Goal: Task Accomplishment & Management: Use online tool/utility

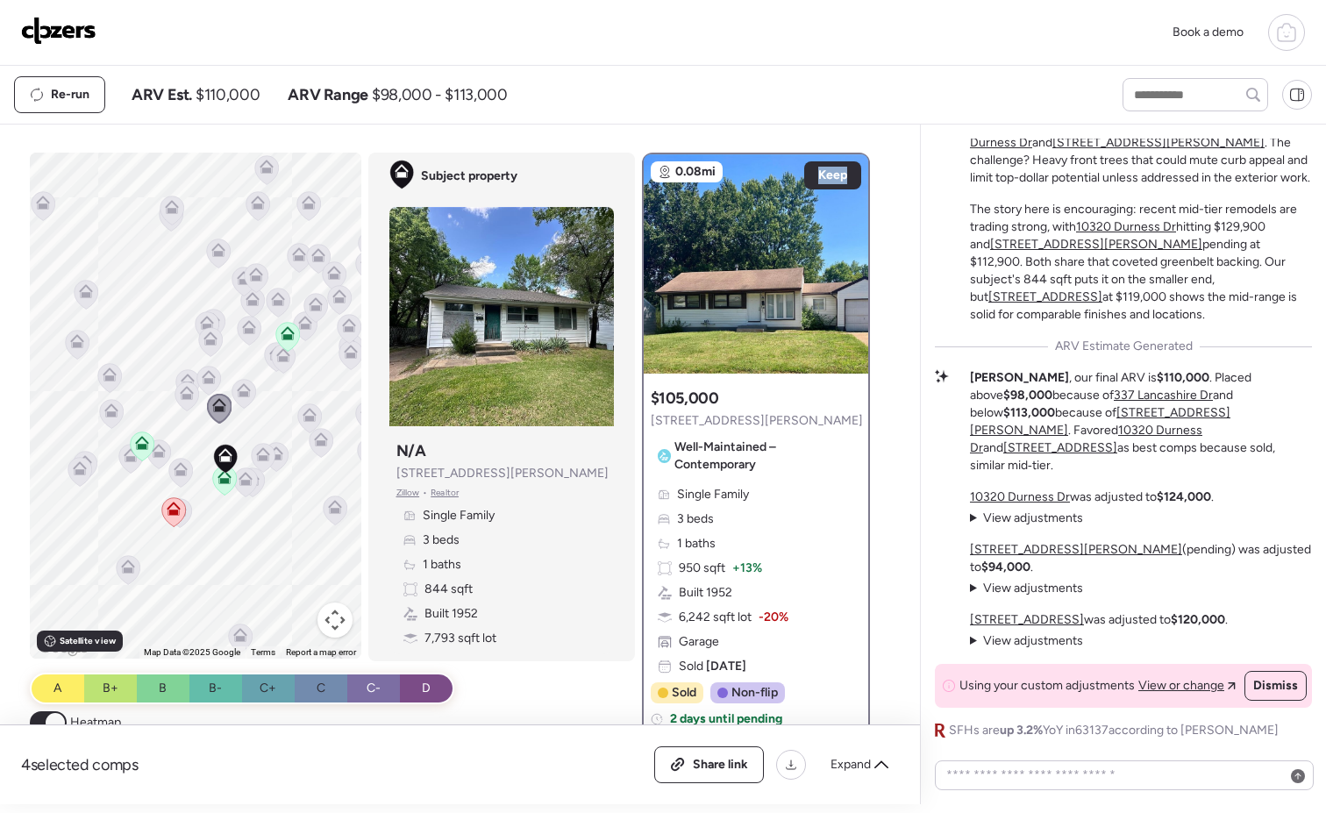
click at [69, 38] on img at bounding box center [58, 31] width 75 height 28
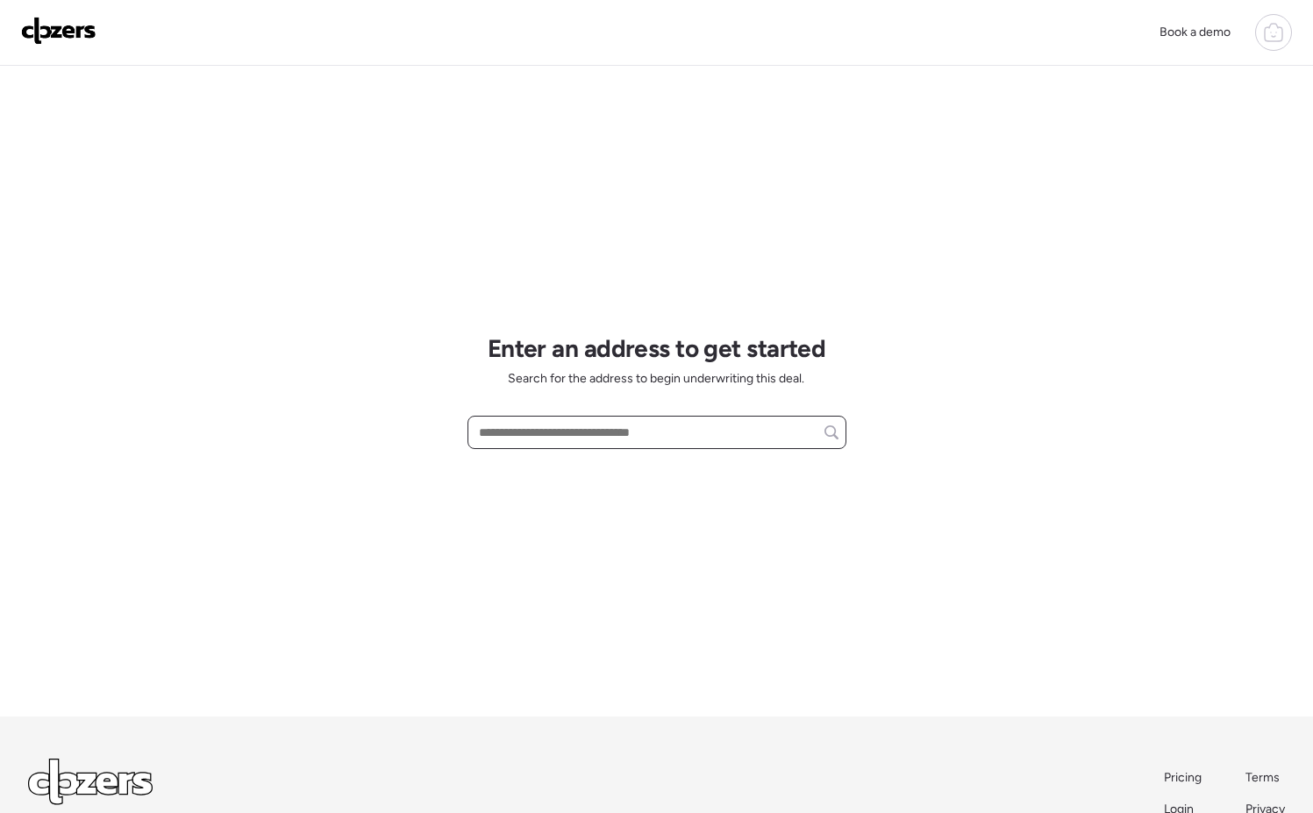
click at [682, 439] on input "text" at bounding box center [656, 432] width 363 height 25
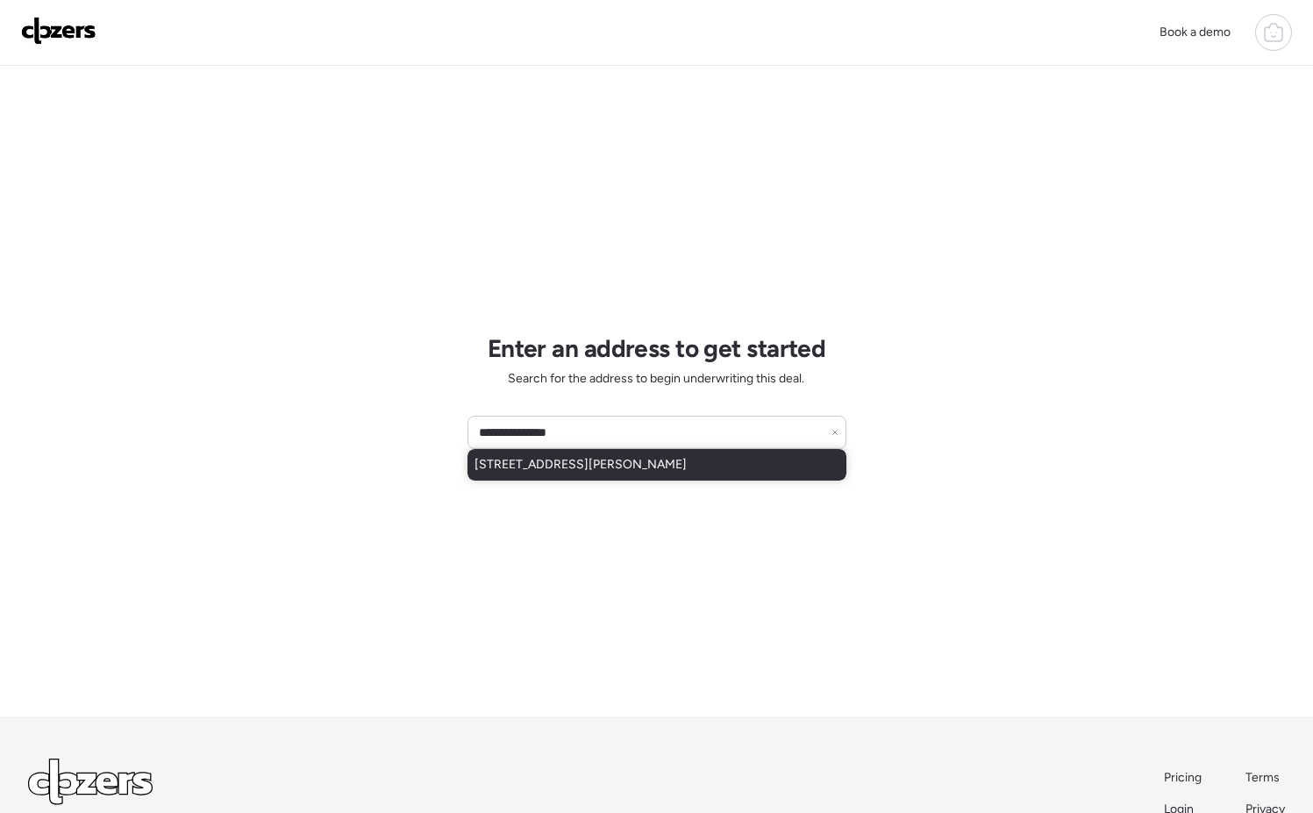
click at [652, 463] on span "[STREET_ADDRESS][PERSON_NAME]" at bounding box center [580, 465] width 212 height 18
type input "**********"
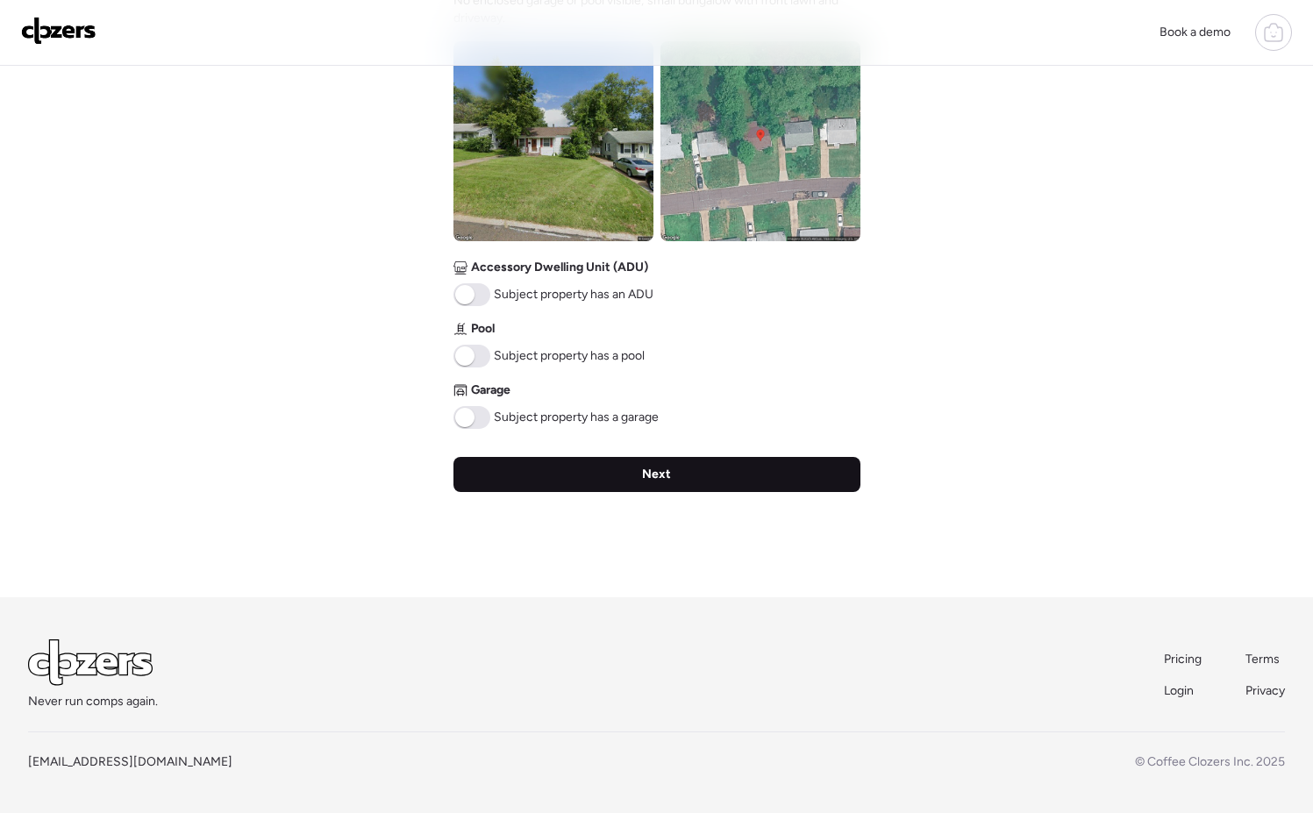
click at [650, 470] on span "Next" at bounding box center [656, 475] width 29 height 18
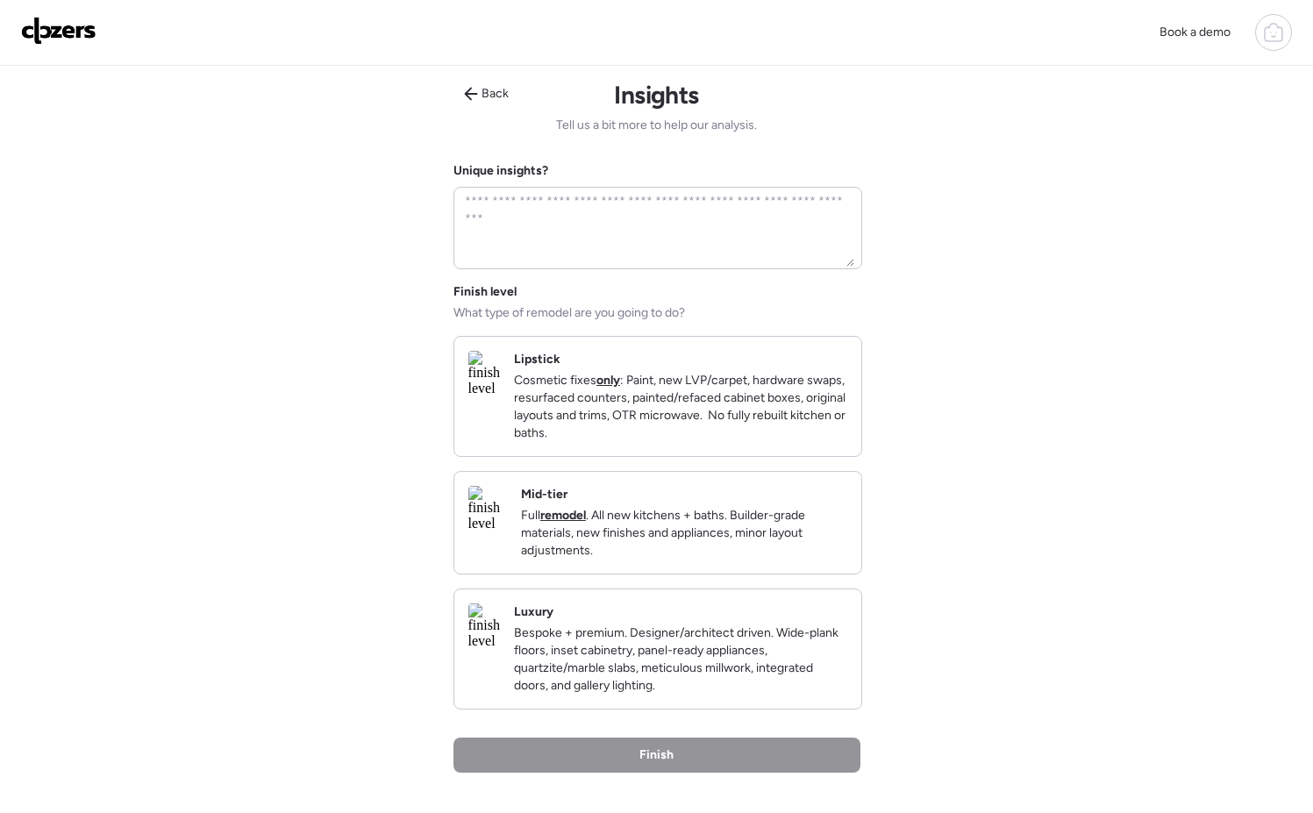
click at [738, 531] on p "Full remodel . All new kitchens + baths. Builder-grade materials, new finishes …" at bounding box center [684, 533] width 326 height 53
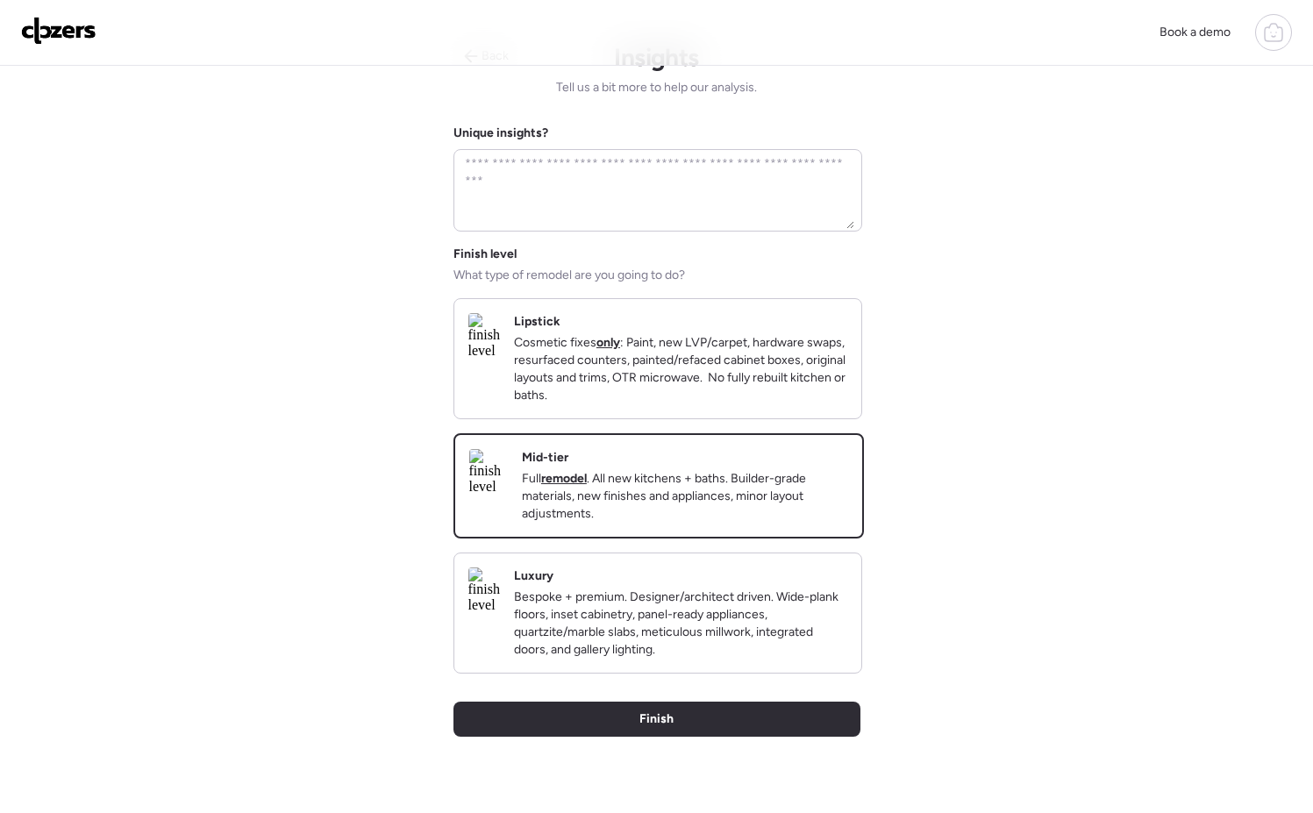
scroll to position [57, 0]
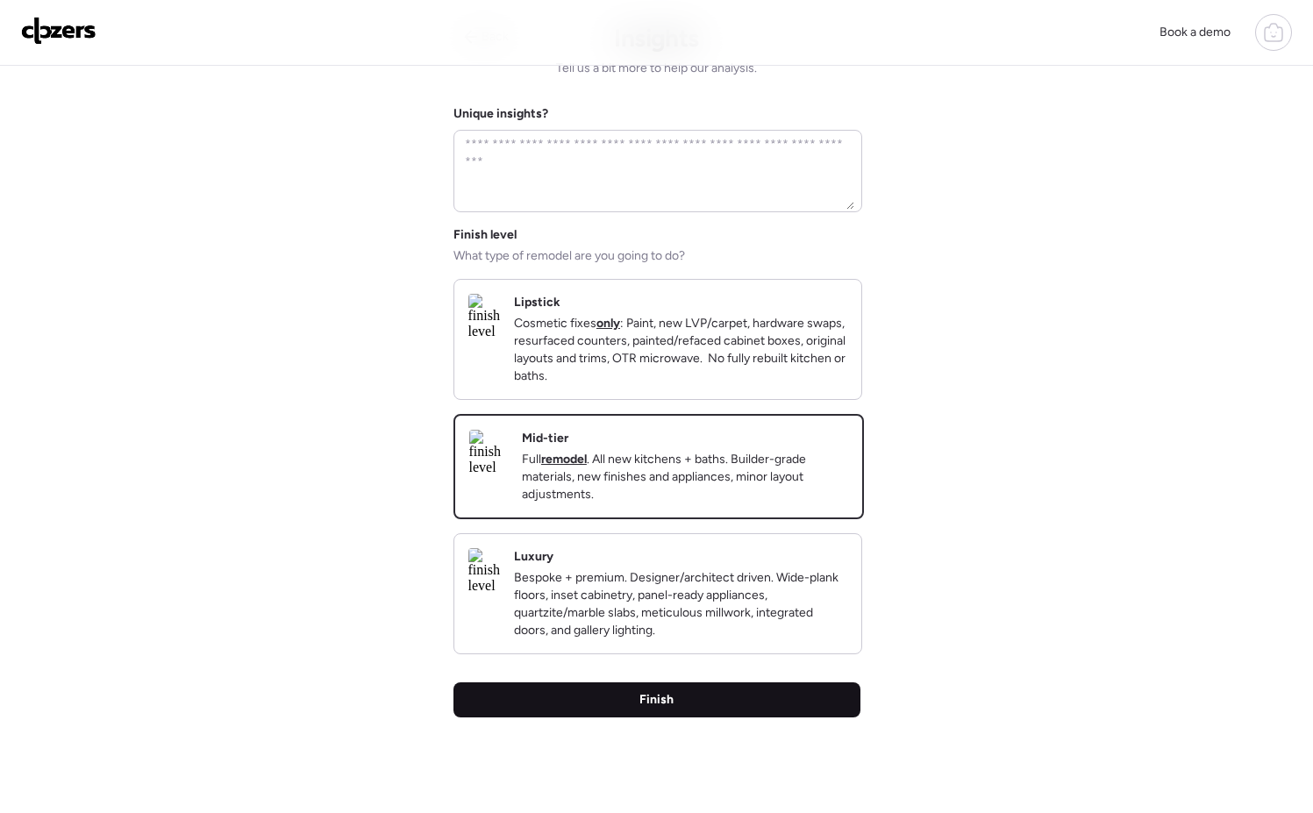
click at [670, 709] on span "Finish" at bounding box center [656, 700] width 34 height 18
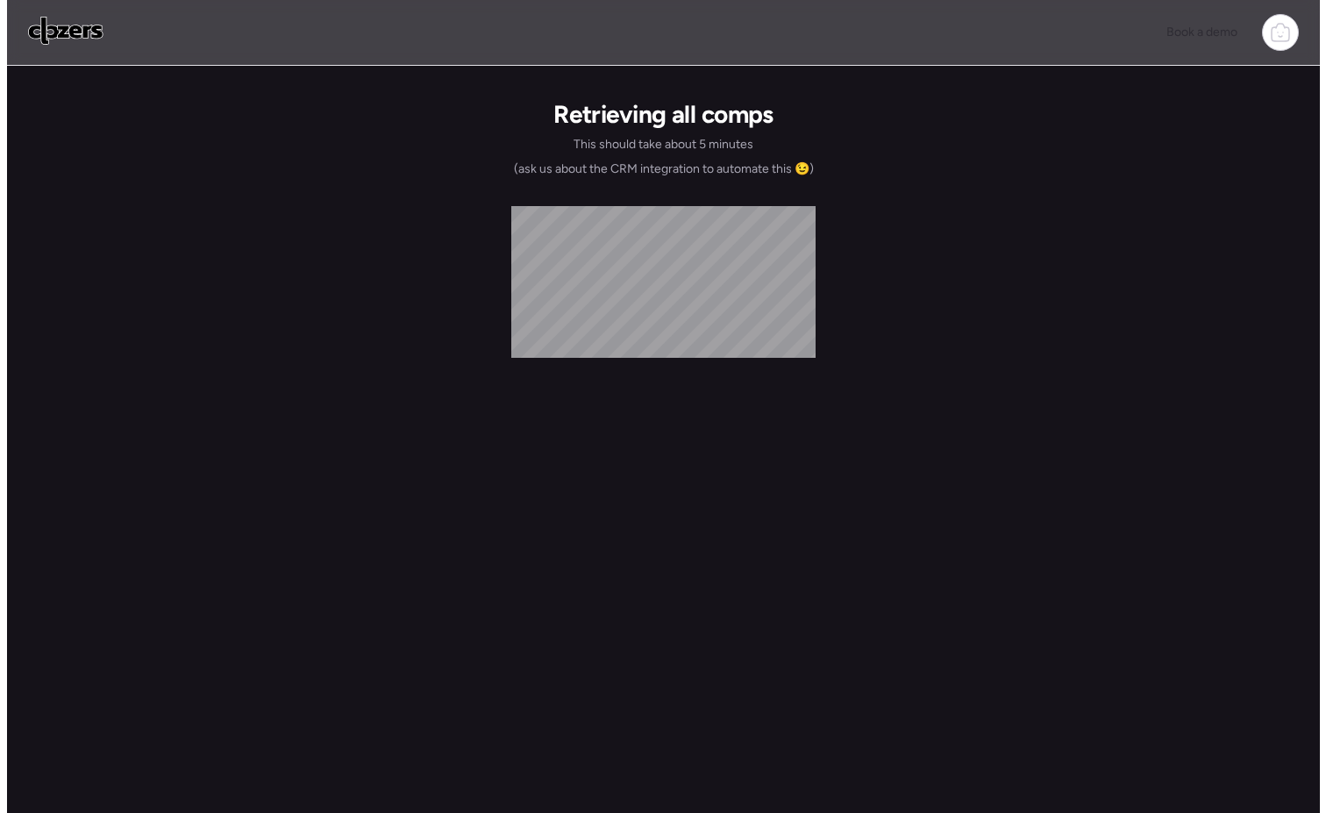
scroll to position [0, 0]
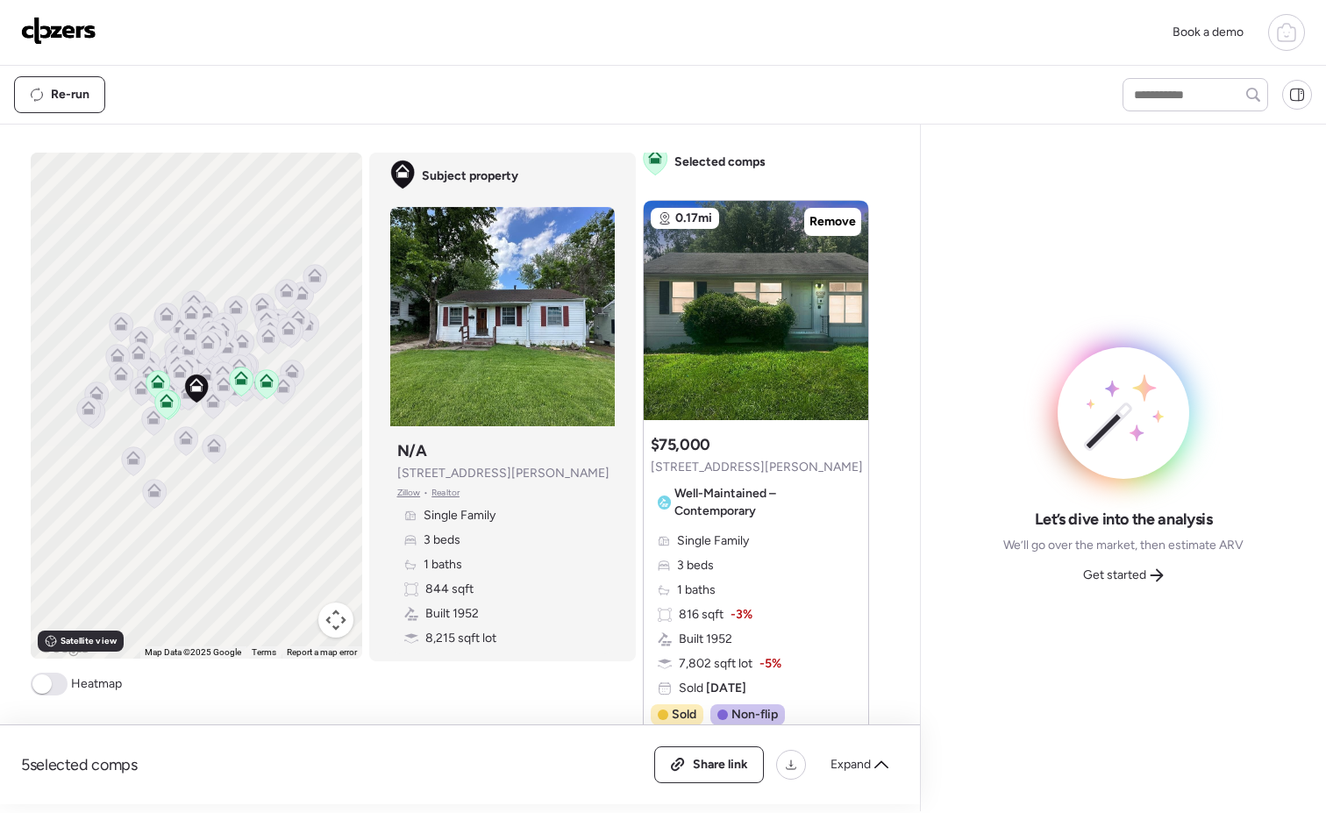
scroll to position [26, 0]
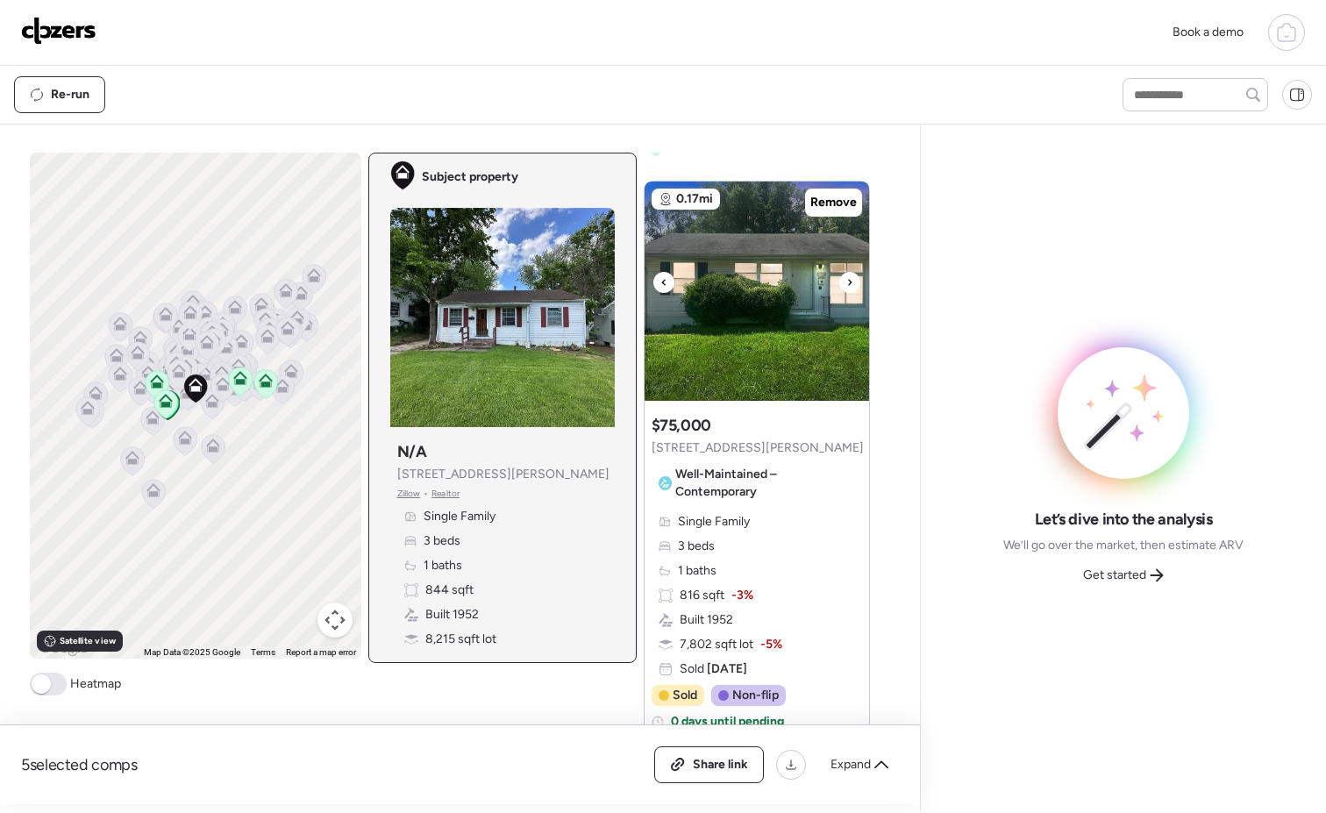
click at [846, 280] on icon at bounding box center [849, 282] width 7 height 21
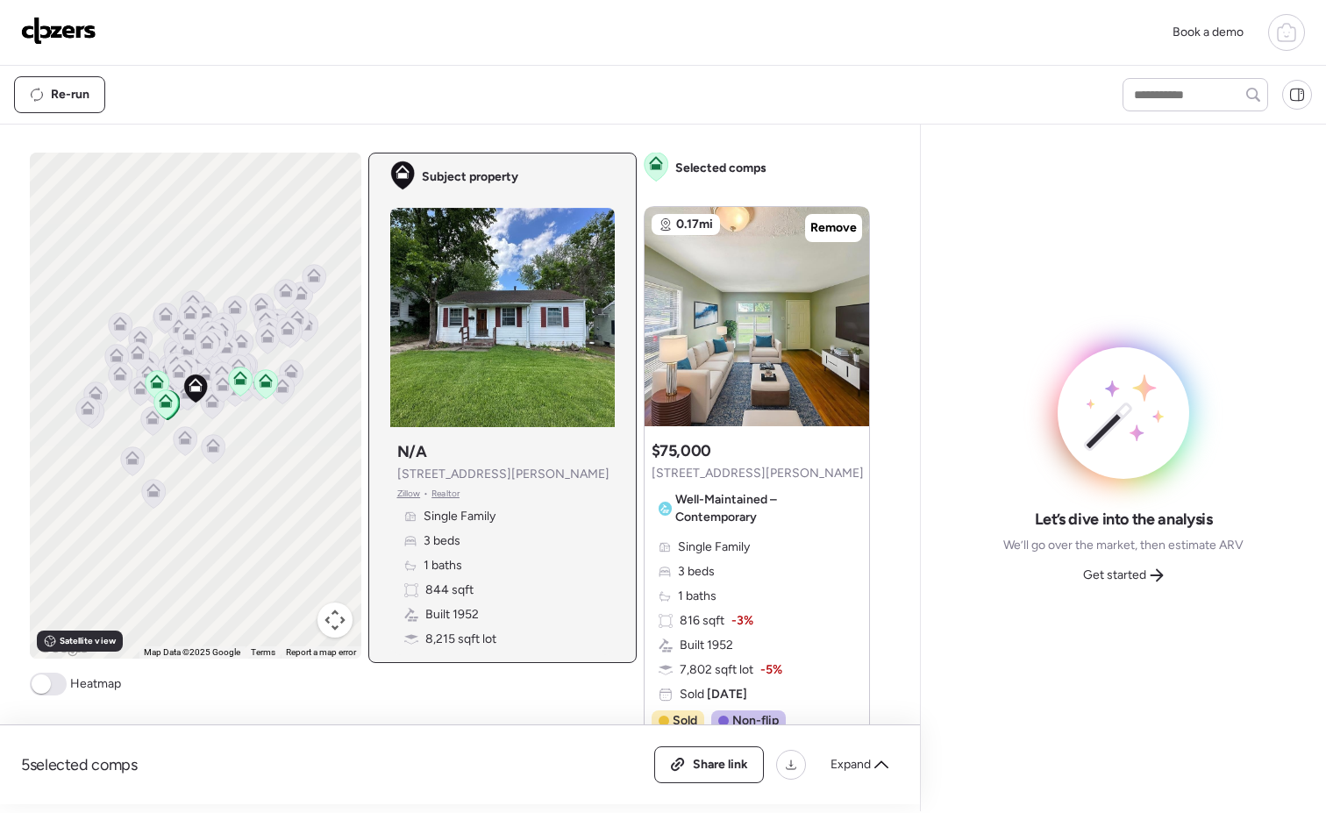
scroll to position [0, 0]
click at [846, 306] on icon at bounding box center [849, 308] width 7 height 21
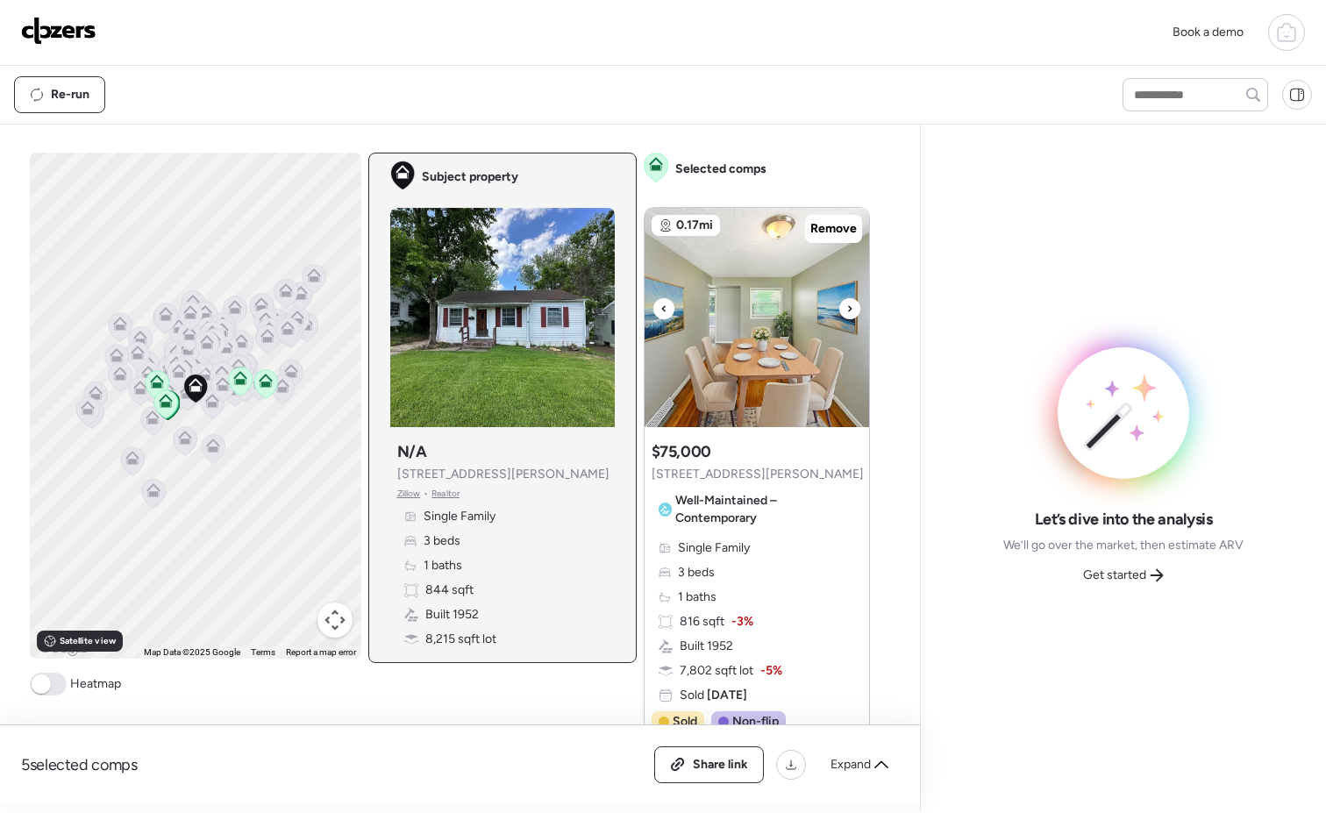
click at [846, 306] on icon at bounding box center [849, 308] width 7 height 21
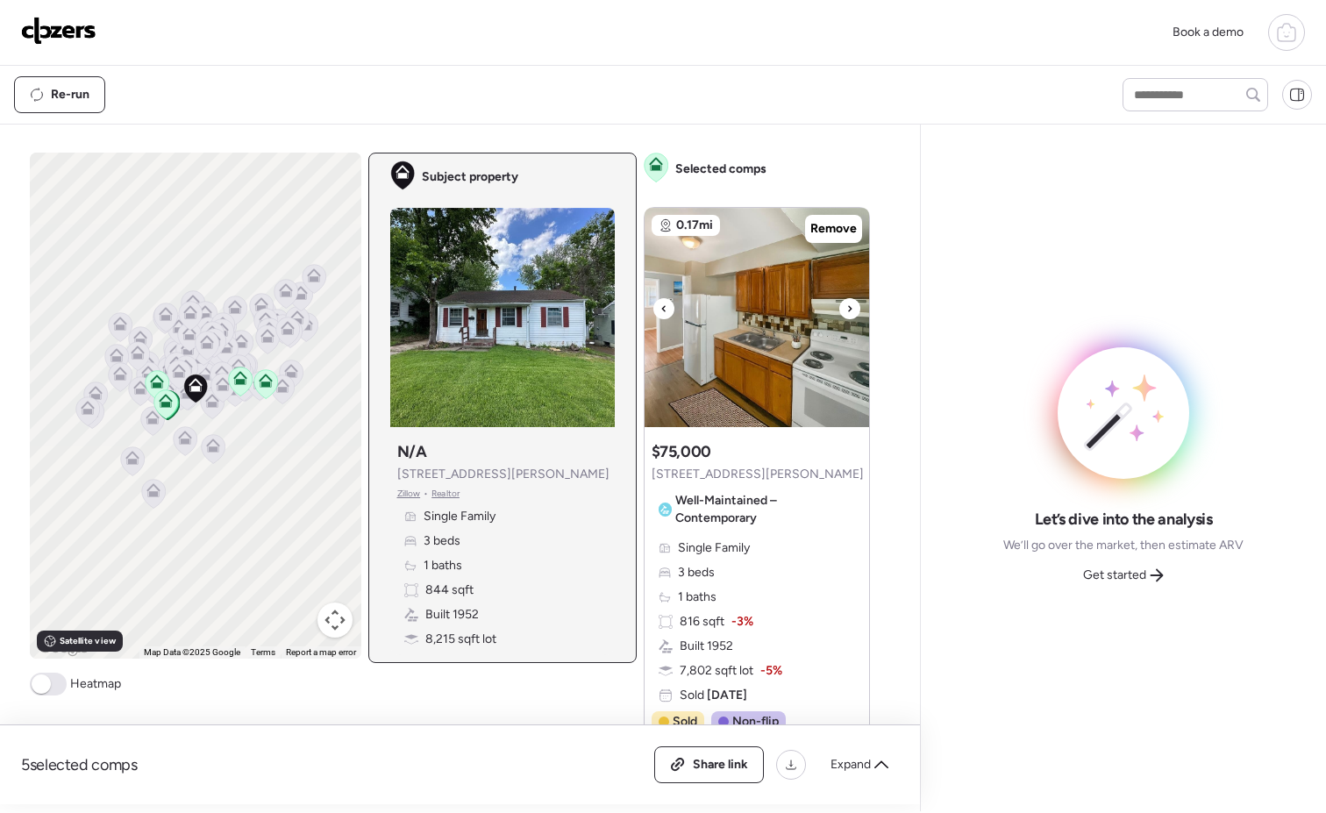
click at [846, 306] on icon at bounding box center [849, 308] width 7 height 21
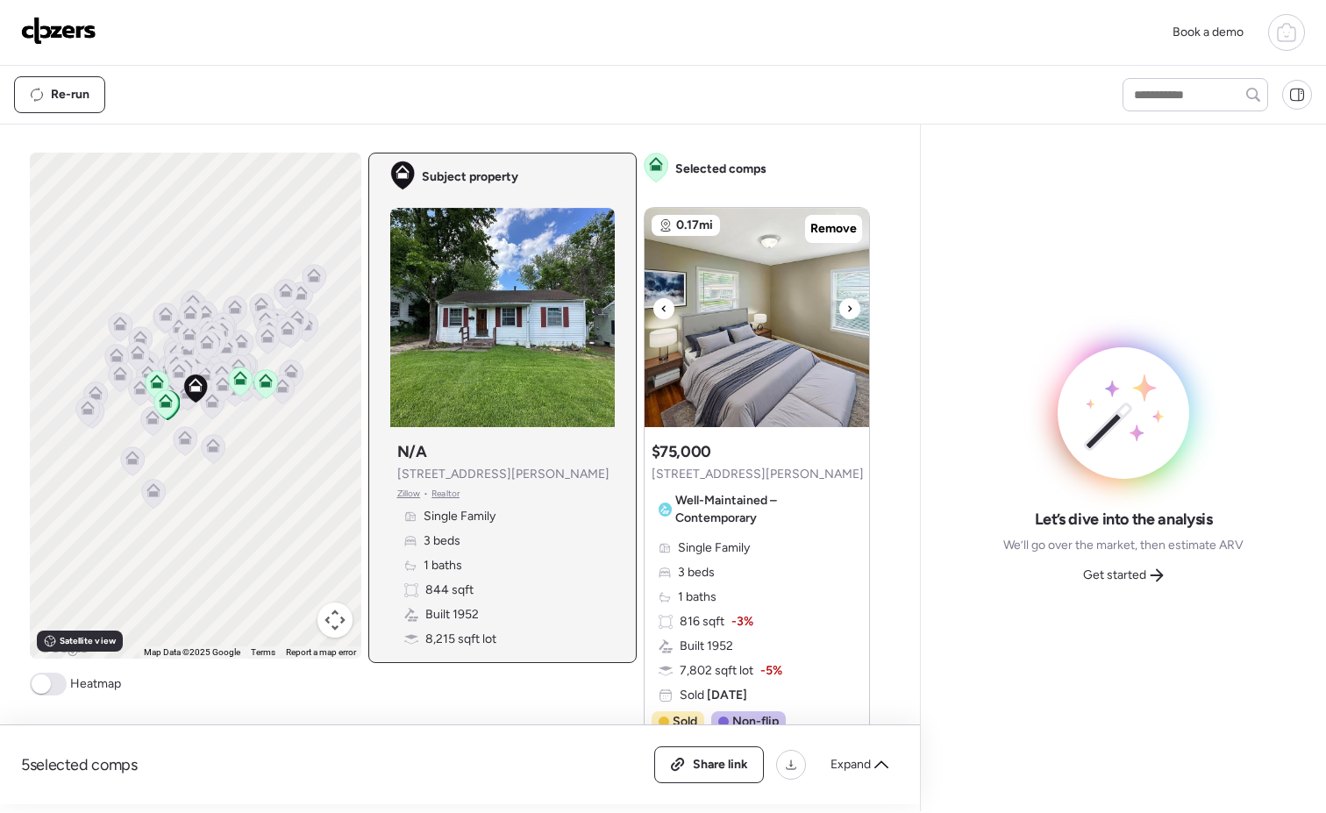
click at [846, 306] on icon at bounding box center [849, 308] width 7 height 21
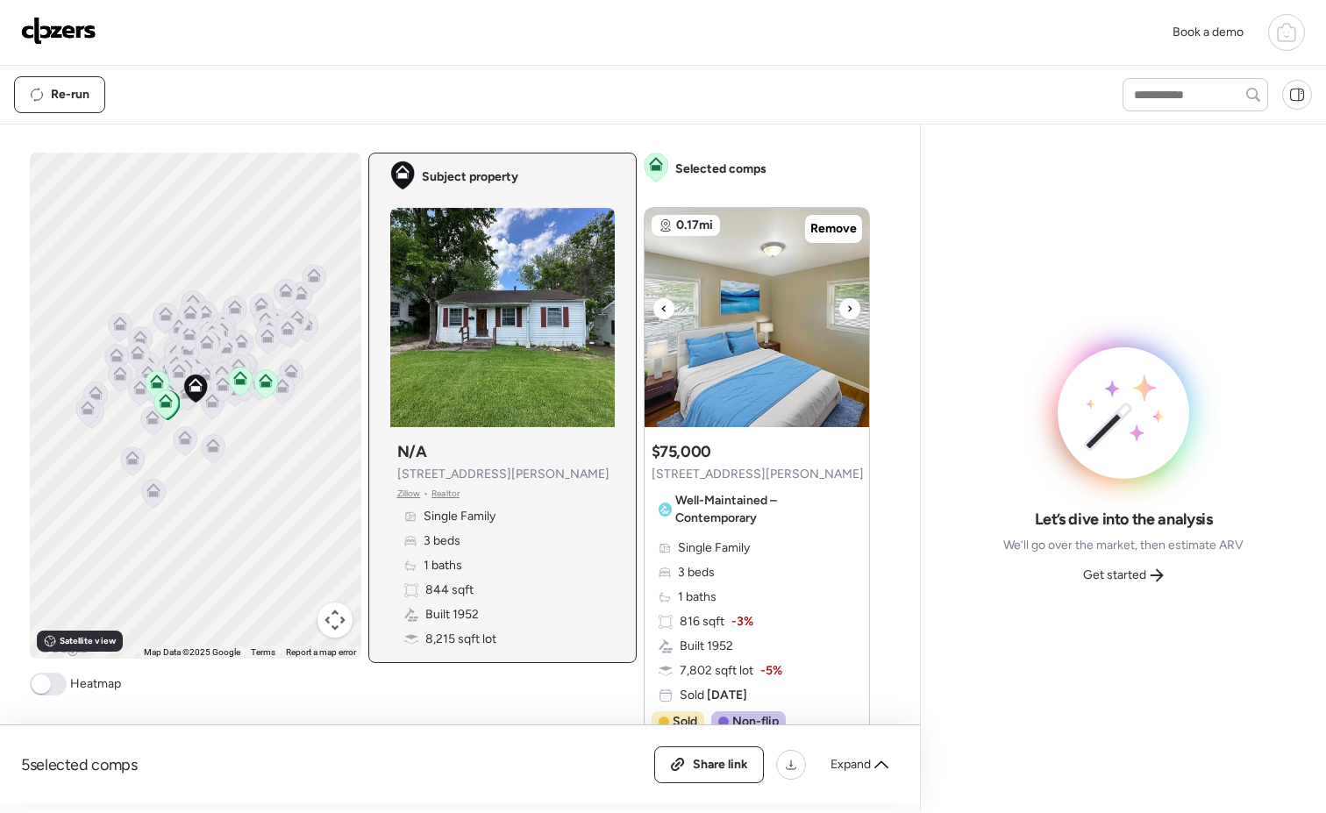
click at [846, 306] on icon at bounding box center [849, 308] width 7 height 21
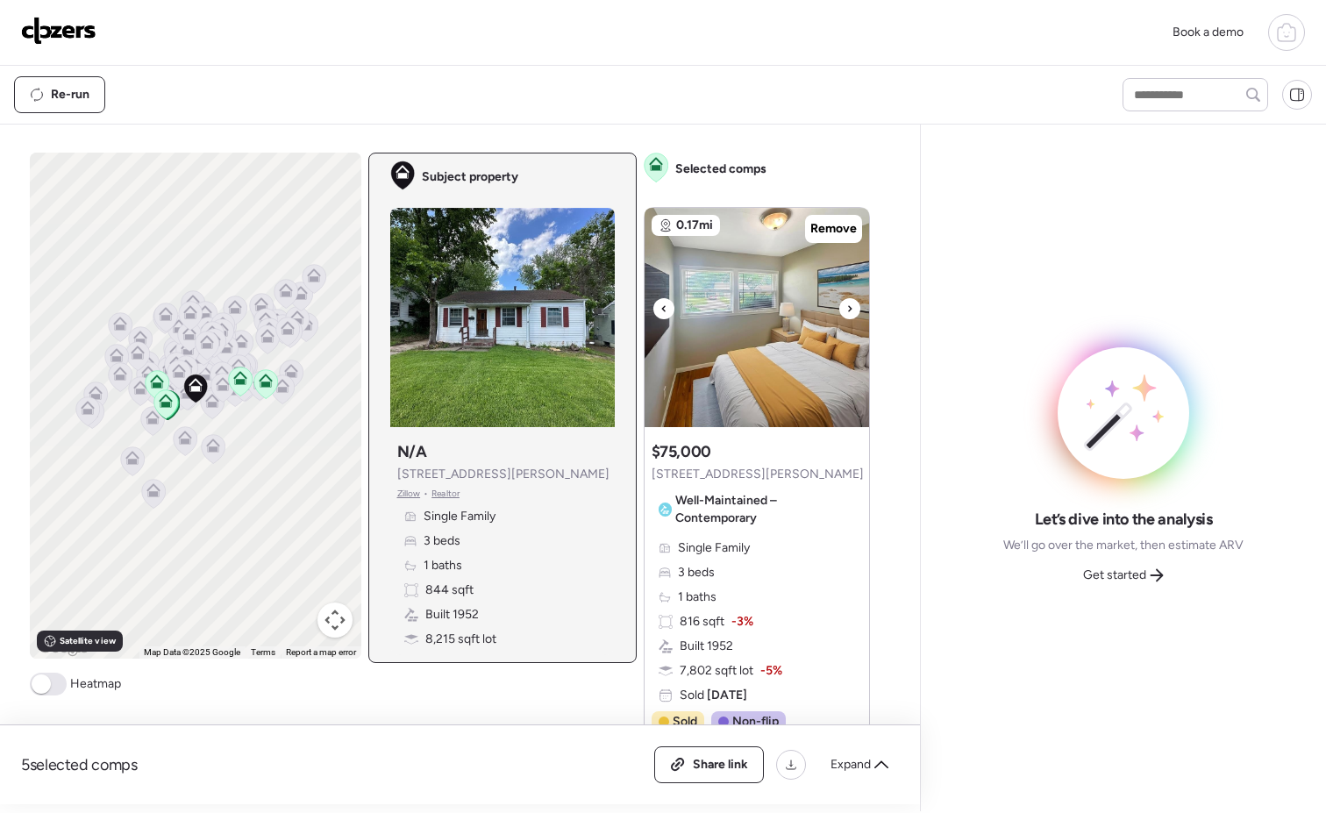
click at [846, 306] on icon at bounding box center [849, 308] width 7 height 21
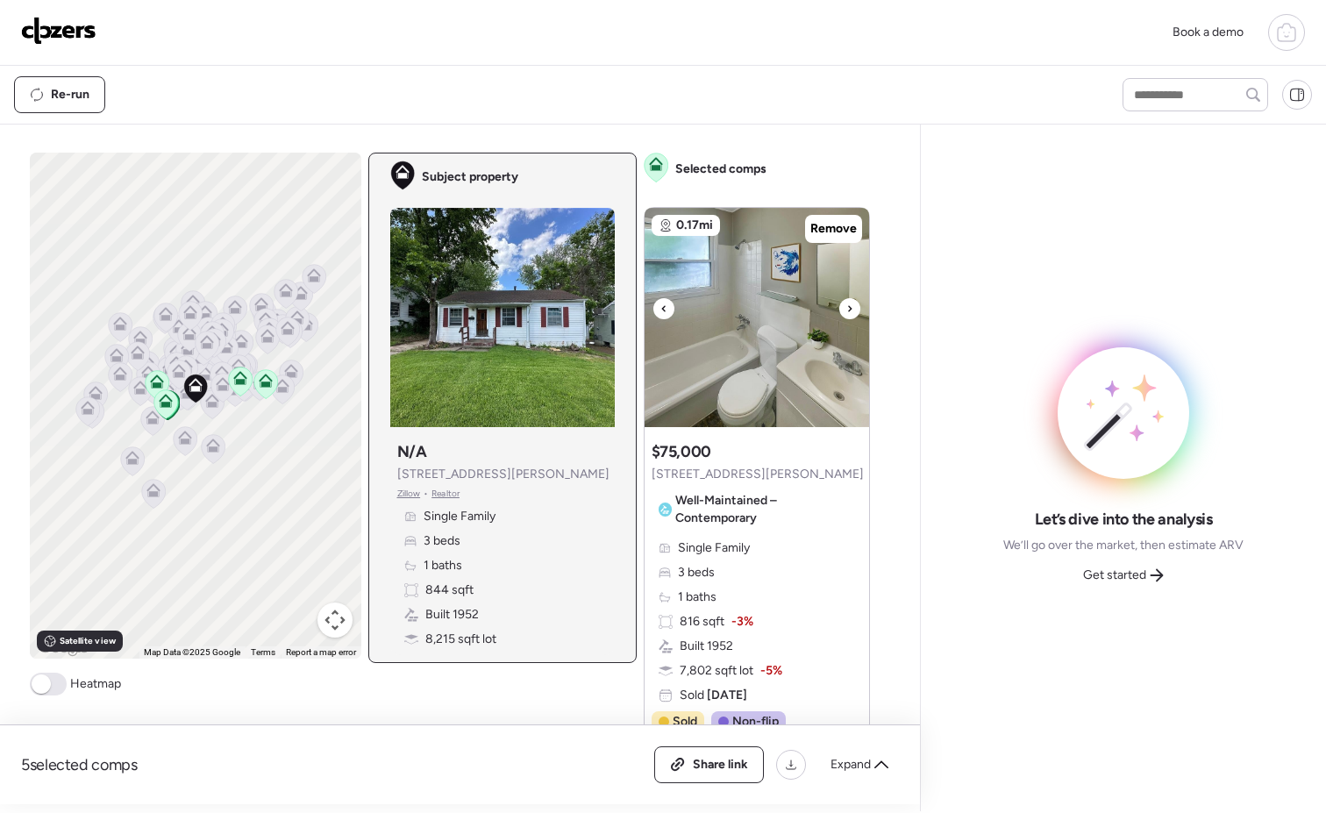
click at [846, 306] on icon at bounding box center [849, 308] width 7 height 21
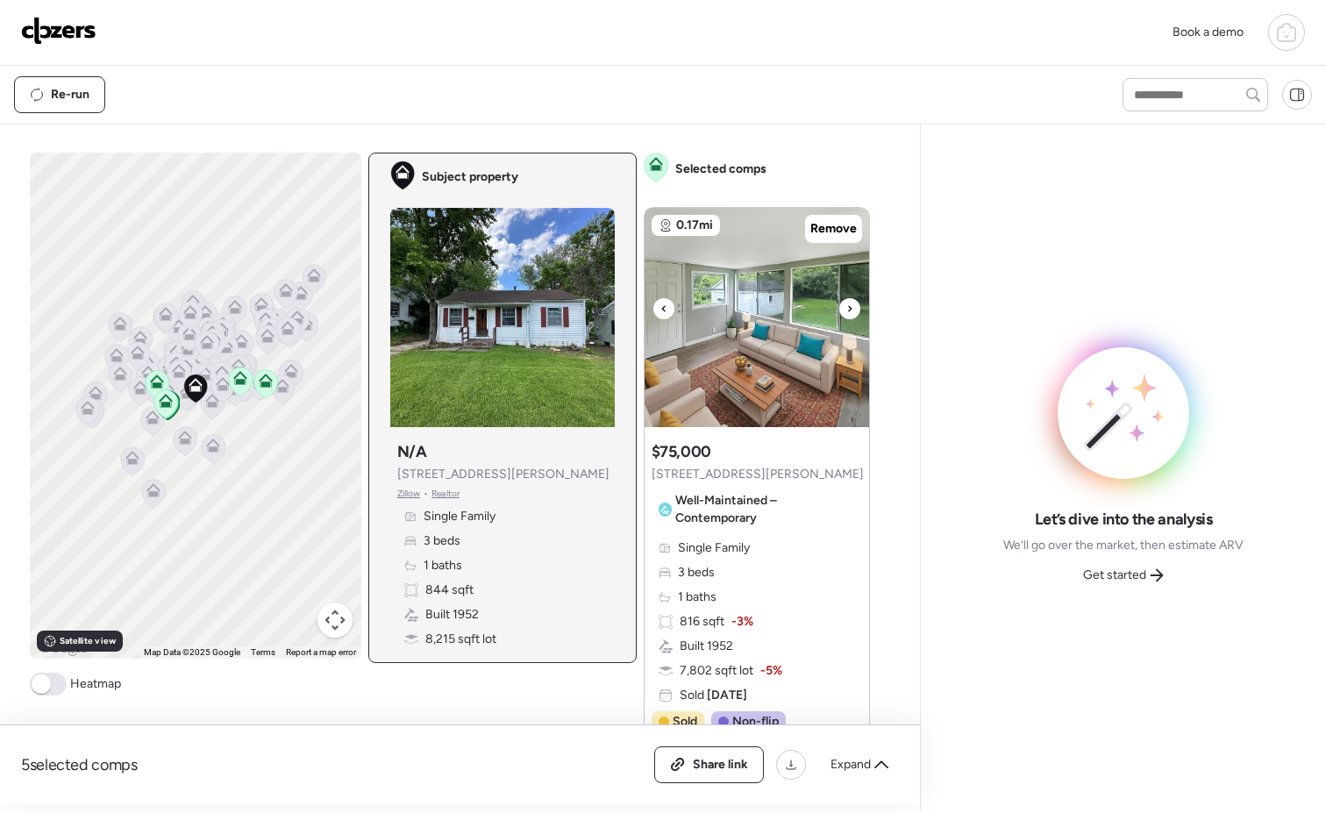
click at [846, 306] on icon at bounding box center [849, 308] width 7 height 21
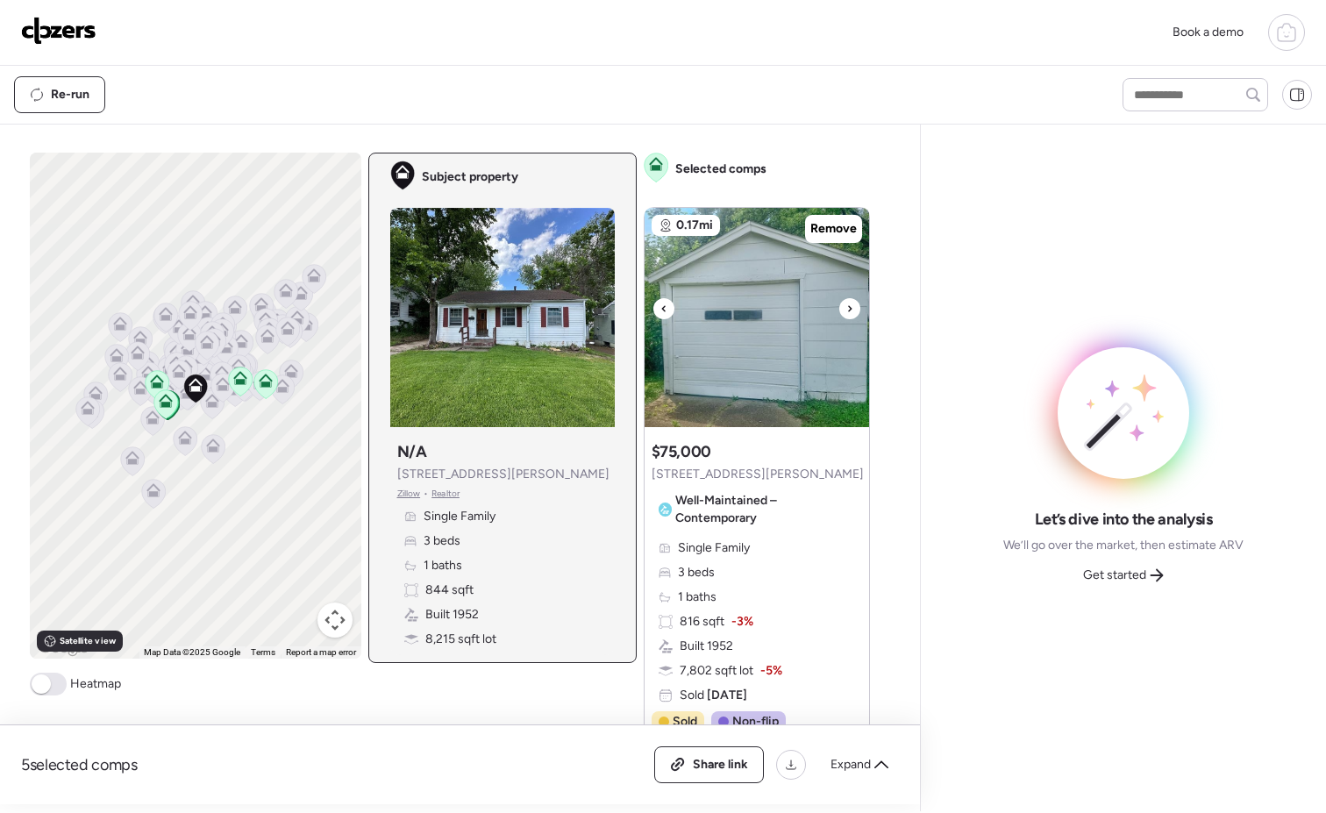
click at [846, 306] on icon at bounding box center [849, 308] width 7 height 21
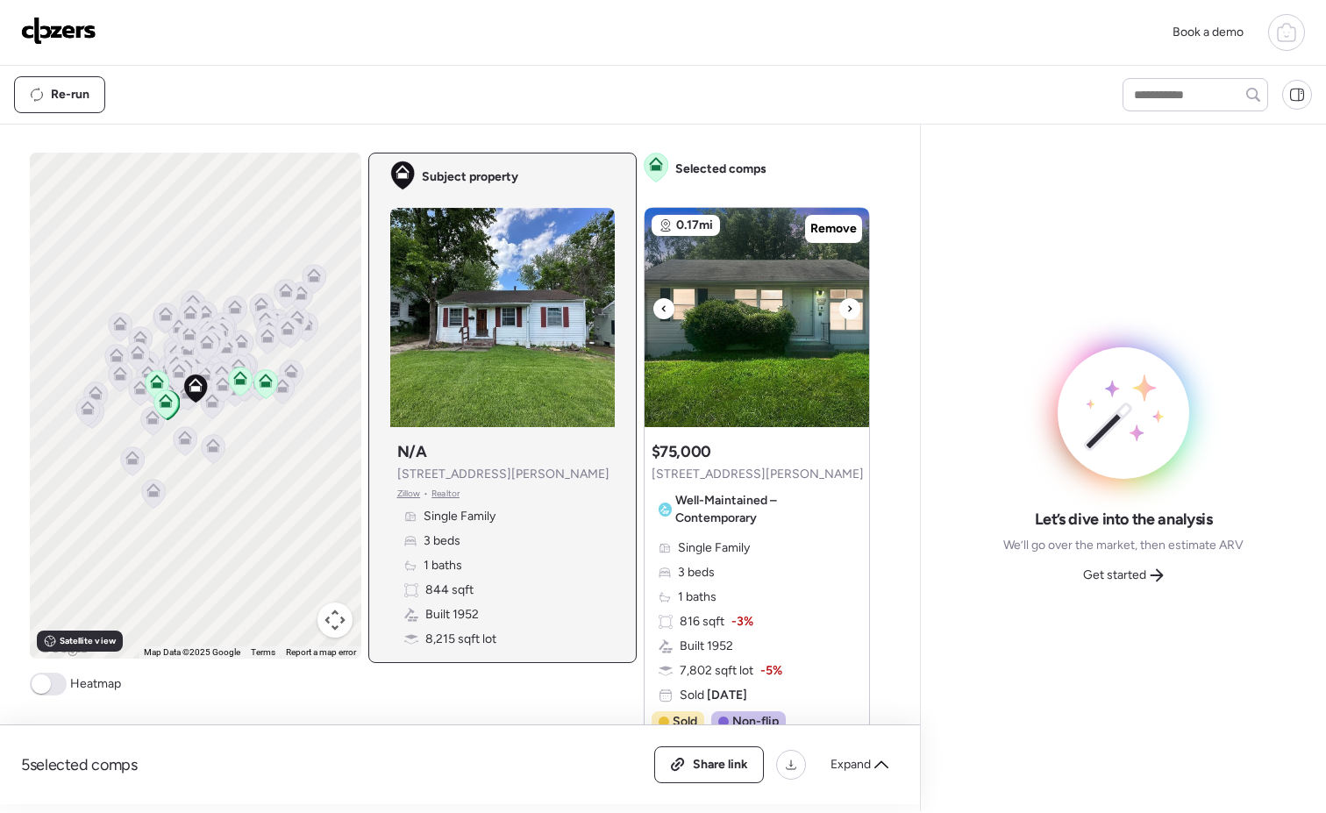
click at [848, 306] on icon at bounding box center [850, 308] width 4 height 6
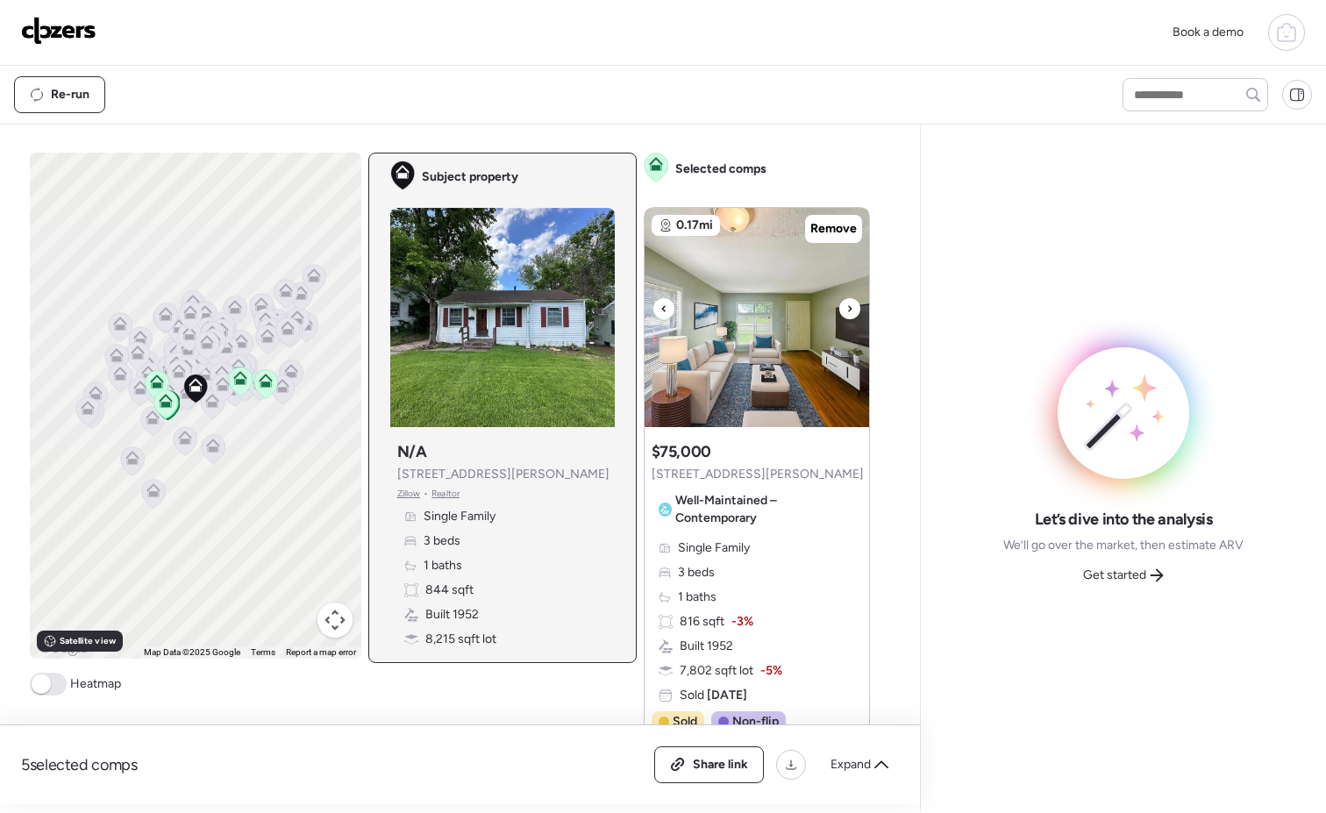
click at [846, 305] on icon at bounding box center [849, 308] width 7 height 21
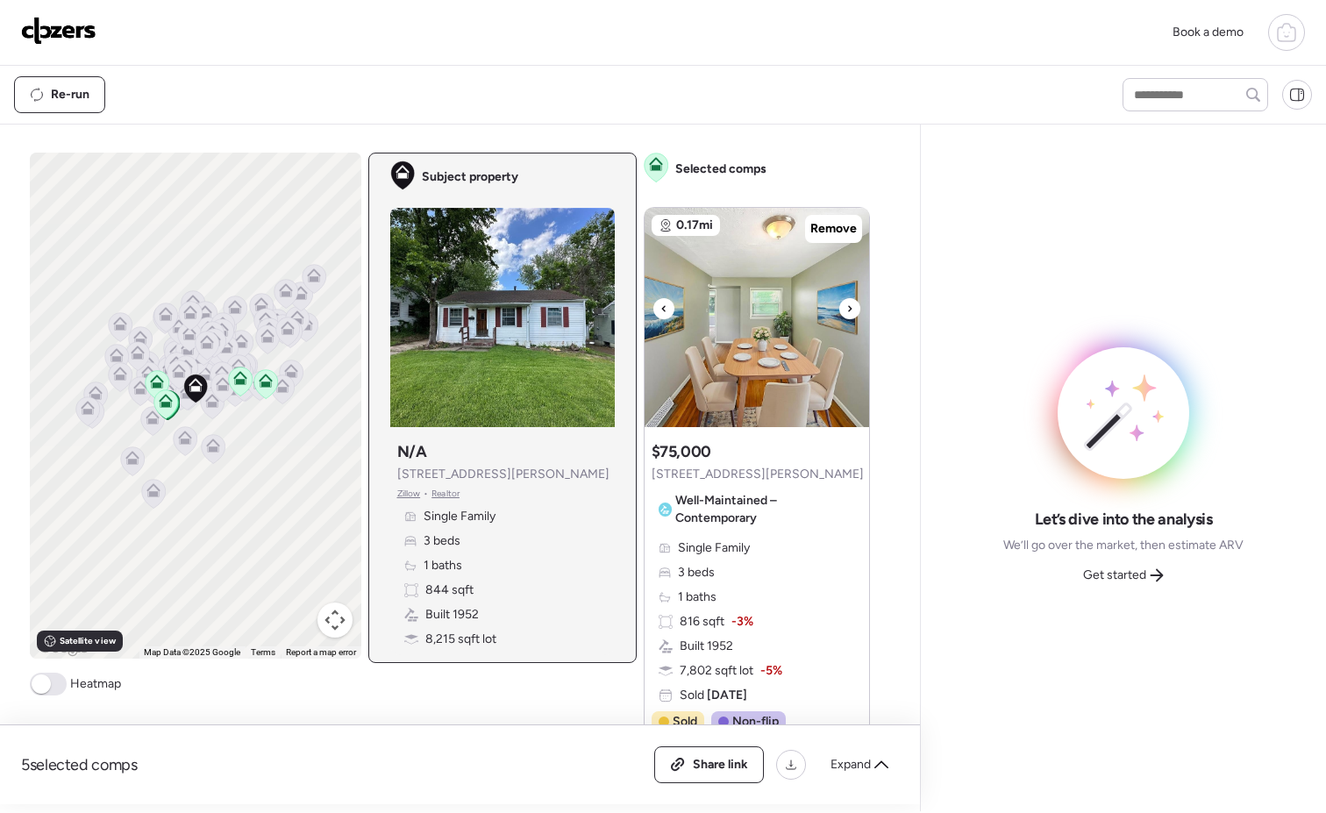
click at [846, 305] on icon at bounding box center [849, 308] width 7 height 21
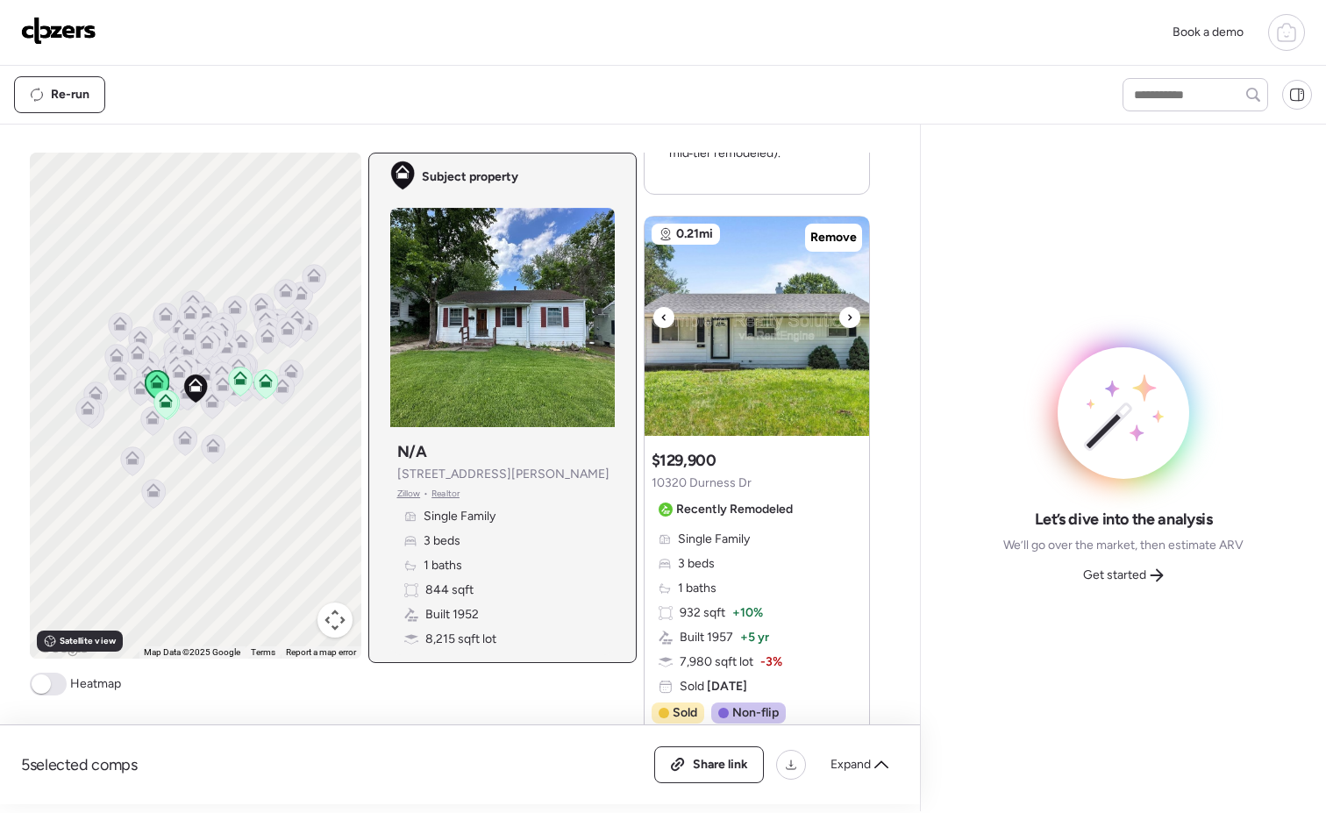
scroll to position [744, 0]
click at [846, 316] on icon at bounding box center [849, 316] width 7 height 21
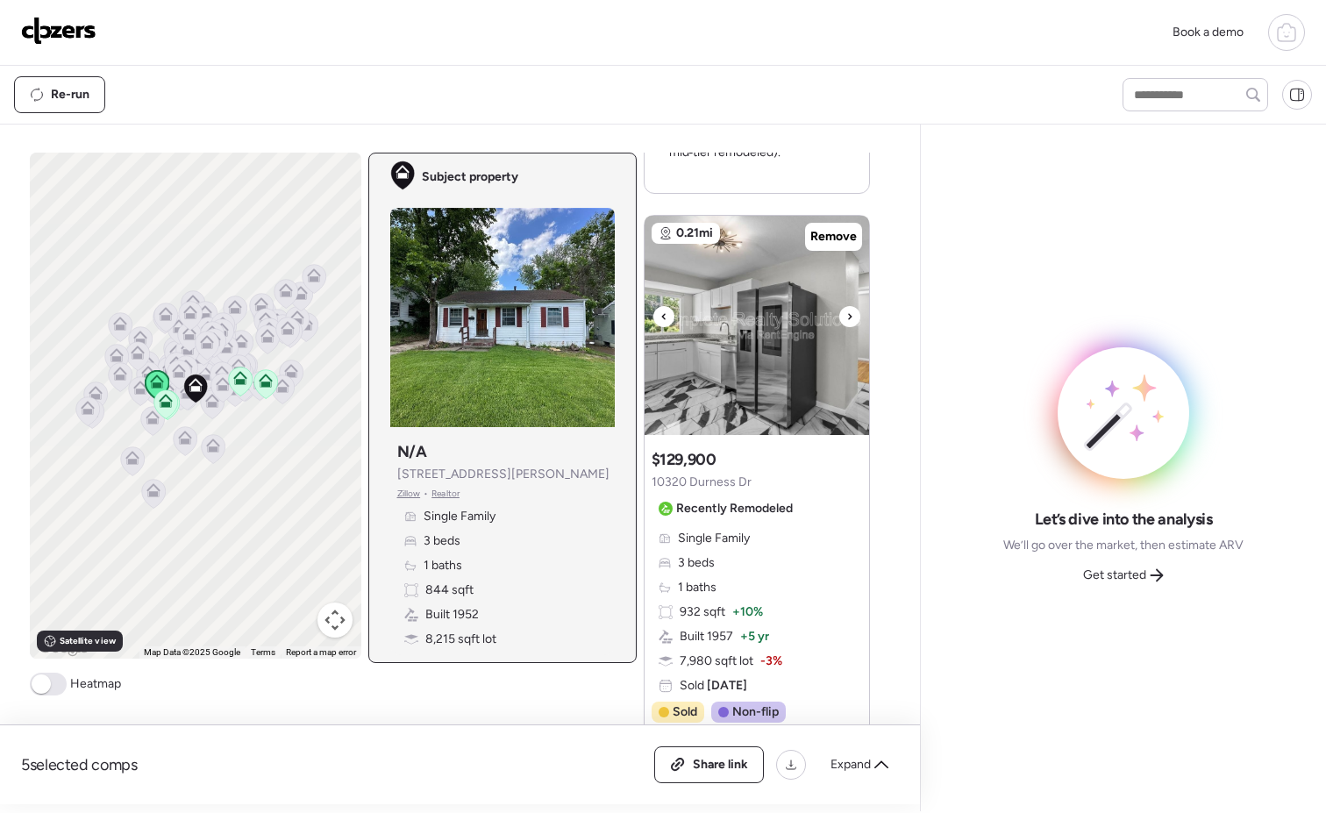
click at [846, 317] on icon at bounding box center [849, 316] width 7 height 21
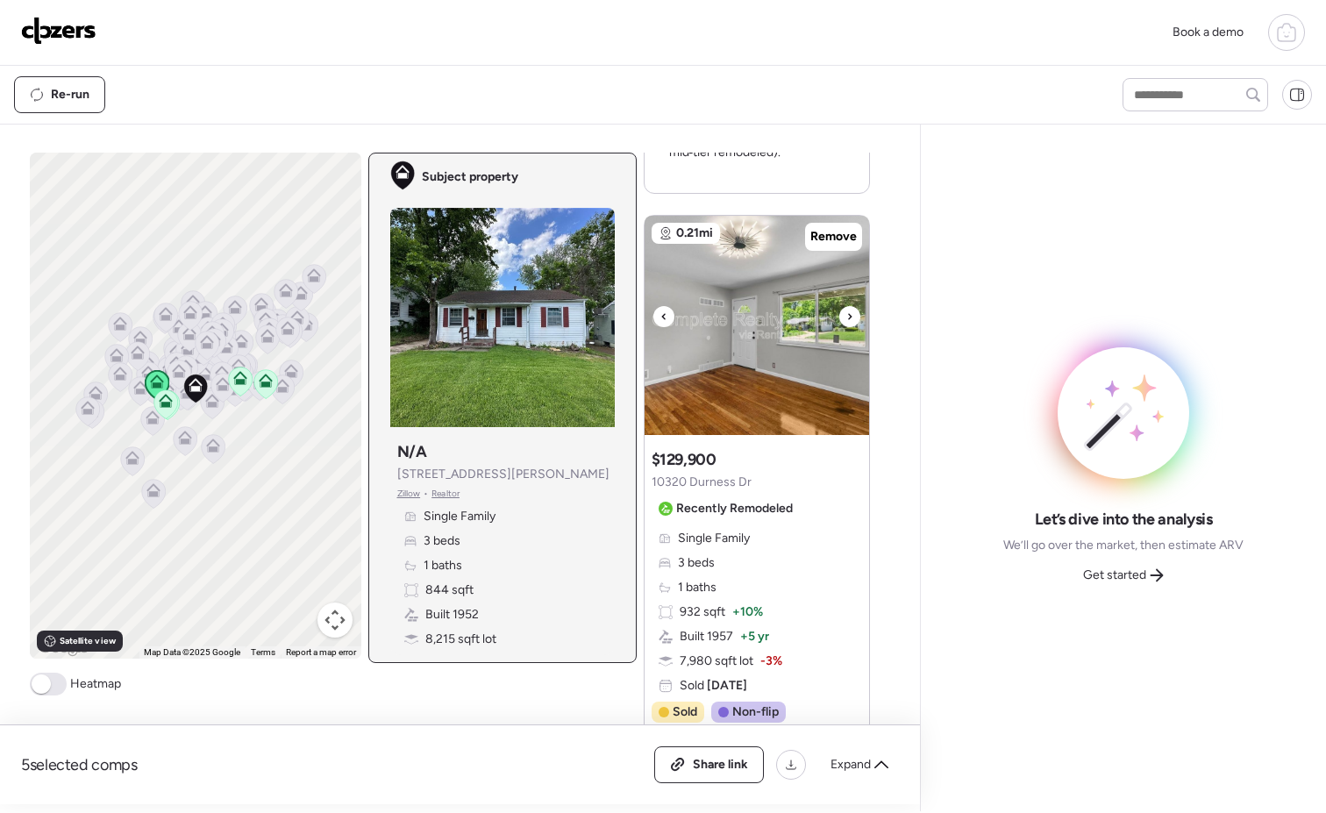
click at [846, 317] on icon at bounding box center [849, 316] width 7 height 21
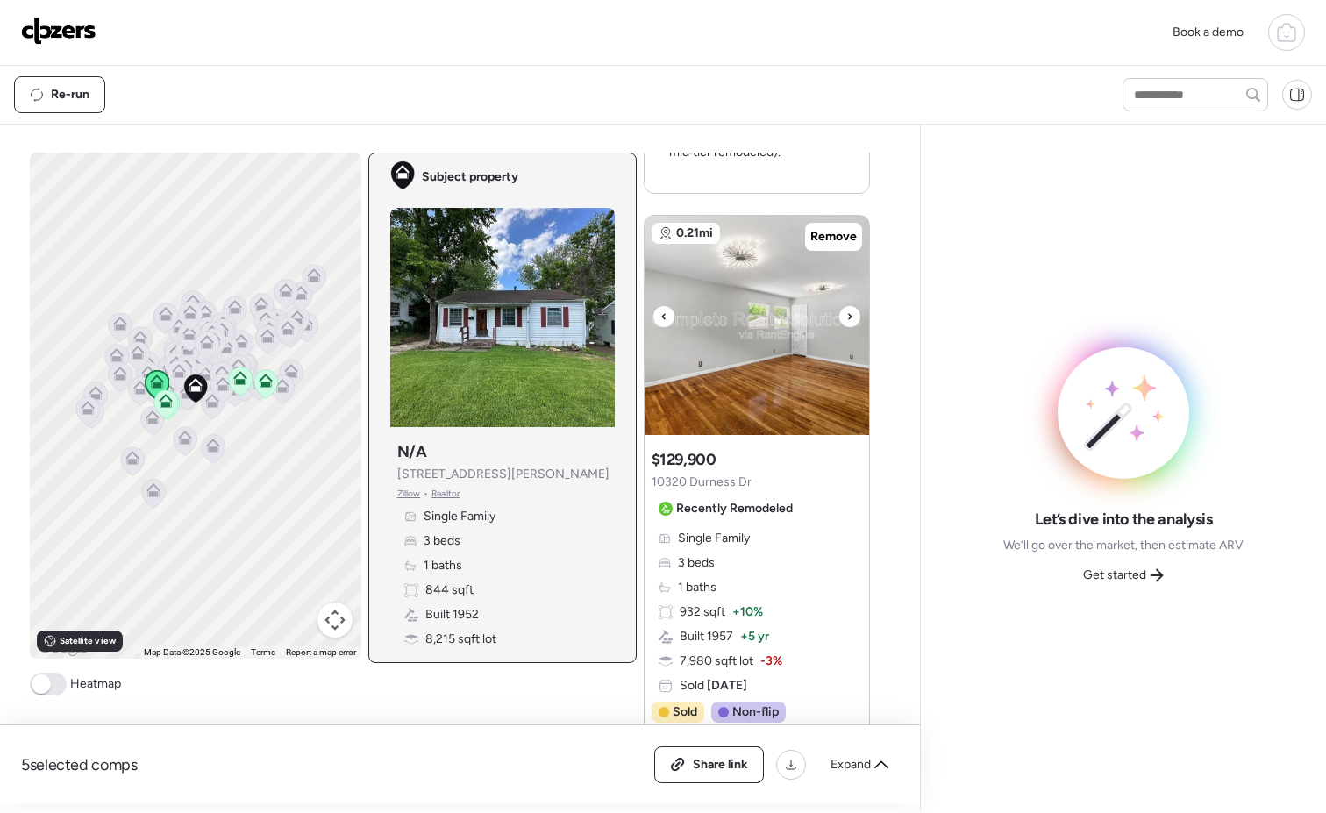
click at [846, 317] on icon at bounding box center [849, 316] width 7 height 21
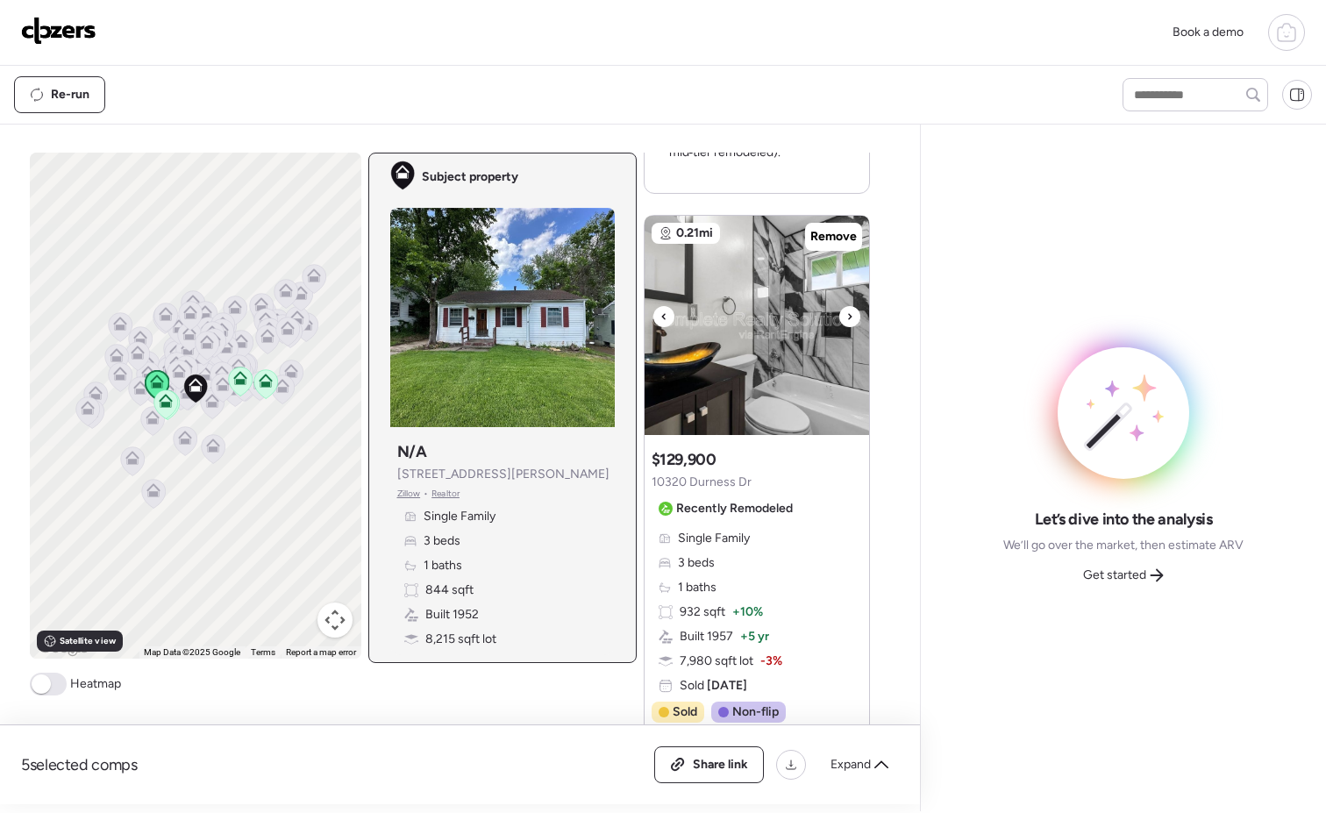
click at [846, 317] on icon at bounding box center [849, 316] width 7 height 21
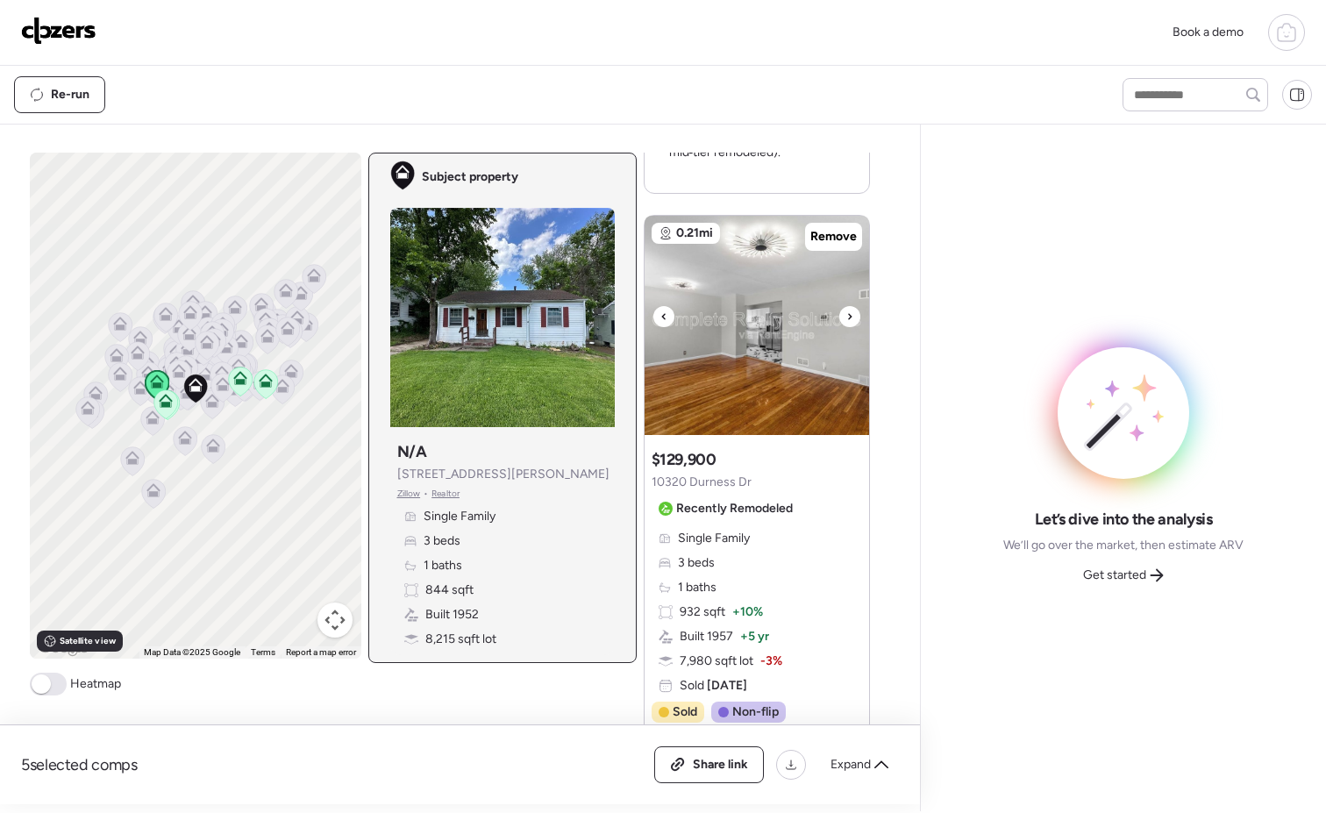
click at [846, 317] on icon at bounding box center [849, 316] width 7 height 21
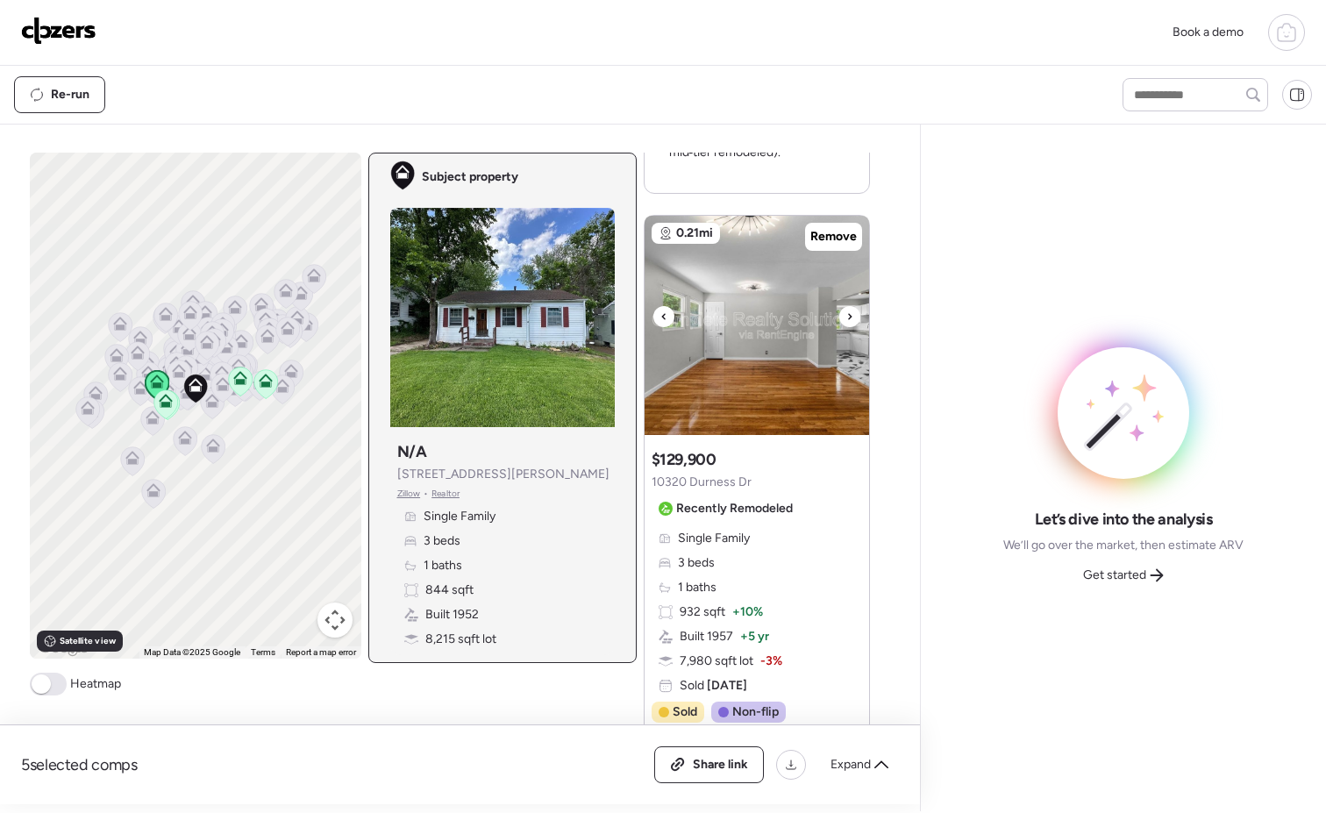
click at [846, 317] on icon at bounding box center [849, 316] width 7 height 21
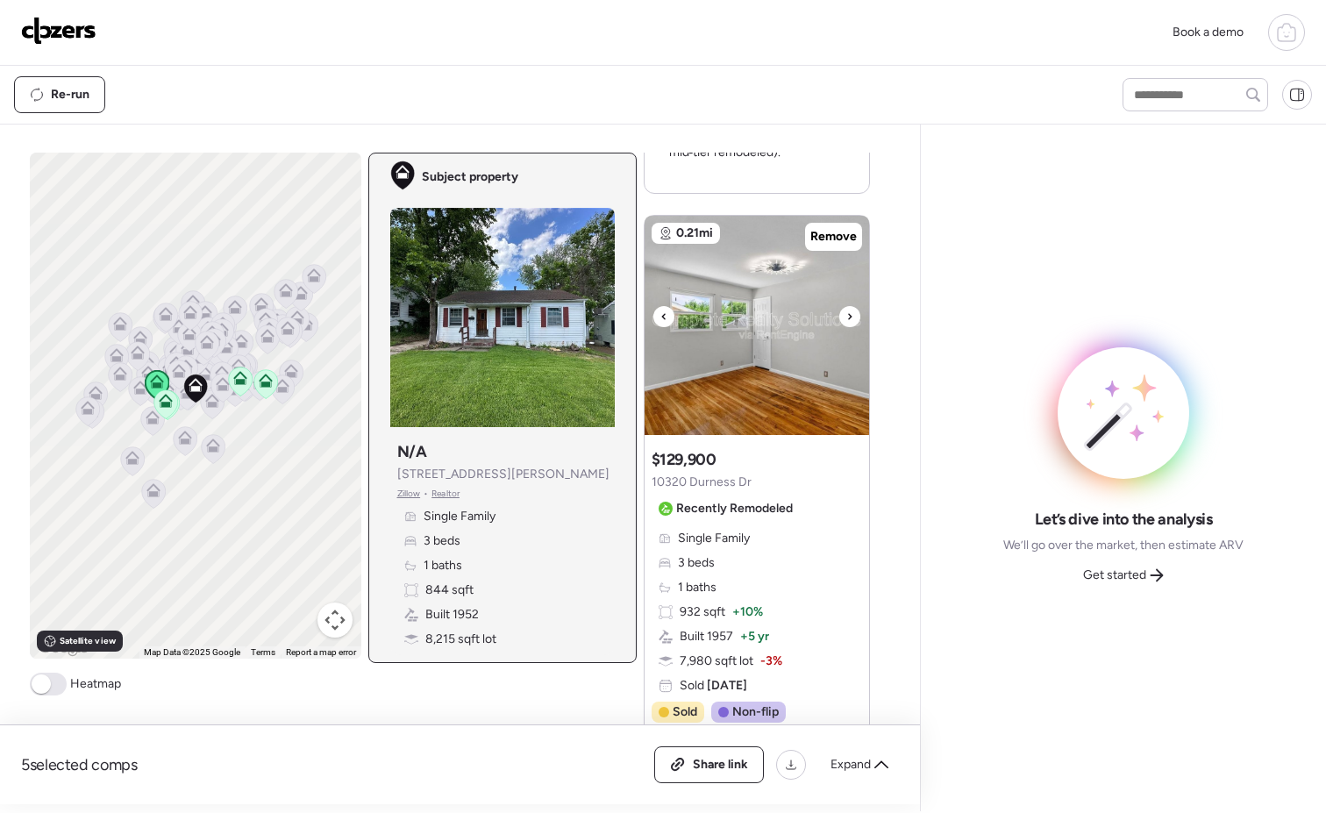
click at [846, 317] on icon at bounding box center [849, 316] width 7 height 21
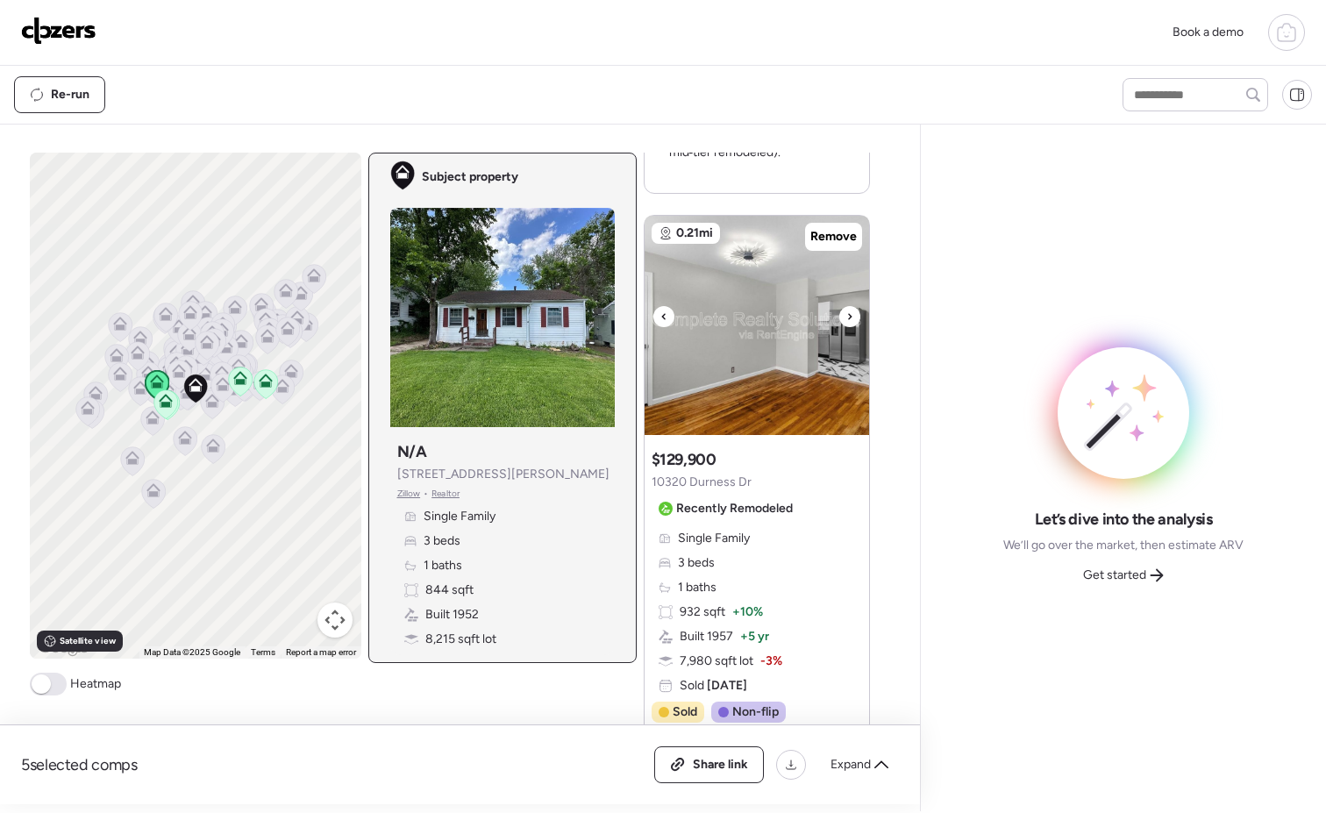
click at [846, 317] on icon at bounding box center [849, 316] width 7 height 21
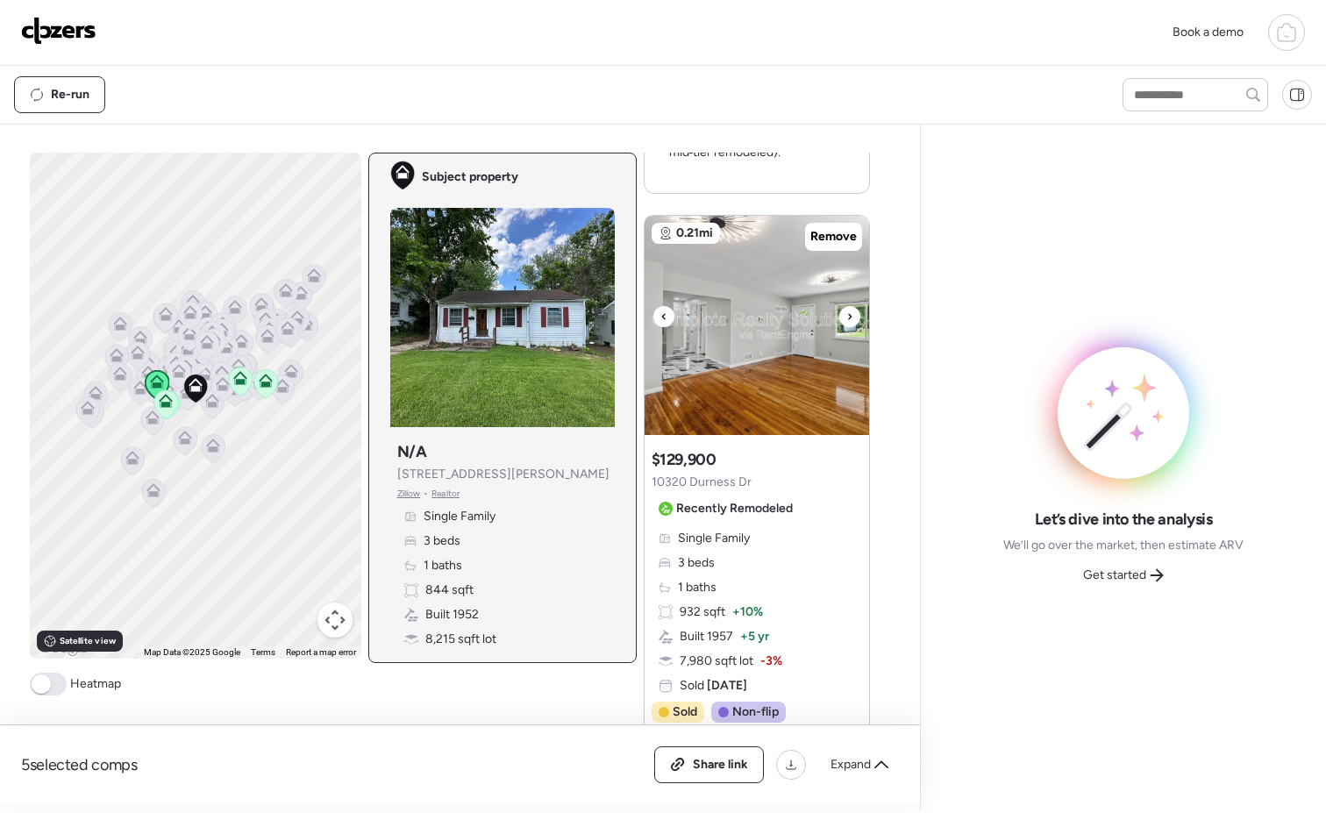
click at [846, 317] on icon at bounding box center [849, 316] width 7 height 21
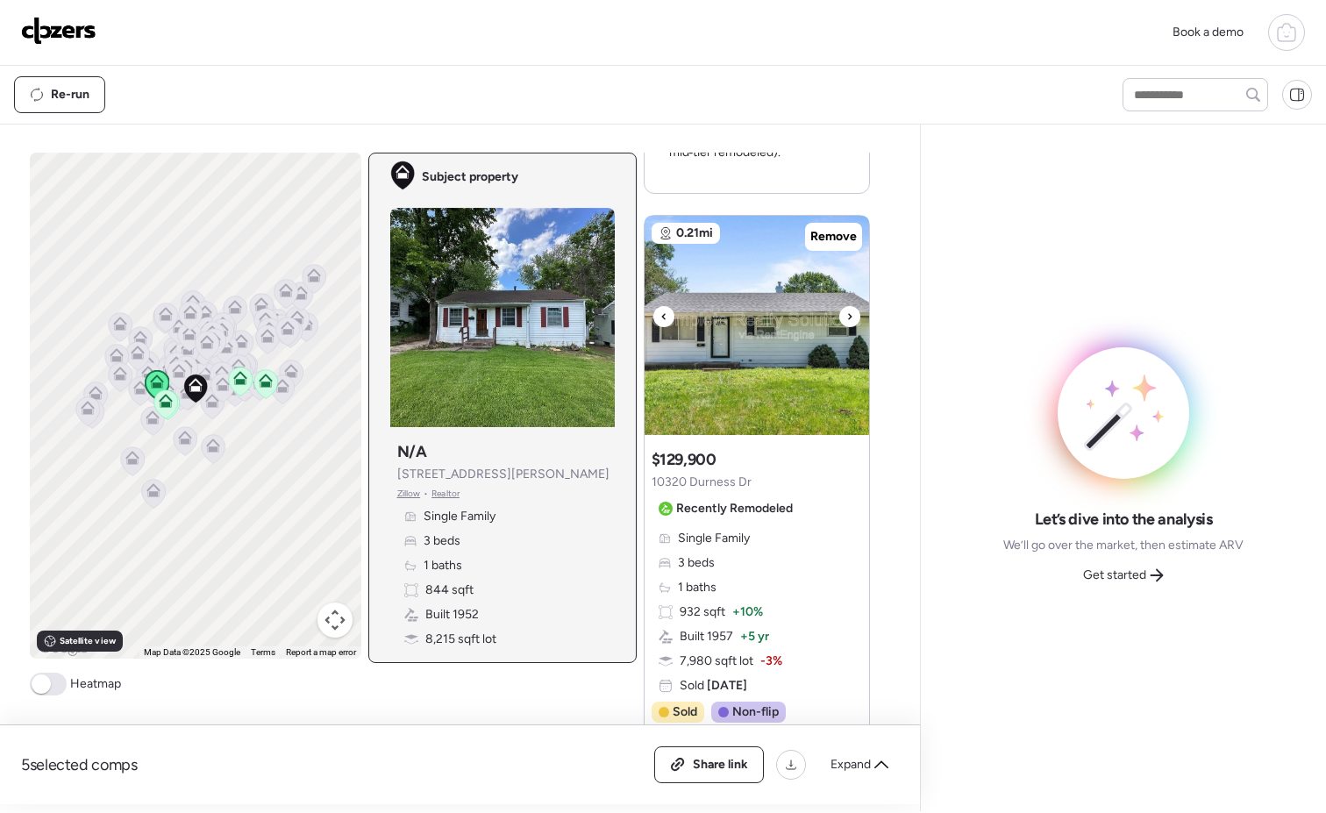
click at [846, 317] on icon at bounding box center [849, 316] width 7 height 21
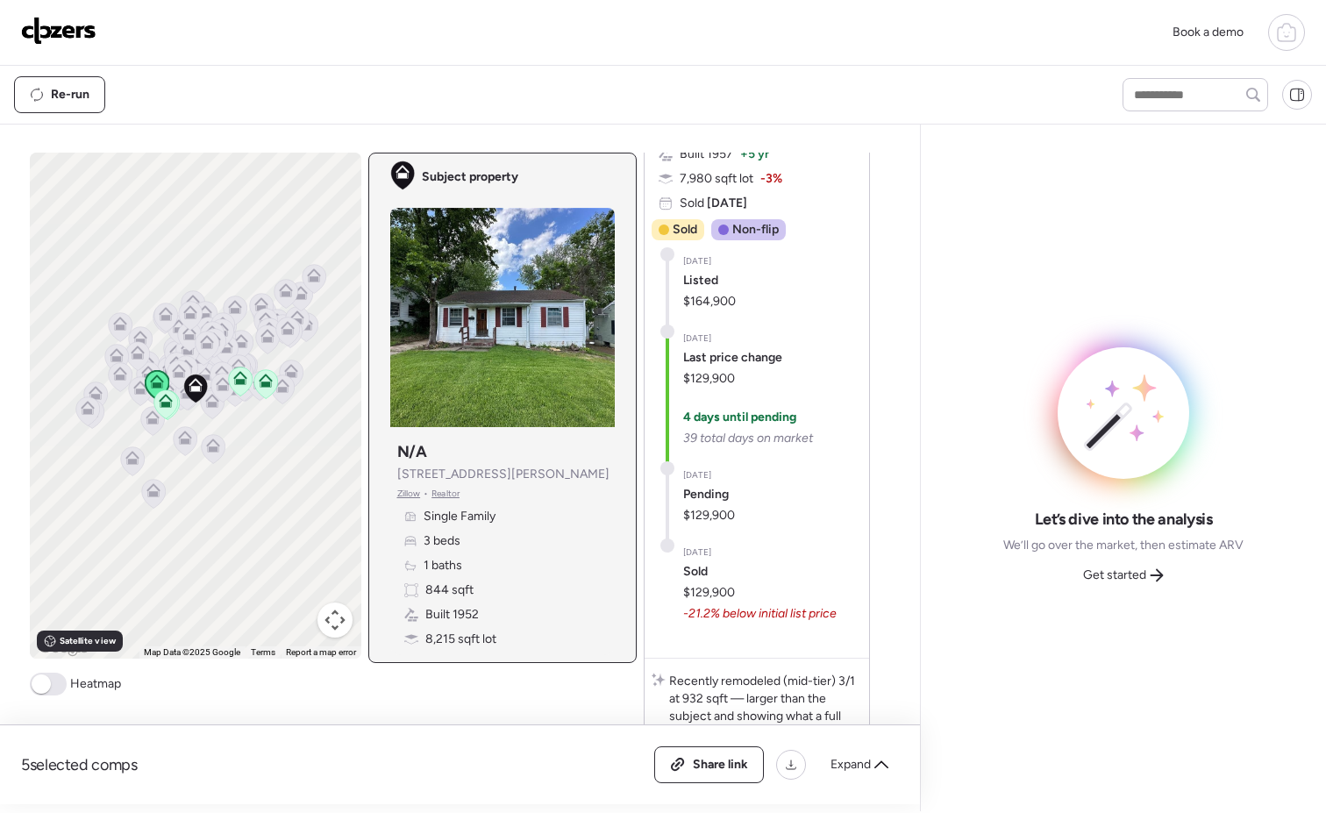
scroll to position [1416, 0]
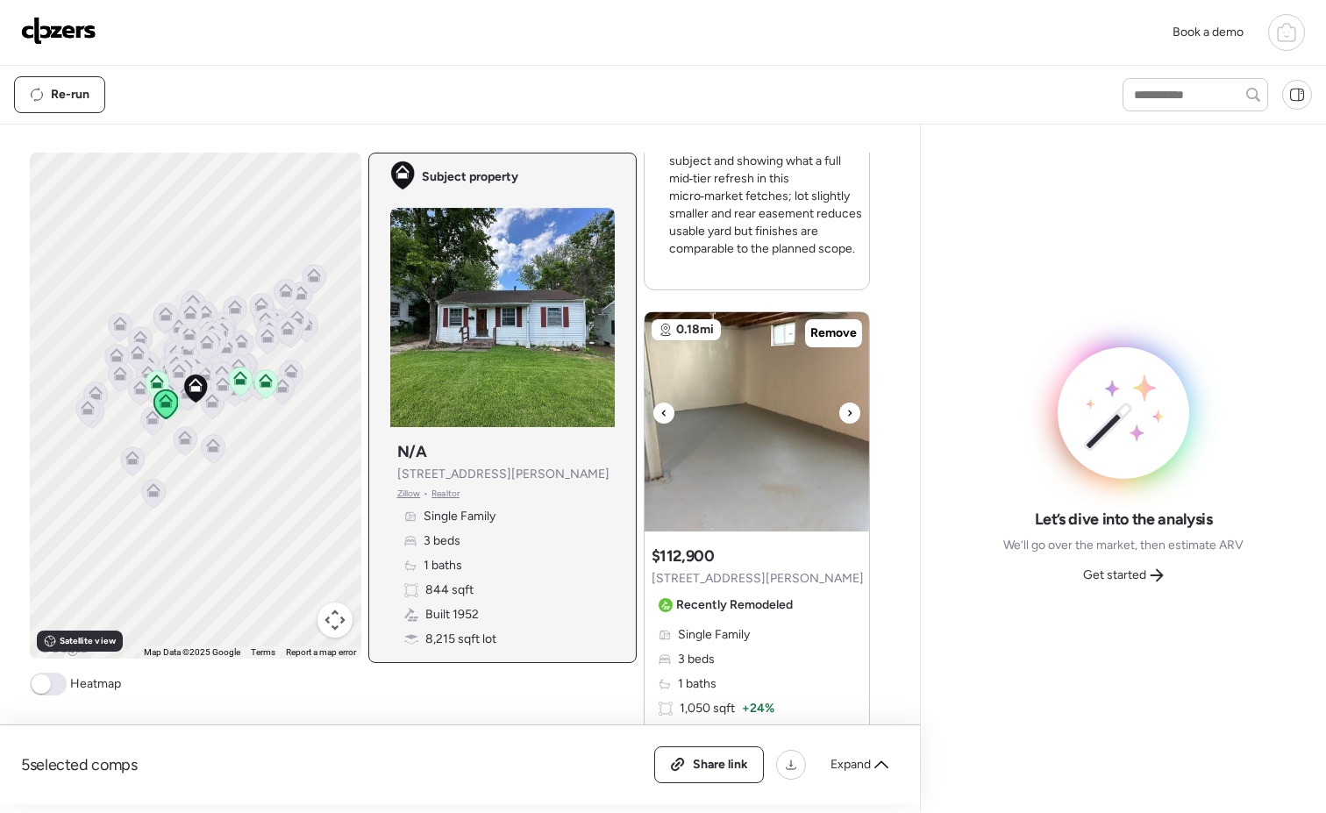
click at [846, 417] on icon at bounding box center [849, 413] width 7 height 21
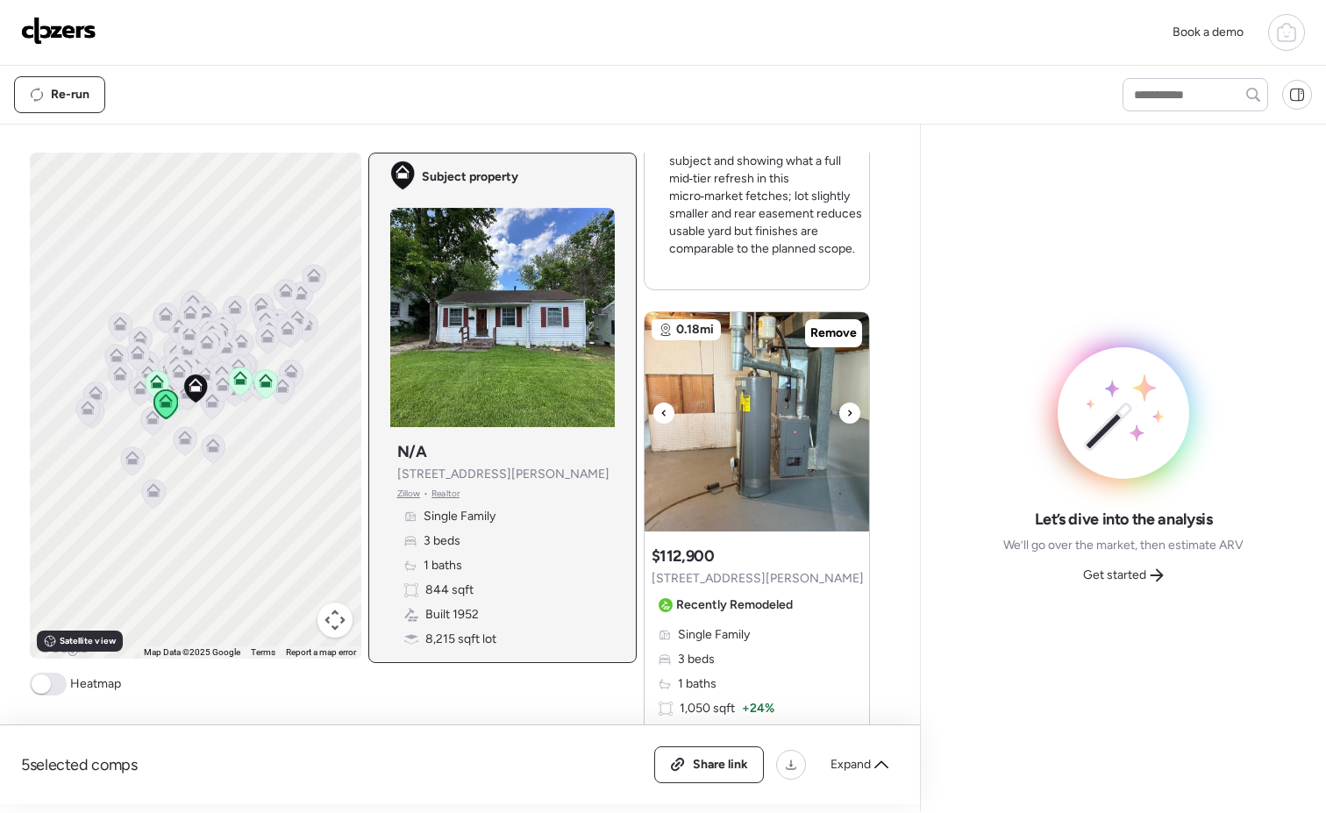
click at [846, 417] on icon at bounding box center [849, 413] width 7 height 21
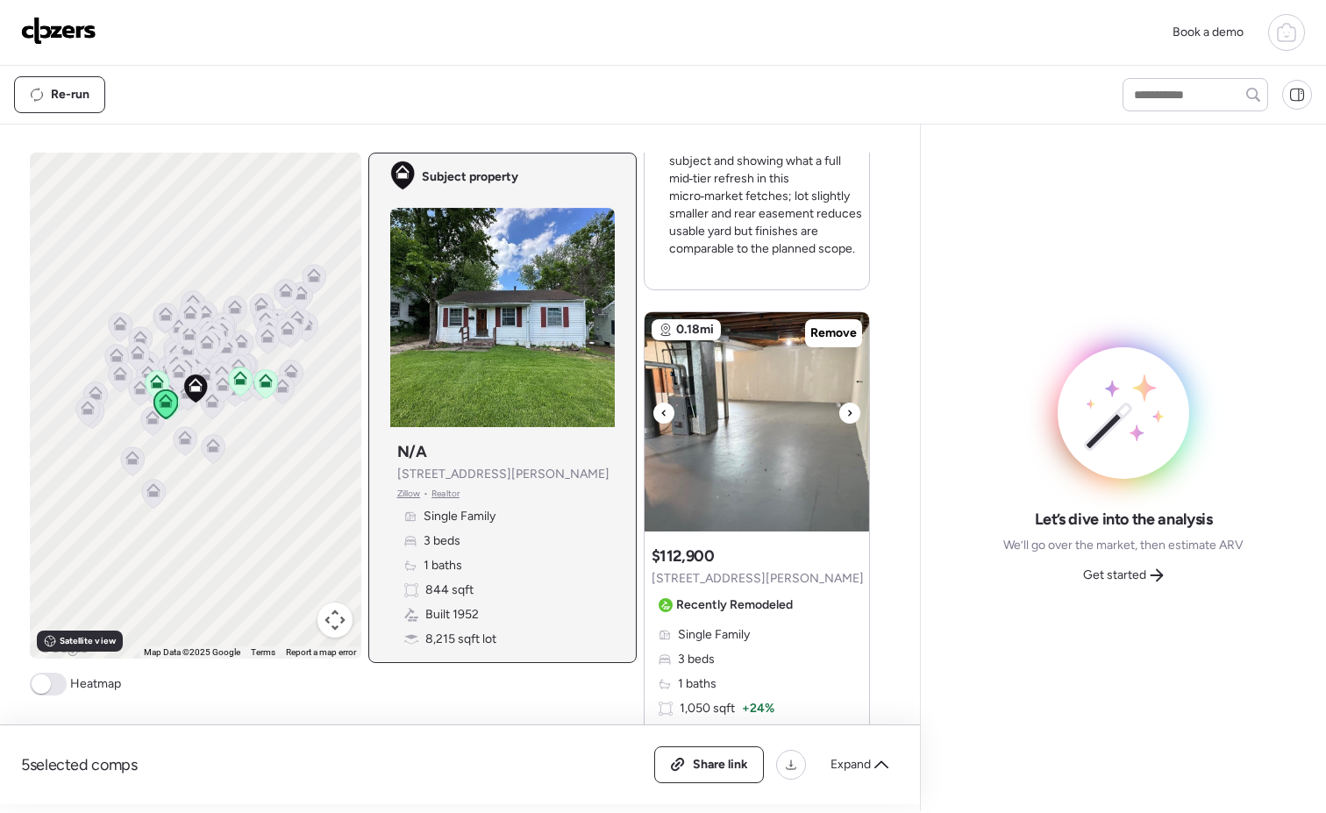
click at [660, 405] on icon at bounding box center [663, 413] width 7 height 21
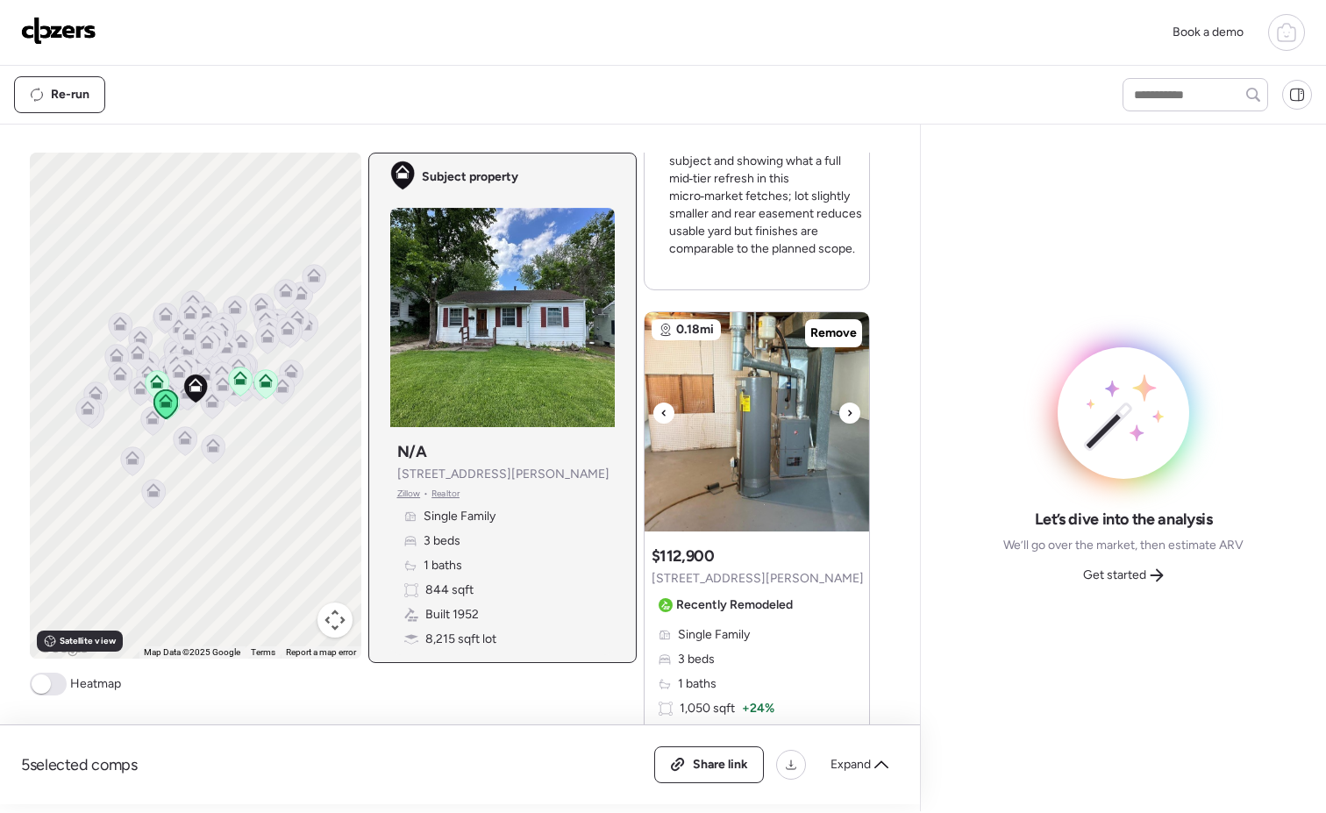
click at [846, 408] on icon at bounding box center [849, 413] width 7 height 21
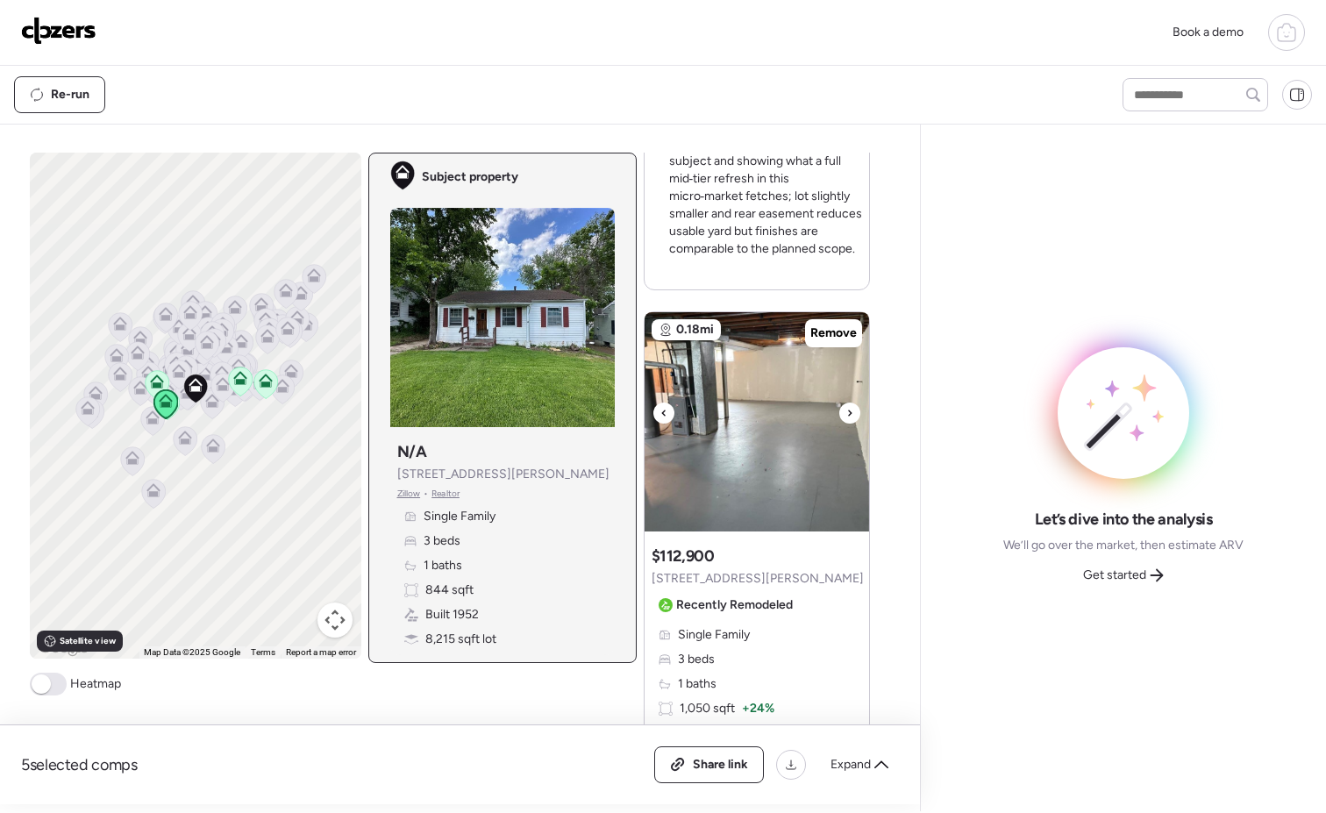
click at [846, 408] on icon at bounding box center [849, 413] width 7 height 21
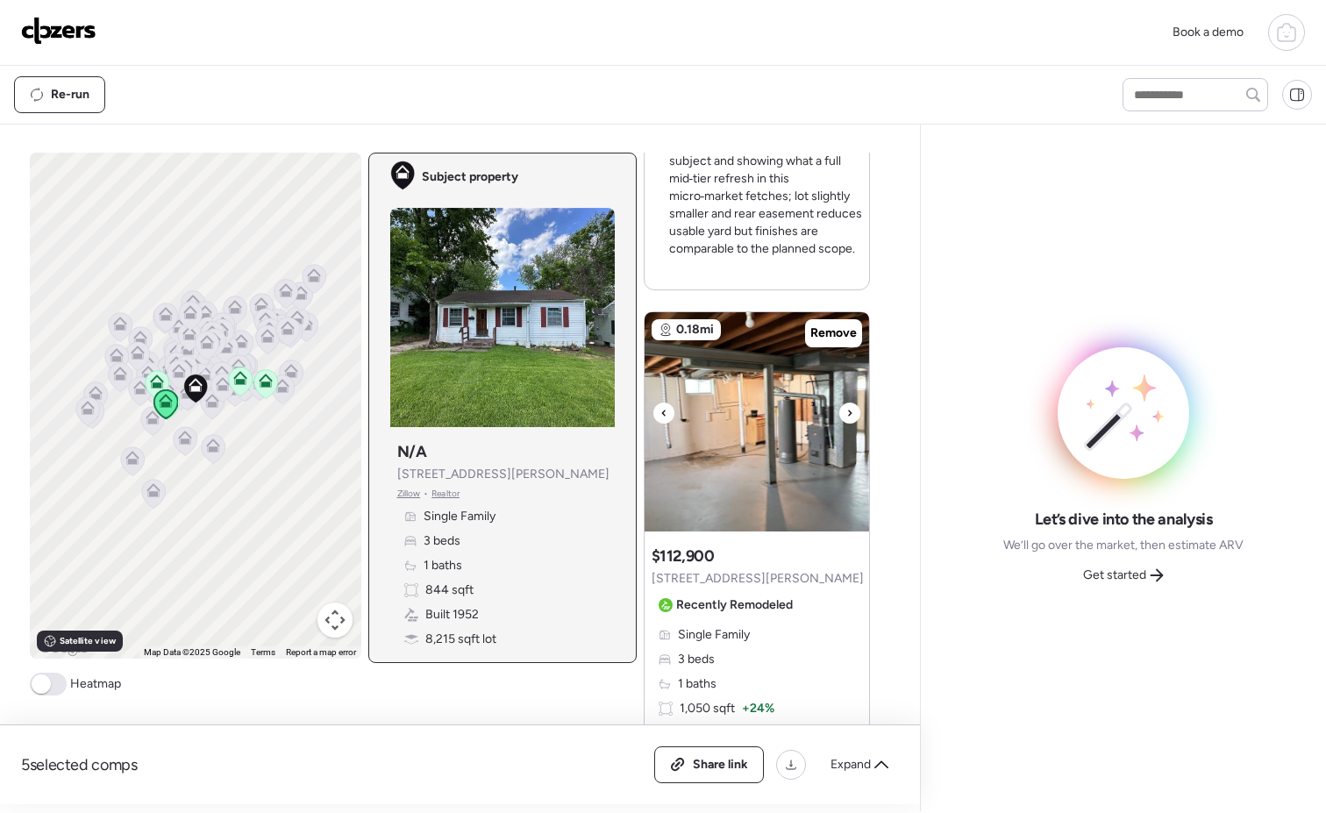
click at [846, 408] on icon at bounding box center [849, 413] width 7 height 21
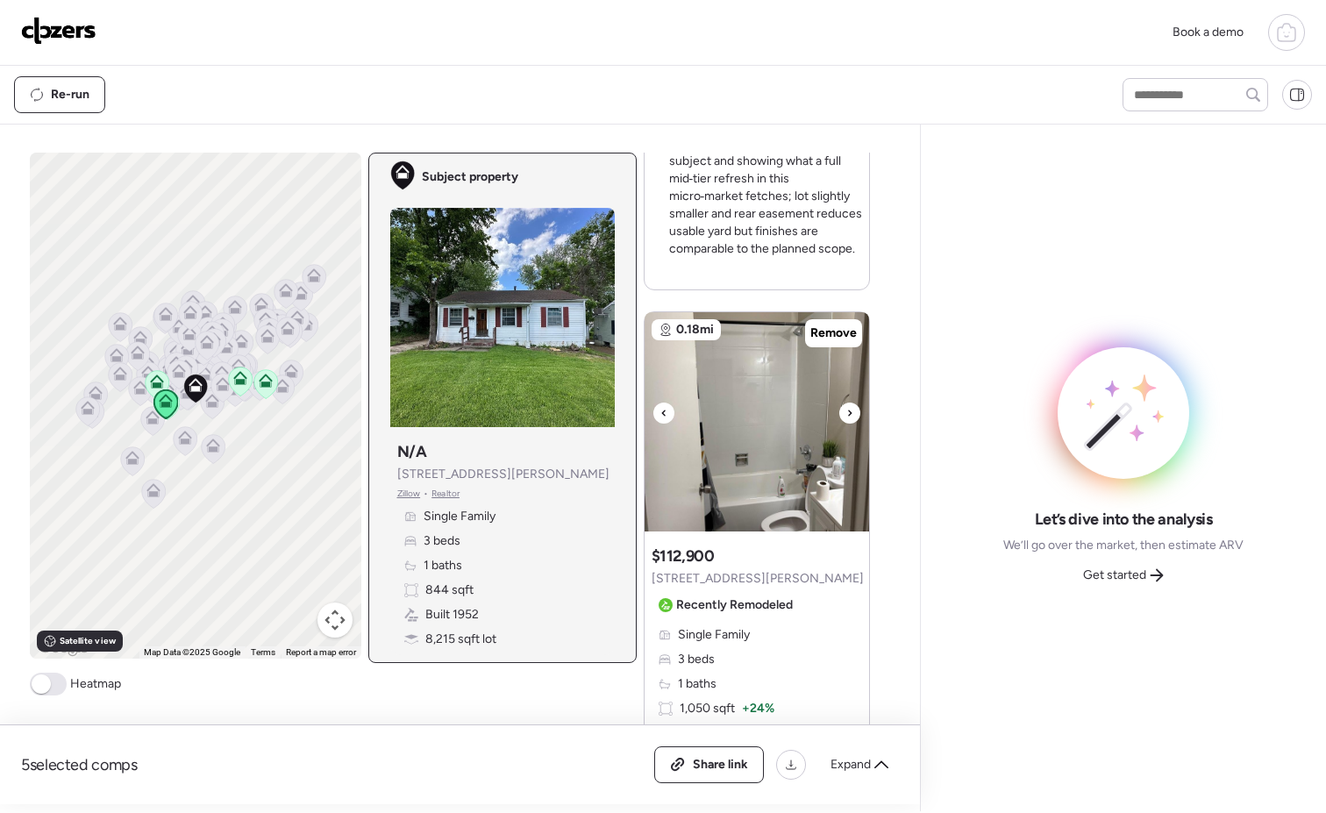
click at [847, 410] on div at bounding box center [849, 413] width 21 height 21
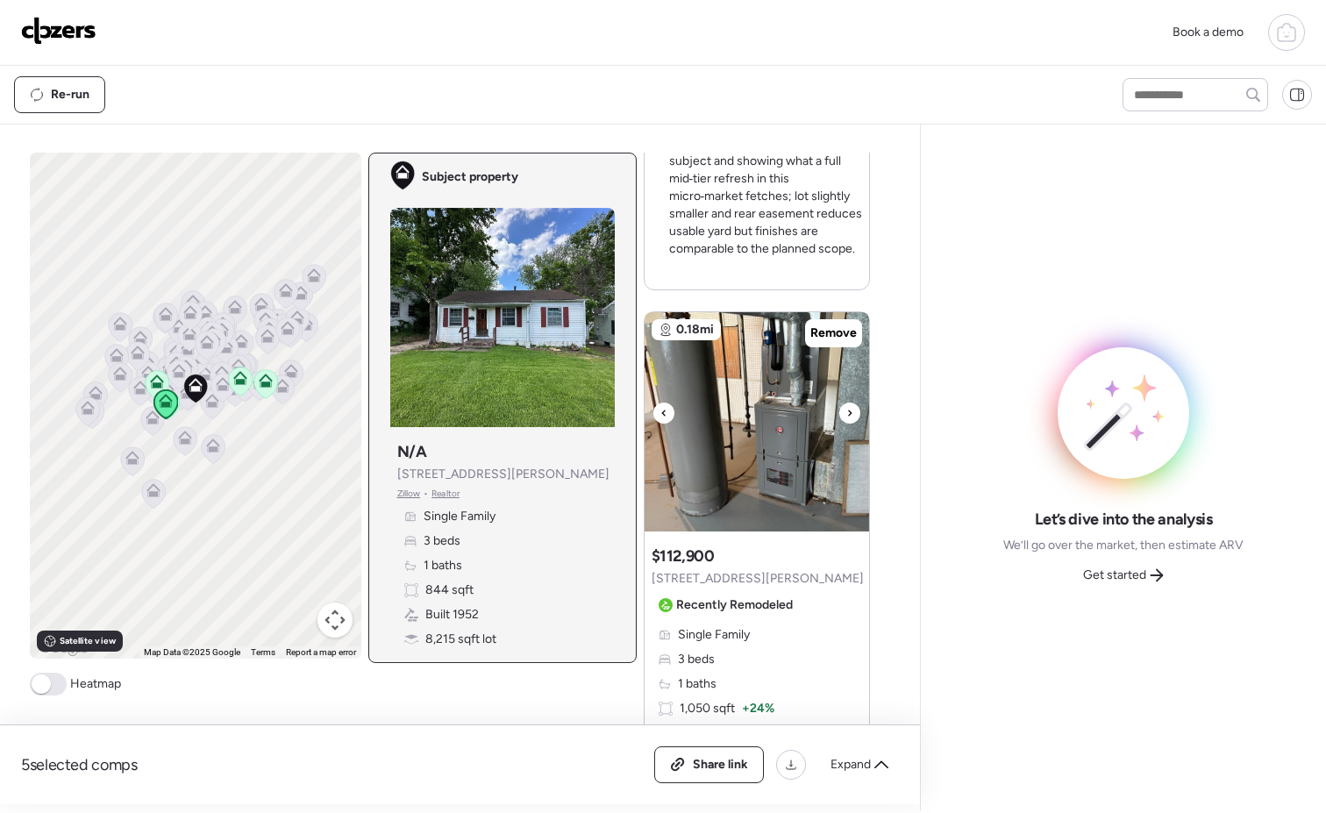
click at [847, 410] on div at bounding box center [849, 413] width 21 height 21
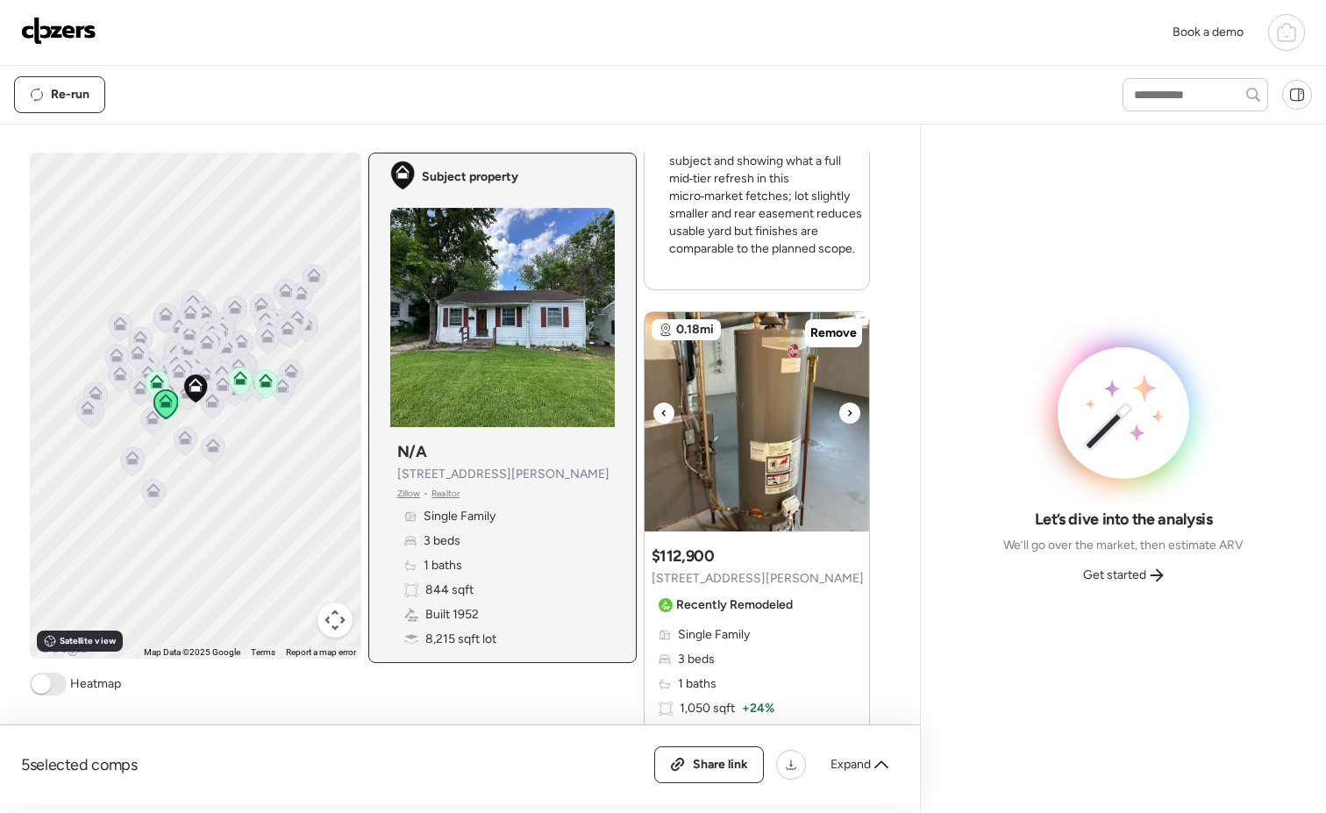
click at [848, 413] on div at bounding box center [849, 413] width 21 height 21
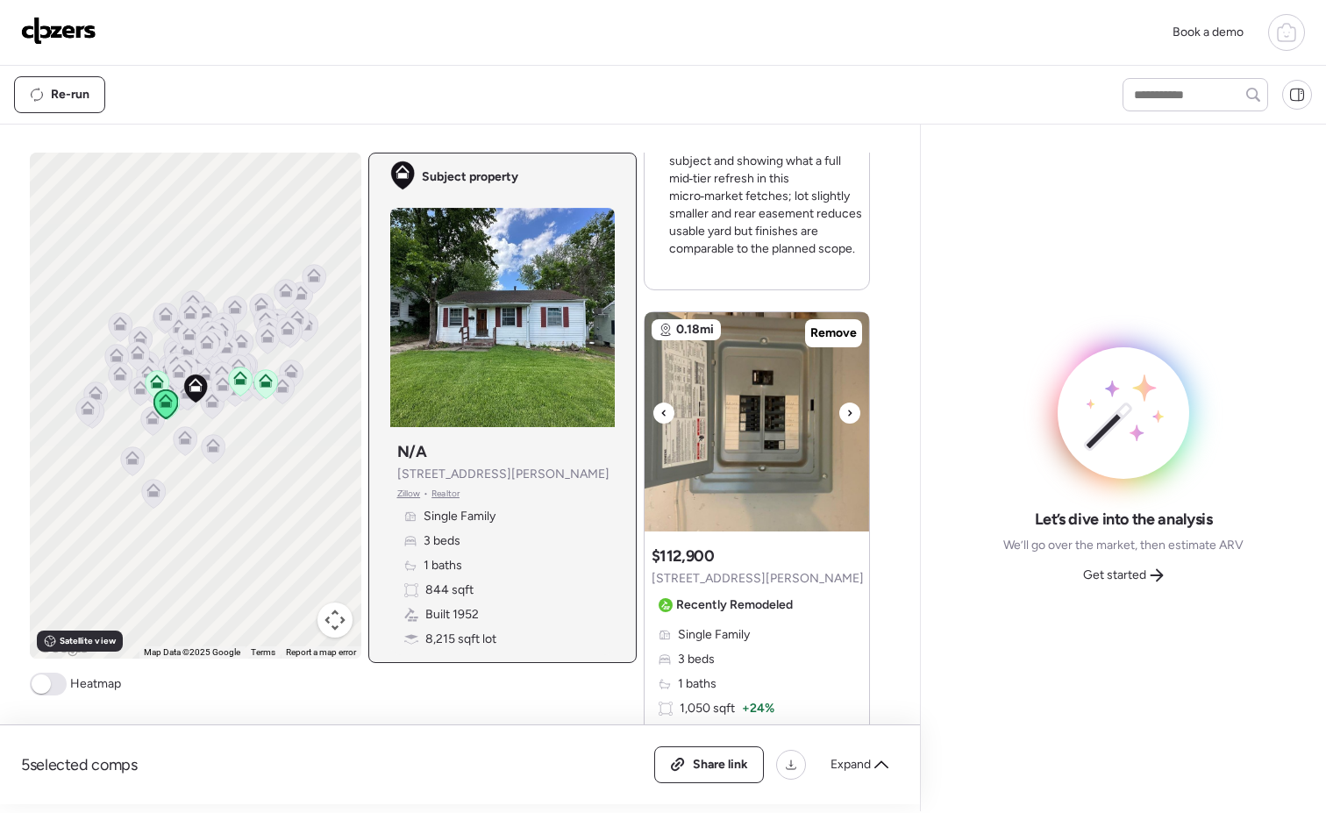
click at [848, 413] on div at bounding box center [849, 413] width 21 height 21
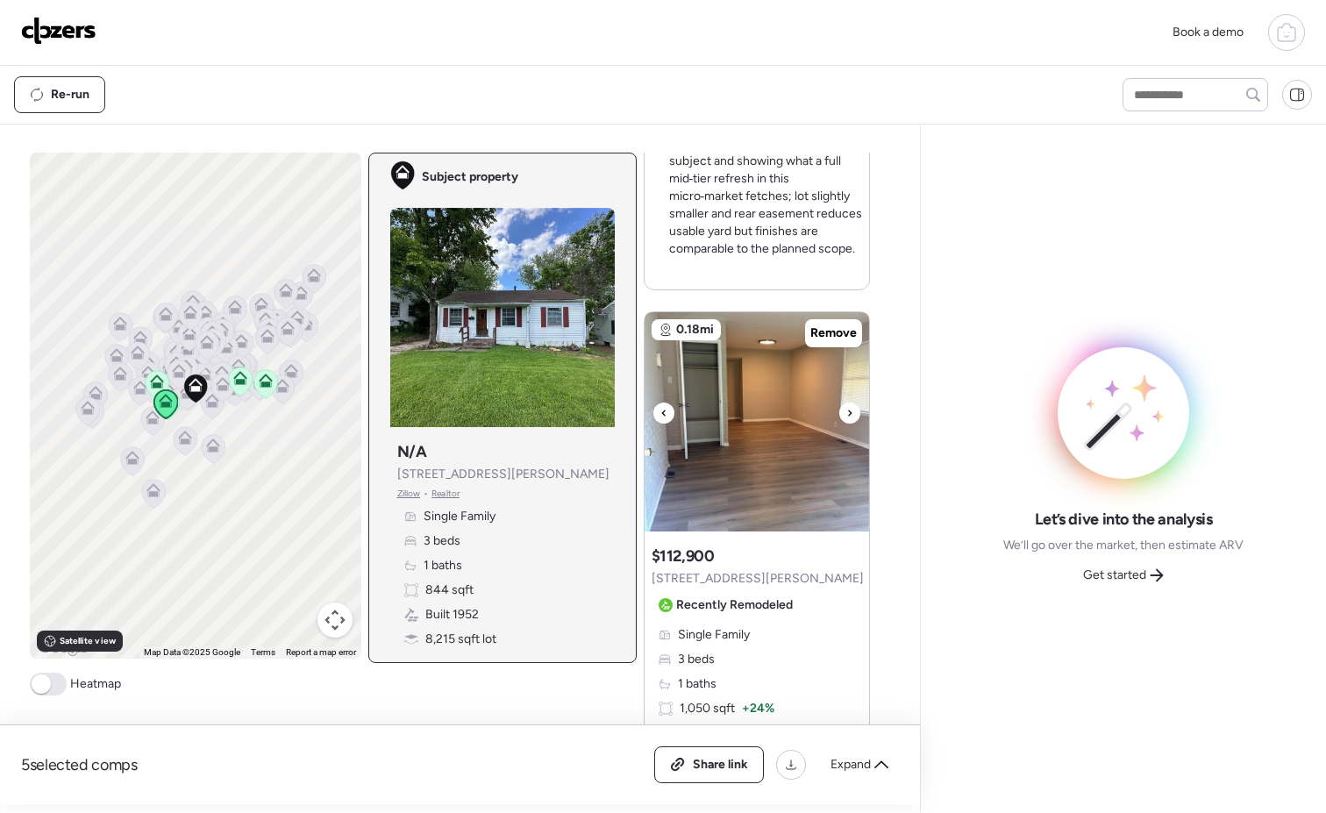
click at [848, 413] on div at bounding box center [849, 413] width 21 height 21
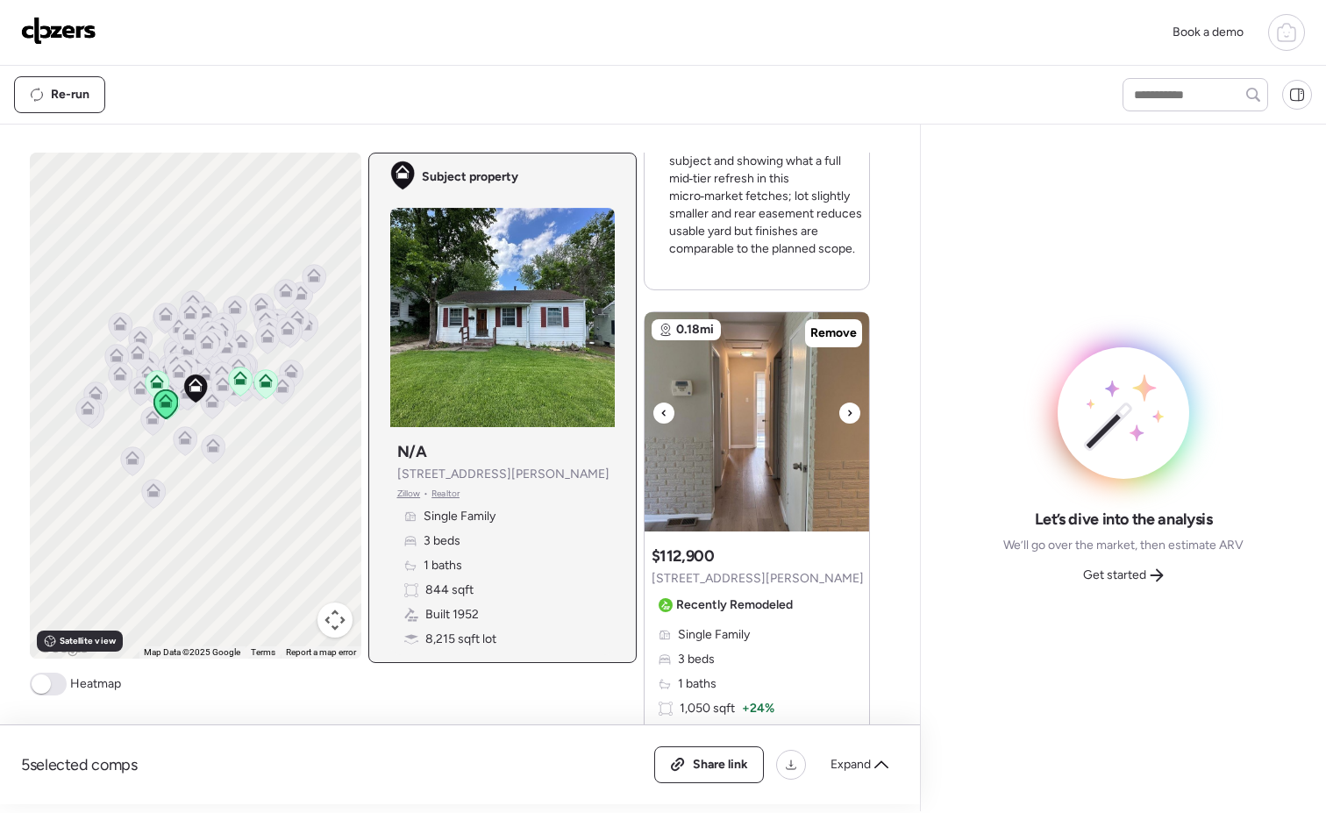
click at [848, 413] on div at bounding box center [849, 413] width 21 height 21
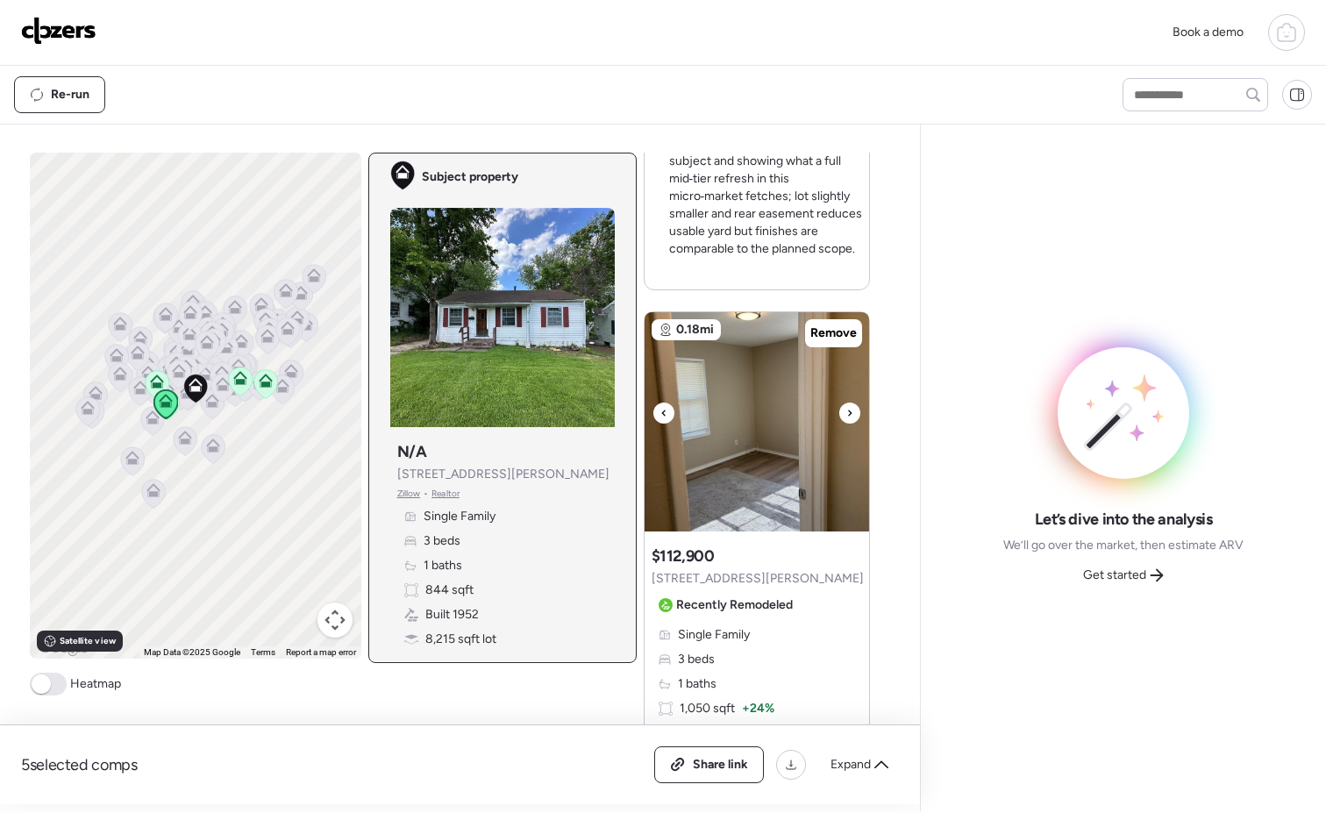
click at [848, 413] on div at bounding box center [849, 413] width 21 height 21
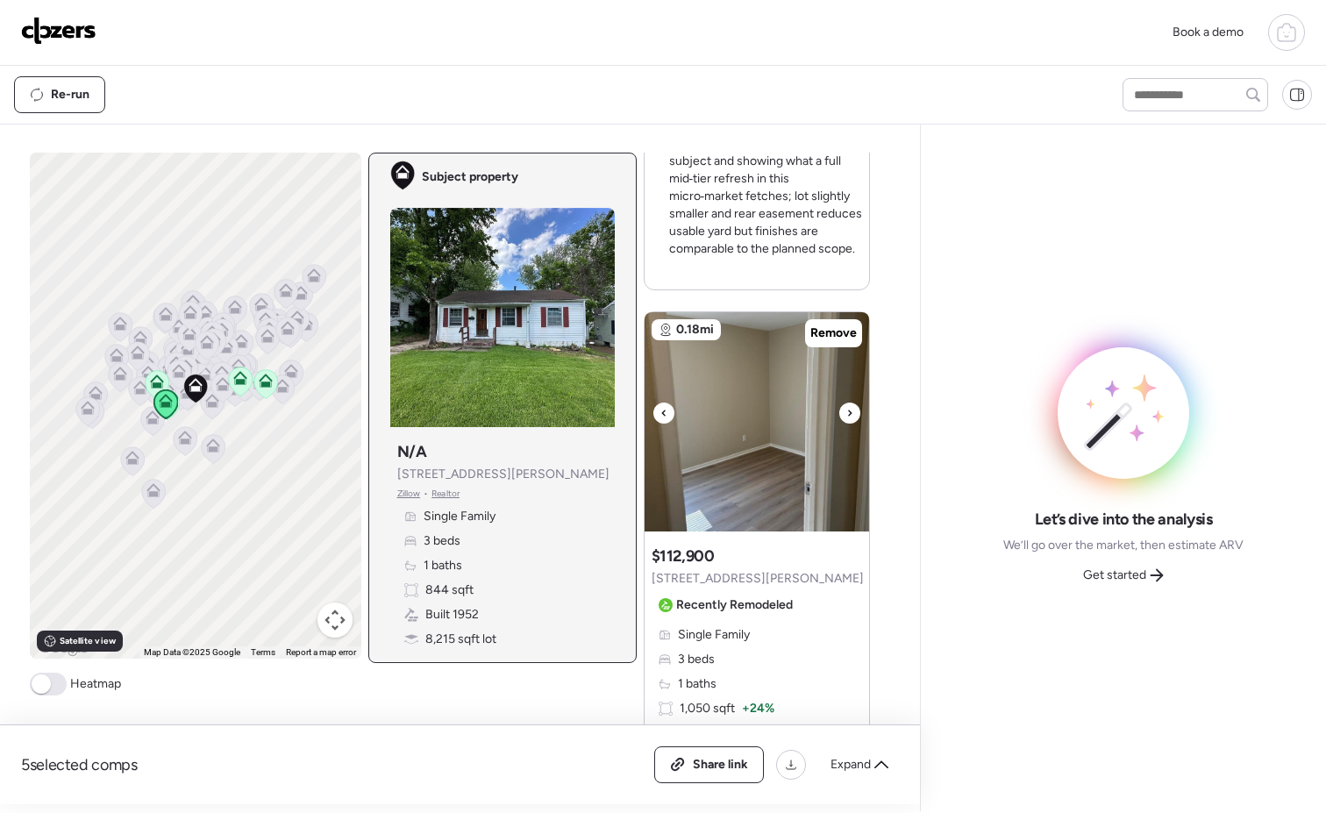
click at [848, 413] on div at bounding box center [849, 413] width 21 height 21
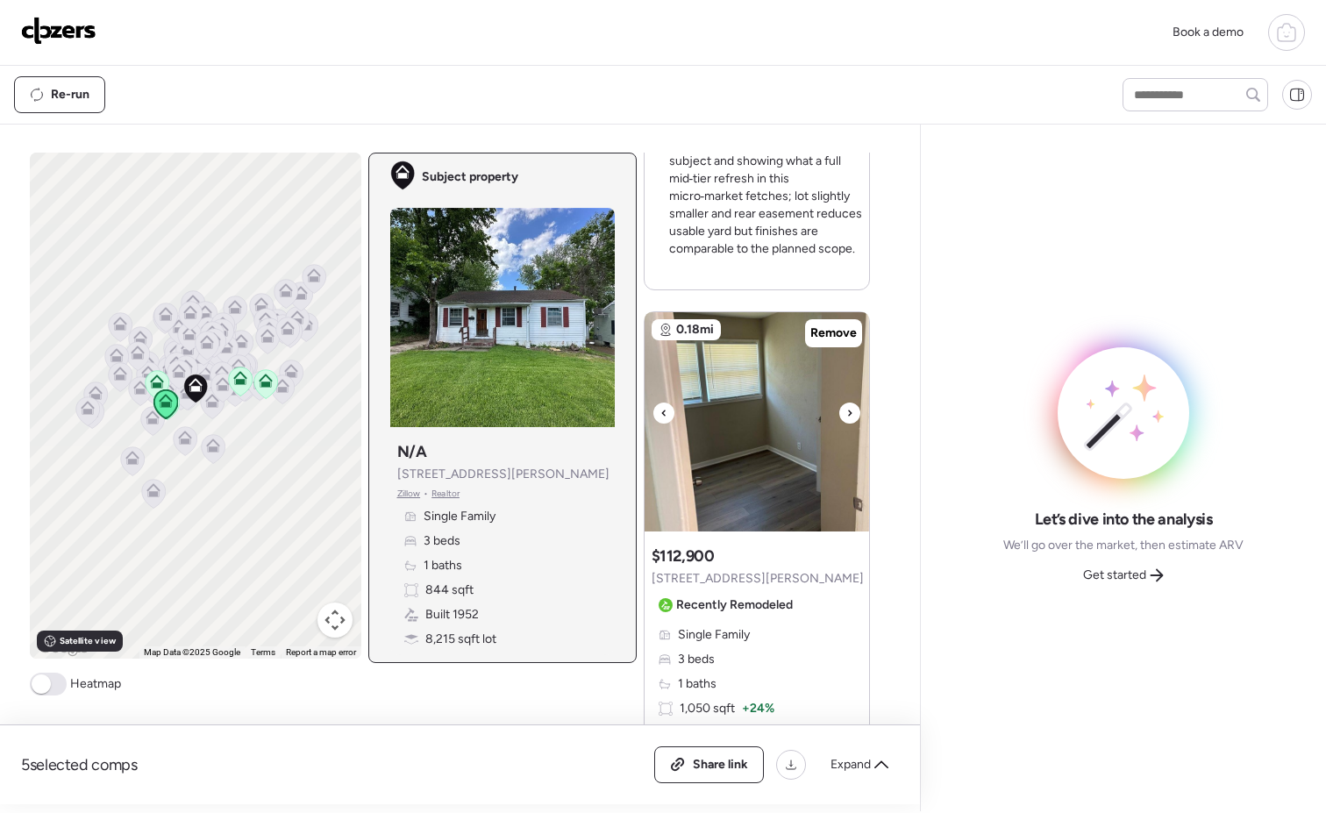
click at [848, 413] on div at bounding box center [849, 413] width 21 height 21
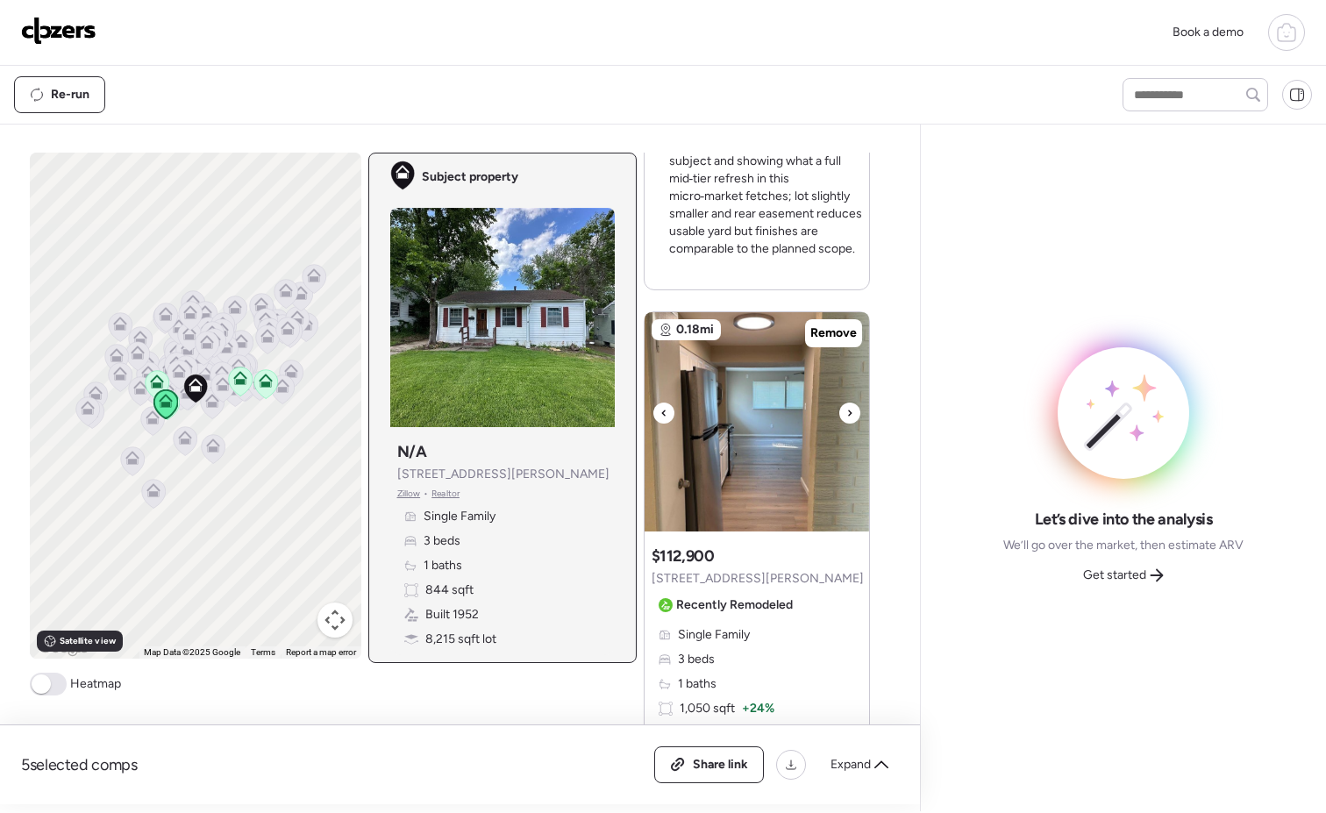
click at [848, 413] on div at bounding box center [849, 413] width 21 height 21
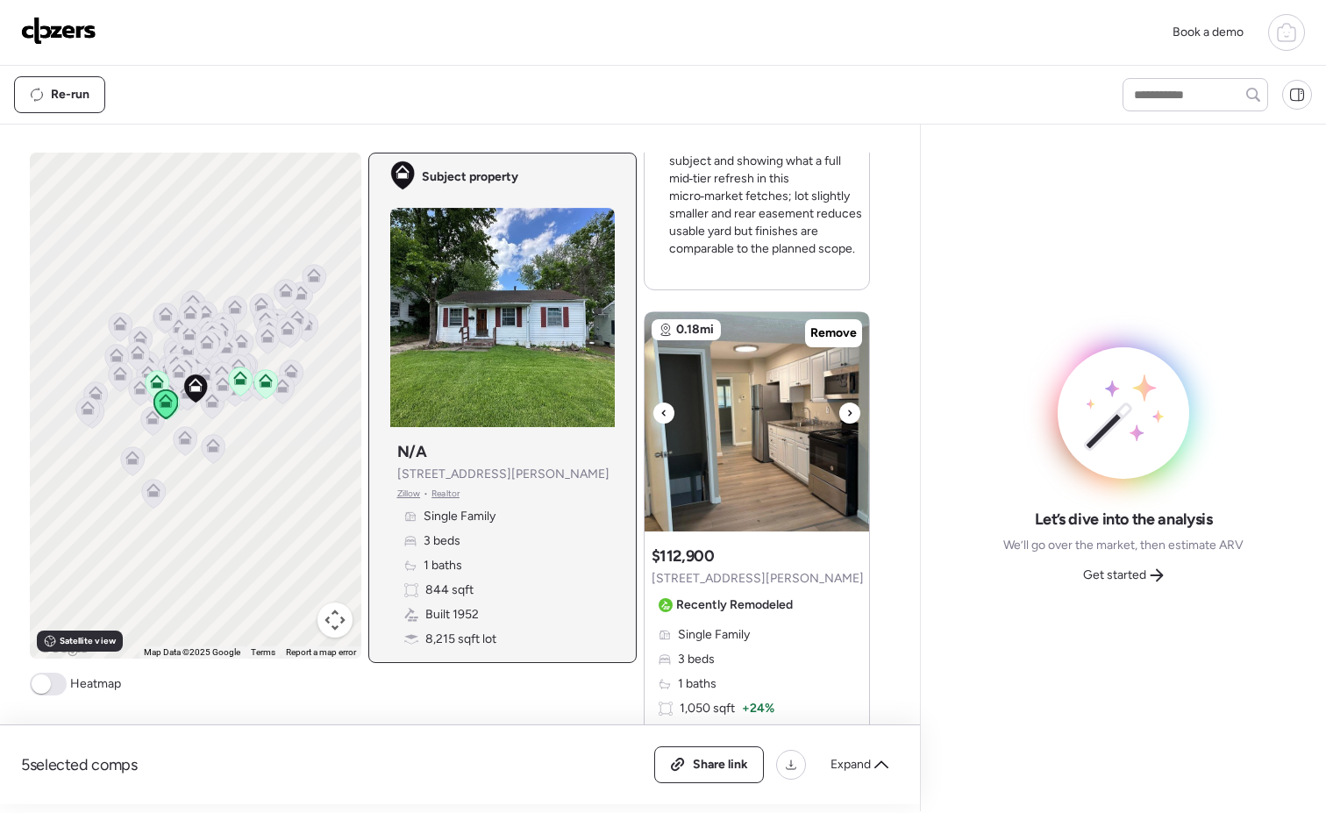
click at [848, 413] on div at bounding box center [849, 413] width 21 height 21
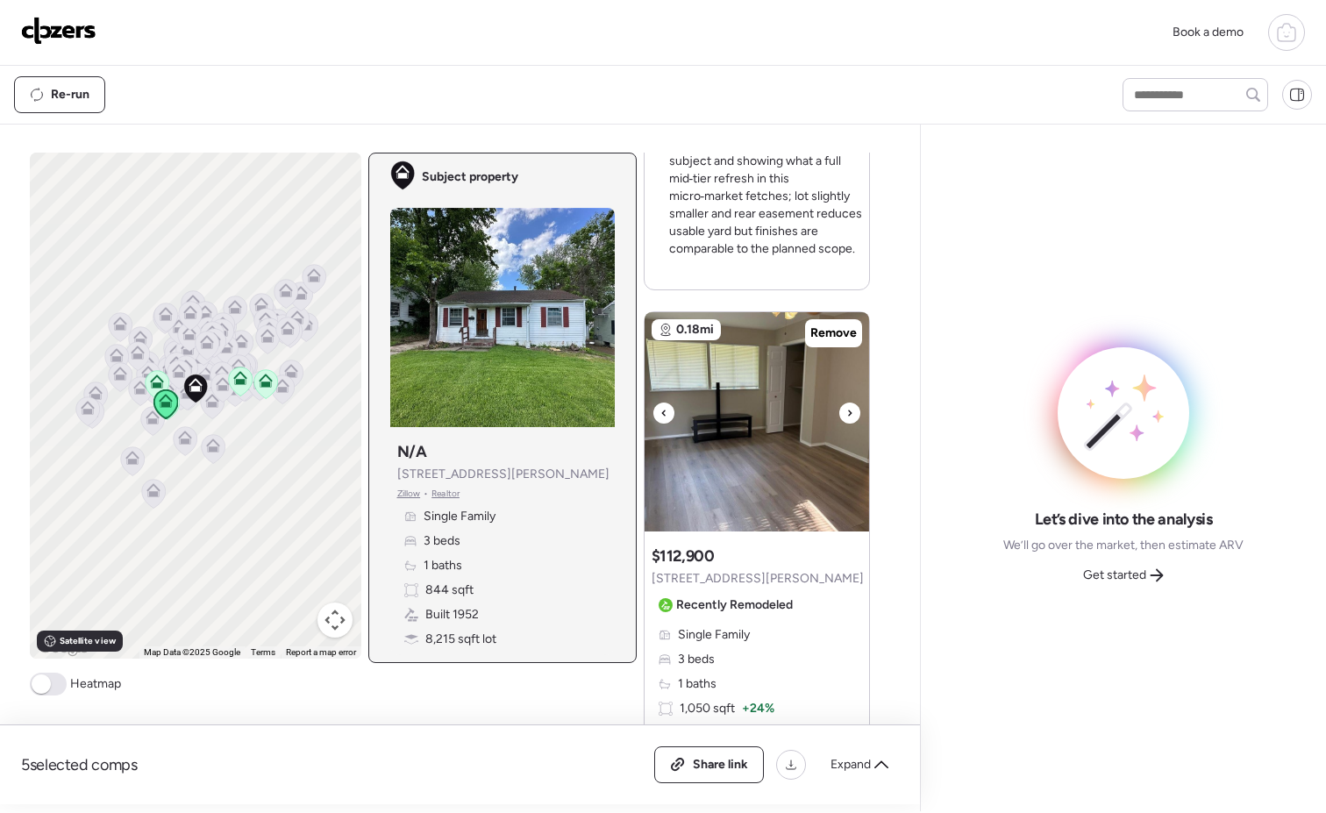
click at [848, 413] on div at bounding box center [849, 413] width 21 height 21
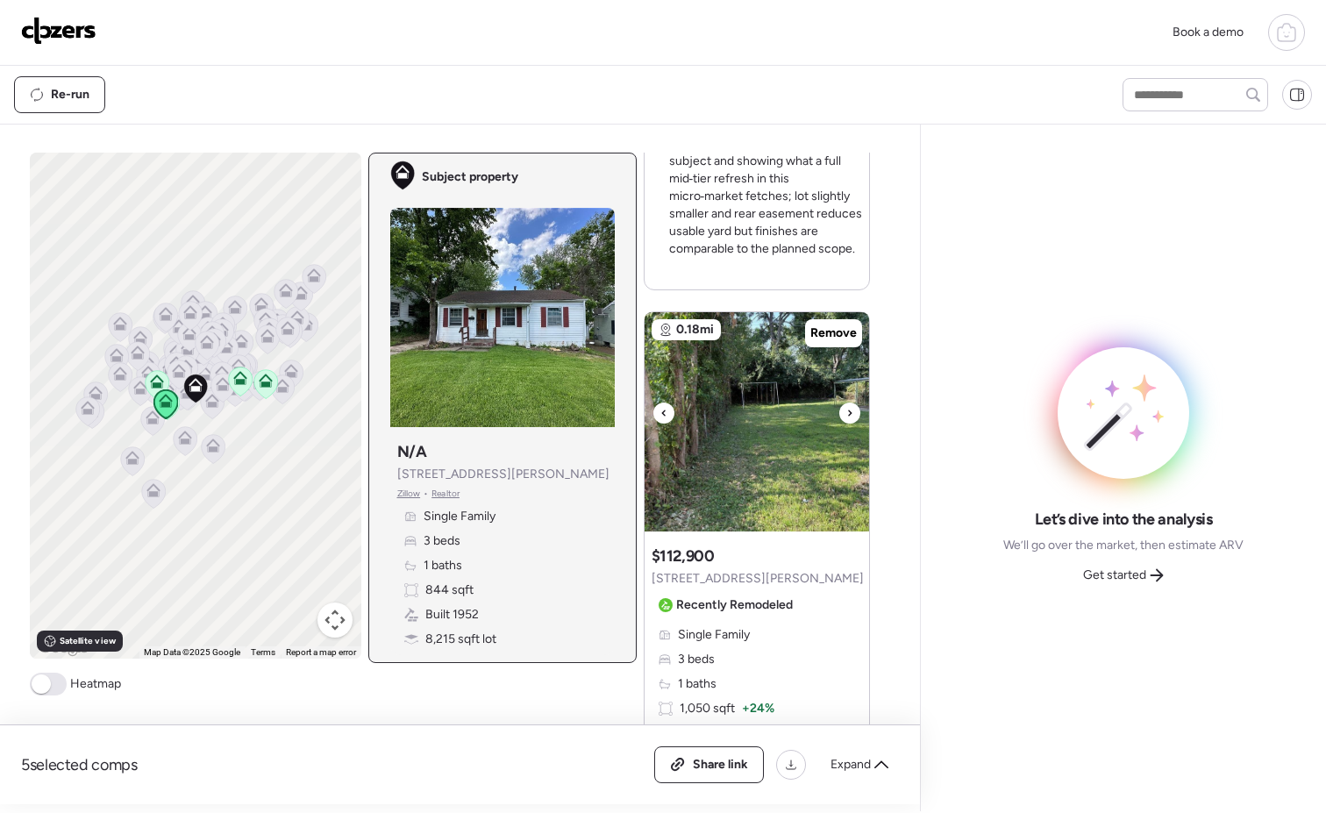
click at [848, 413] on div at bounding box center [849, 413] width 21 height 21
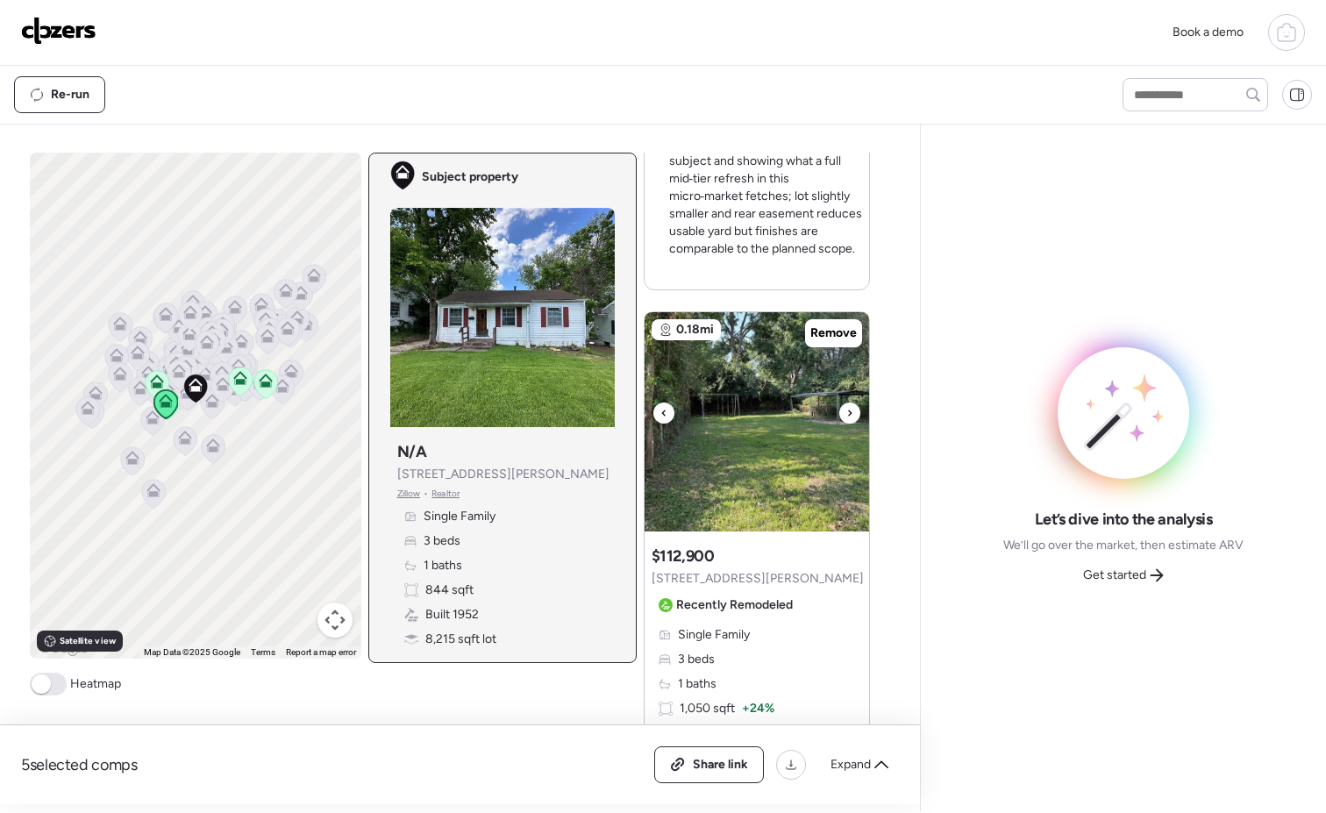
click at [848, 413] on div at bounding box center [849, 413] width 21 height 21
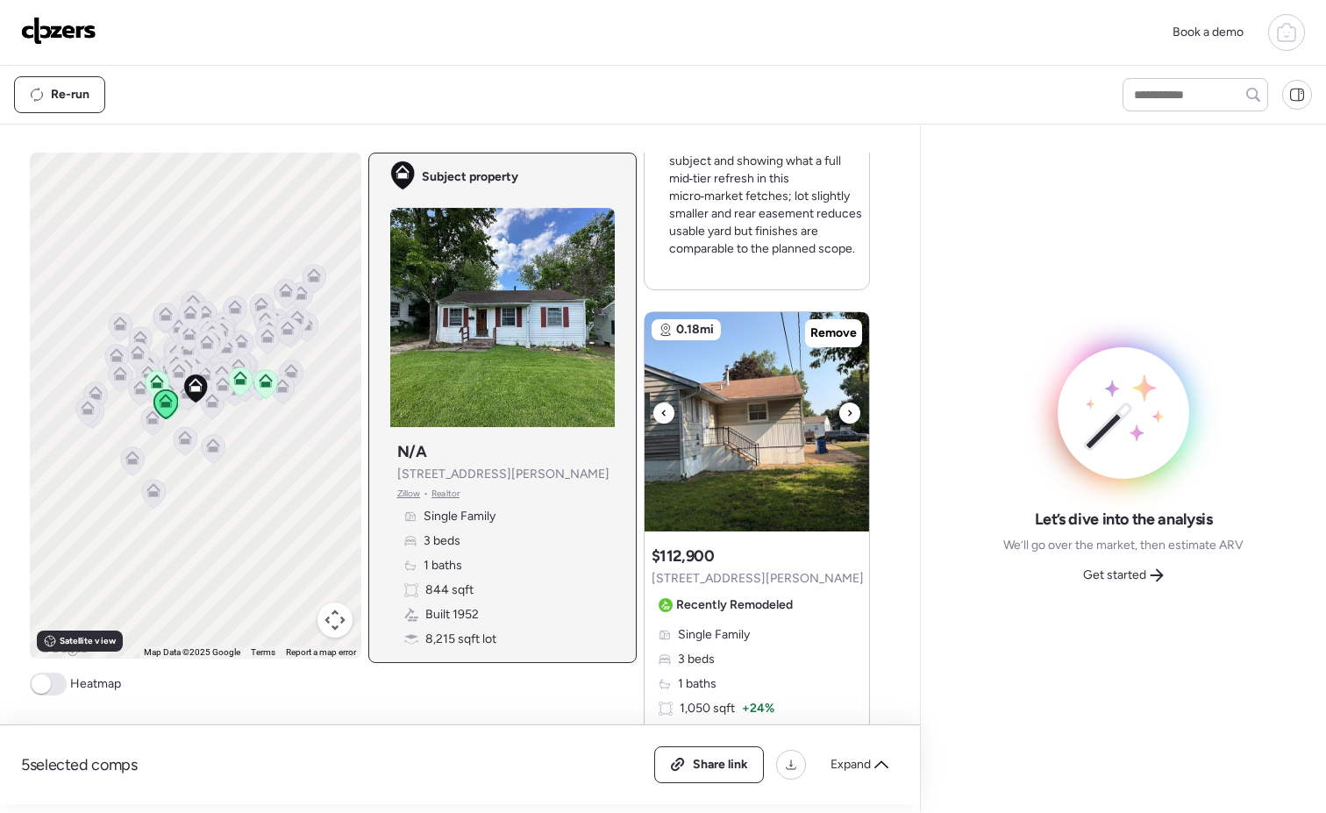
click at [848, 413] on div at bounding box center [849, 413] width 21 height 21
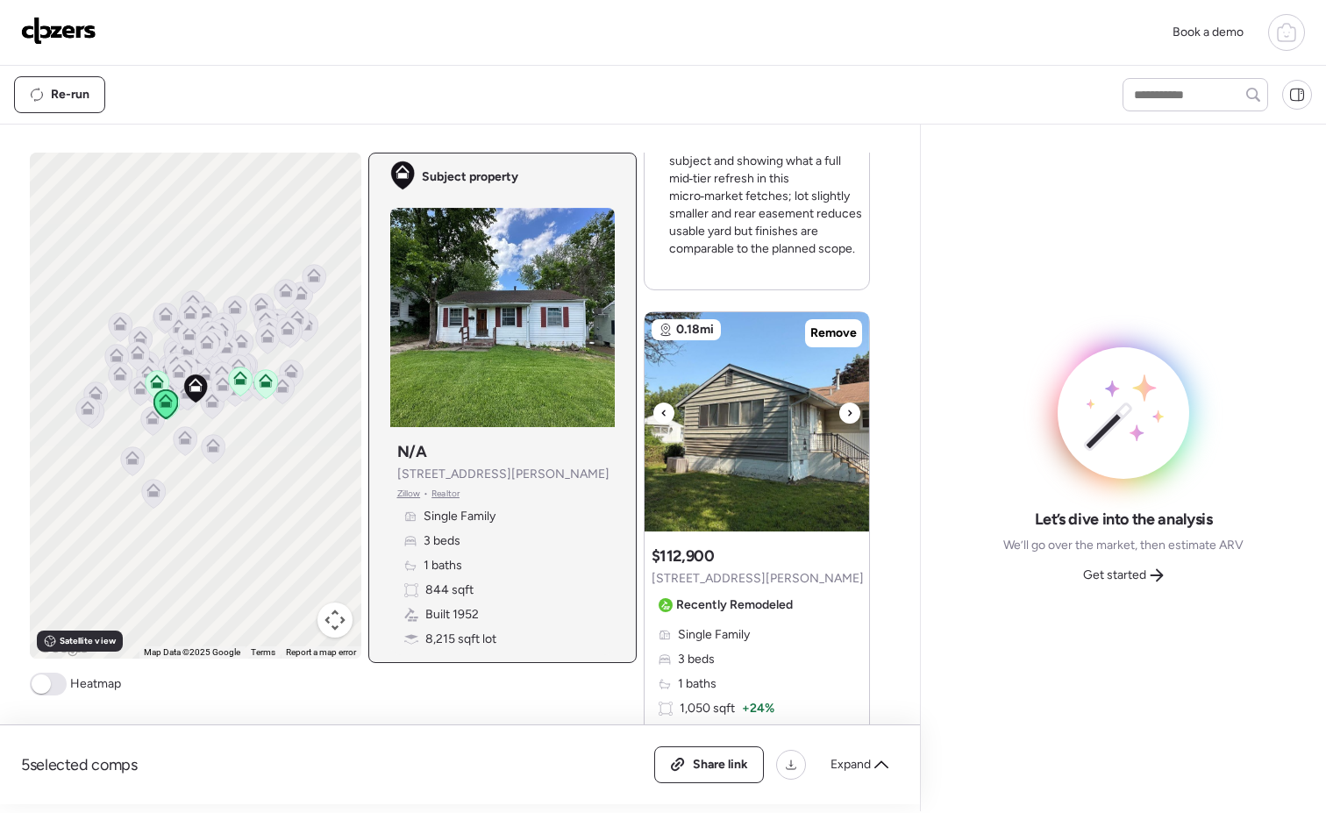
click at [848, 413] on div at bounding box center [849, 413] width 21 height 21
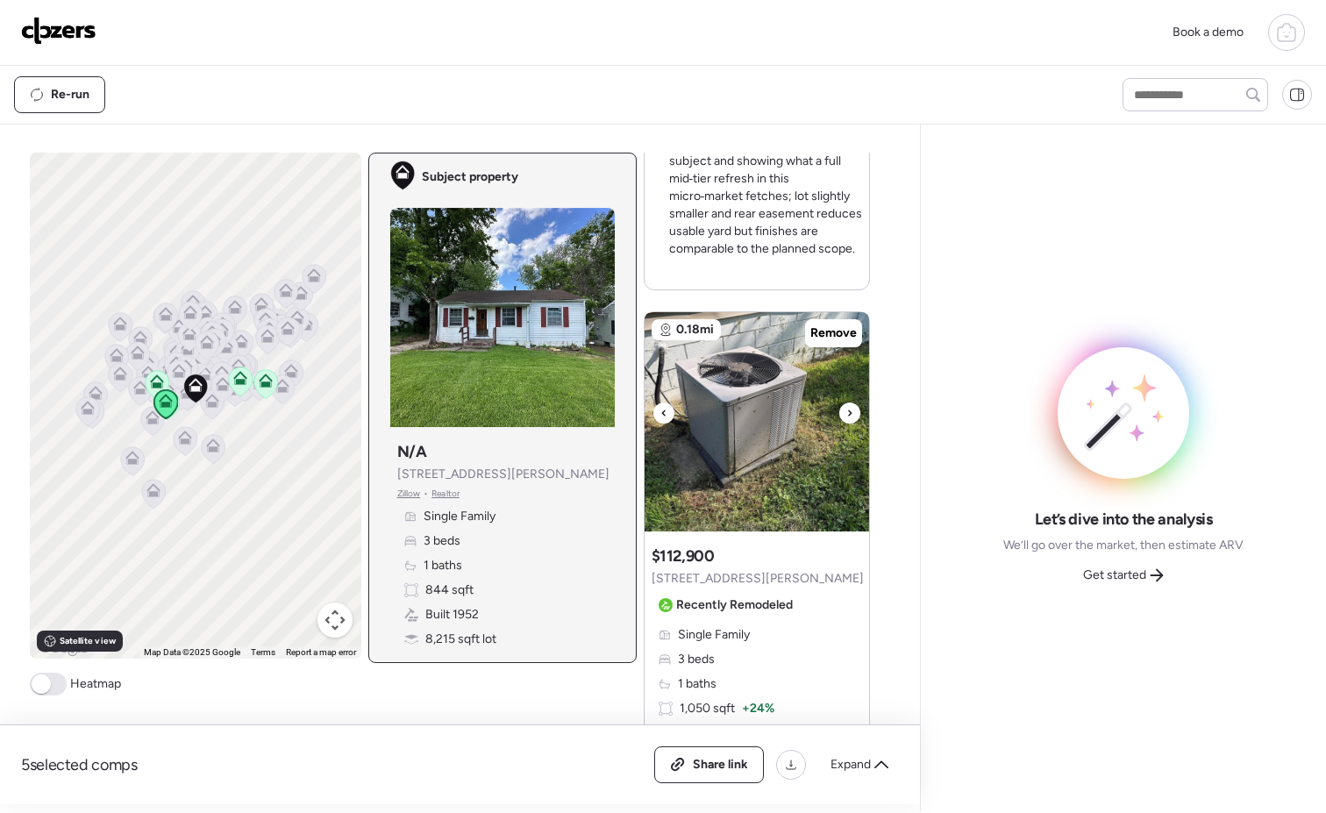
click at [848, 413] on div at bounding box center [849, 413] width 21 height 21
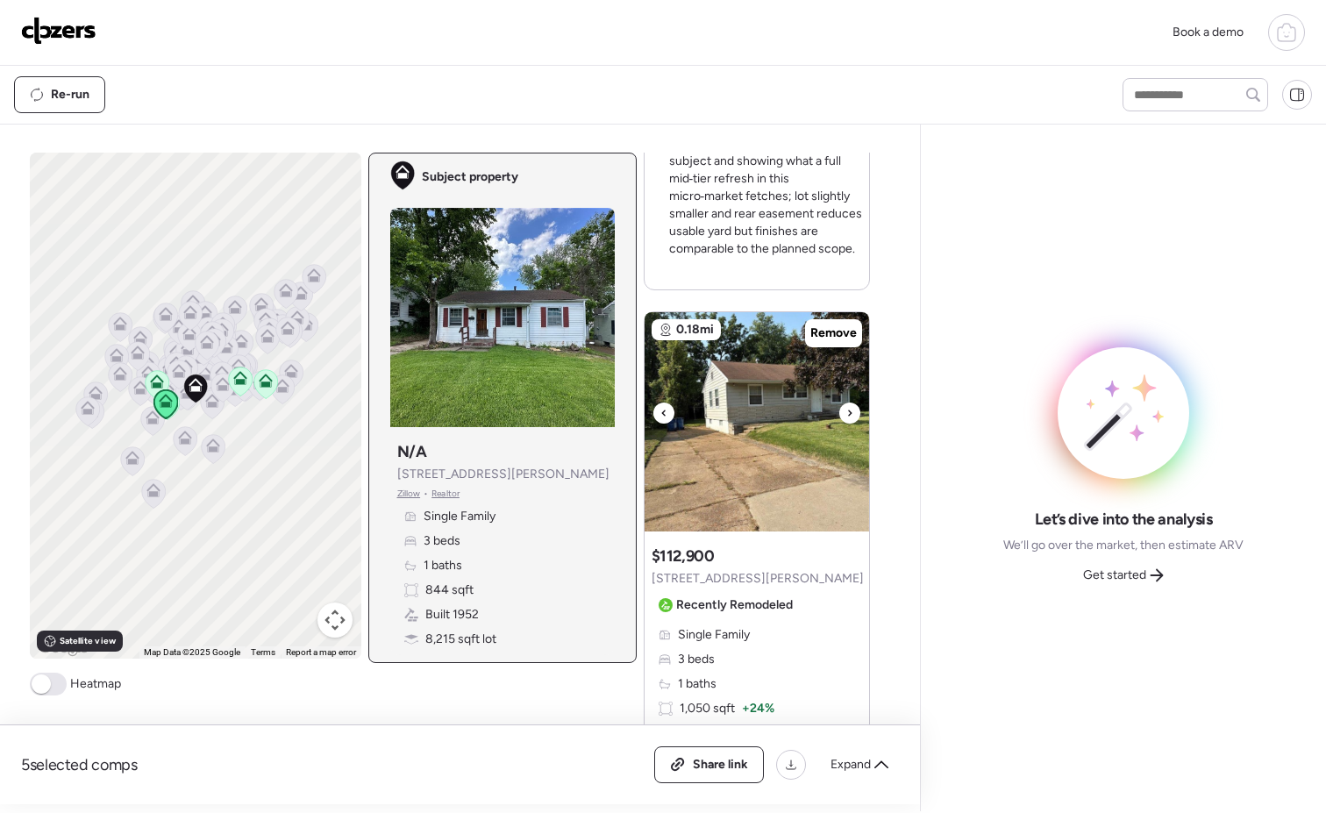
click at [848, 413] on div at bounding box center [849, 413] width 21 height 21
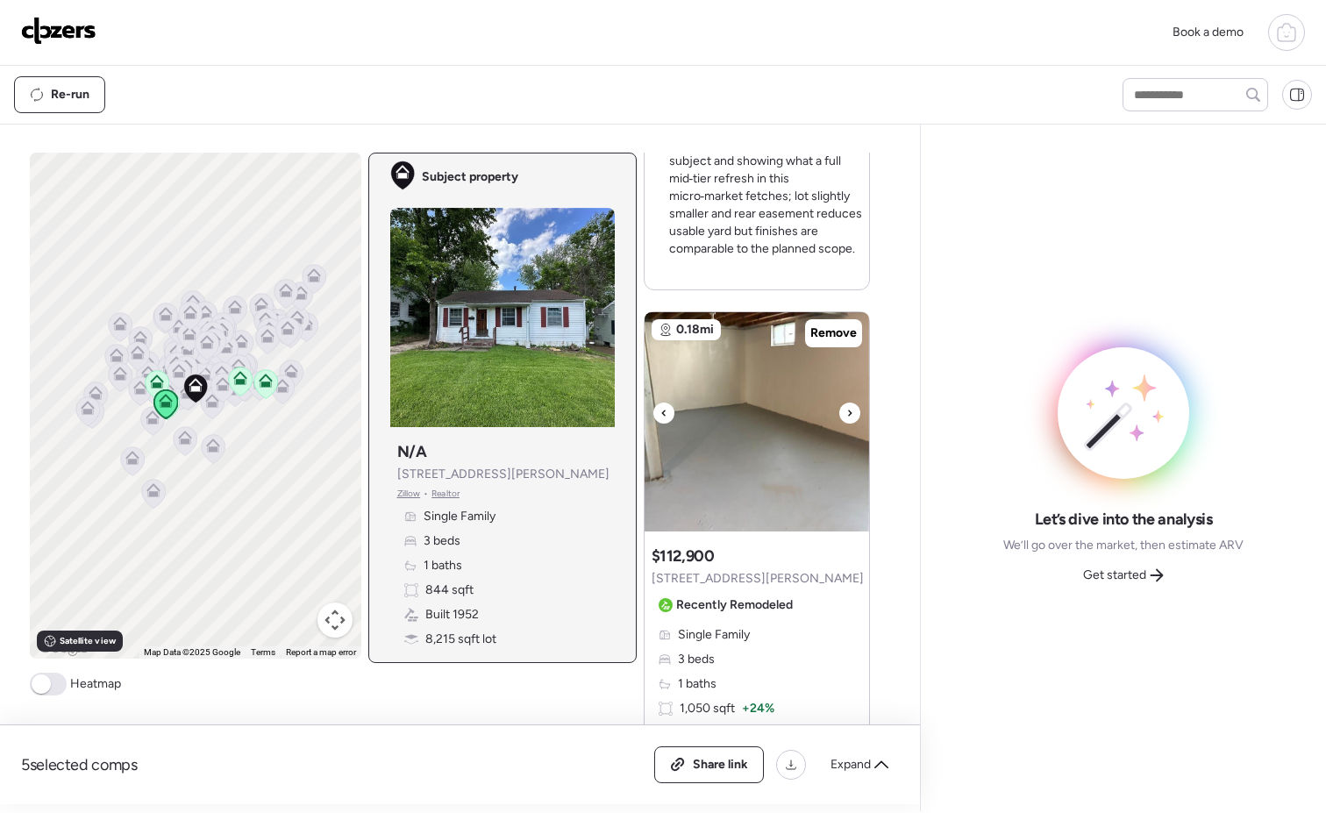
click at [848, 413] on div at bounding box center [849, 413] width 21 height 21
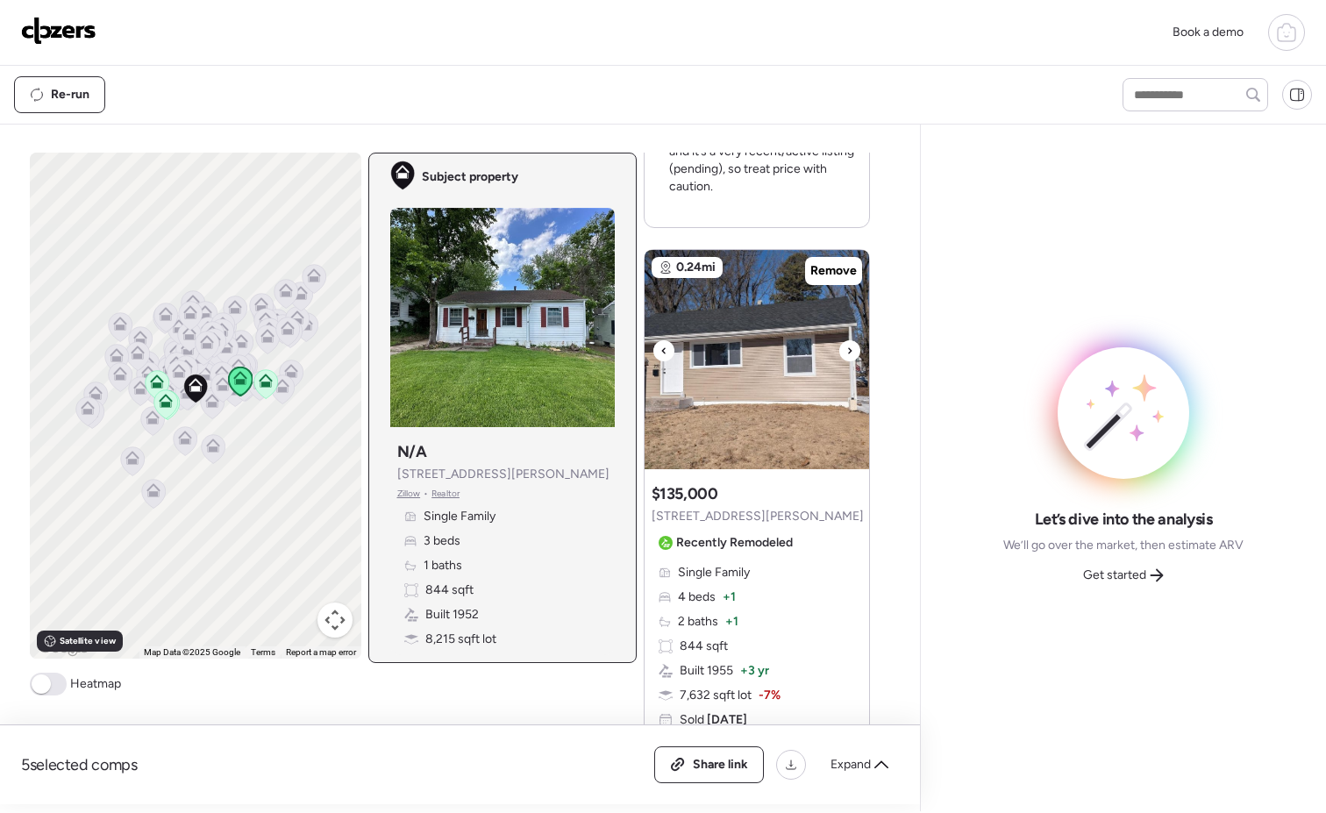
scroll to position [2232, 0]
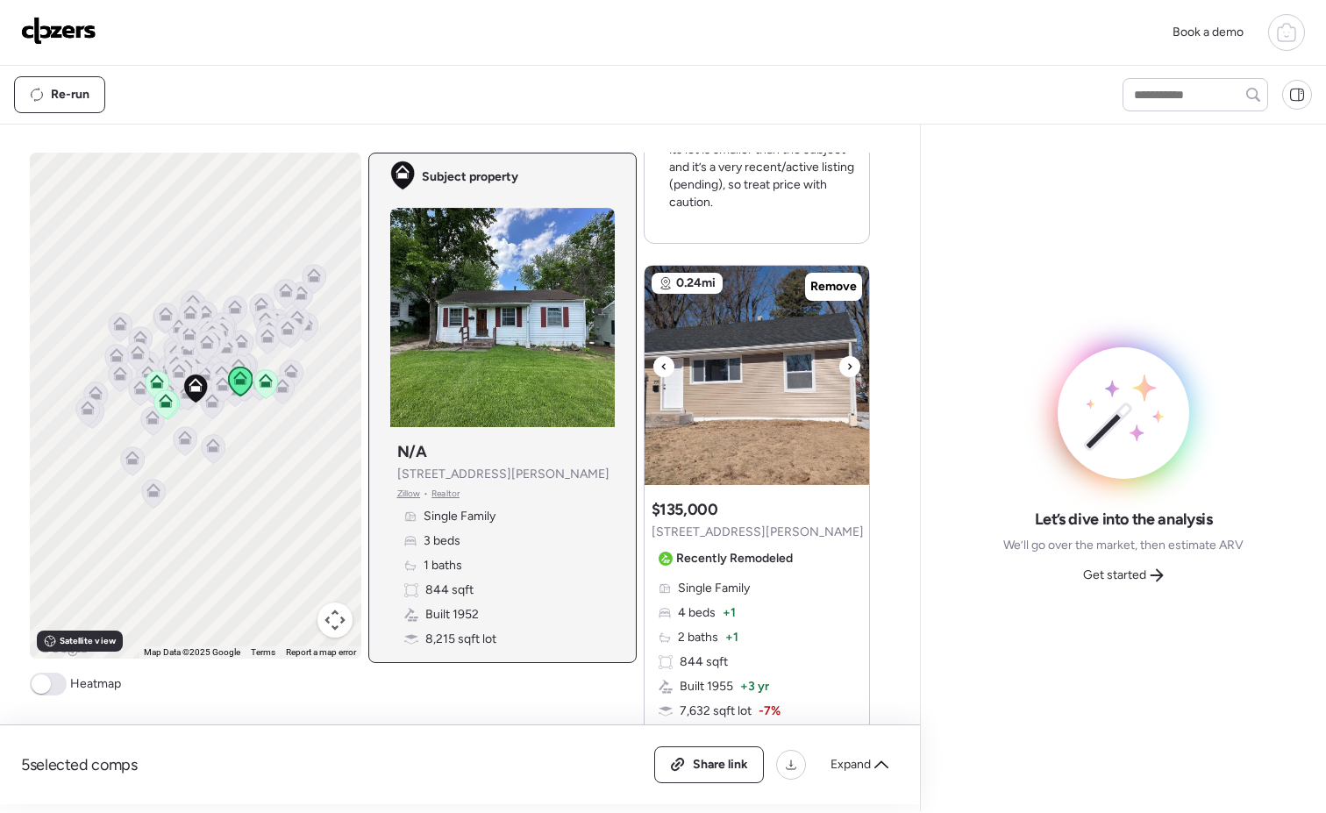
click at [846, 371] on icon at bounding box center [849, 366] width 7 height 21
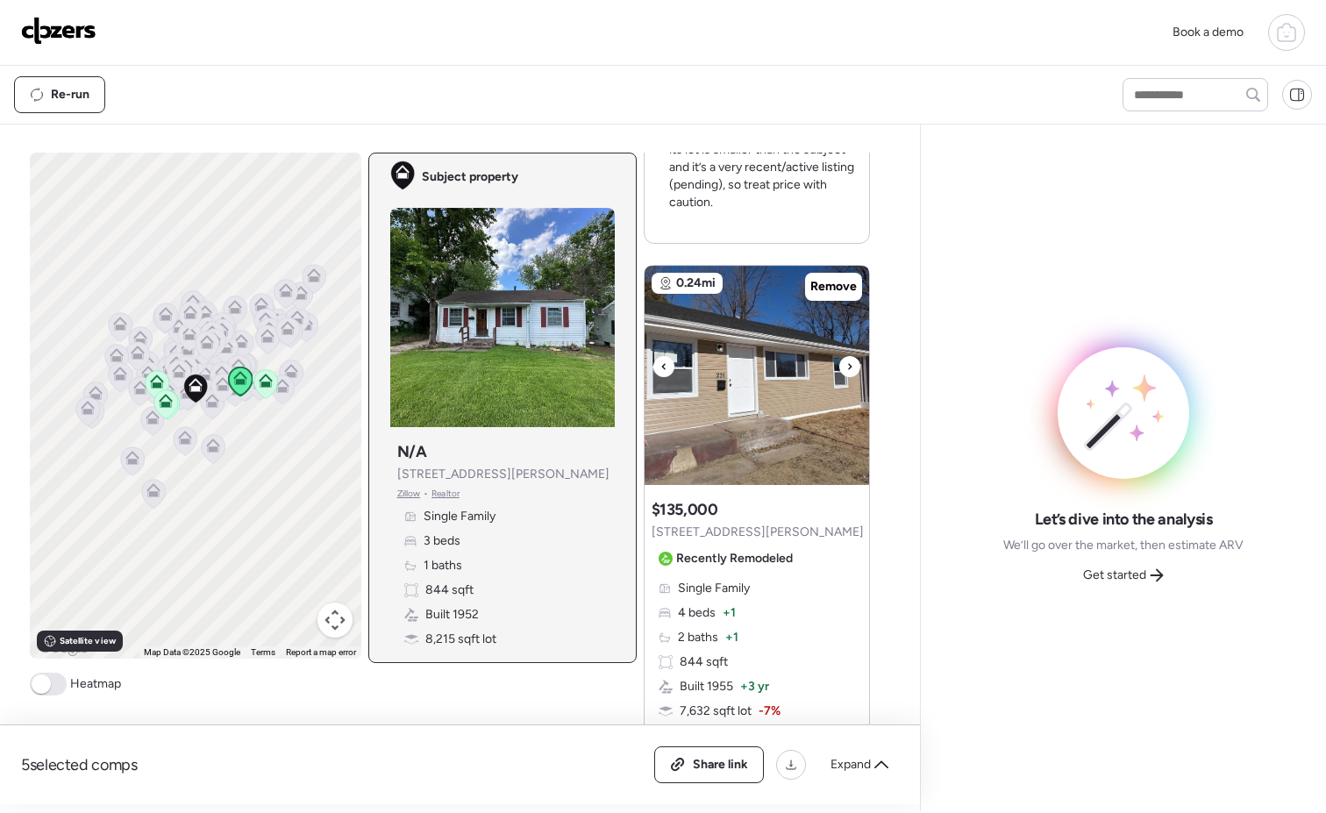
click at [846, 371] on icon at bounding box center [849, 366] width 7 height 21
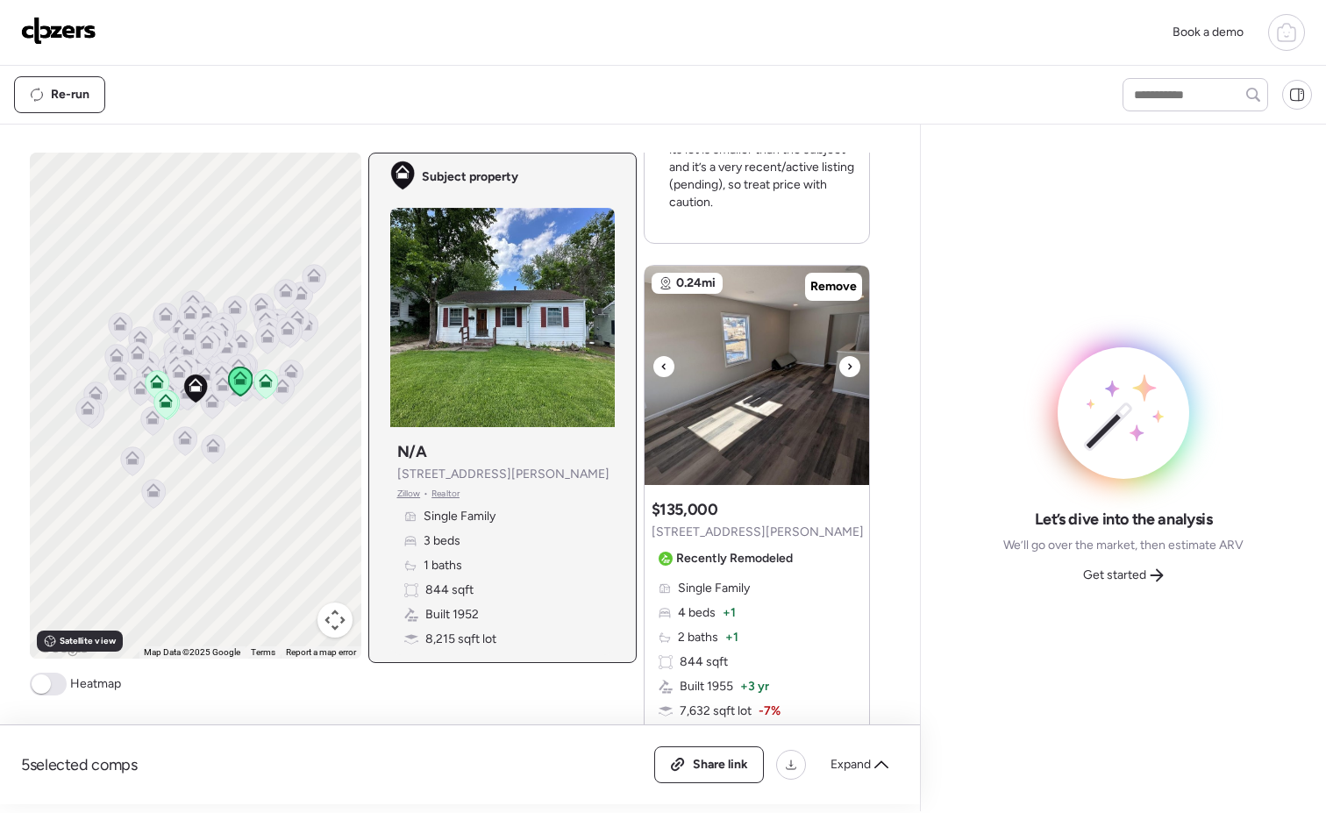
click at [846, 371] on icon at bounding box center [849, 366] width 7 height 21
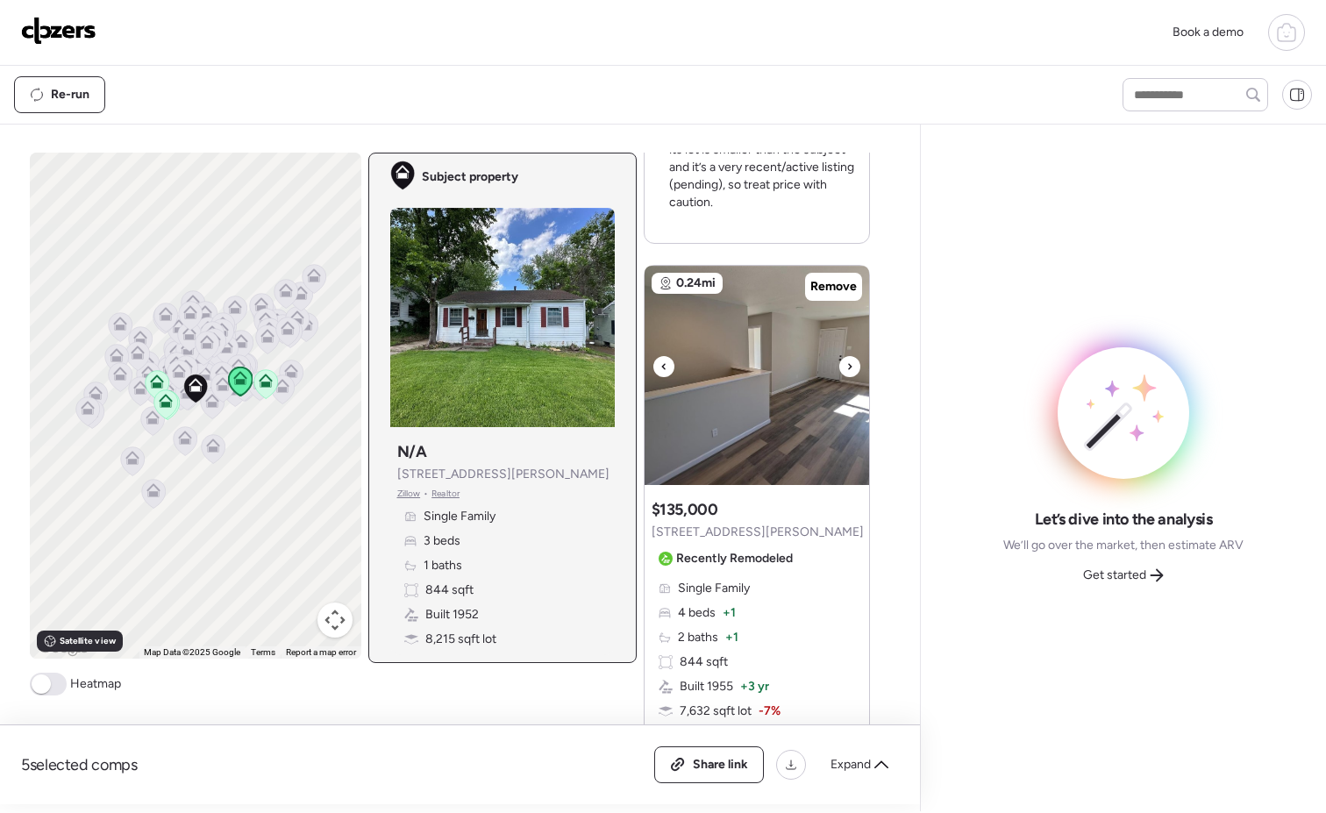
click at [846, 371] on icon at bounding box center [849, 366] width 7 height 21
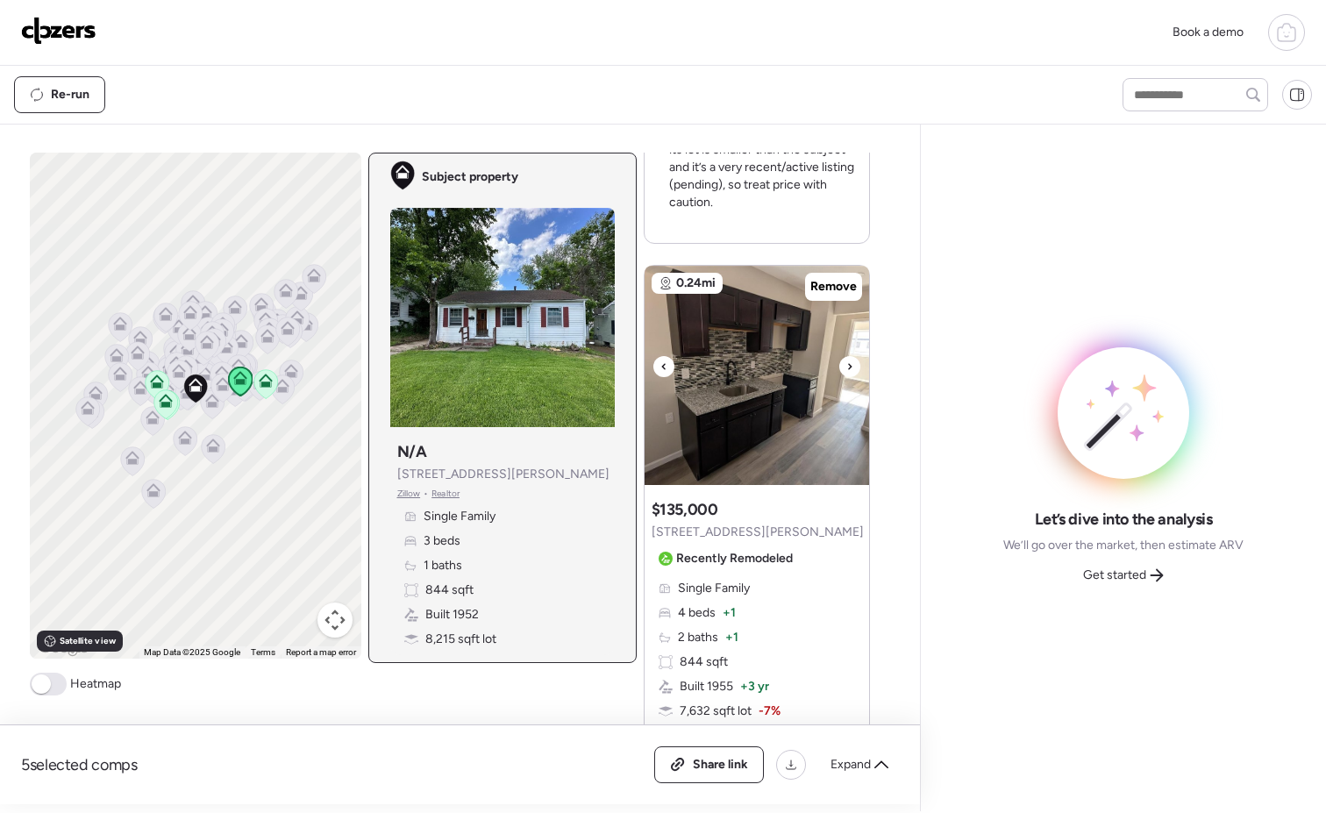
click at [846, 374] on icon at bounding box center [849, 366] width 7 height 21
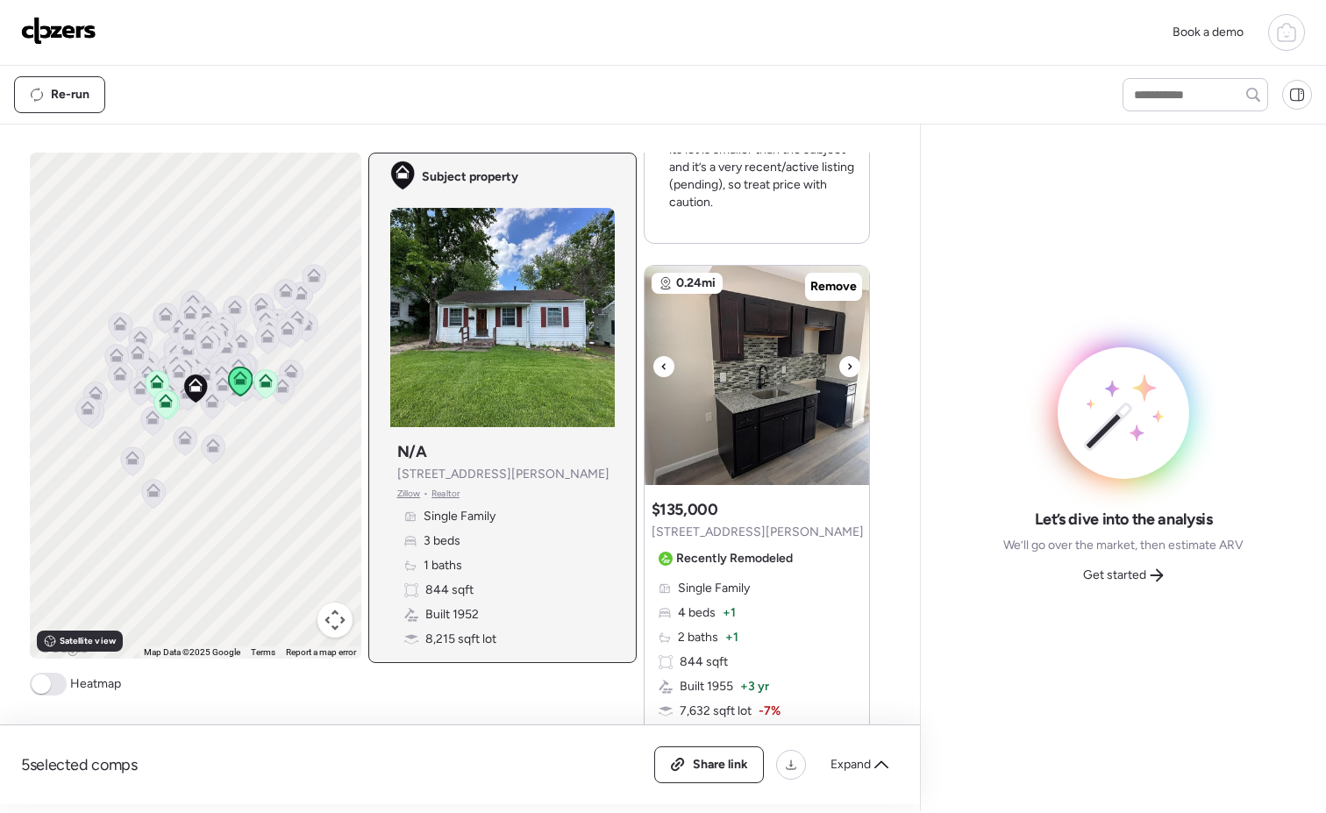
click at [846, 374] on icon at bounding box center [849, 366] width 7 height 21
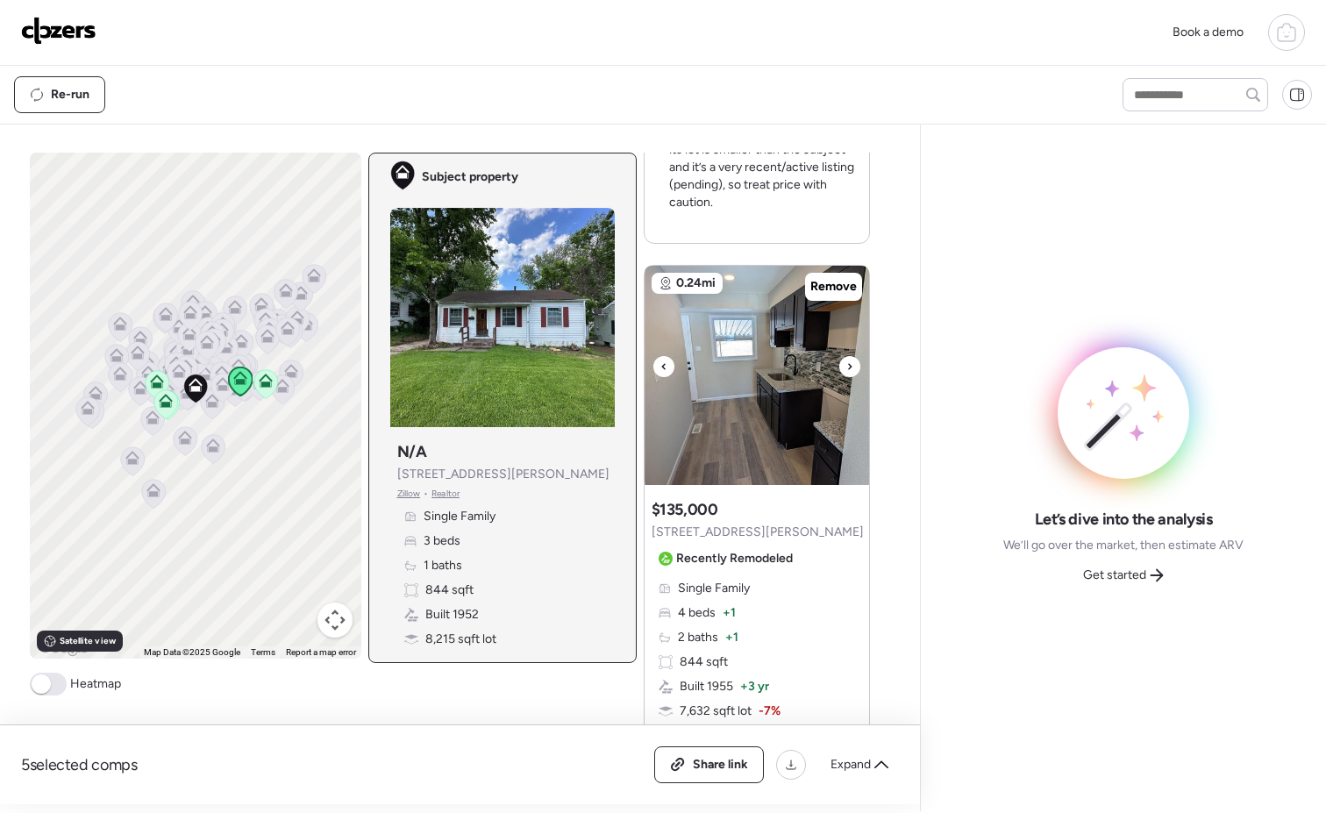
click at [846, 374] on icon at bounding box center [849, 366] width 7 height 21
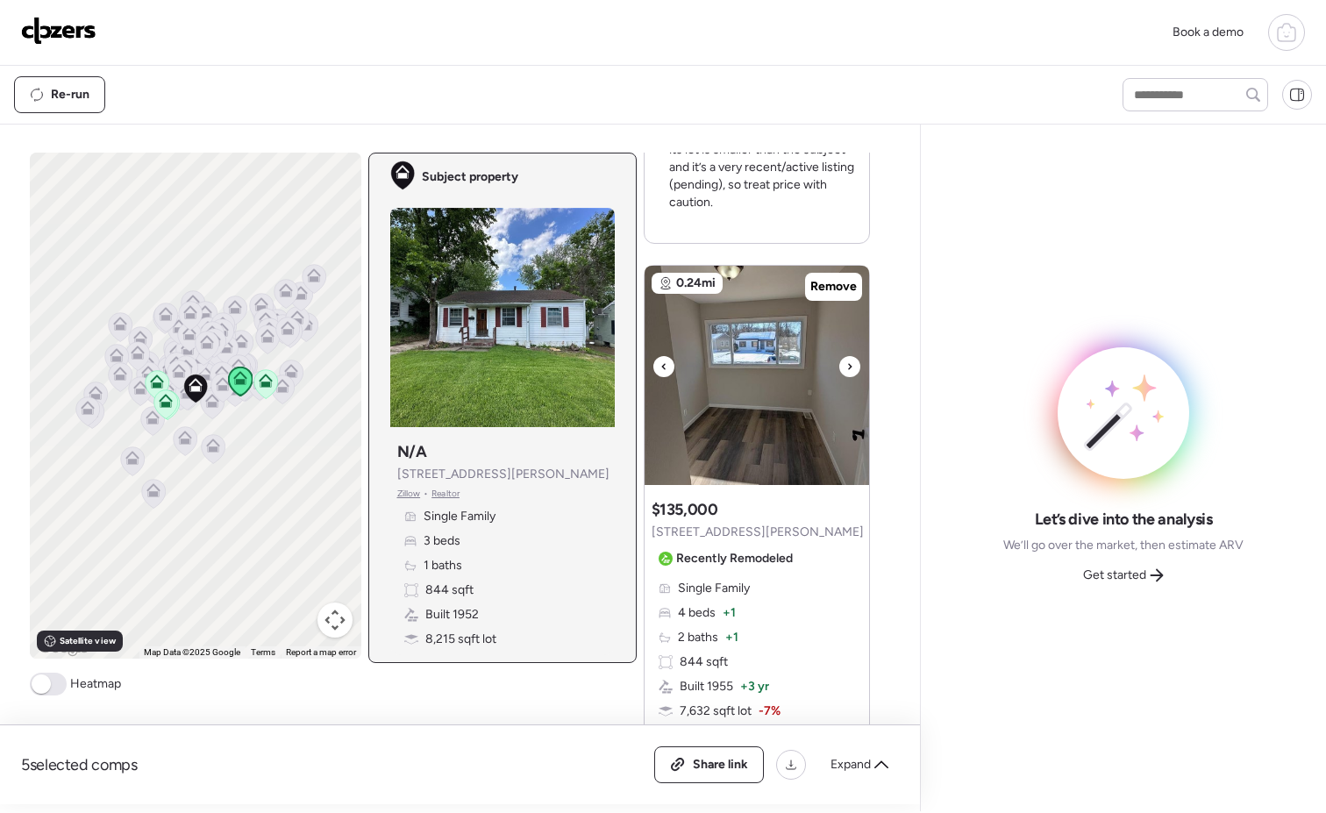
click at [846, 374] on icon at bounding box center [849, 366] width 7 height 21
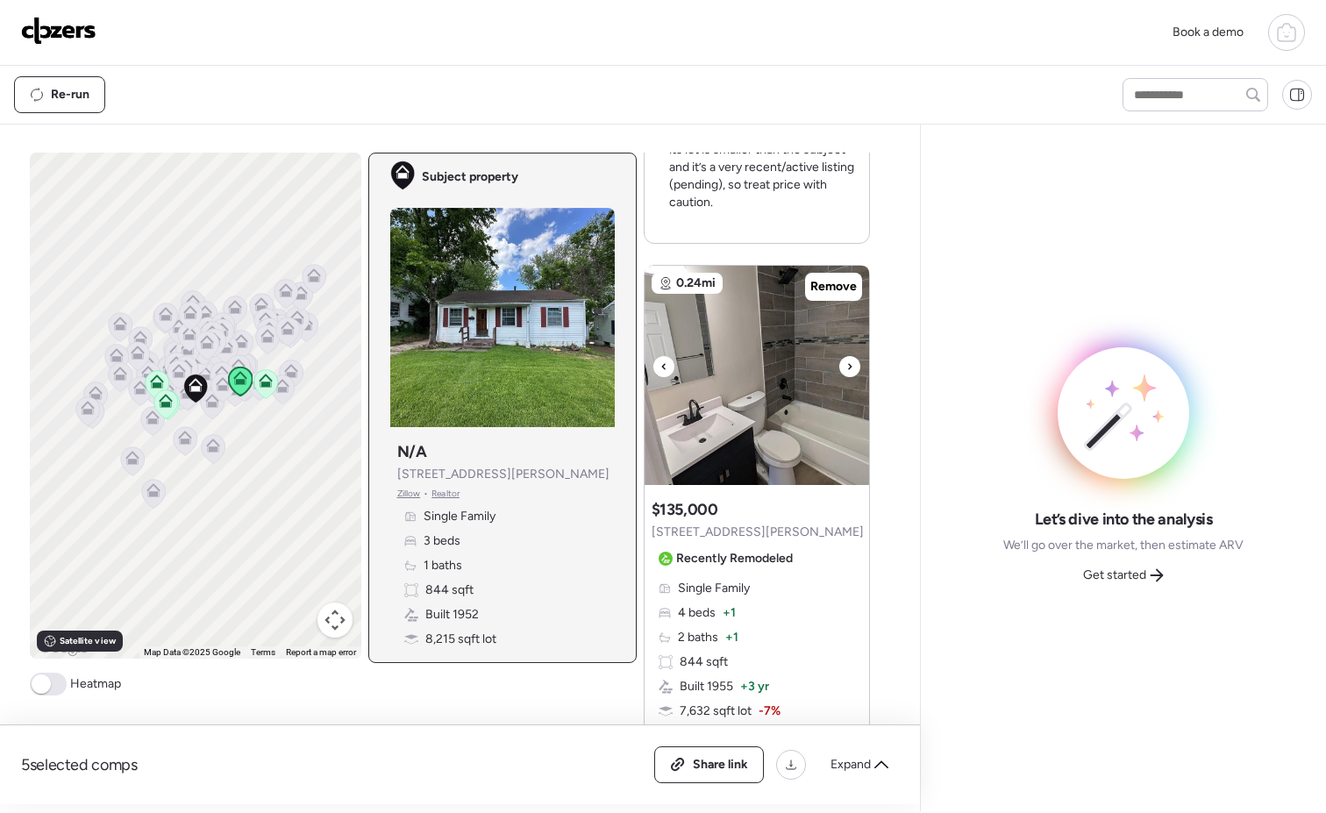
click at [846, 374] on icon at bounding box center [849, 366] width 7 height 21
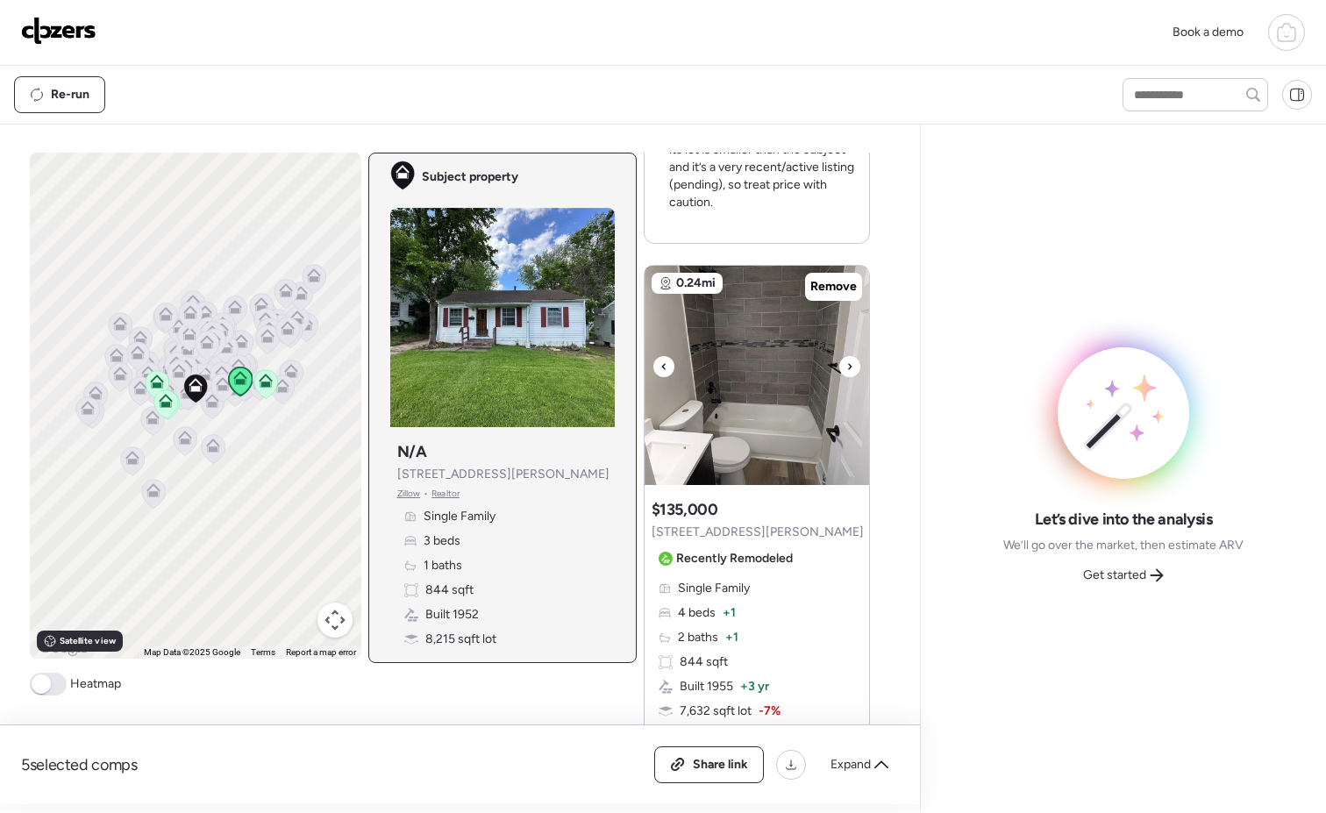
click at [846, 374] on icon at bounding box center [849, 366] width 7 height 21
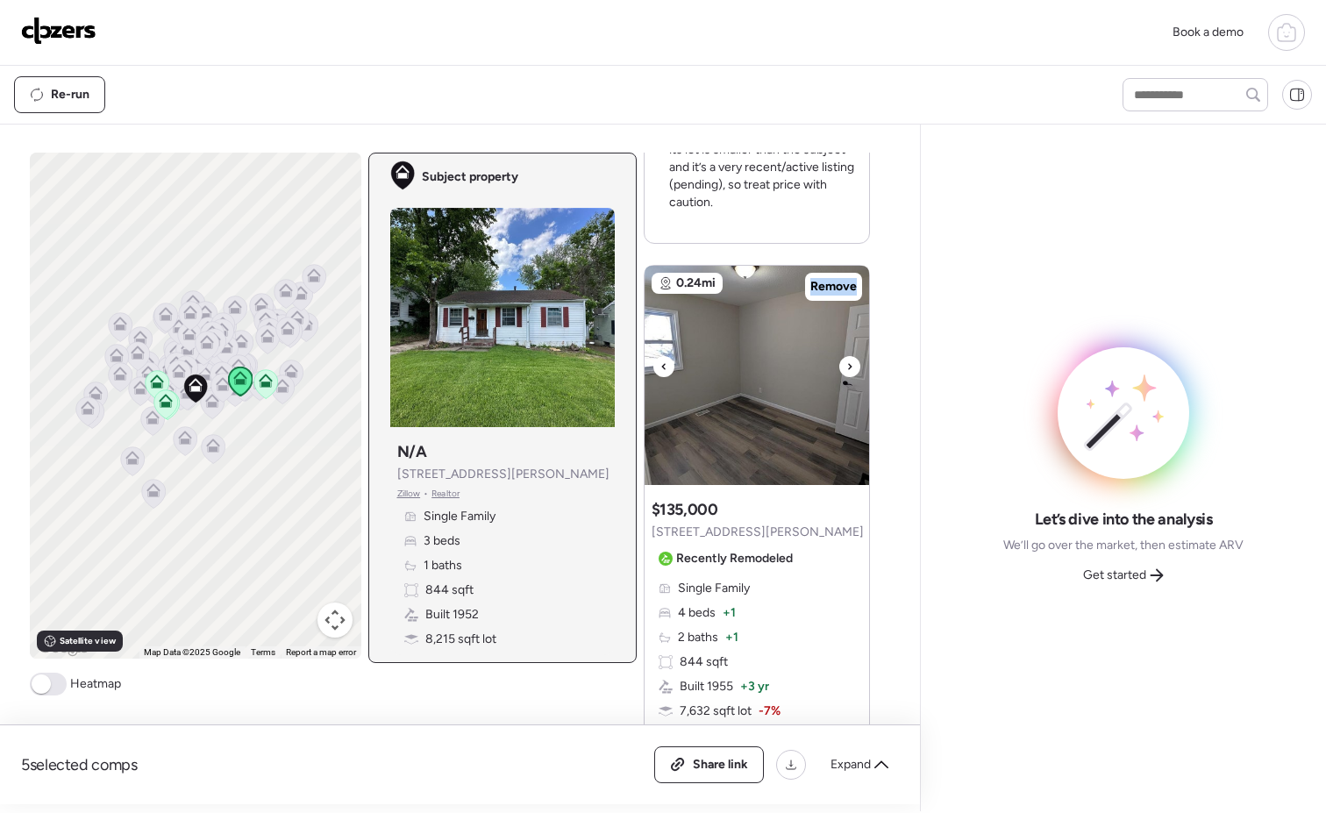
click at [846, 374] on icon at bounding box center [849, 366] width 7 height 21
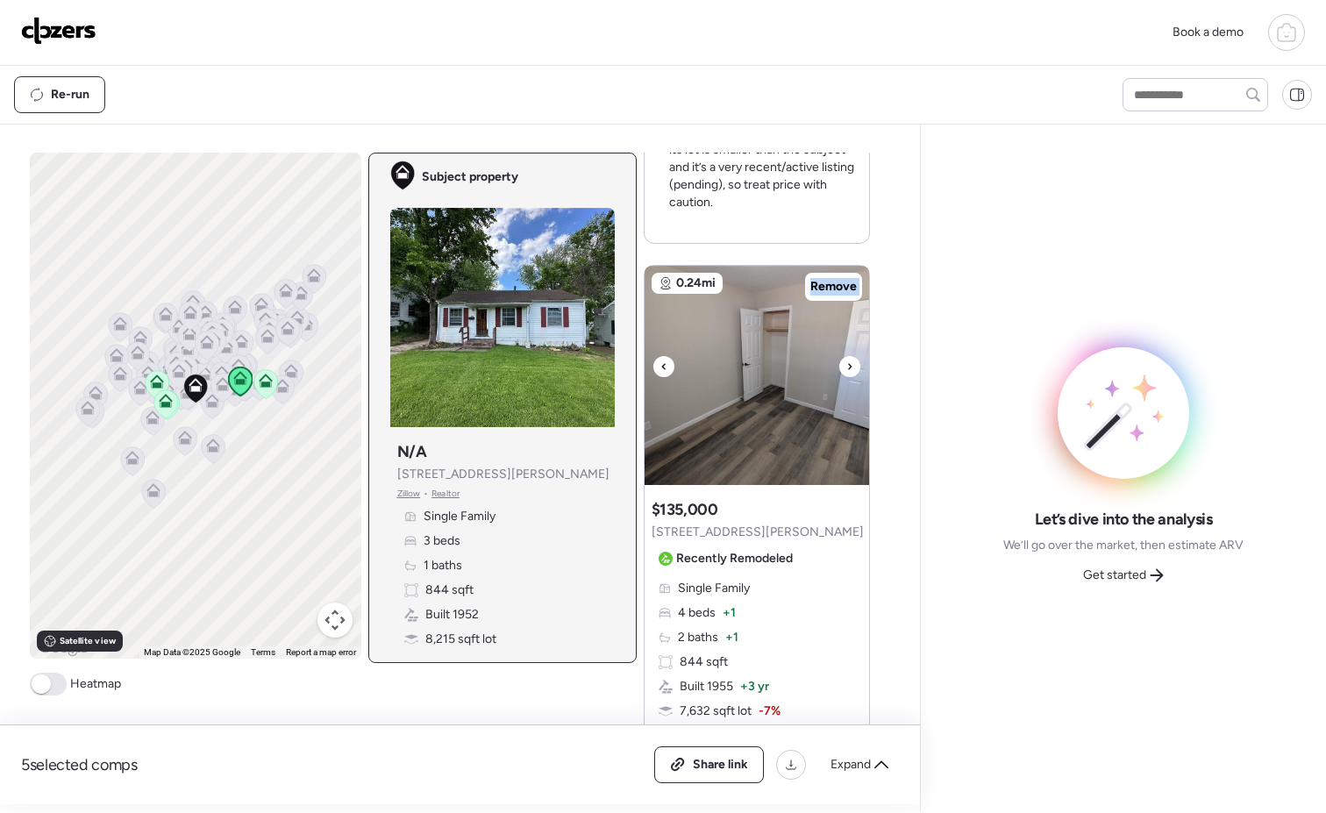
click at [846, 374] on icon at bounding box center [849, 366] width 7 height 21
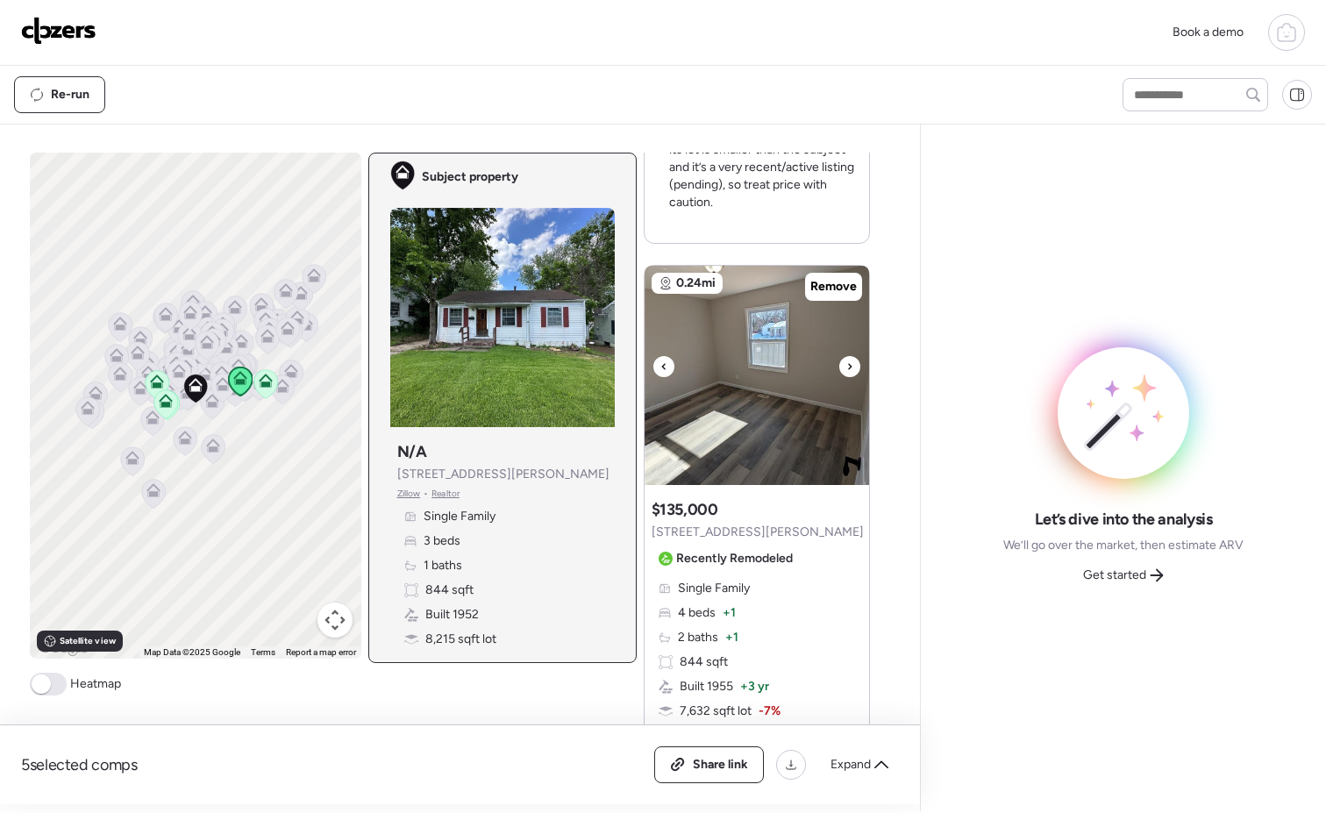
click at [846, 374] on icon at bounding box center [849, 366] width 7 height 21
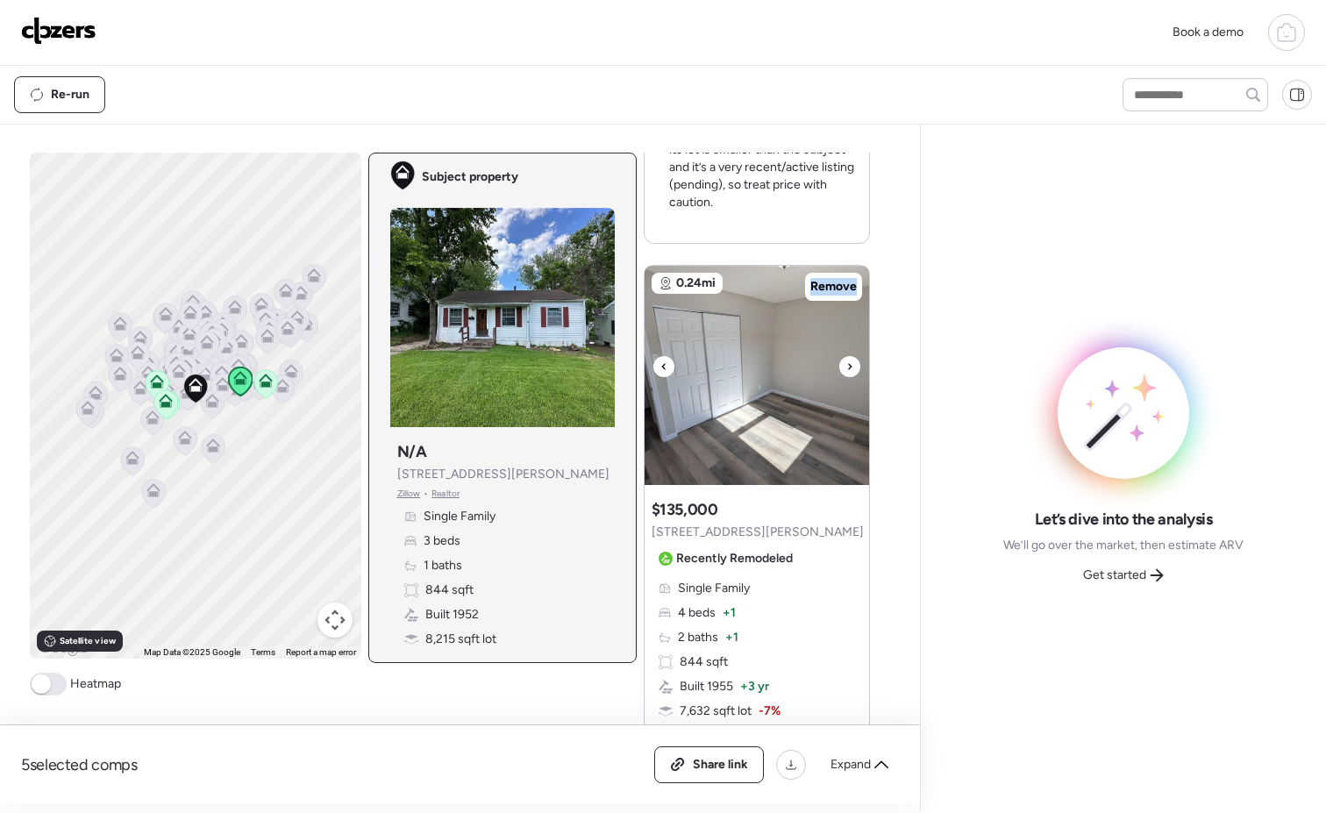
click at [846, 374] on icon at bounding box center [849, 366] width 7 height 21
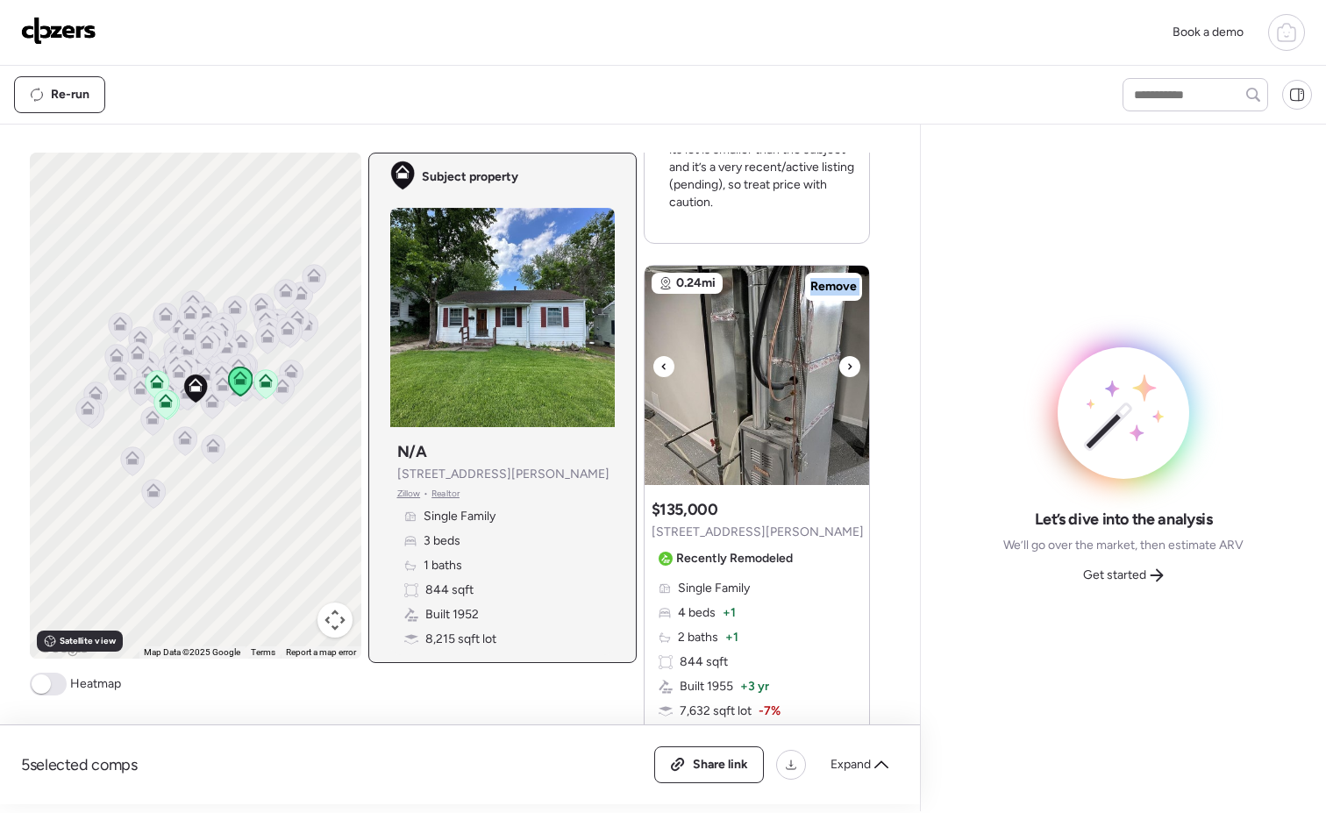
click at [846, 374] on icon at bounding box center [849, 366] width 7 height 21
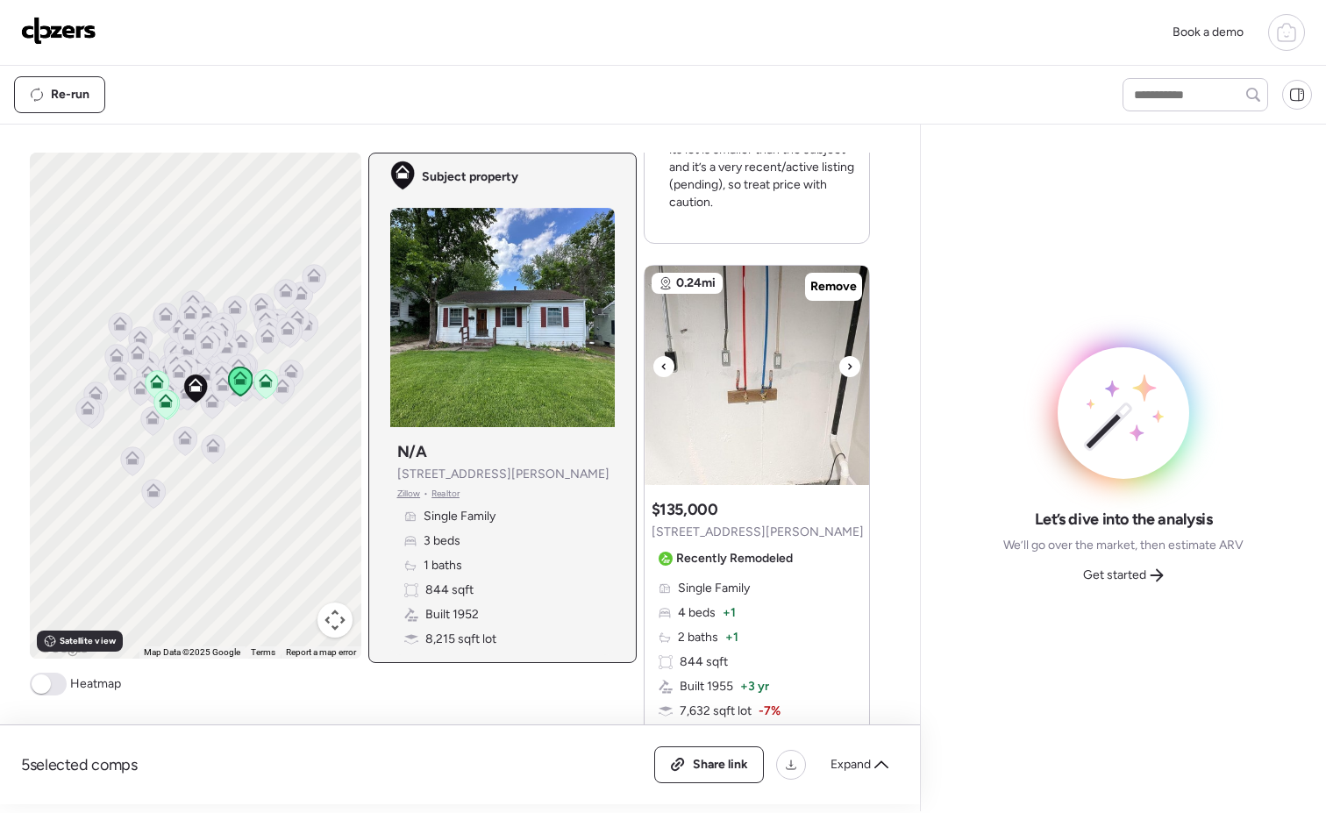
click at [846, 368] on icon at bounding box center [849, 366] width 7 height 21
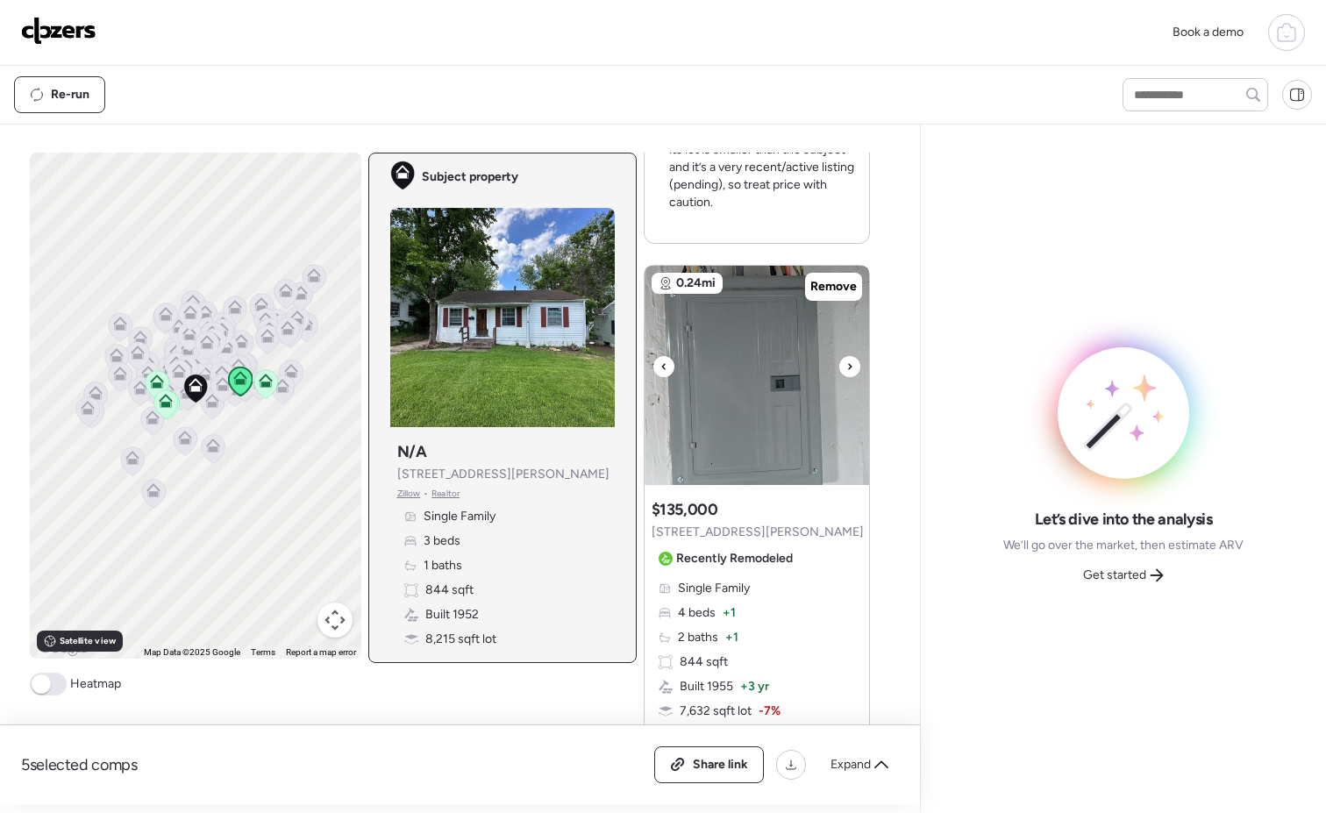
click at [846, 368] on icon at bounding box center [849, 366] width 7 height 21
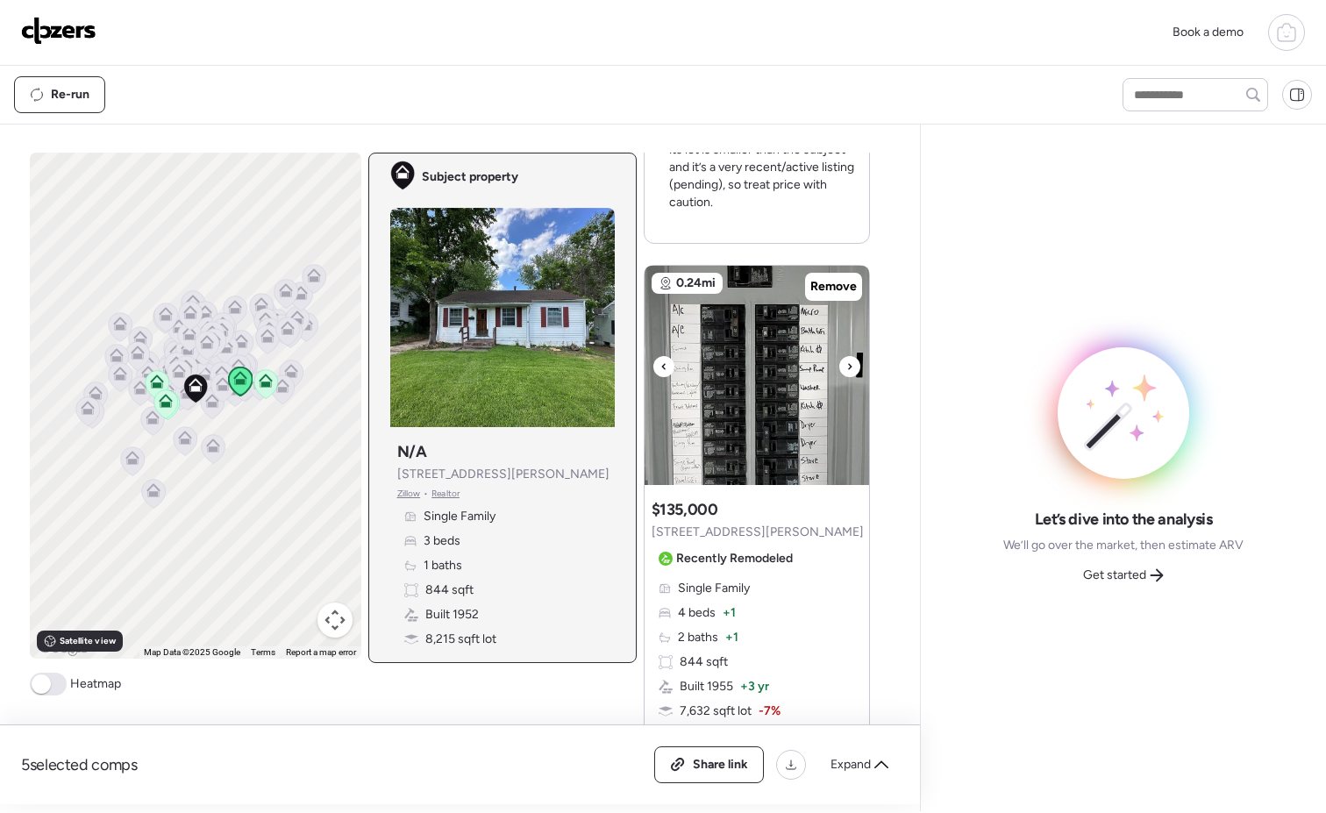
click at [846, 368] on icon at bounding box center [849, 366] width 7 height 21
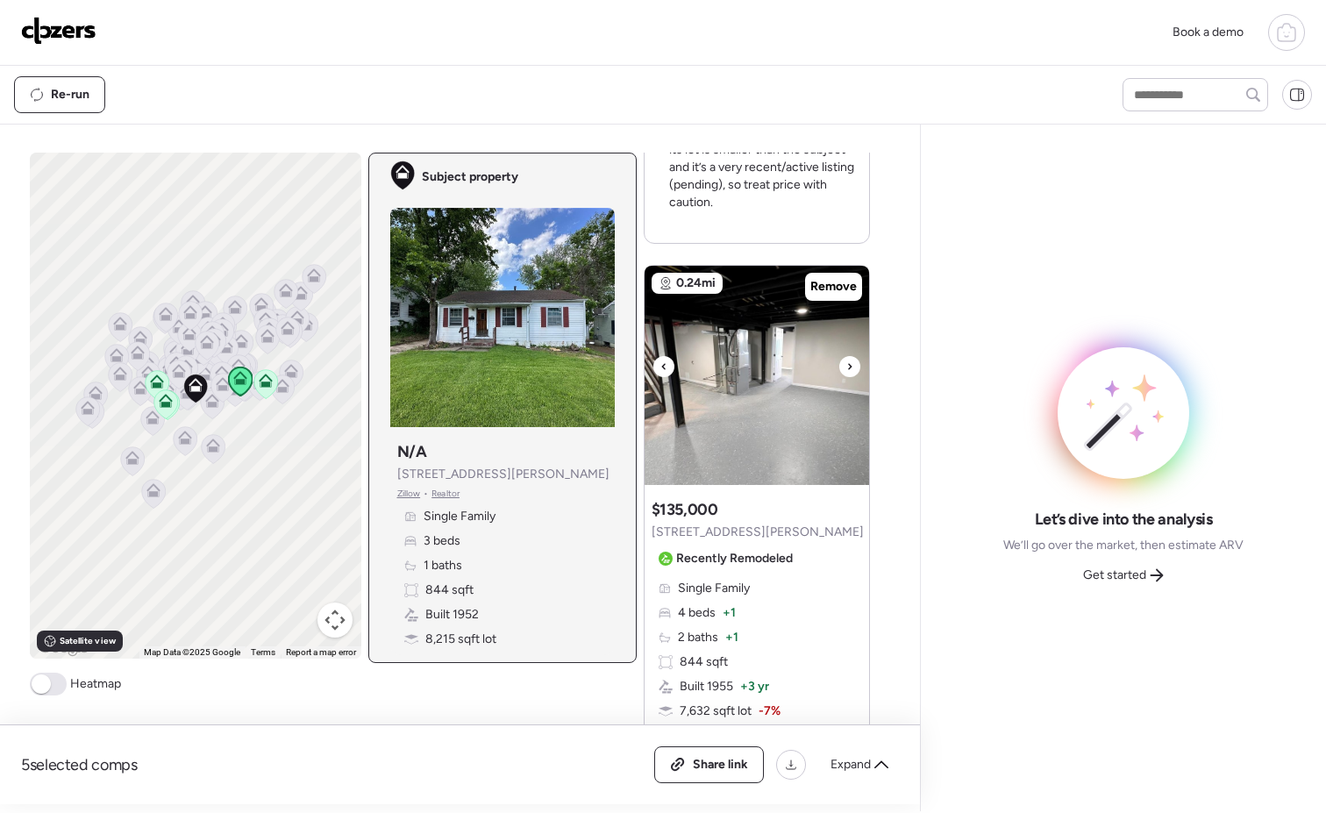
click at [846, 368] on icon at bounding box center [849, 366] width 7 height 21
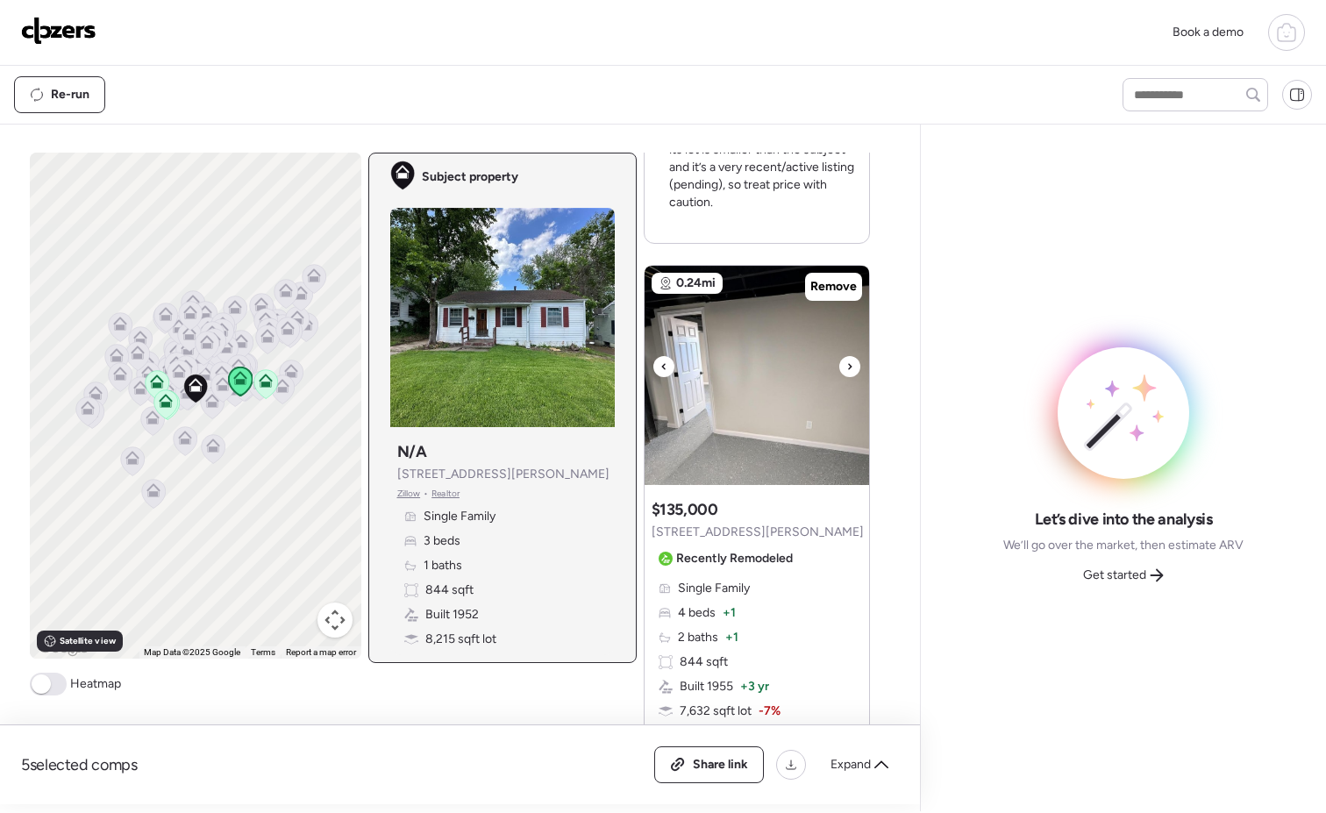
click at [846, 368] on icon at bounding box center [849, 366] width 7 height 21
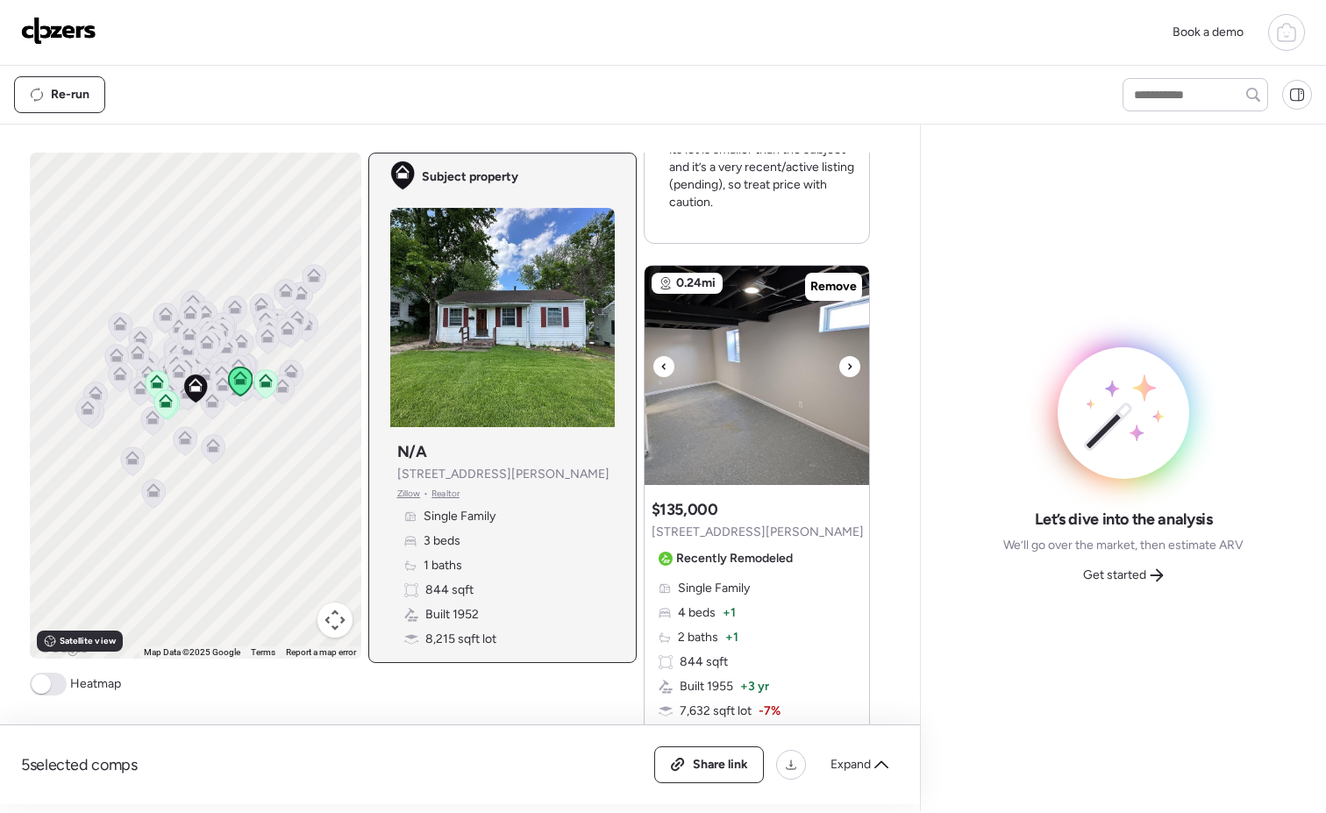
click at [846, 368] on icon at bounding box center [849, 366] width 7 height 21
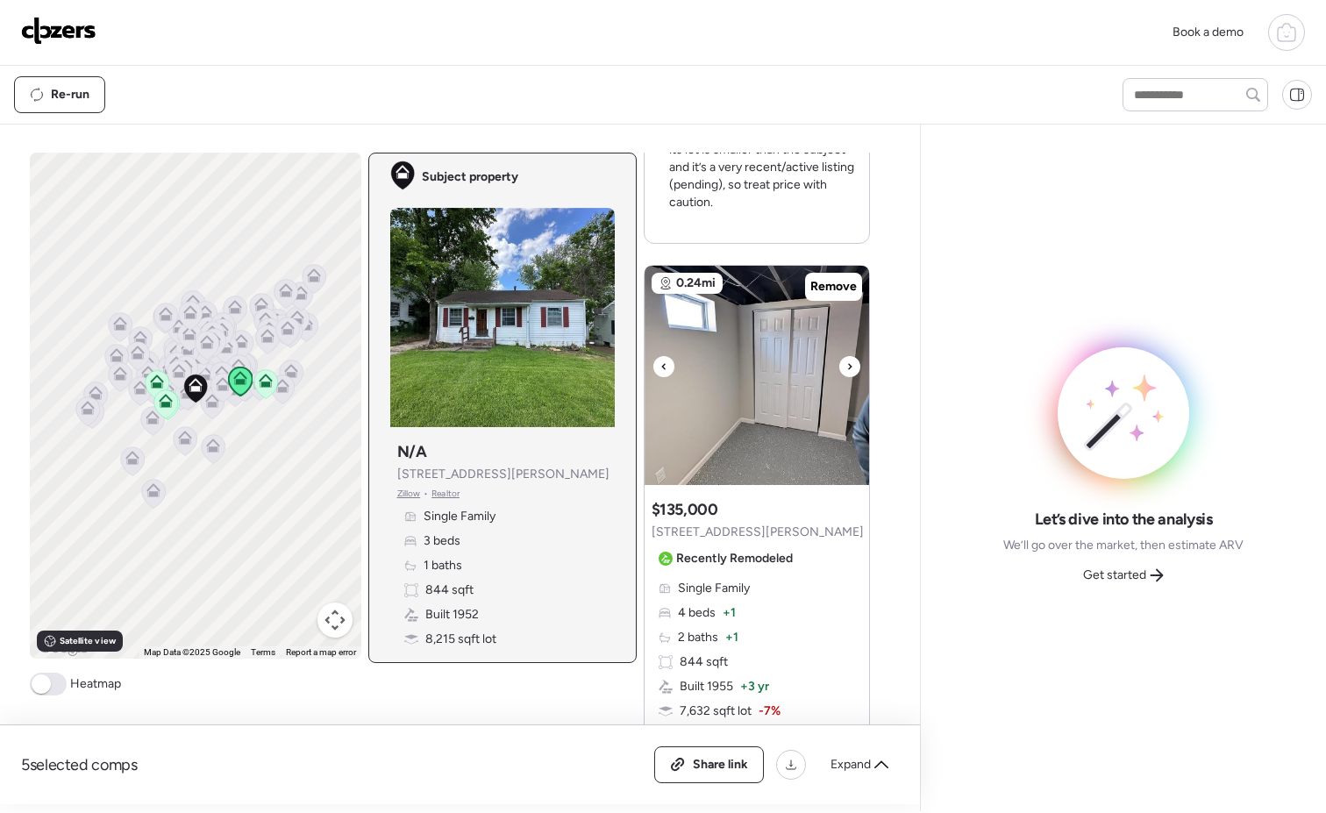
click at [846, 368] on icon at bounding box center [849, 366] width 7 height 21
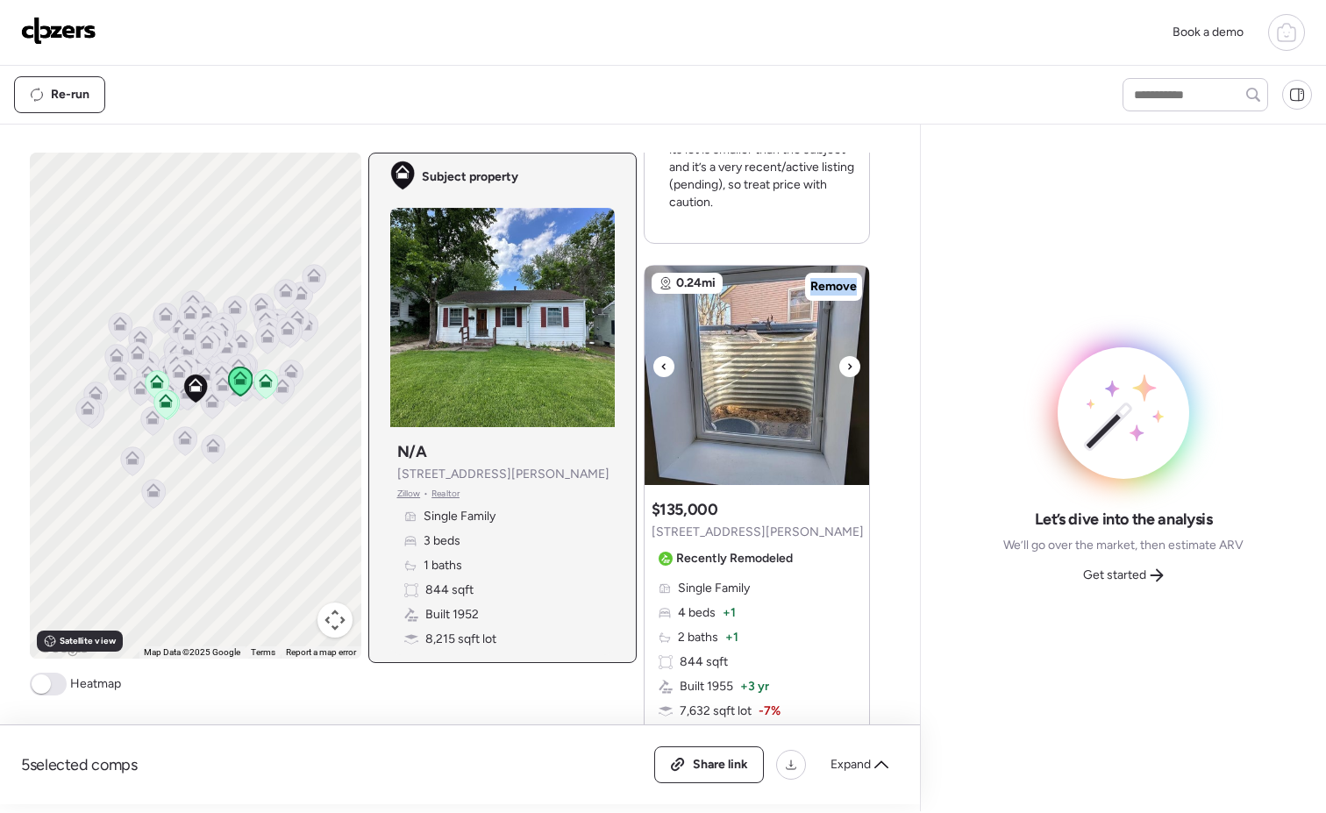
click at [846, 368] on icon at bounding box center [849, 366] width 7 height 21
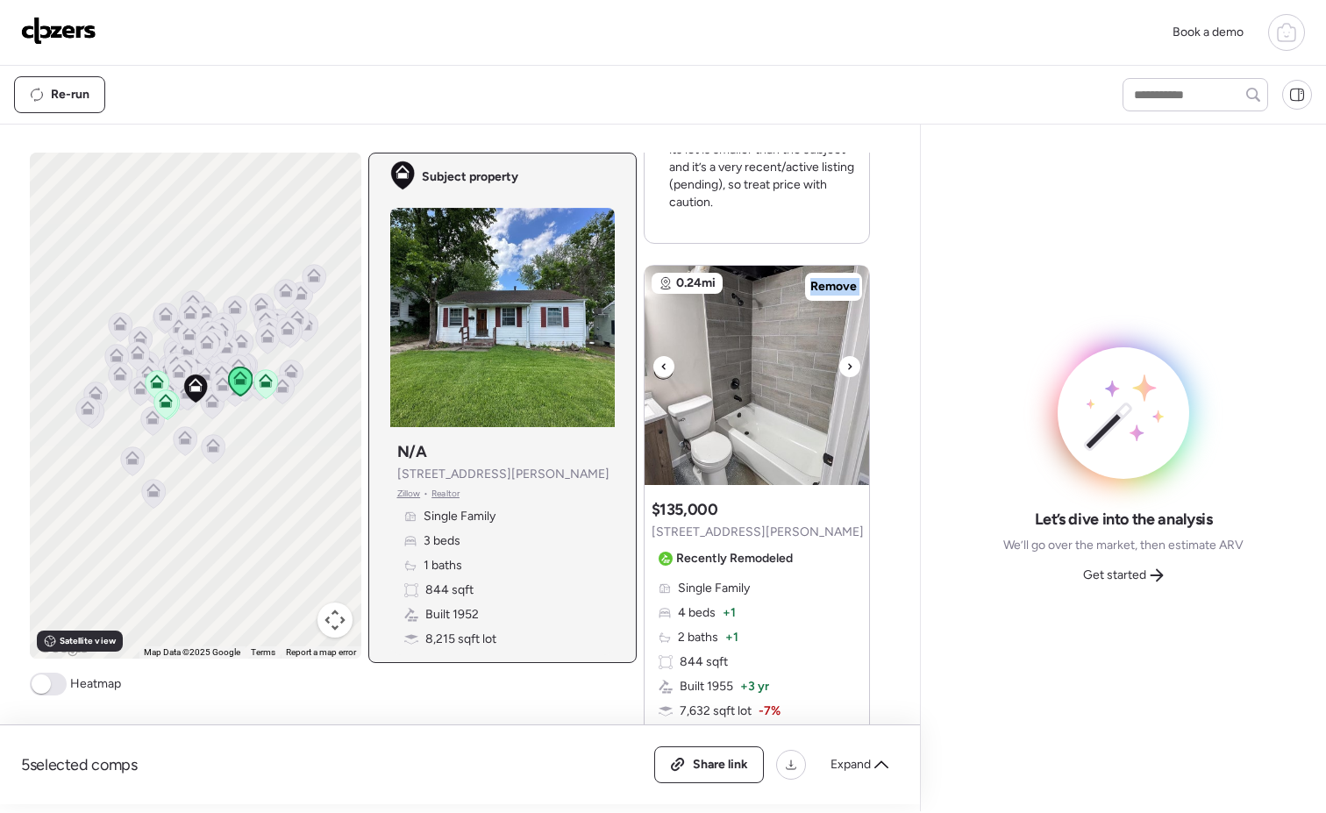
click at [846, 368] on icon at bounding box center [849, 366] width 7 height 21
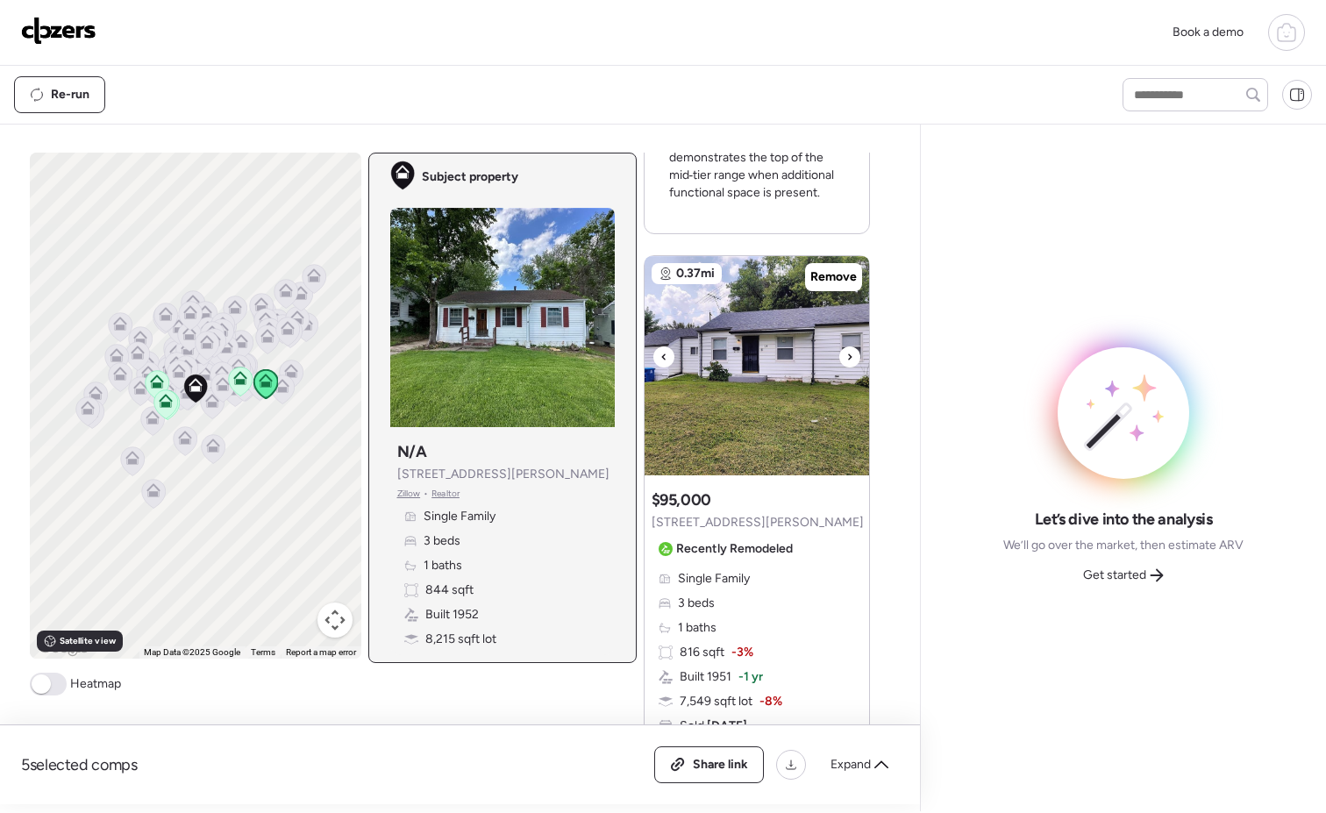
scroll to position [3032, 0]
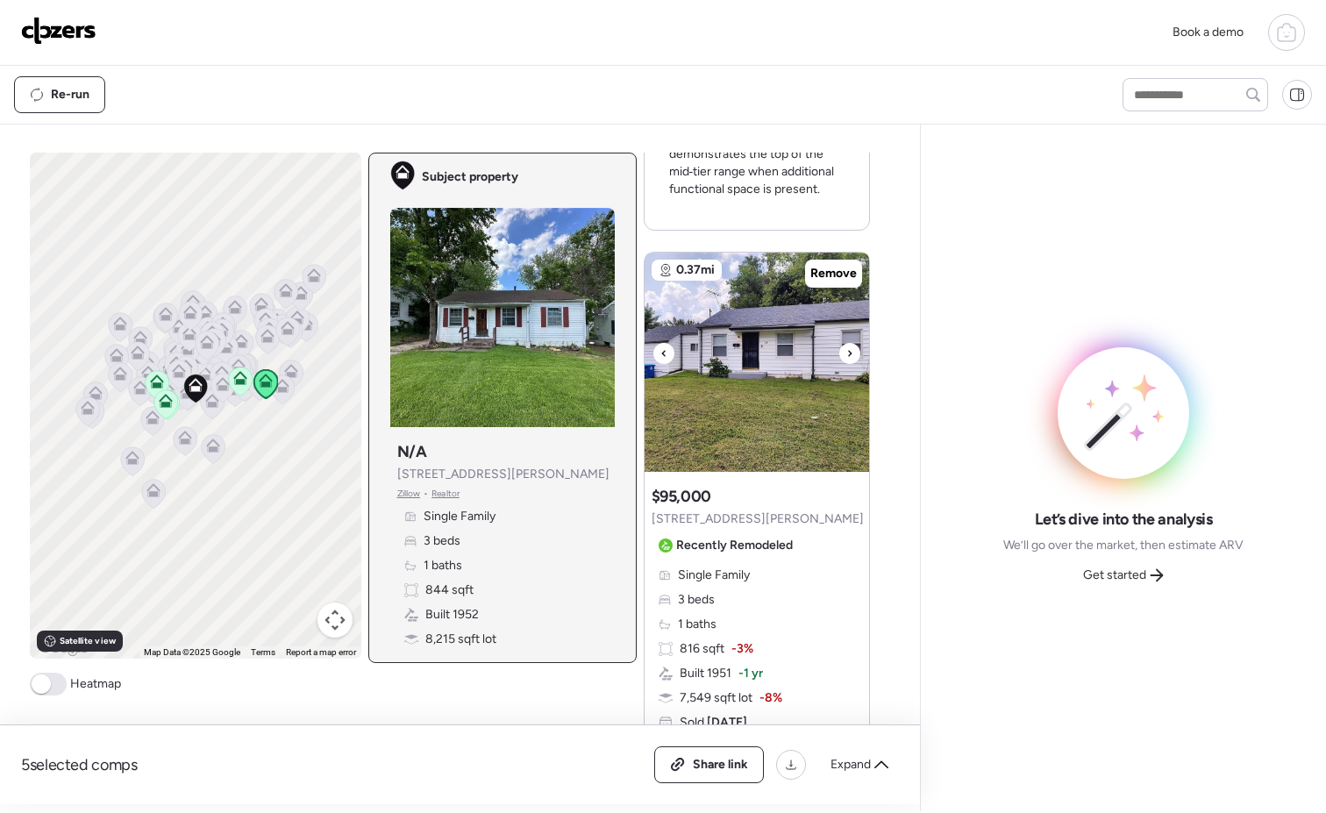
click at [846, 350] on div at bounding box center [849, 353] width 21 height 21
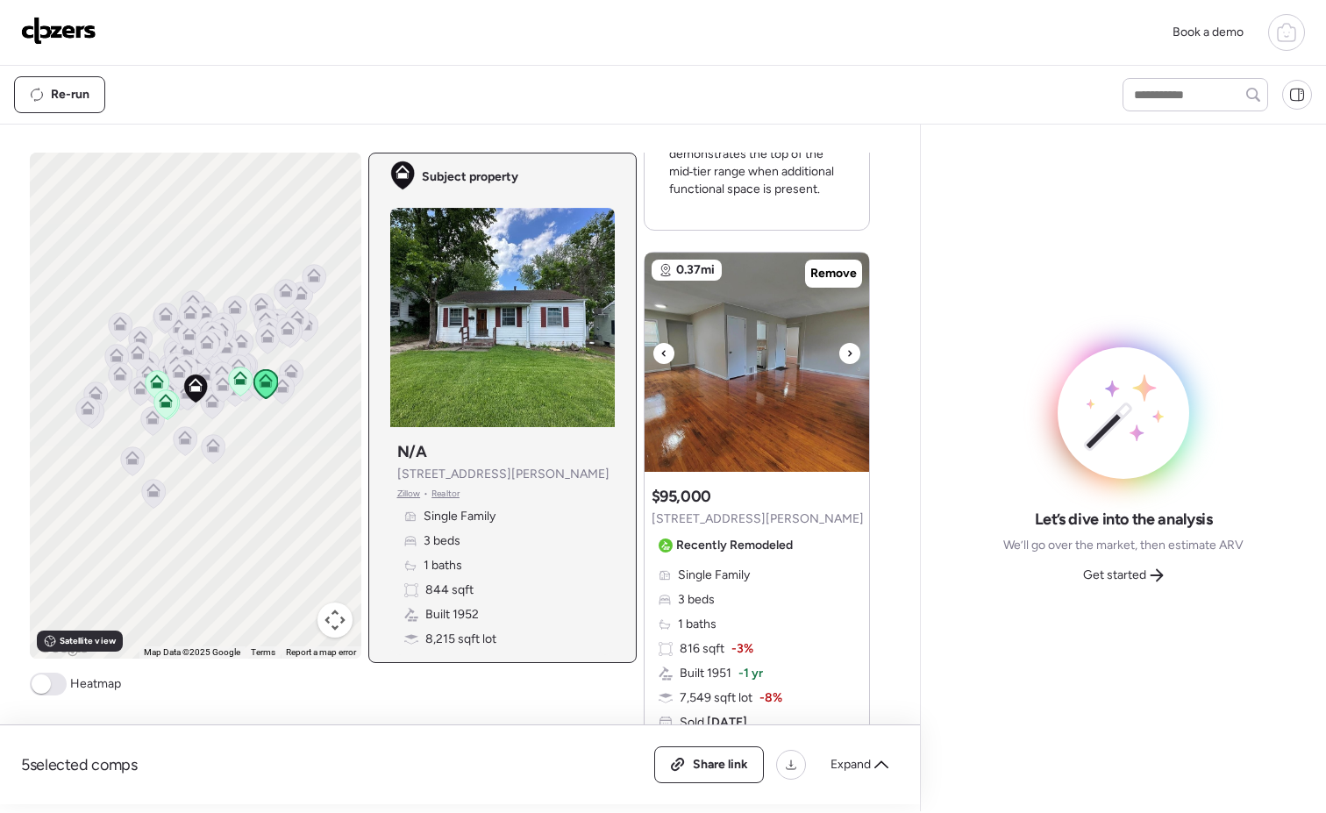
click at [846, 350] on div at bounding box center [849, 353] width 21 height 21
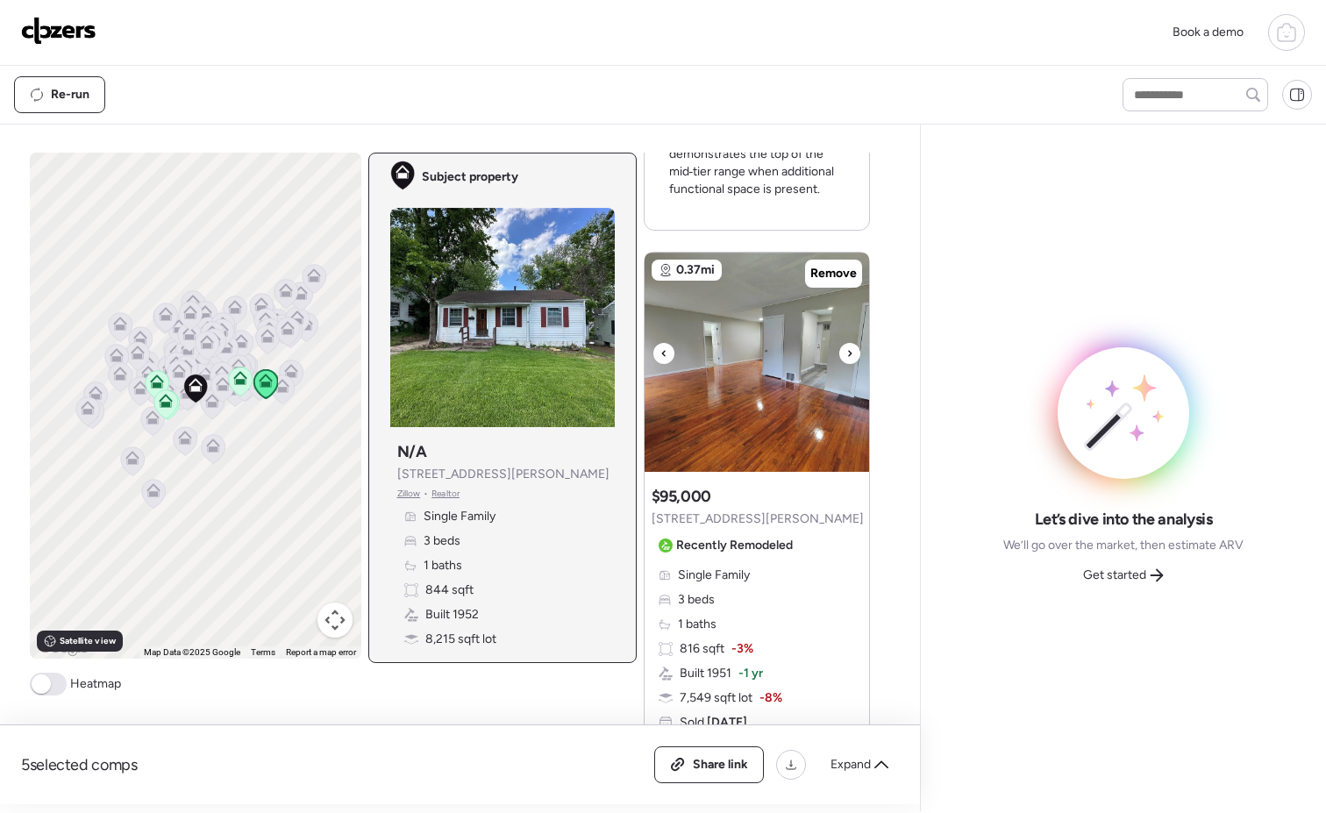
click at [846, 350] on div at bounding box center [849, 353] width 21 height 21
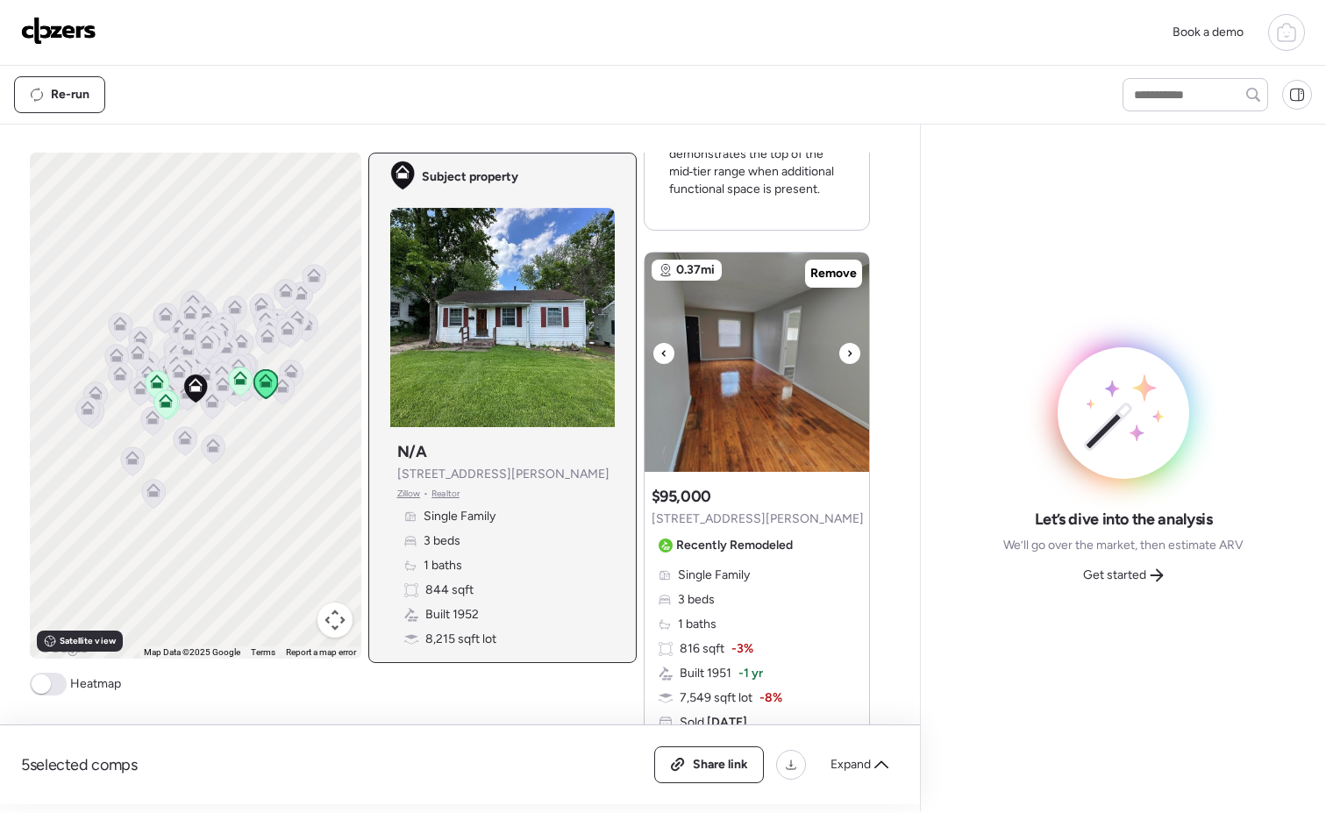
click at [846, 350] on div at bounding box center [849, 353] width 21 height 21
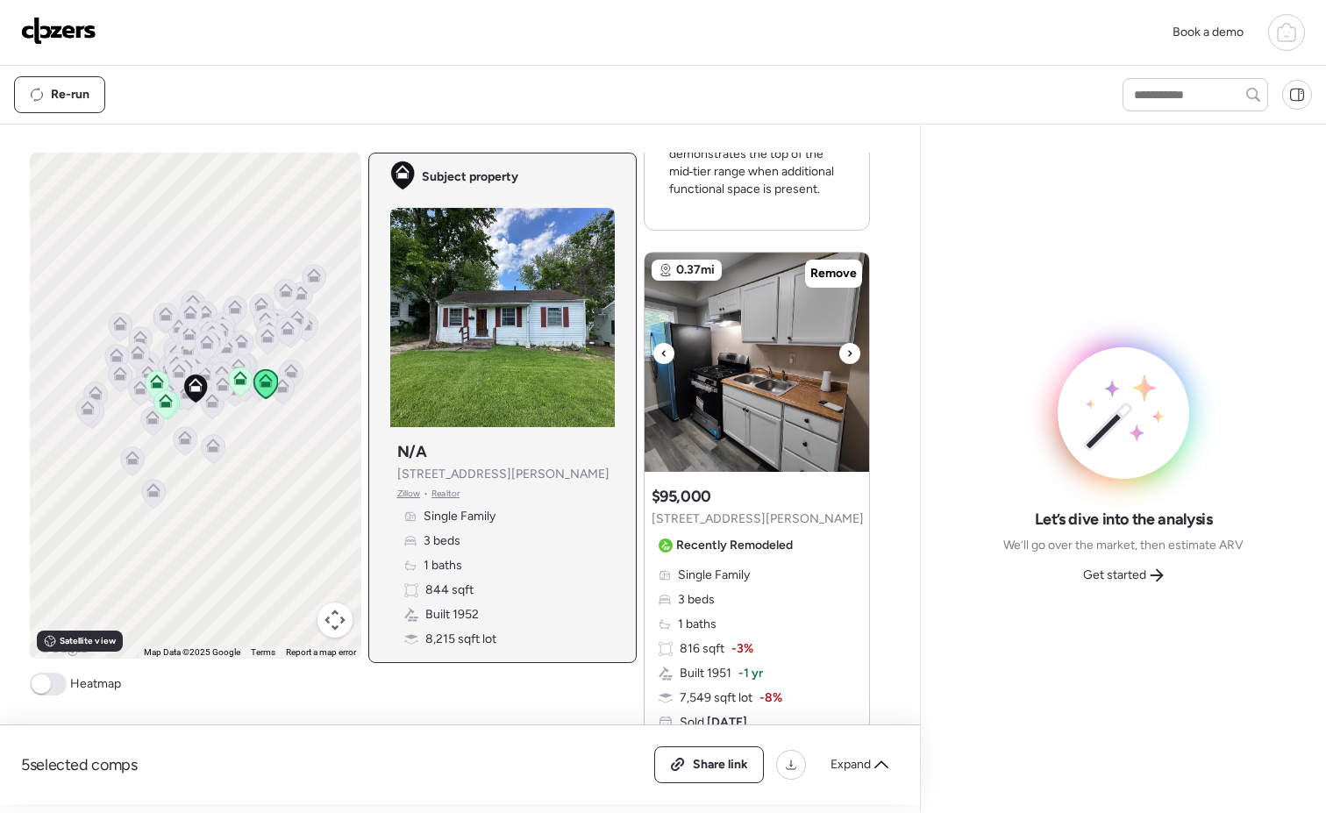
click at [846, 350] on div at bounding box center [849, 353] width 21 height 21
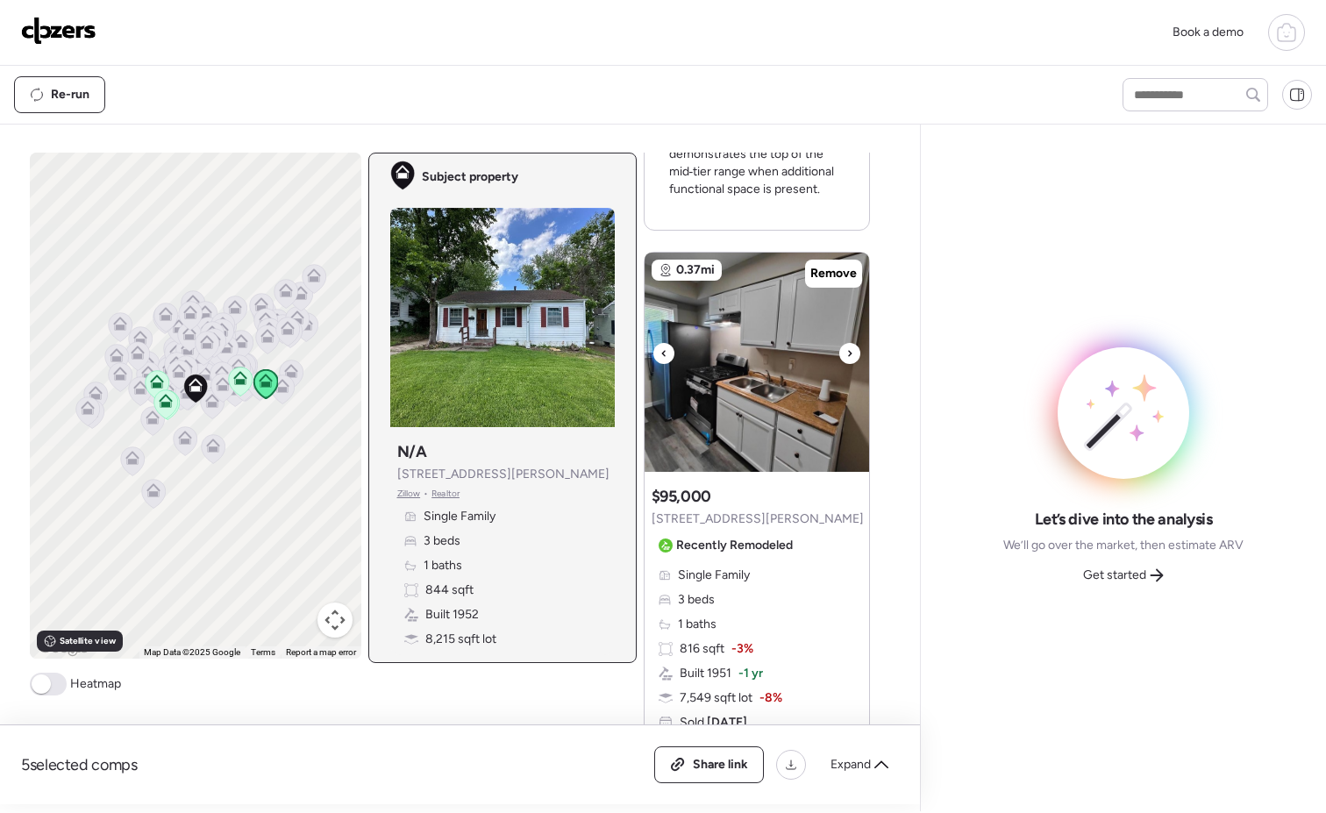
click at [846, 350] on div at bounding box center [849, 353] width 21 height 21
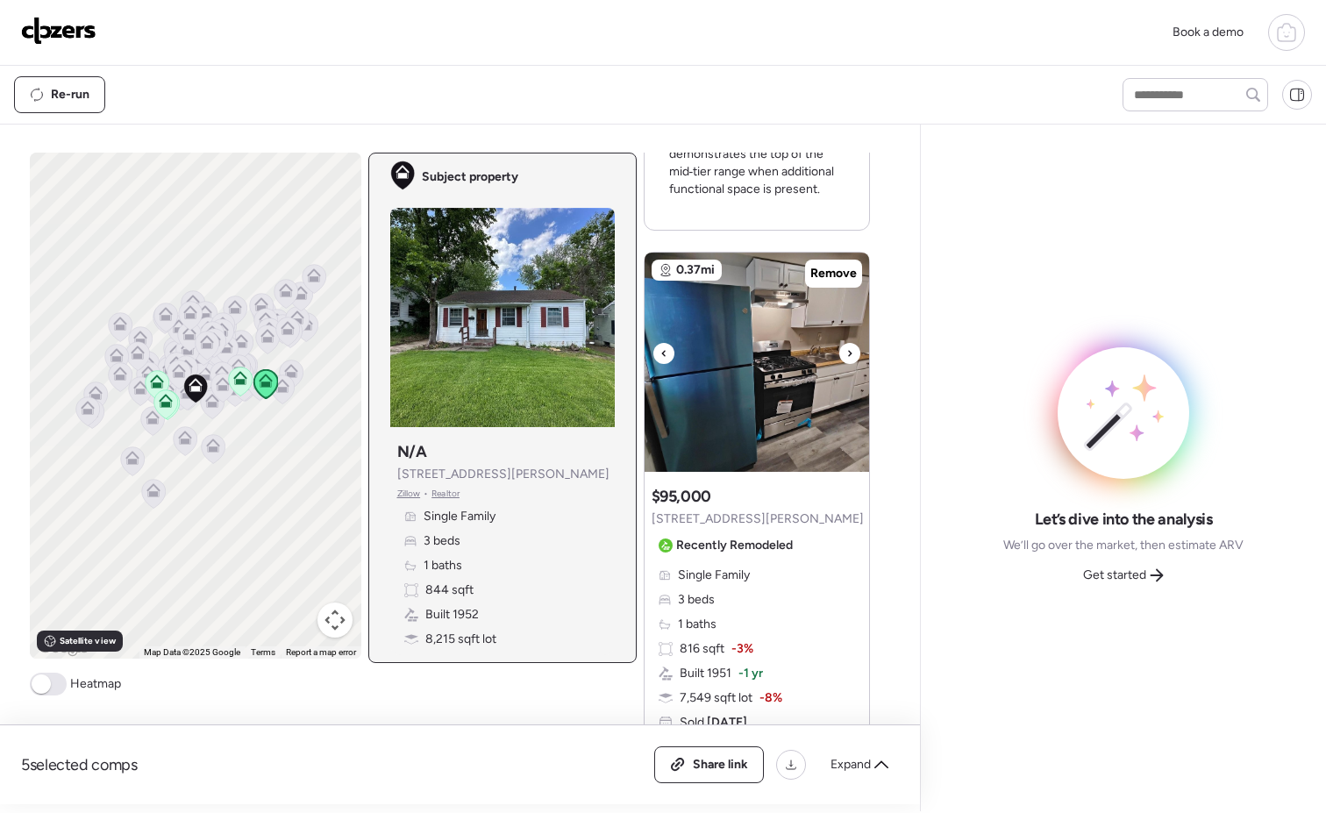
click at [846, 350] on div at bounding box center [849, 353] width 21 height 21
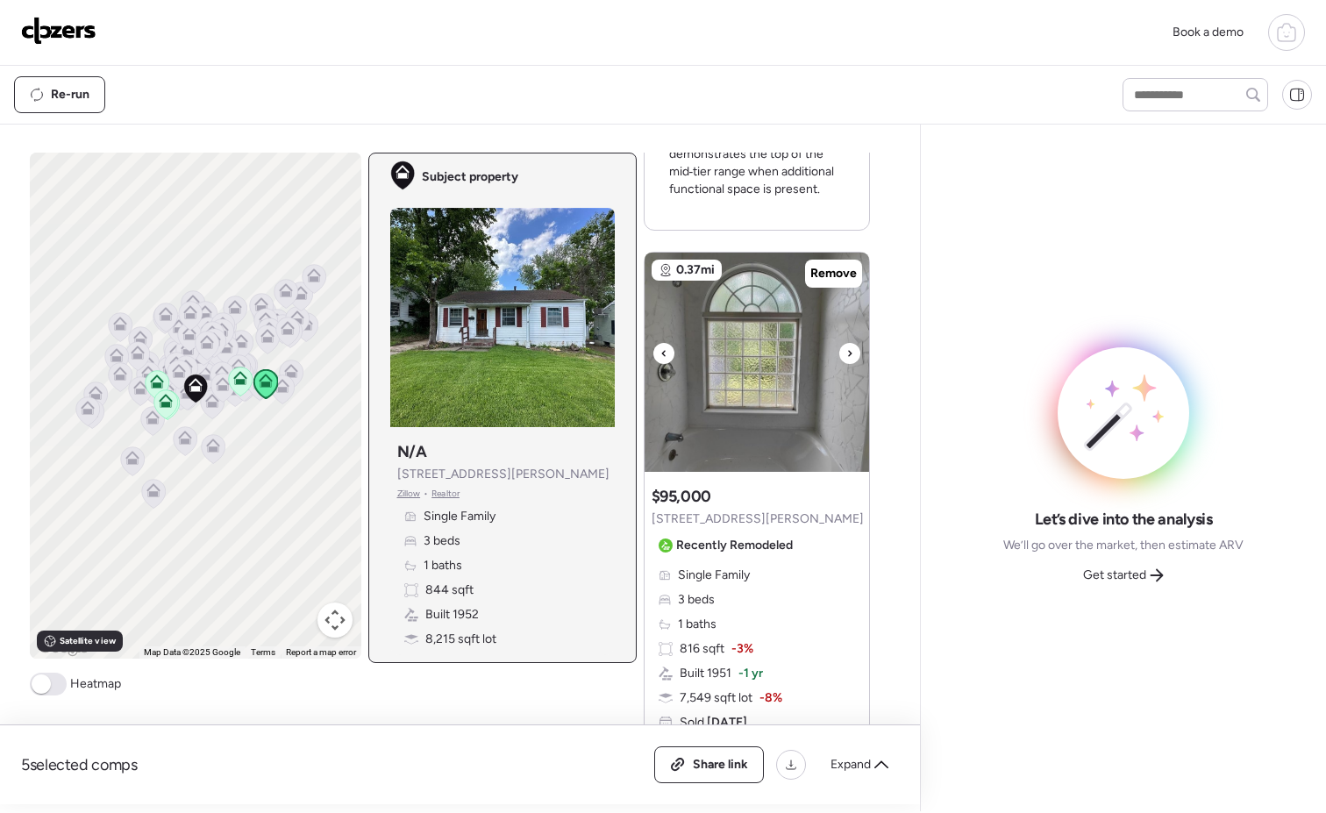
click at [846, 350] on div at bounding box center [849, 353] width 21 height 21
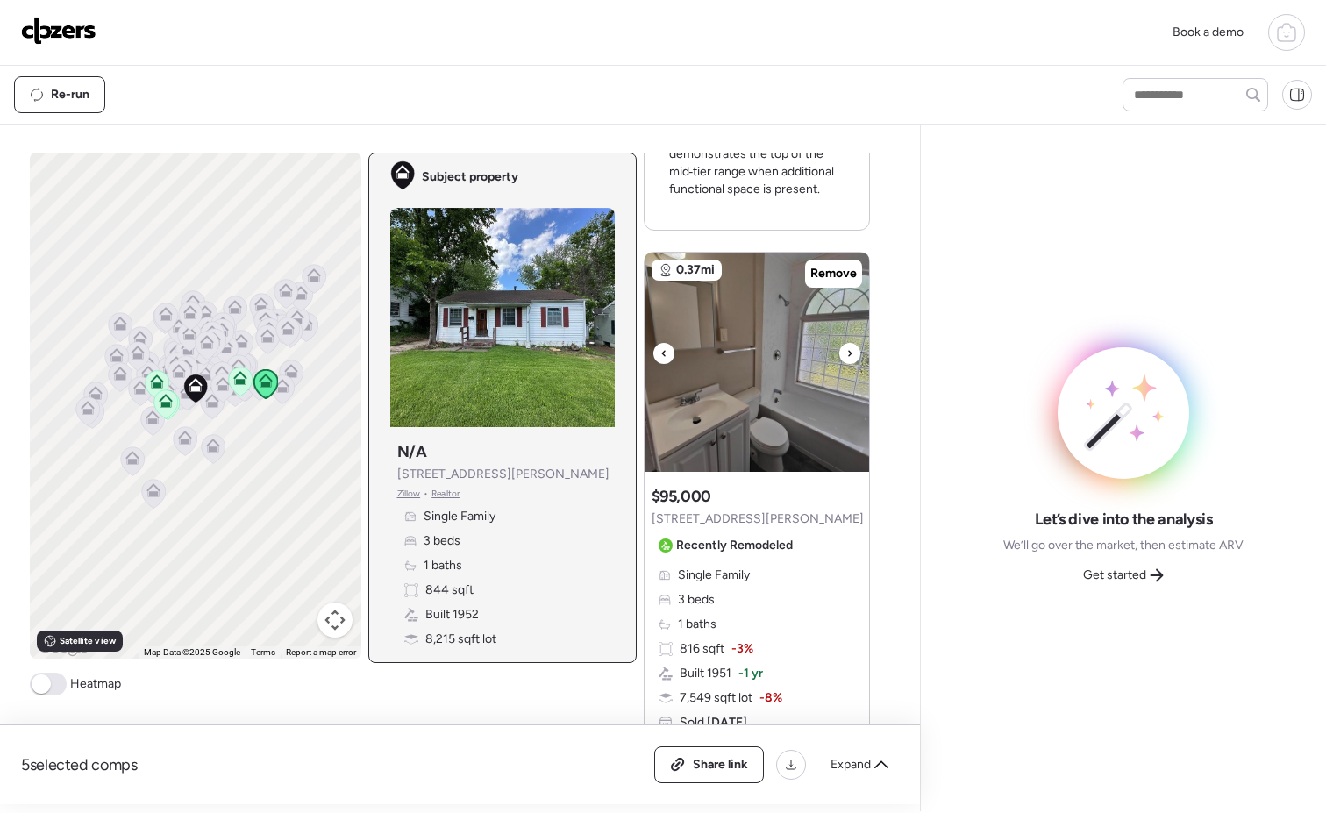
click at [846, 350] on div at bounding box center [849, 353] width 21 height 21
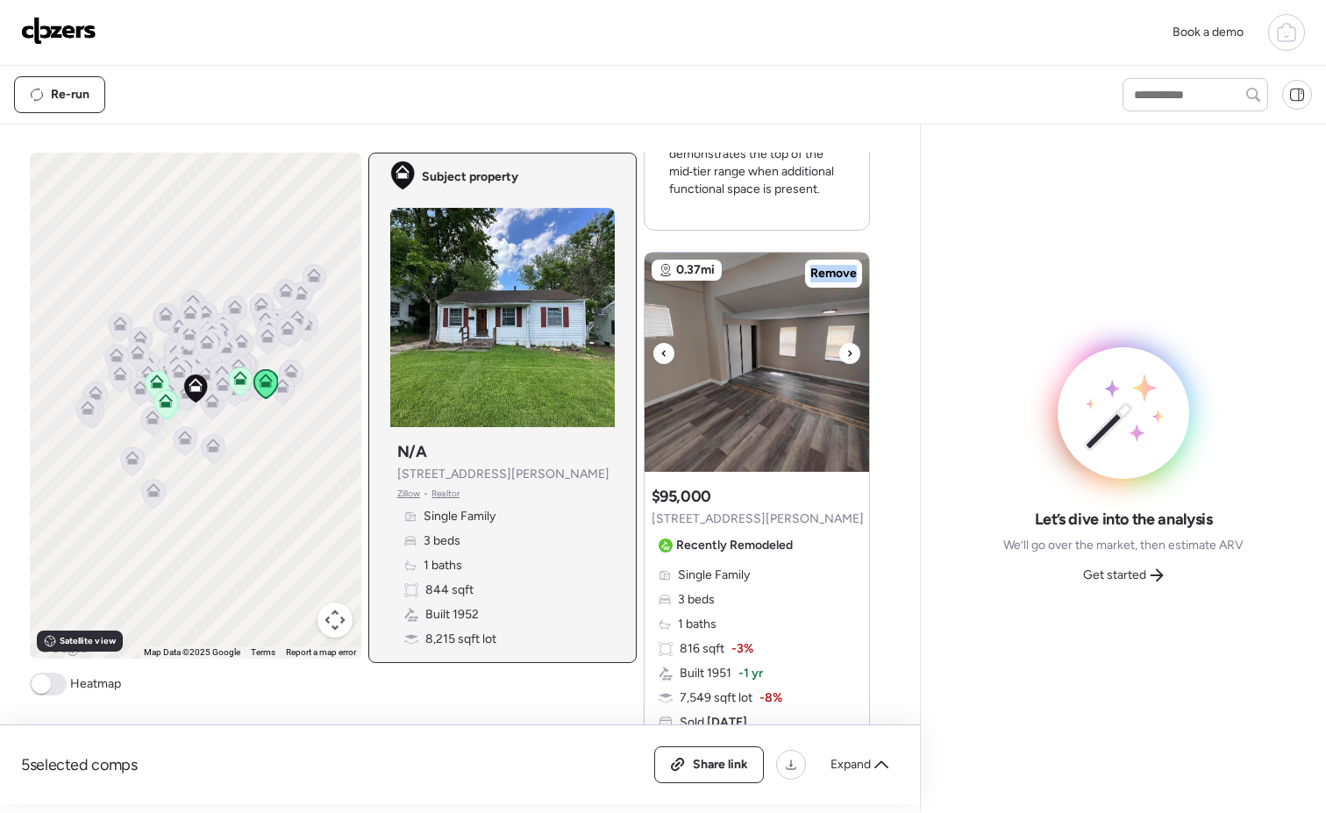
click at [846, 350] on div at bounding box center [849, 353] width 21 height 21
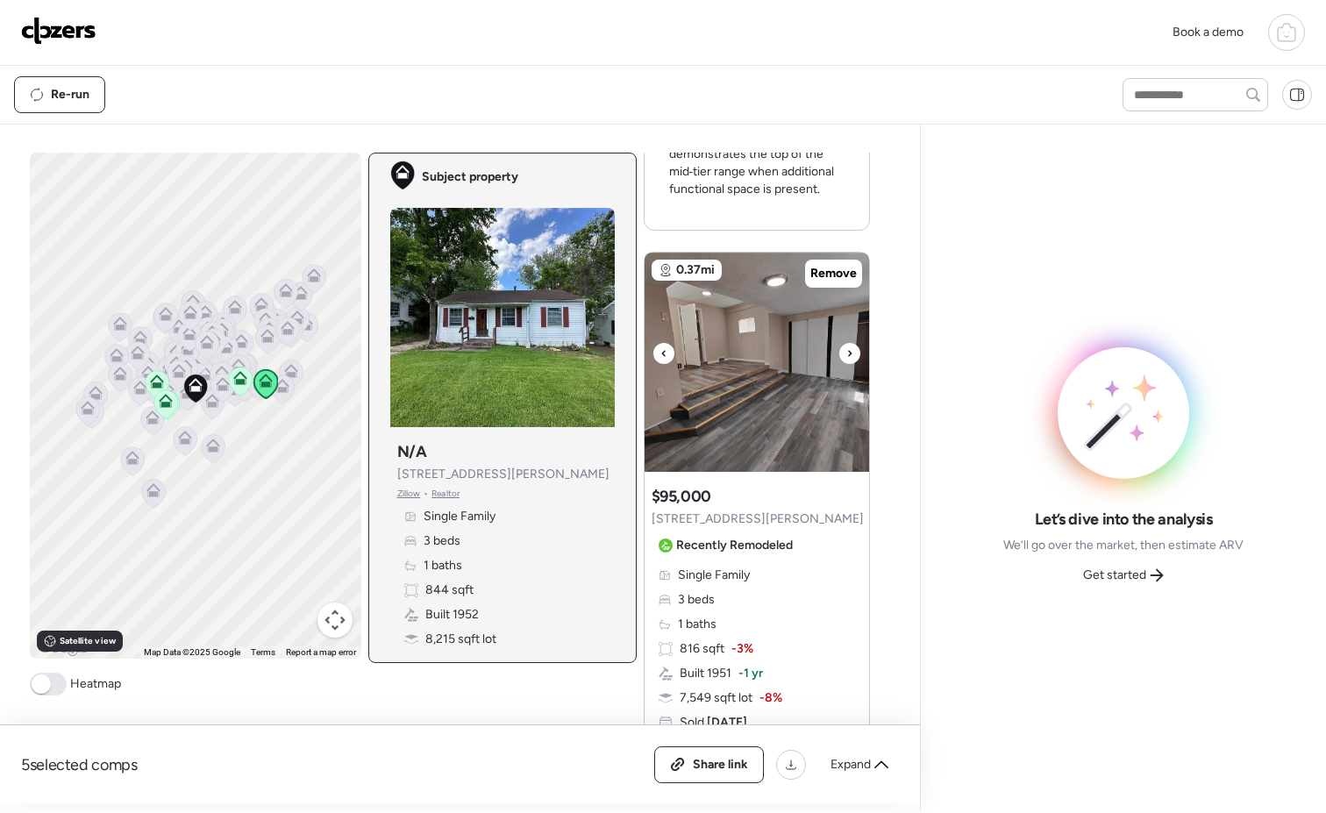
click at [846, 351] on icon at bounding box center [849, 353] width 7 height 21
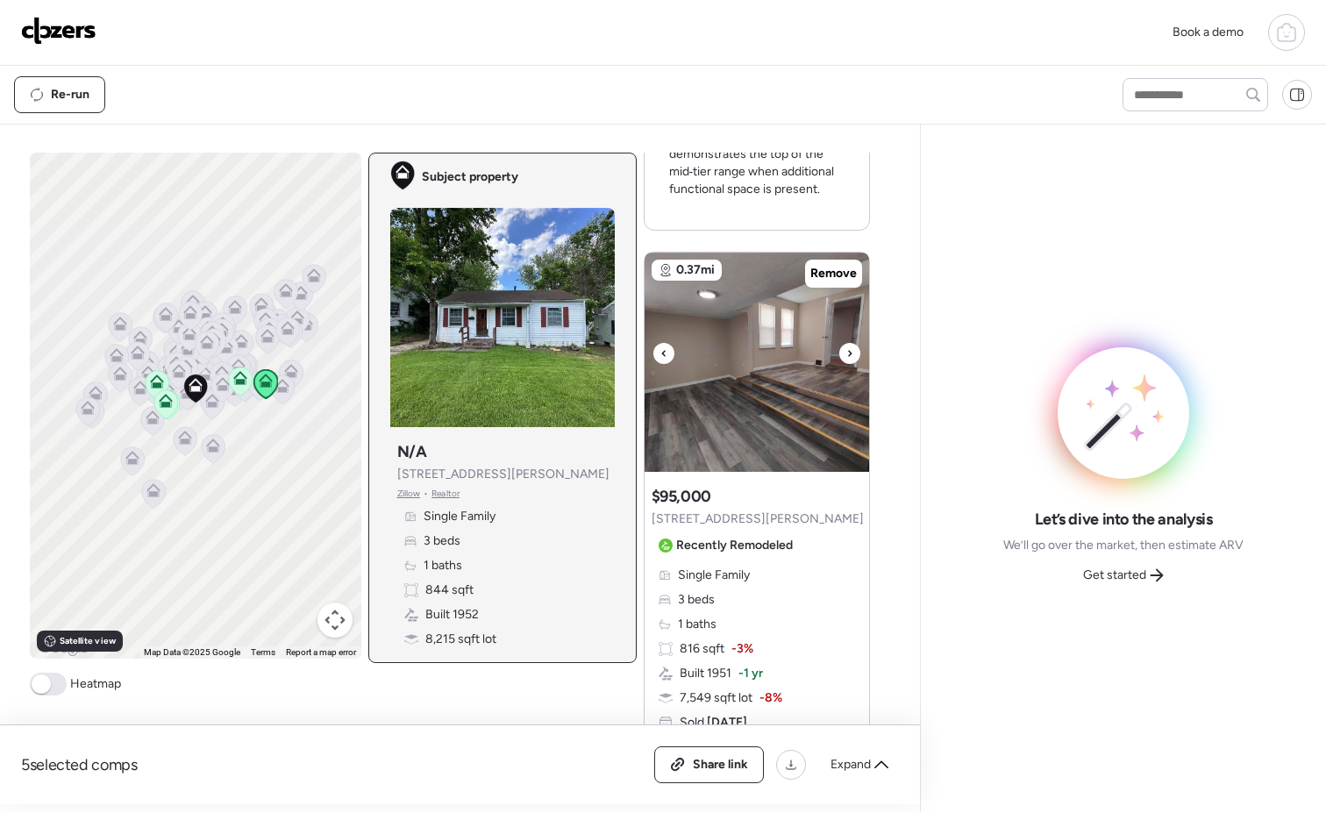
click at [846, 351] on icon at bounding box center [849, 353] width 7 height 21
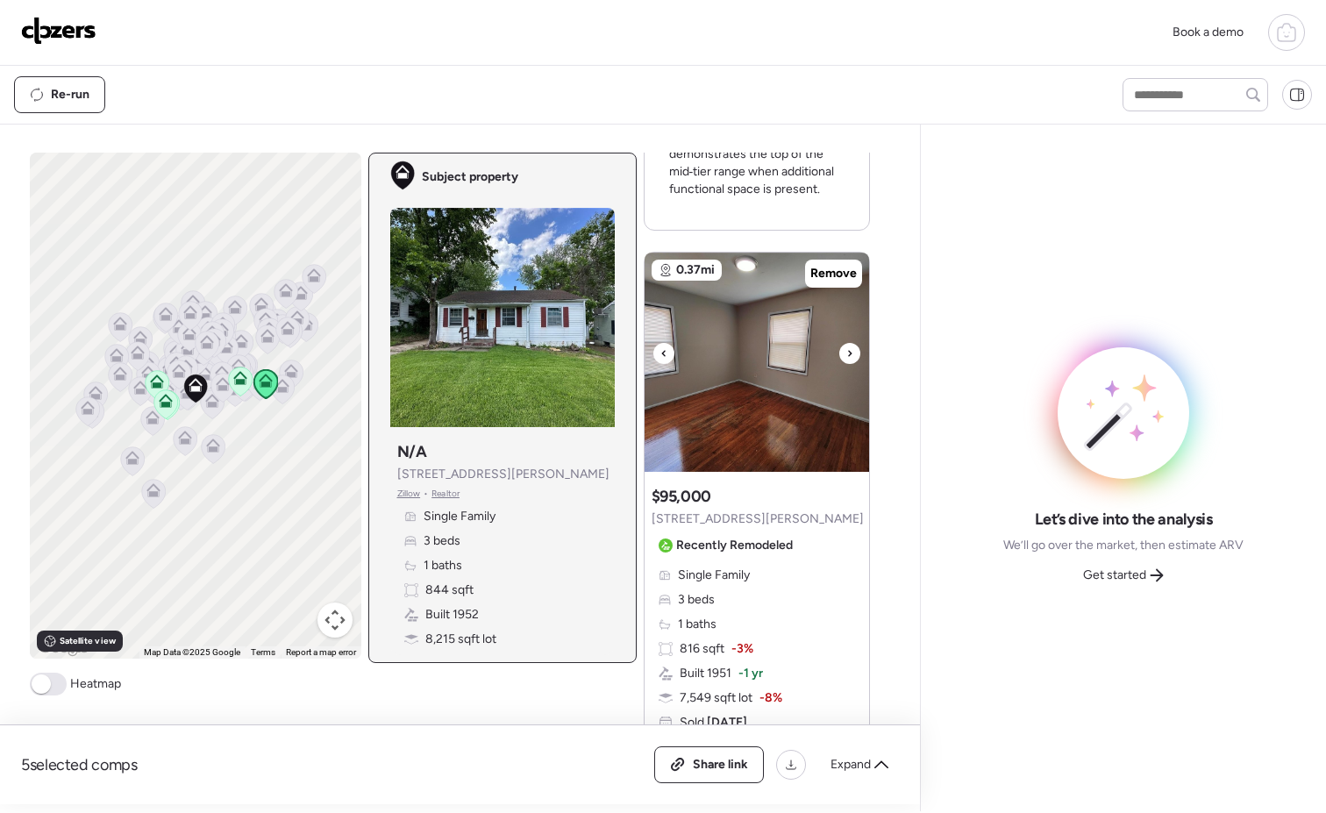
click at [846, 351] on icon at bounding box center [849, 353] width 7 height 21
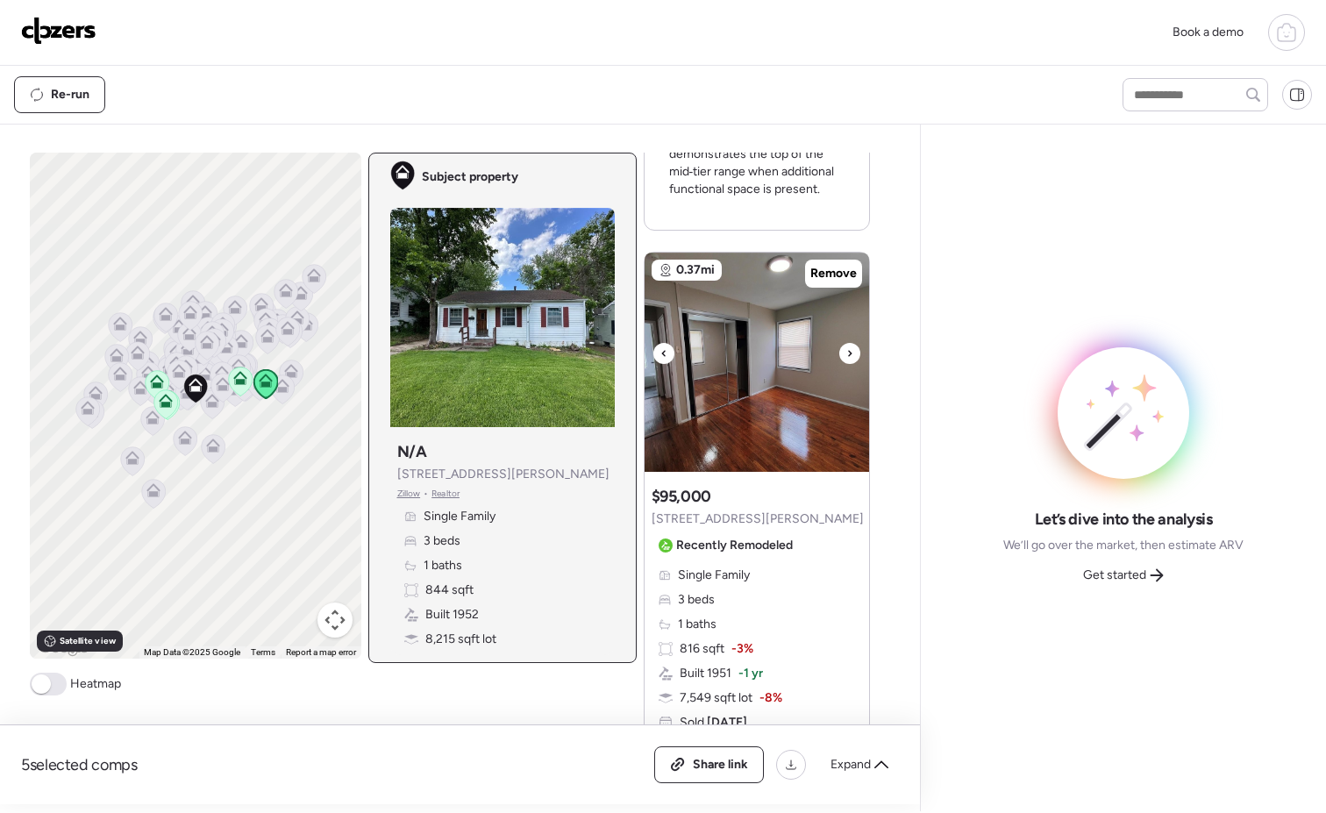
click at [846, 351] on icon at bounding box center [849, 353] width 7 height 21
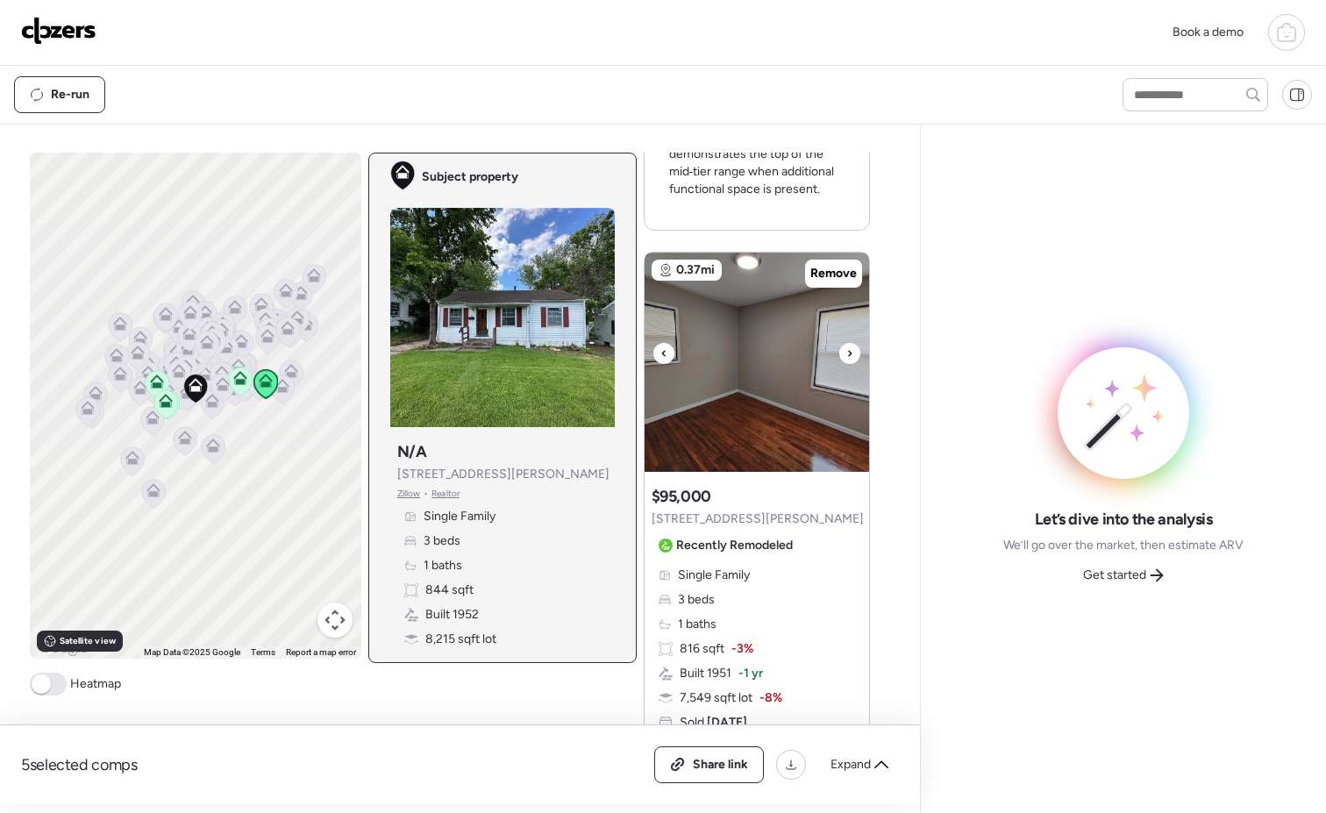
click at [846, 351] on icon at bounding box center [849, 353] width 7 height 21
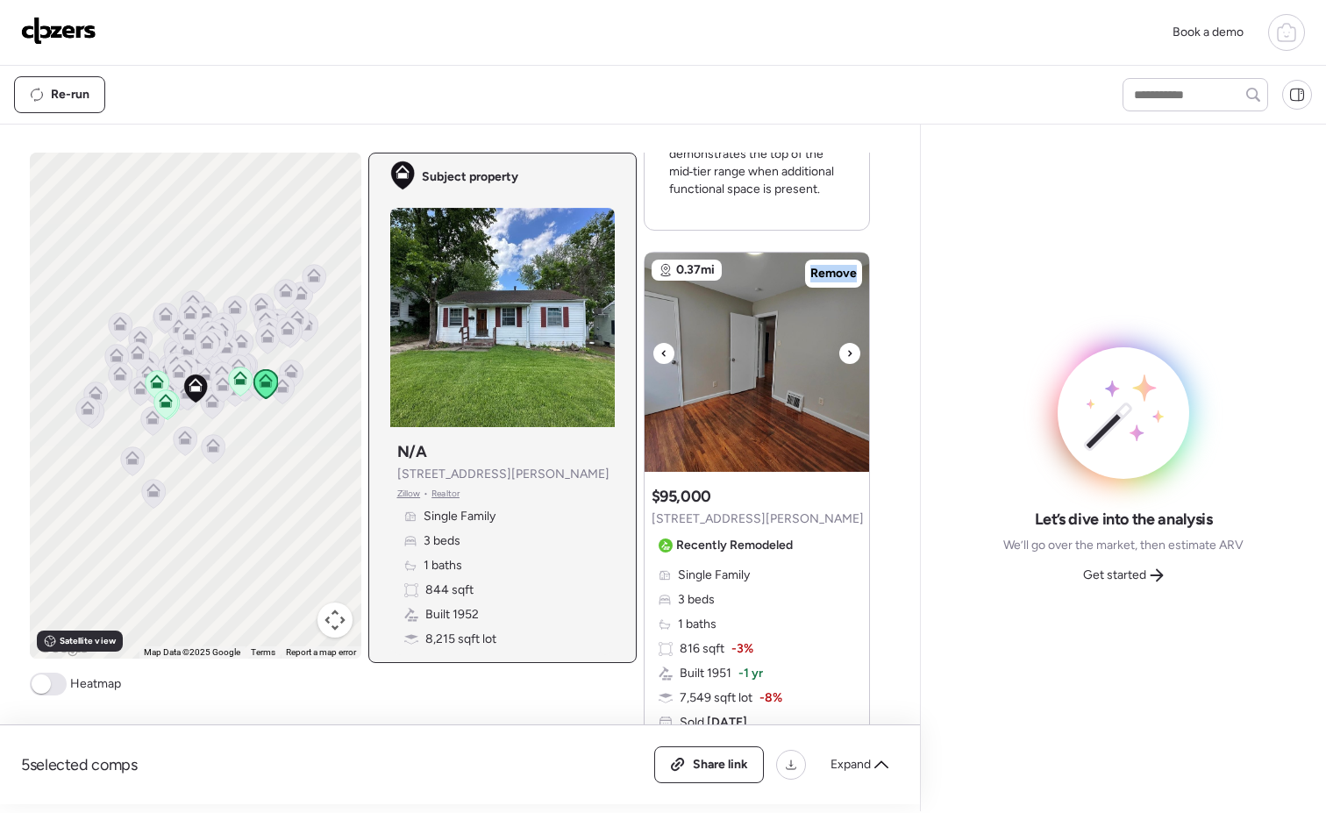
click at [846, 351] on icon at bounding box center [849, 353] width 7 height 21
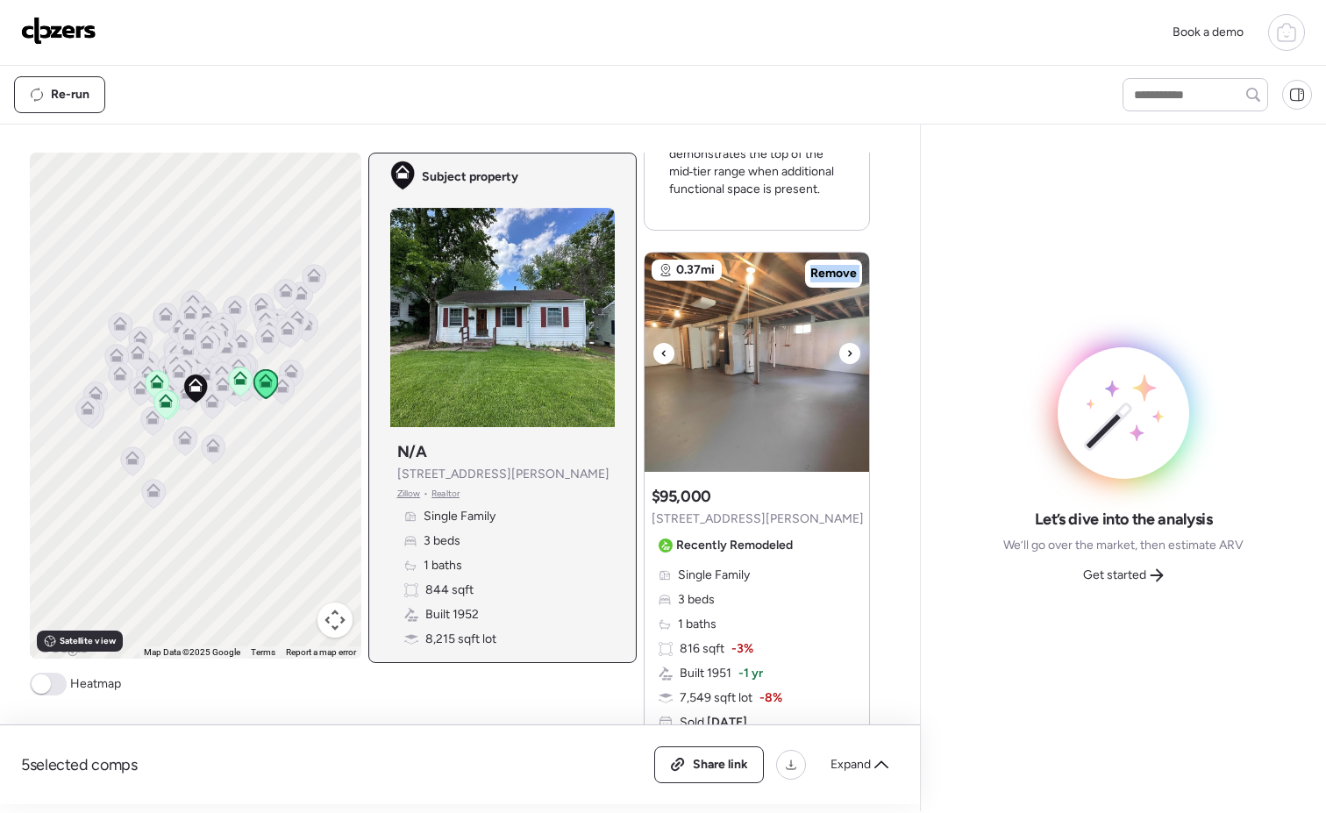
click at [846, 351] on icon at bounding box center [849, 353] width 7 height 21
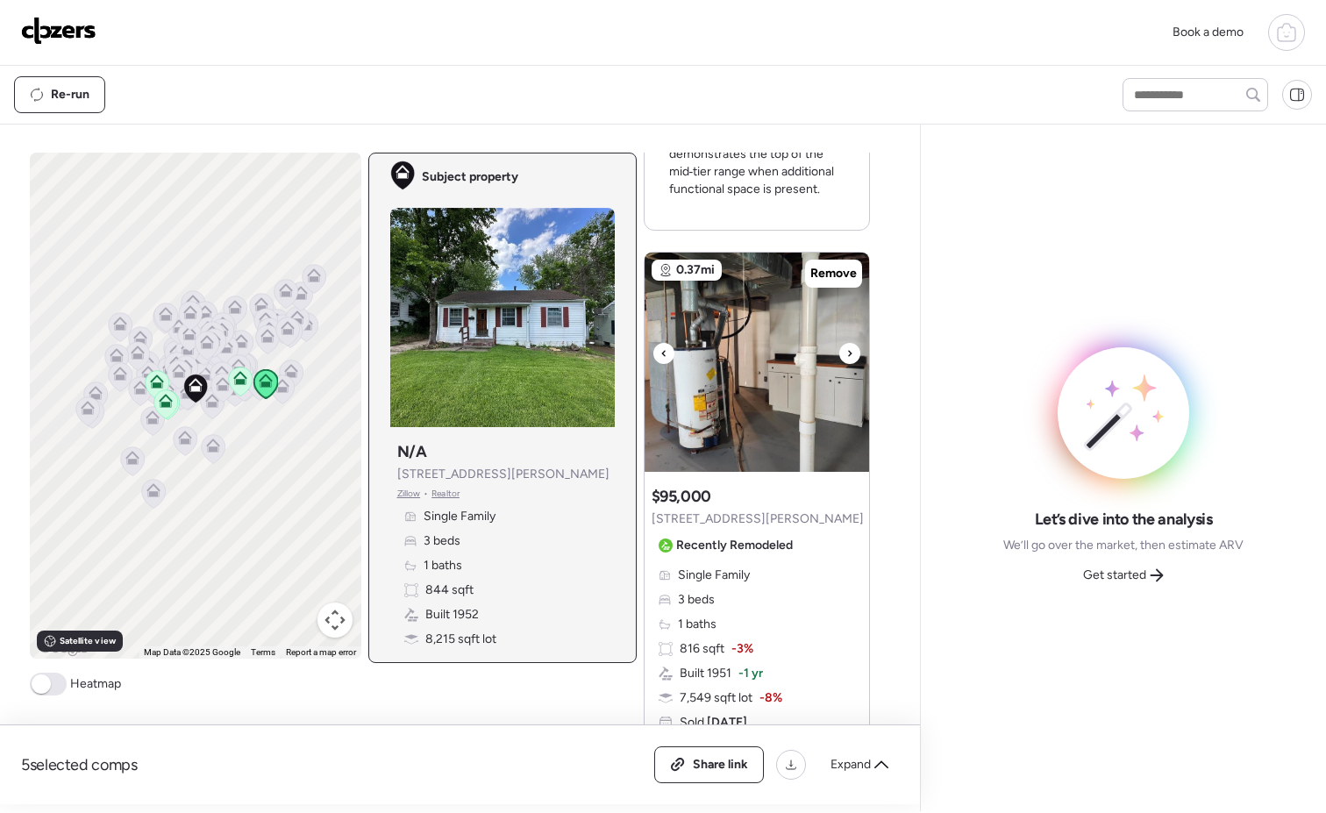
click at [846, 351] on icon at bounding box center [849, 353] width 7 height 21
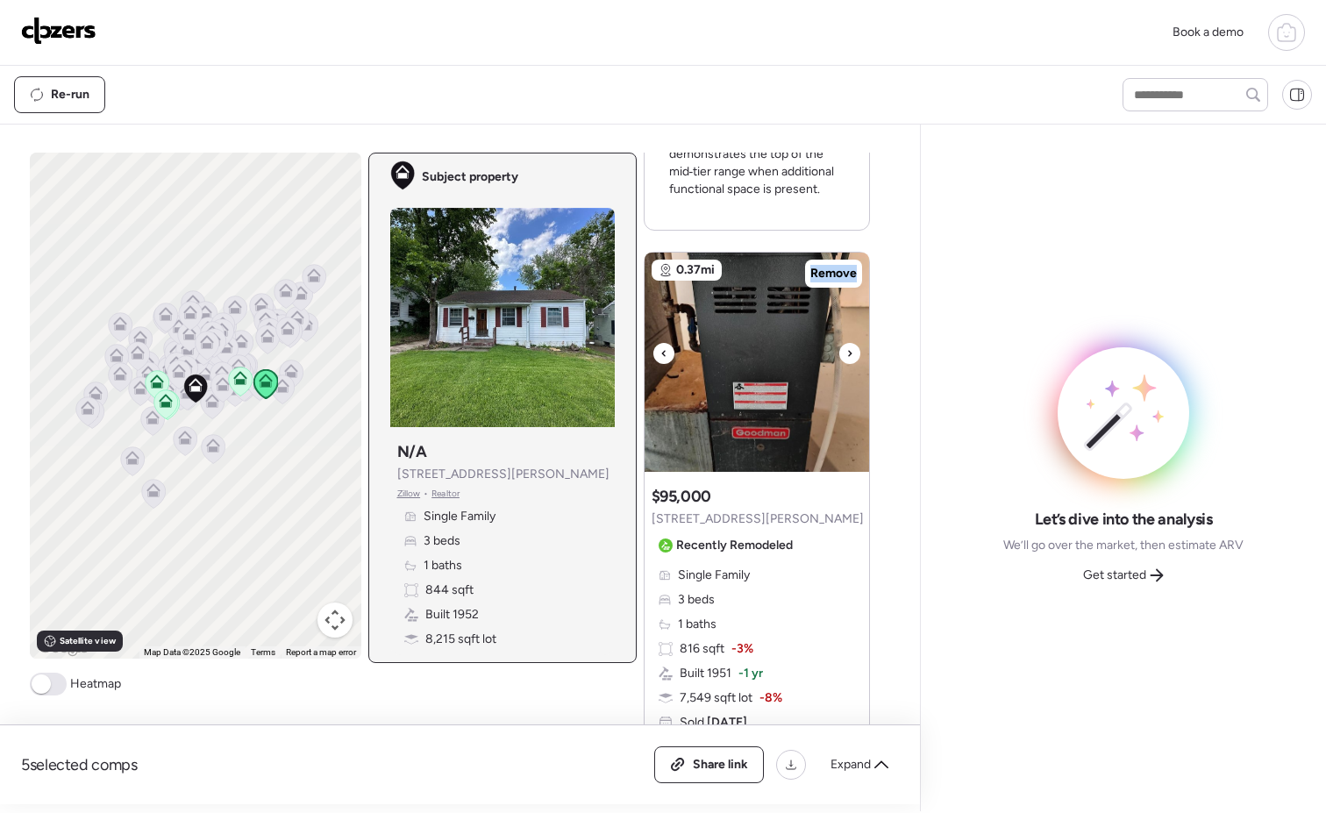
click at [846, 351] on icon at bounding box center [849, 353] width 7 height 21
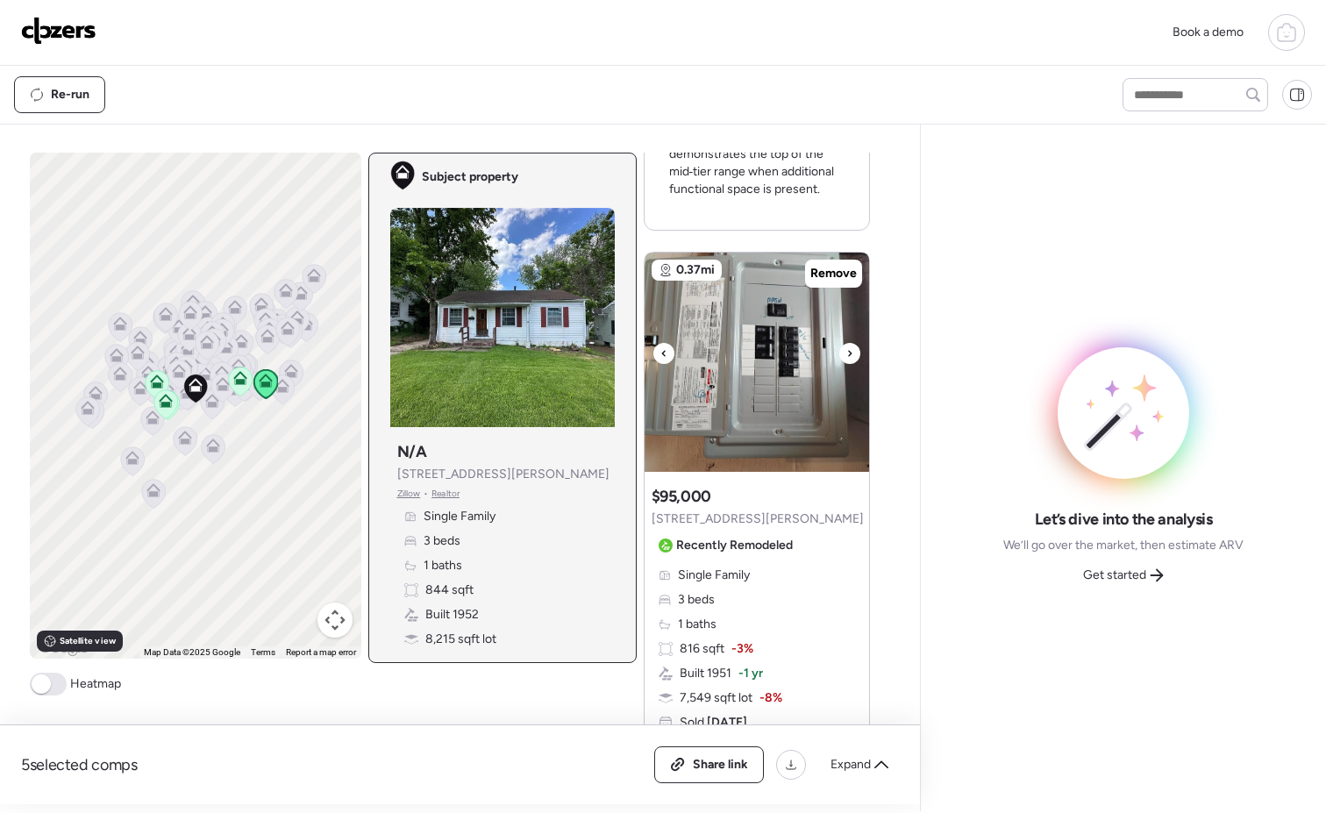
click at [846, 351] on icon at bounding box center [849, 353] width 7 height 21
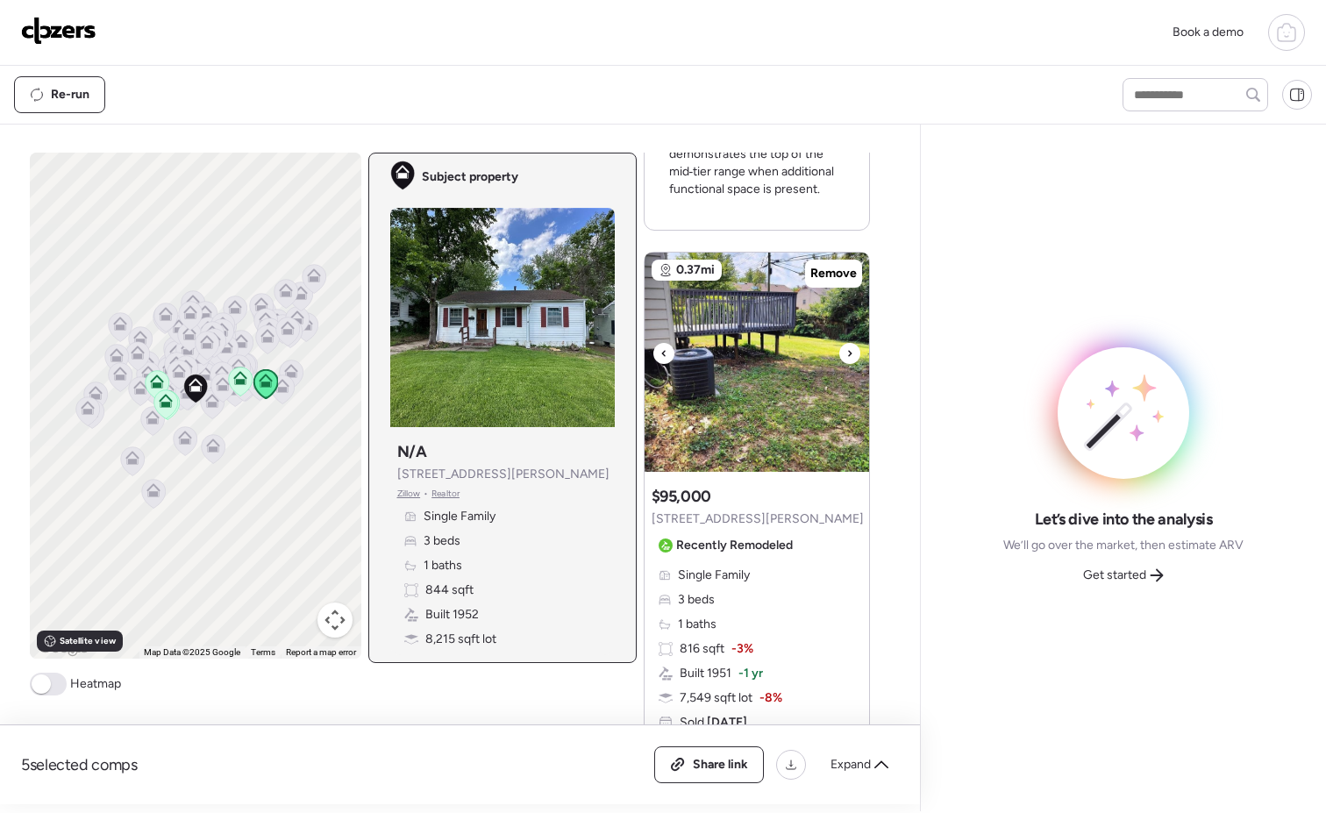
click at [846, 351] on icon at bounding box center [849, 353] width 7 height 21
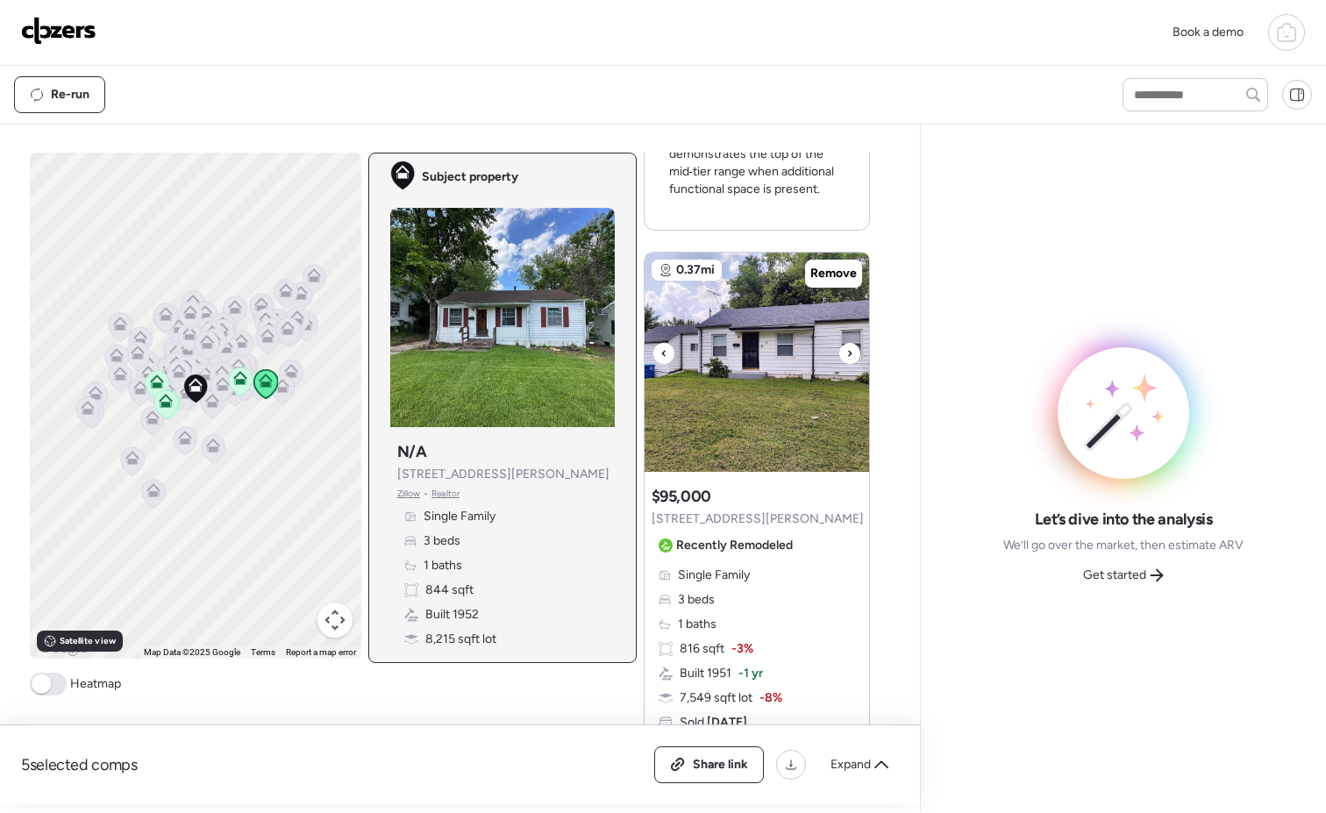
click at [846, 351] on icon at bounding box center [849, 353] width 7 height 21
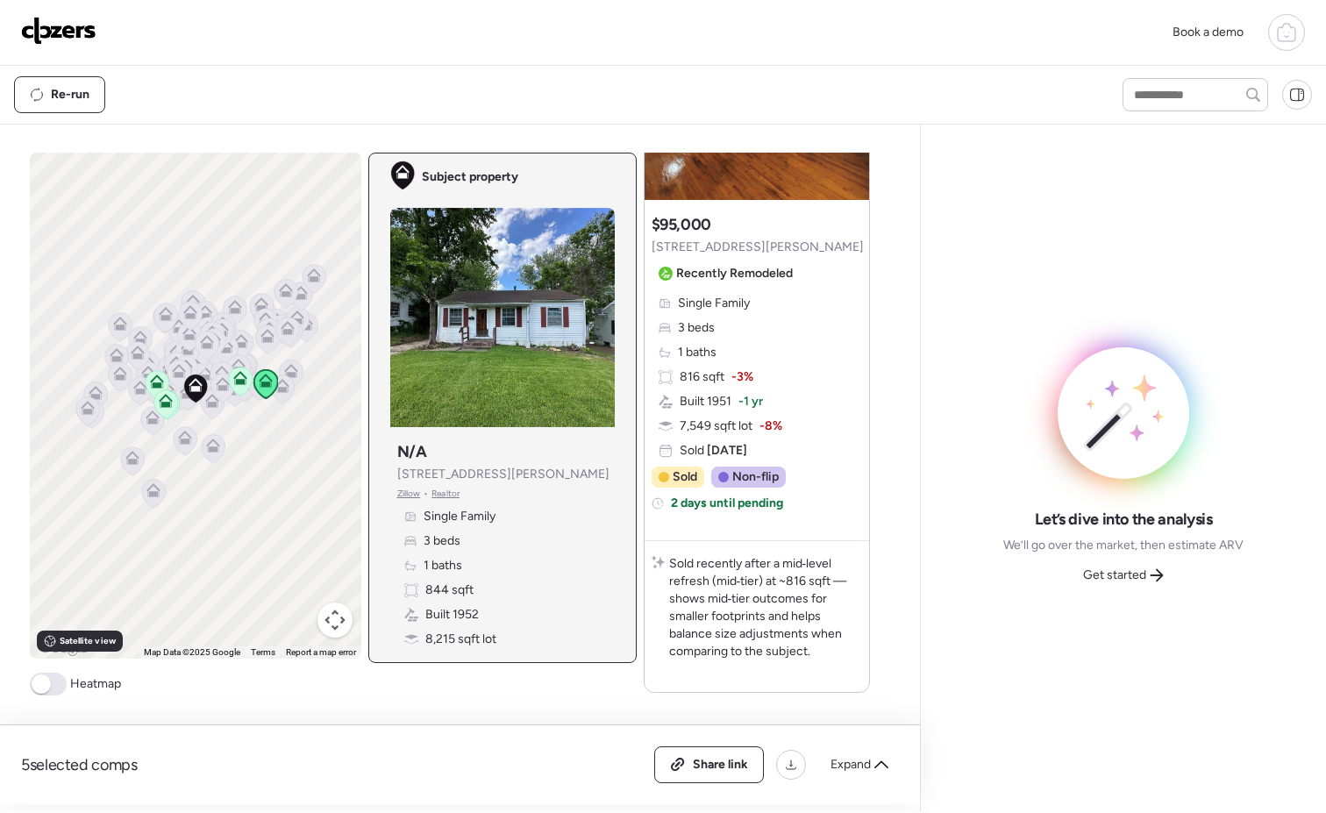
scroll to position [3368, 0]
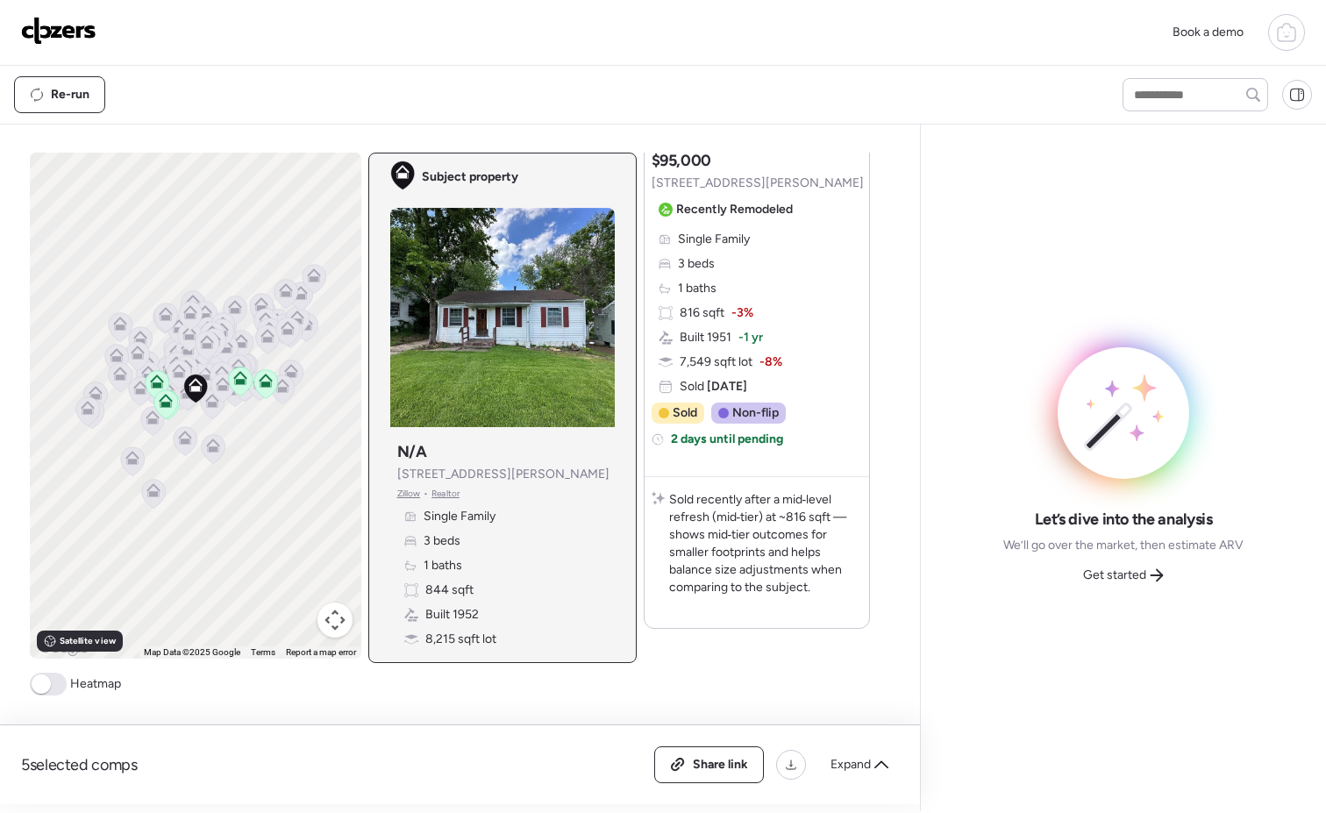
click at [208, 409] on icon at bounding box center [212, 403] width 24 height 29
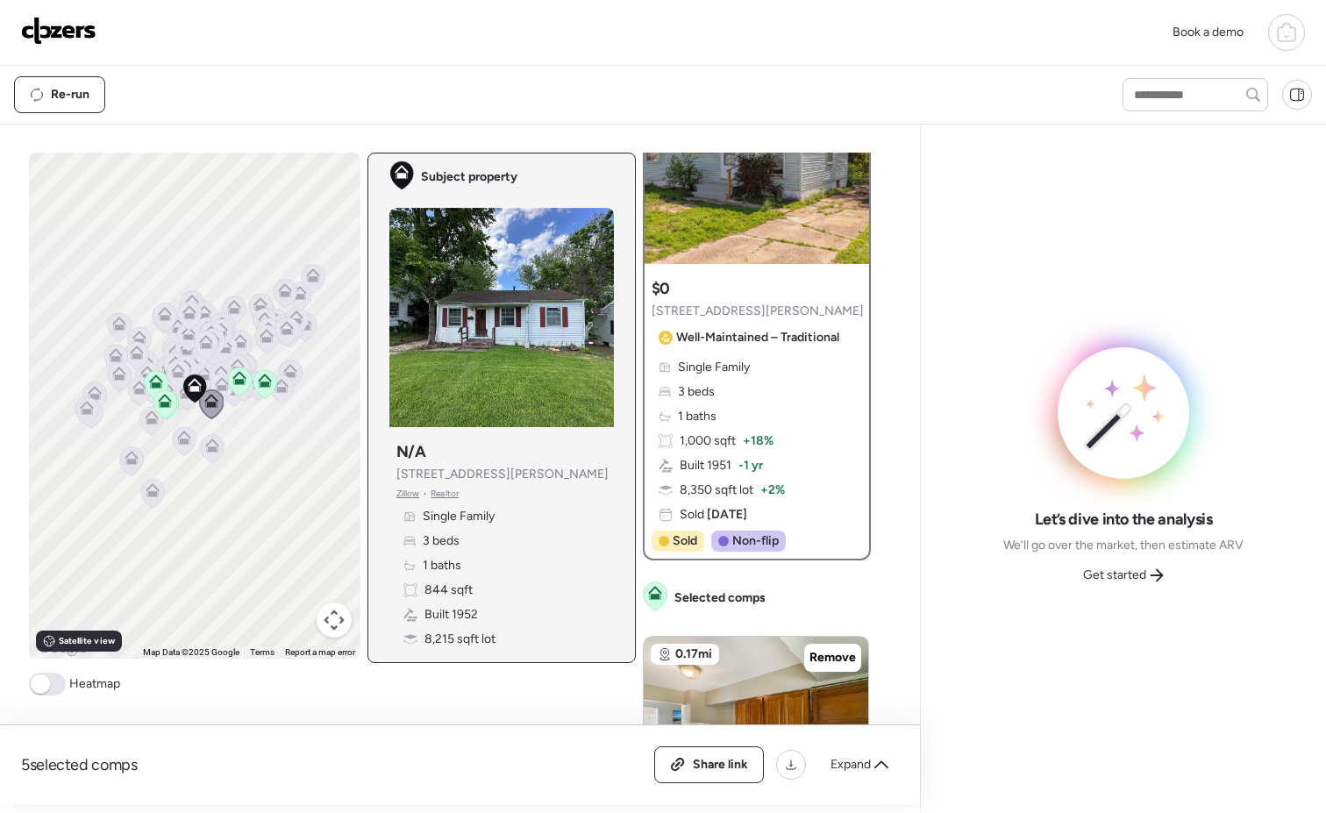
scroll to position [0, 0]
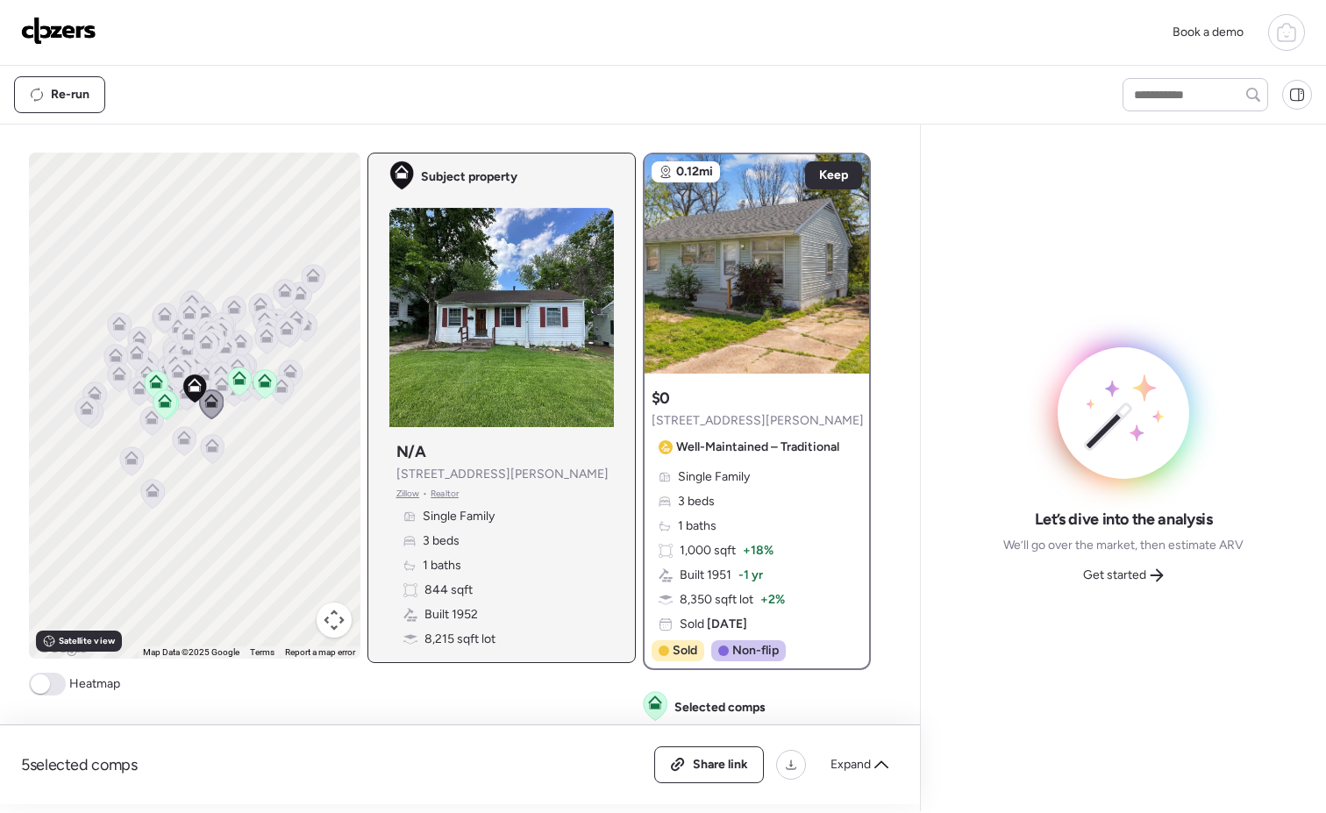
click at [215, 381] on icon at bounding box center [222, 384] width 14 height 14
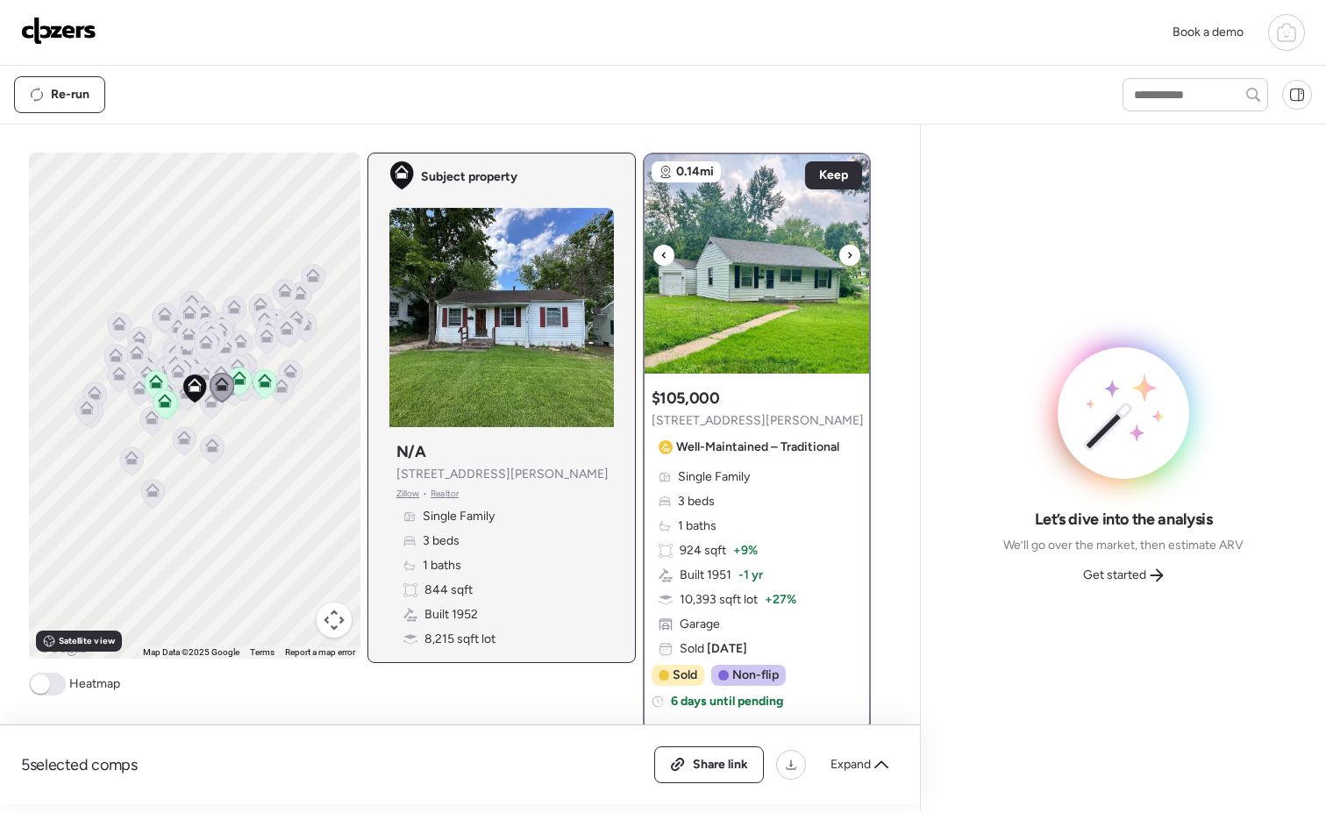
click at [846, 246] on icon at bounding box center [849, 255] width 7 height 21
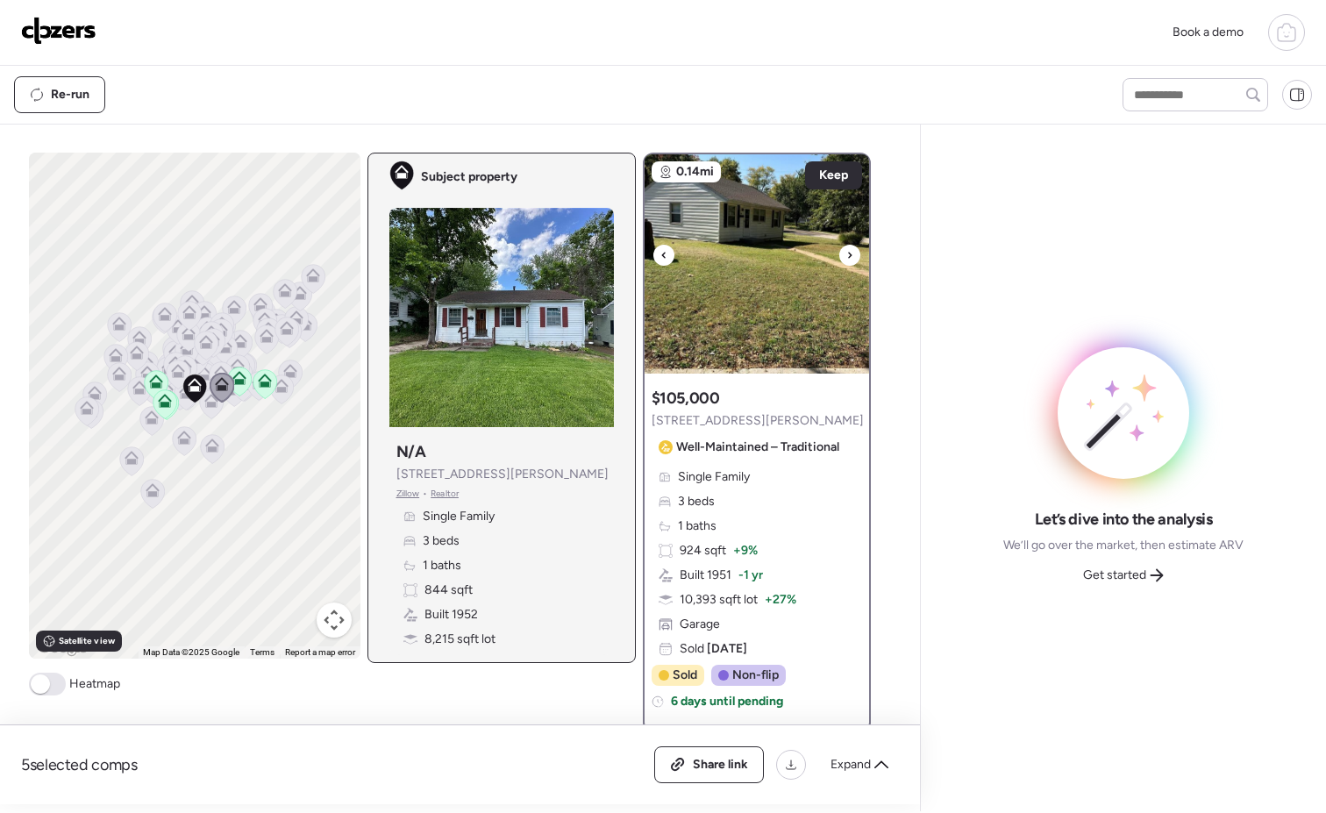
click at [846, 248] on icon at bounding box center [849, 255] width 7 height 21
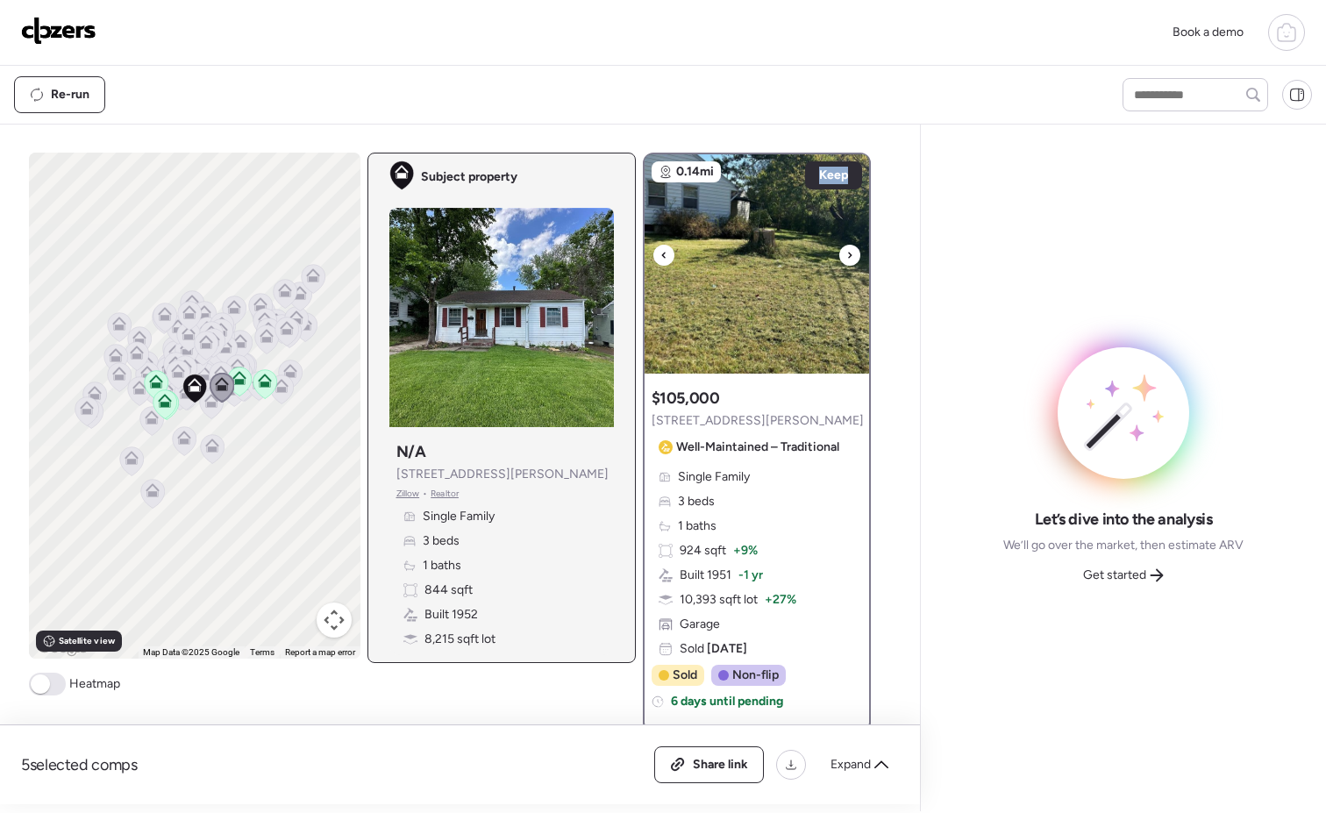
click at [846, 249] on icon at bounding box center [849, 255] width 7 height 21
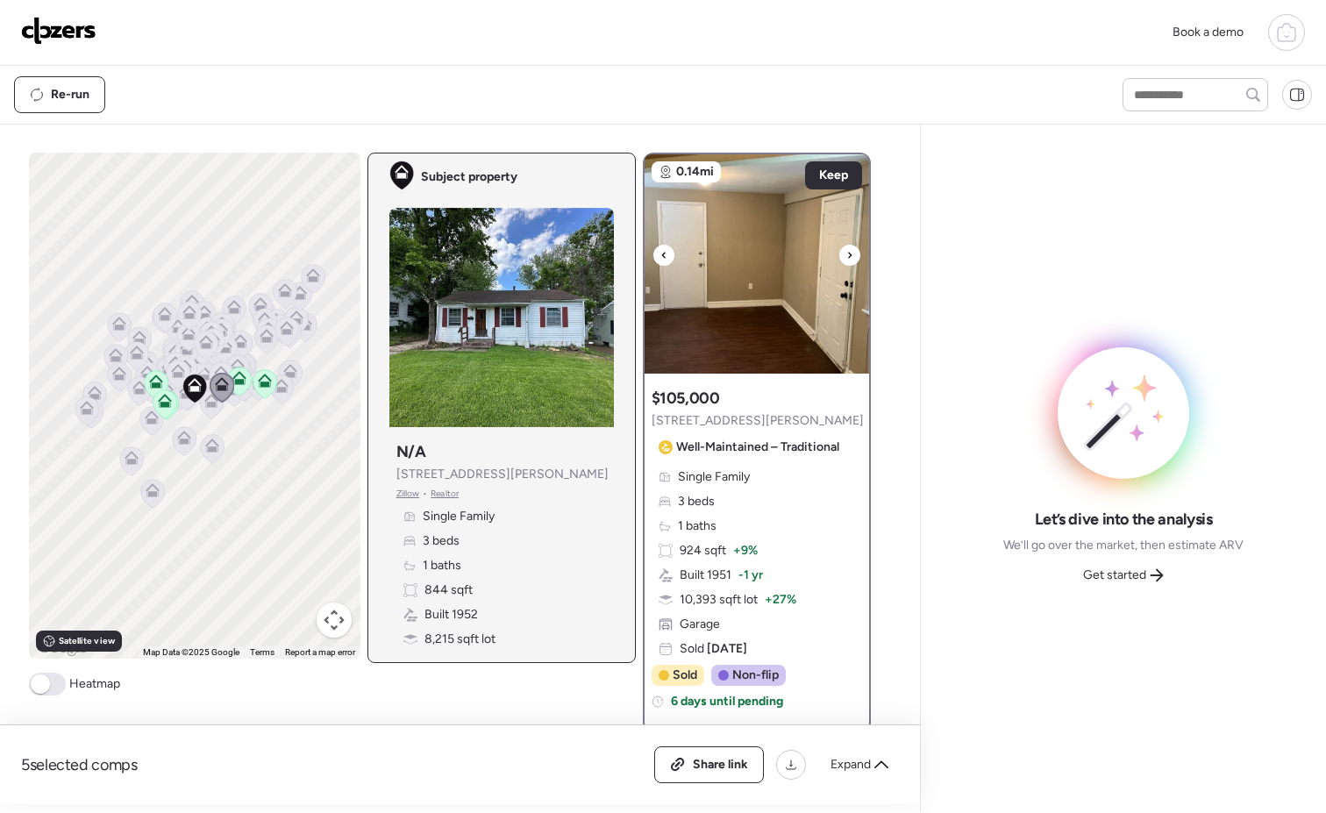
click at [846, 251] on icon at bounding box center [849, 255] width 7 height 21
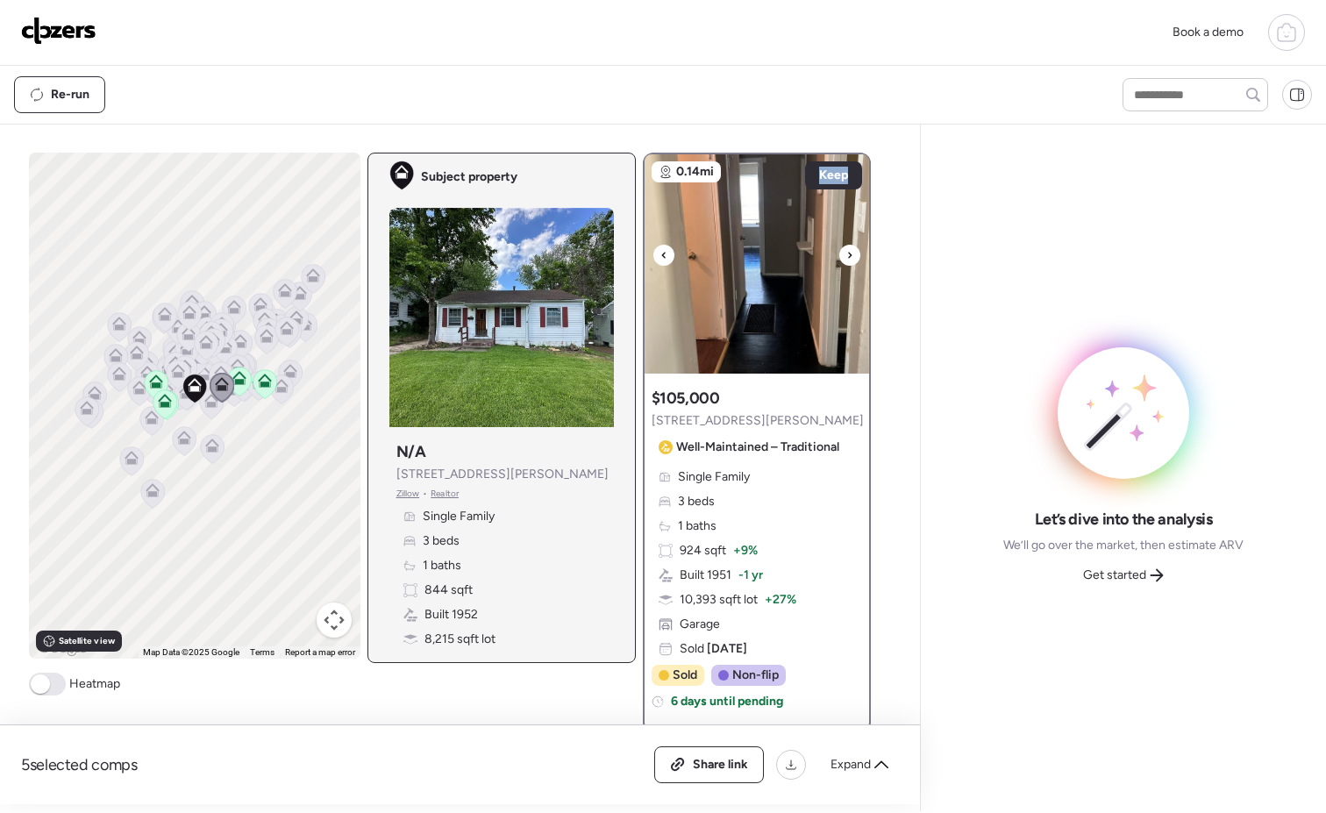
click at [846, 251] on icon at bounding box center [849, 255] width 7 height 21
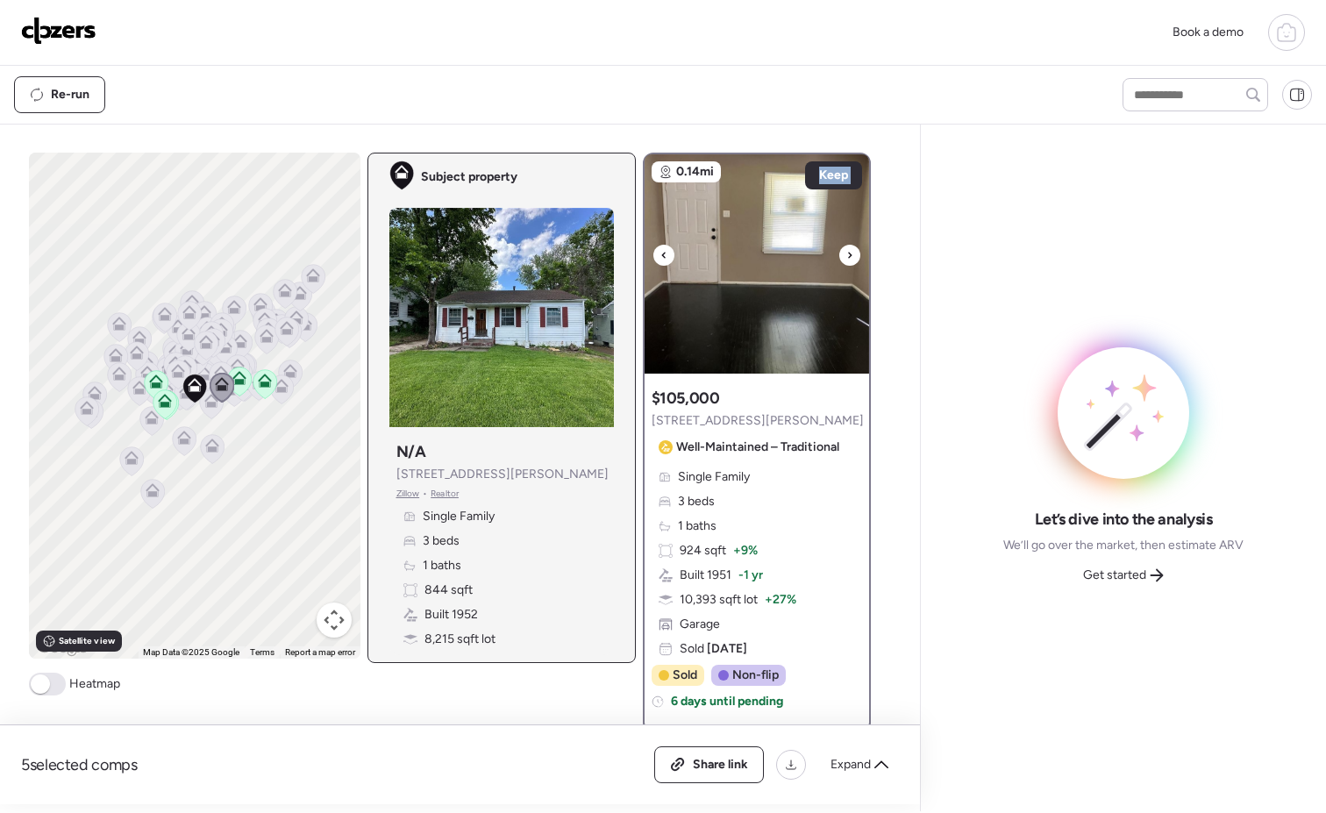
click at [846, 251] on icon at bounding box center [849, 255] width 7 height 21
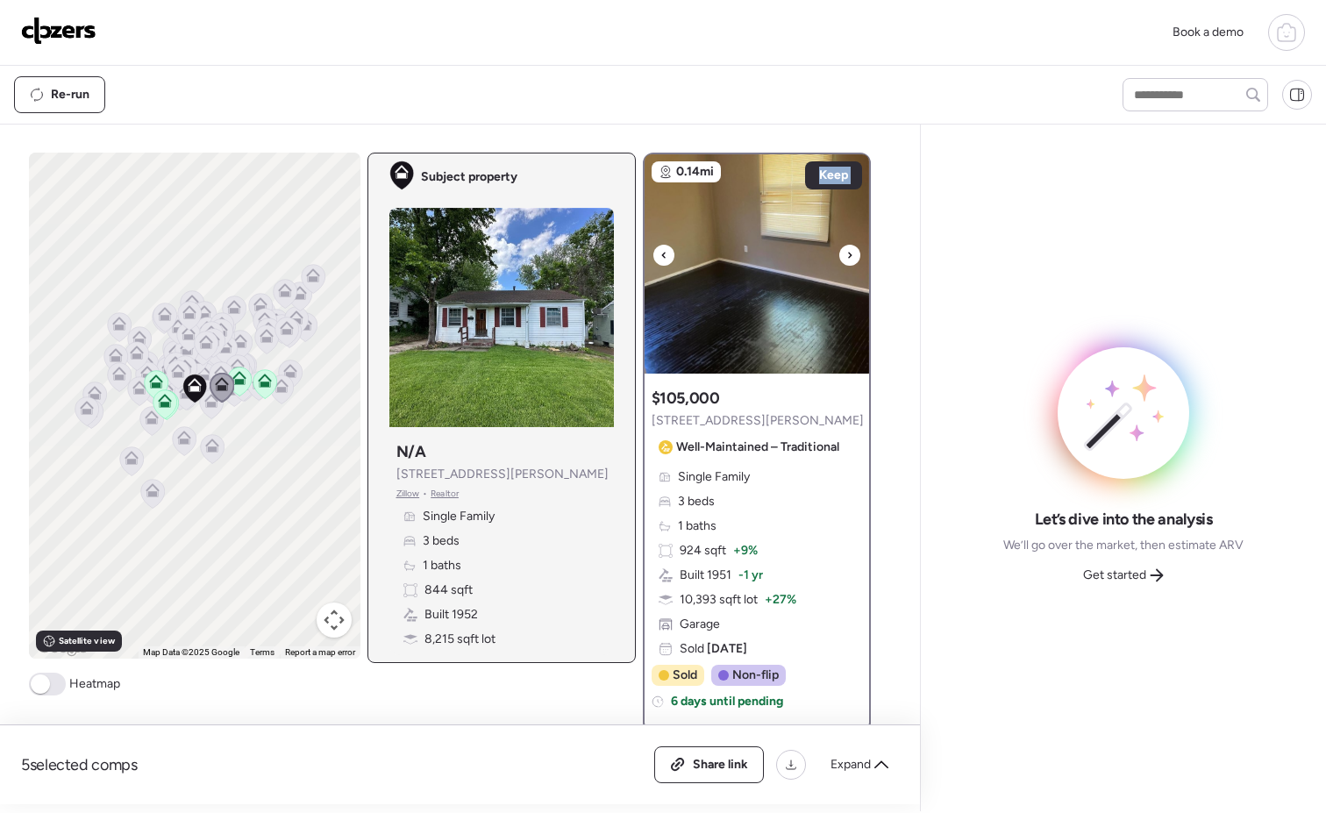
click at [846, 251] on icon at bounding box center [849, 255] width 7 height 21
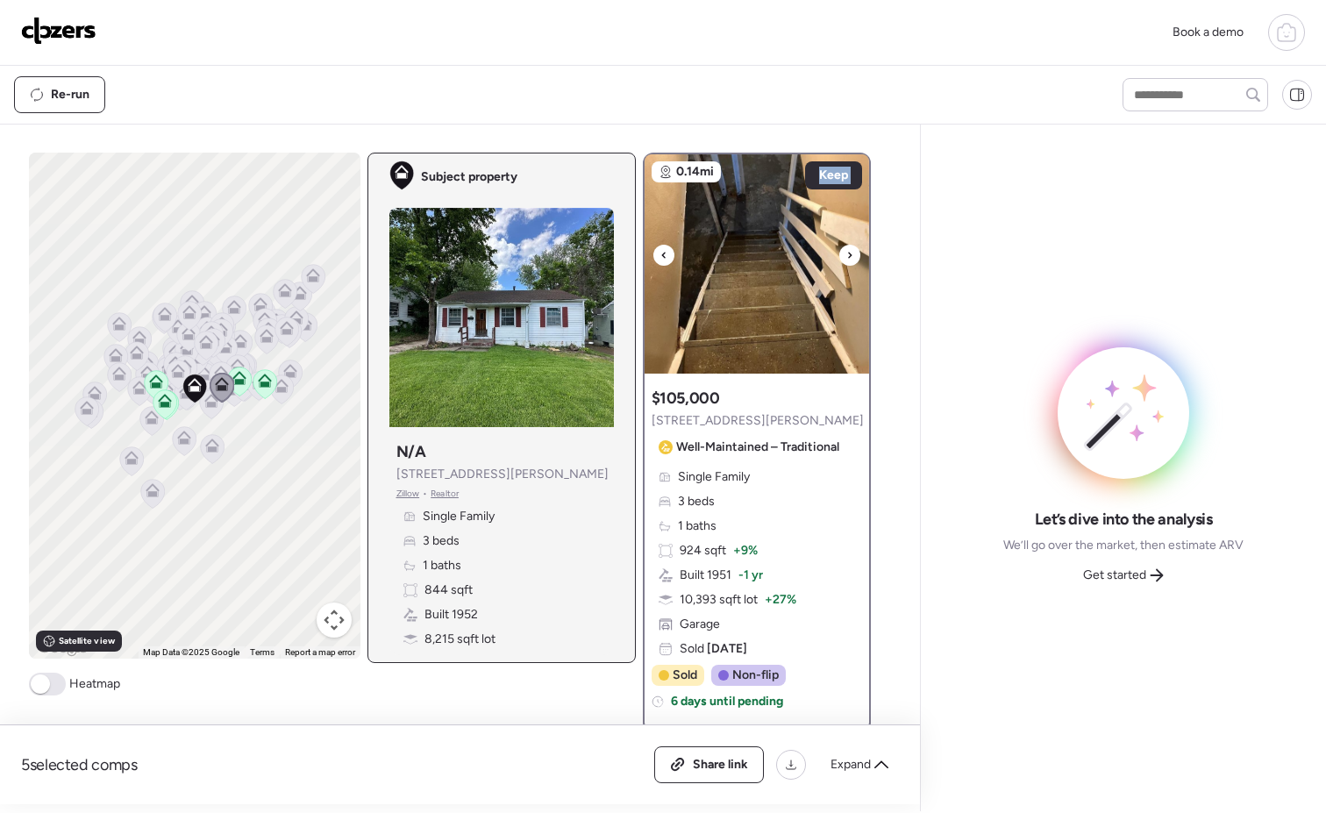
click at [846, 251] on icon at bounding box center [849, 255] width 7 height 21
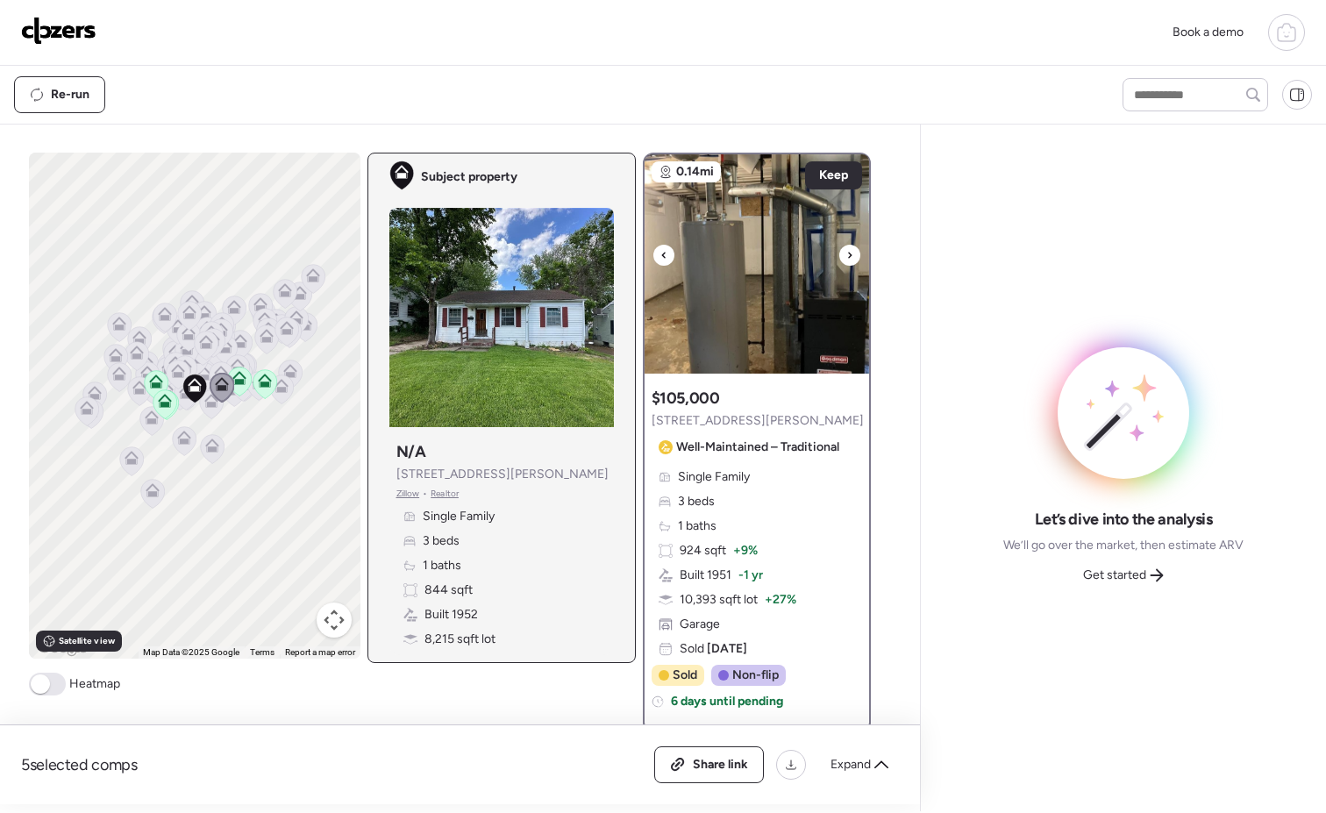
click at [846, 251] on icon at bounding box center [849, 255] width 7 height 21
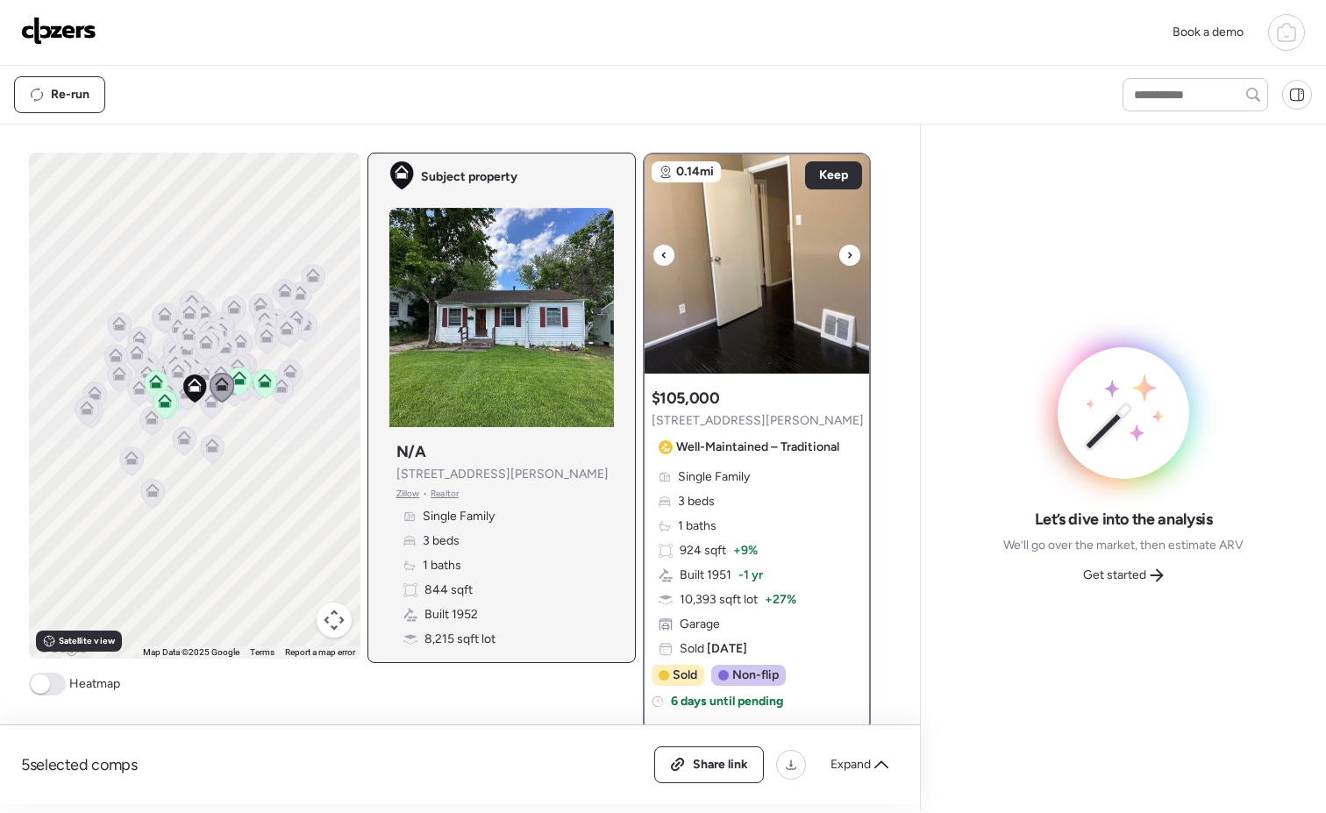
click at [846, 251] on icon at bounding box center [849, 255] width 7 height 21
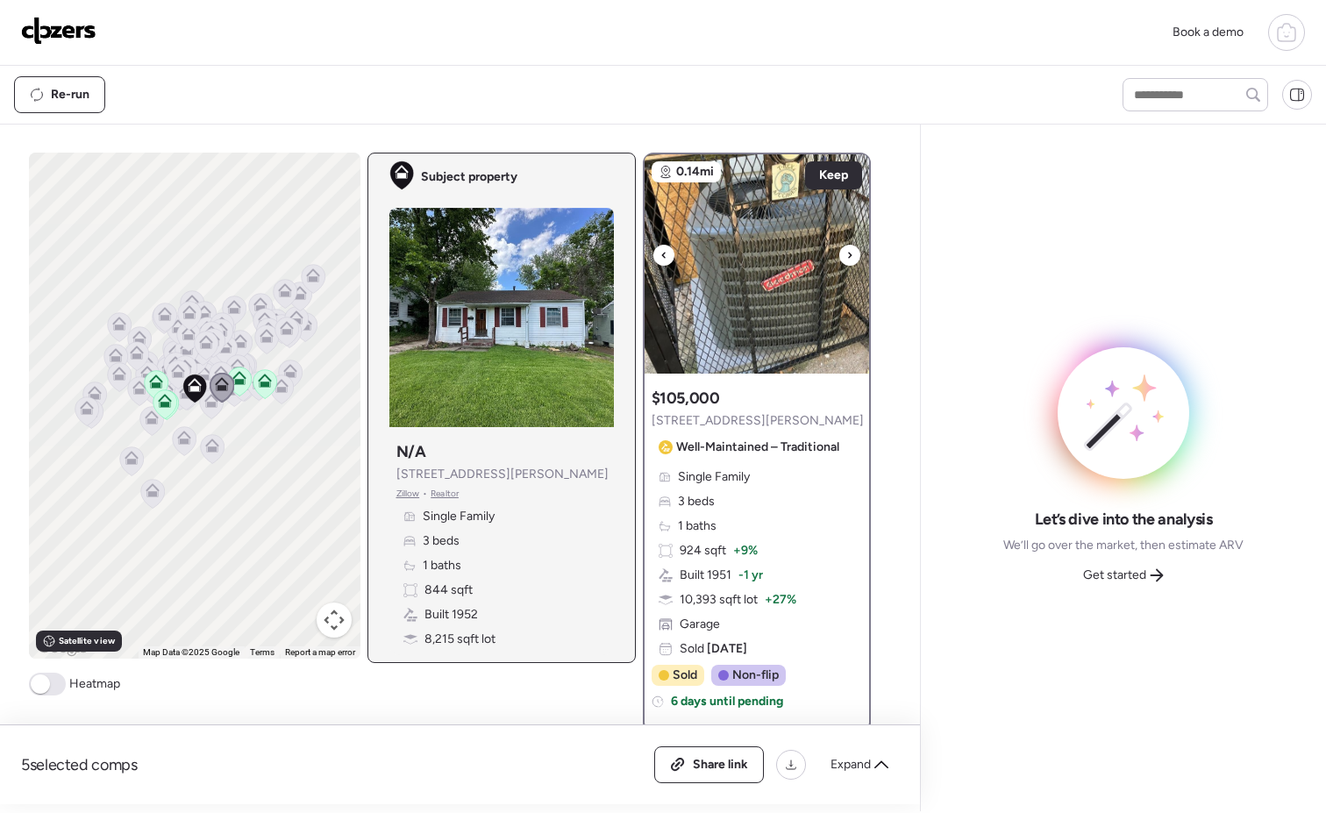
click at [846, 251] on icon at bounding box center [849, 255] width 7 height 21
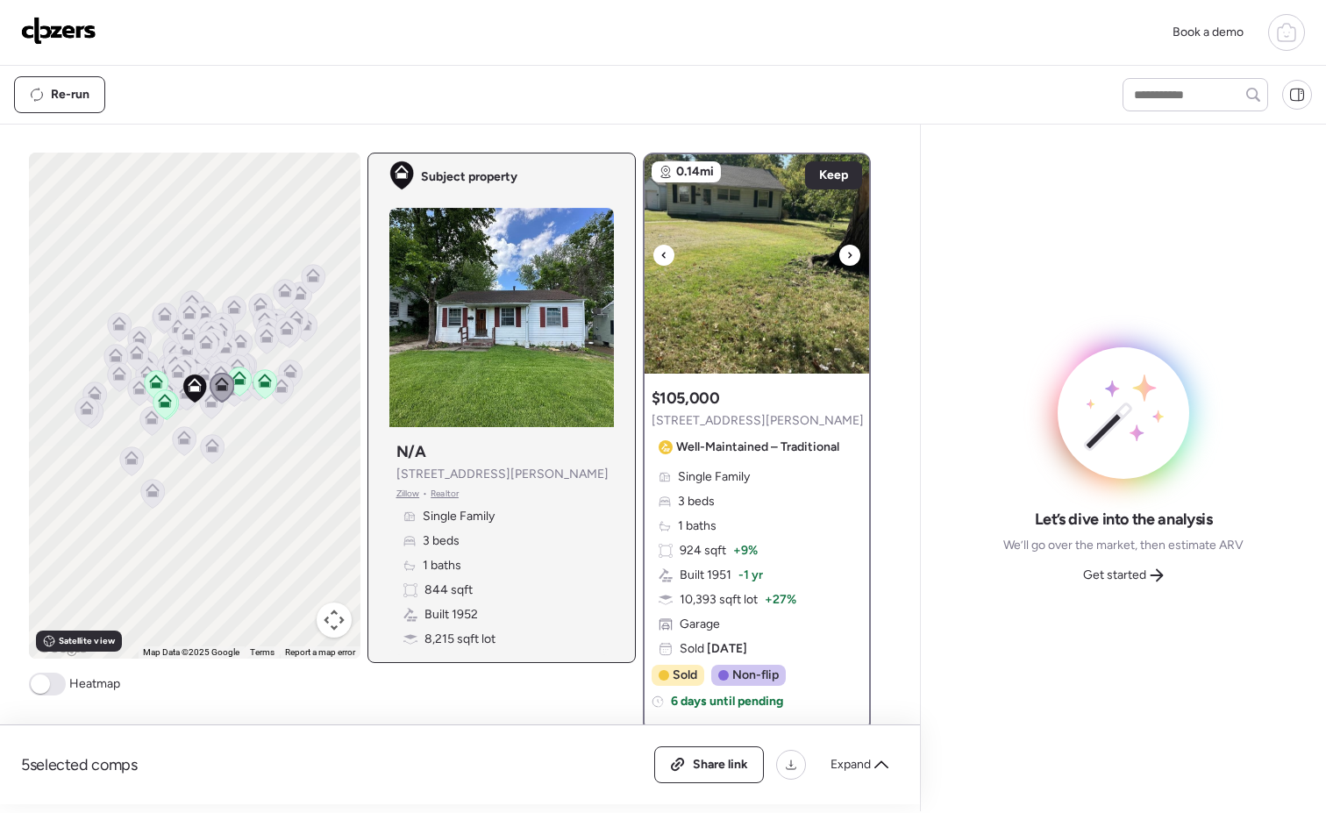
click at [846, 251] on icon at bounding box center [849, 255] width 7 height 21
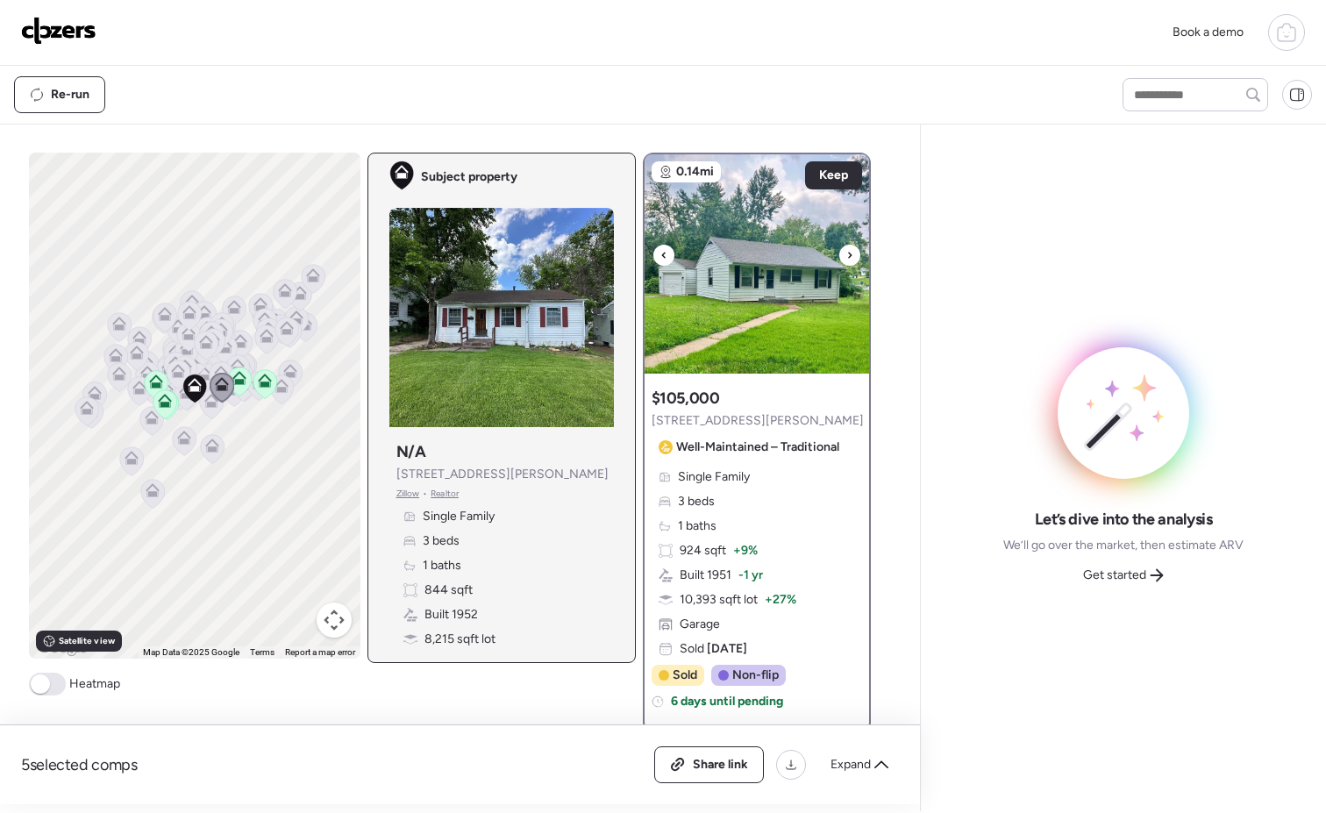
click at [846, 251] on icon at bounding box center [849, 255] width 7 height 21
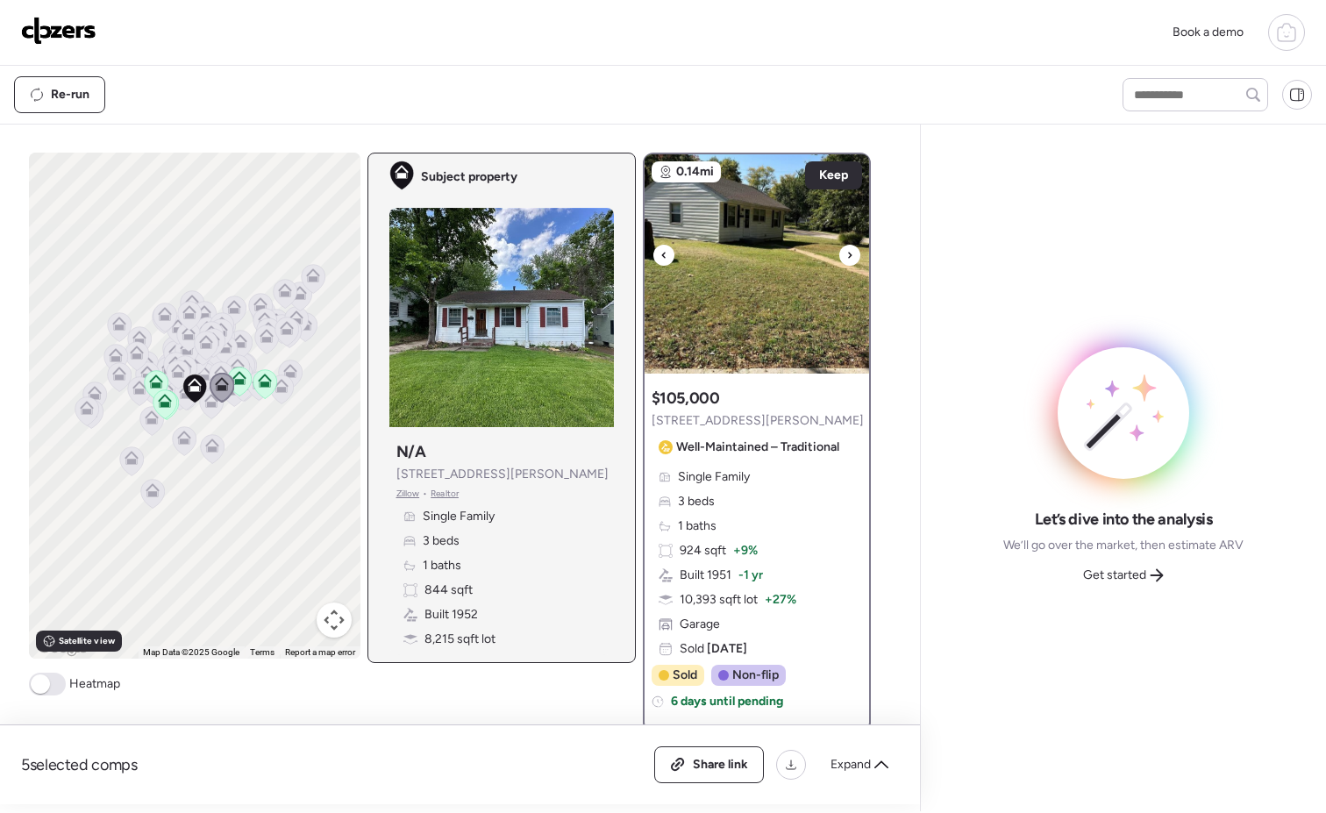
click at [846, 252] on icon at bounding box center [849, 255] width 7 height 21
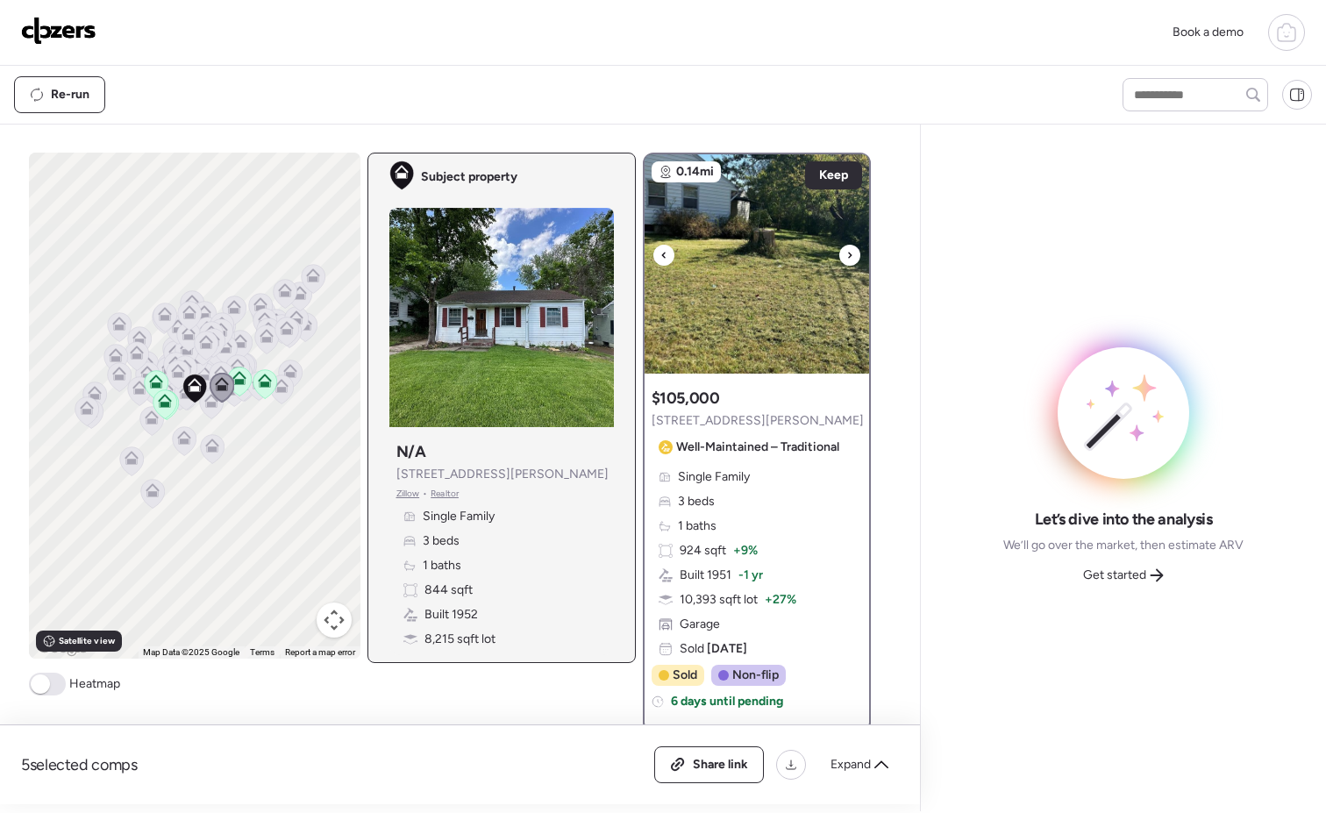
click at [846, 253] on icon at bounding box center [849, 255] width 7 height 21
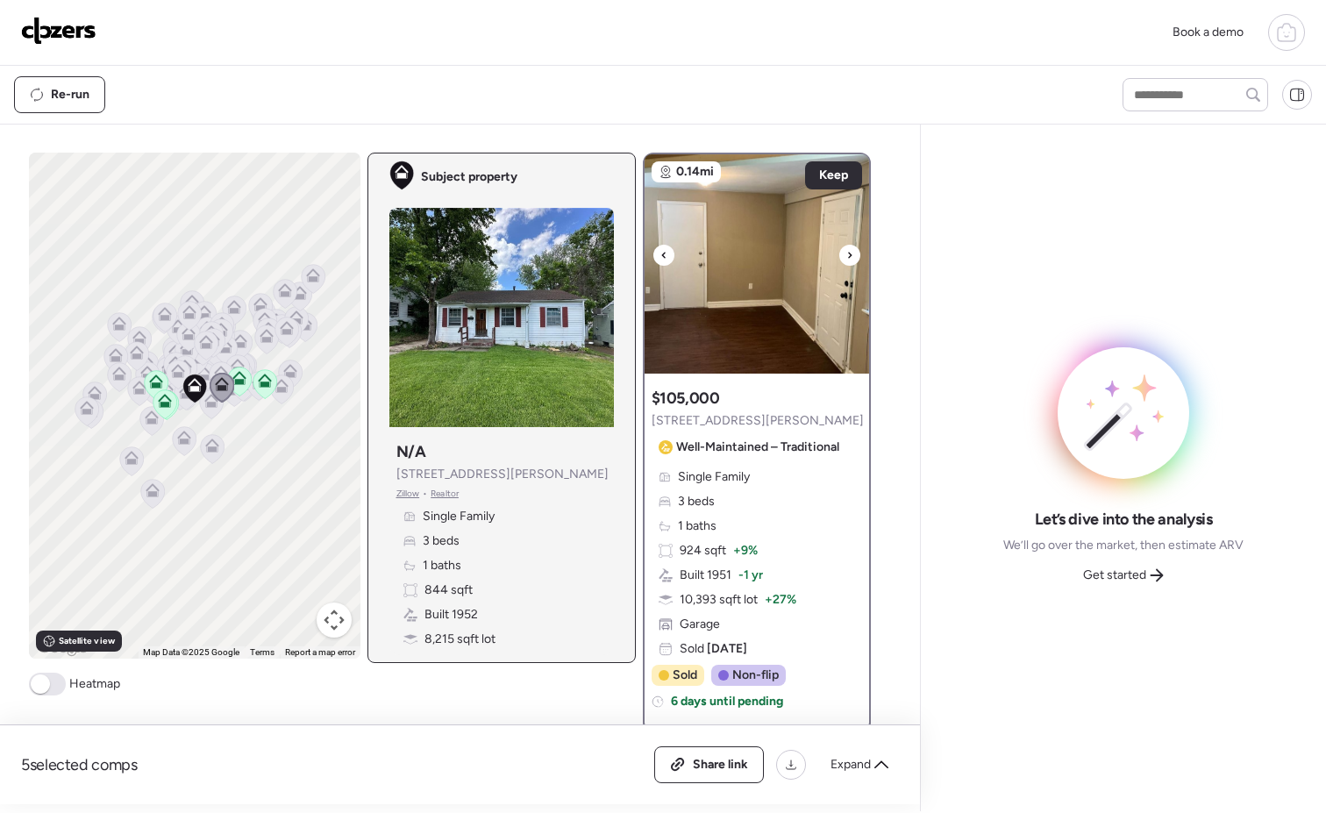
click at [846, 253] on icon at bounding box center [849, 255] width 7 height 21
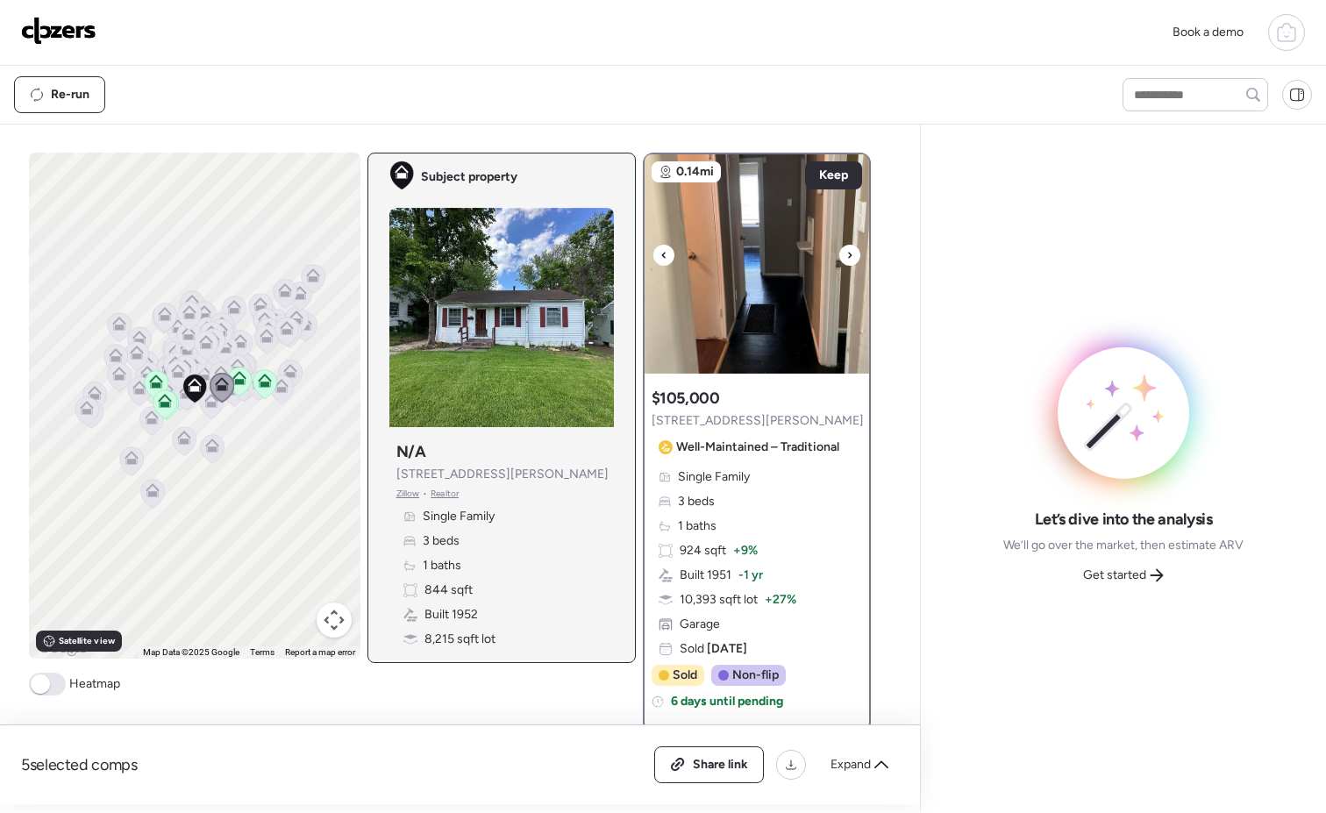
click at [846, 253] on icon at bounding box center [849, 255] width 7 height 21
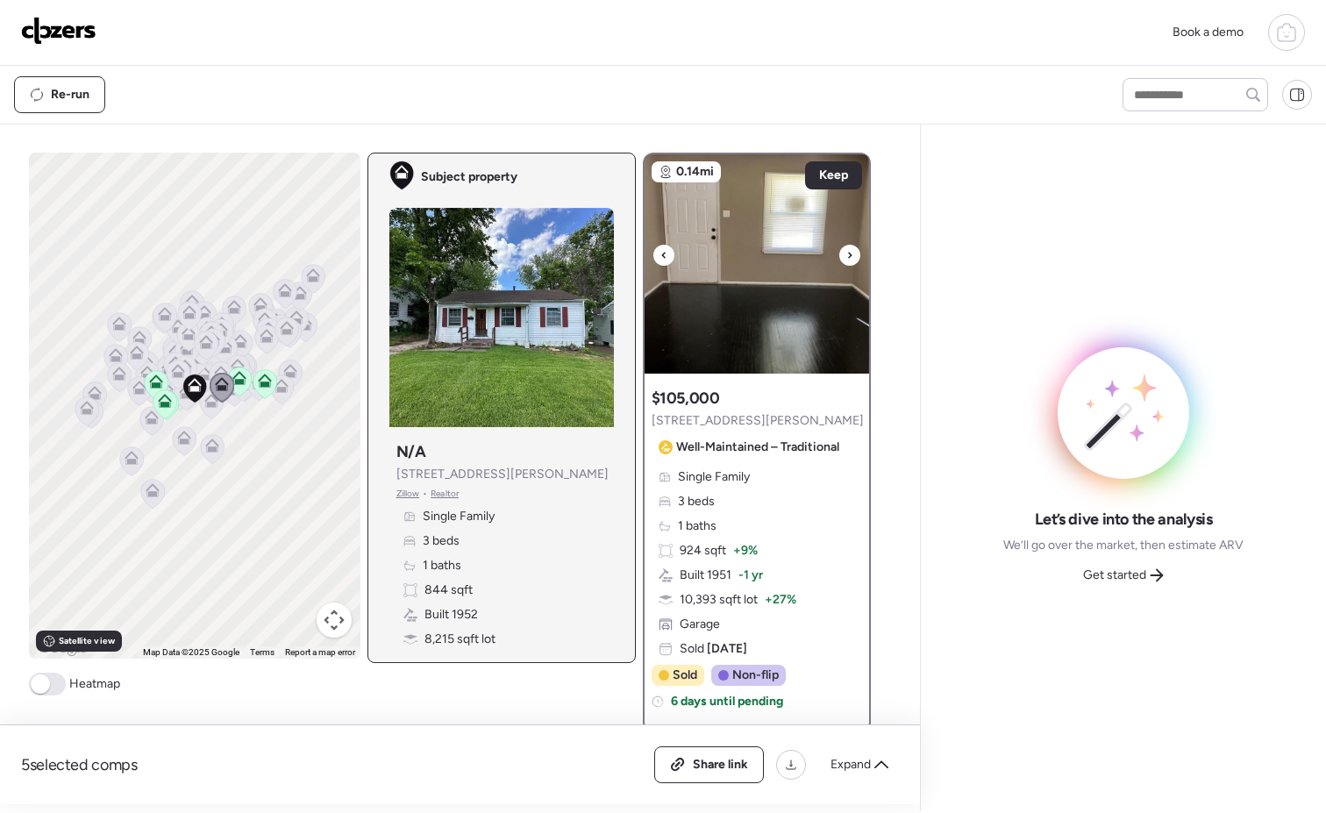
click at [846, 253] on icon at bounding box center [849, 255] width 7 height 21
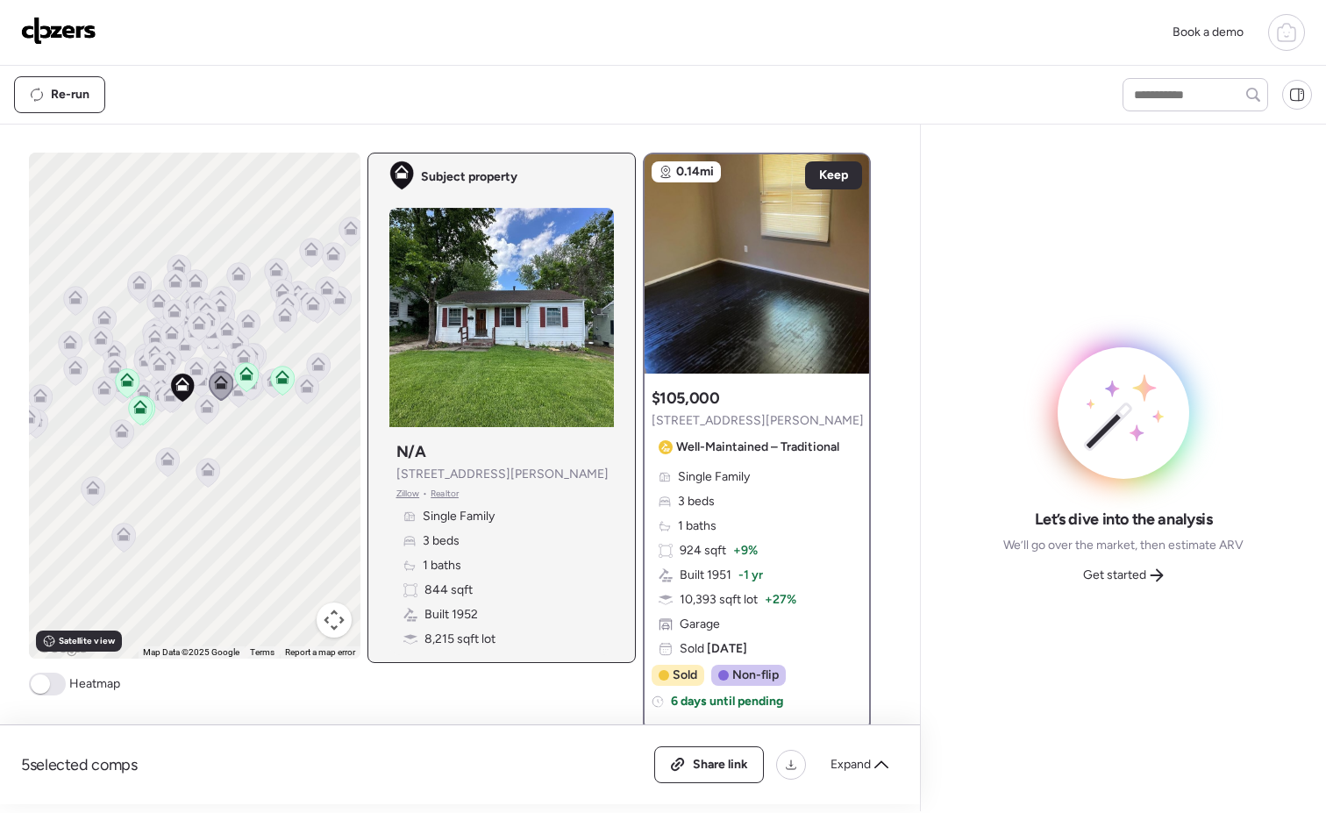
click at [42, 686] on span at bounding box center [40, 683] width 19 height 19
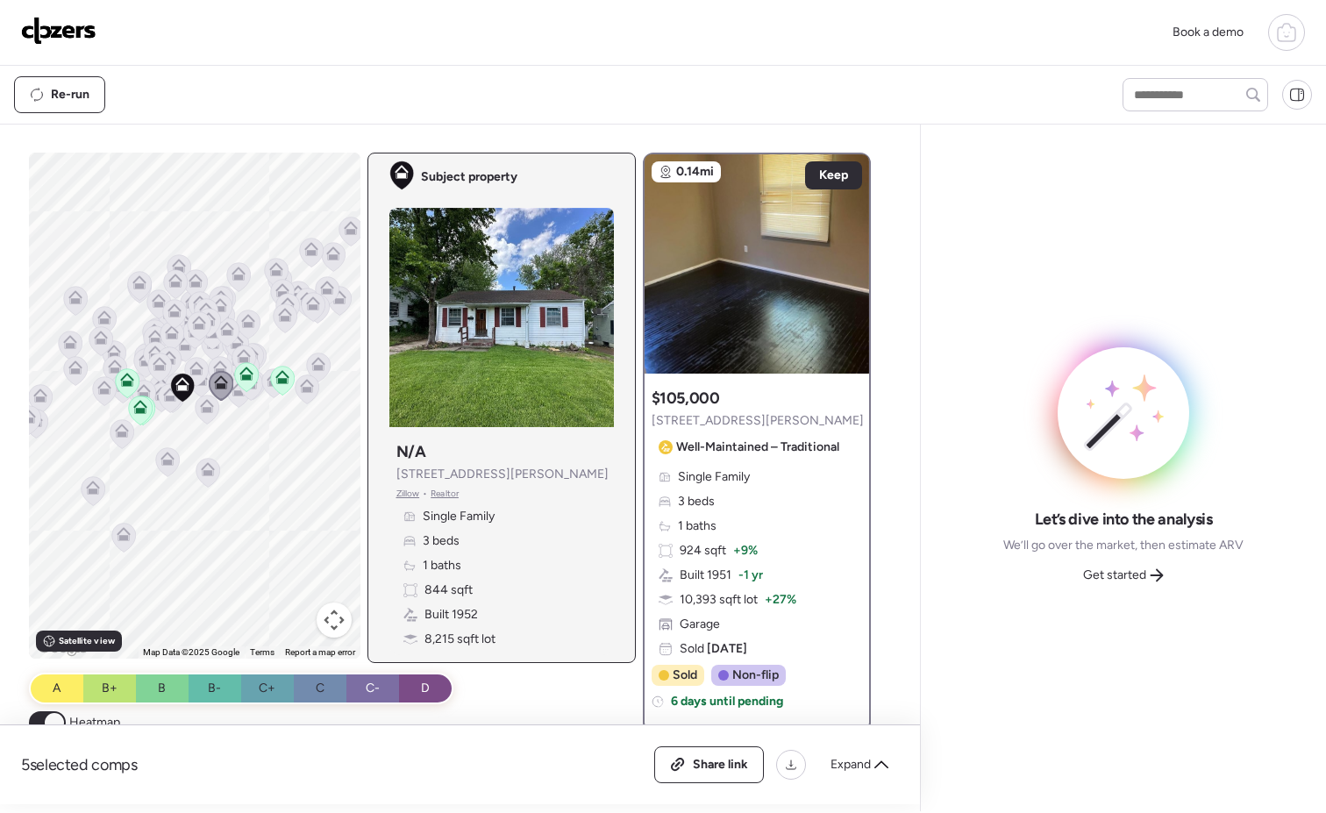
click at [47, 715] on span at bounding box center [54, 722] width 19 height 19
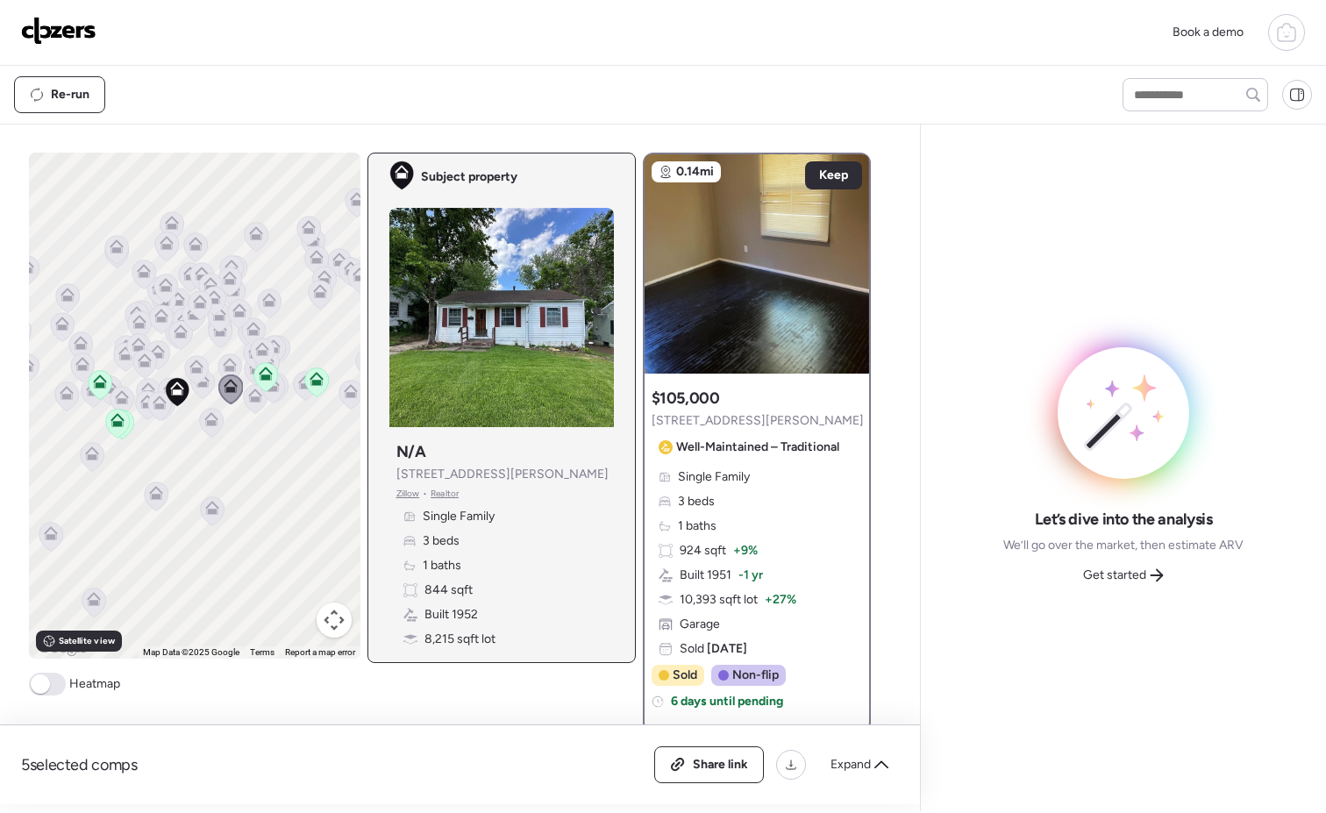
click at [193, 364] on icon at bounding box center [195, 364] width 13 height 8
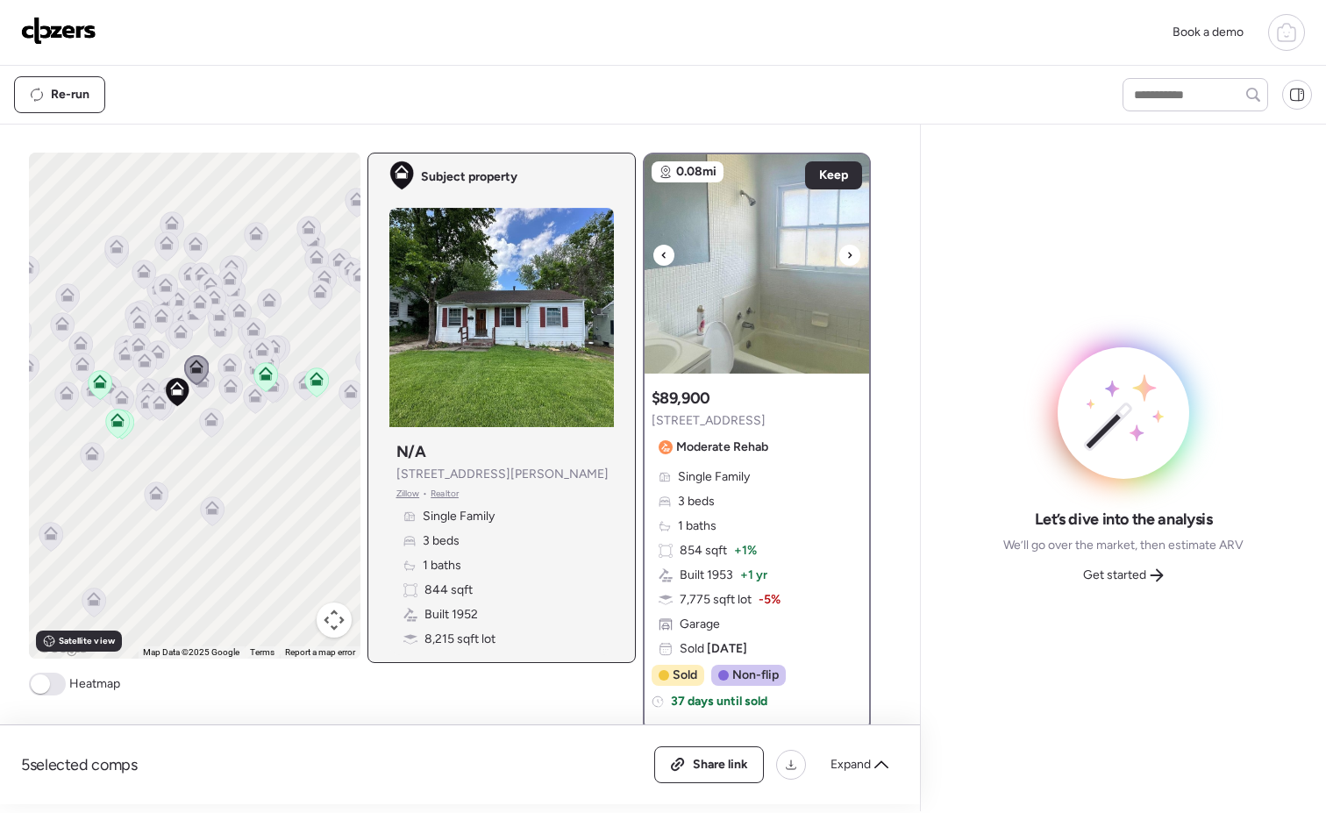
click at [846, 251] on icon at bounding box center [849, 255] width 7 height 21
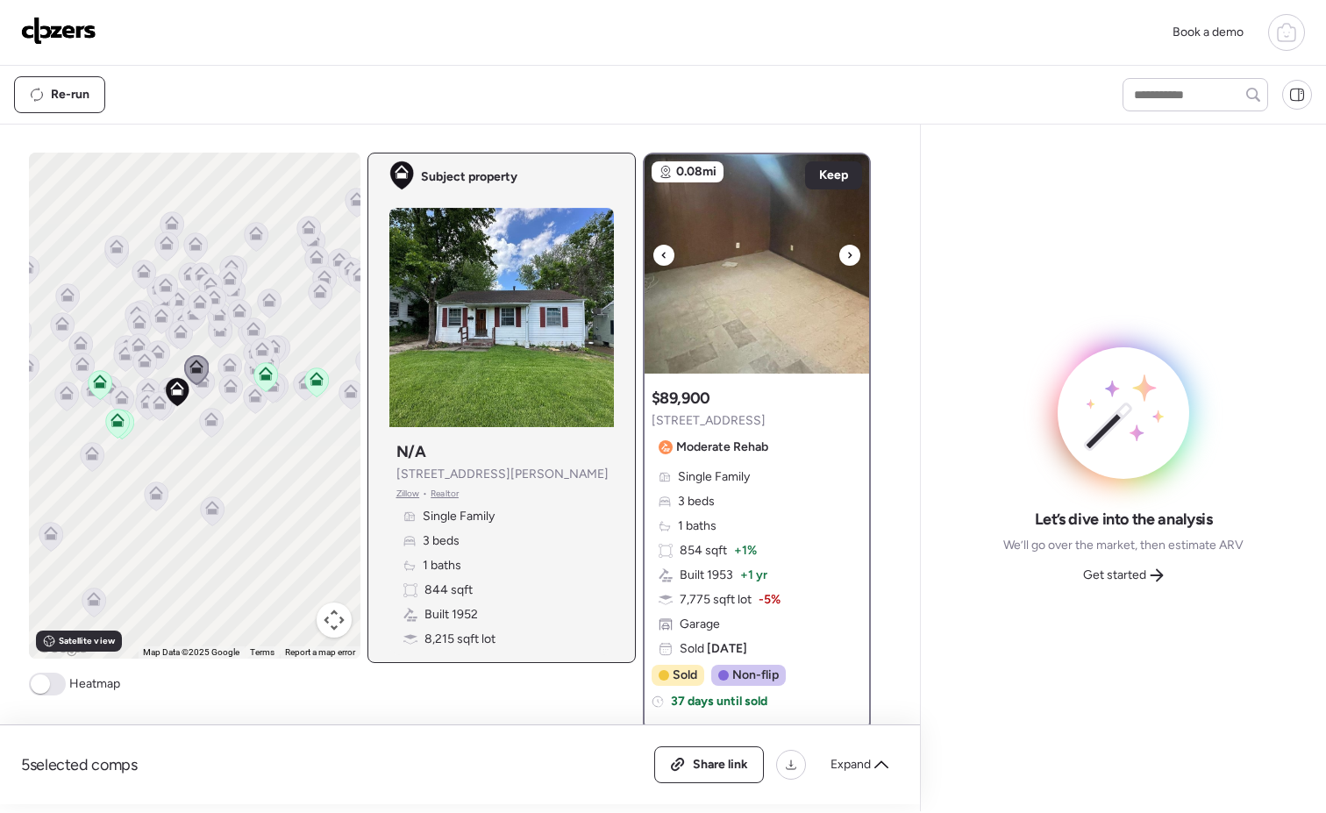
click at [846, 252] on icon at bounding box center [849, 255] width 7 height 21
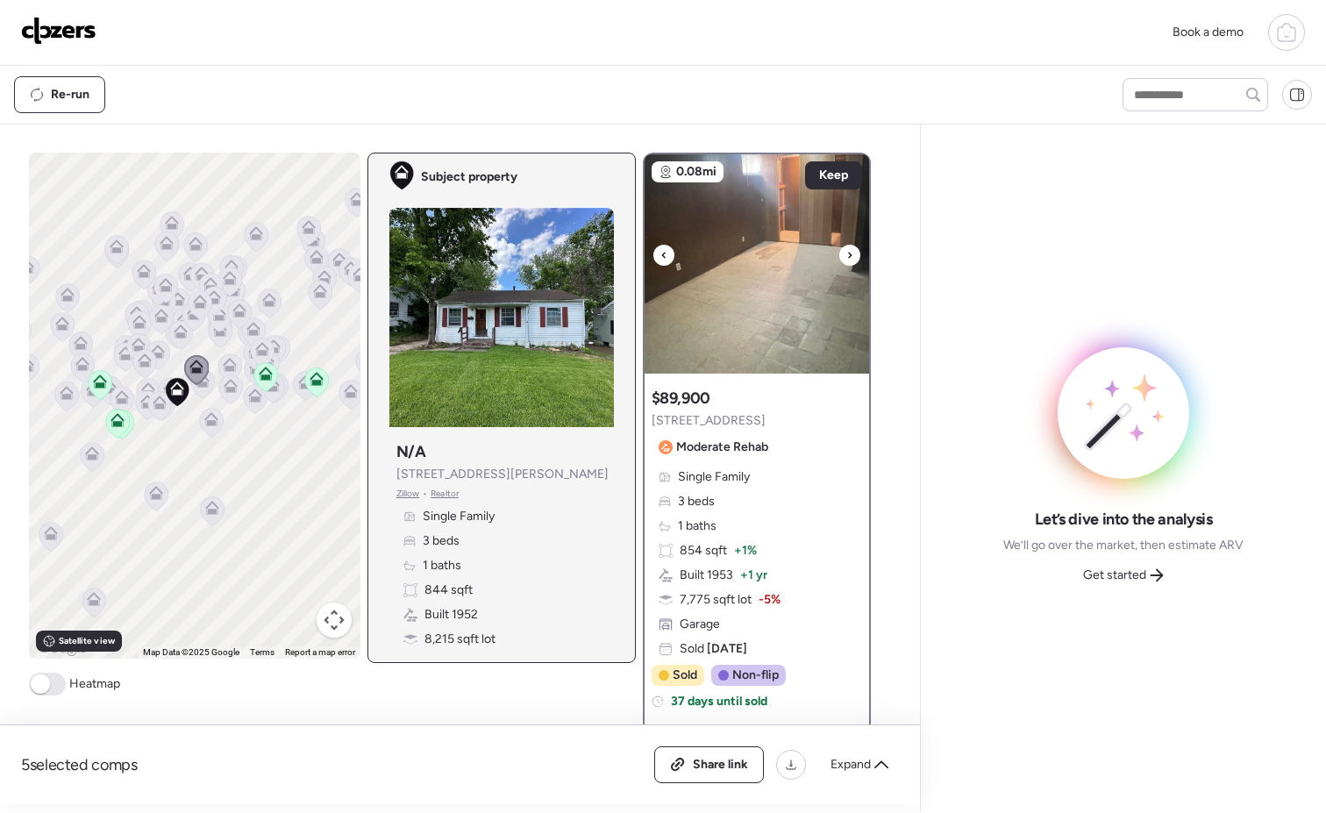
click at [846, 253] on icon at bounding box center [849, 255] width 7 height 21
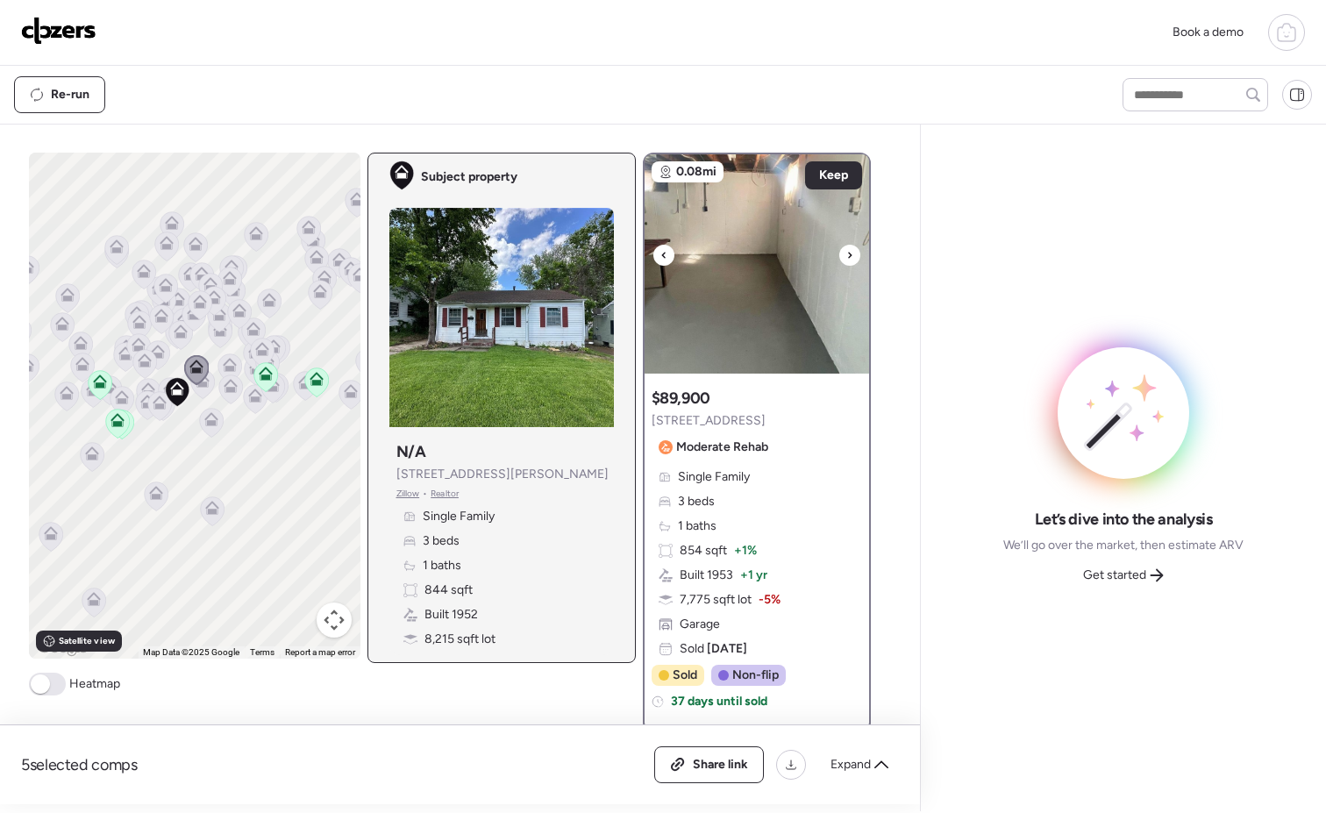
click at [846, 253] on icon at bounding box center [849, 255] width 7 height 21
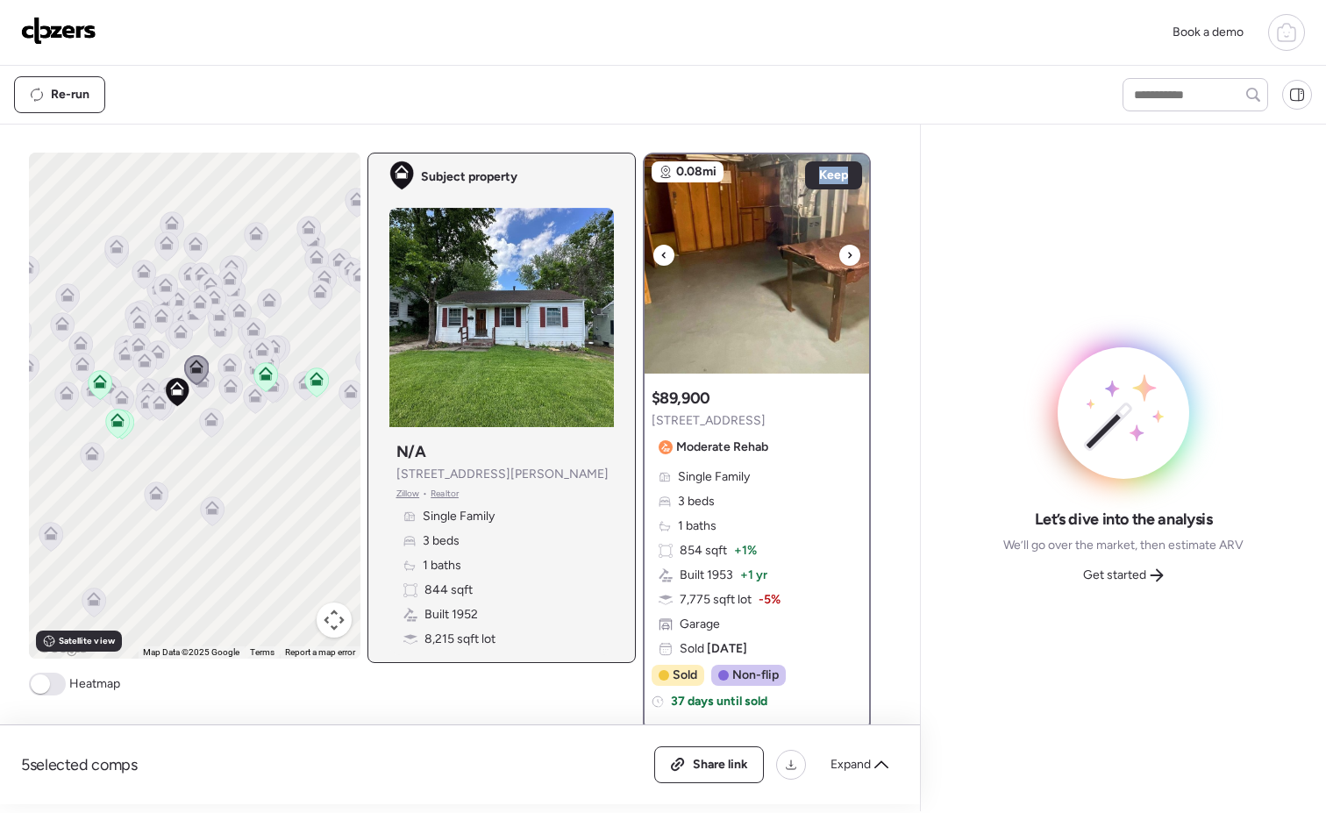
click at [846, 253] on icon at bounding box center [849, 255] width 7 height 21
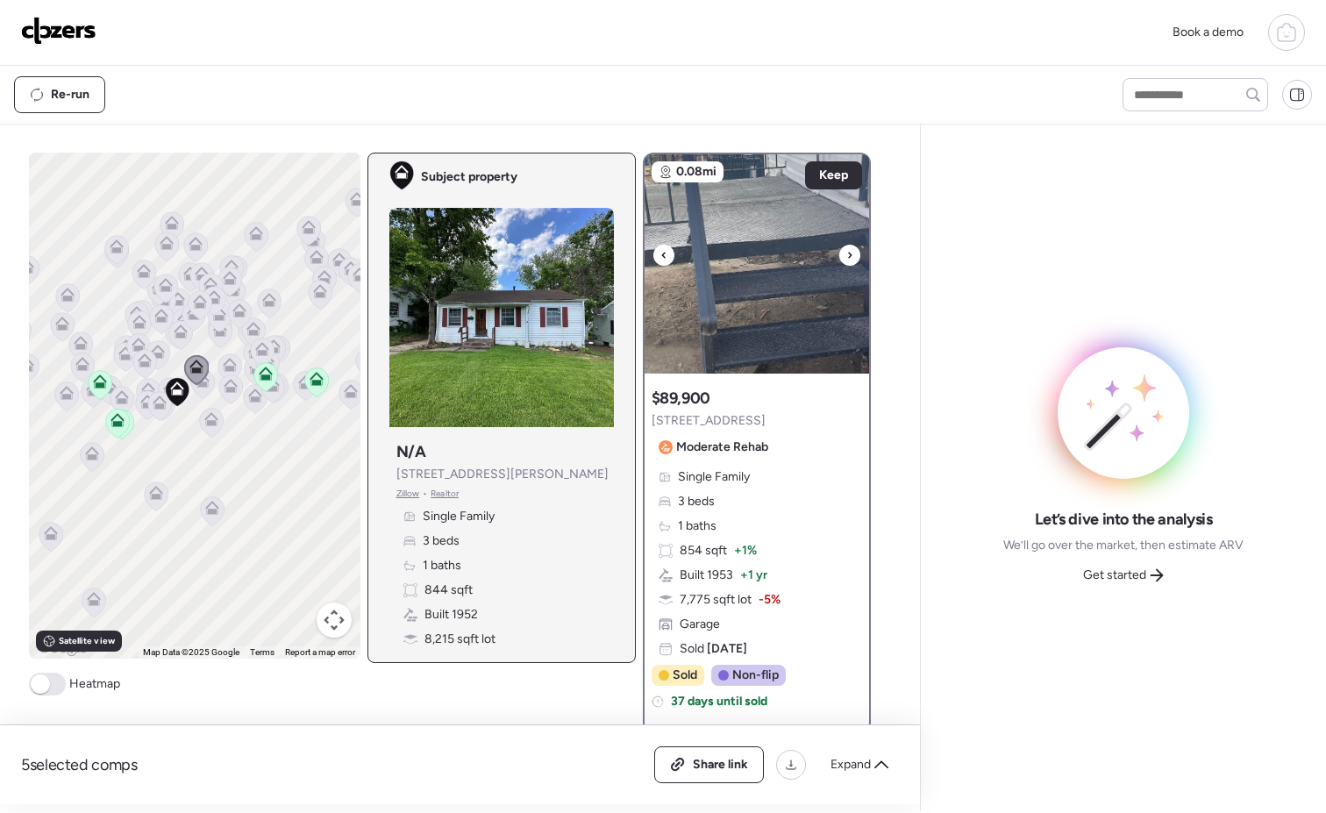
click at [846, 253] on icon at bounding box center [849, 255] width 7 height 21
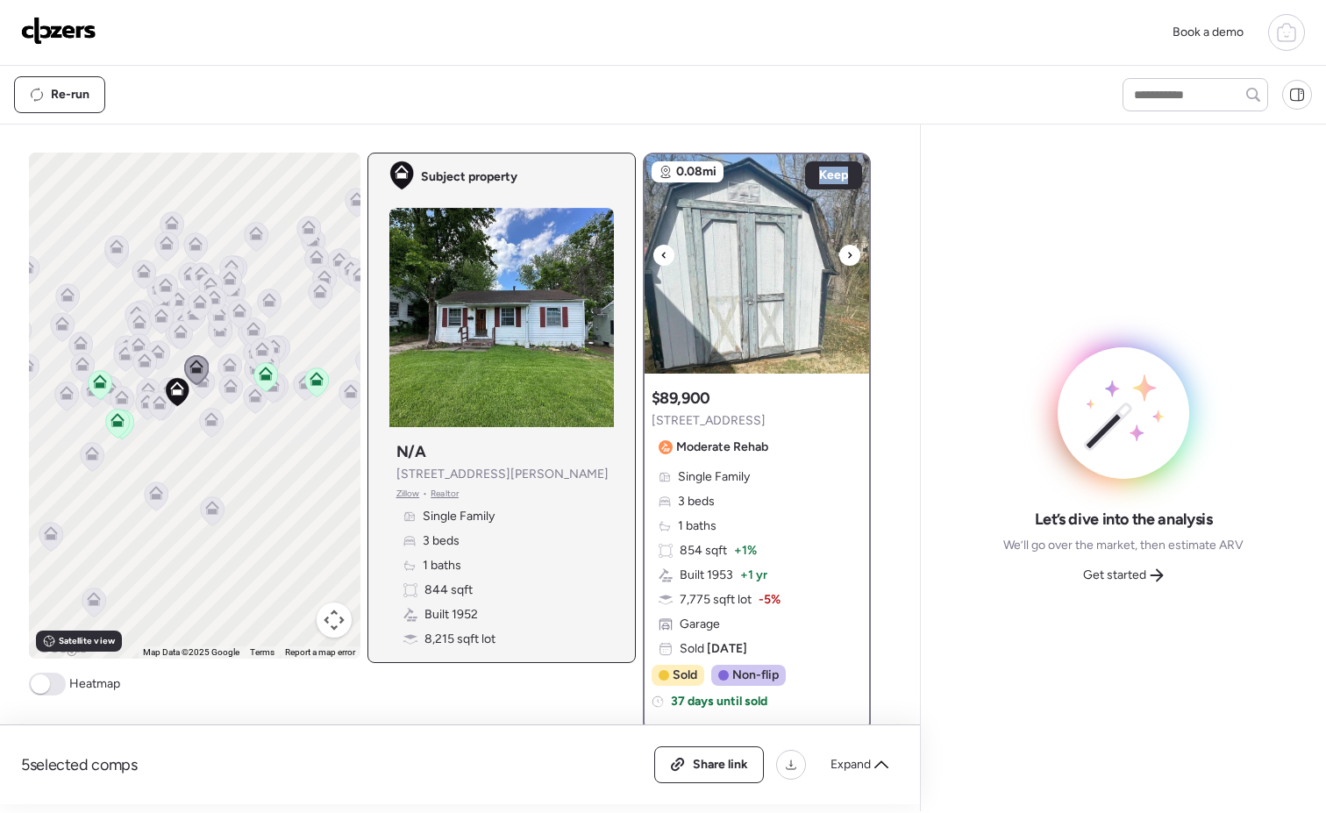
click at [846, 253] on icon at bounding box center [849, 255] width 7 height 21
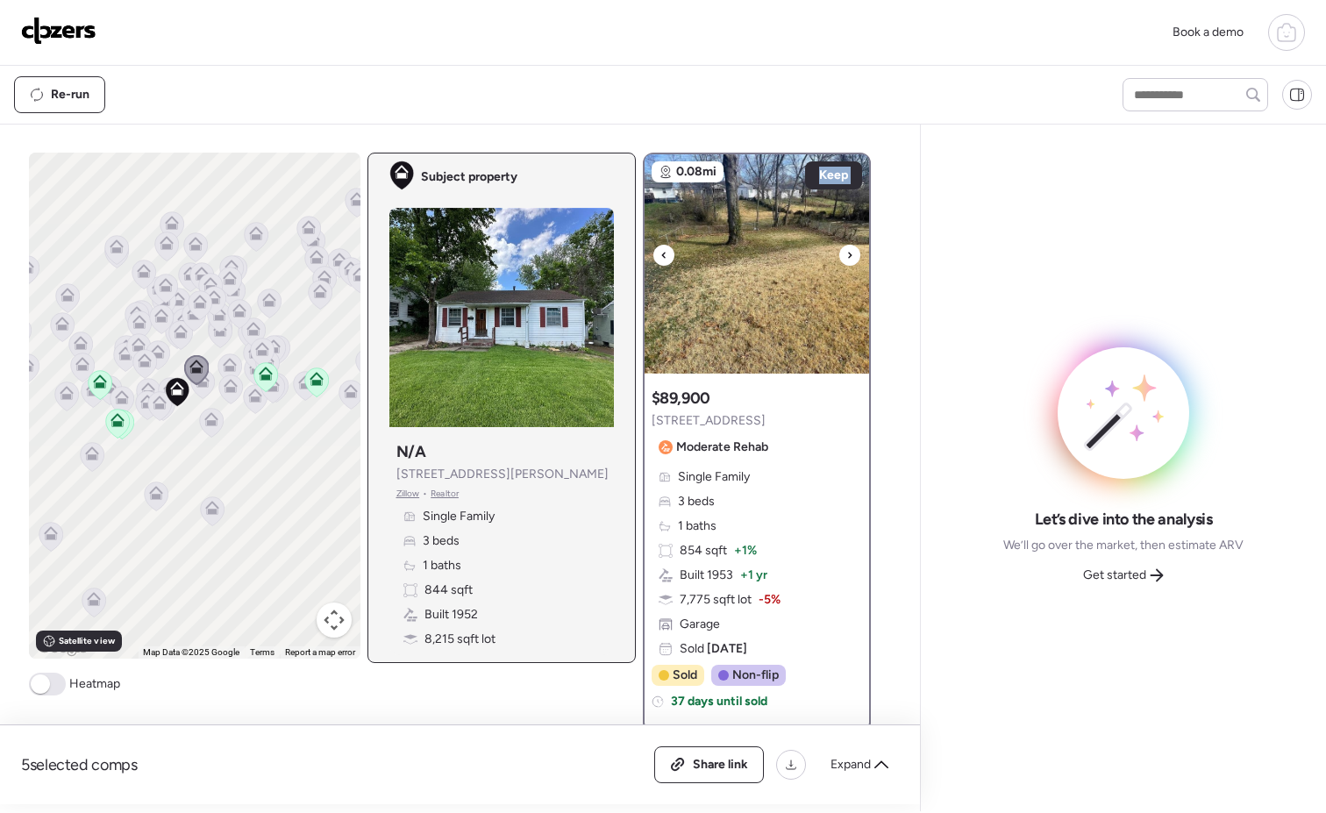
click at [846, 253] on icon at bounding box center [849, 255] width 7 height 21
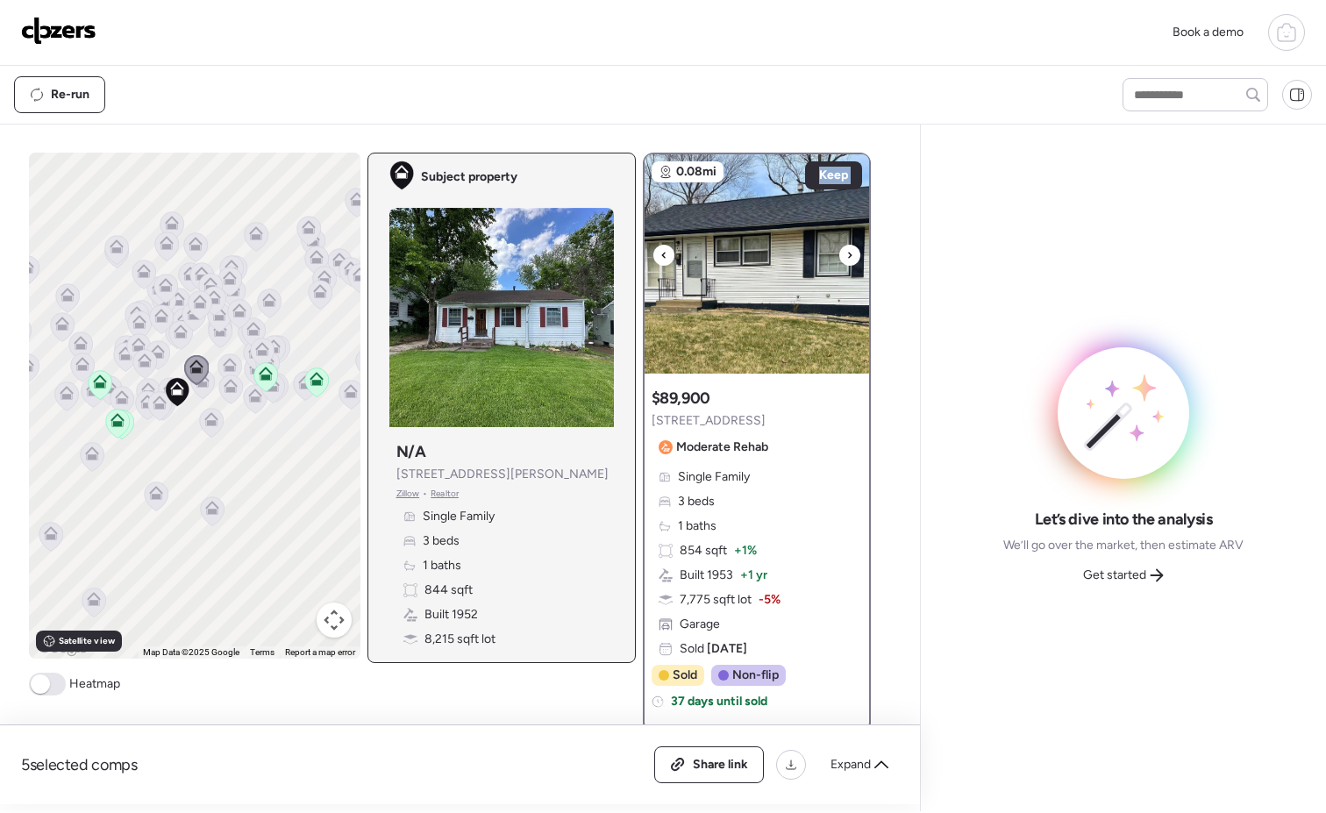
click at [846, 253] on icon at bounding box center [849, 255] width 7 height 21
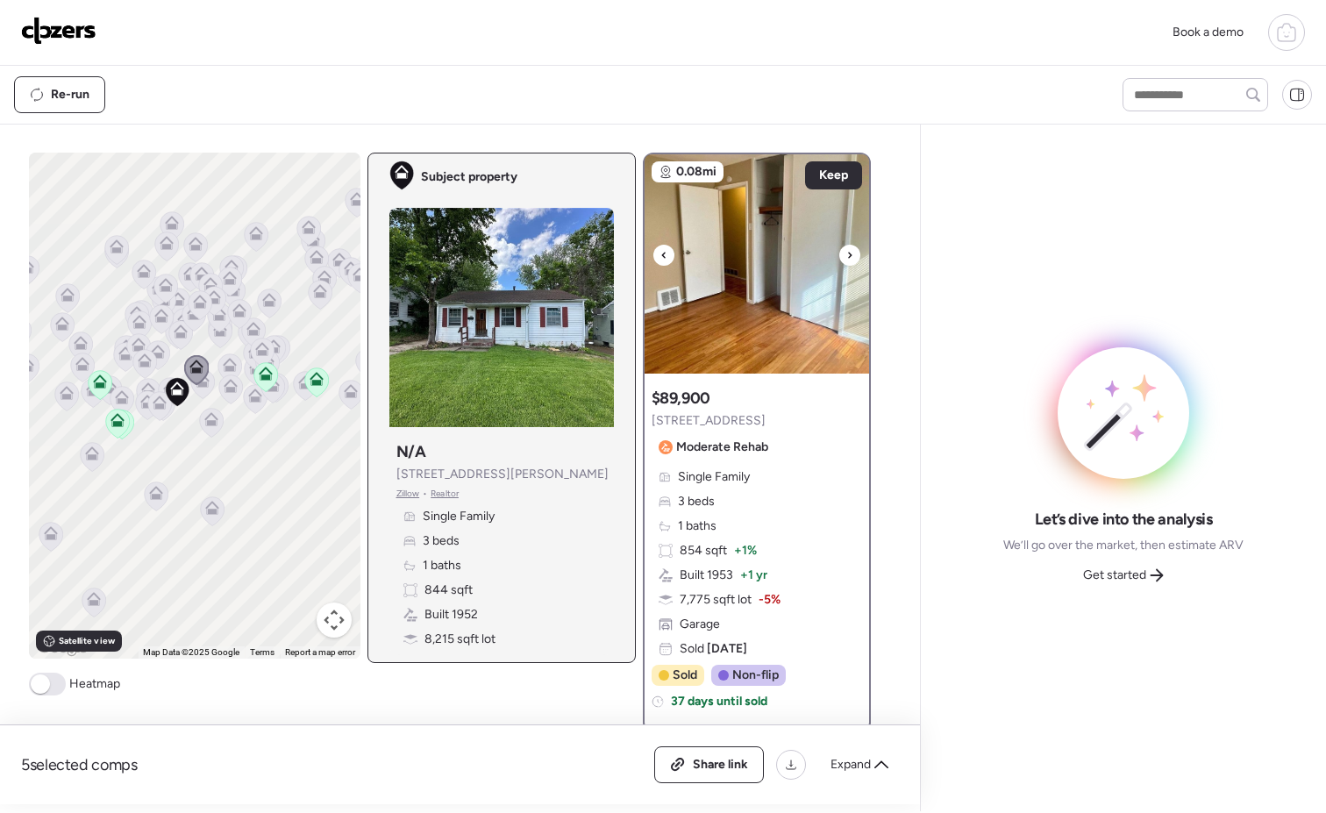
click at [846, 253] on icon at bounding box center [849, 255] width 7 height 21
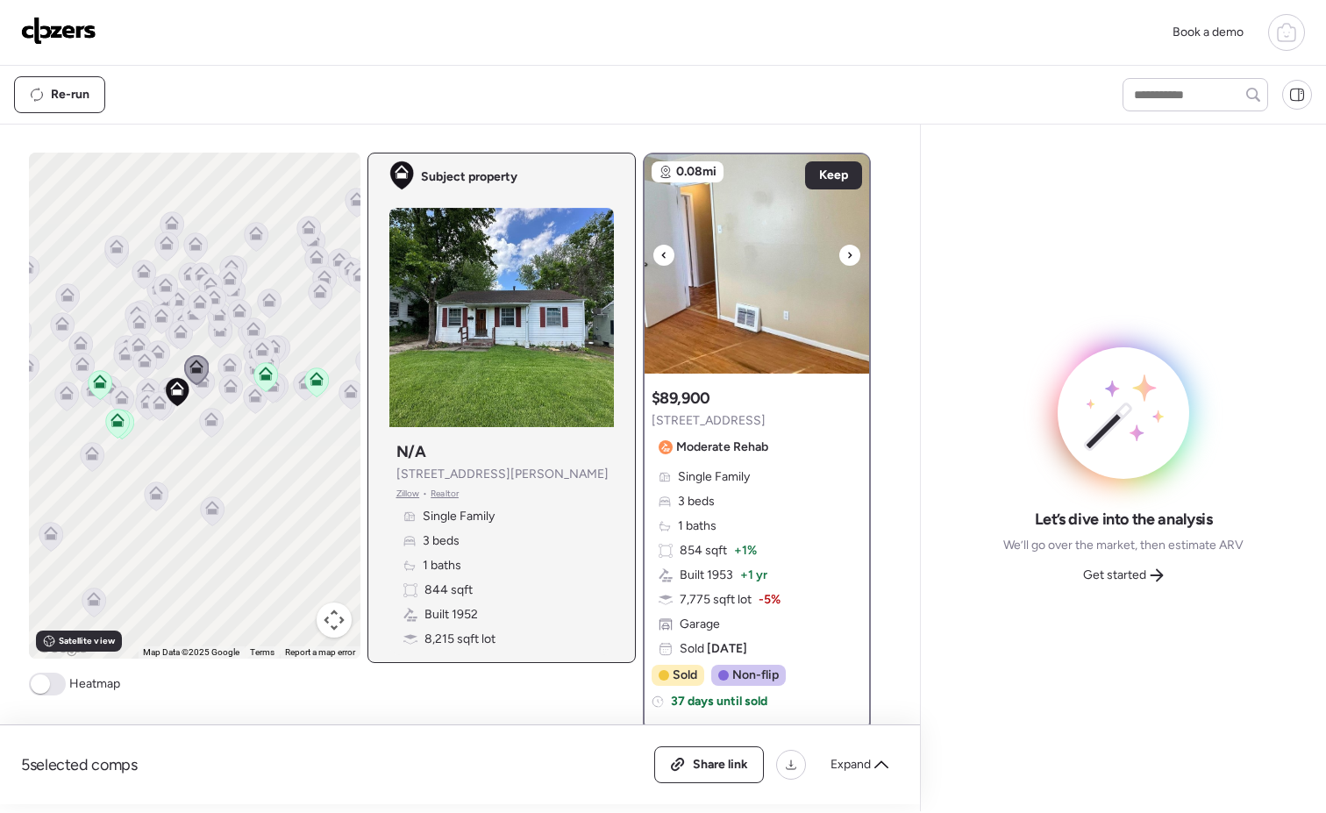
click at [846, 253] on icon at bounding box center [849, 255] width 7 height 21
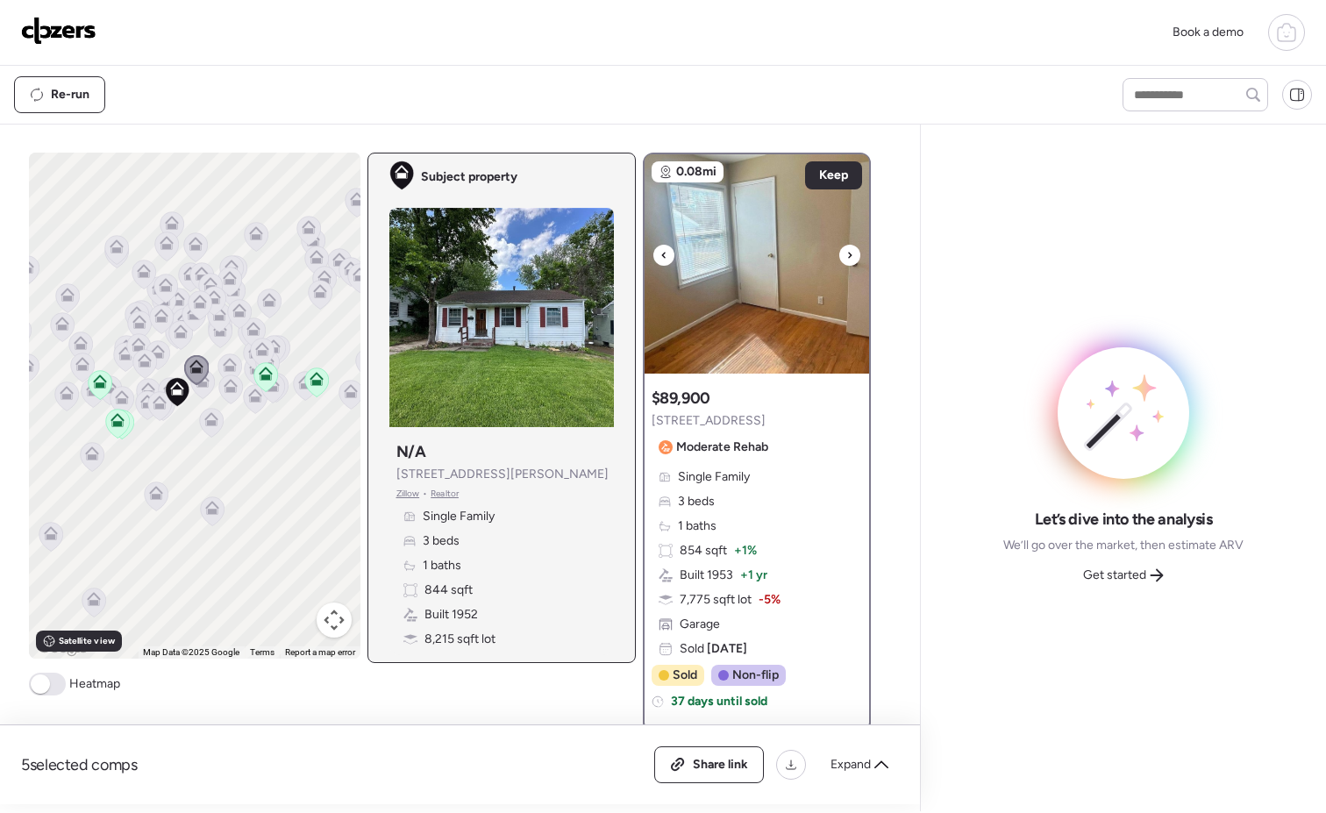
click at [846, 253] on icon at bounding box center [849, 255] width 7 height 21
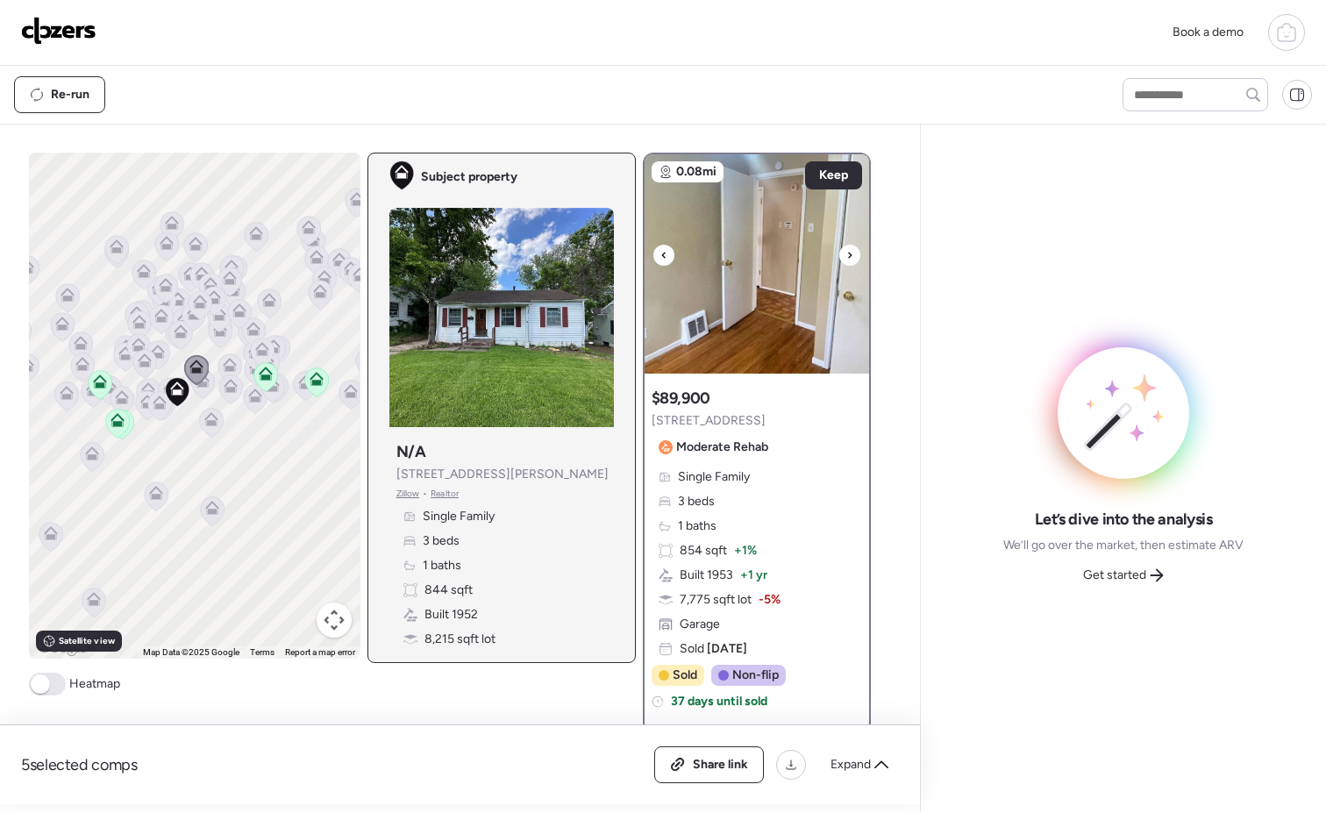
click at [846, 253] on icon at bounding box center [849, 255] width 7 height 21
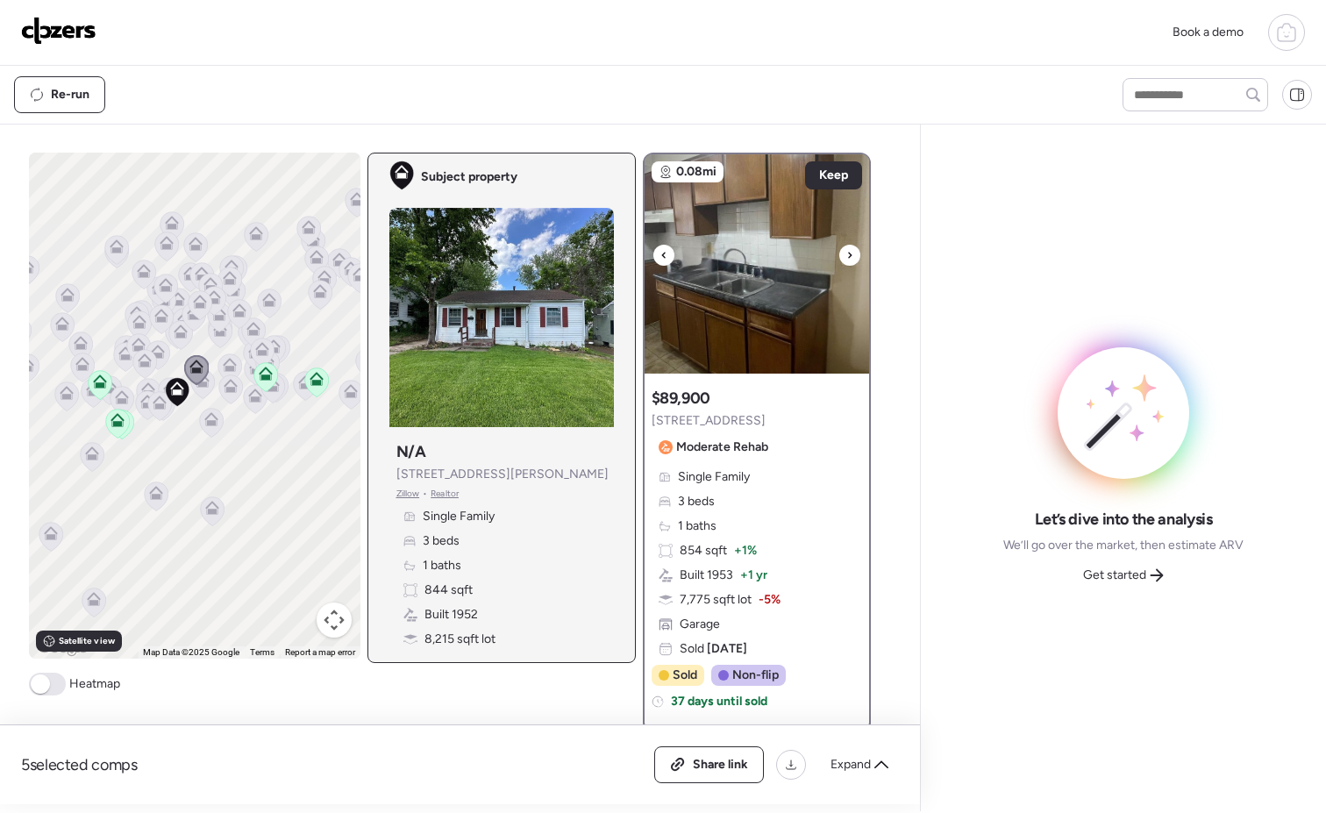
click at [848, 253] on icon at bounding box center [850, 255] width 4 height 6
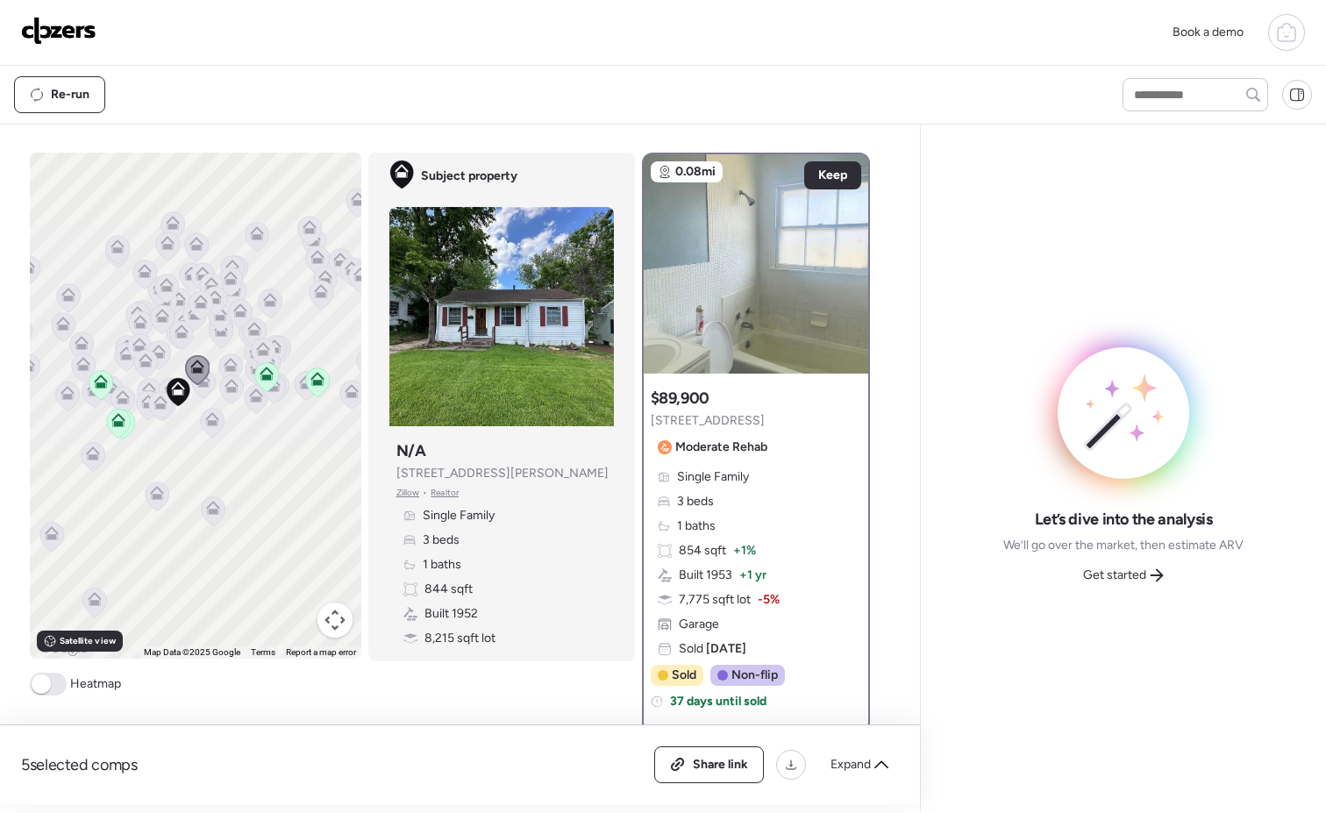
click at [199, 384] on icon at bounding box center [197, 370] width 25 height 30
click at [200, 389] on icon at bounding box center [203, 383] width 24 height 29
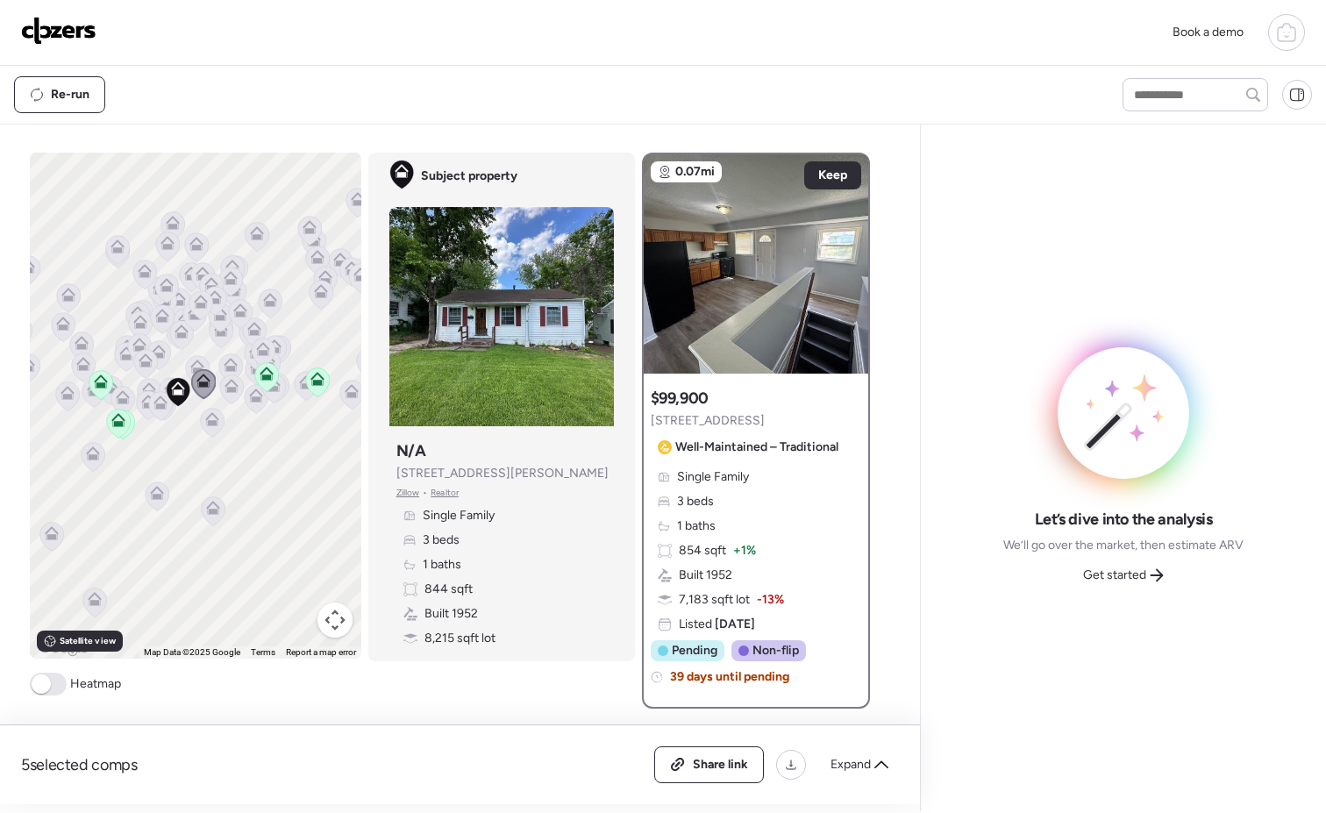
click at [154, 404] on icon at bounding box center [159, 405] width 11 height 5
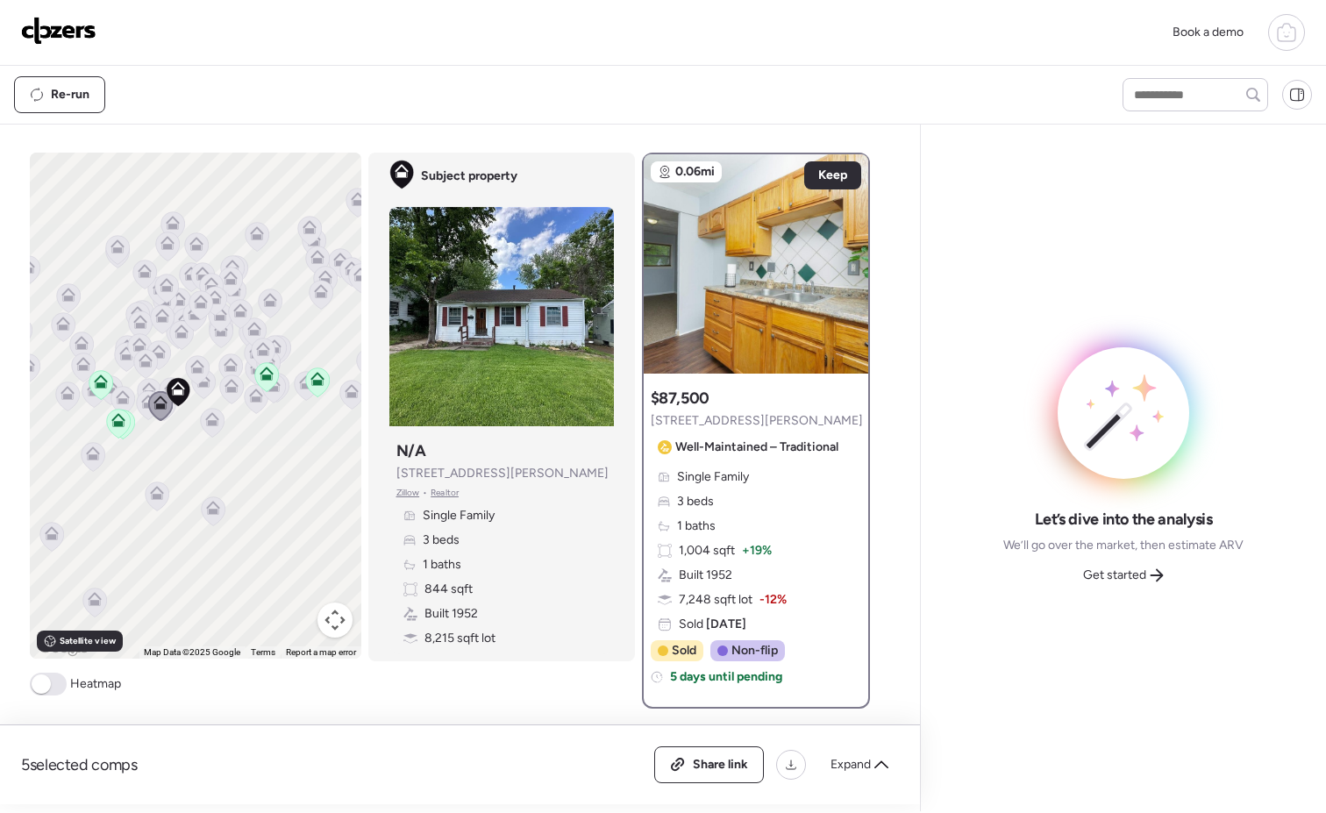
click at [147, 382] on icon at bounding box center [149, 389] width 14 height 14
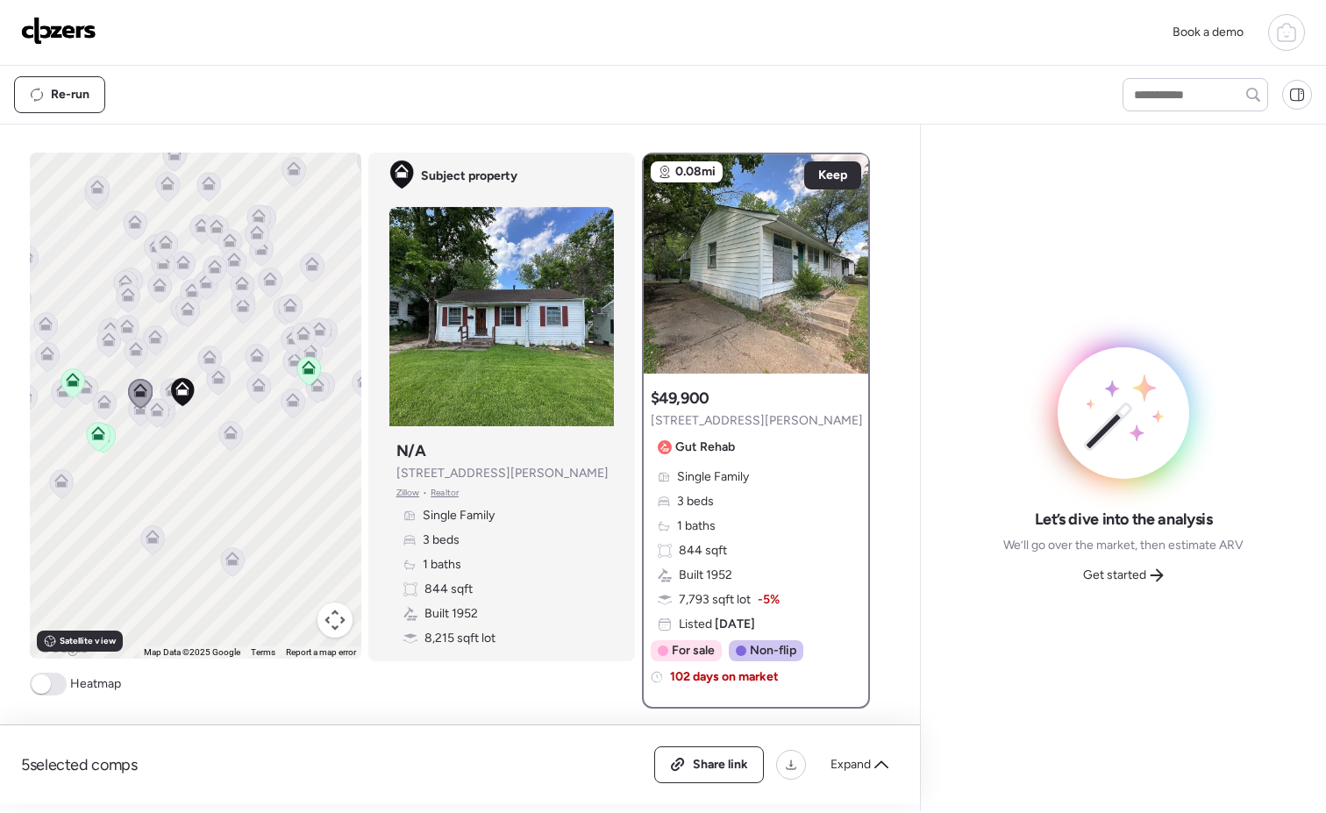
click at [165, 393] on icon at bounding box center [172, 389] width 14 height 14
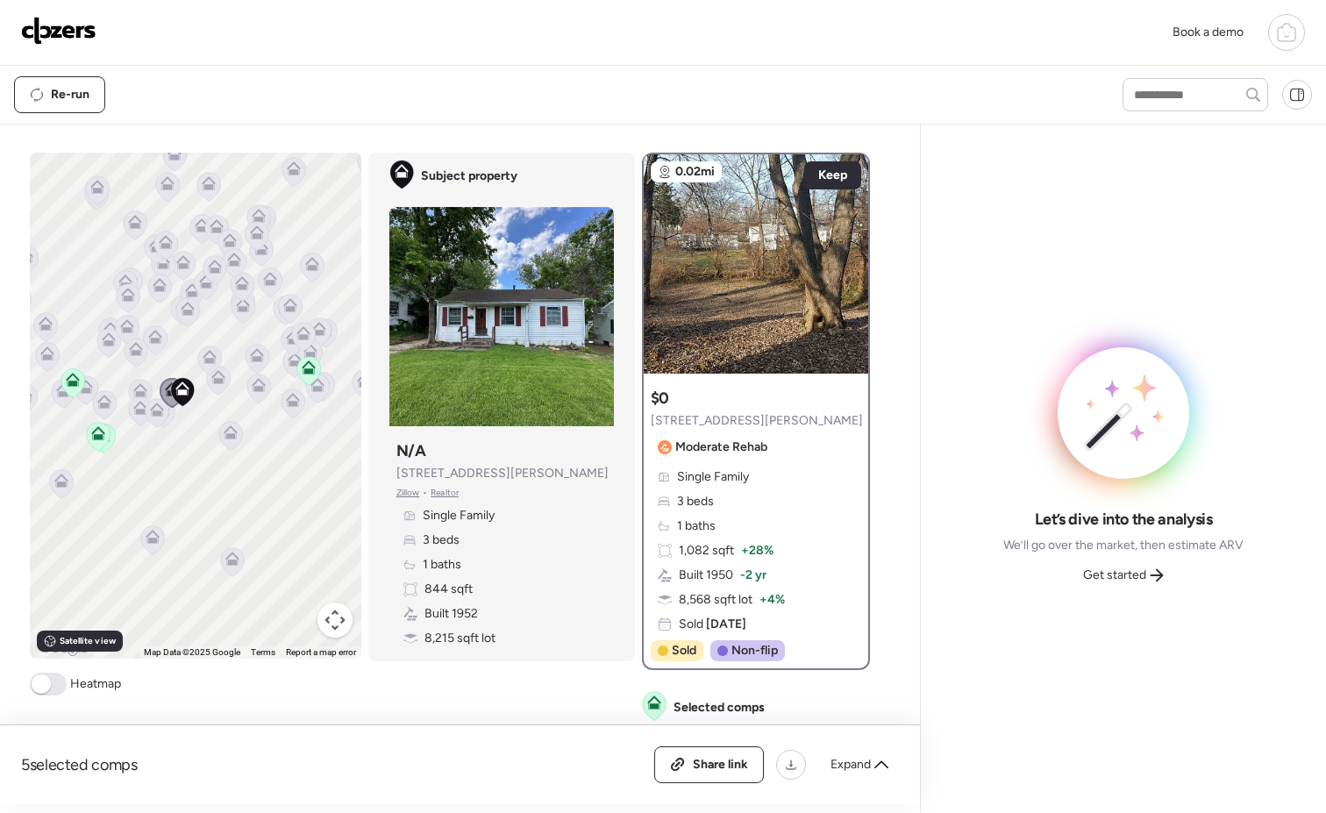
click at [153, 416] on icon at bounding box center [157, 410] width 14 height 14
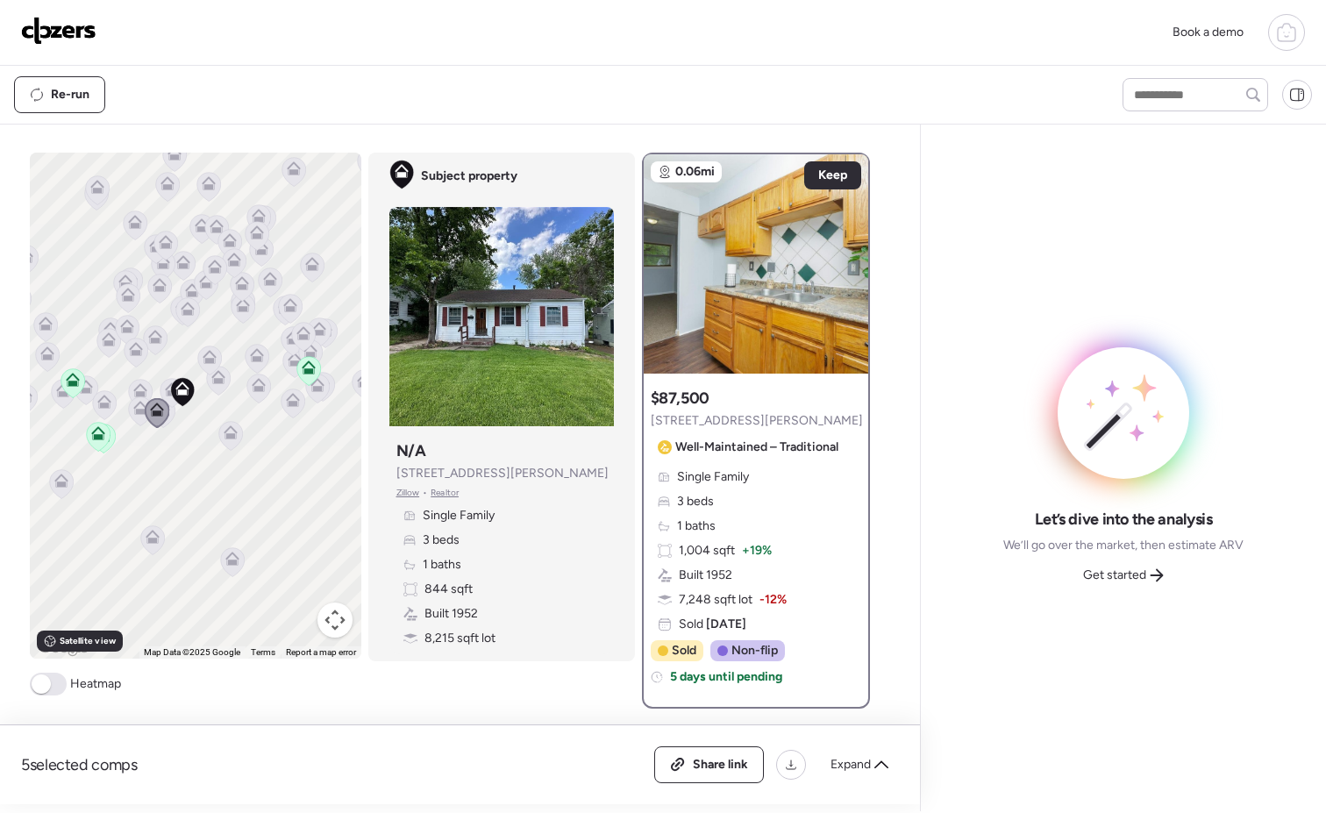
click at [133, 414] on icon at bounding box center [140, 408] width 14 height 14
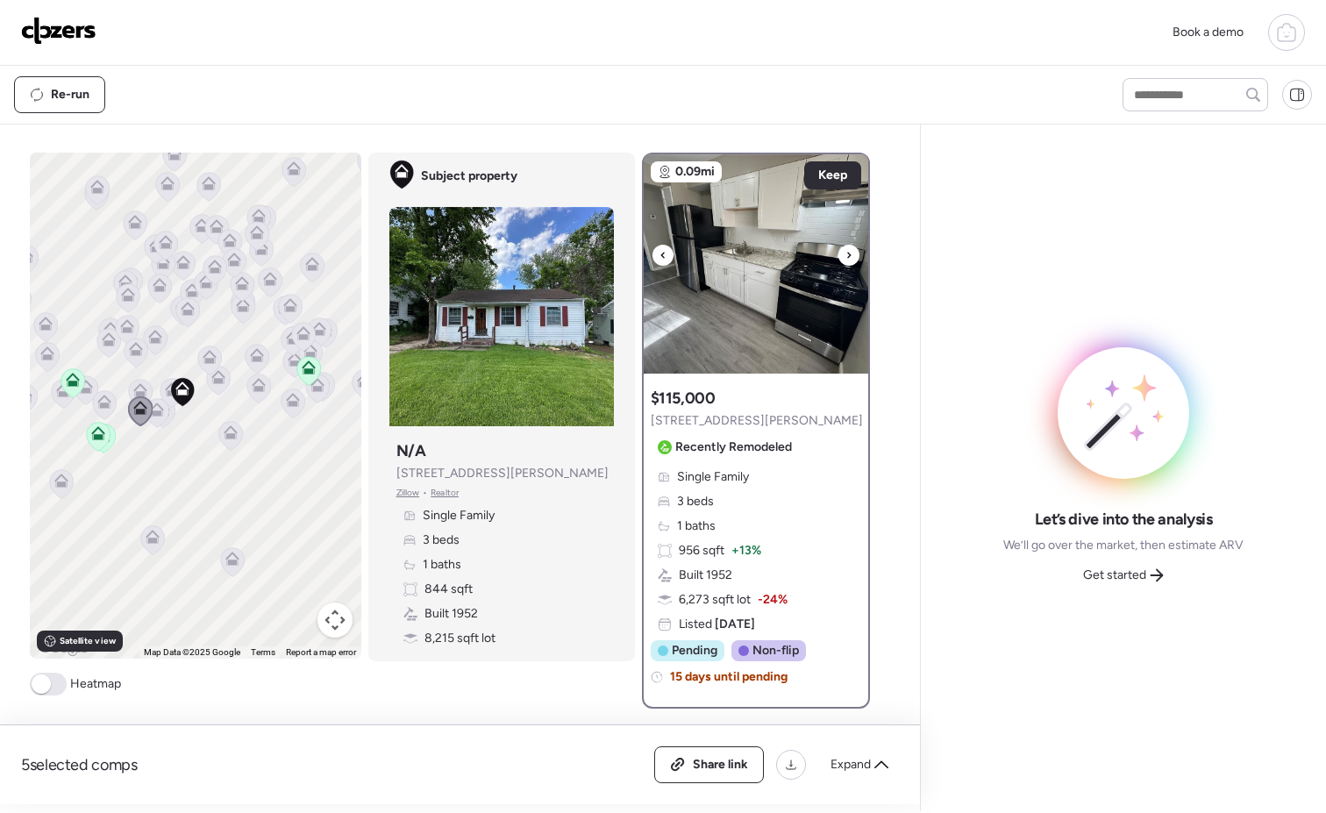
click at [845, 259] on icon at bounding box center [848, 255] width 7 height 21
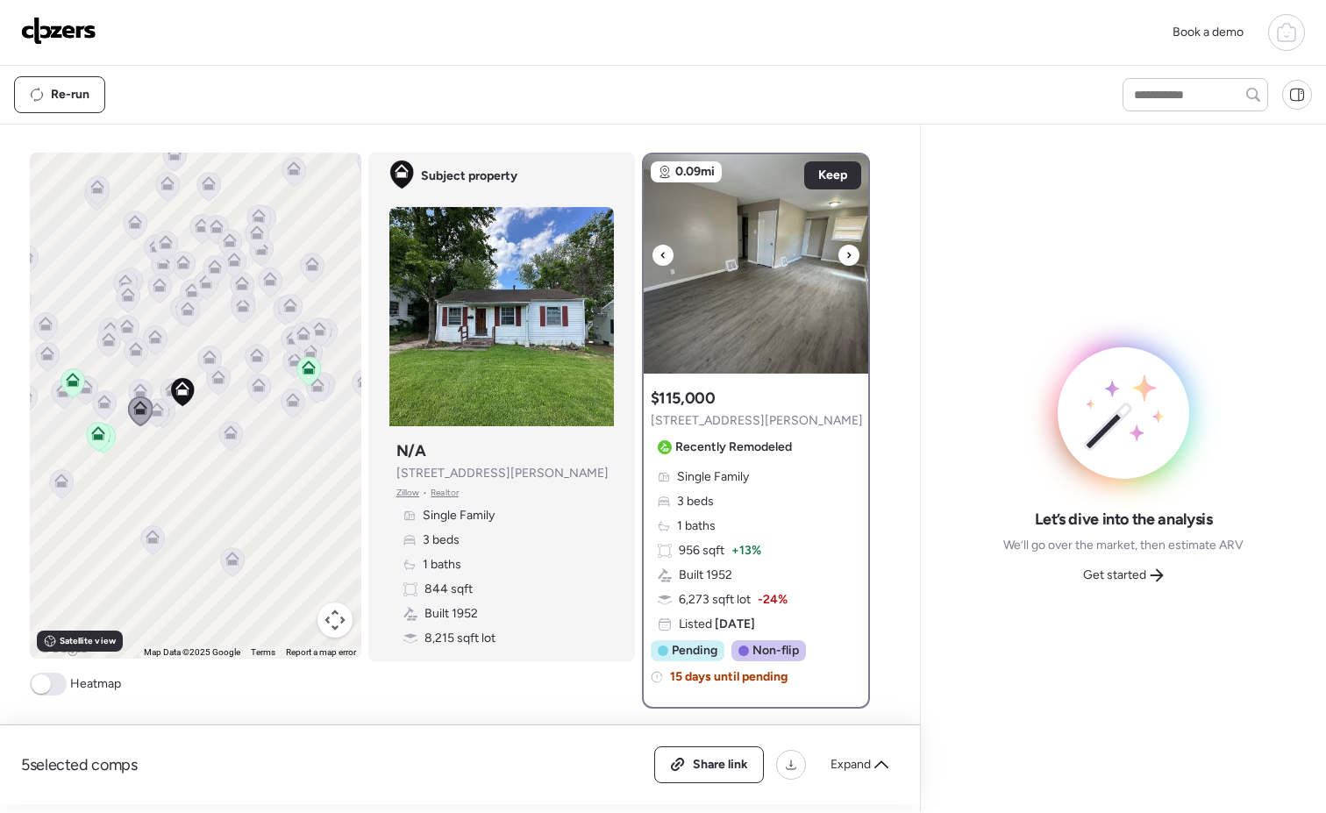
click at [845, 259] on icon at bounding box center [848, 255] width 7 height 21
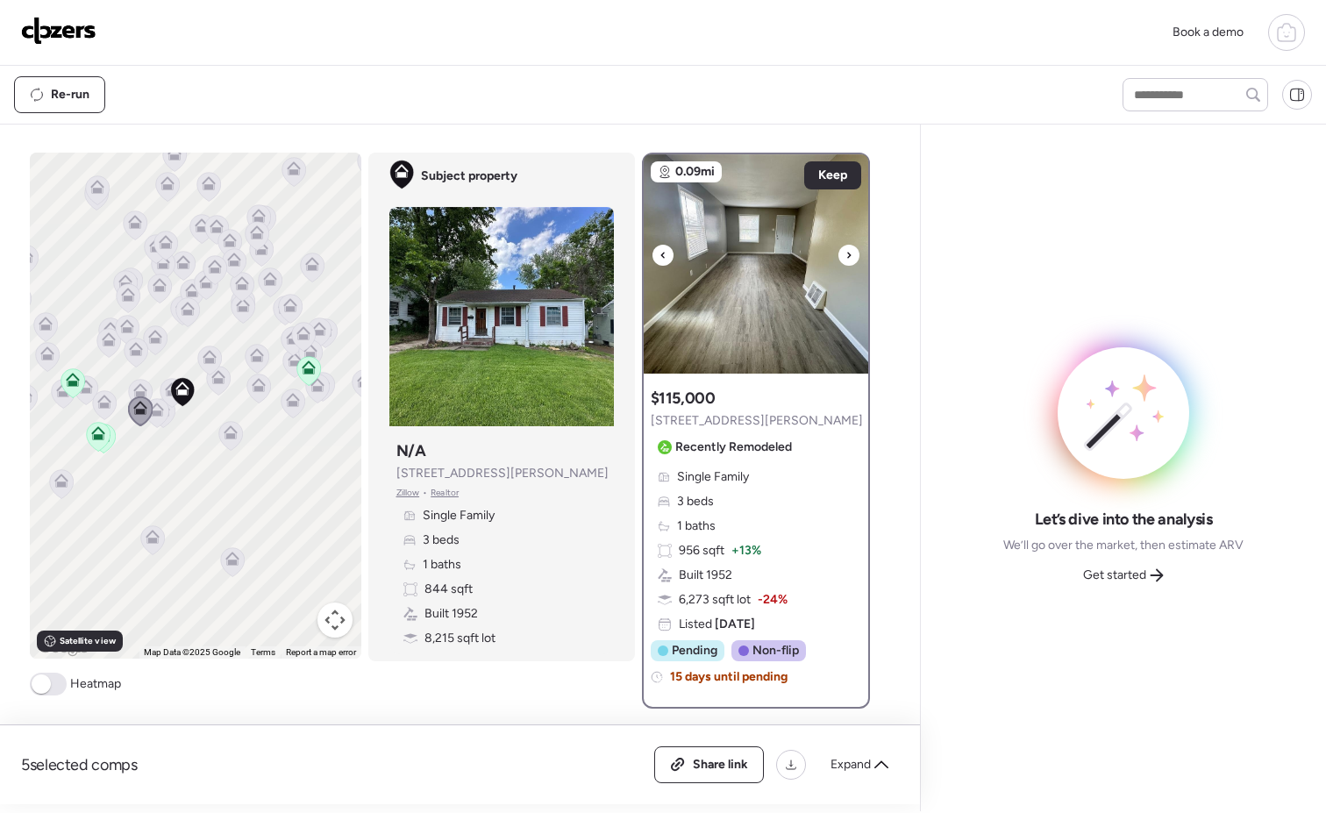
click at [845, 259] on icon at bounding box center [848, 255] width 7 height 21
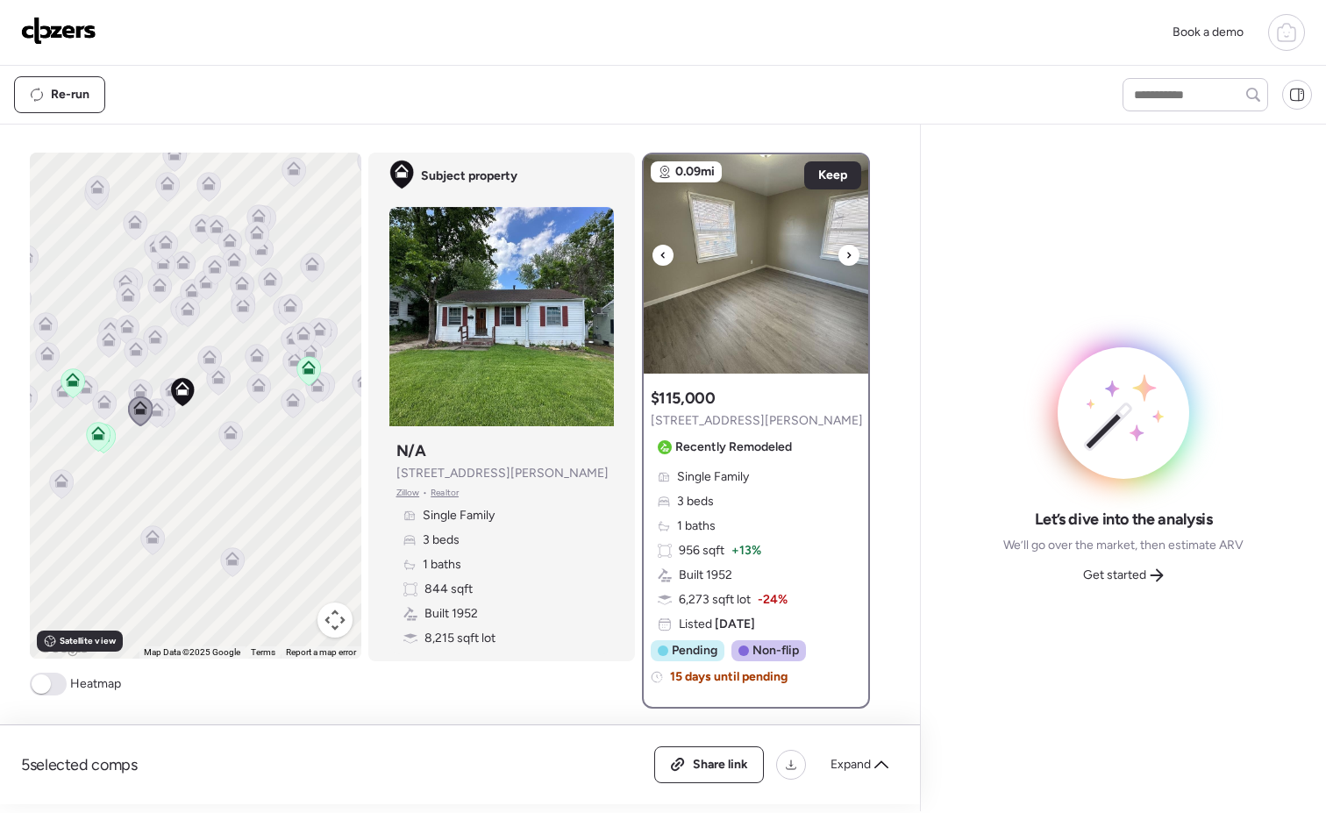
click at [845, 259] on icon at bounding box center [848, 255] width 7 height 21
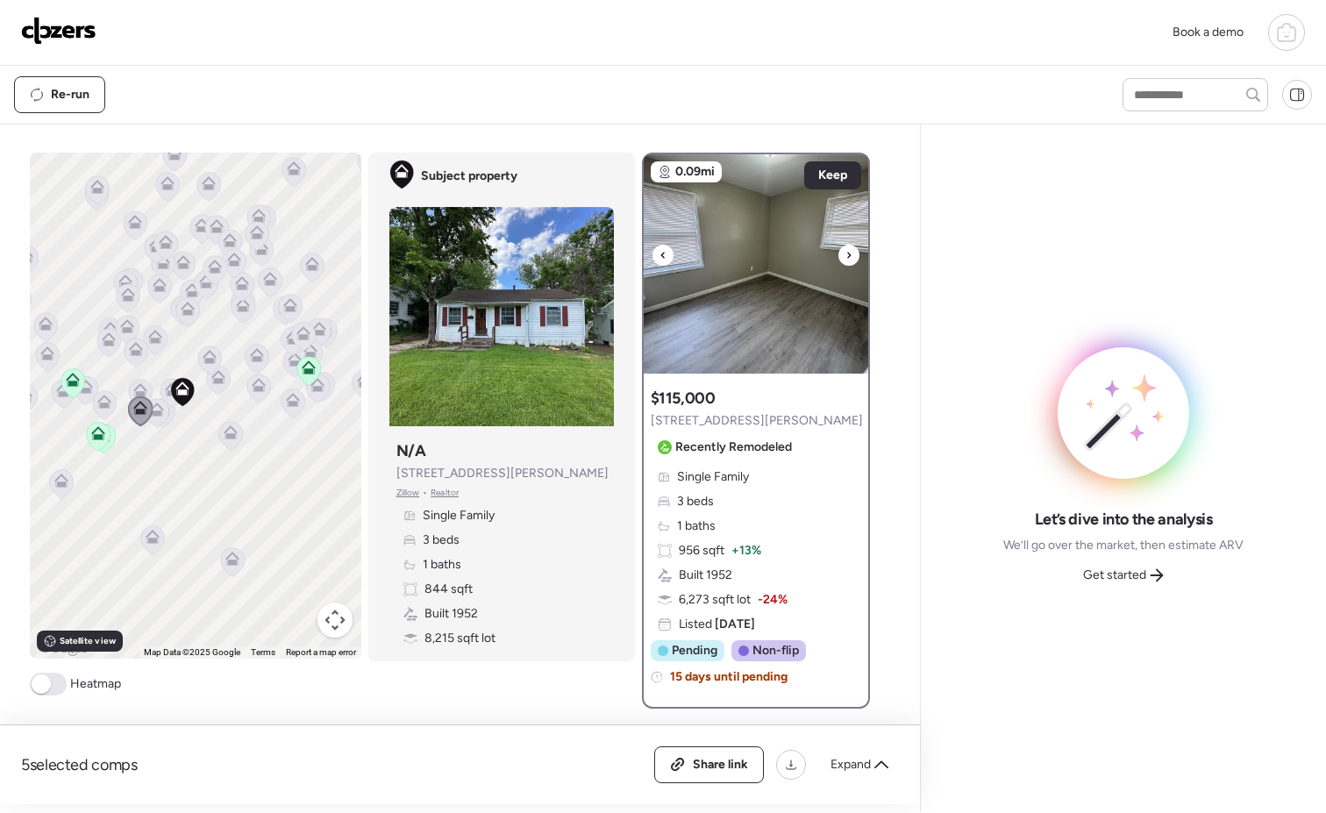
click at [845, 259] on icon at bounding box center [848, 255] width 7 height 21
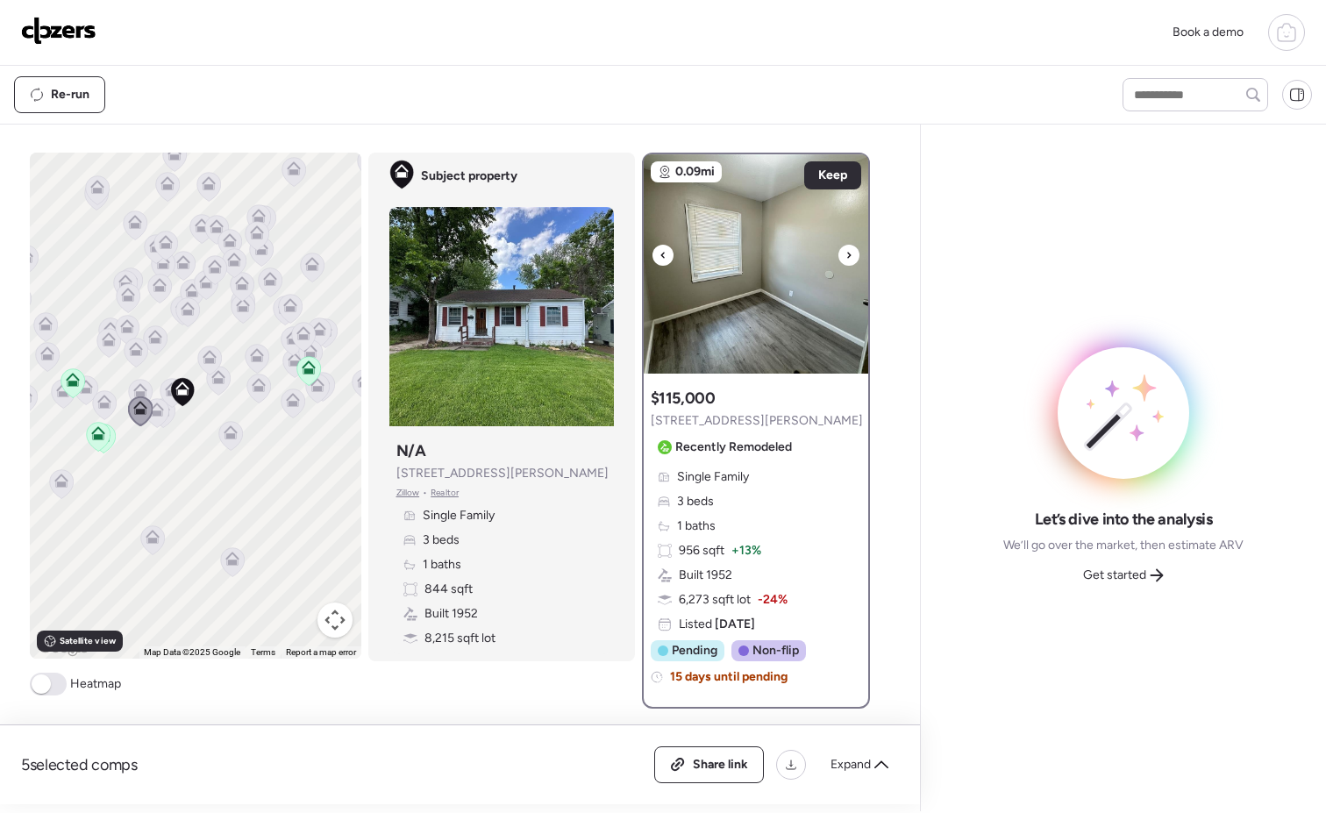
click at [845, 259] on icon at bounding box center [848, 255] width 7 height 21
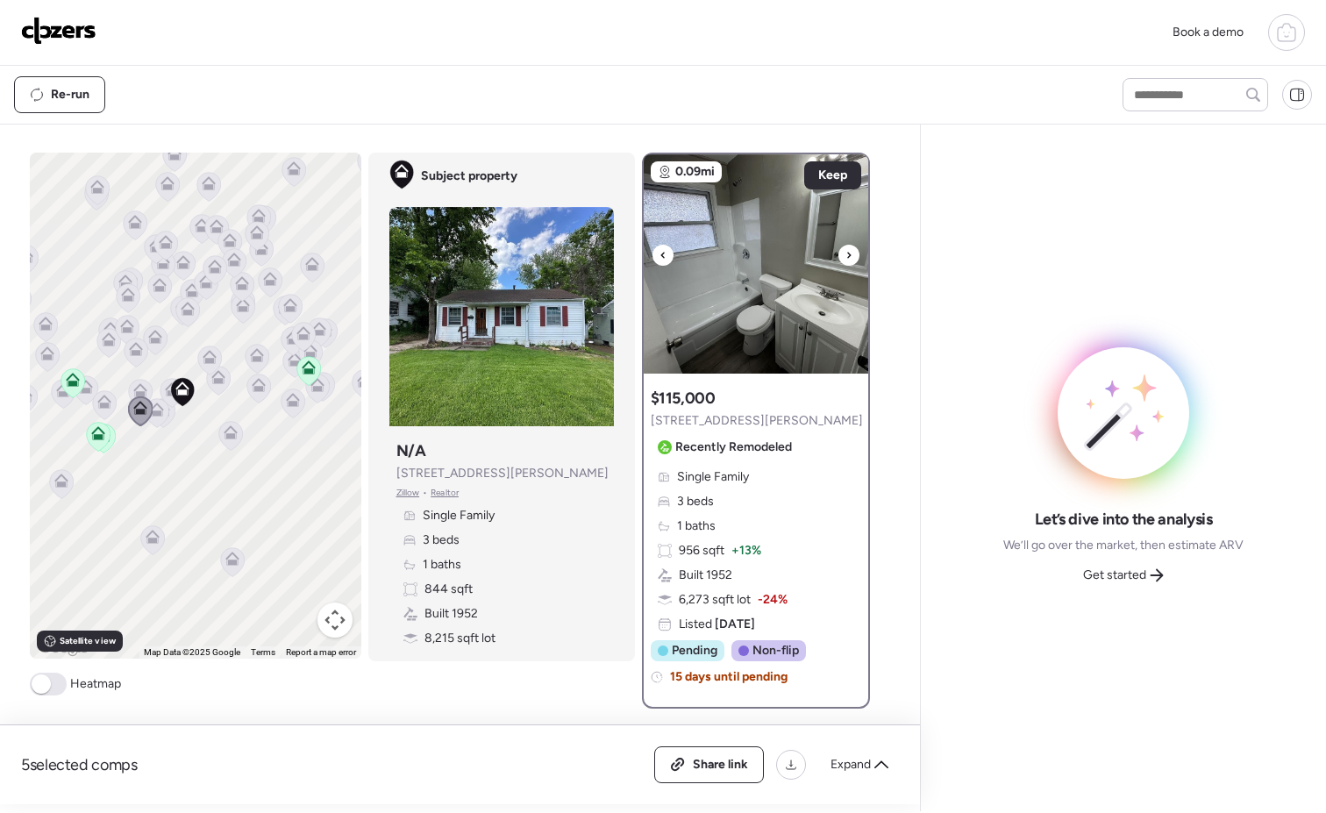
click at [845, 259] on icon at bounding box center [848, 255] width 7 height 21
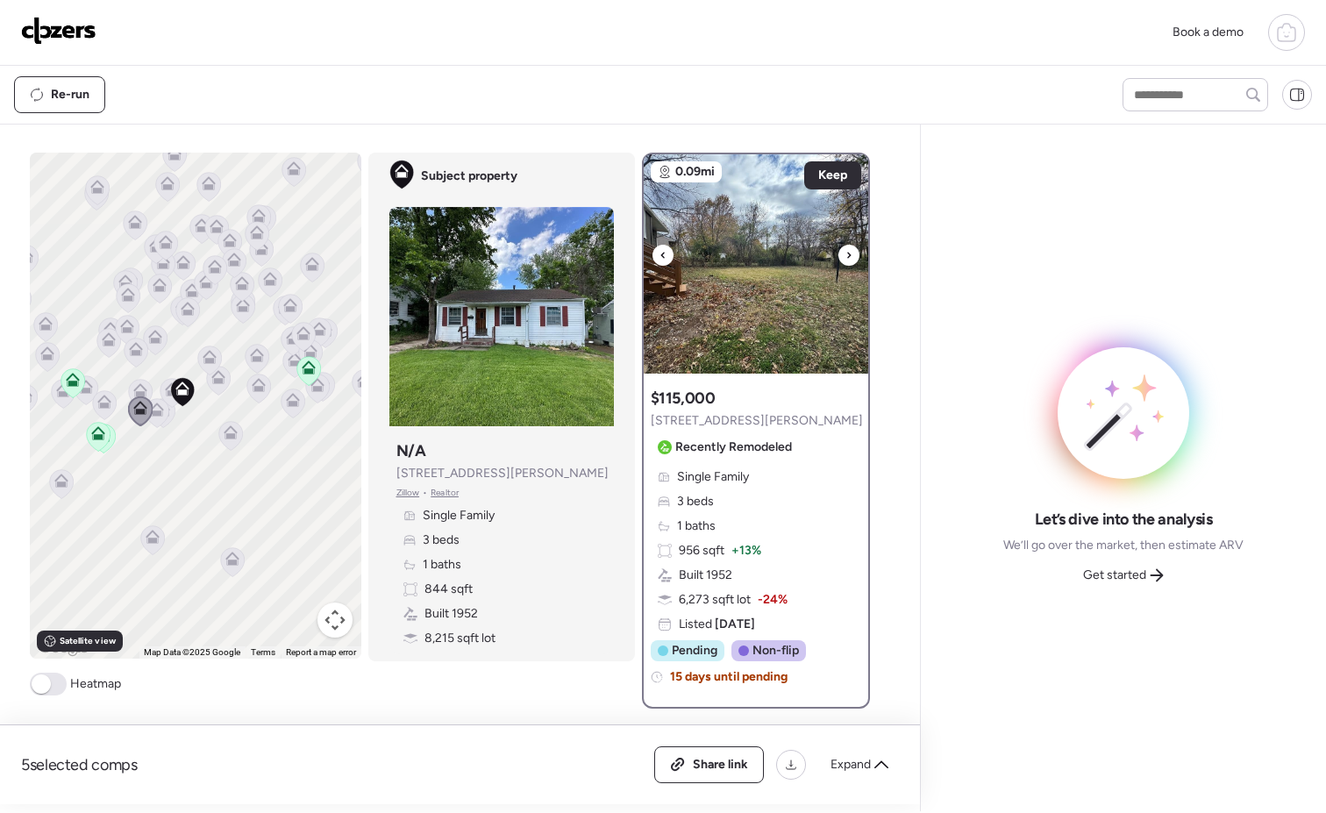
click at [845, 259] on icon at bounding box center [848, 255] width 7 height 21
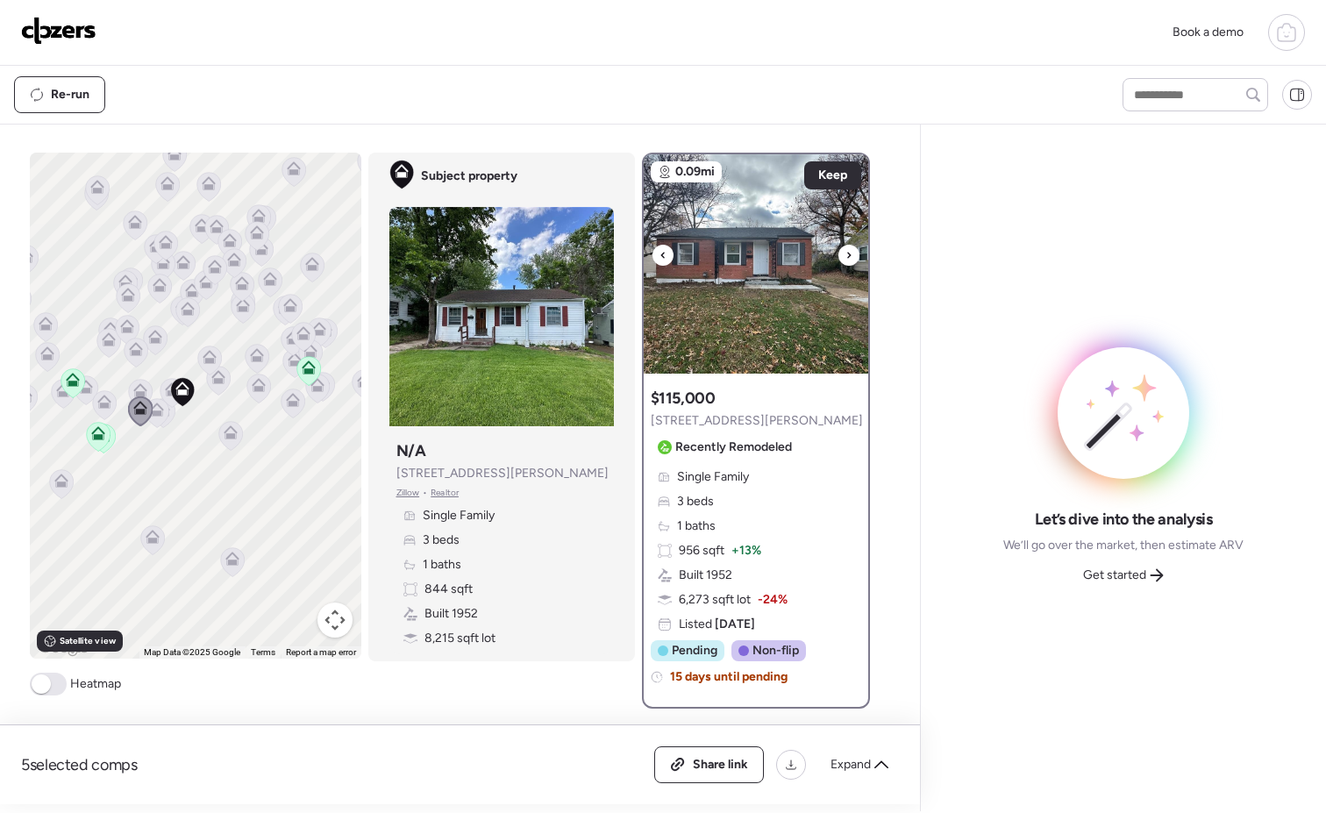
click at [845, 259] on icon at bounding box center [848, 255] width 7 height 21
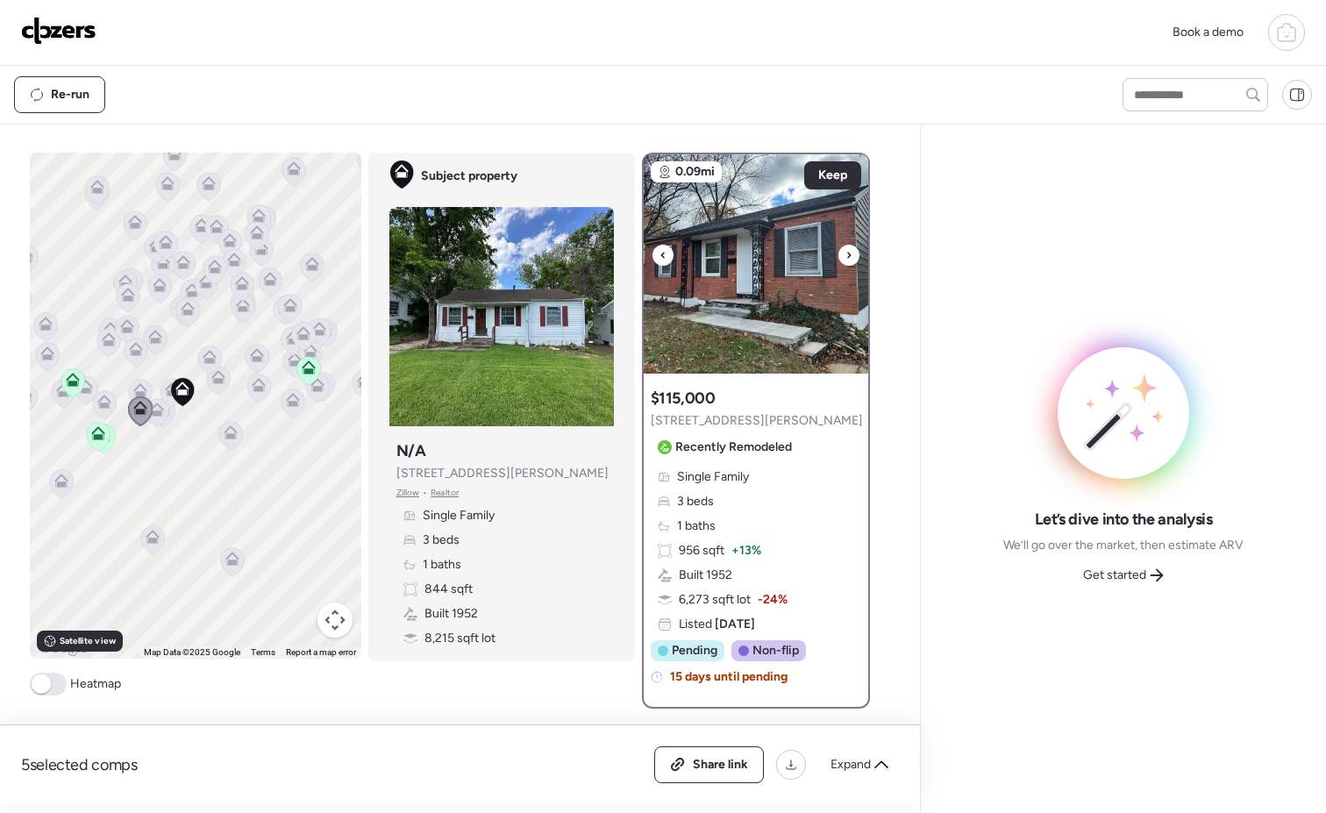
click at [845, 259] on icon at bounding box center [848, 255] width 7 height 21
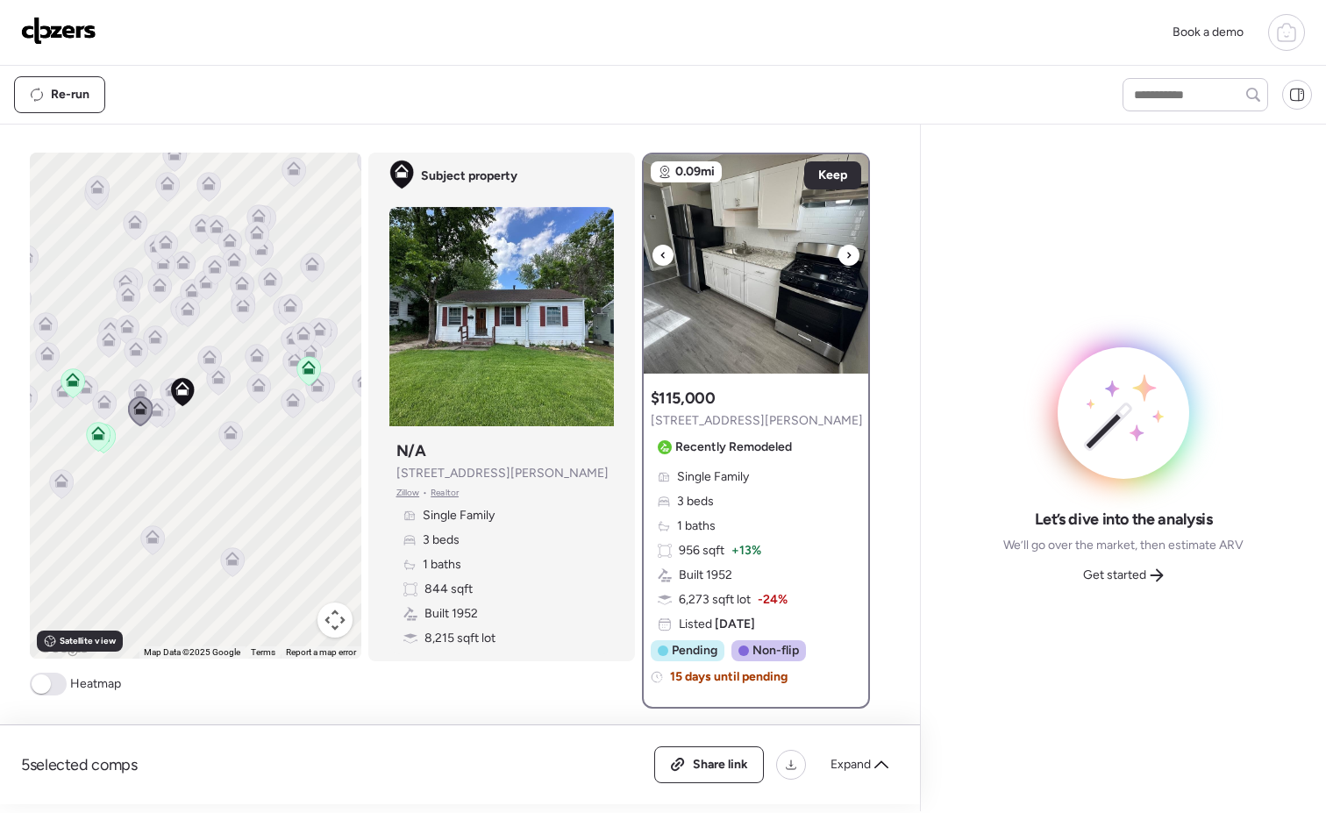
click at [845, 259] on icon at bounding box center [848, 255] width 7 height 21
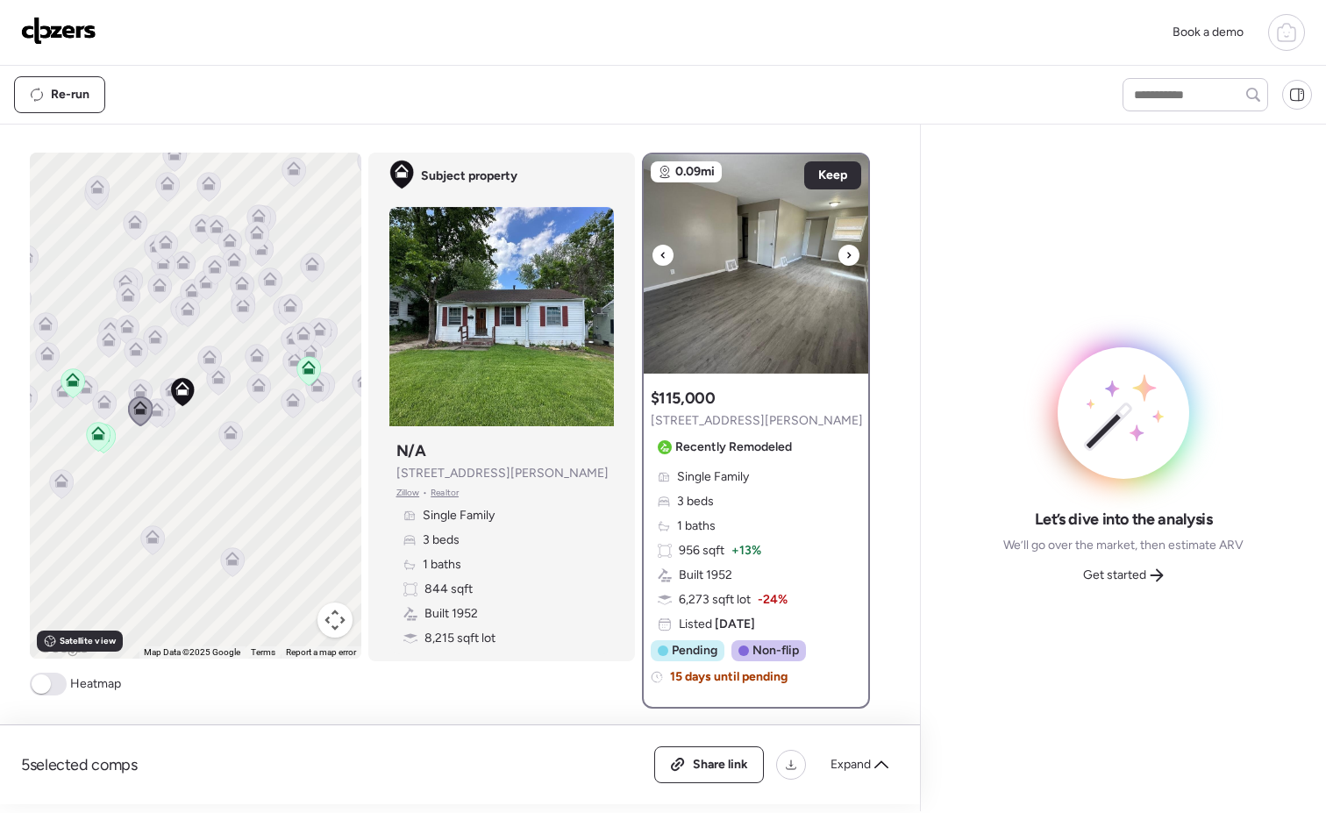
click at [845, 259] on icon at bounding box center [848, 255] width 7 height 21
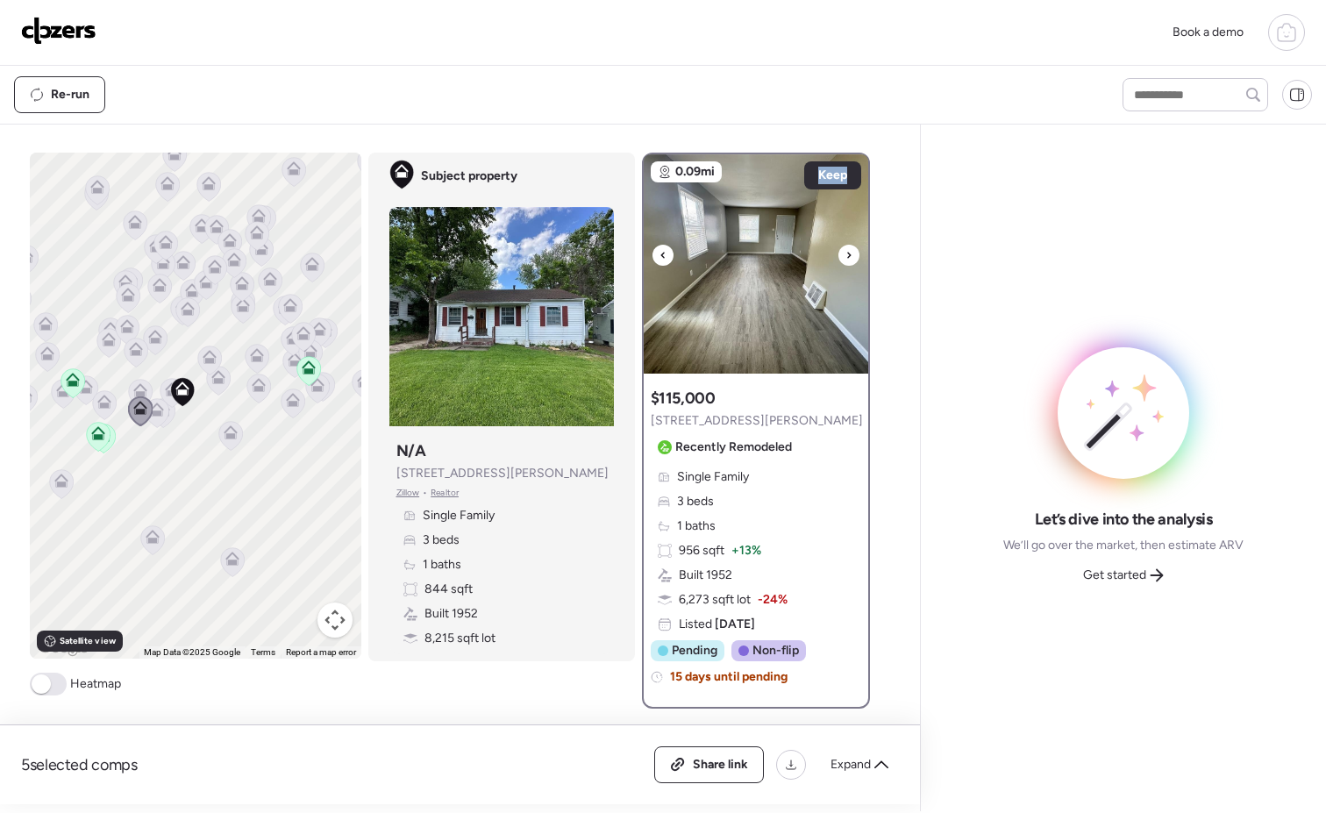
click at [845, 259] on icon at bounding box center [848, 255] width 7 height 21
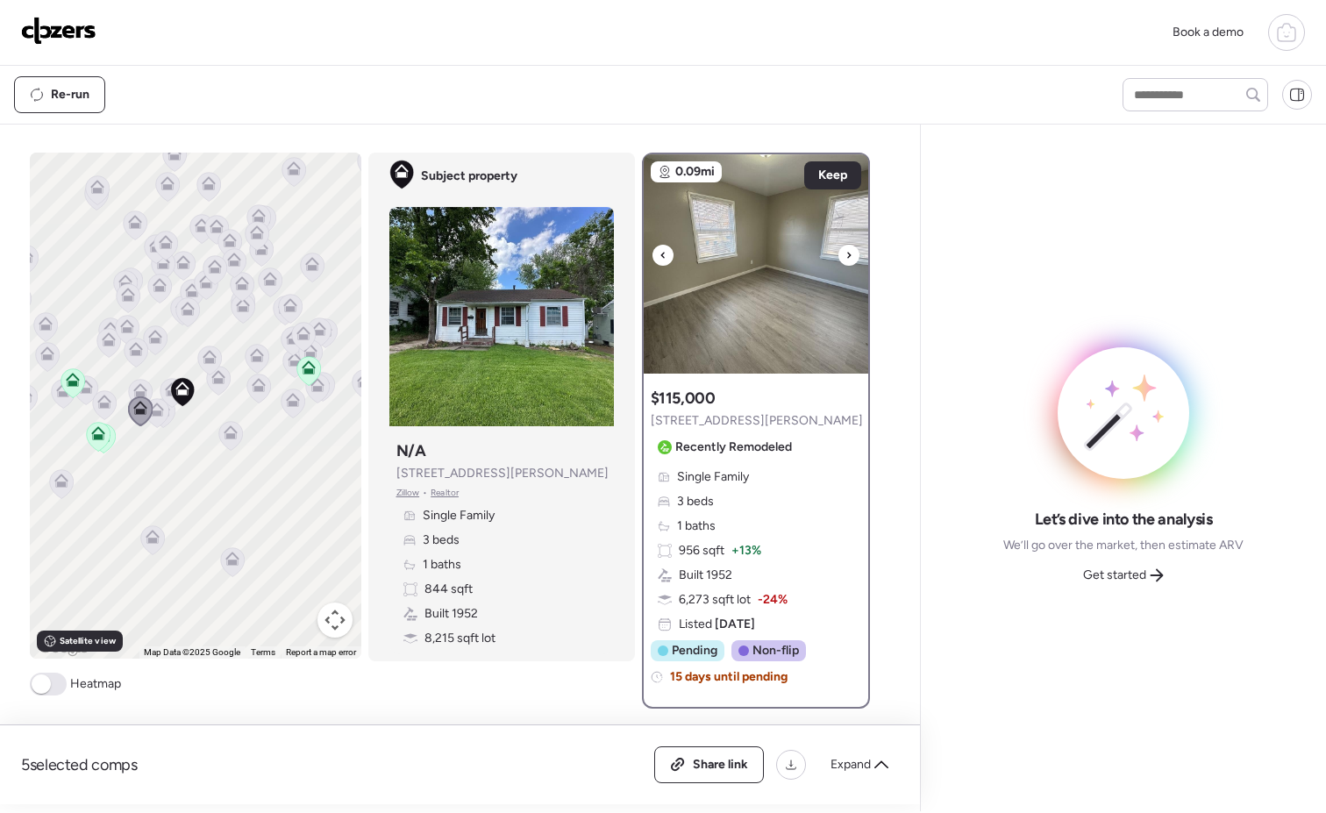
click at [845, 259] on icon at bounding box center [848, 255] width 7 height 21
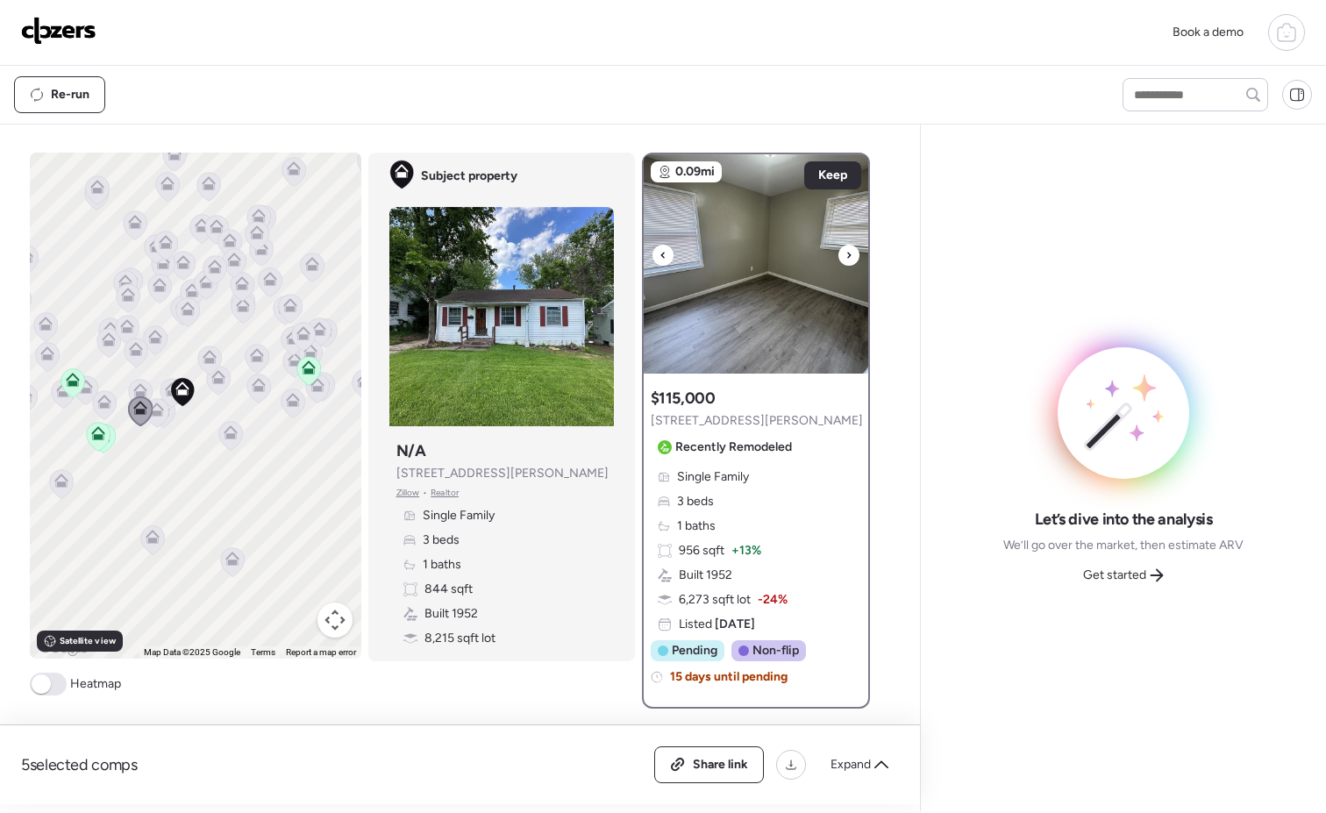
click at [845, 259] on icon at bounding box center [848, 255] width 7 height 21
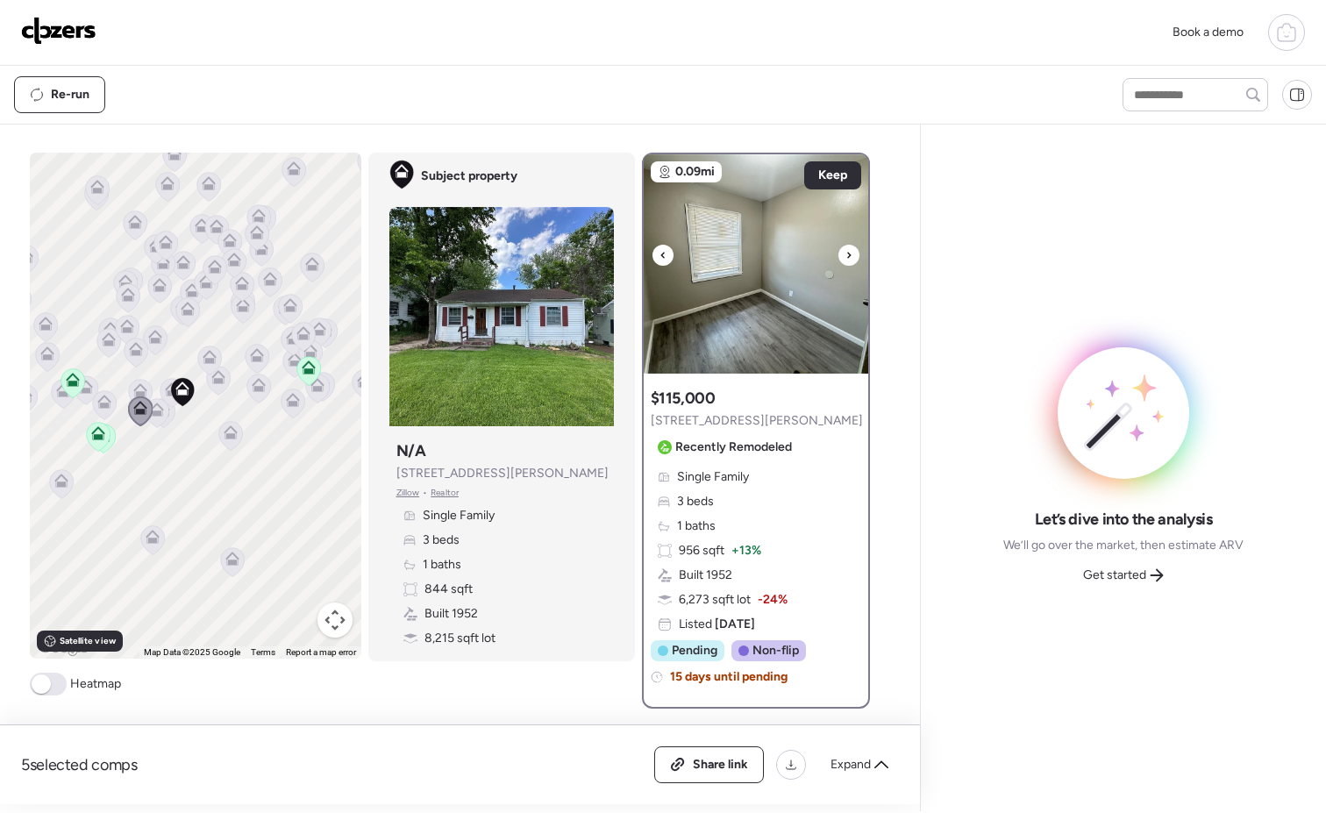
click at [845, 259] on icon at bounding box center [848, 255] width 7 height 21
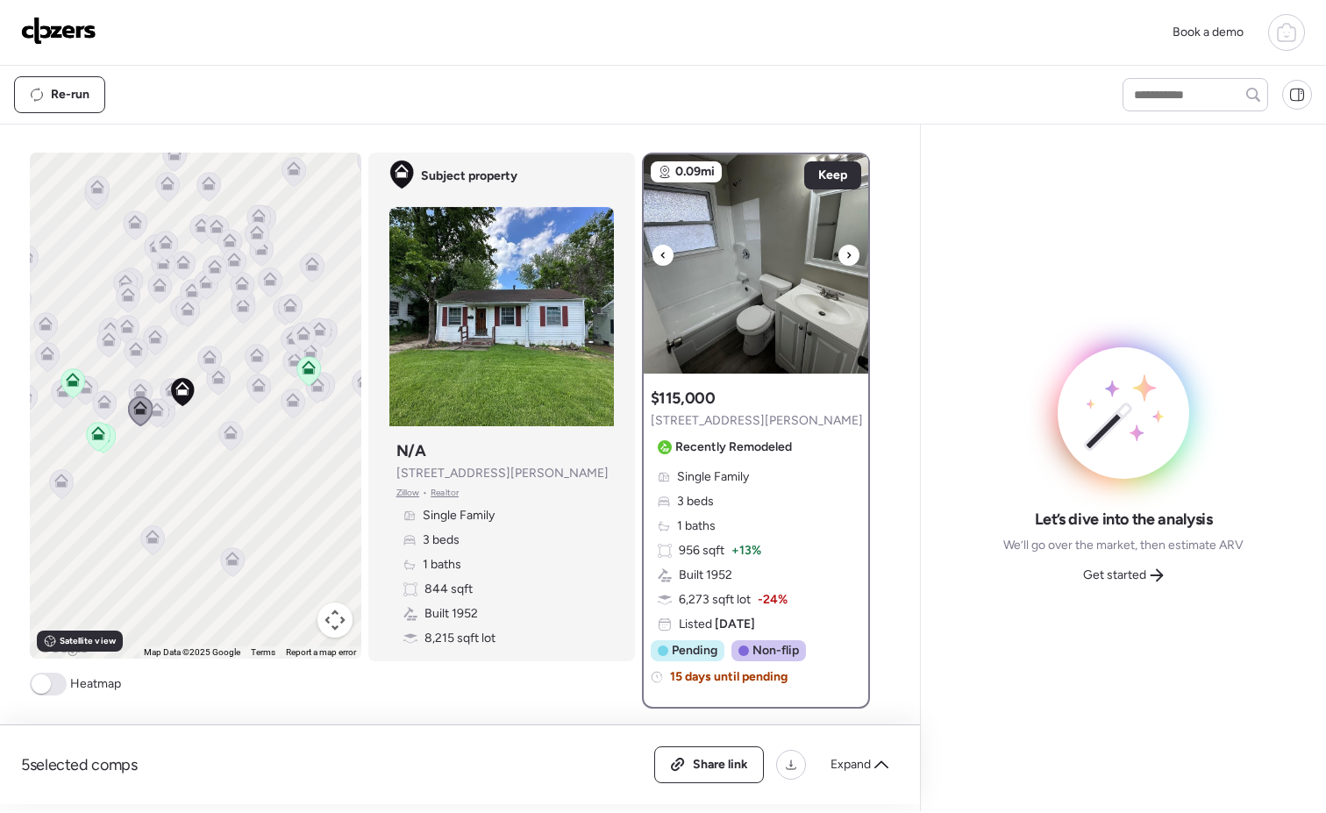
click at [845, 259] on icon at bounding box center [848, 255] width 7 height 21
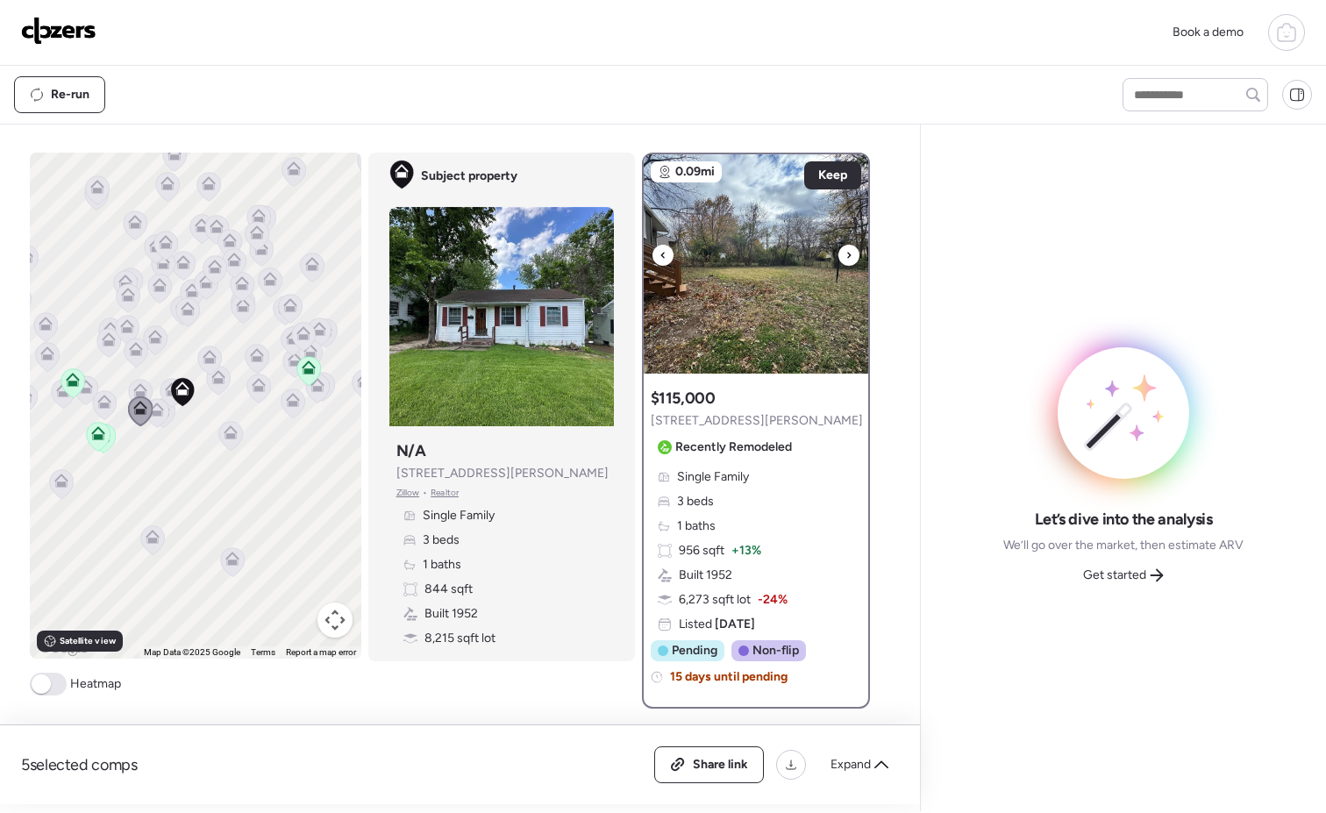
click at [845, 260] on icon at bounding box center [848, 255] width 7 height 21
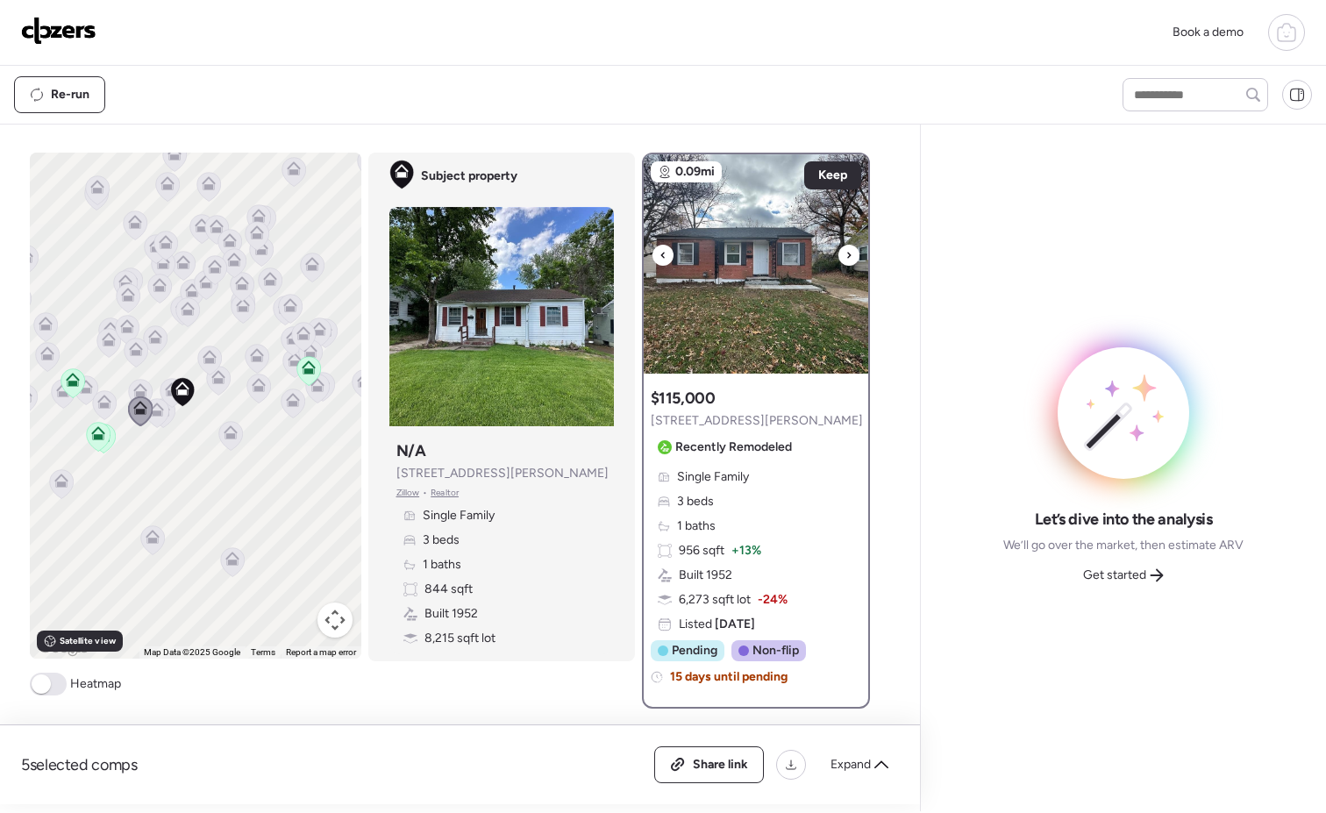
click at [845, 261] on icon at bounding box center [848, 255] width 7 height 21
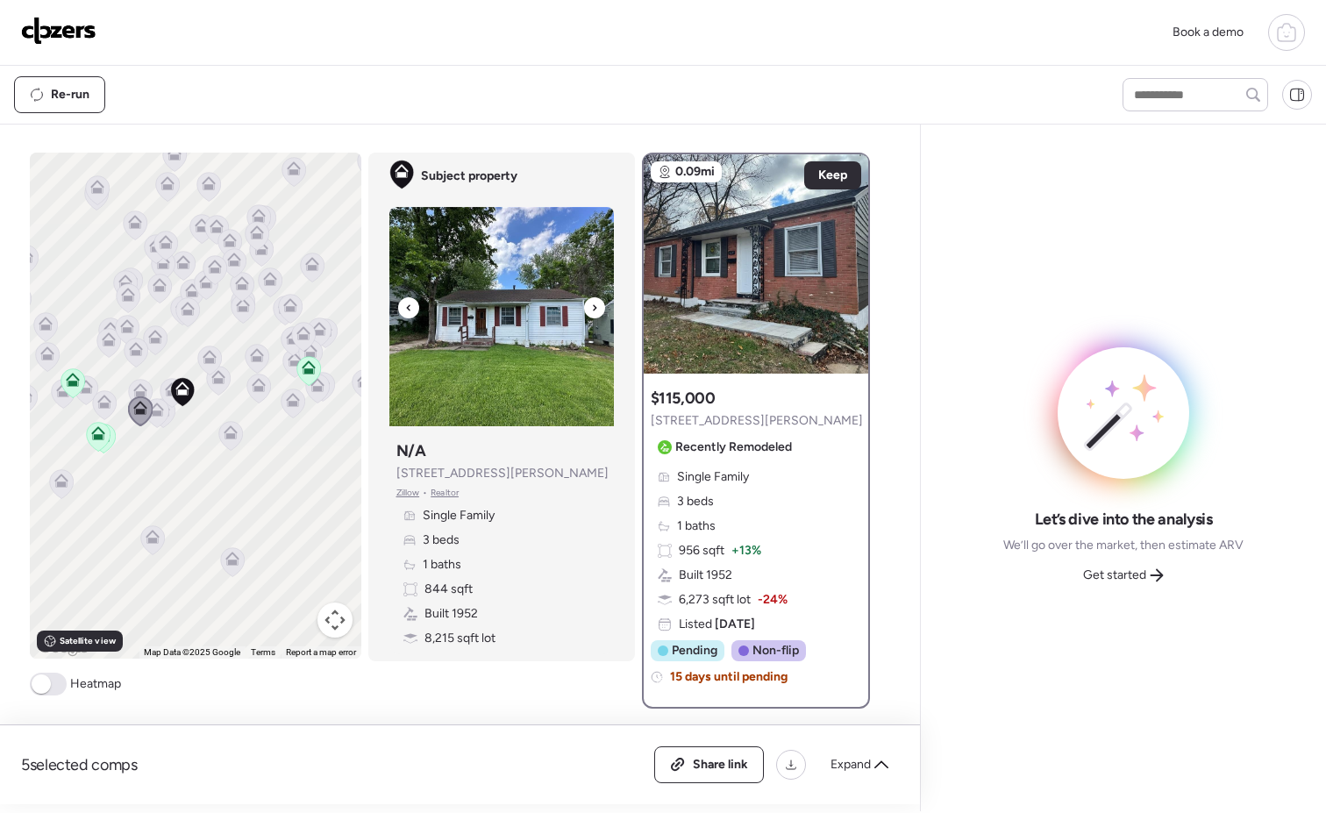
click at [591, 306] on icon at bounding box center [594, 307] width 7 height 21
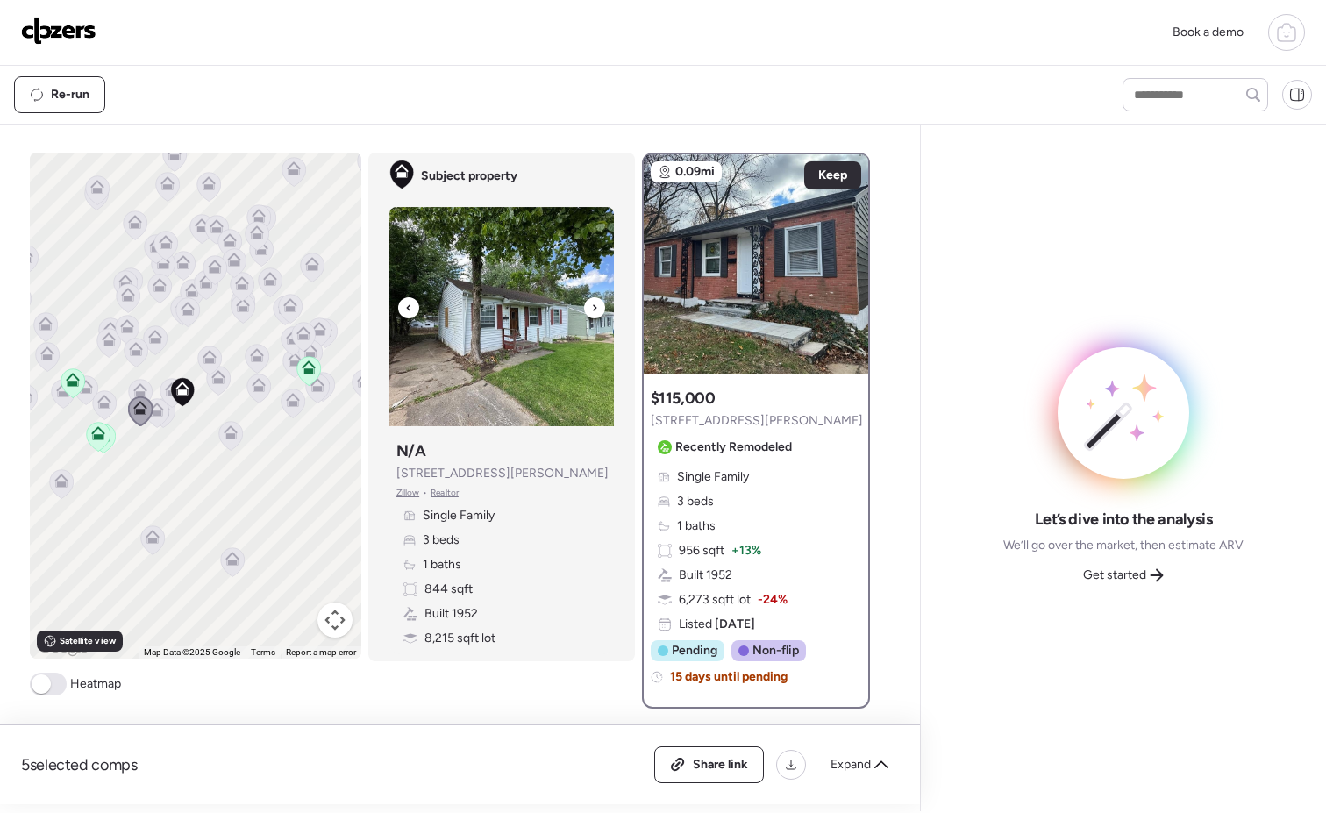
click at [591, 306] on icon at bounding box center [594, 307] width 7 height 21
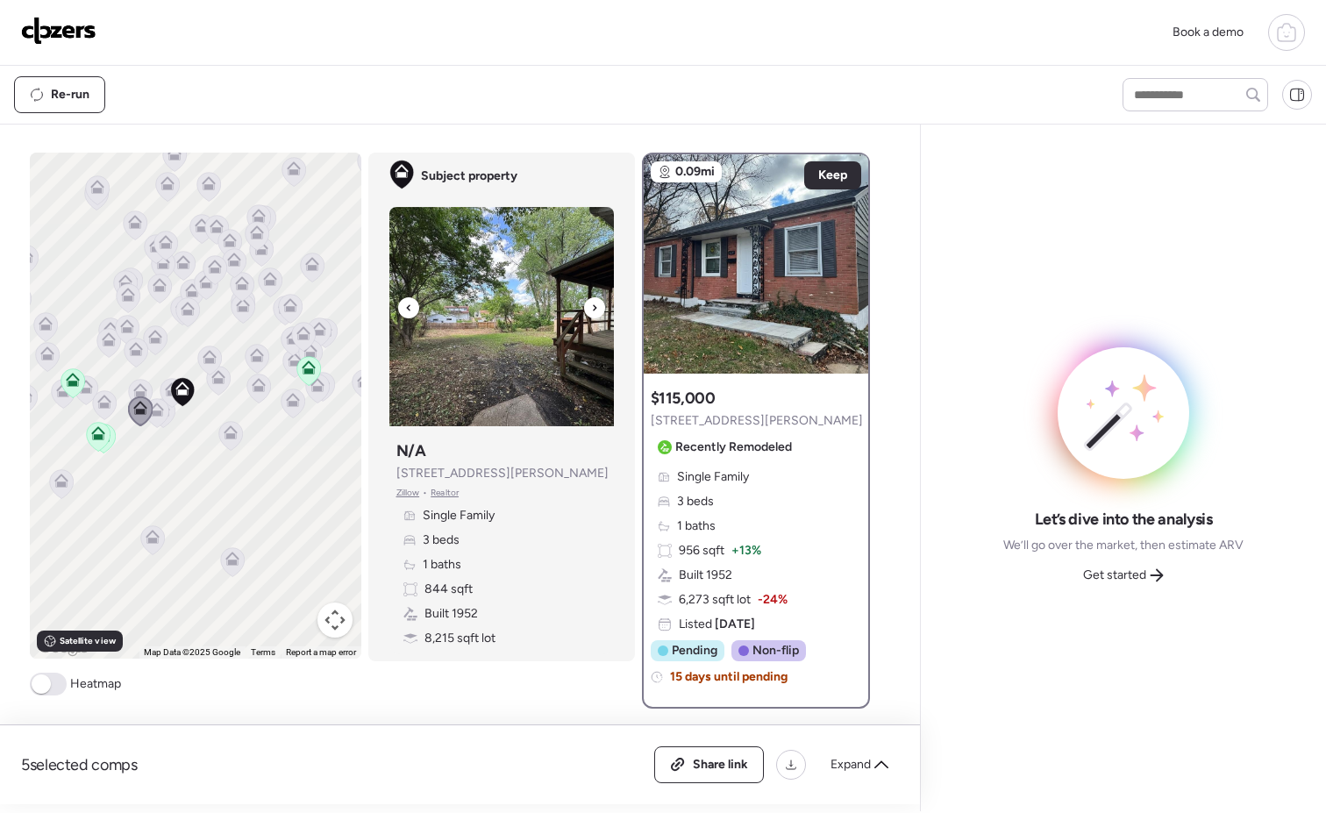
click at [591, 306] on icon at bounding box center [594, 307] width 7 height 21
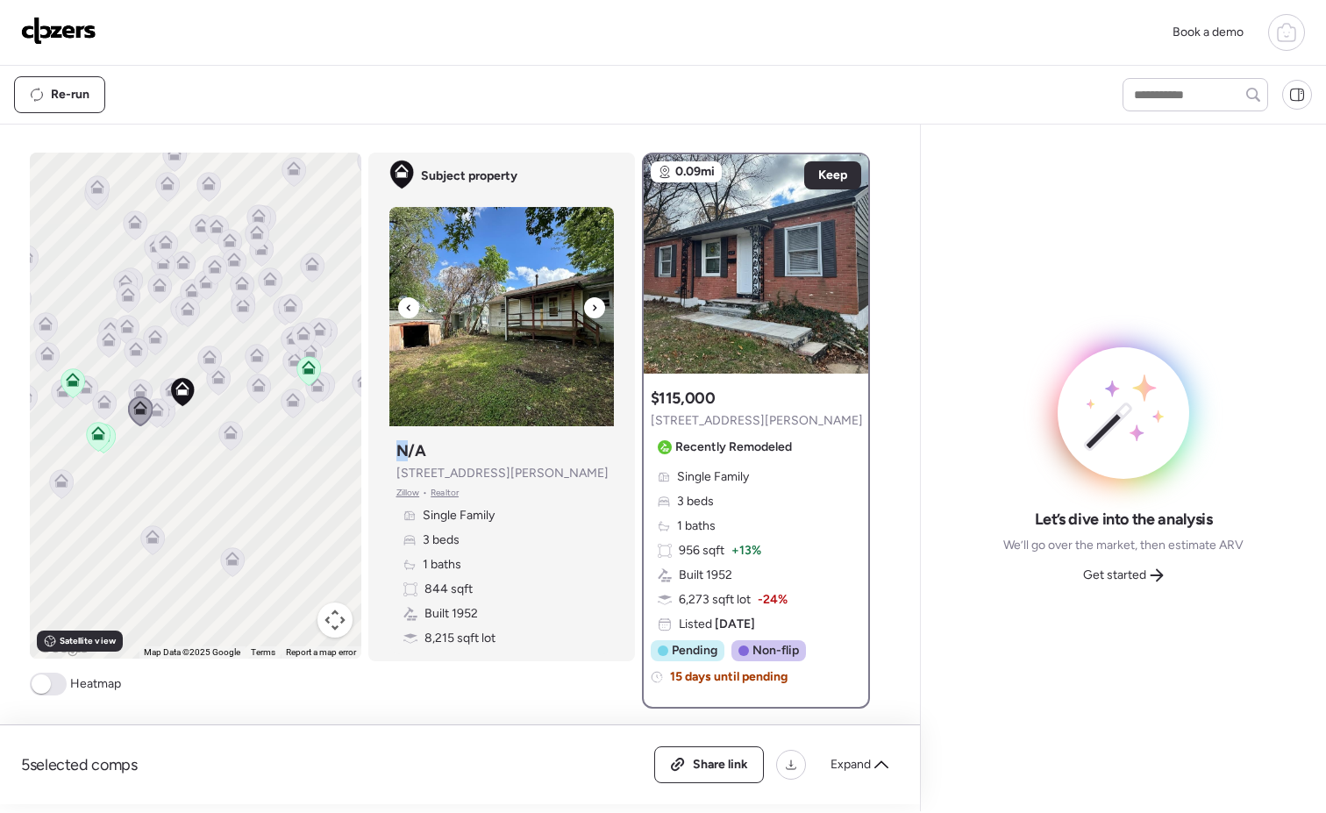
click at [591, 306] on icon at bounding box center [594, 307] width 7 height 21
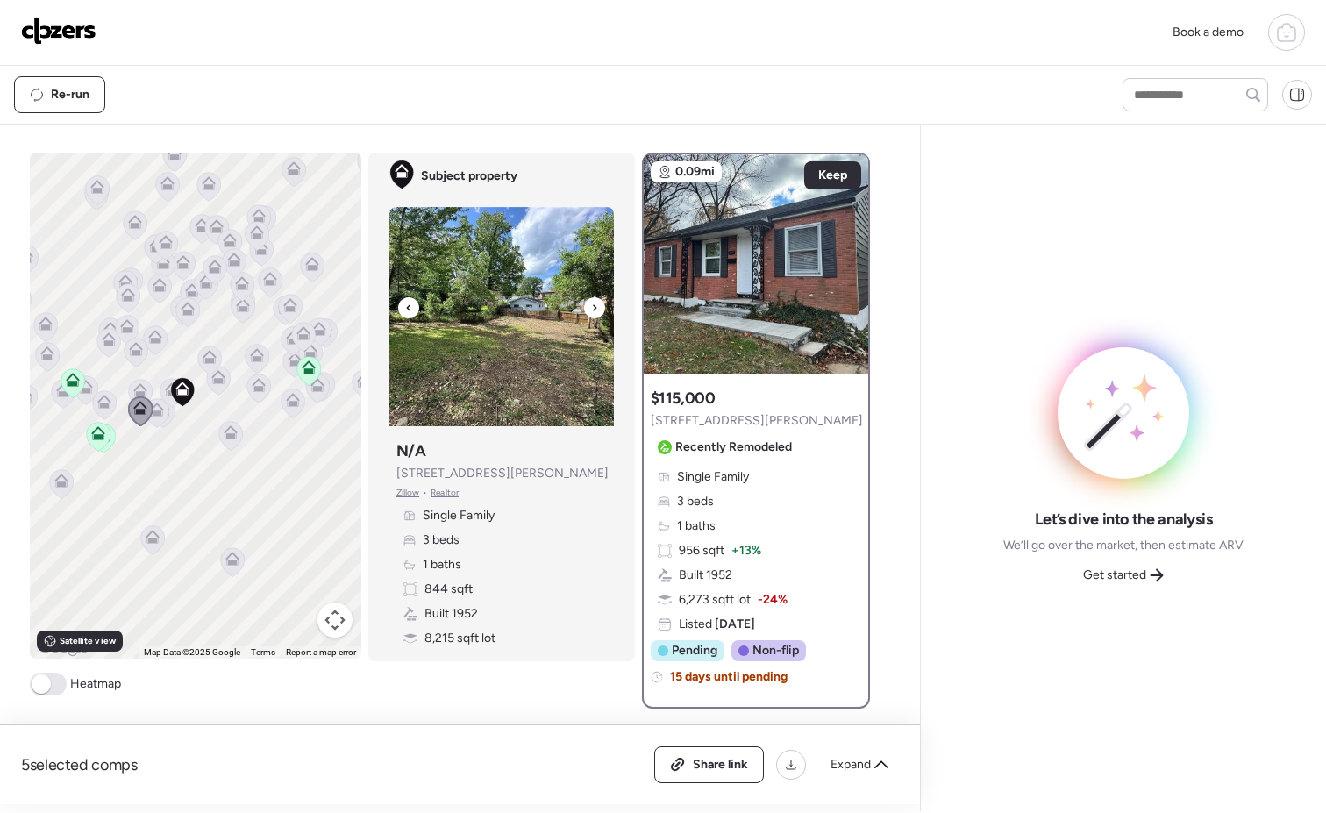
click at [591, 306] on icon at bounding box center [594, 307] width 7 height 21
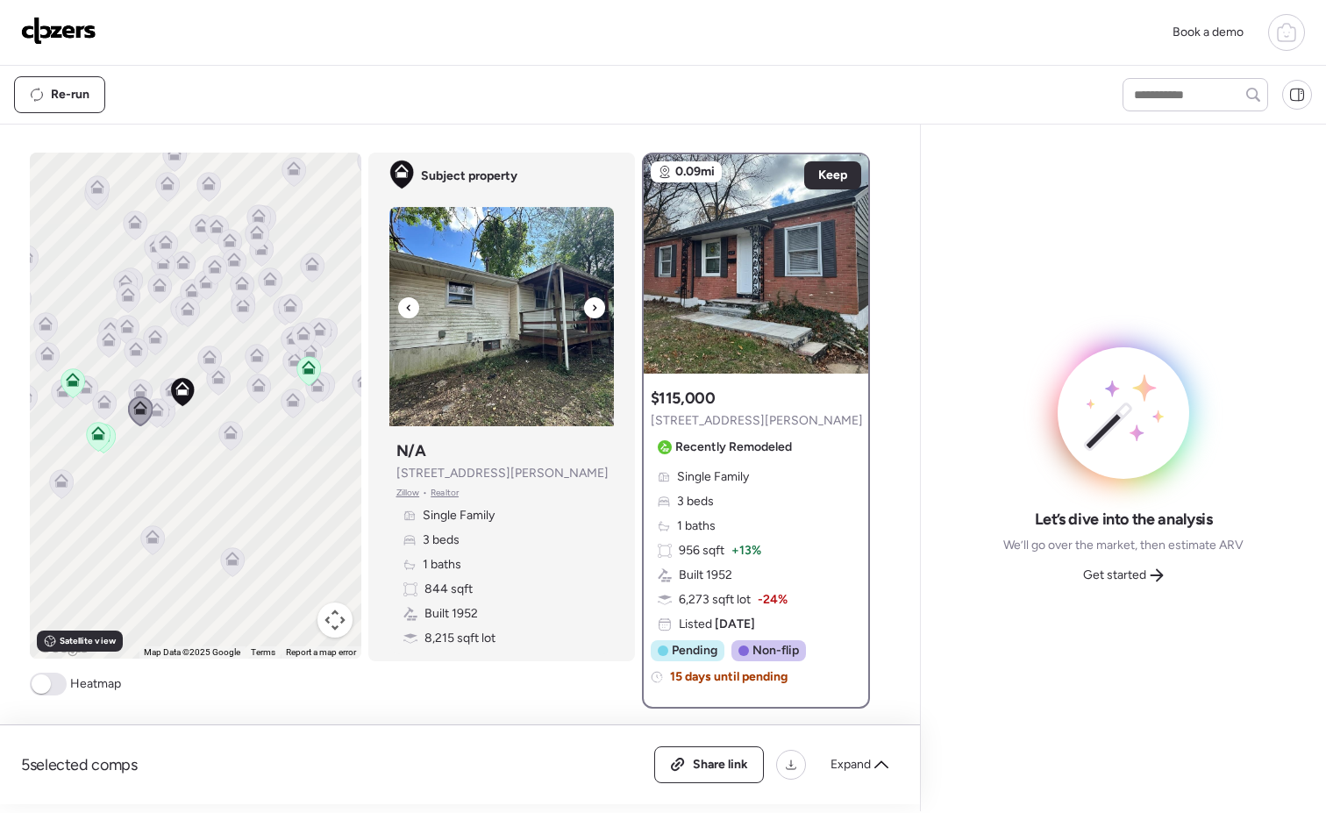
click at [591, 306] on icon at bounding box center [594, 307] width 7 height 21
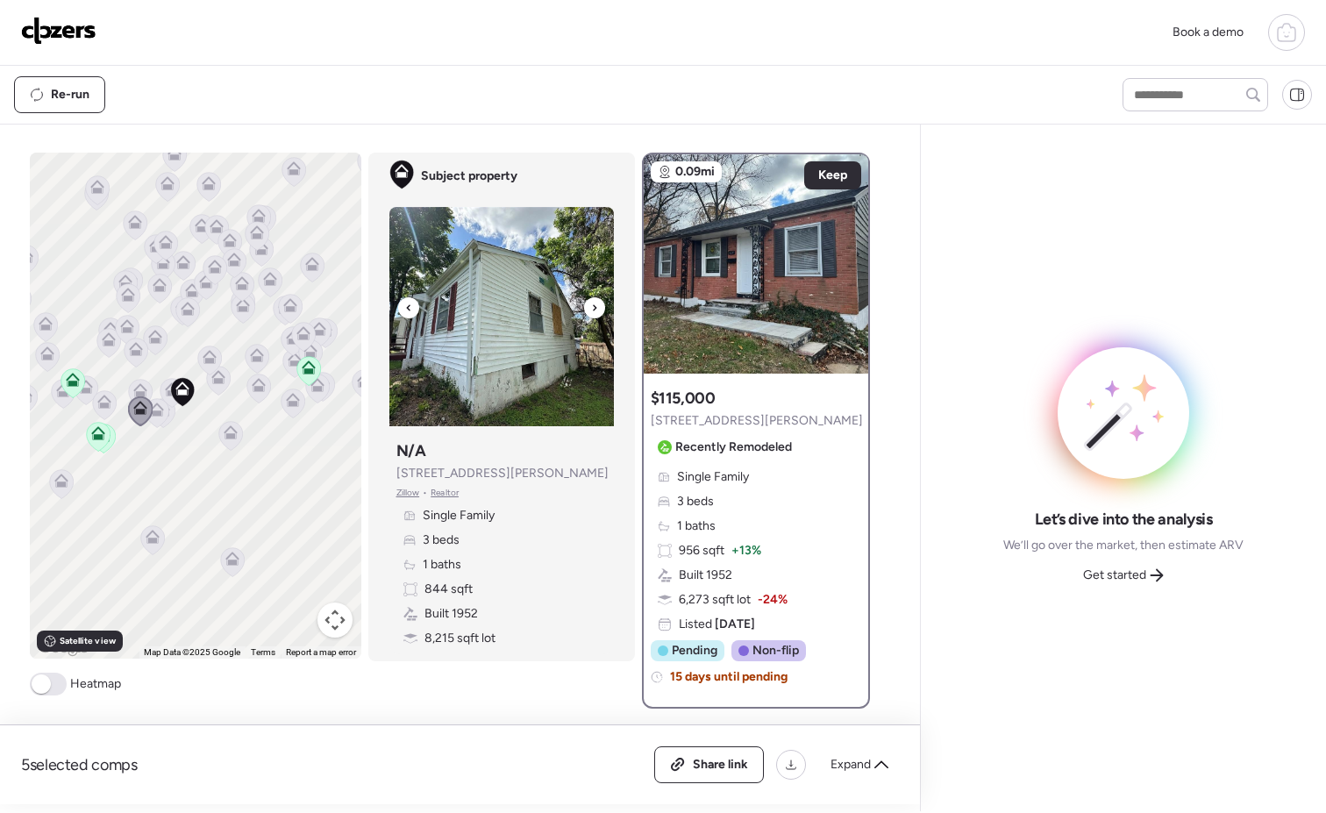
click at [591, 306] on icon at bounding box center [594, 307] width 7 height 21
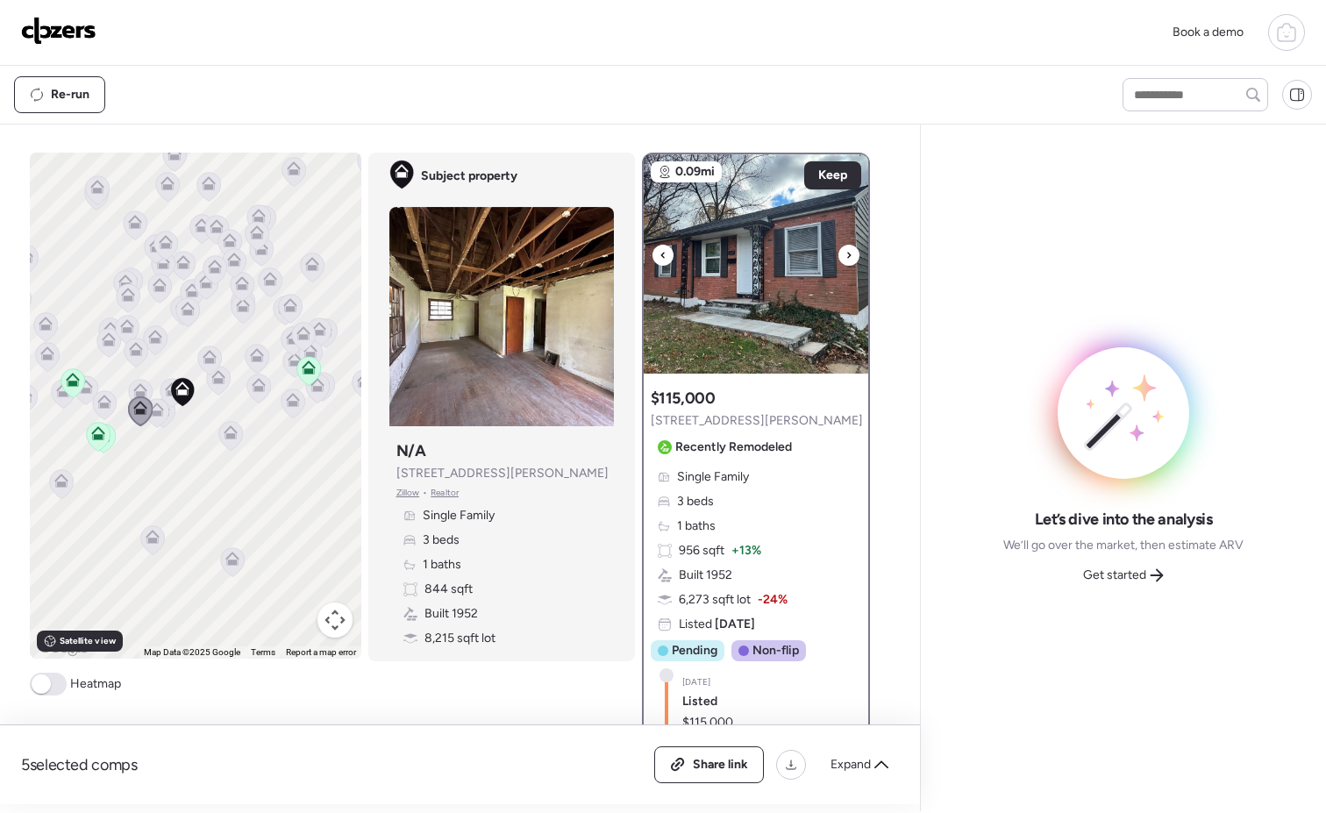
click at [848, 257] on div at bounding box center [848, 255] width 21 height 21
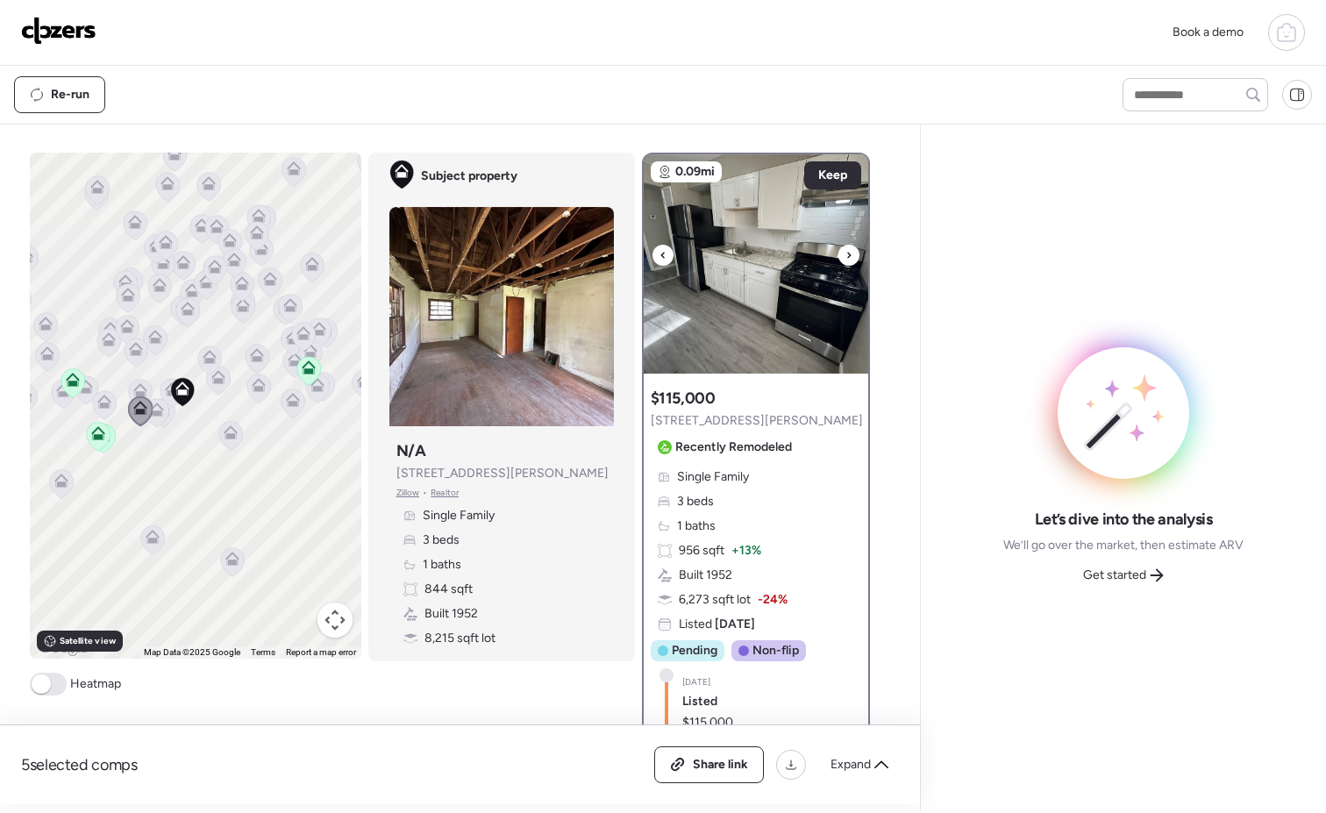
click at [848, 257] on div at bounding box center [848, 255] width 21 height 21
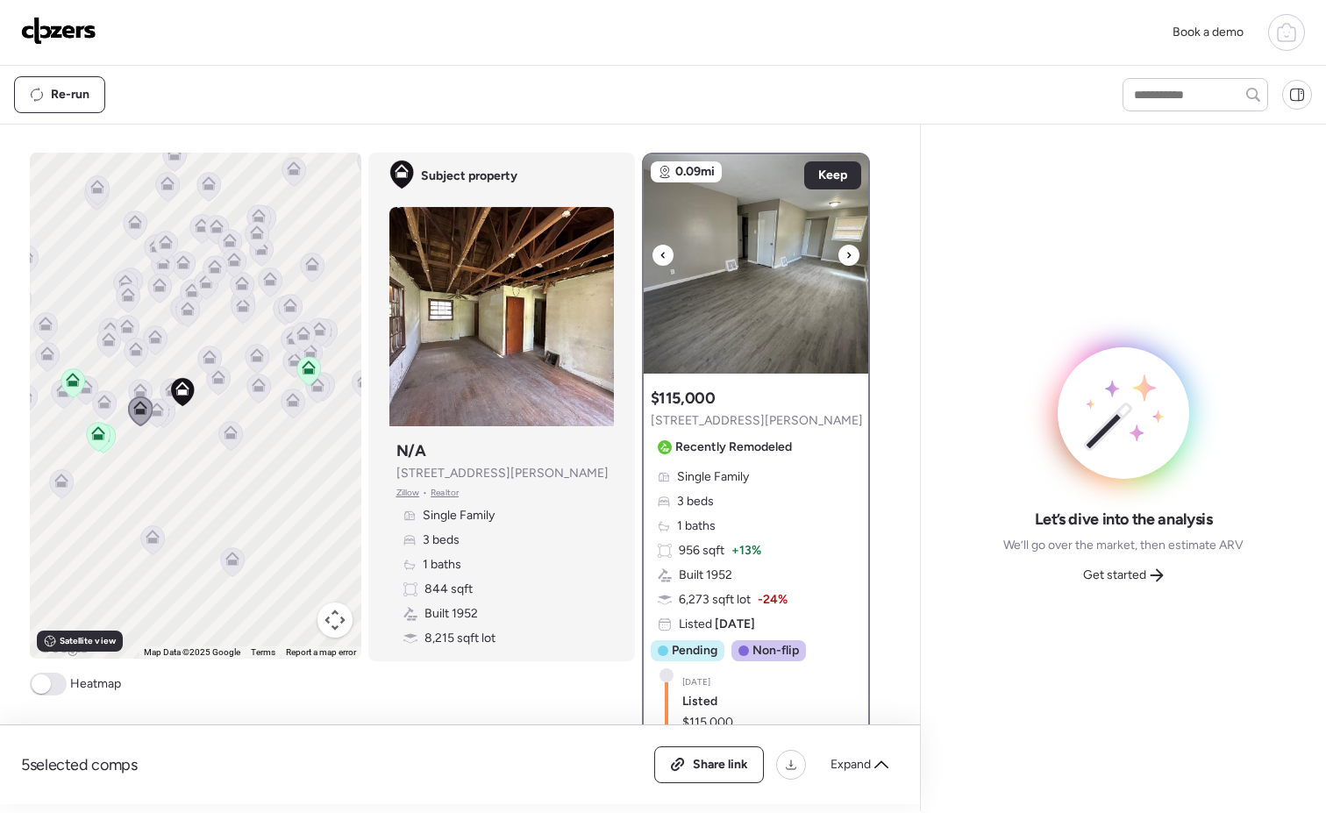
click at [848, 257] on div at bounding box center [848, 255] width 21 height 21
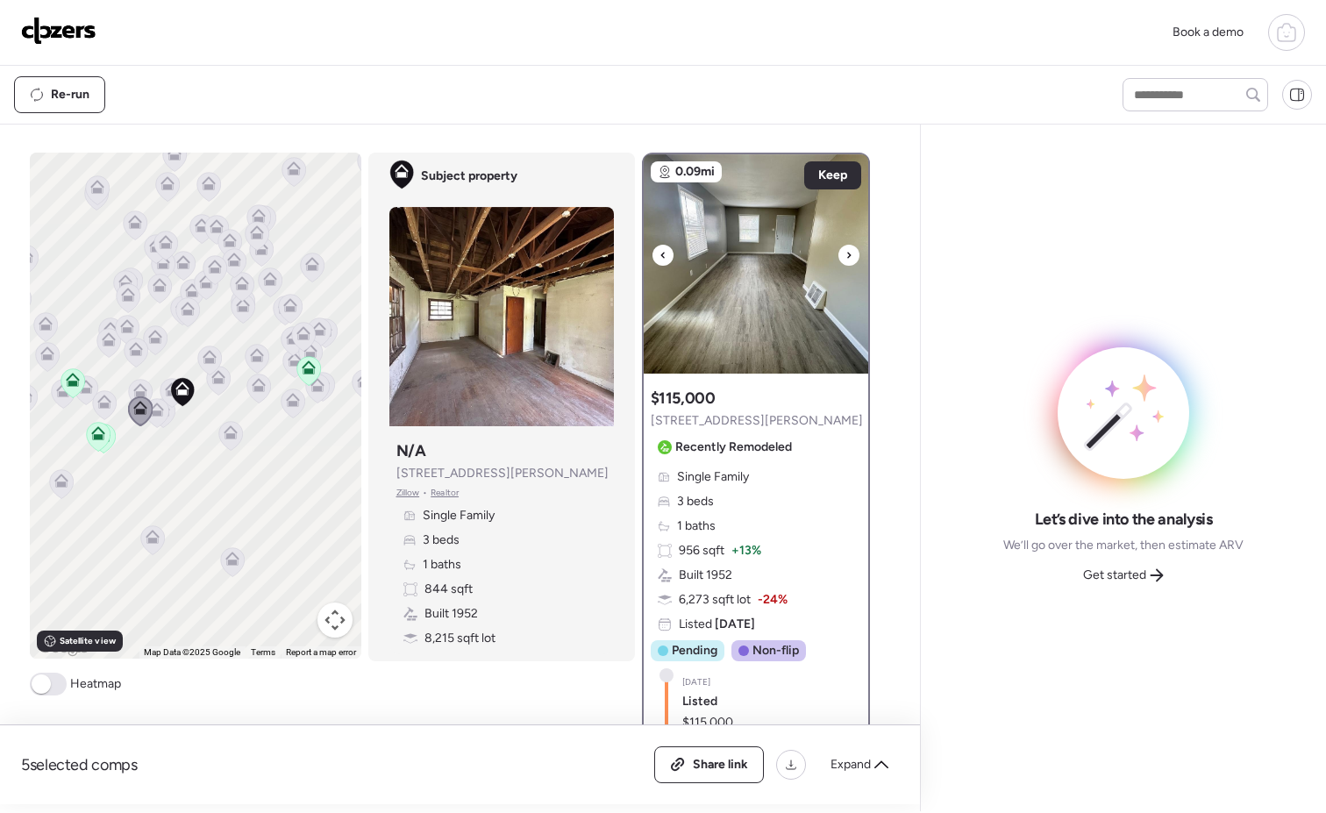
click at [848, 257] on div at bounding box center [848, 255] width 21 height 21
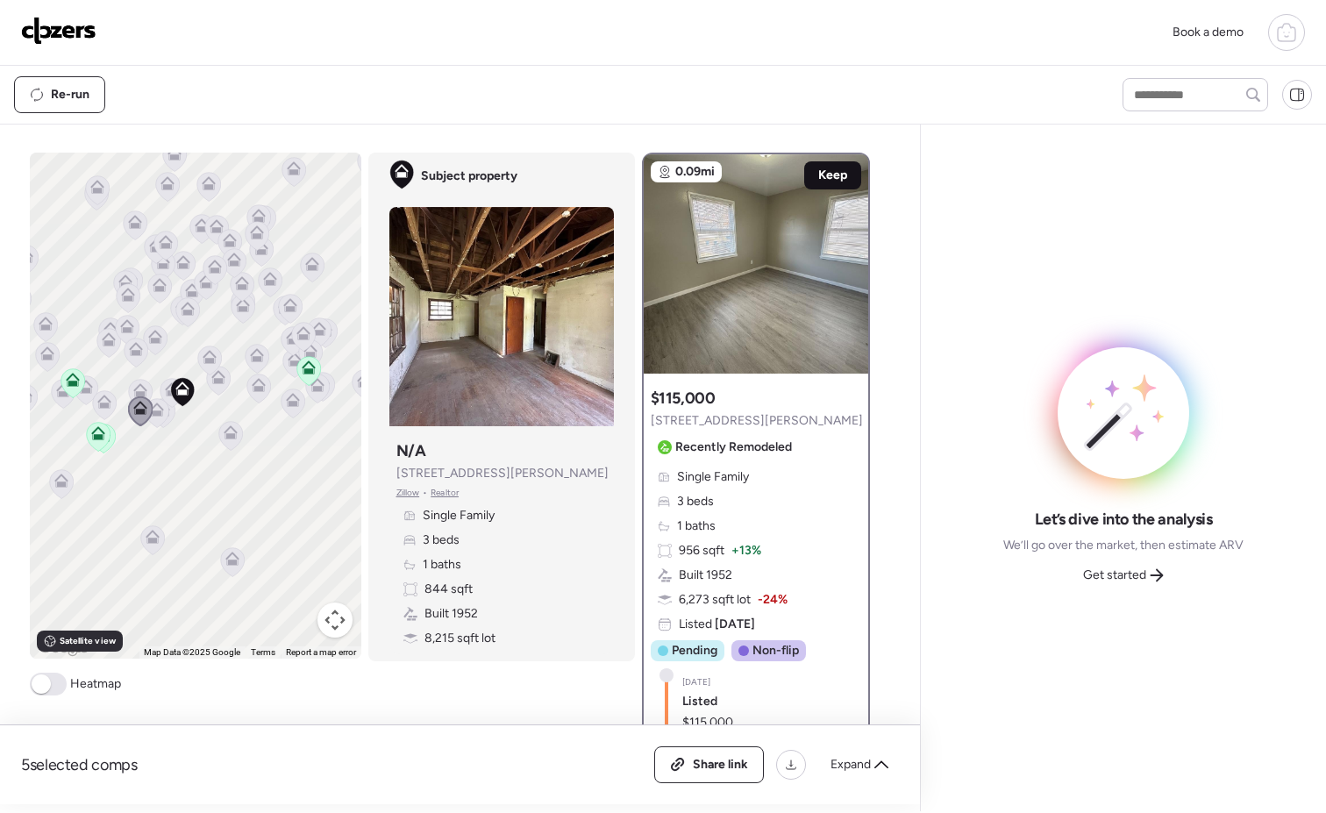
click at [827, 174] on span "Keep" at bounding box center [832, 176] width 29 height 18
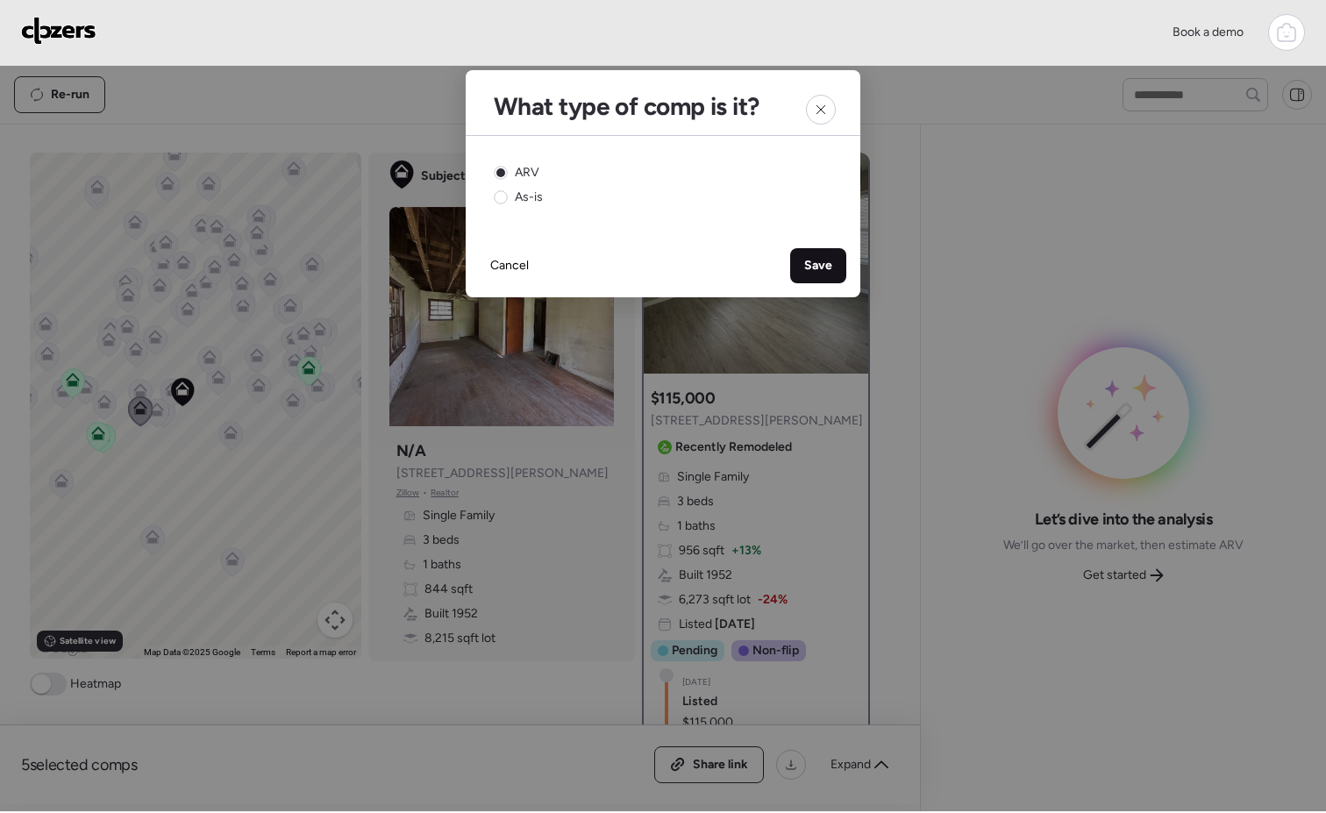
click at [823, 265] on span "Save" at bounding box center [818, 266] width 28 height 18
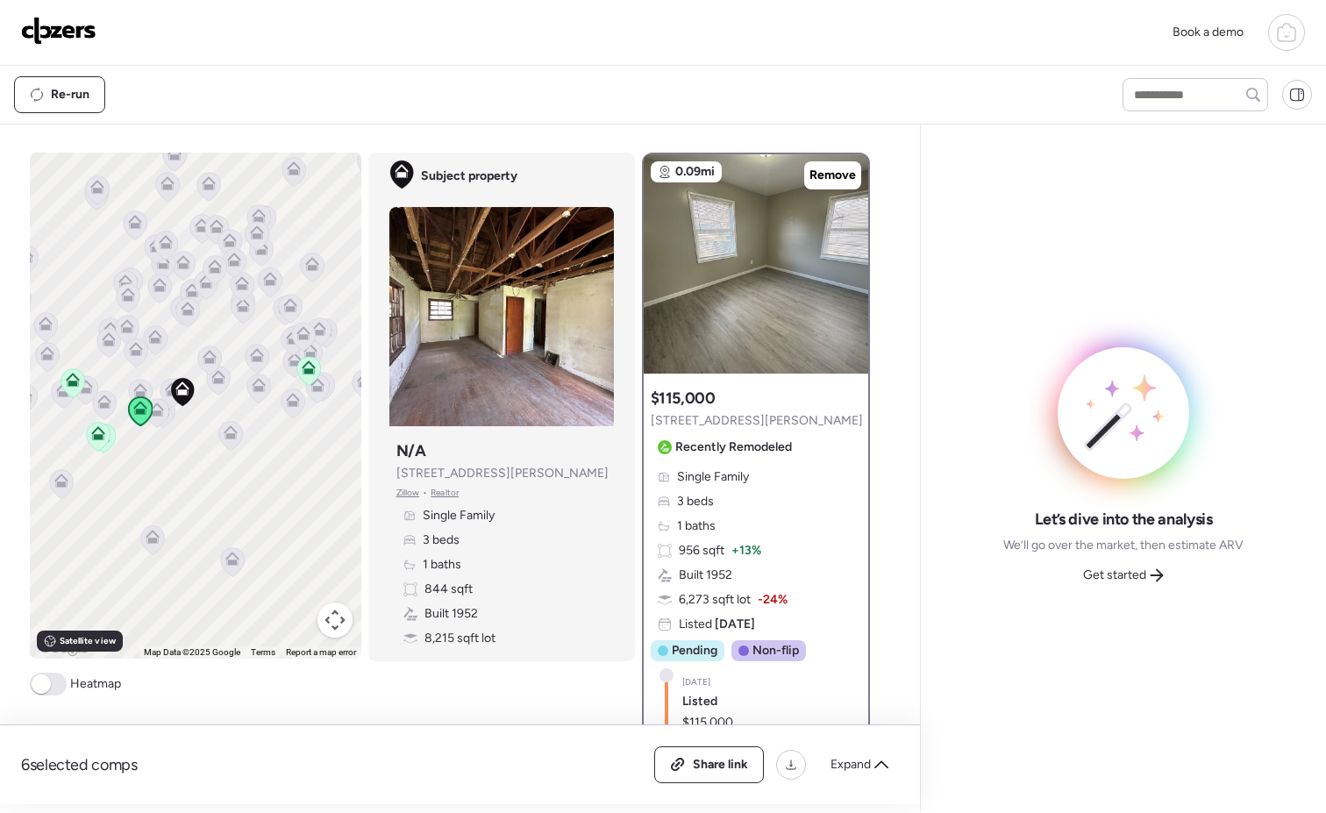
click at [154, 410] on icon at bounding box center [156, 407] width 13 height 8
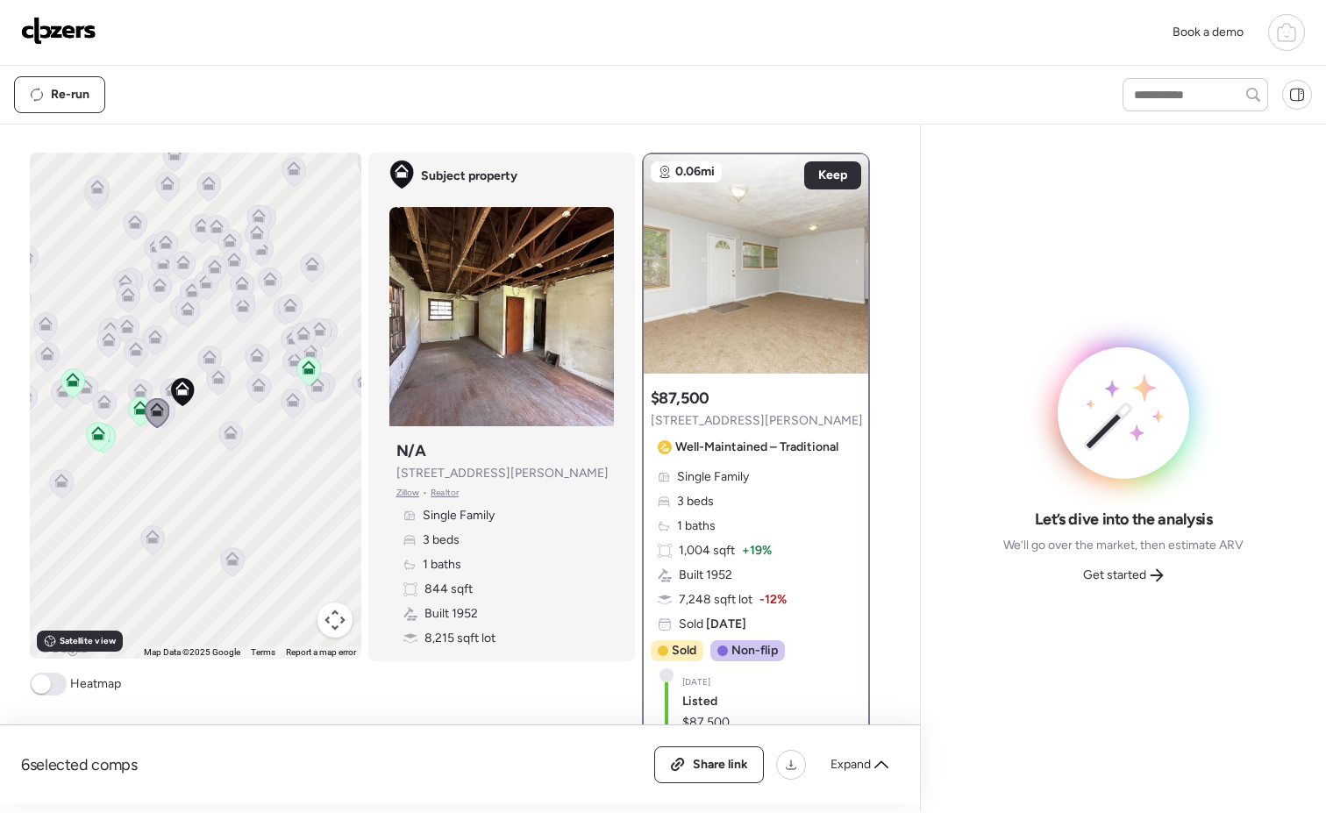
click at [135, 386] on icon at bounding box center [139, 387] width 13 height 8
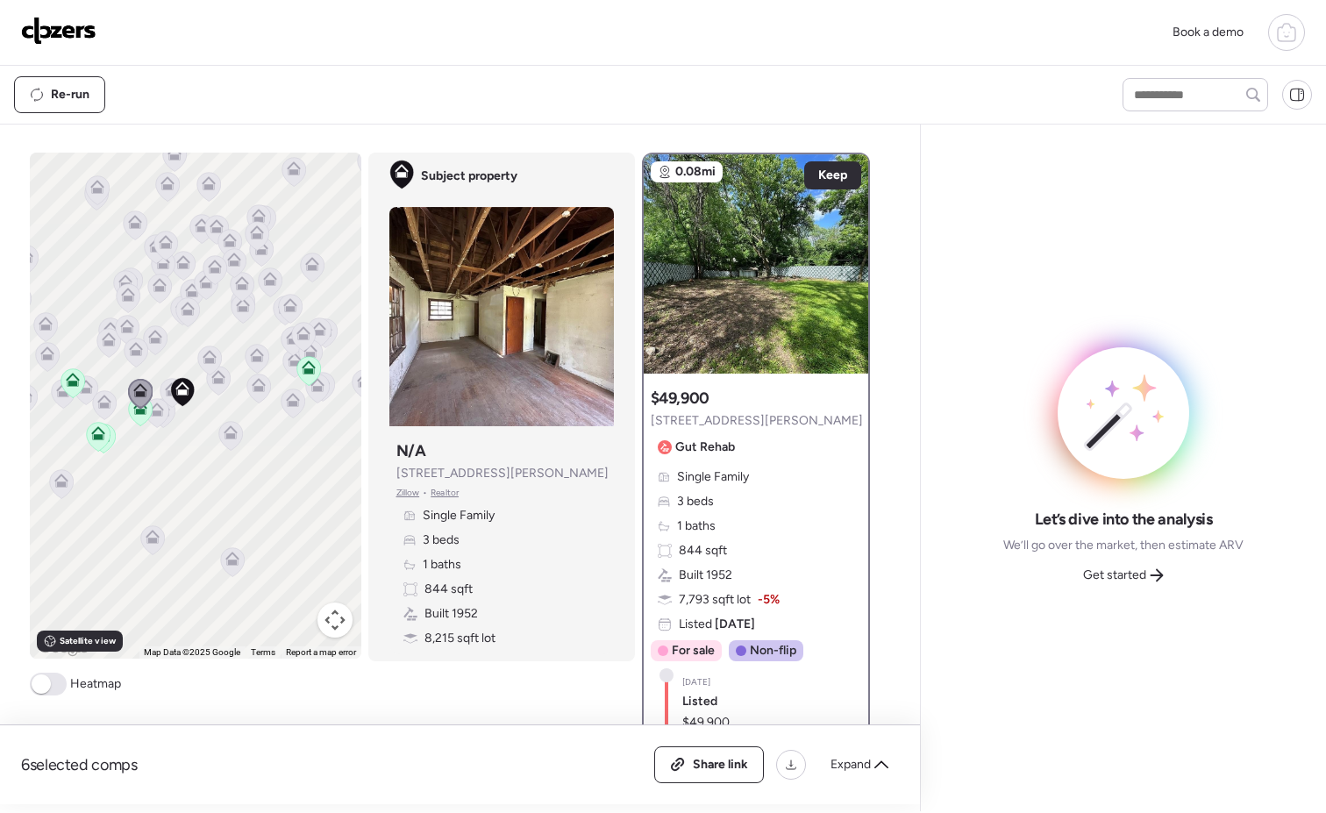
click at [129, 348] on icon at bounding box center [136, 349] width 14 height 14
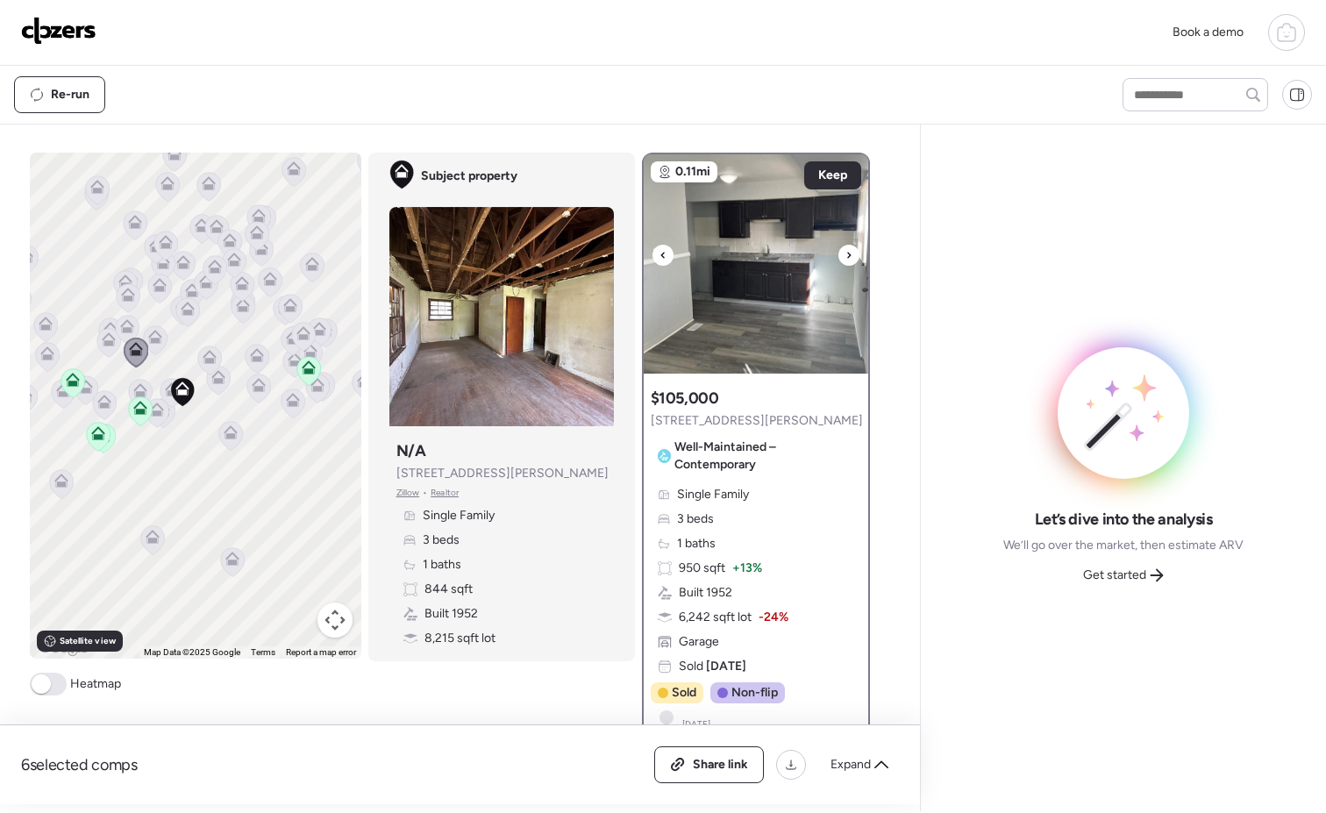
click at [845, 256] on icon at bounding box center [848, 255] width 7 height 21
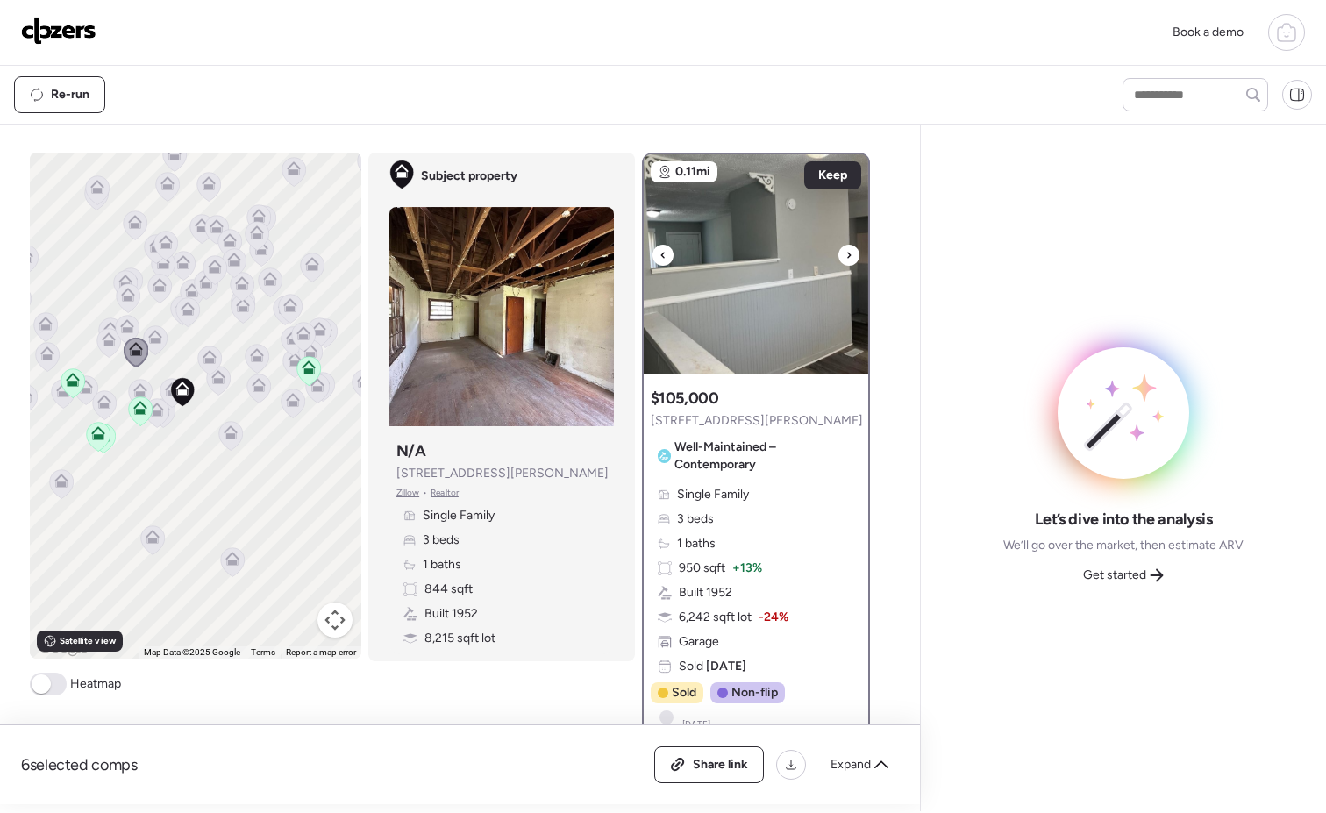
click at [845, 256] on icon at bounding box center [848, 255] width 7 height 21
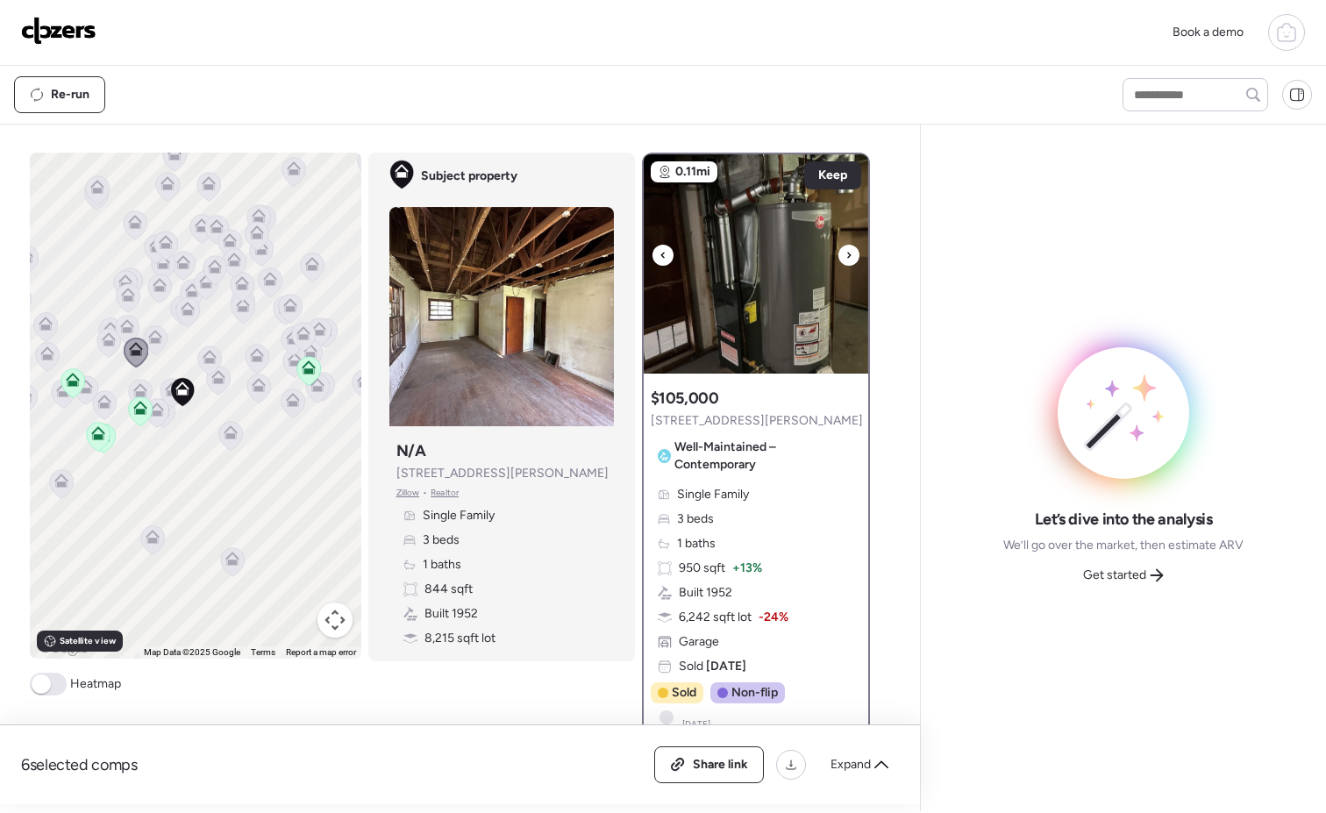
click at [845, 256] on icon at bounding box center [848, 255] width 7 height 21
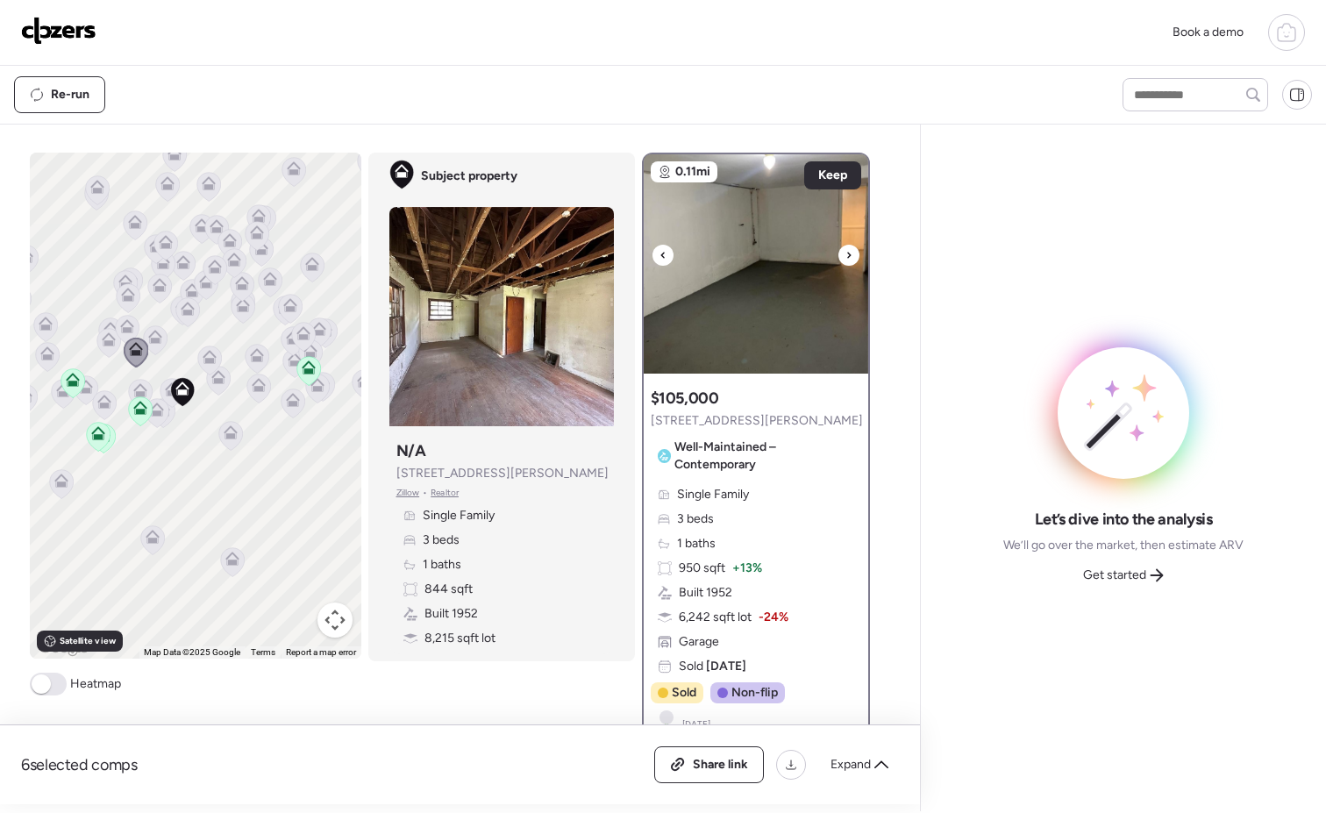
click at [845, 256] on icon at bounding box center [848, 255] width 7 height 21
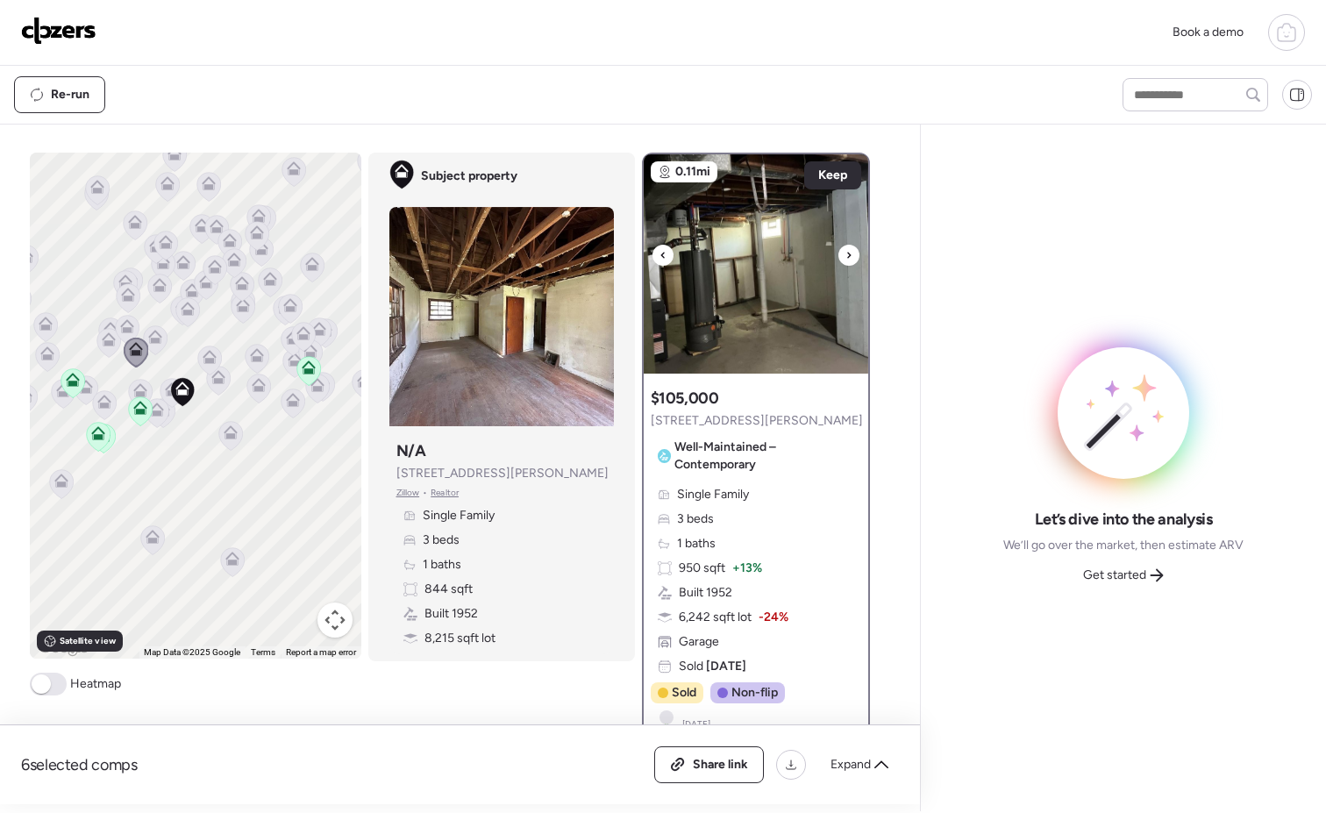
click at [845, 256] on icon at bounding box center [848, 255] width 7 height 21
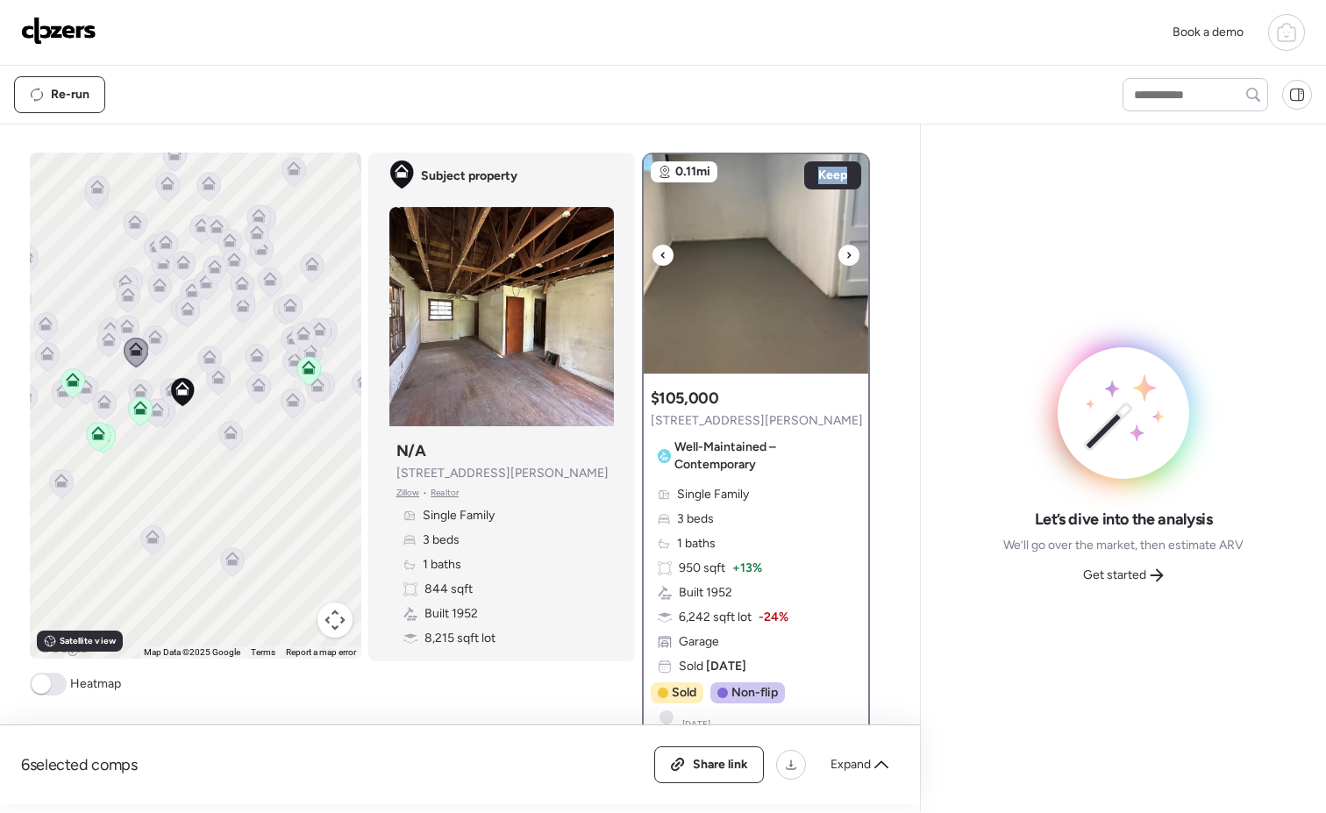
click at [845, 256] on icon at bounding box center [848, 255] width 7 height 21
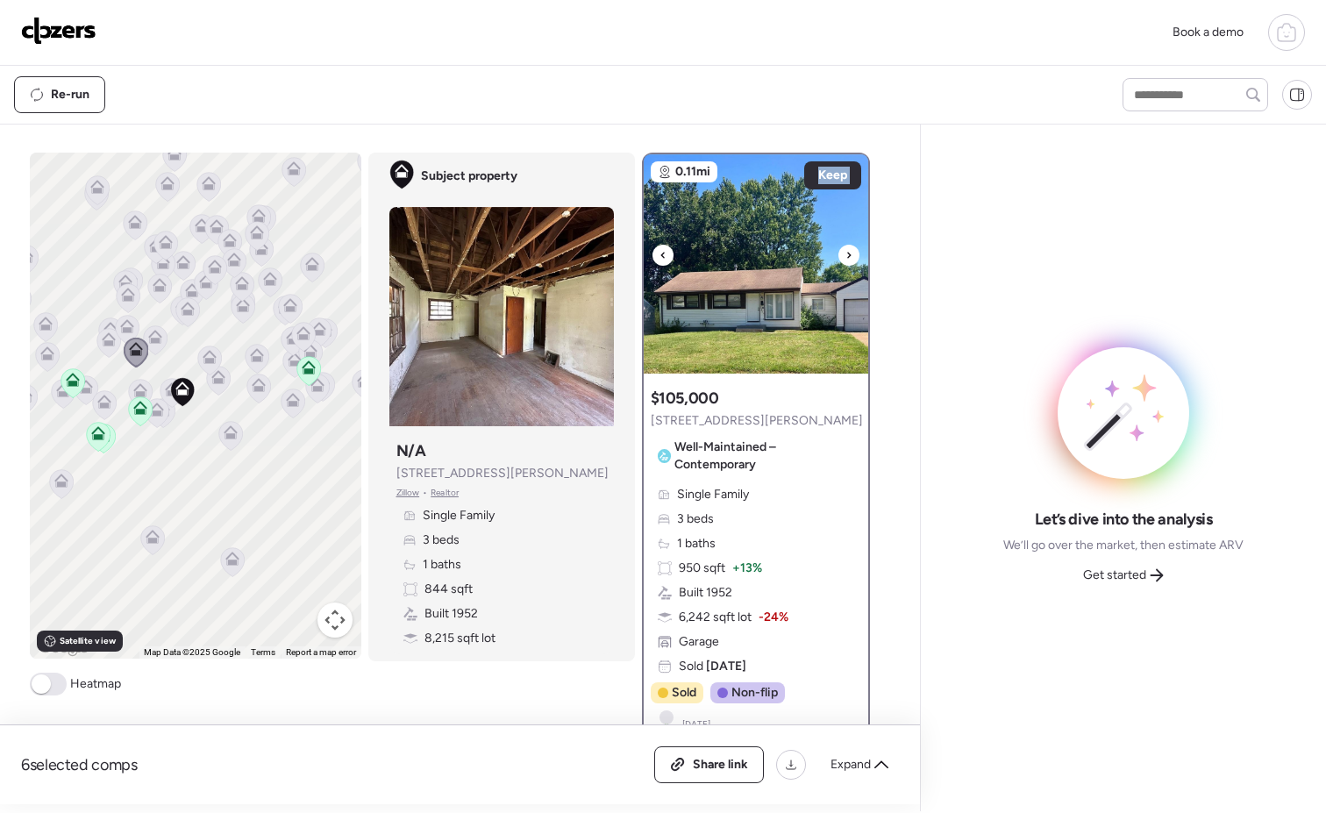
click at [845, 256] on icon at bounding box center [848, 255] width 7 height 21
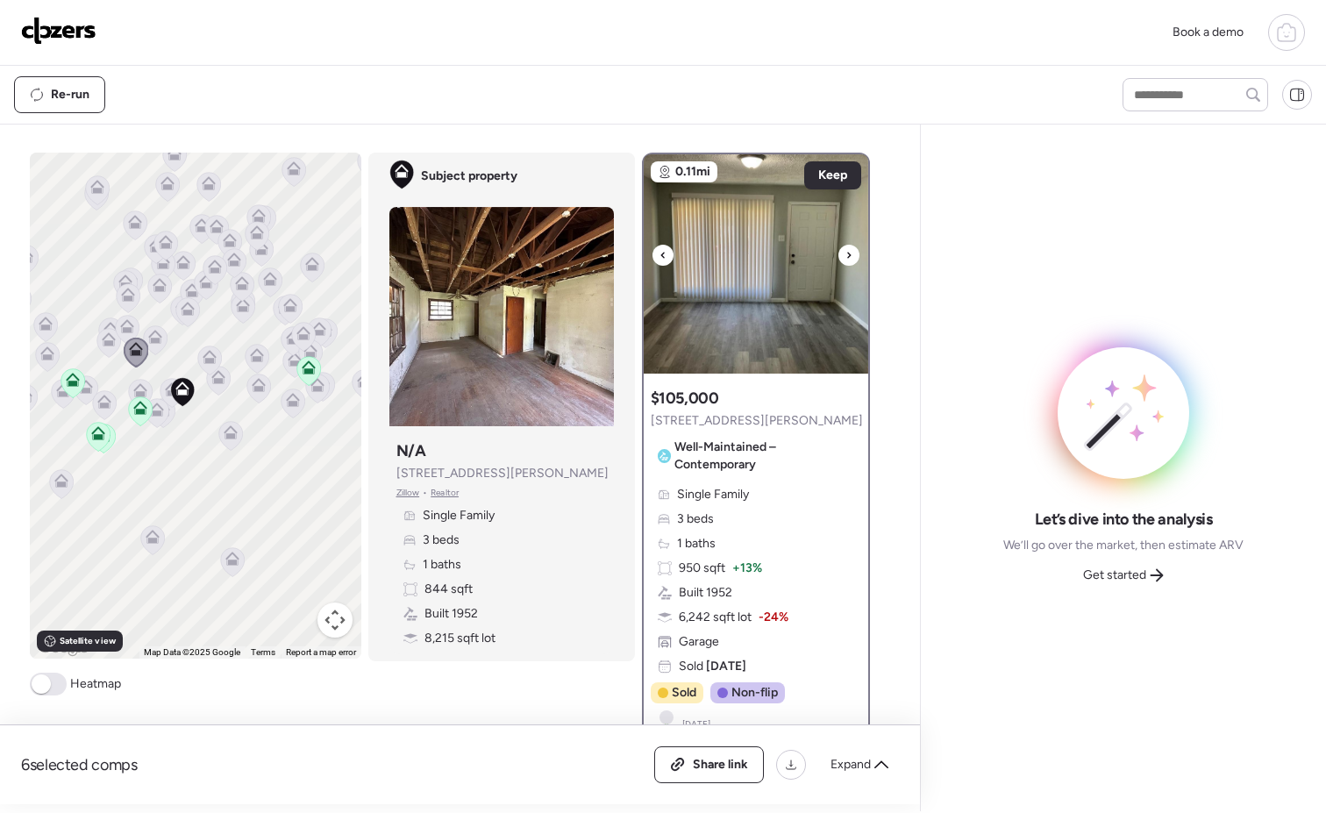
click at [845, 256] on icon at bounding box center [848, 255] width 7 height 21
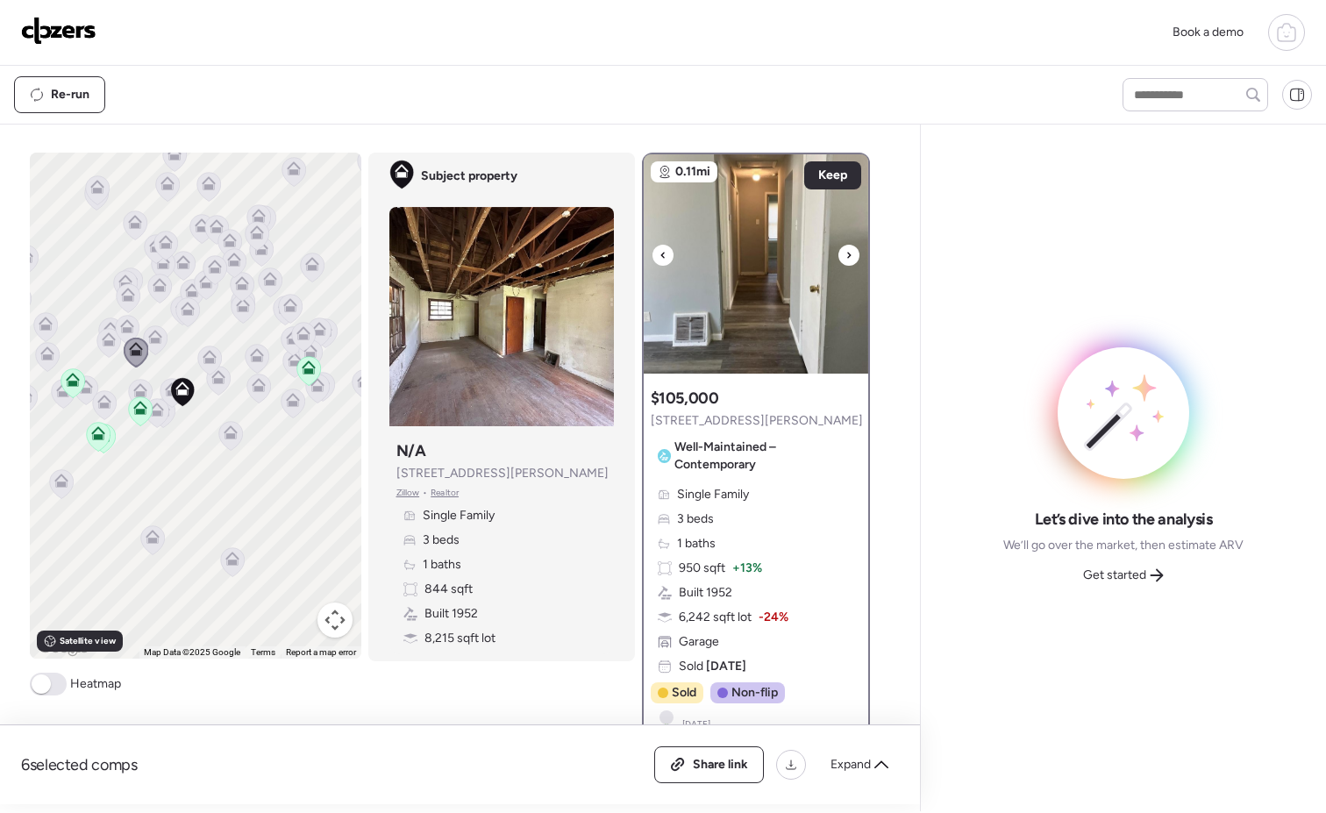
click at [845, 256] on icon at bounding box center [848, 255] width 7 height 21
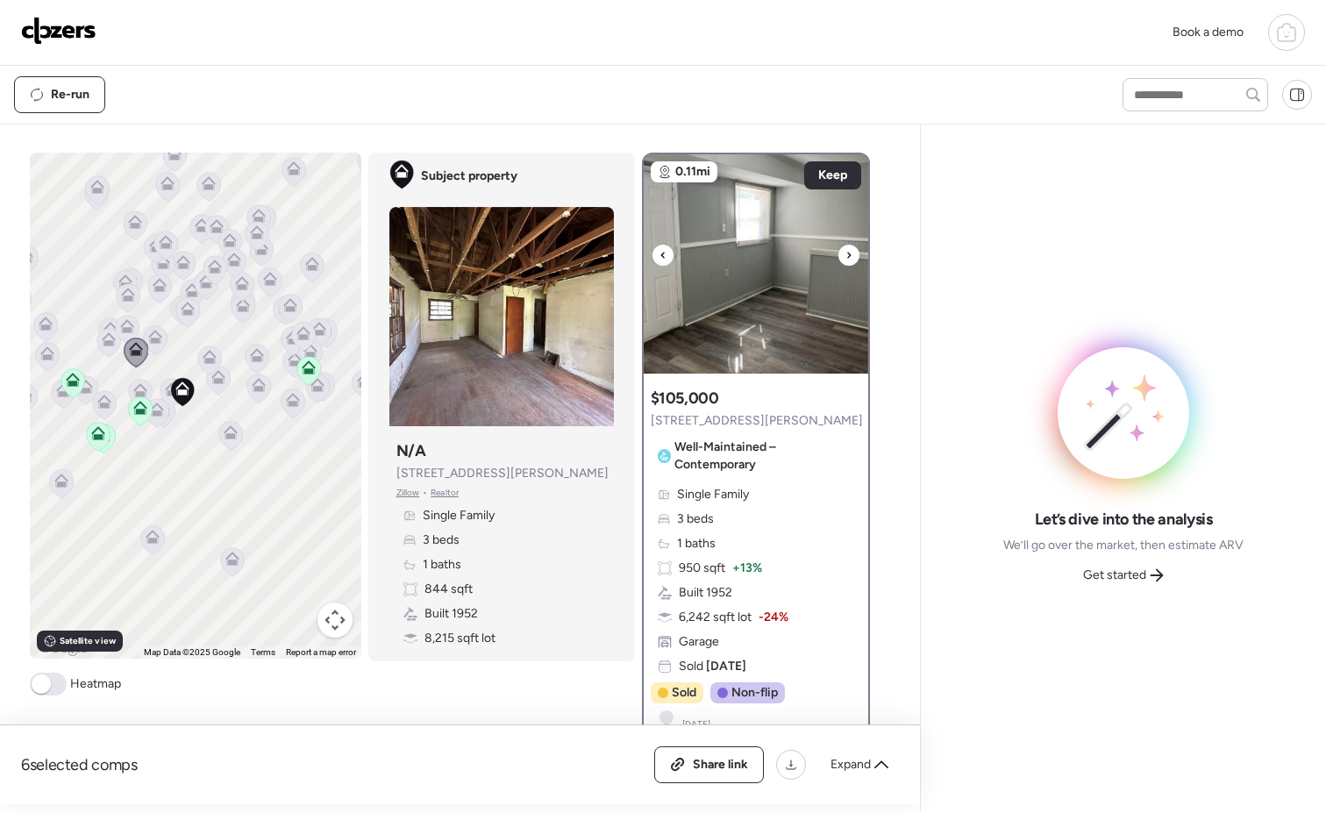
click at [845, 256] on icon at bounding box center [848, 255] width 7 height 21
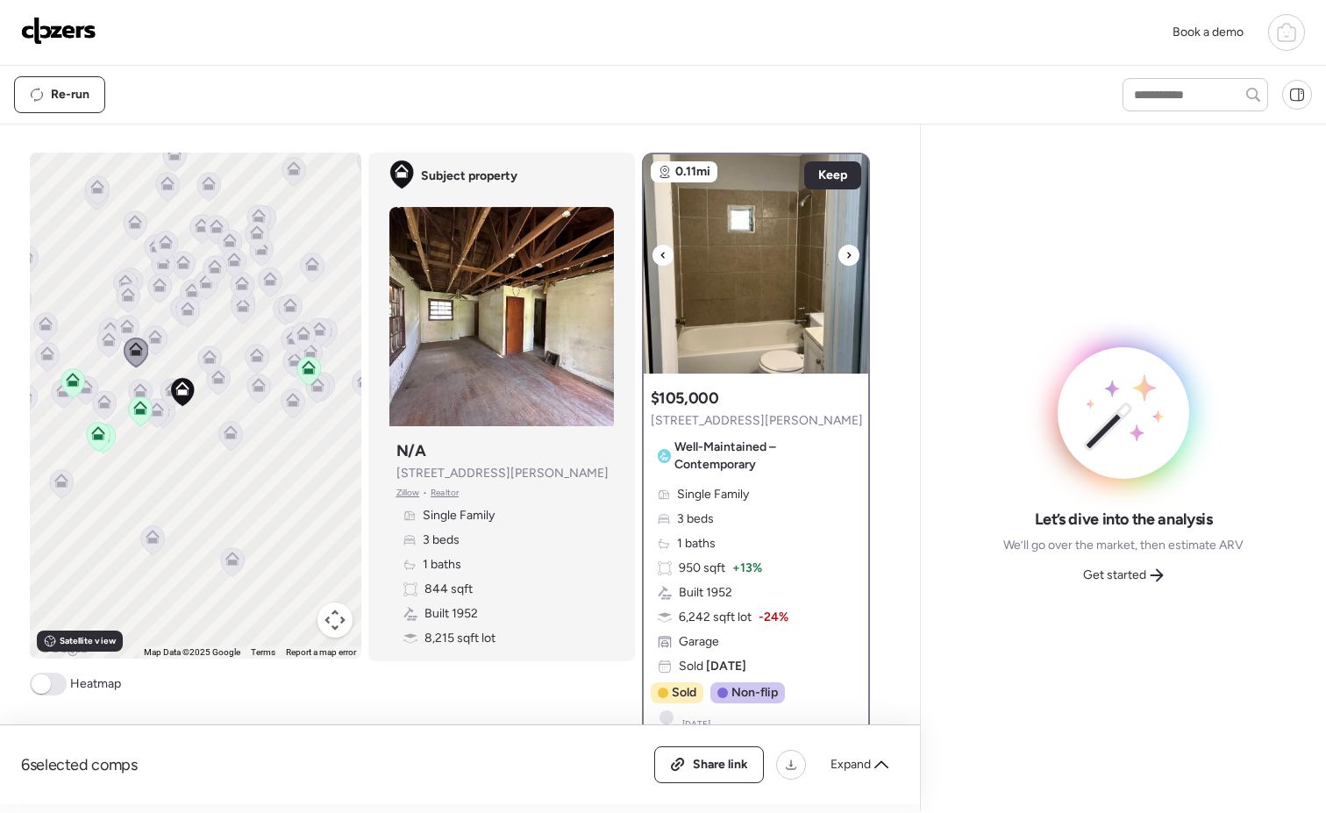
click at [845, 256] on icon at bounding box center [848, 255] width 7 height 21
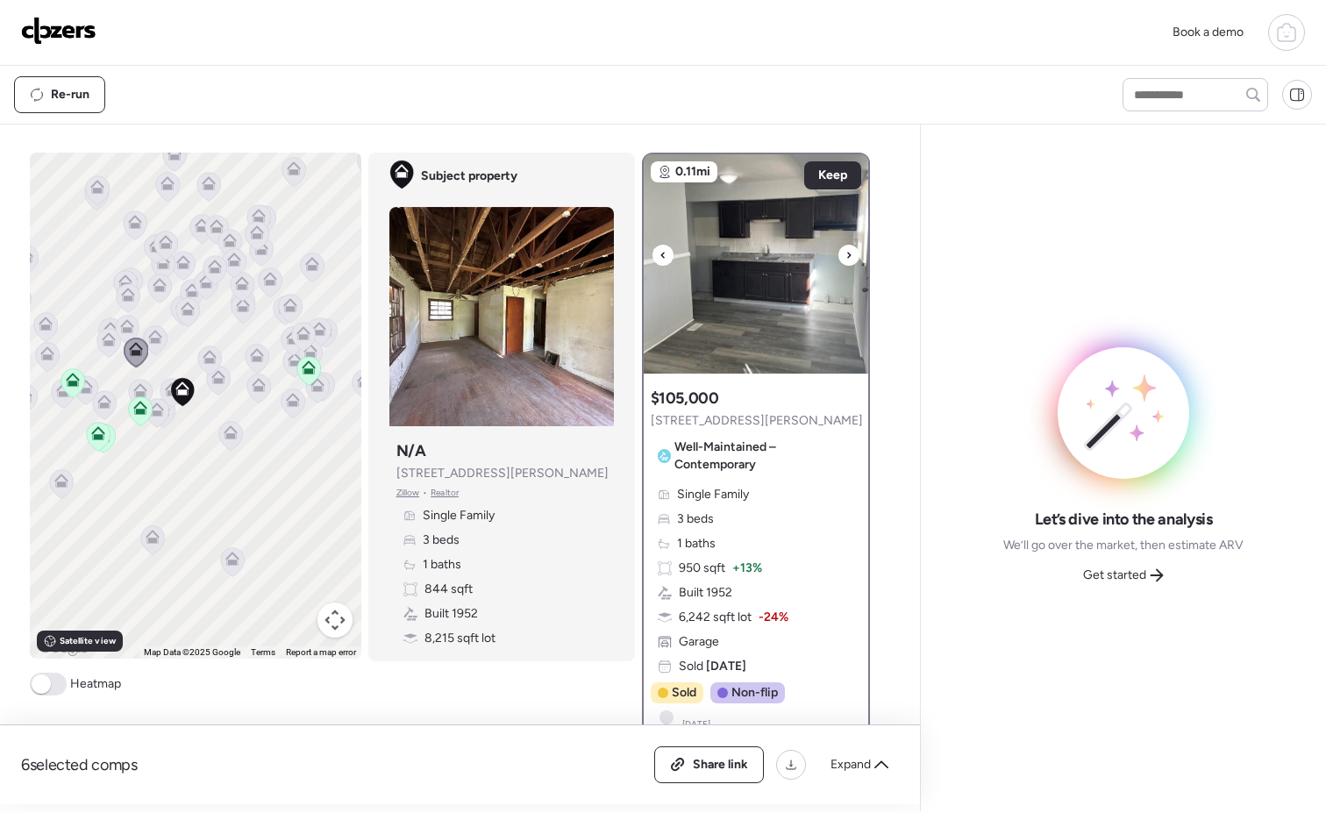
click at [845, 256] on icon at bounding box center [848, 255] width 7 height 21
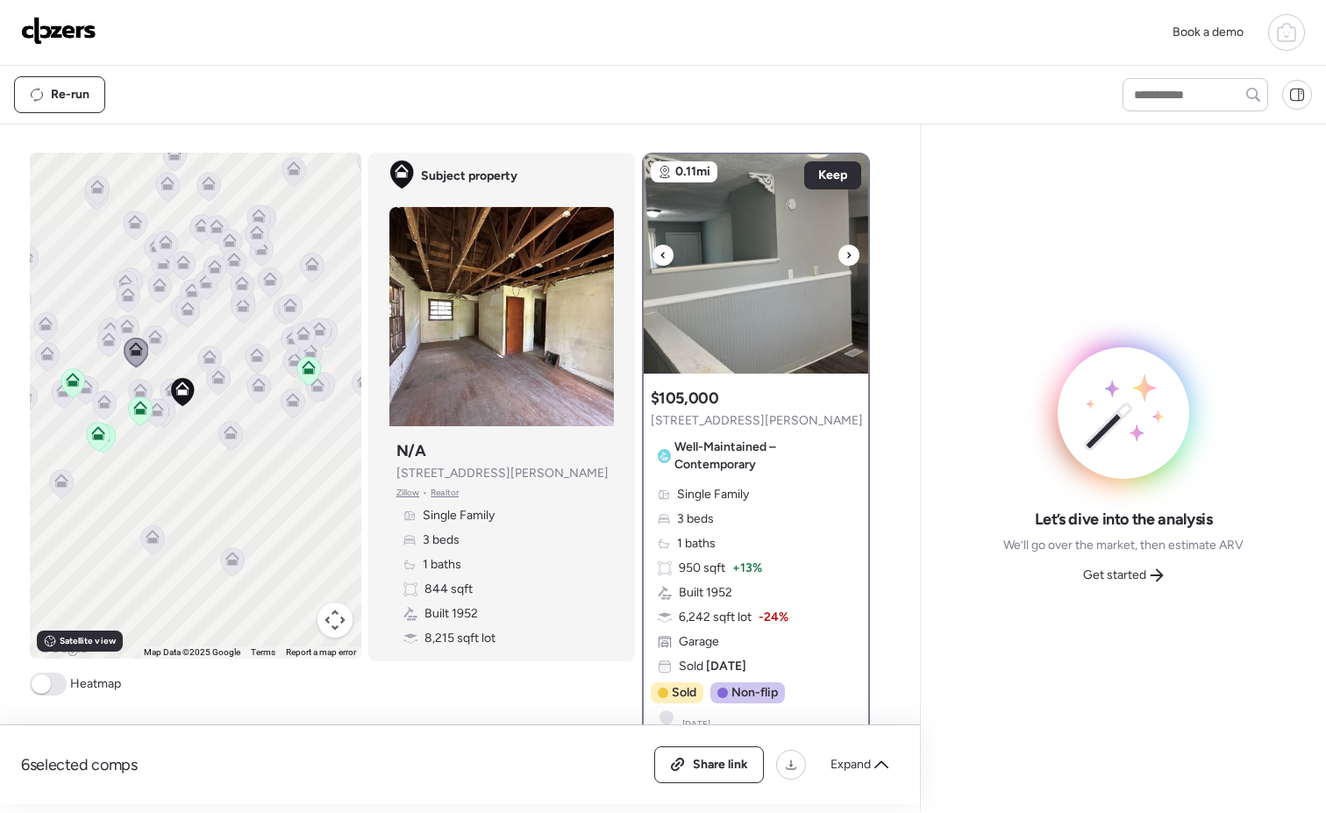
click at [845, 256] on icon at bounding box center [848, 255] width 7 height 21
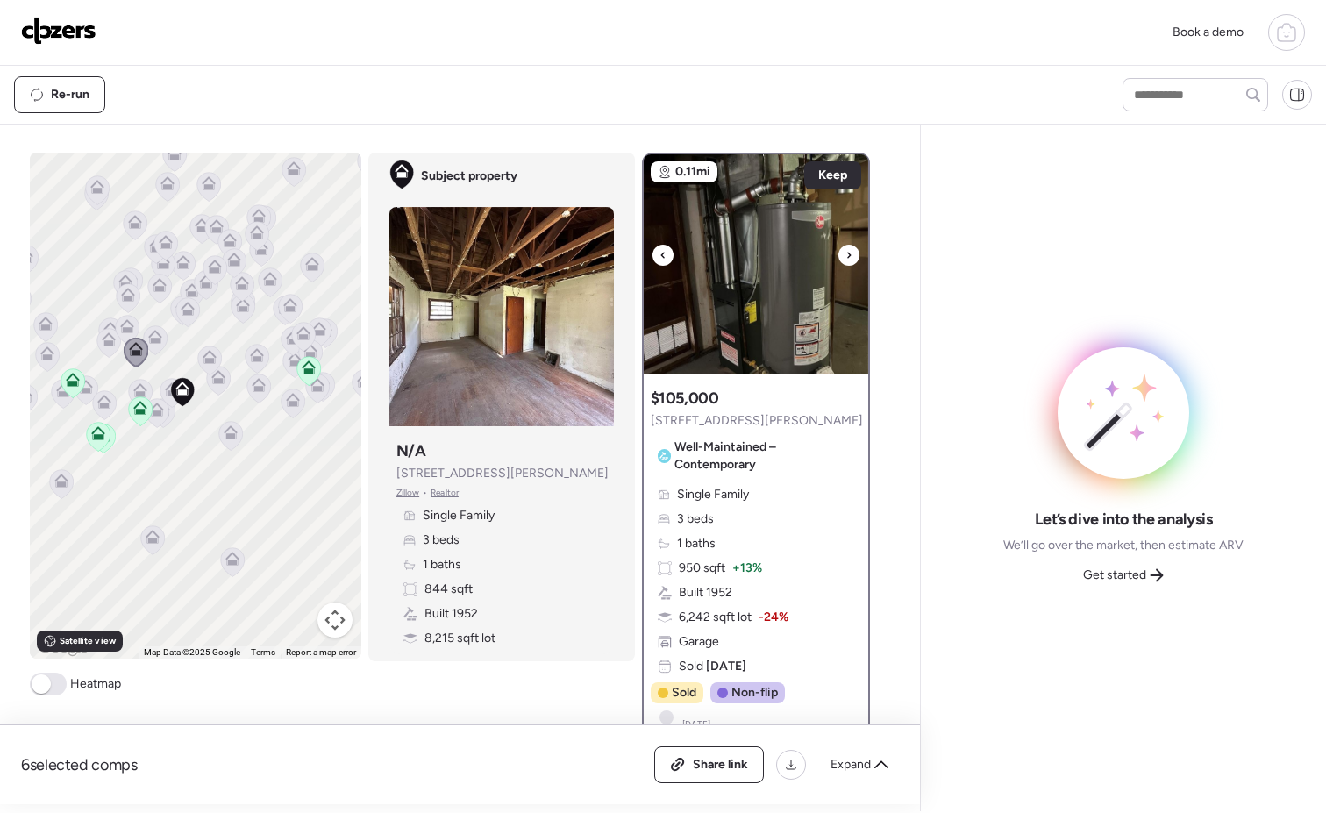
click at [845, 256] on icon at bounding box center [848, 255] width 7 height 21
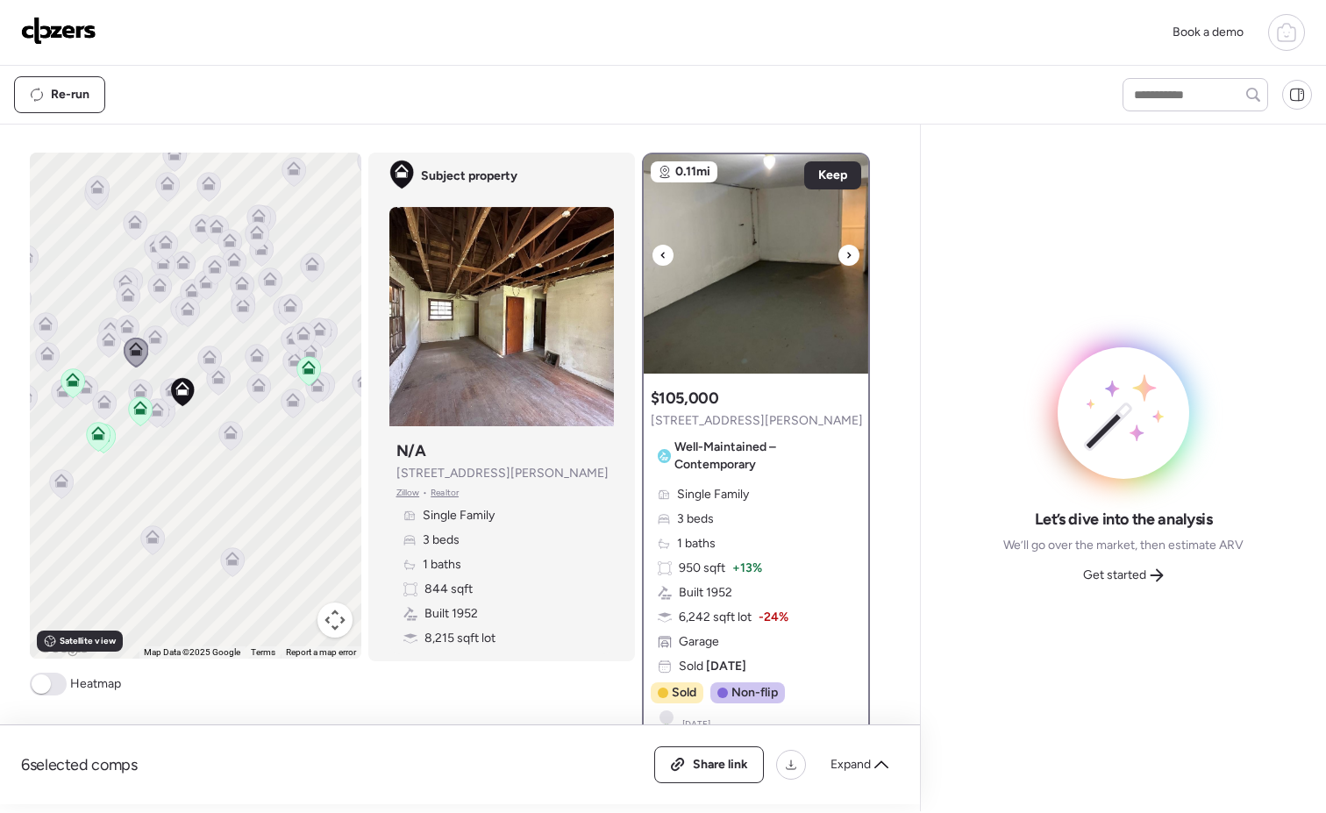
click at [845, 256] on icon at bounding box center [848, 255] width 7 height 21
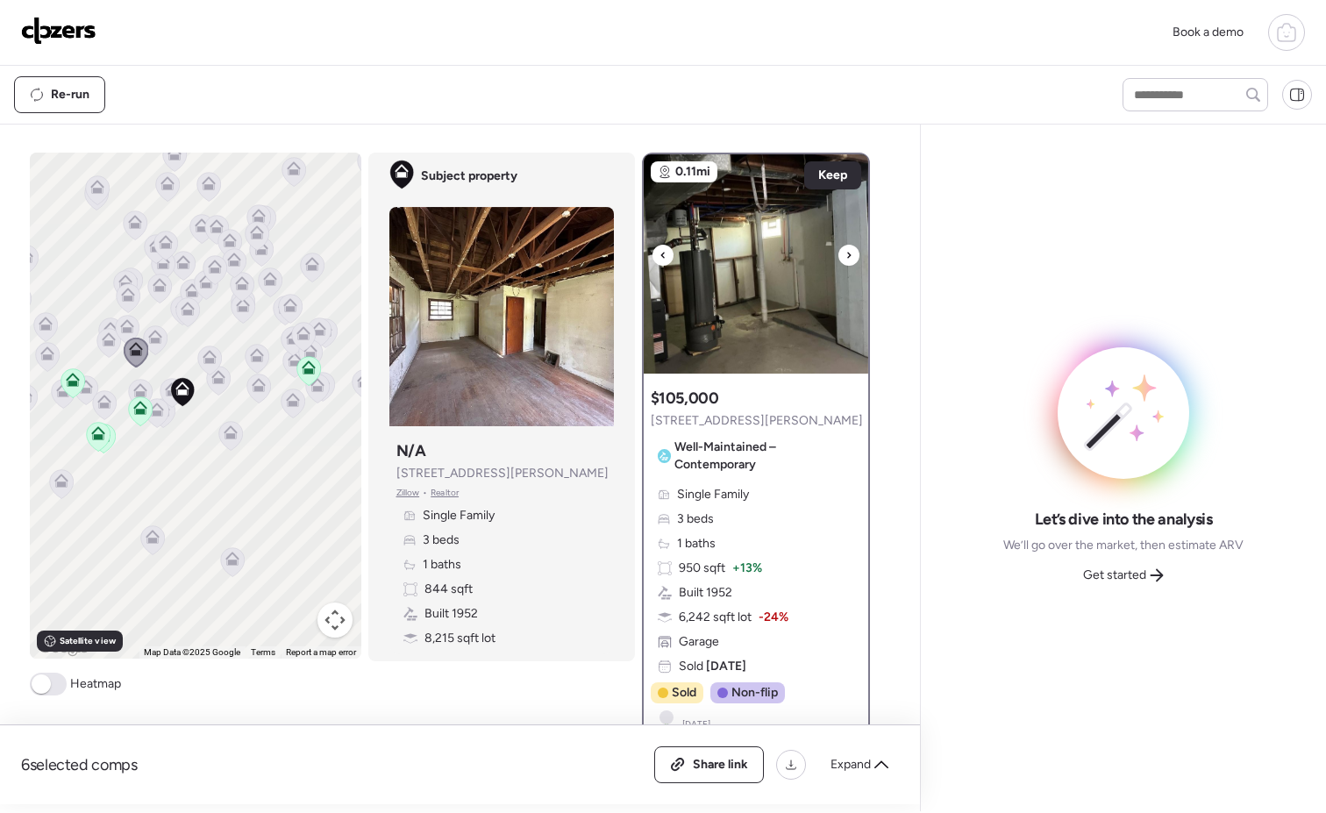
click at [845, 256] on icon at bounding box center [848, 255] width 7 height 21
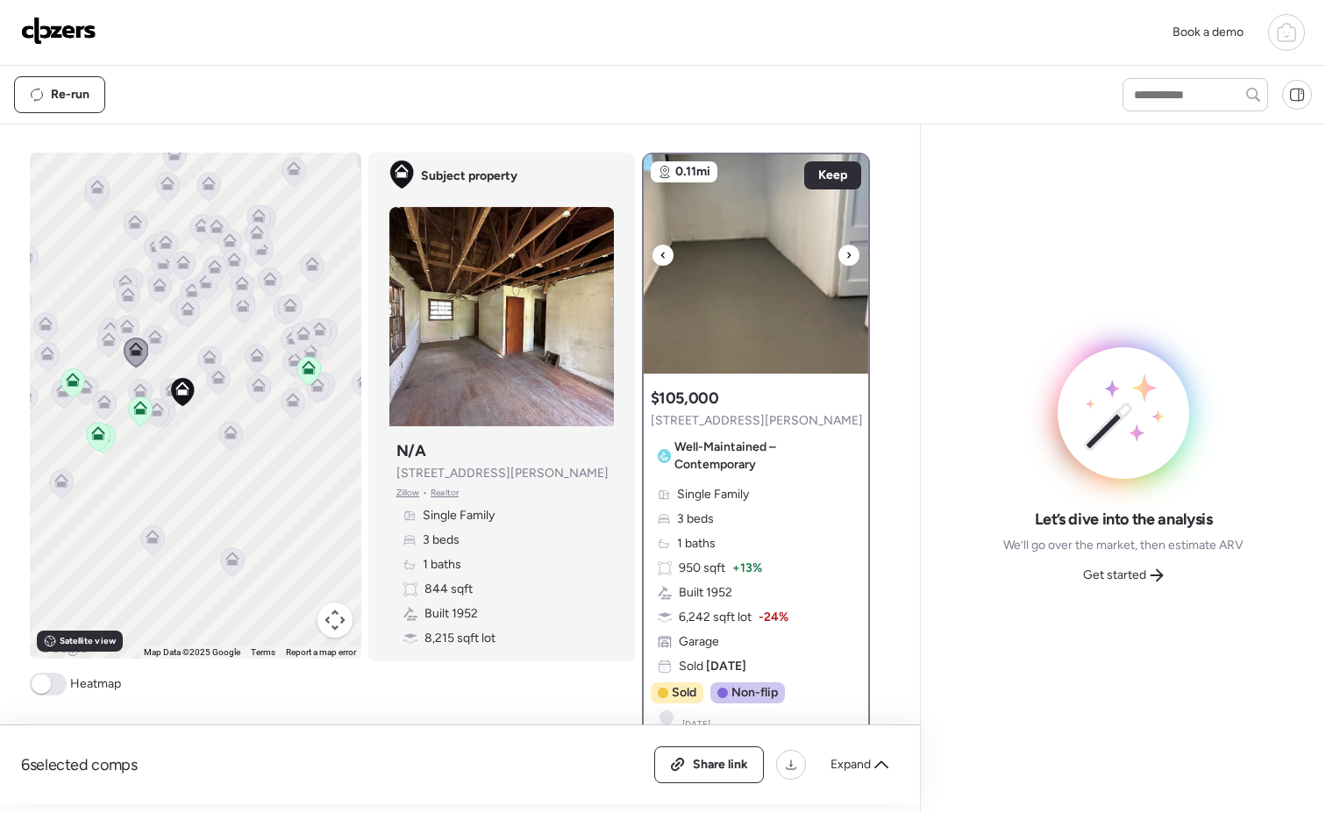
click at [845, 256] on icon at bounding box center [848, 255] width 7 height 21
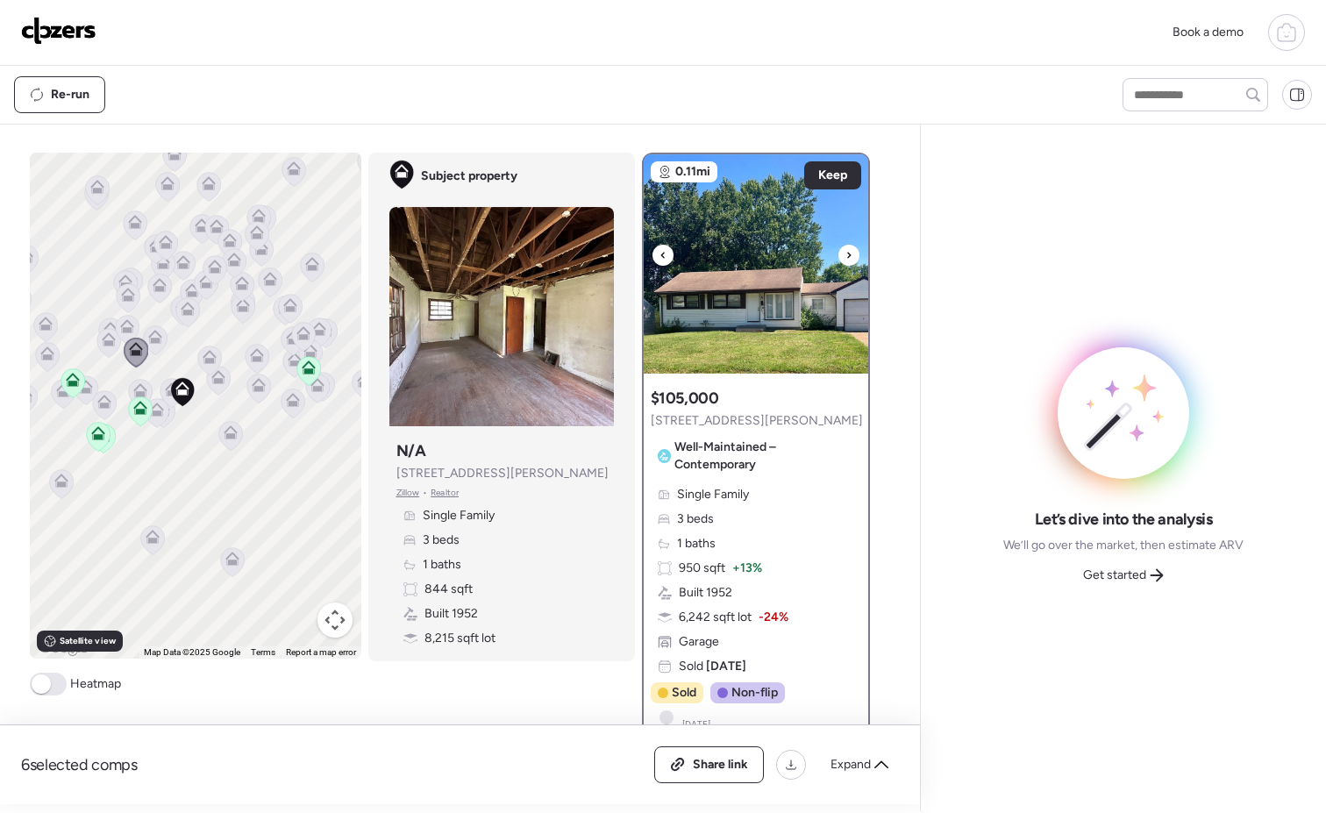
click at [845, 256] on icon at bounding box center [848, 255] width 7 height 21
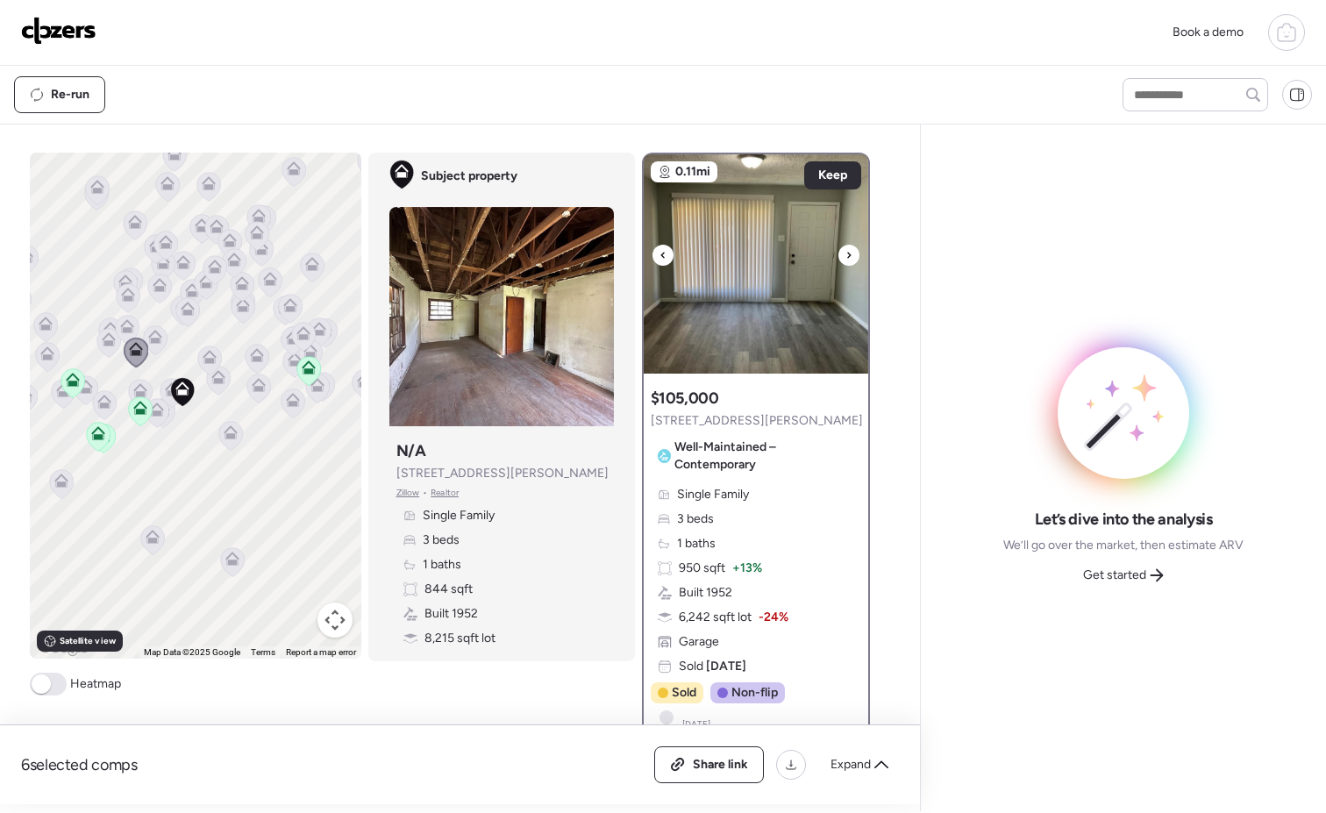
click at [660, 257] on icon at bounding box center [662, 255] width 4 height 6
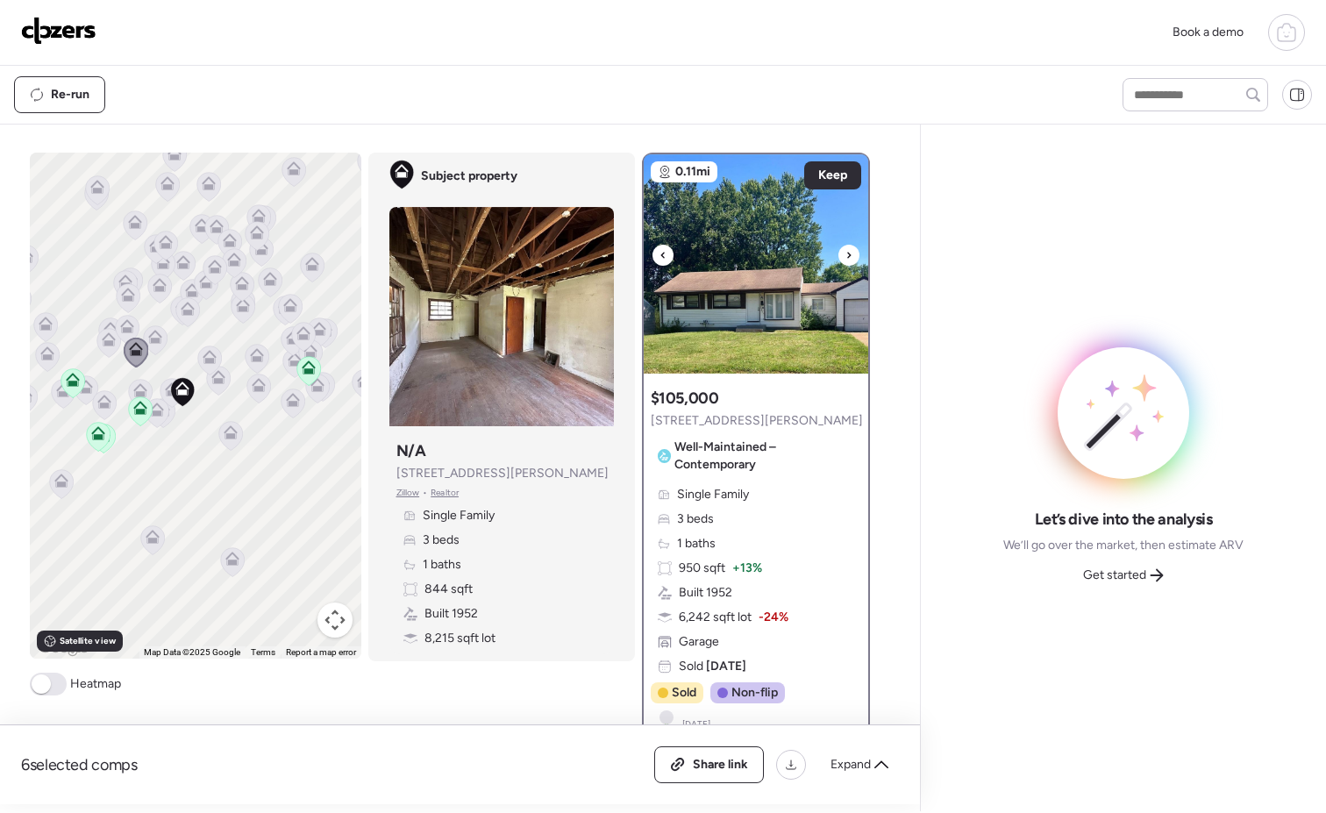
click at [768, 273] on img at bounding box center [756, 263] width 225 height 219
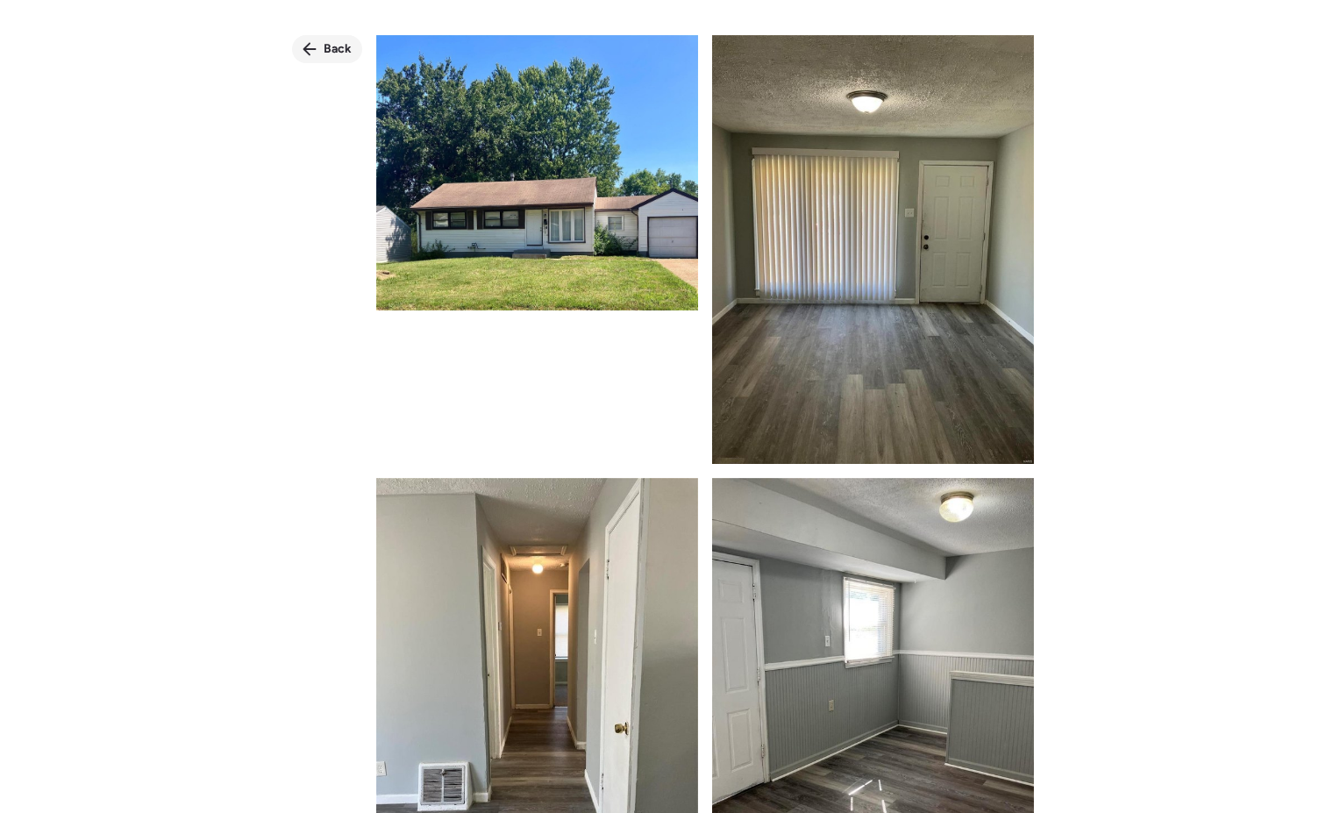
click at [332, 46] on span "Back" at bounding box center [338, 49] width 28 height 18
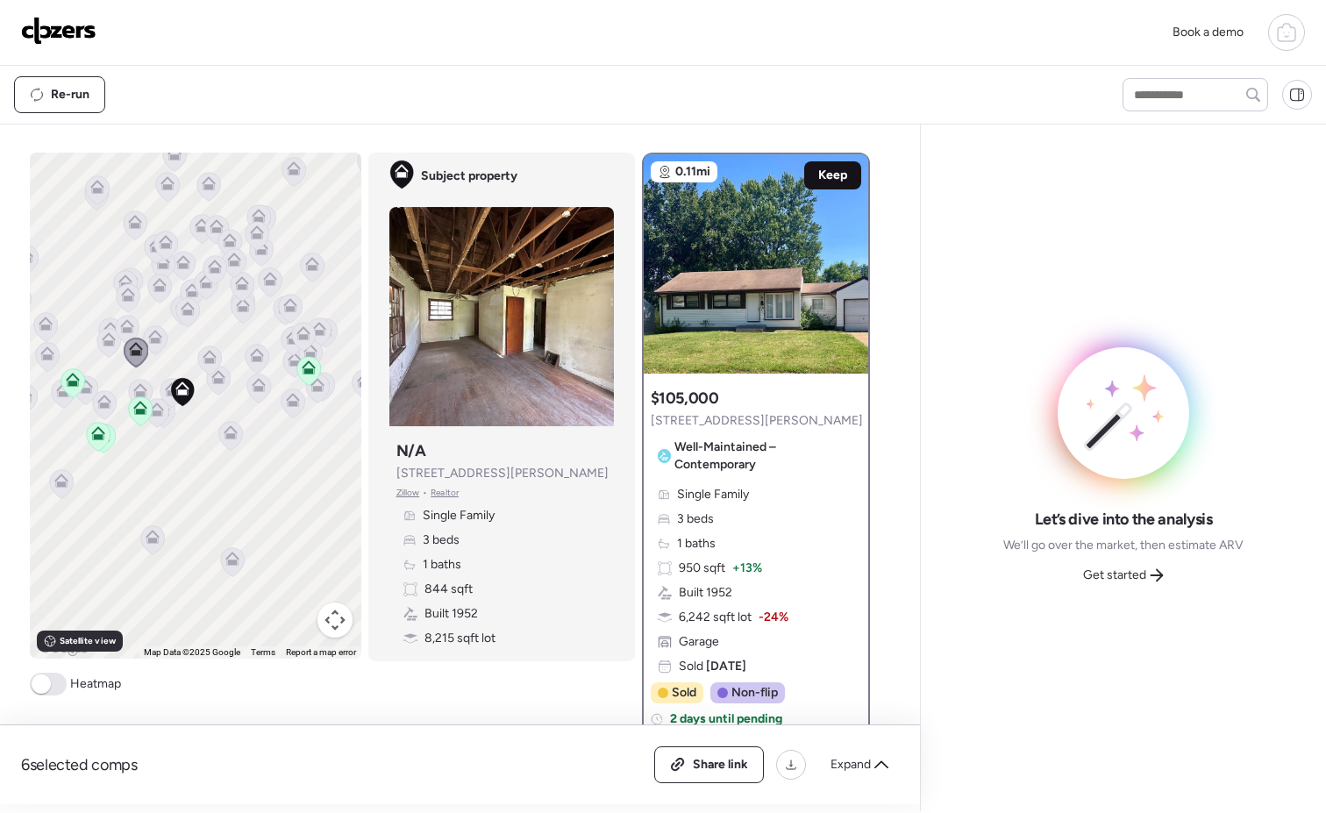
click at [839, 172] on span "Keep" at bounding box center [832, 176] width 29 height 18
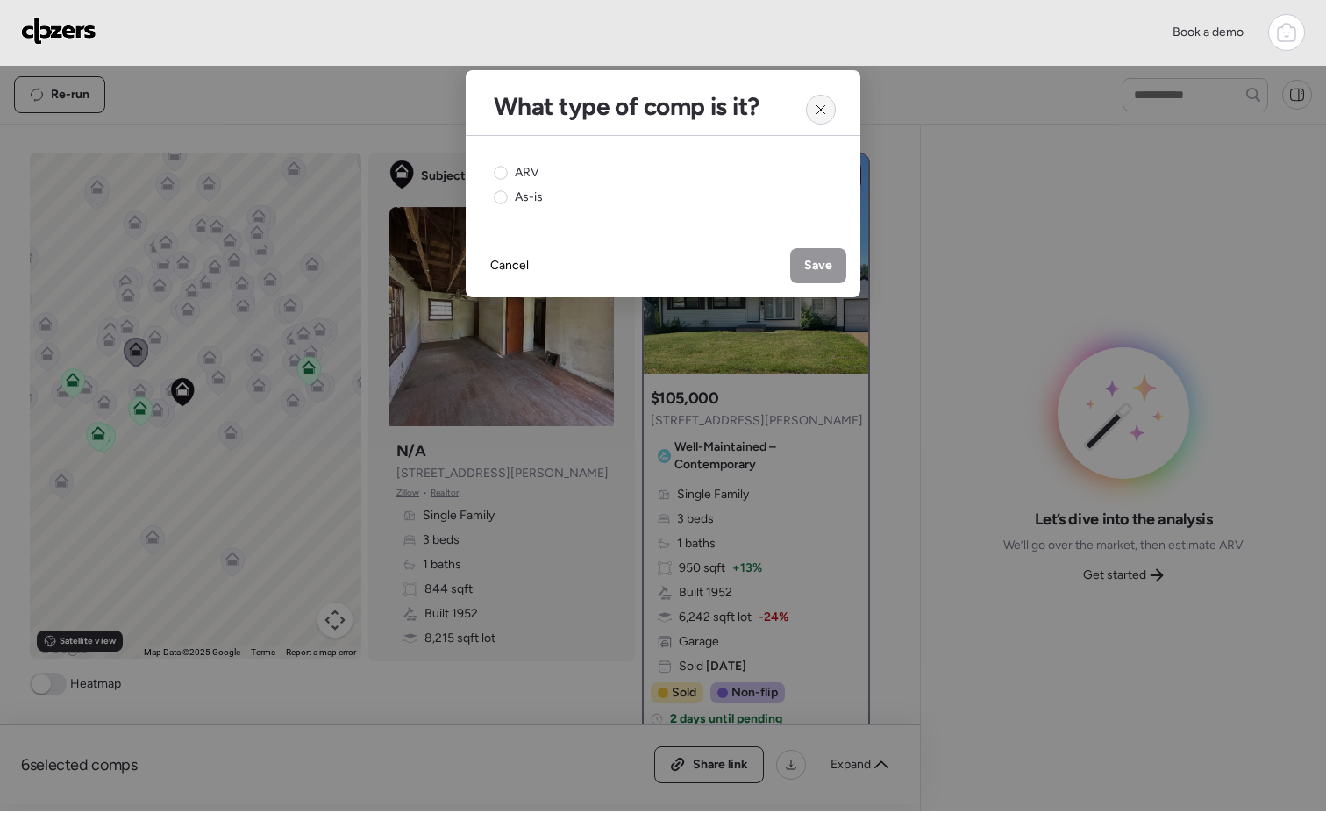
click at [821, 109] on icon at bounding box center [821, 110] width 14 height 14
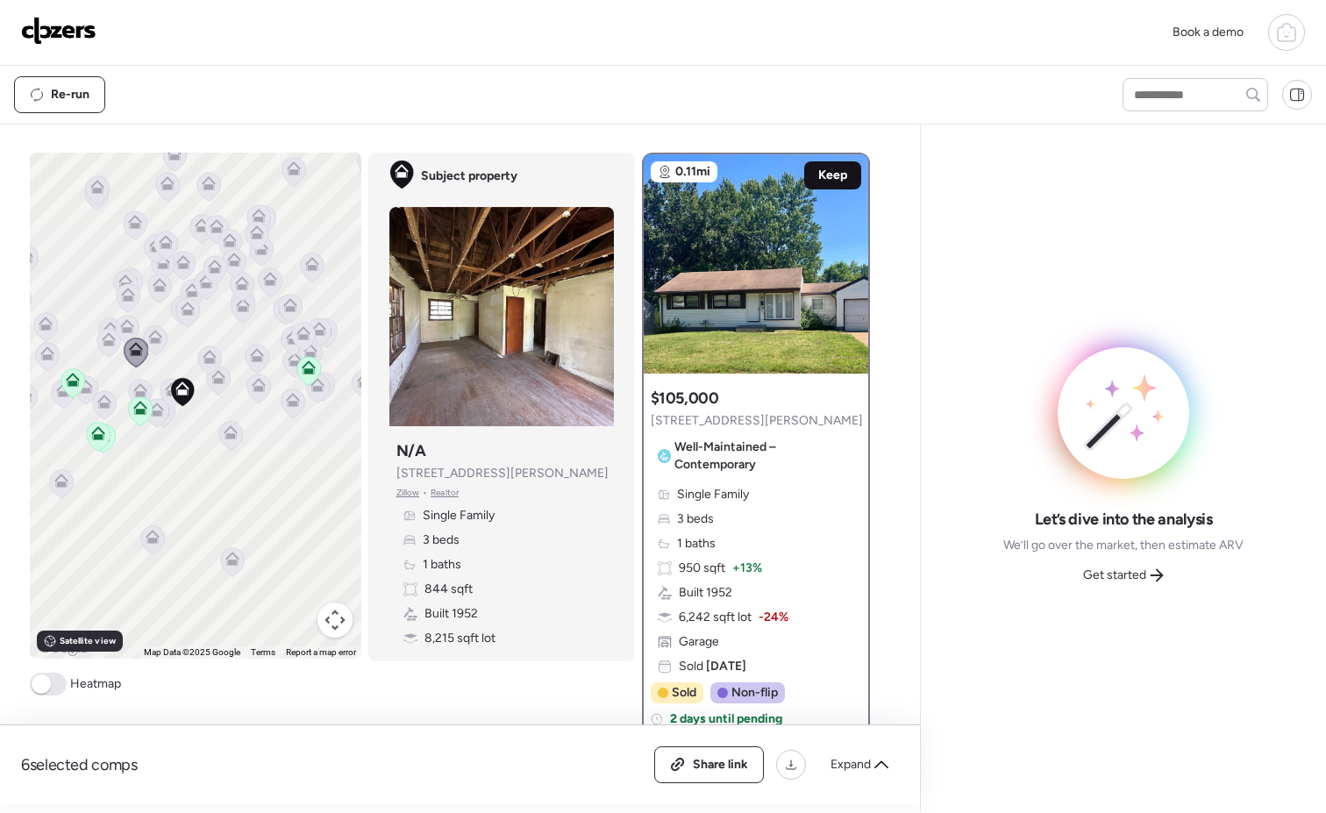
click at [818, 171] on span "Keep" at bounding box center [832, 176] width 29 height 18
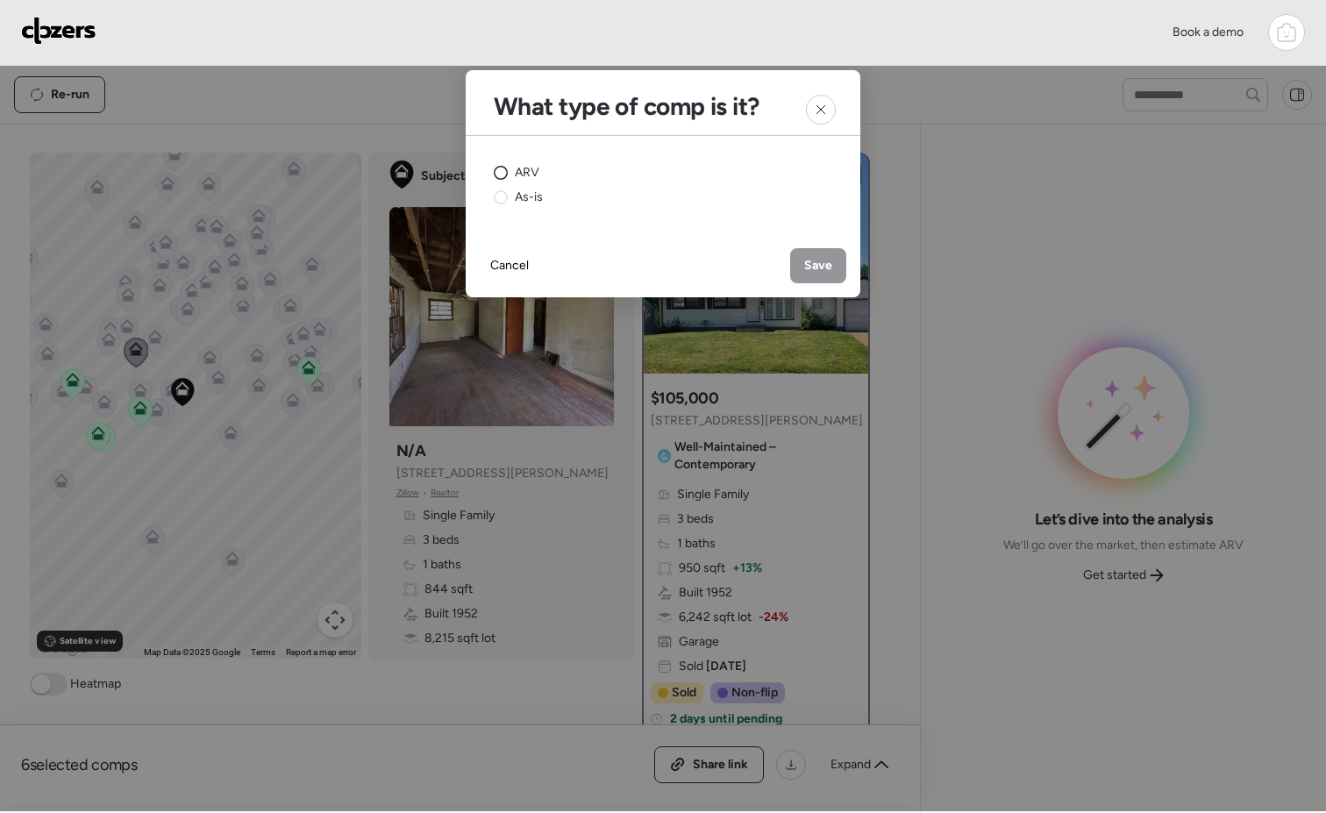
click at [494, 168] on icon at bounding box center [501, 173] width 14 height 14
click at [804, 267] on span "Save" at bounding box center [818, 266] width 28 height 18
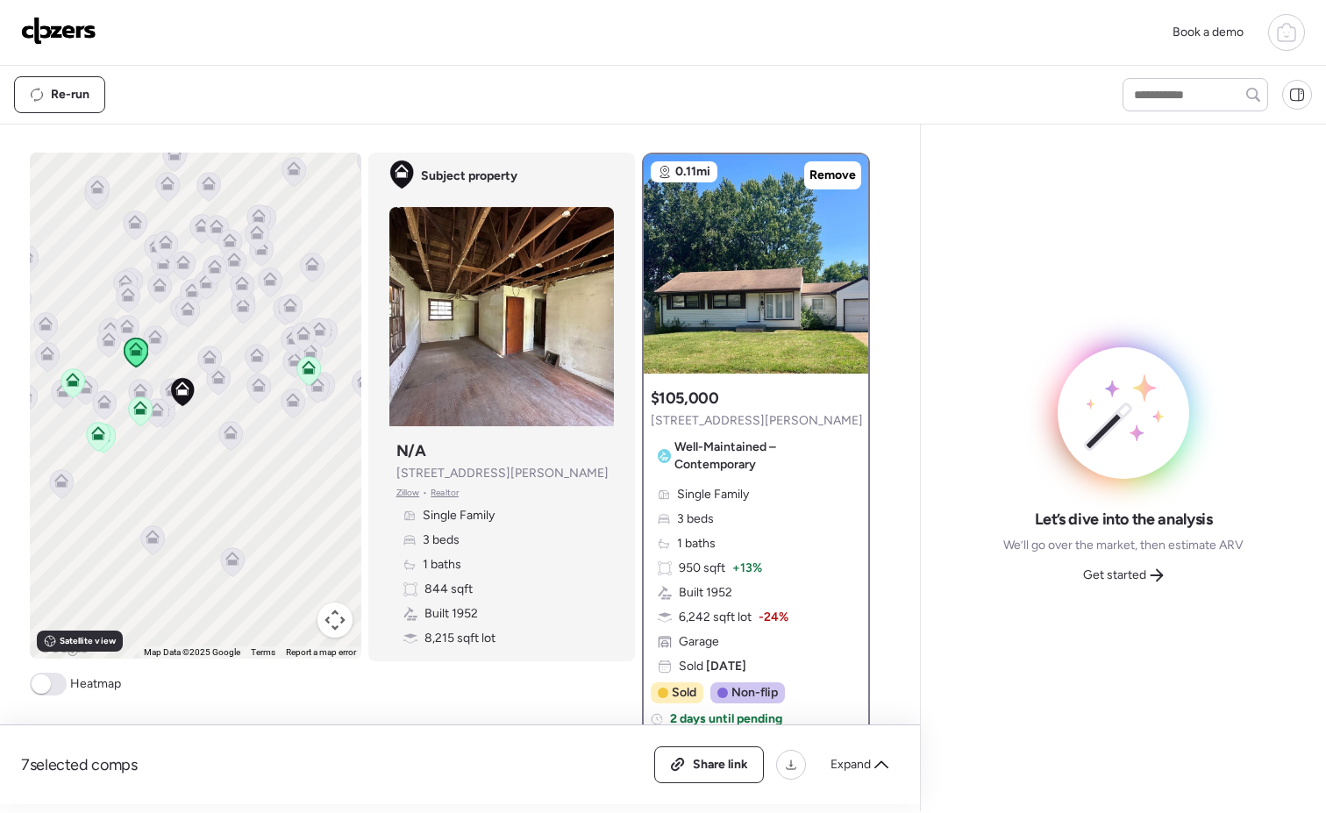
click at [148, 337] on icon at bounding box center [155, 337] width 14 height 14
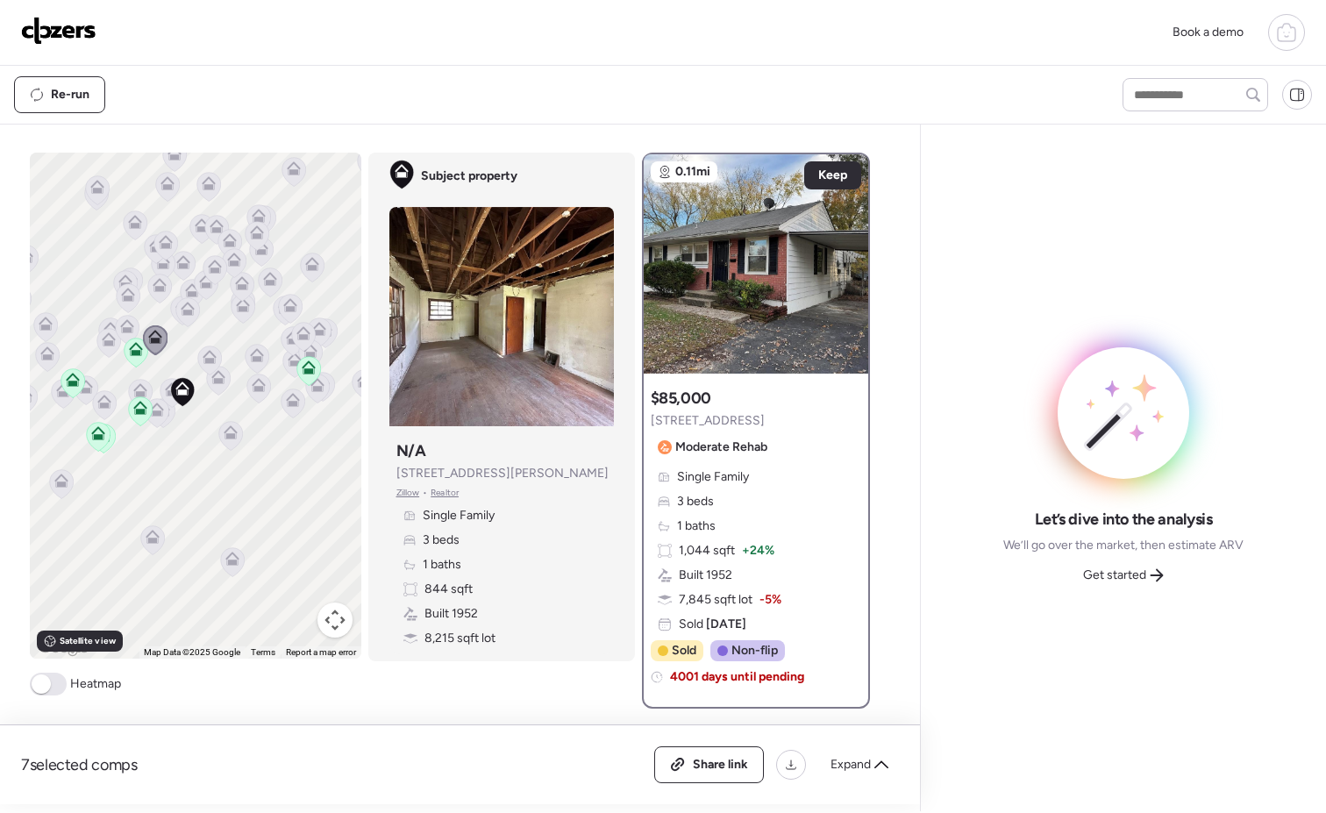
click at [188, 308] on icon at bounding box center [187, 311] width 24 height 29
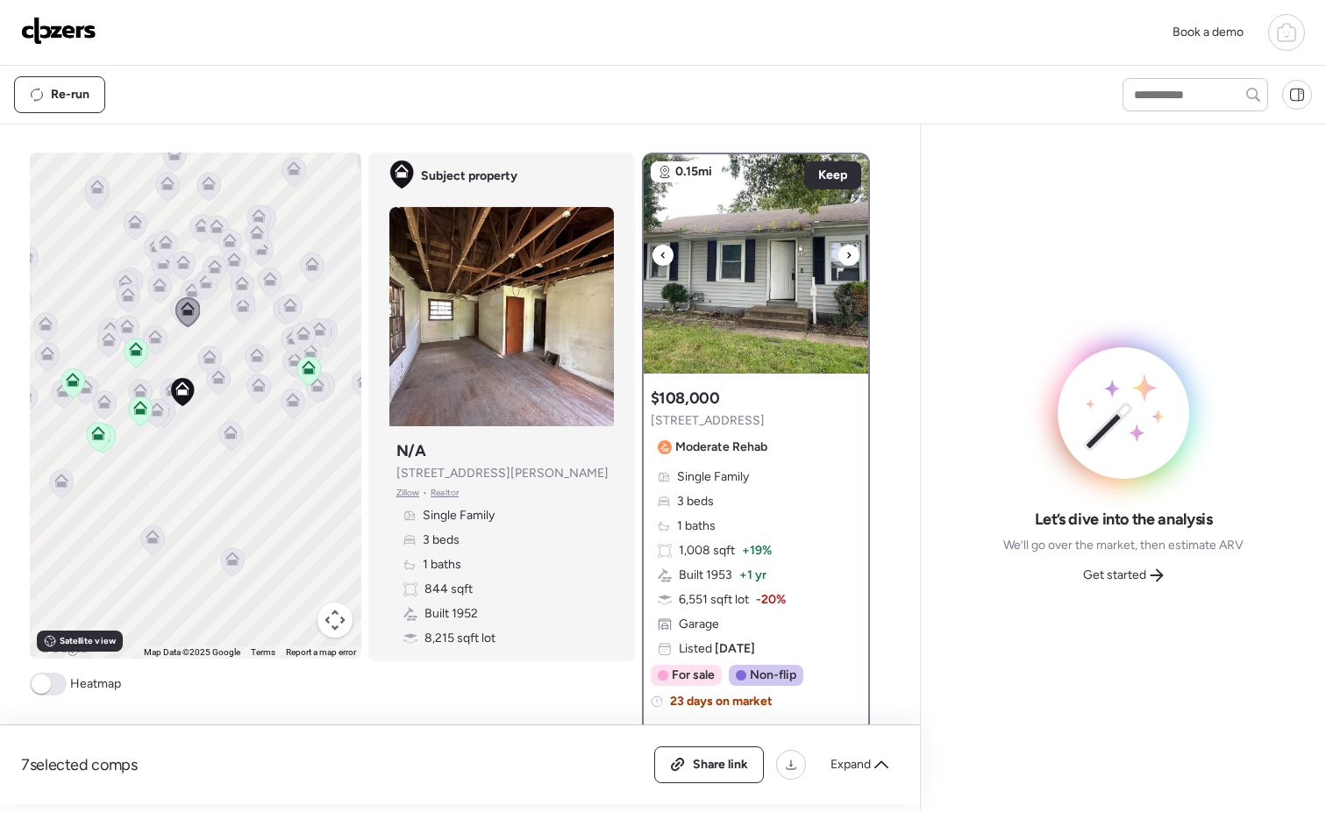
click at [845, 258] on icon at bounding box center [848, 255] width 7 height 21
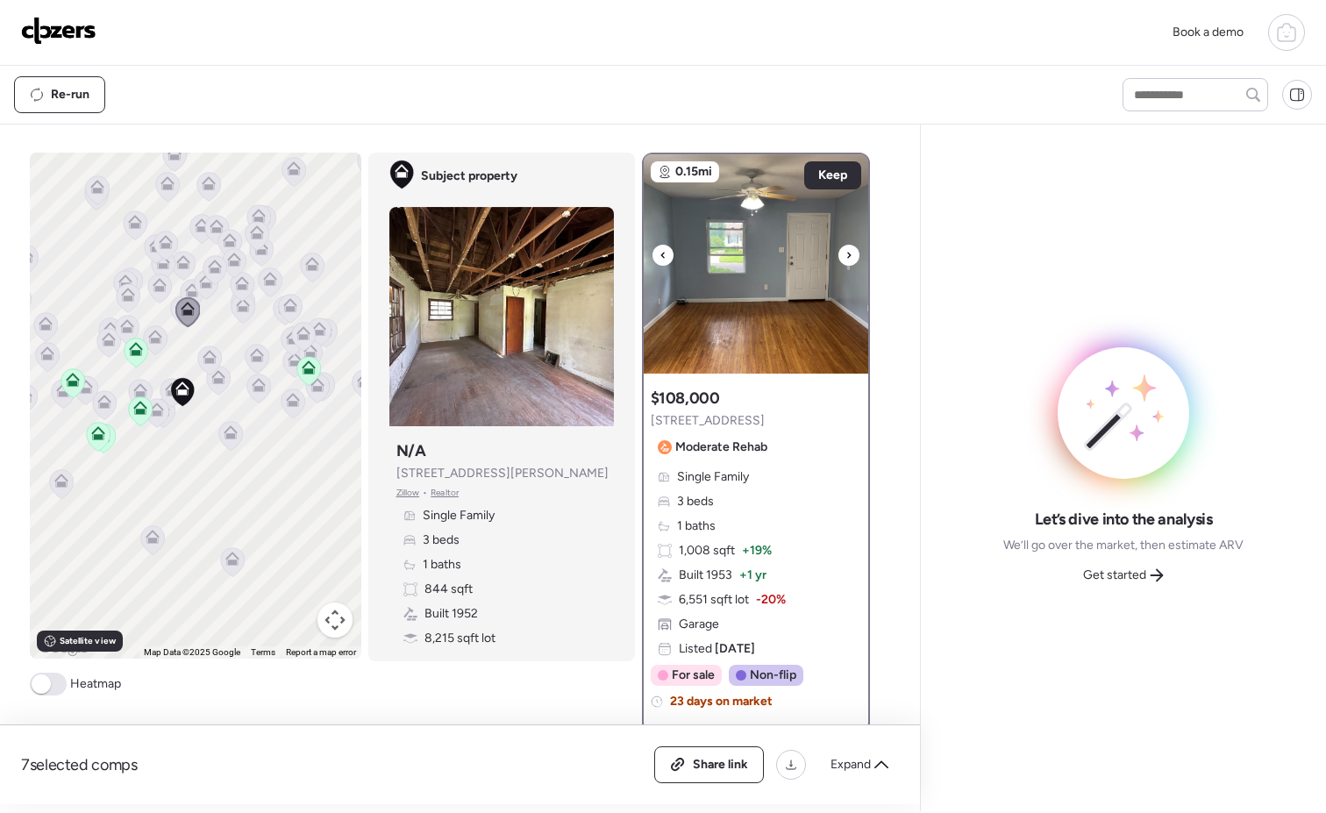
click at [845, 258] on icon at bounding box center [848, 255] width 7 height 21
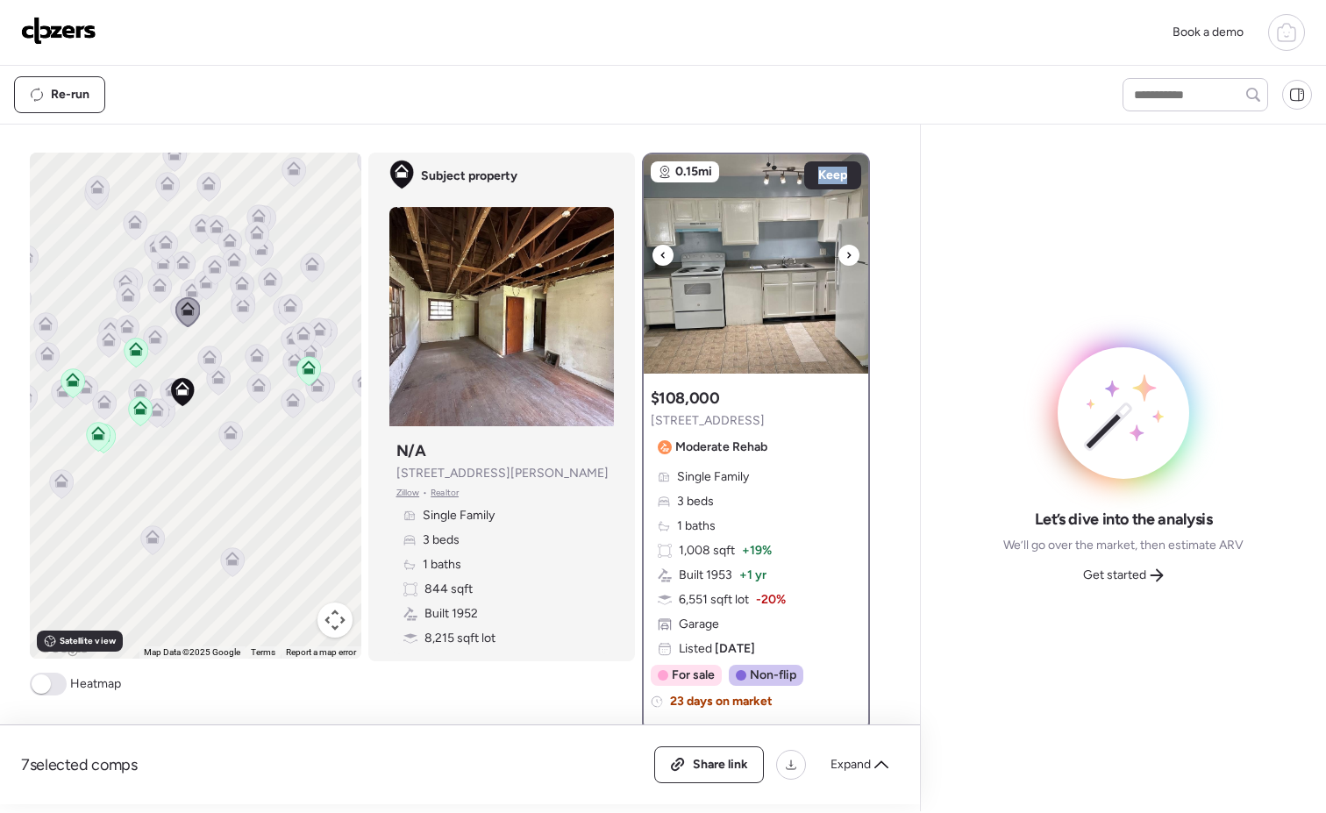
click at [845, 258] on icon at bounding box center [848, 255] width 7 height 21
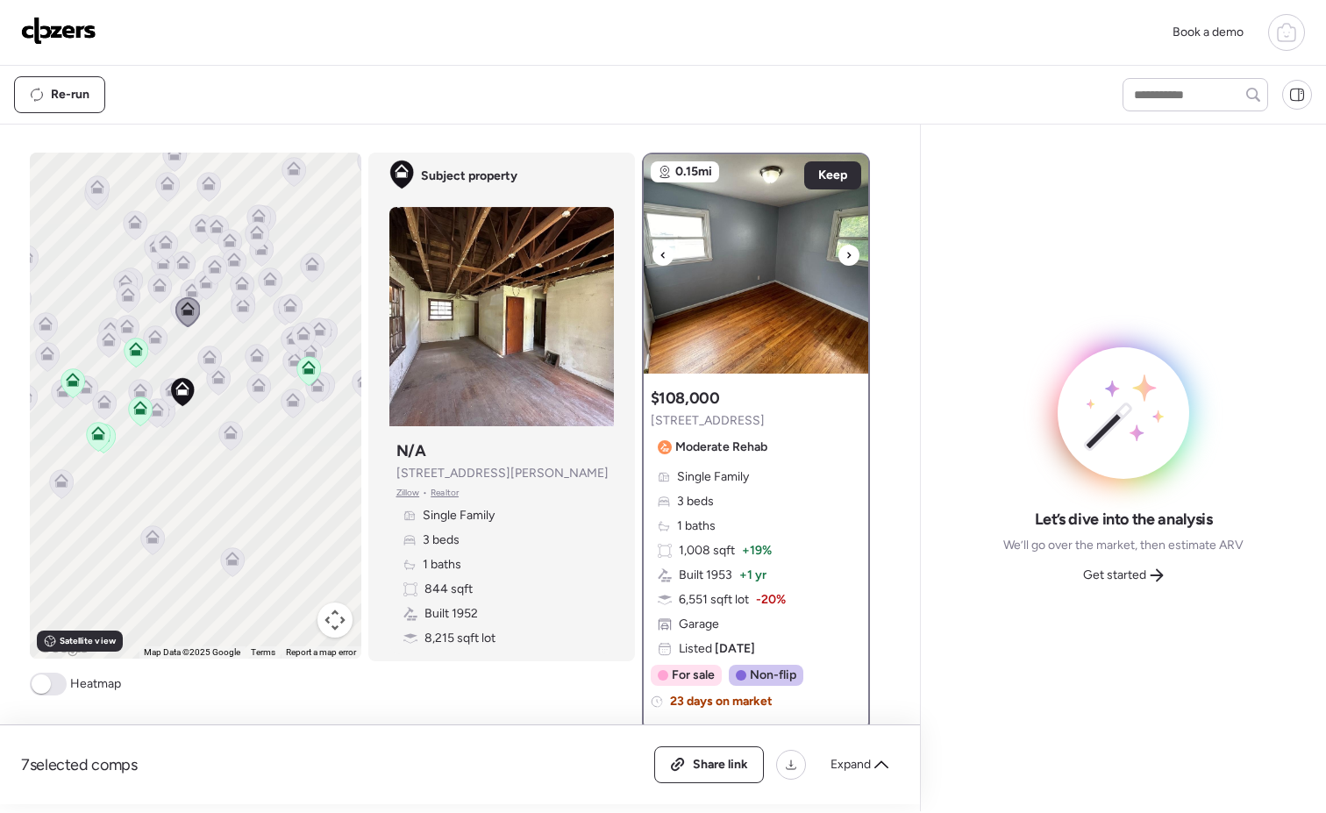
click at [845, 258] on icon at bounding box center [848, 255] width 7 height 21
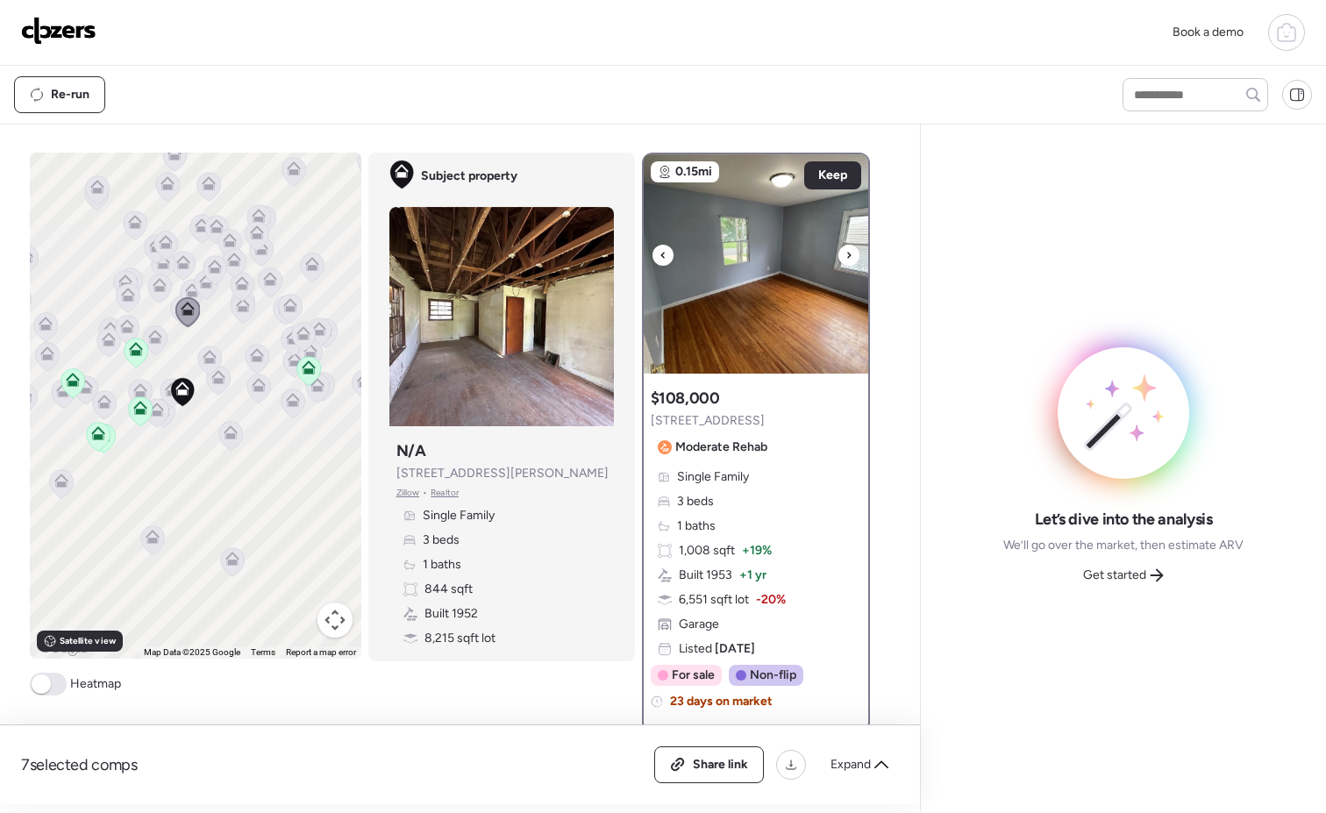
click at [845, 258] on icon at bounding box center [848, 255] width 7 height 21
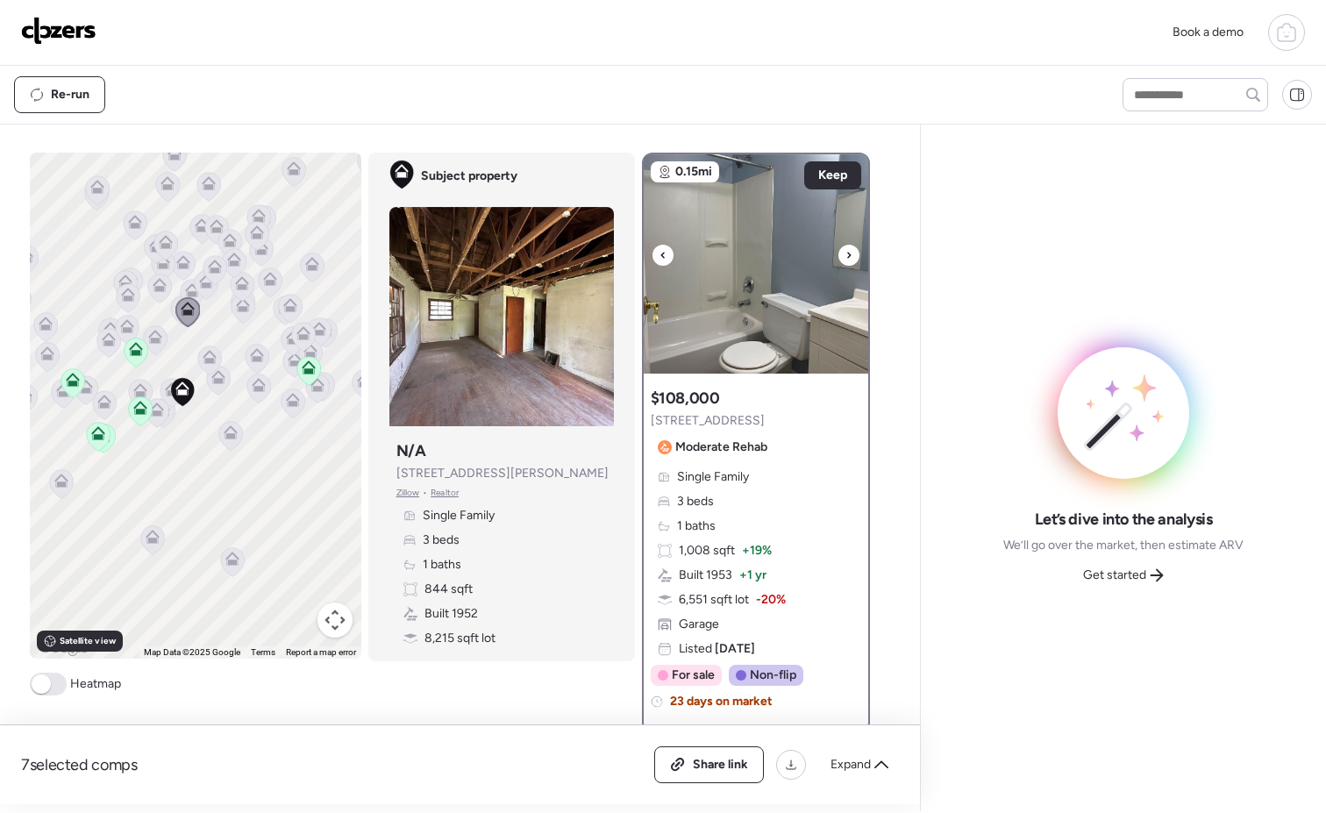
click at [845, 258] on icon at bounding box center [848, 255] width 7 height 21
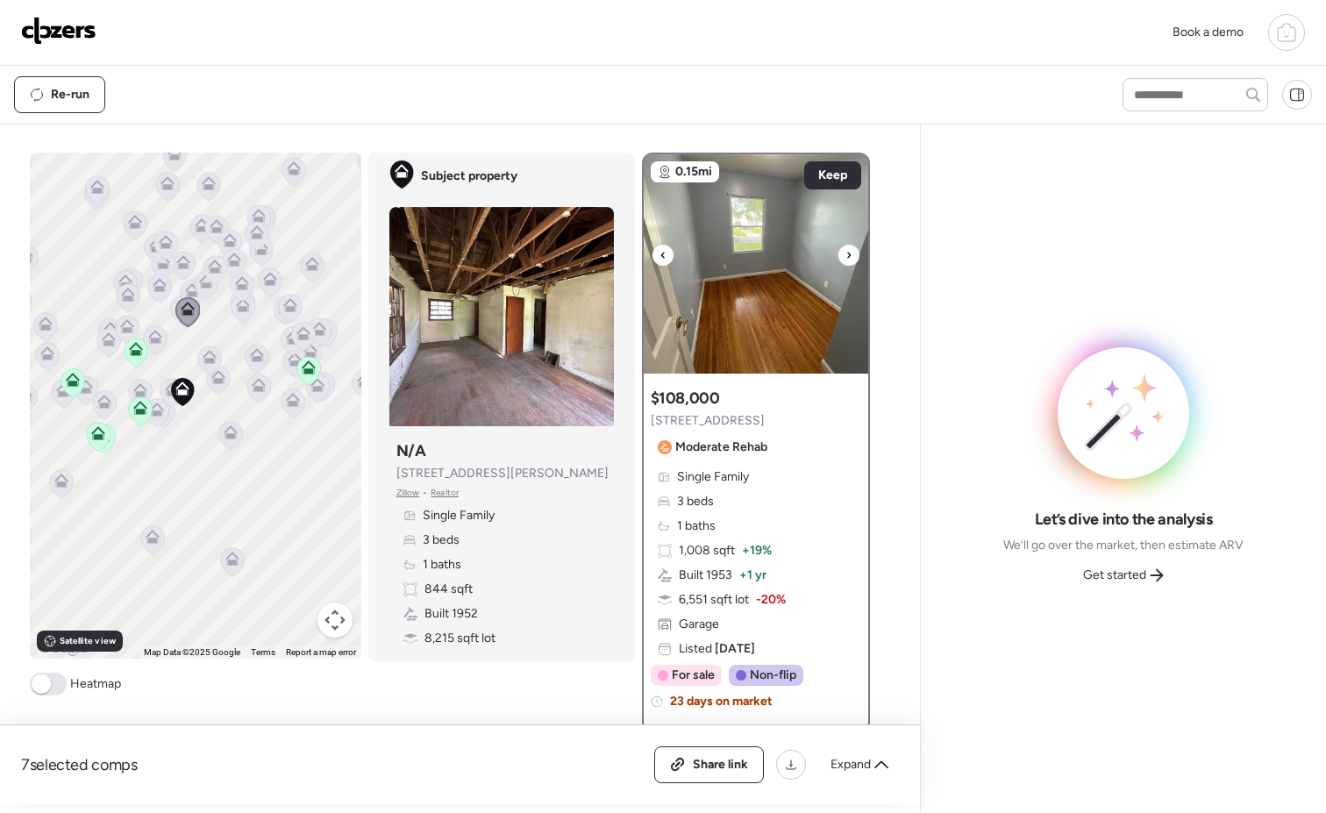
click at [845, 258] on icon at bounding box center [848, 255] width 7 height 21
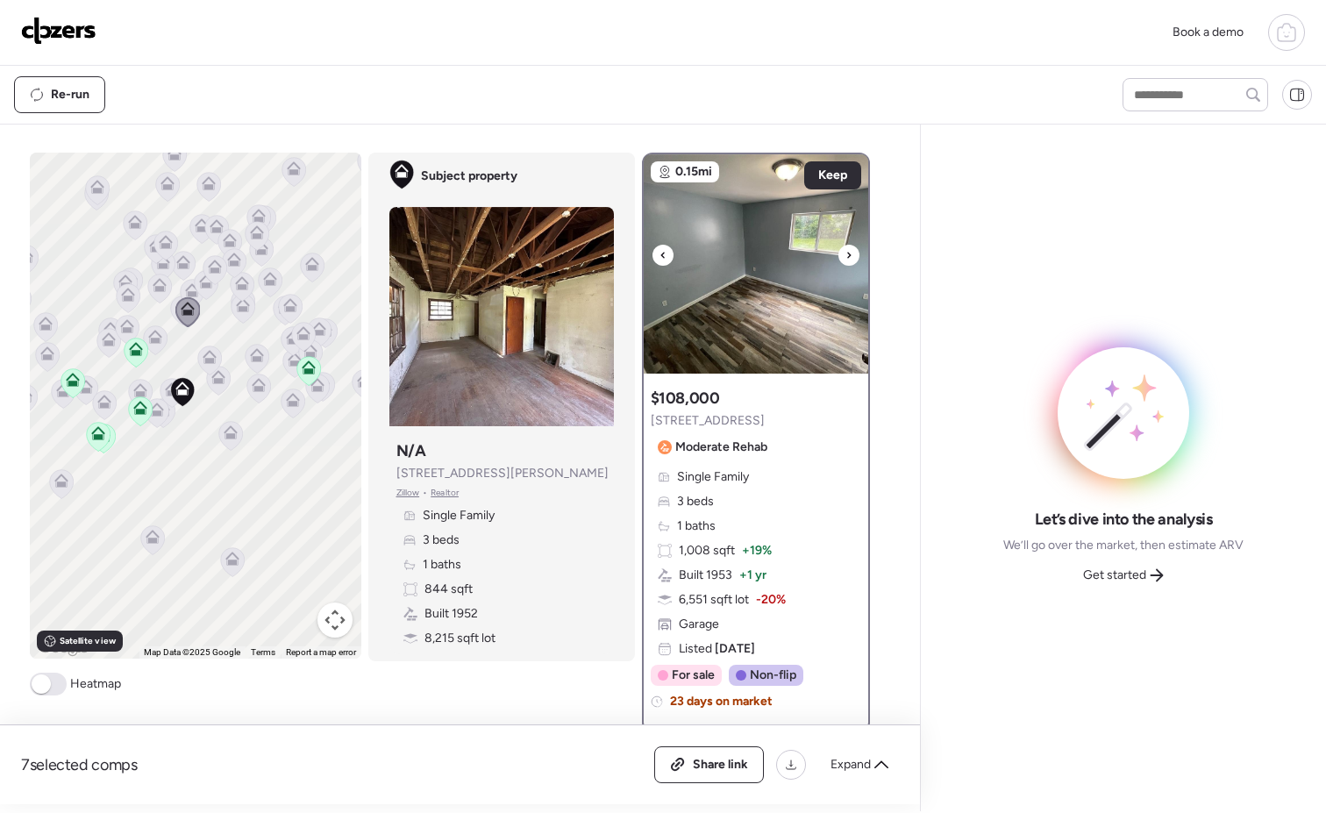
click at [845, 258] on icon at bounding box center [848, 255] width 7 height 21
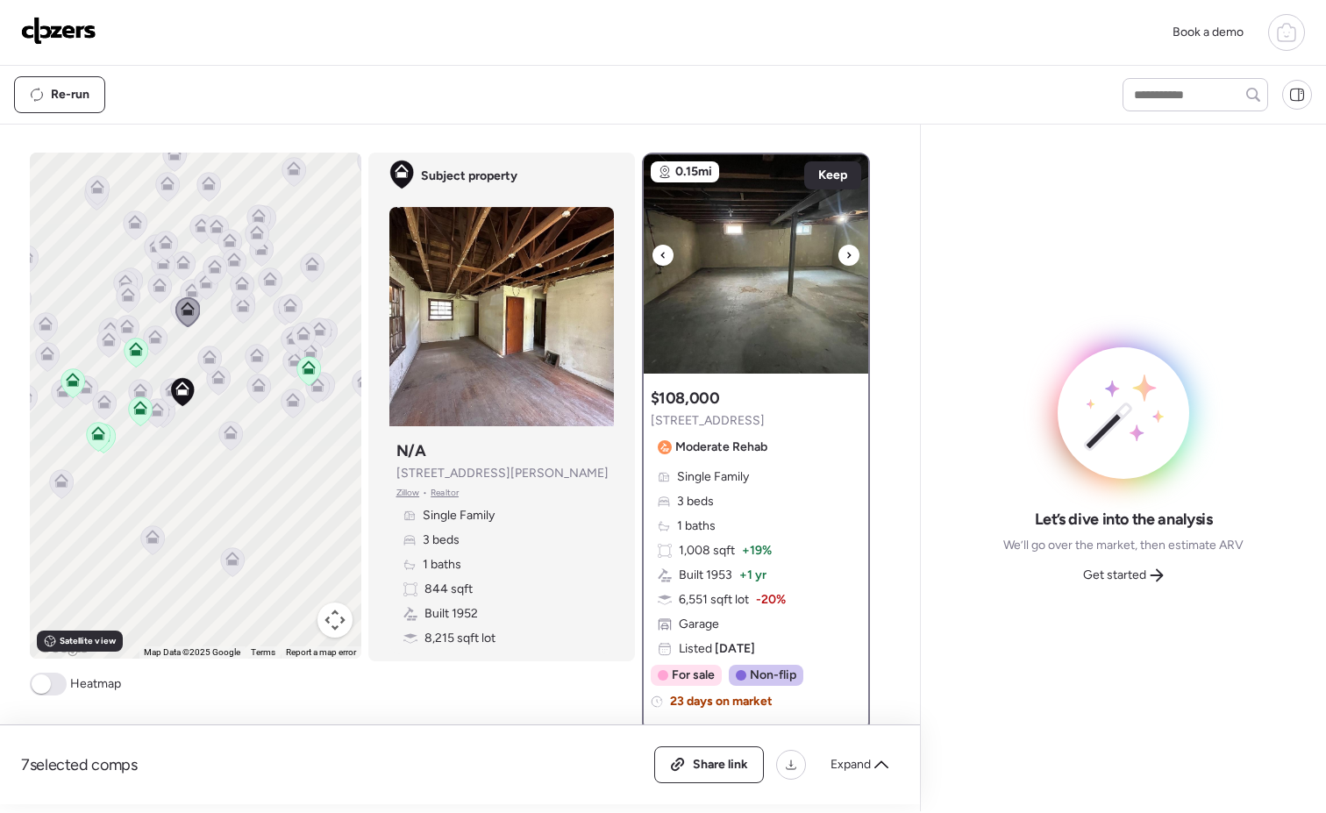
click at [845, 258] on icon at bounding box center [848, 255] width 7 height 21
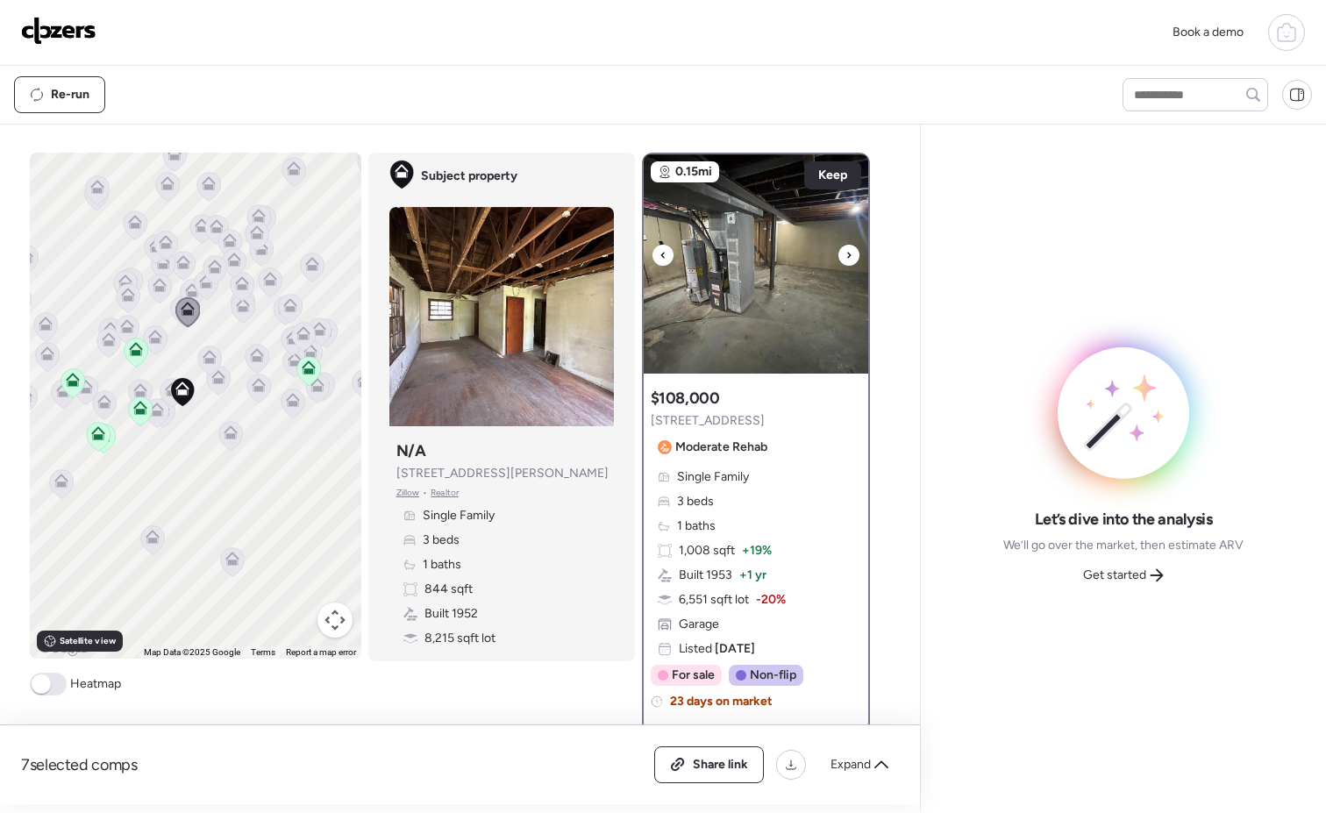
click at [845, 258] on icon at bounding box center [848, 255] width 7 height 21
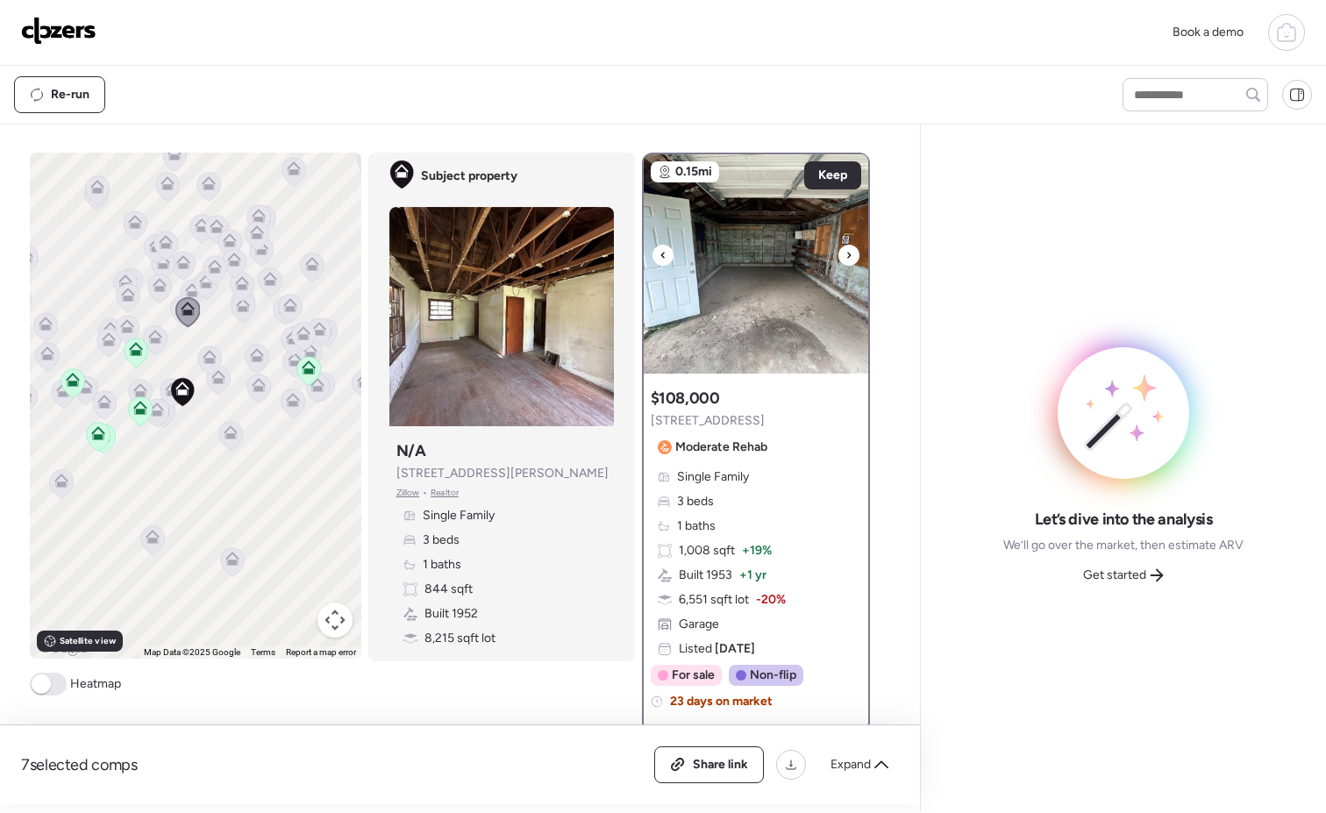
click at [845, 258] on icon at bounding box center [848, 255] width 7 height 21
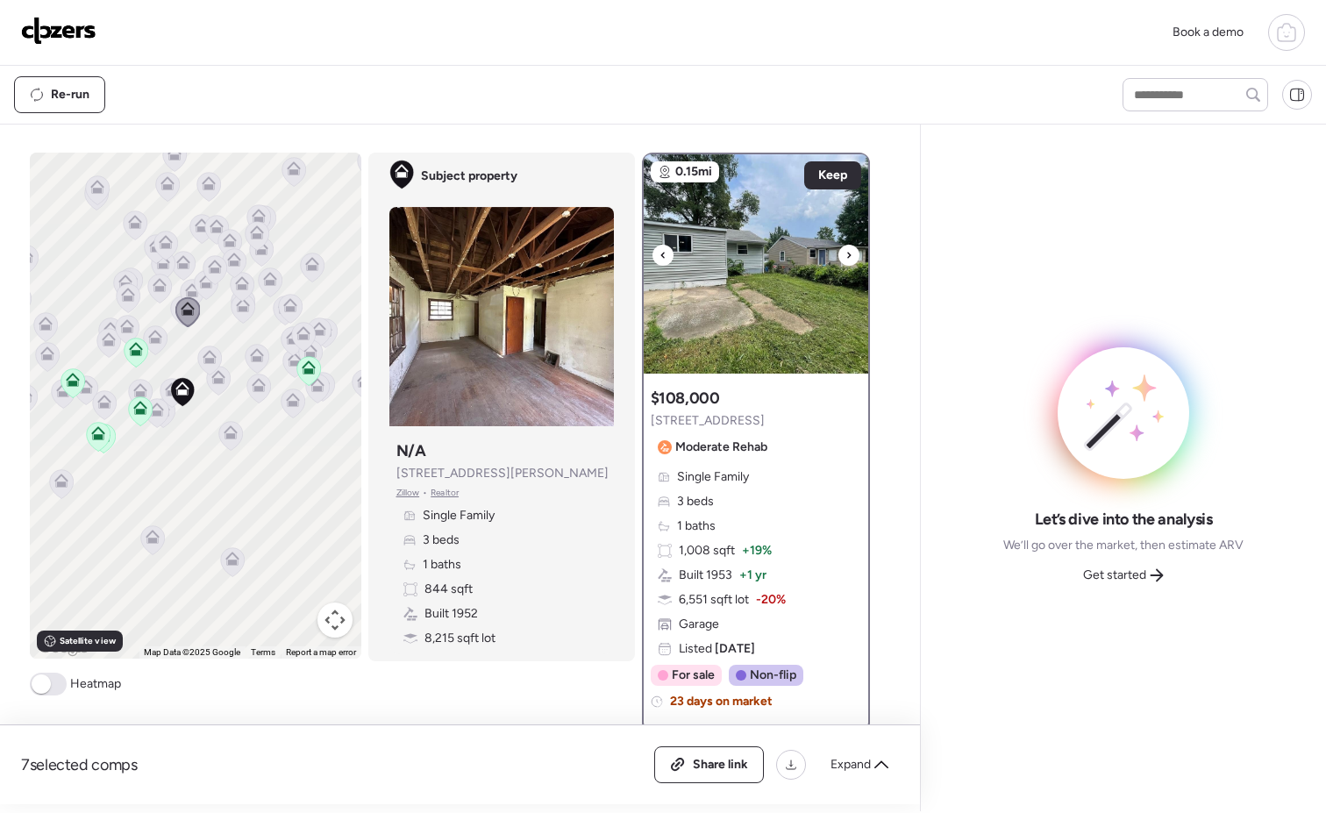
click at [845, 258] on icon at bounding box center [848, 255] width 7 height 21
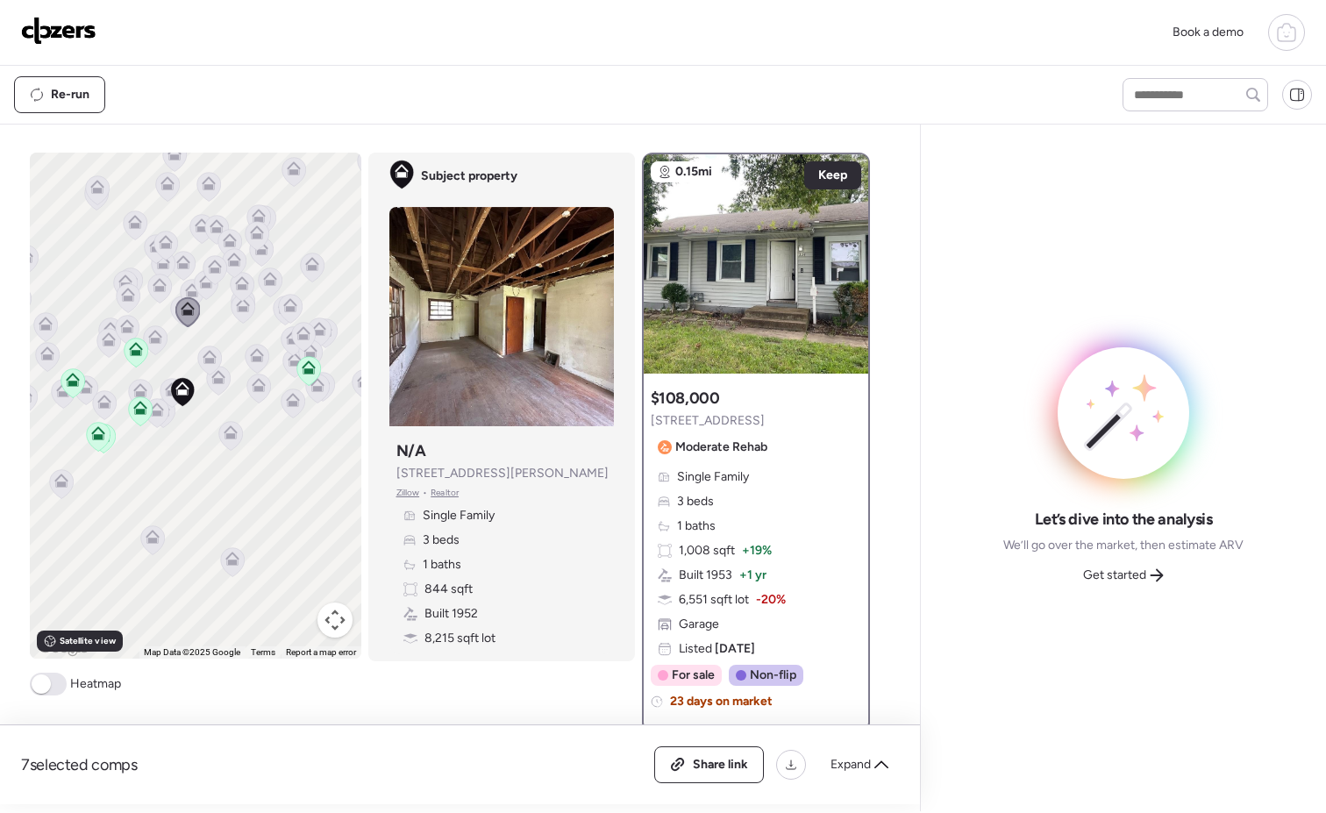
click at [203, 357] on icon at bounding box center [210, 357] width 14 height 14
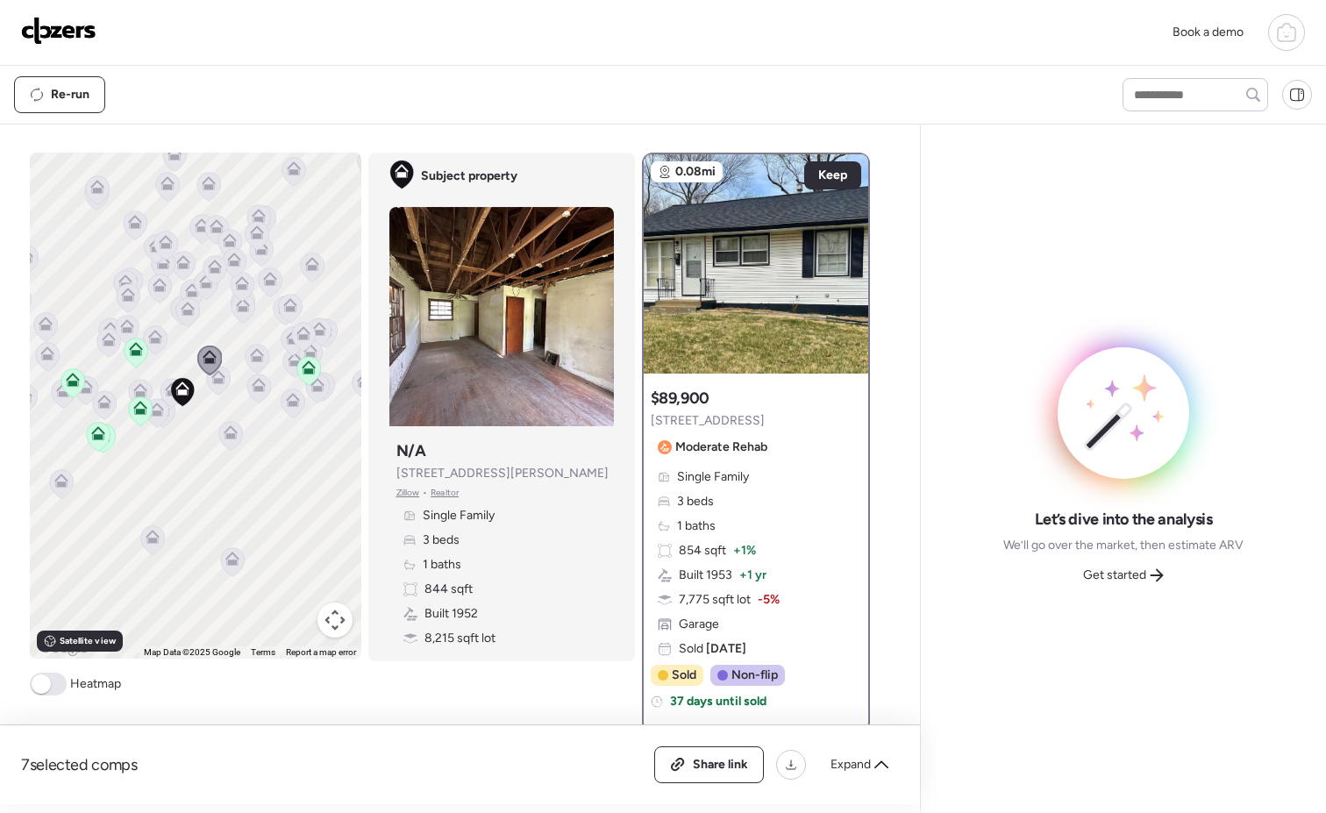
click at [154, 292] on icon at bounding box center [159, 288] width 24 height 29
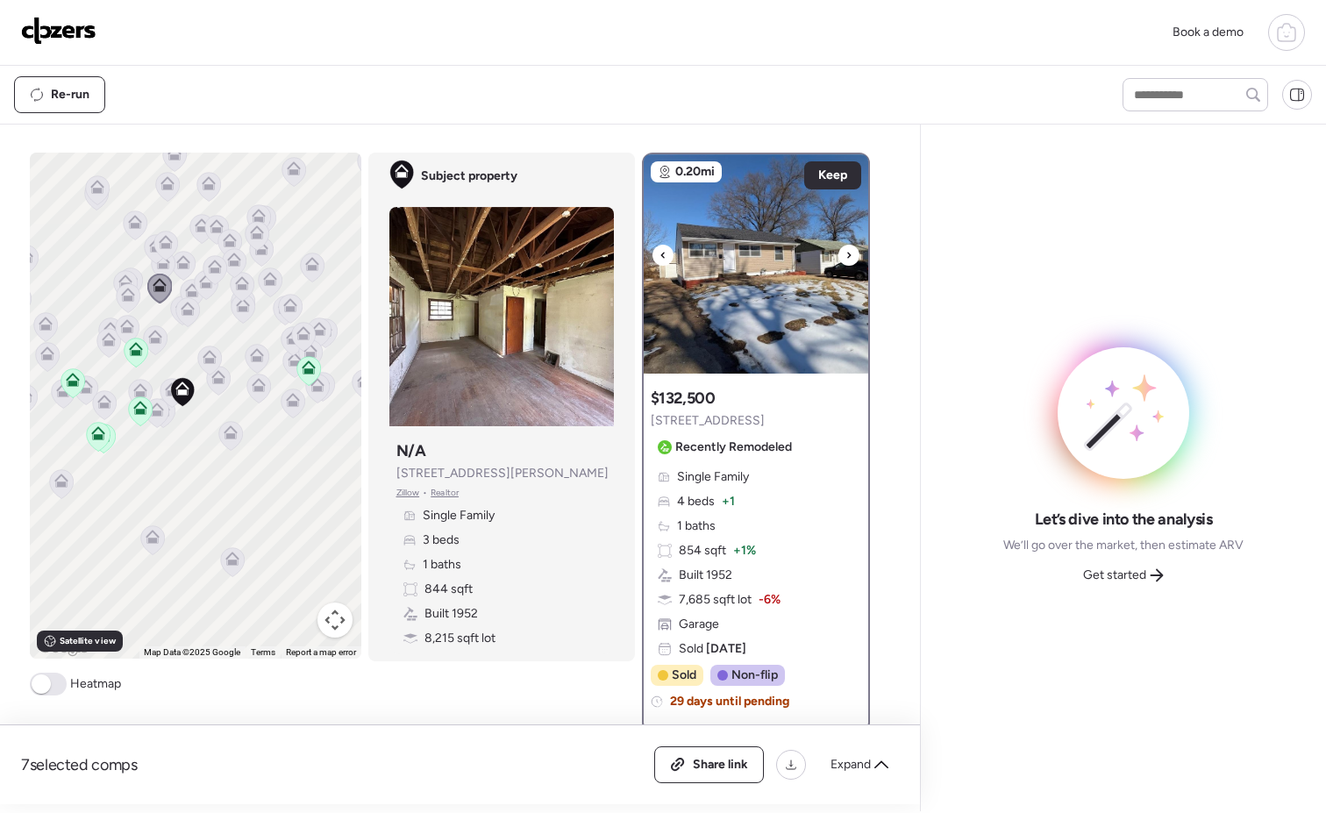
click at [845, 253] on icon at bounding box center [848, 255] width 7 height 21
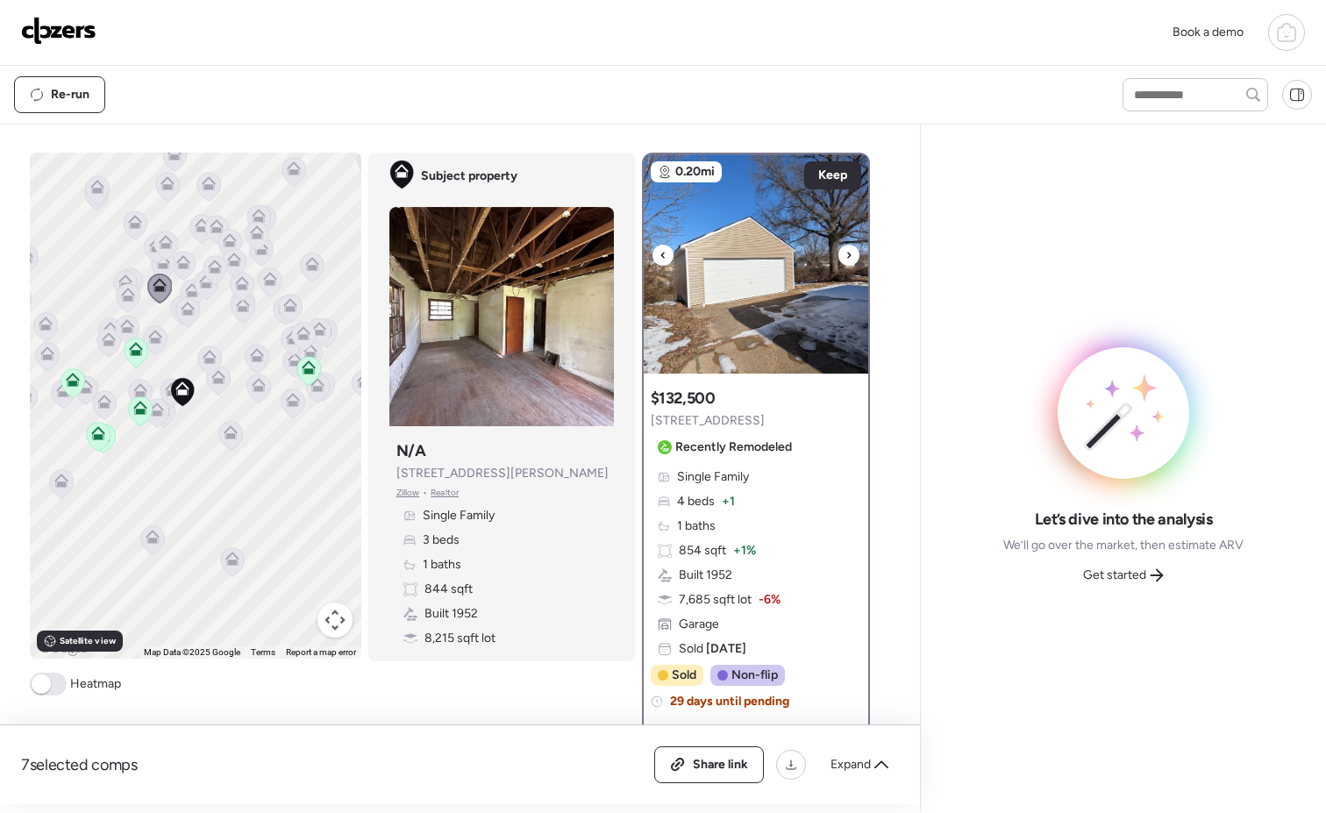
click at [845, 253] on icon at bounding box center [848, 255] width 7 height 21
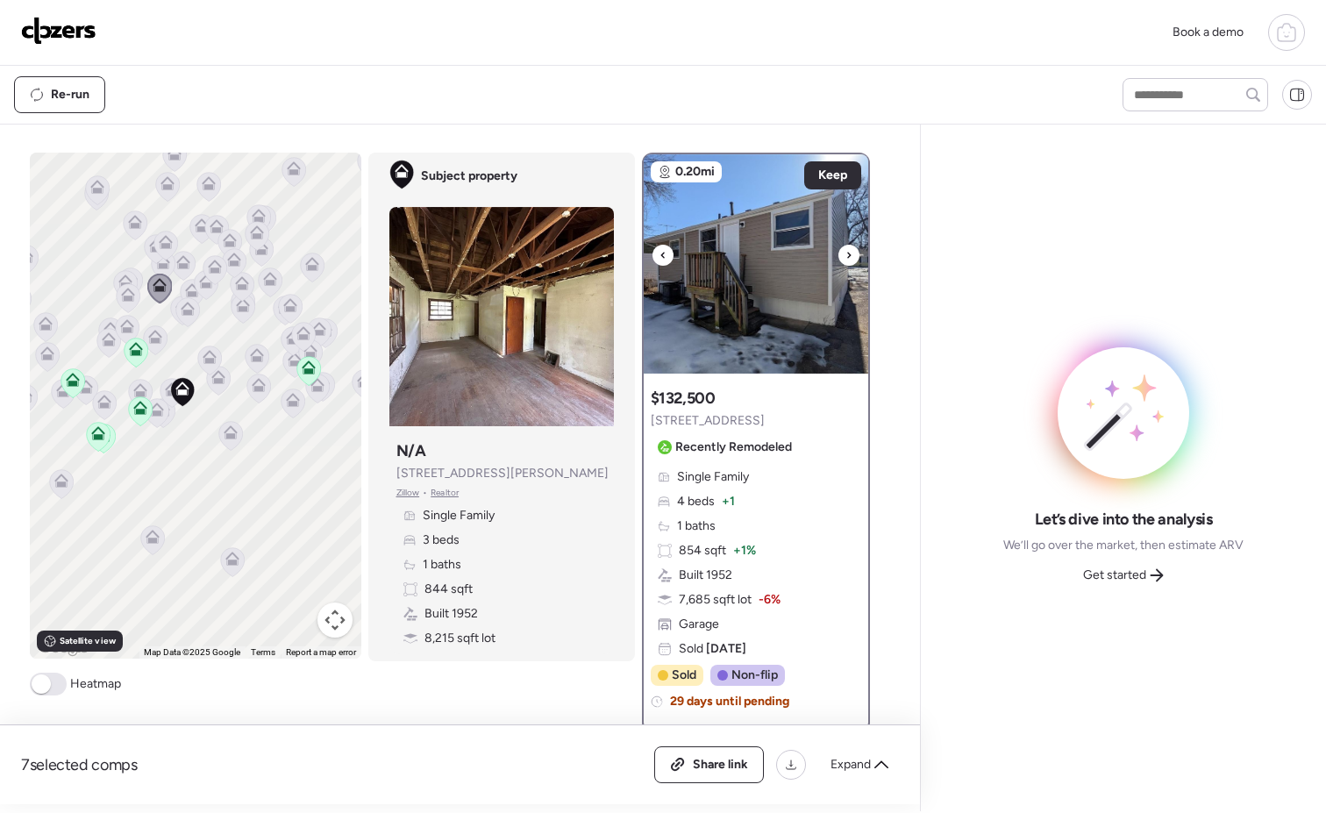
click at [845, 253] on icon at bounding box center [848, 255] width 7 height 21
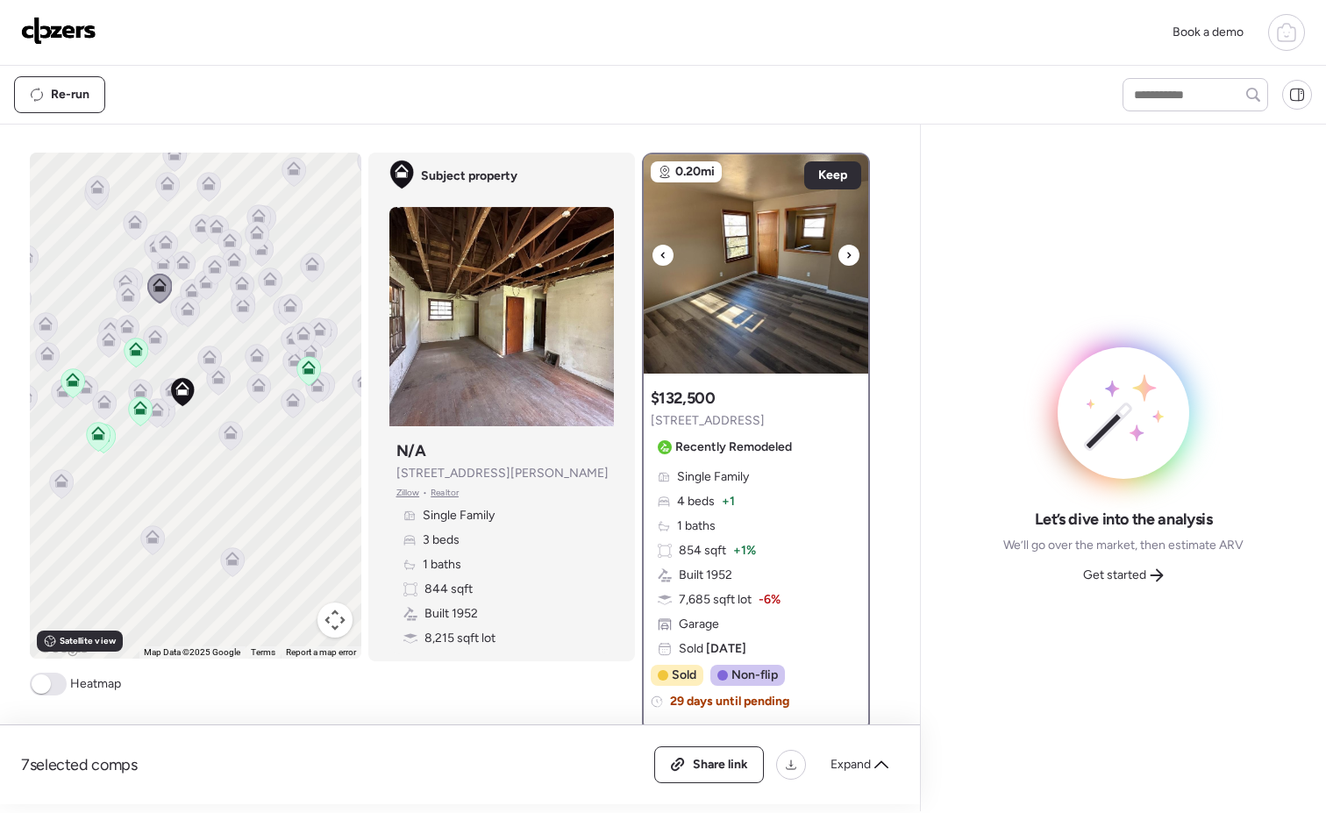
click at [845, 253] on icon at bounding box center [848, 255] width 7 height 21
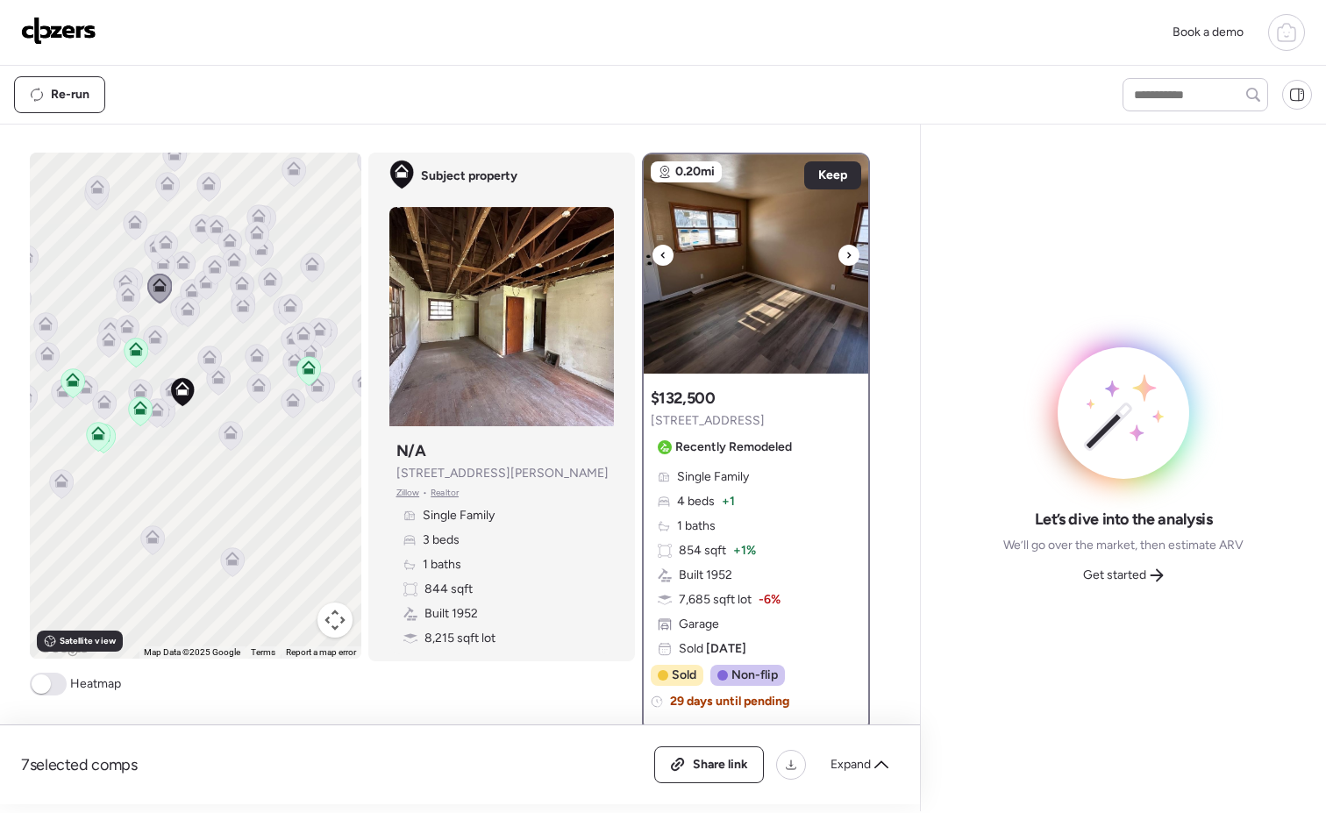
click at [845, 253] on icon at bounding box center [848, 255] width 7 height 21
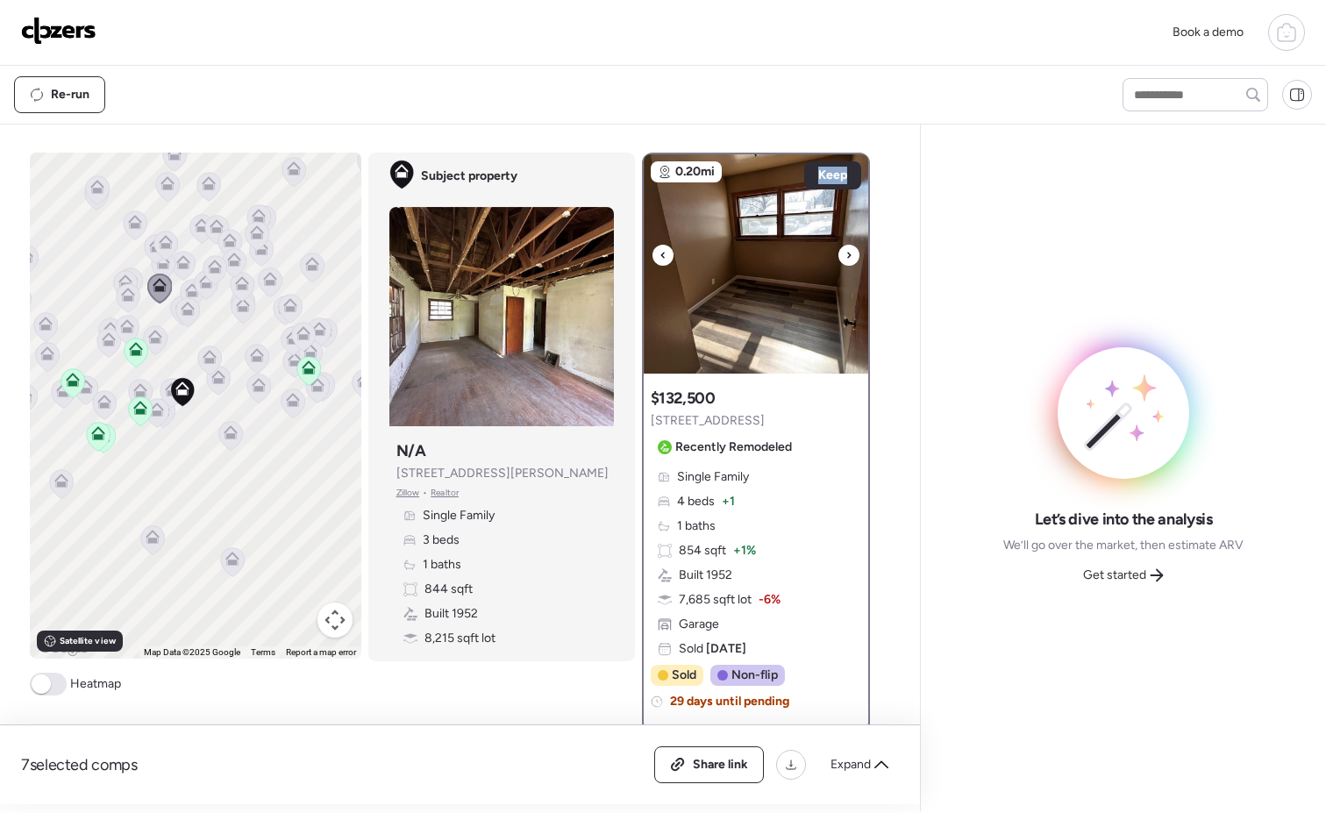
click at [845, 253] on icon at bounding box center [848, 255] width 7 height 21
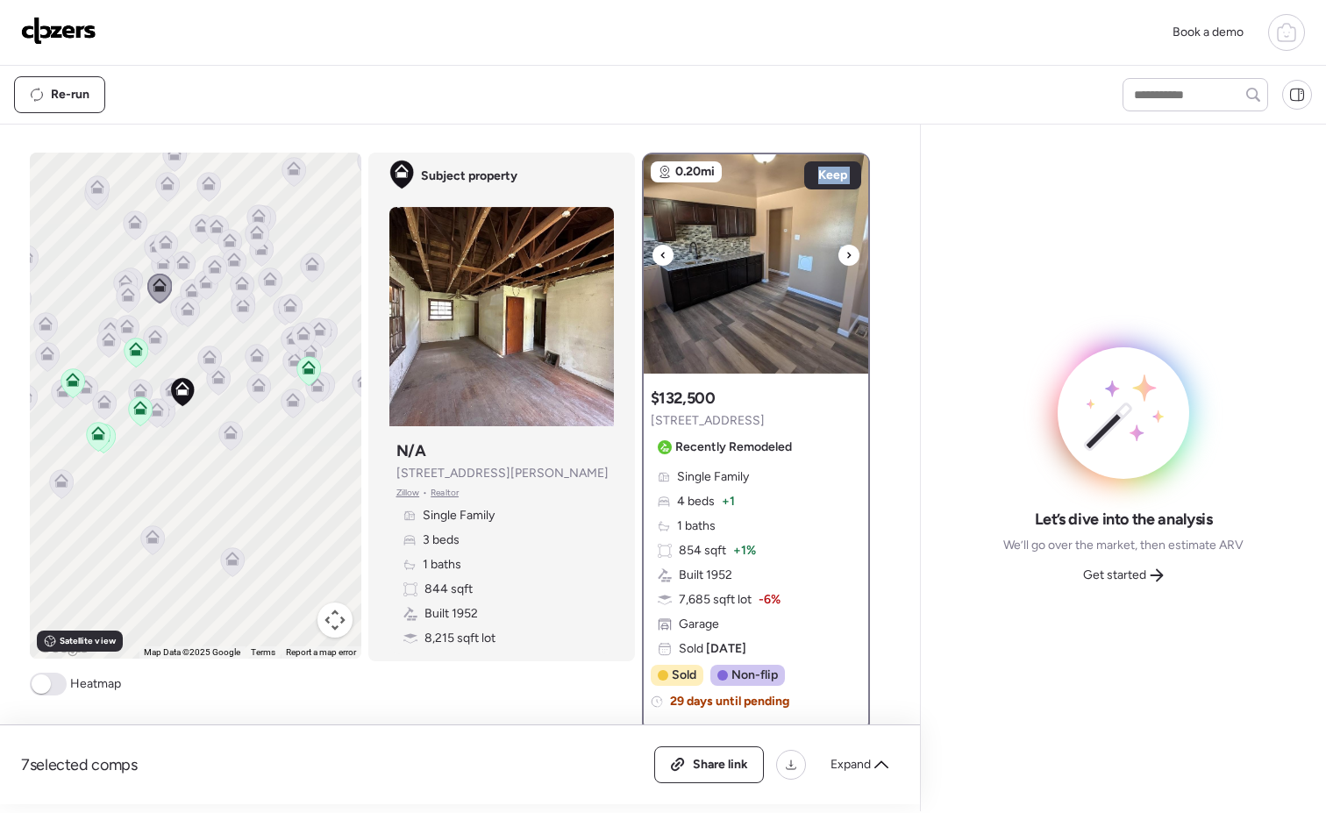
click at [845, 253] on icon at bounding box center [848, 255] width 7 height 21
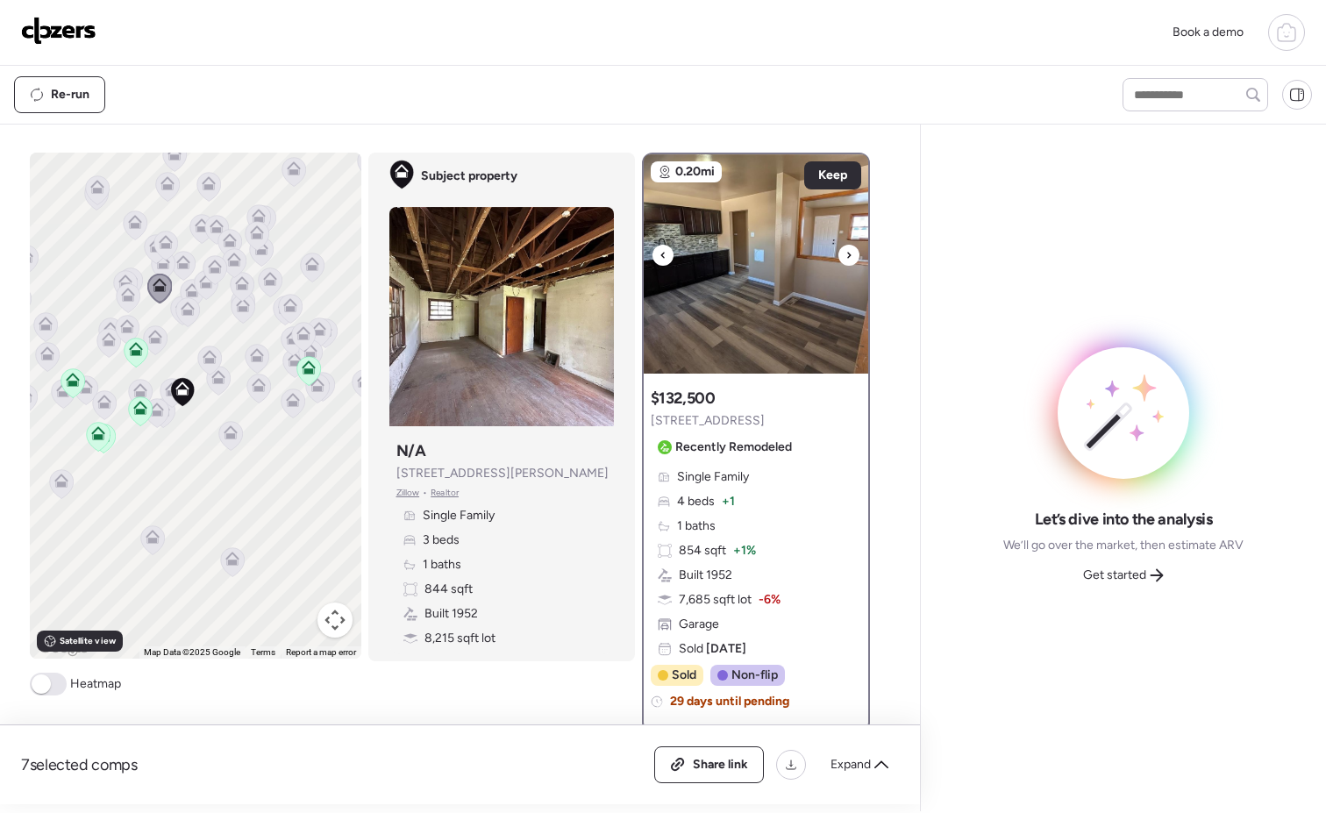
click at [845, 253] on icon at bounding box center [848, 255] width 7 height 21
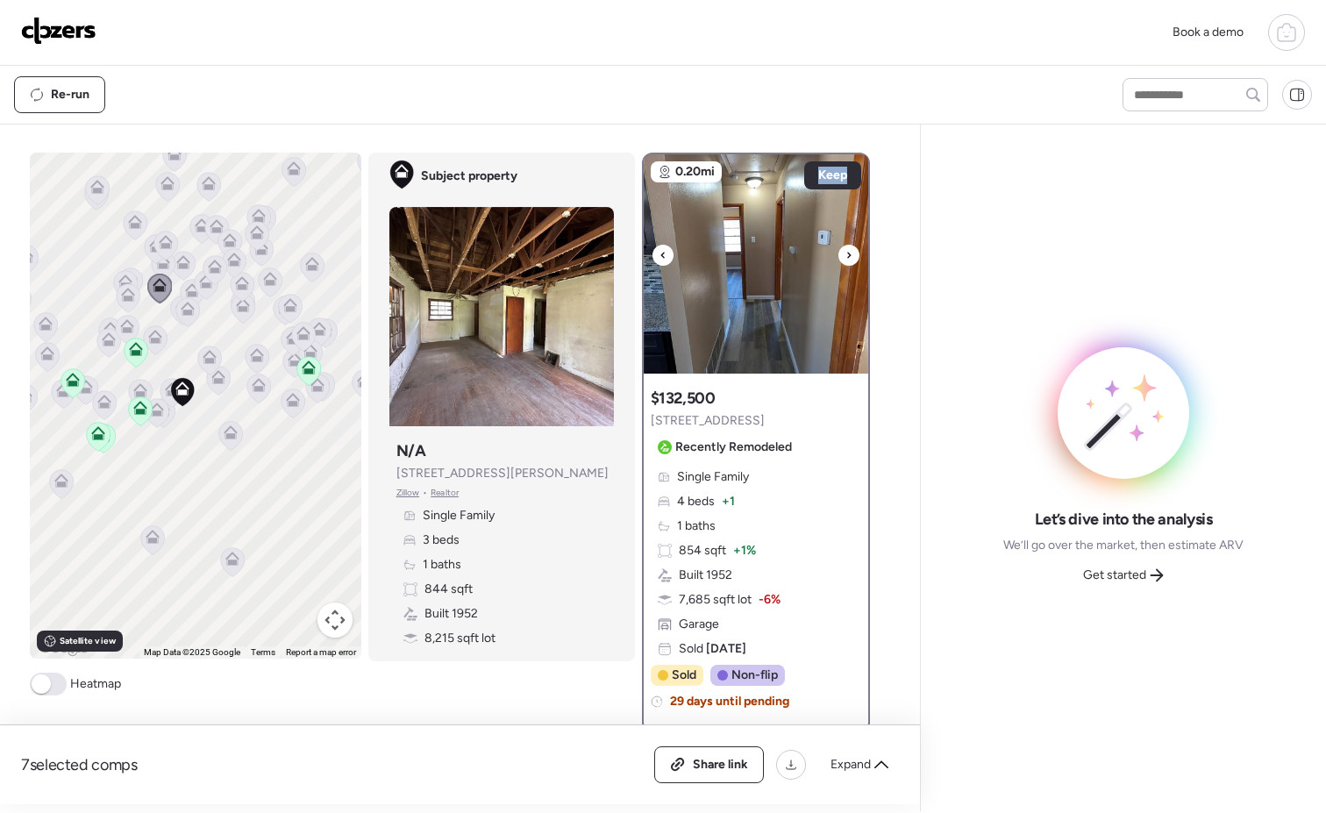
click at [845, 253] on icon at bounding box center [848, 255] width 7 height 21
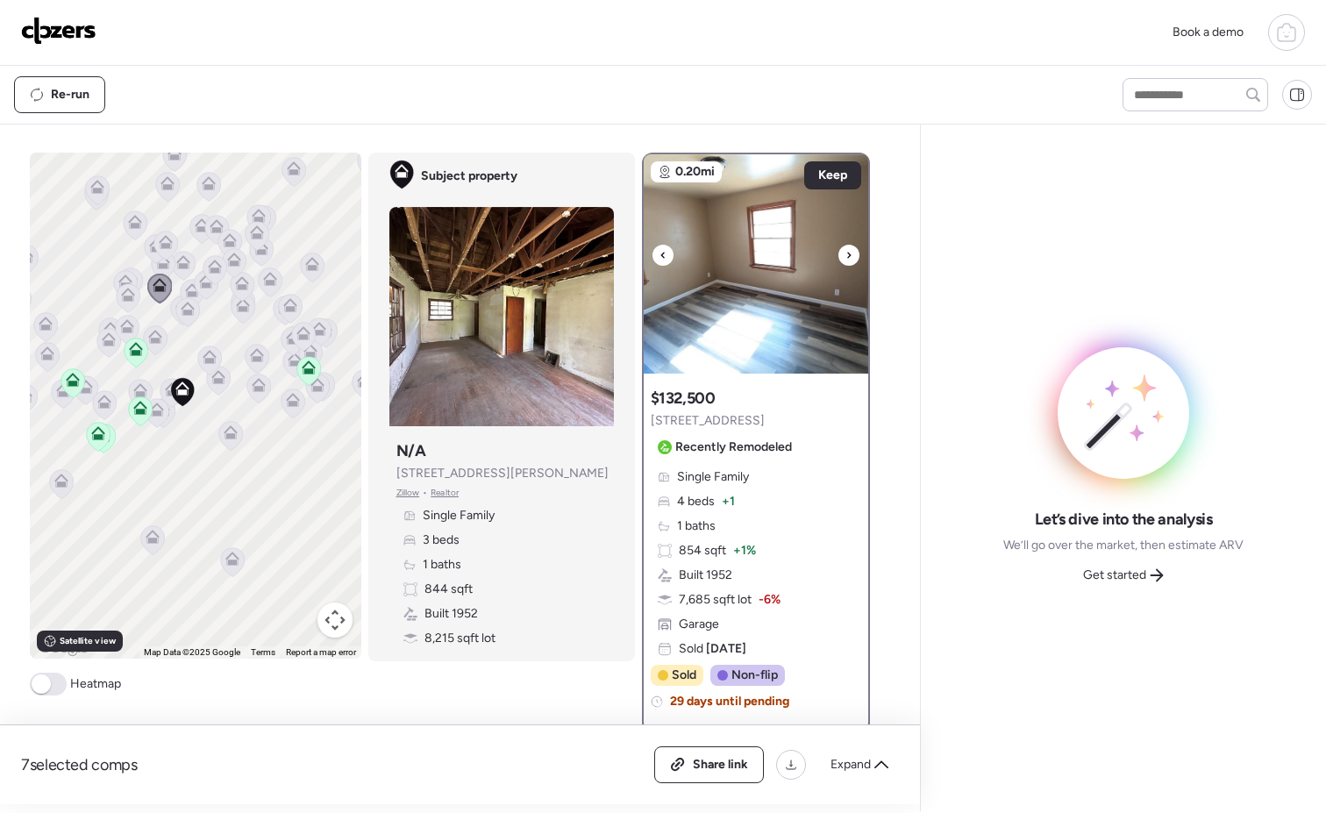
click at [845, 253] on icon at bounding box center [848, 255] width 7 height 21
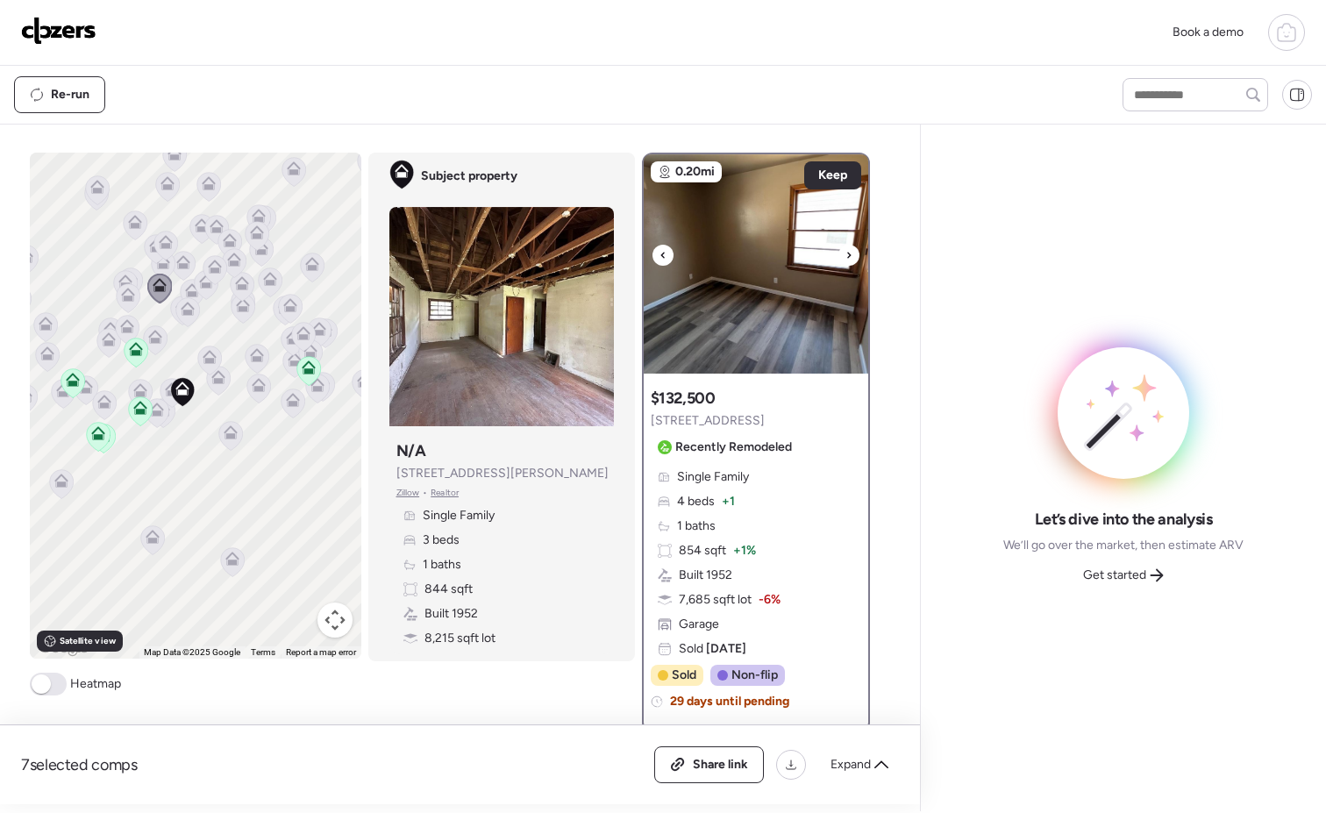
click at [845, 253] on icon at bounding box center [848, 255] width 7 height 21
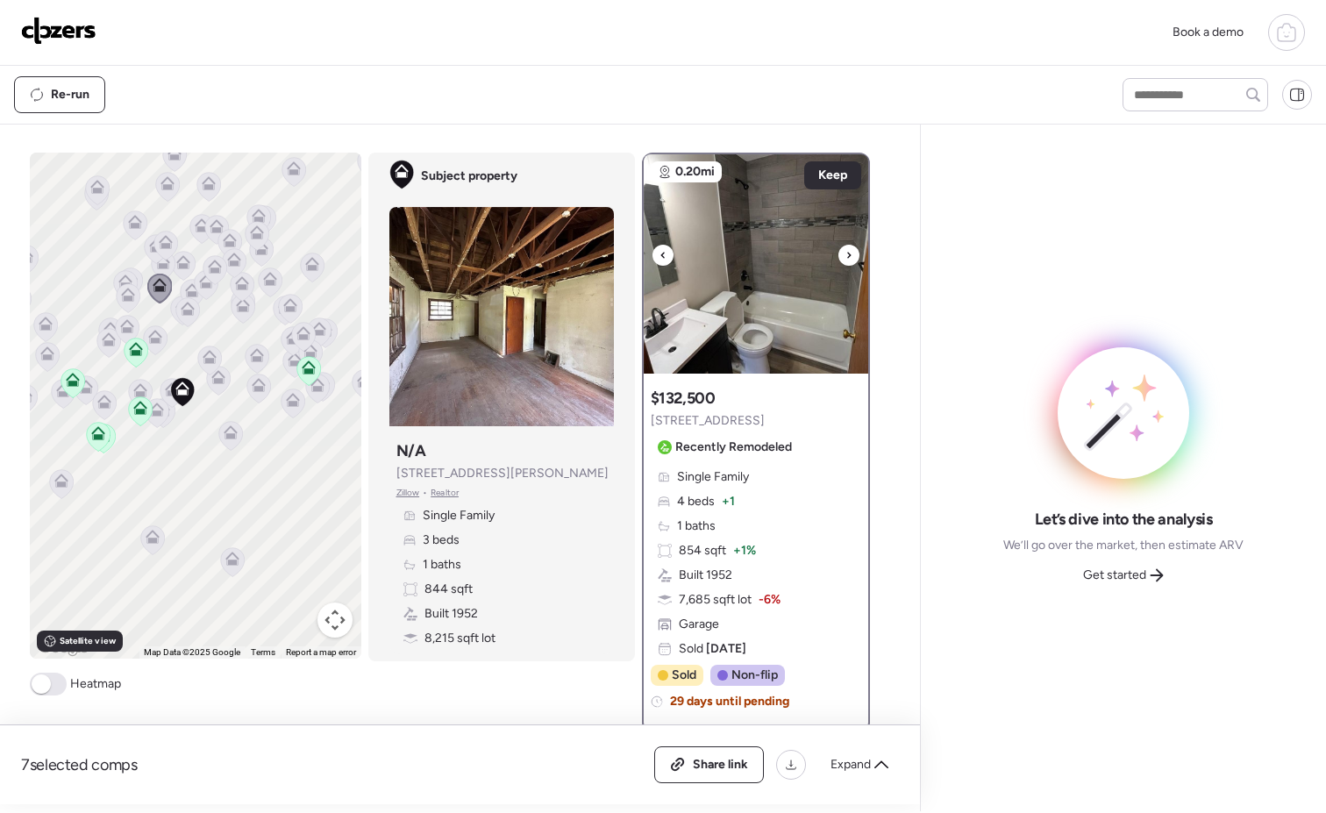
click at [845, 253] on icon at bounding box center [848, 255] width 7 height 21
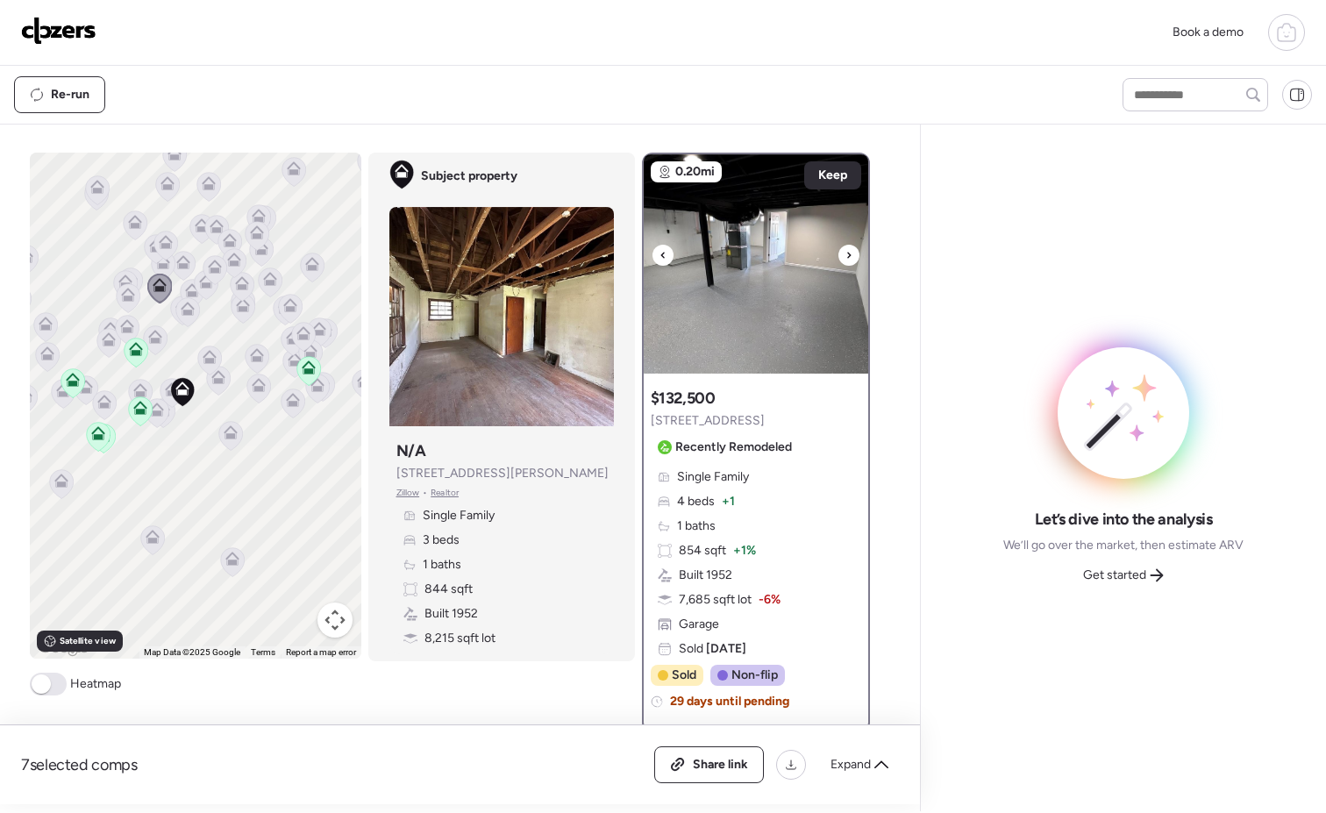
click at [845, 253] on icon at bounding box center [848, 255] width 7 height 21
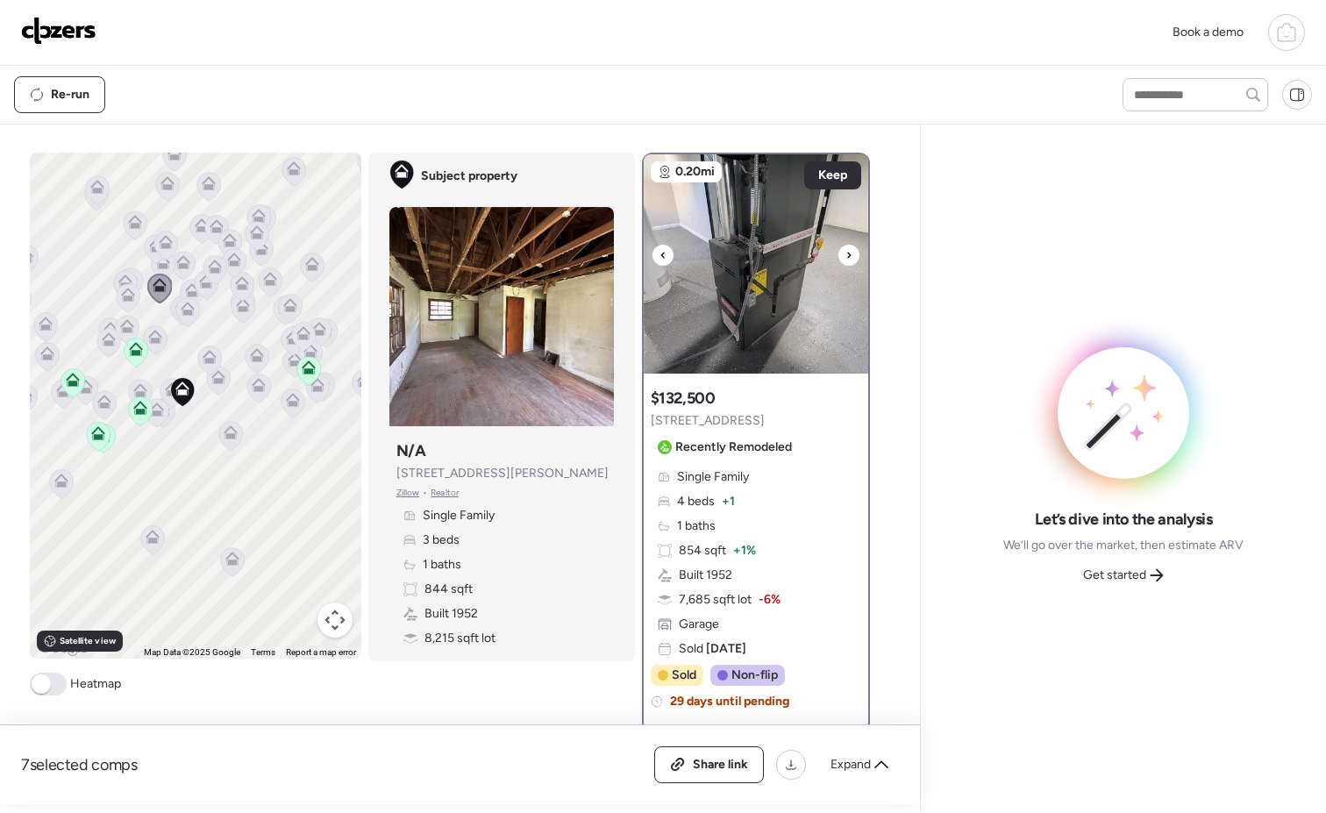
click at [845, 253] on icon at bounding box center [848, 255] width 7 height 21
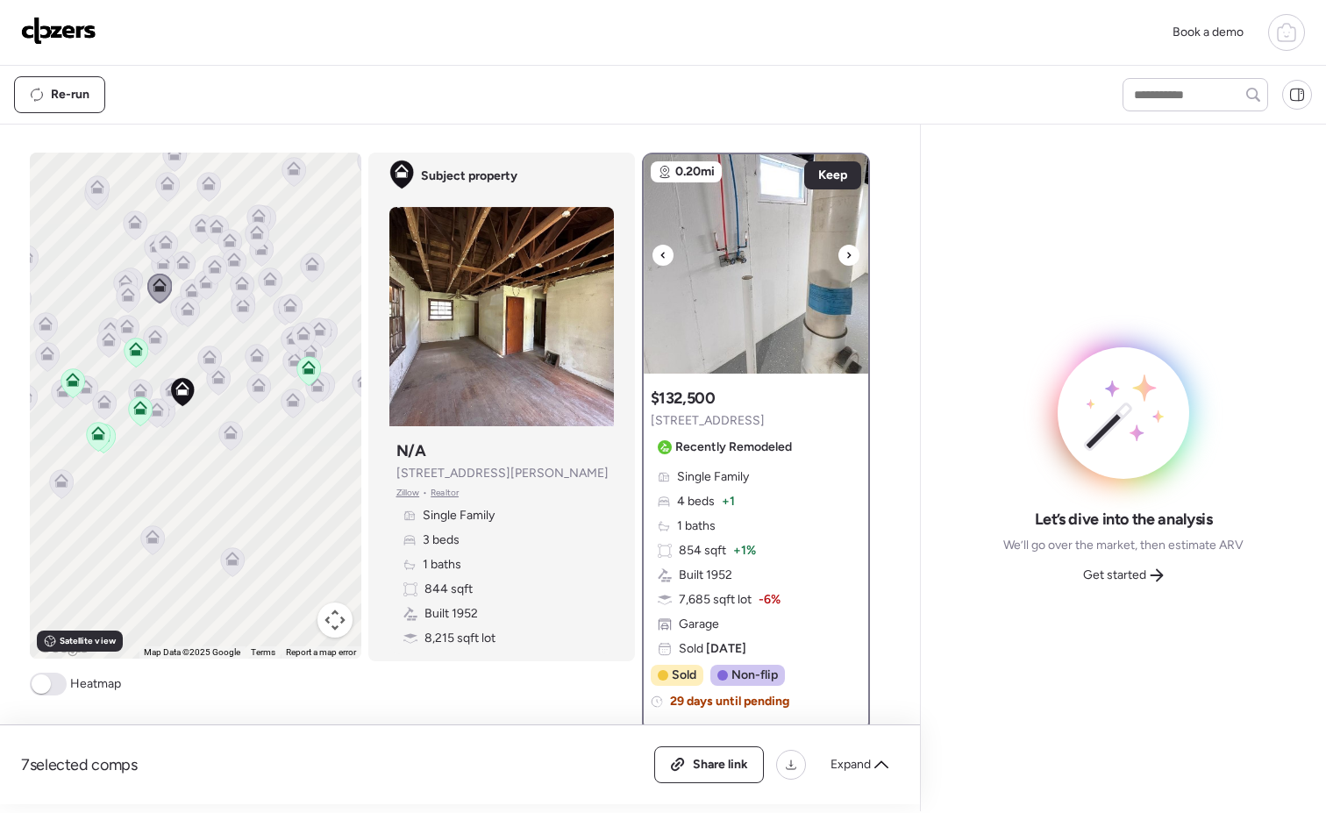
click at [845, 256] on icon at bounding box center [848, 255] width 7 height 21
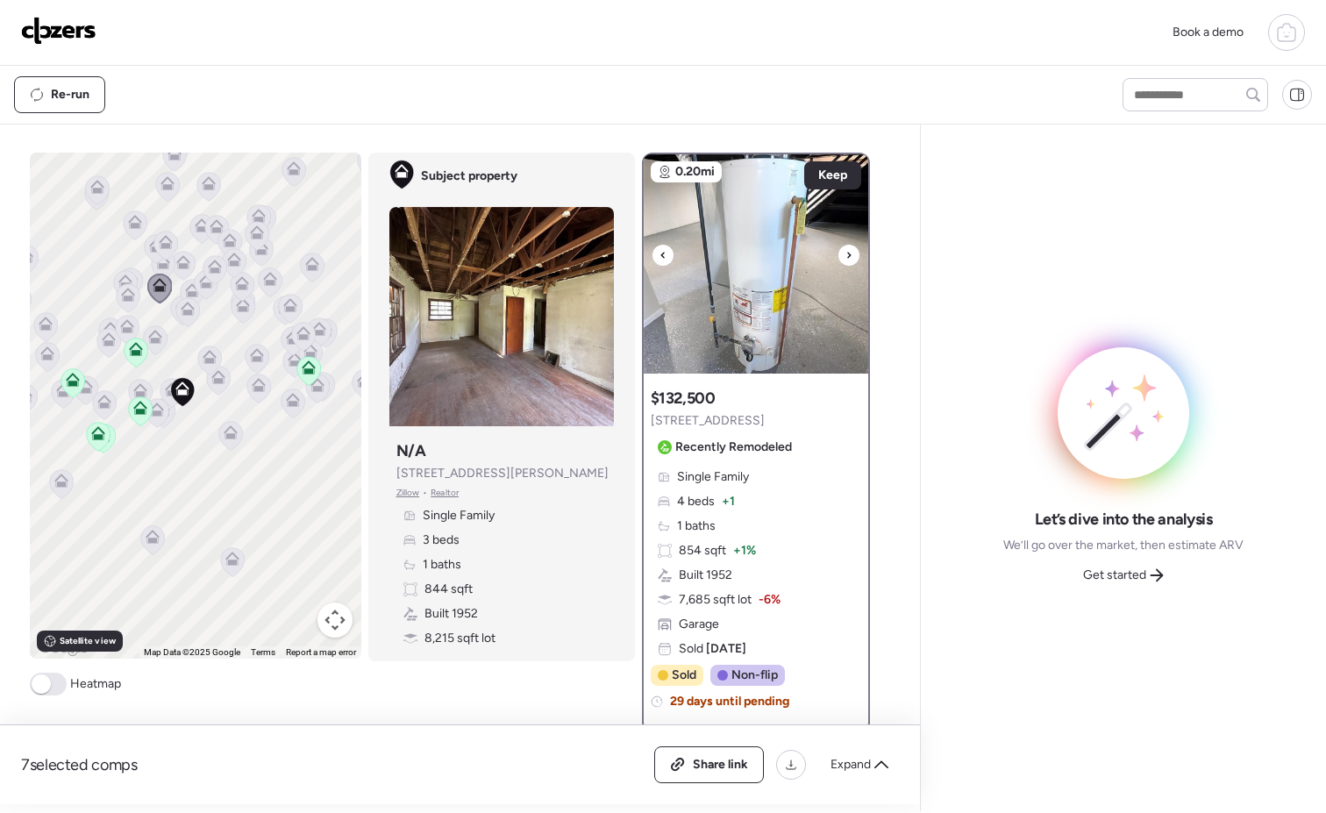
click at [845, 256] on icon at bounding box center [848, 255] width 7 height 21
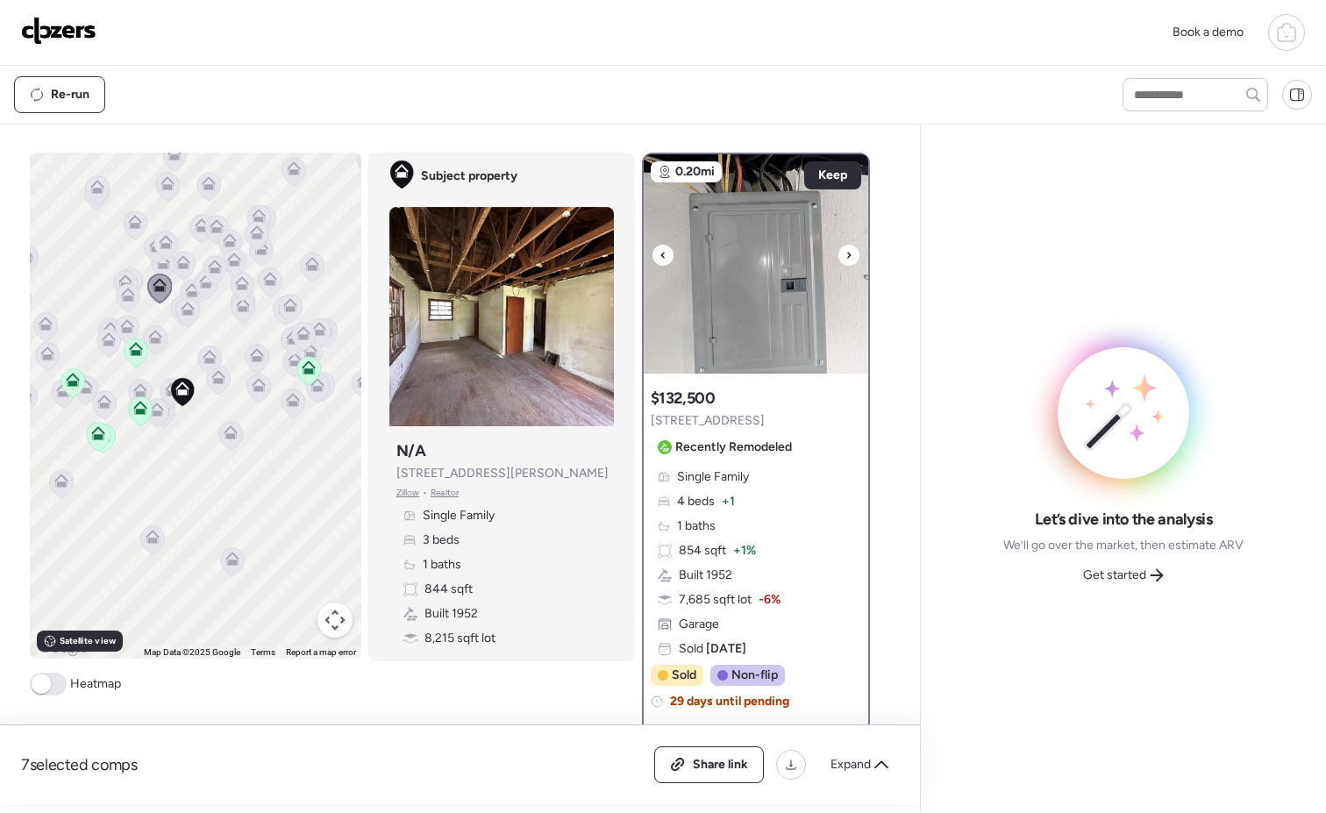
click at [845, 256] on icon at bounding box center [848, 255] width 7 height 21
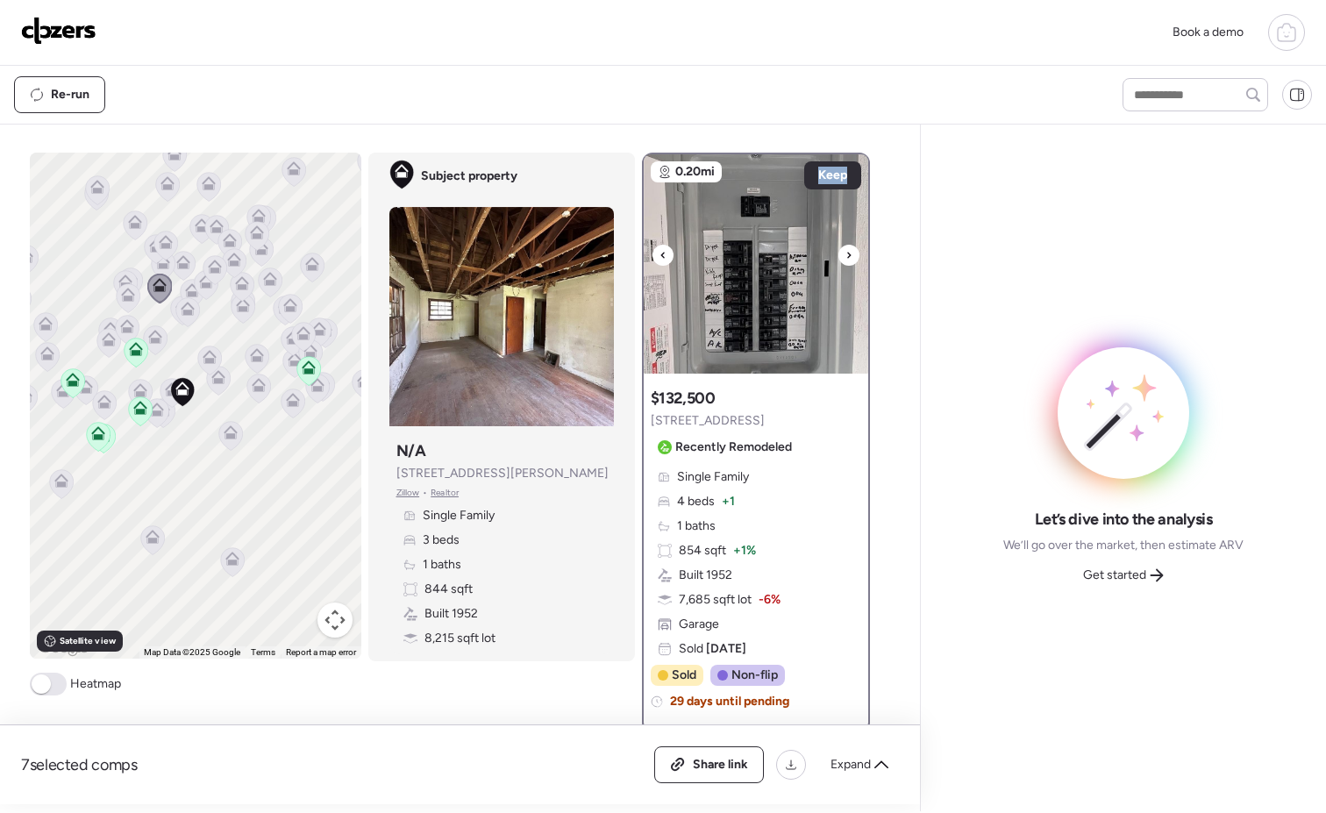
click at [845, 256] on icon at bounding box center [848, 255] width 7 height 21
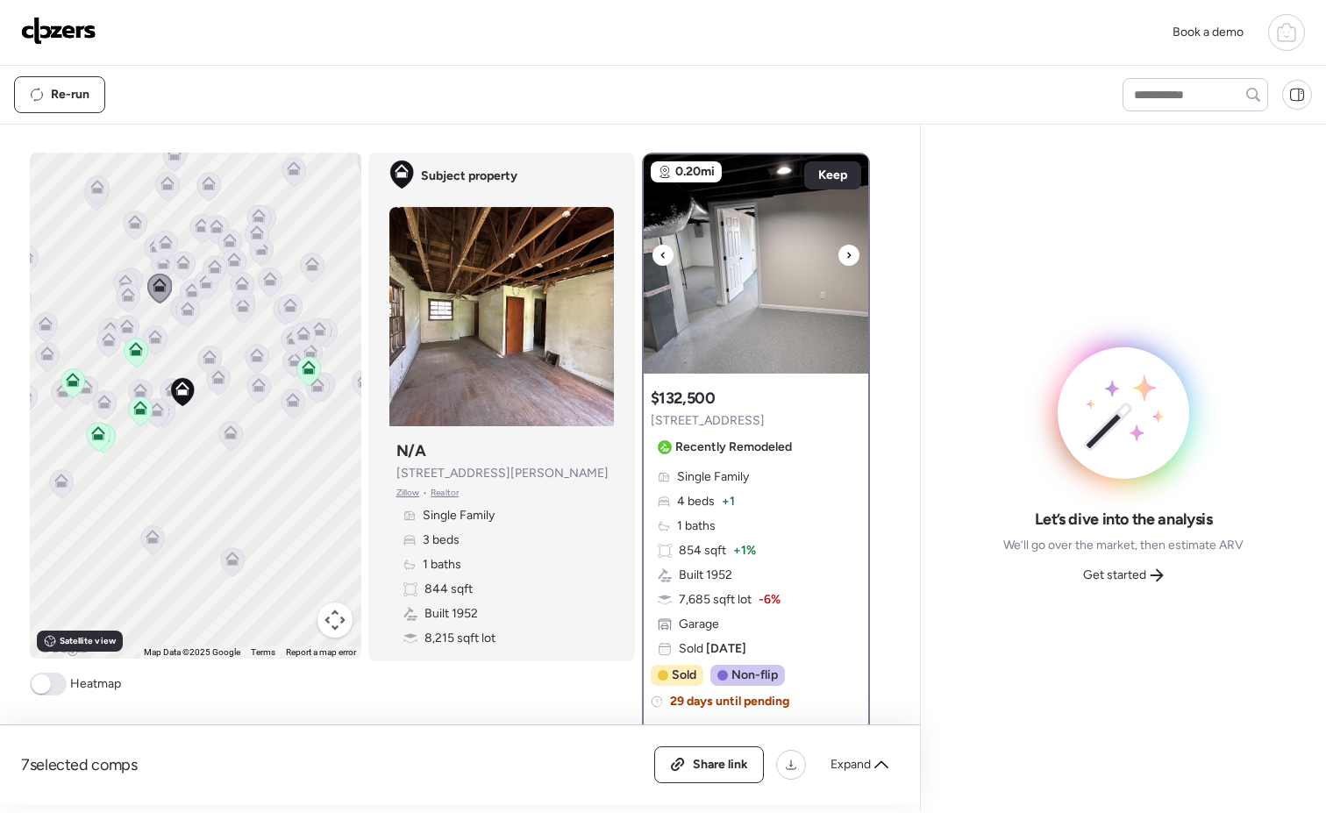
click at [845, 255] on div at bounding box center [848, 255] width 21 height 21
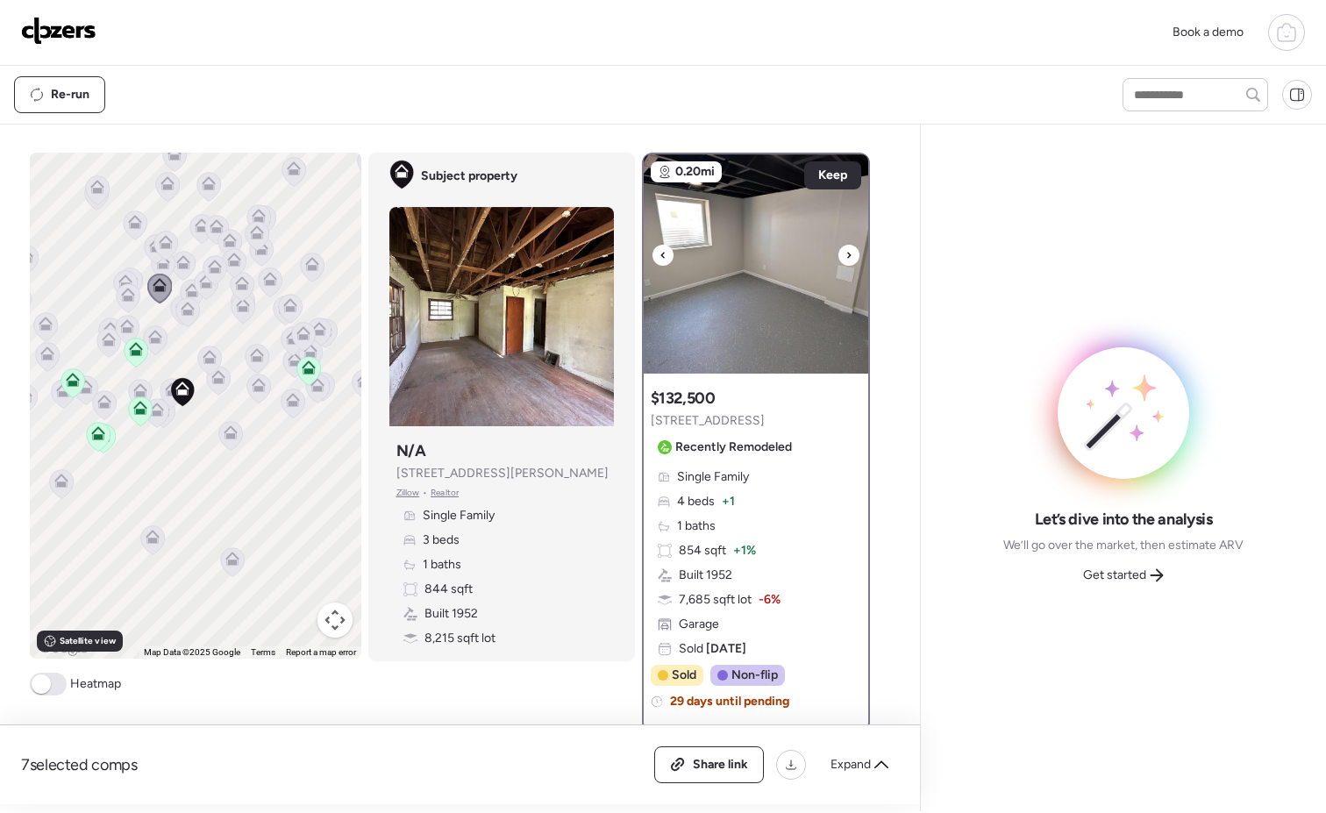
click at [845, 255] on div at bounding box center [848, 255] width 21 height 21
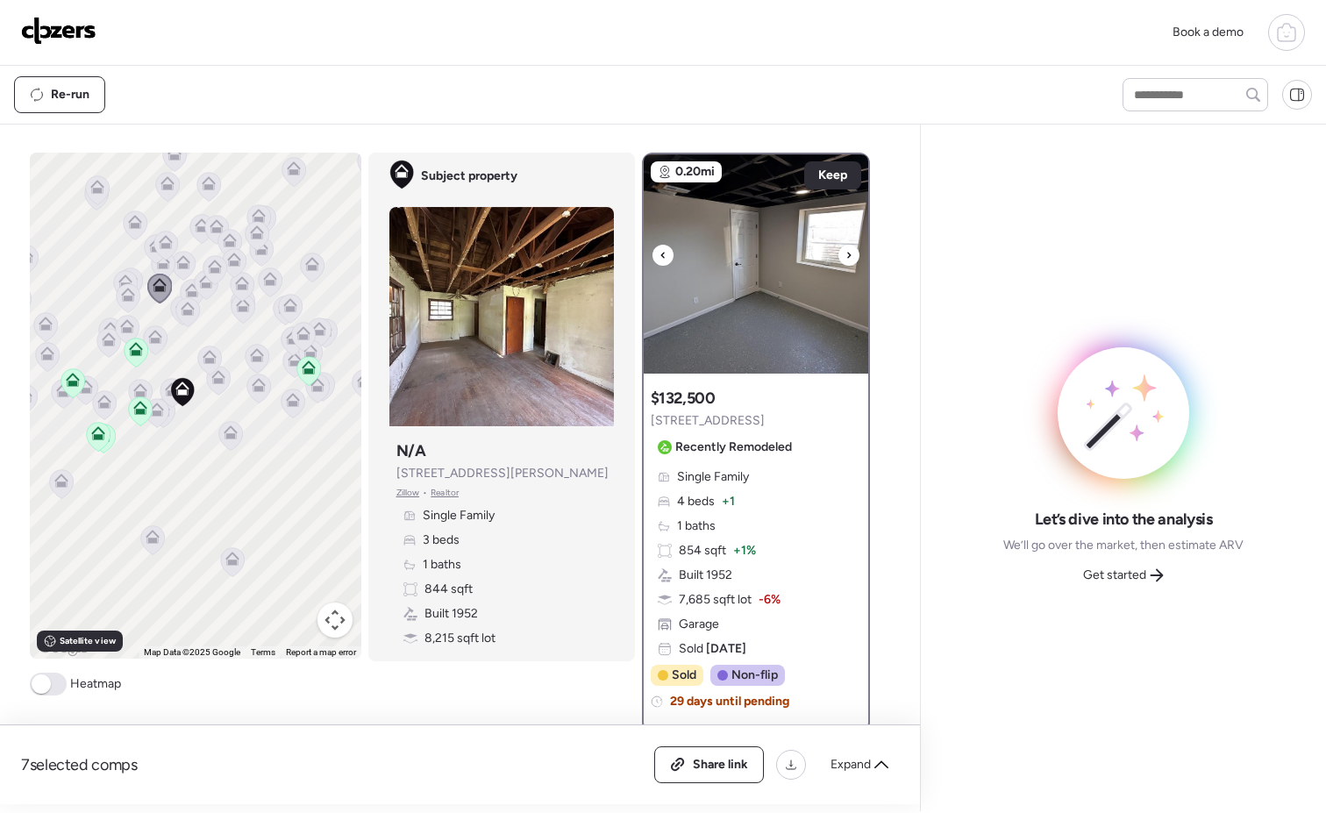
click at [845, 255] on div at bounding box center [848, 255] width 21 height 21
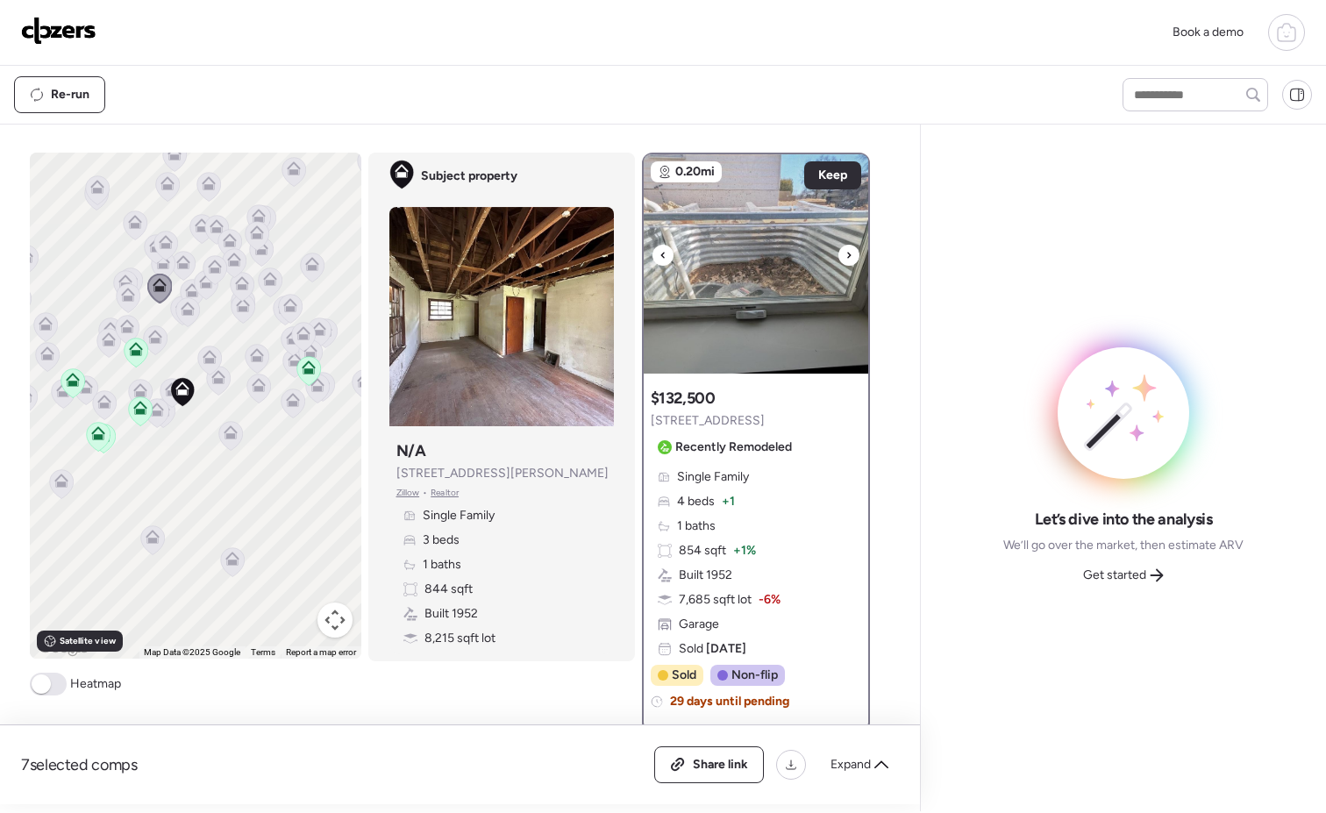
click at [845, 255] on div at bounding box center [848, 255] width 21 height 21
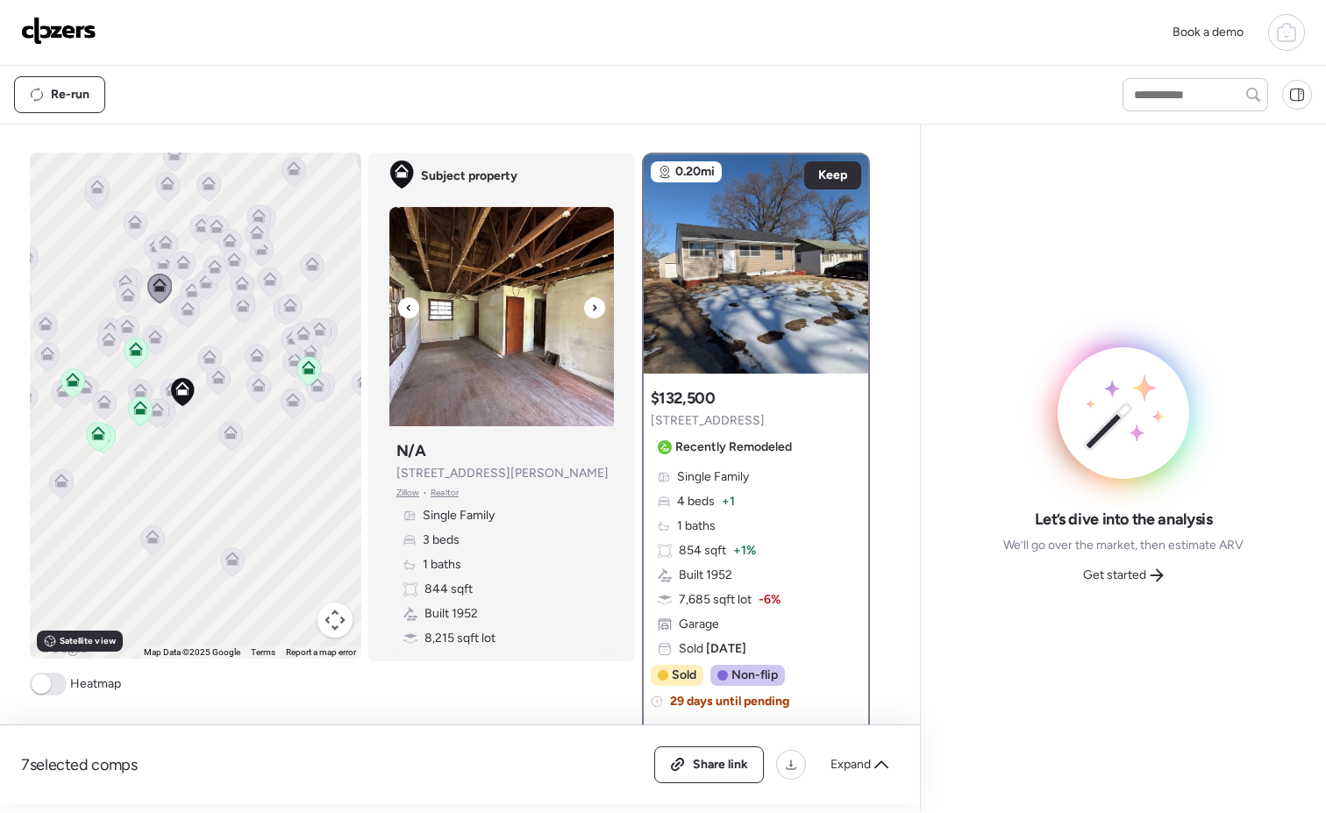
click at [595, 310] on div at bounding box center [594, 307] width 21 height 21
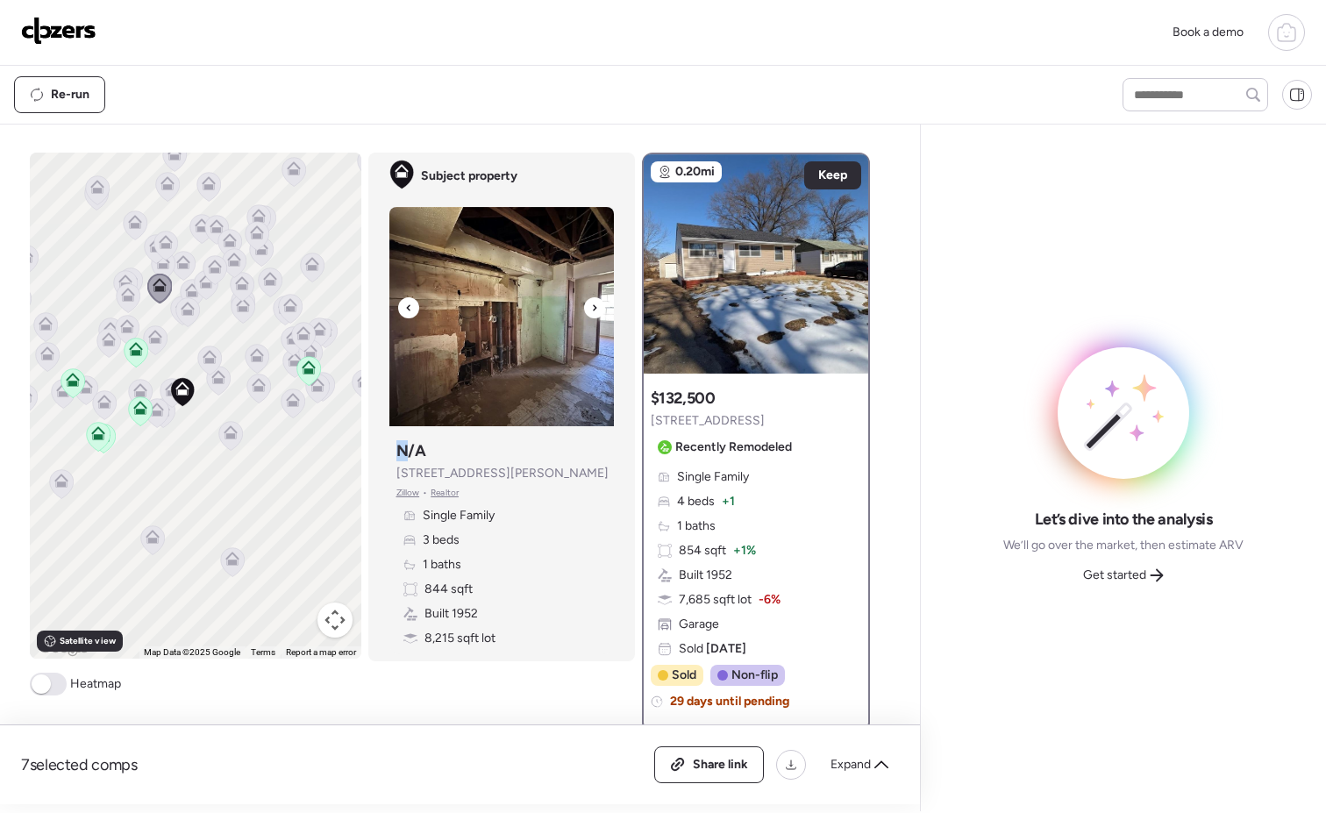
click at [595, 310] on div at bounding box center [594, 307] width 21 height 21
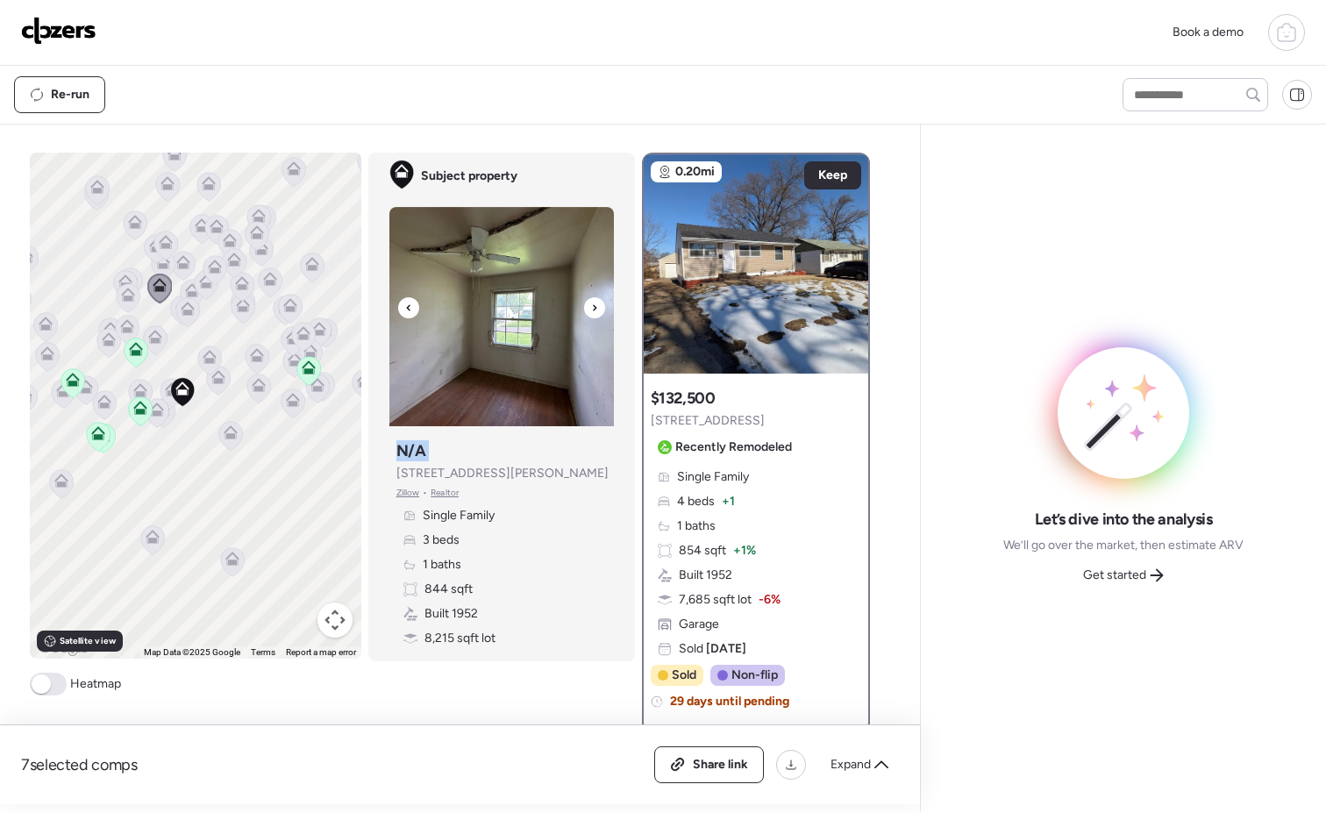
click at [595, 310] on div at bounding box center [594, 307] width 21 height 21
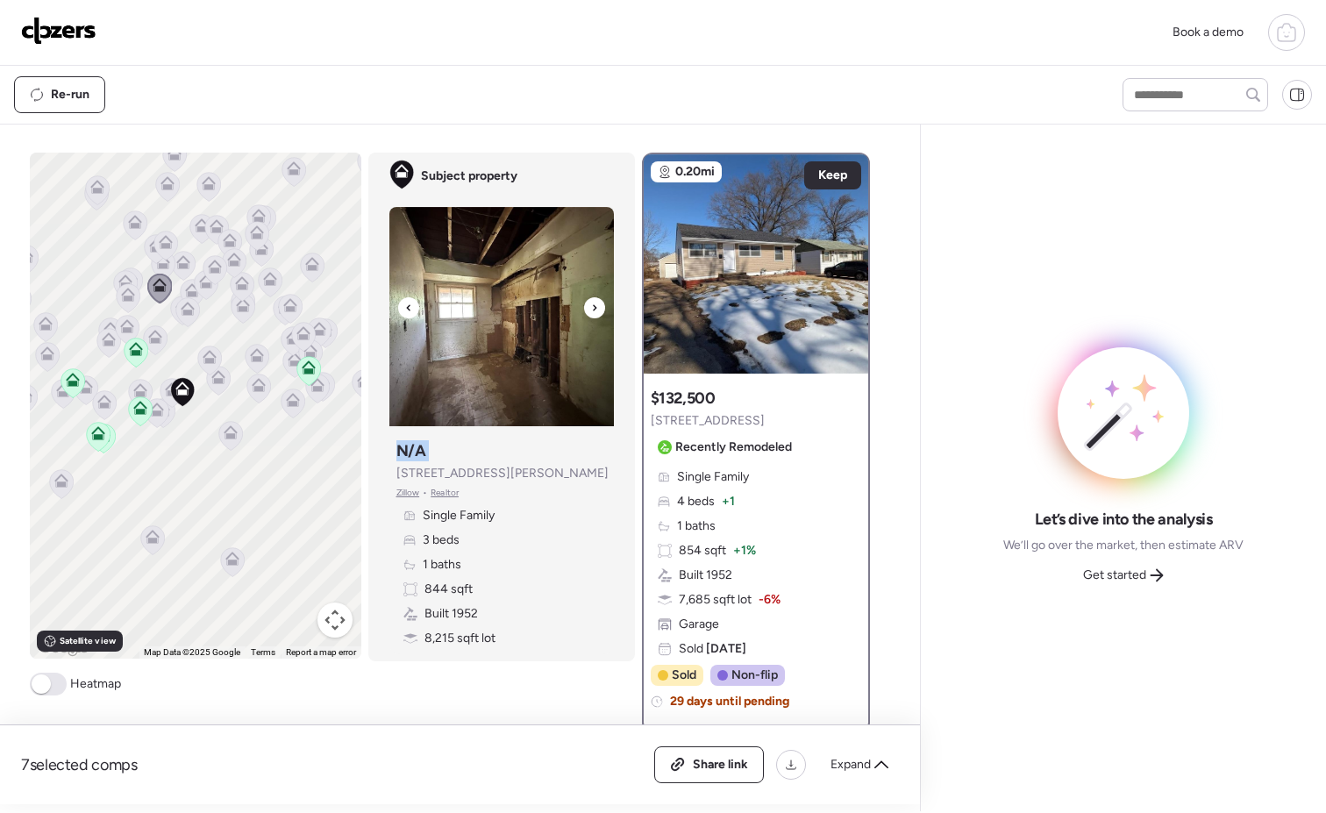
click at [595, 310] on div at bounding box center [594, 307] width 21 height 21
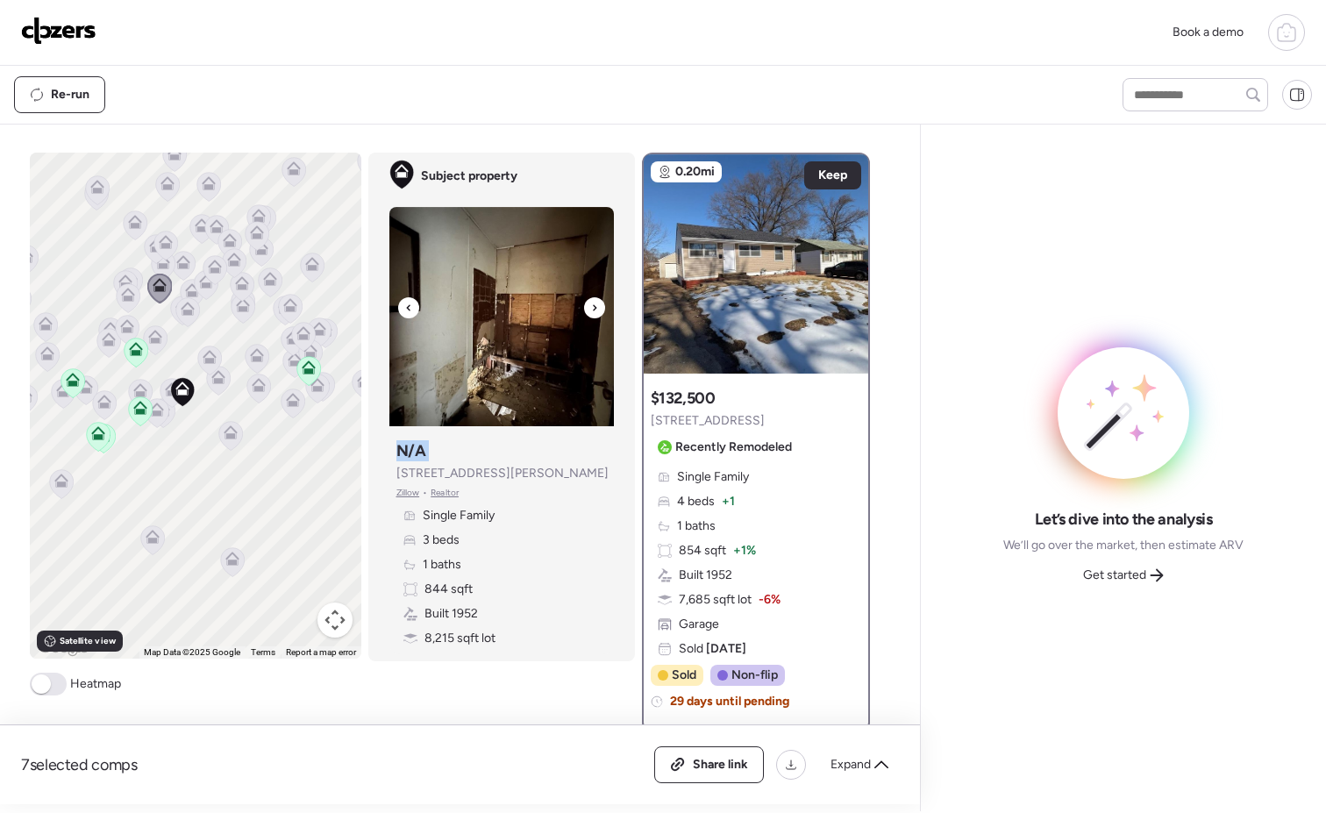
click at [595, 310] on div at bounding box center [594, 307] width 21 height 21
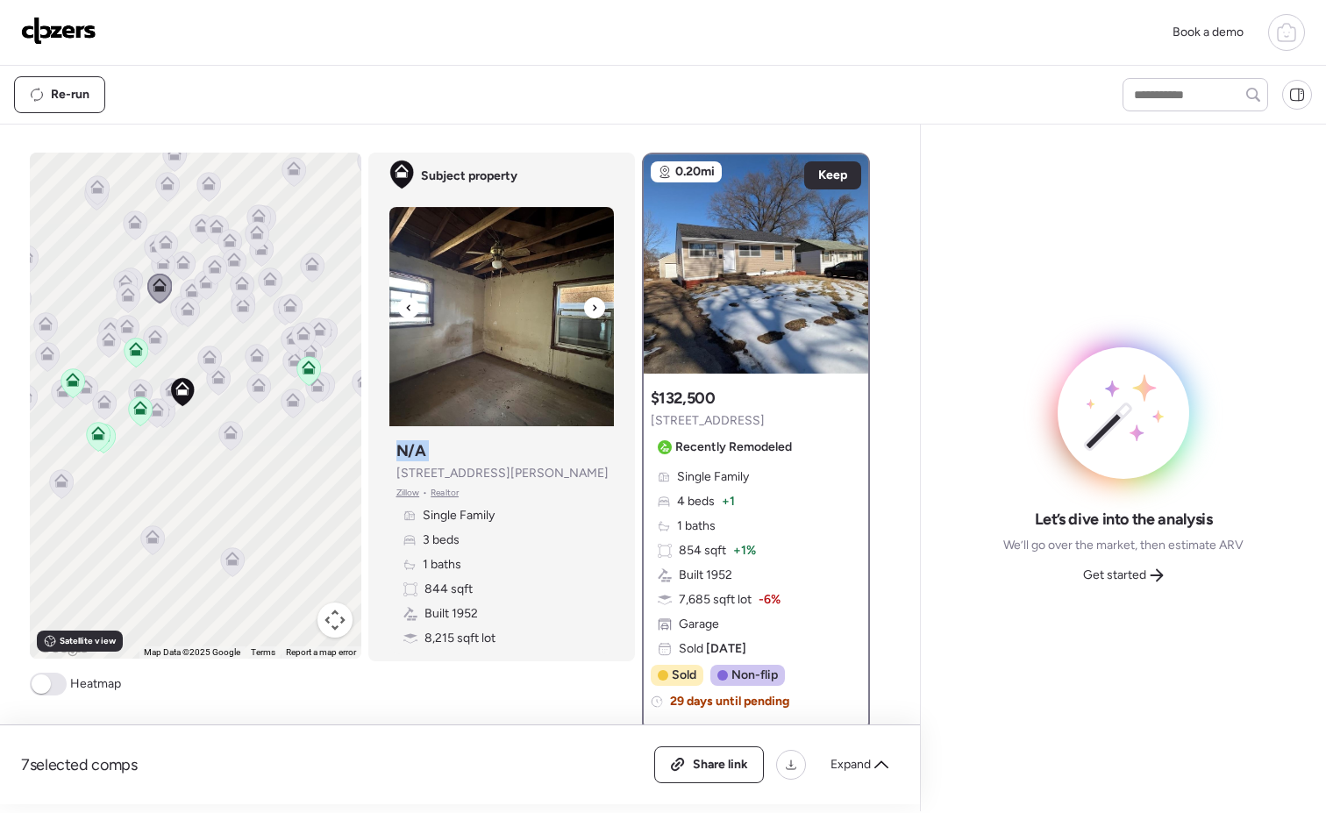
click at [595, 310] on div at bounding box center [594, 307] width 21 height 21
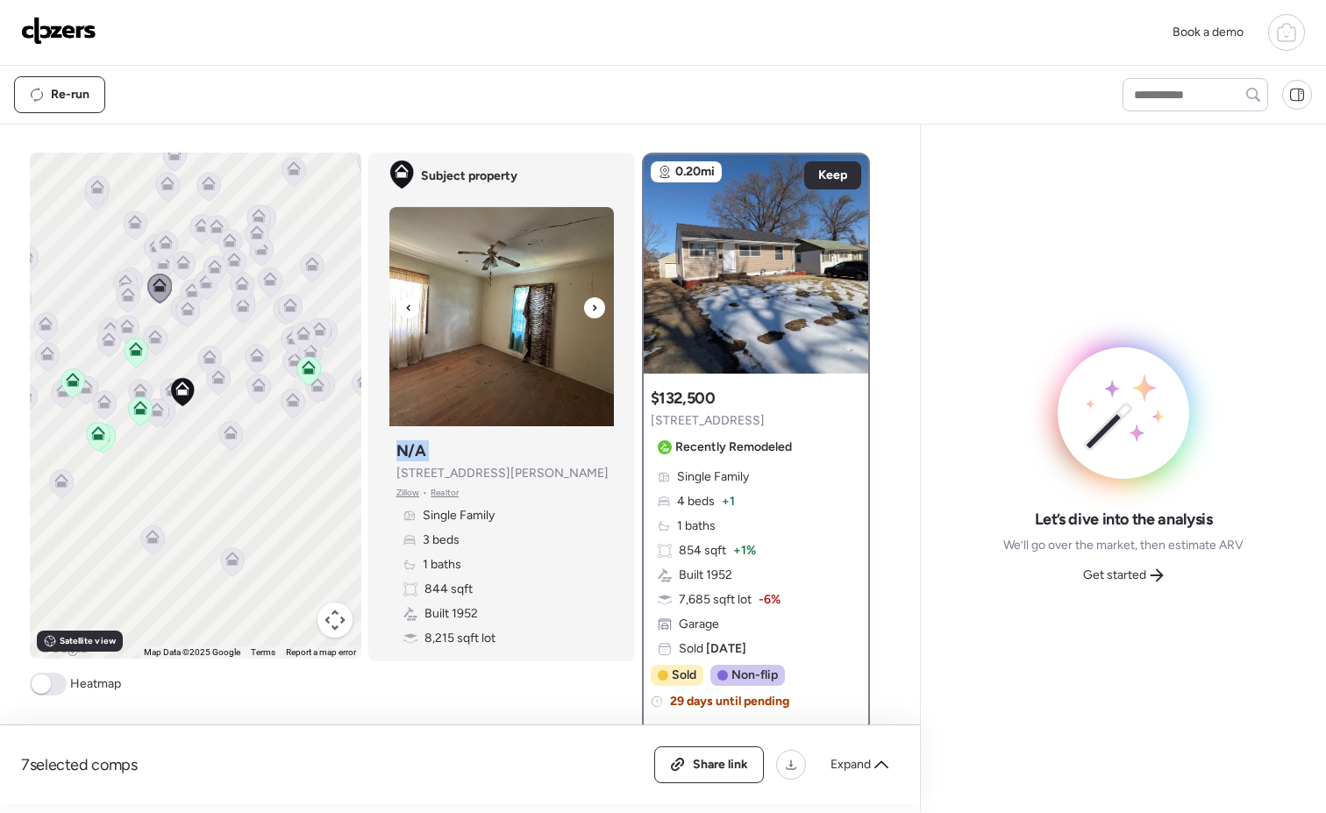
click at [595, 310] on div at bounding box center [594, 307] width 21 height 21
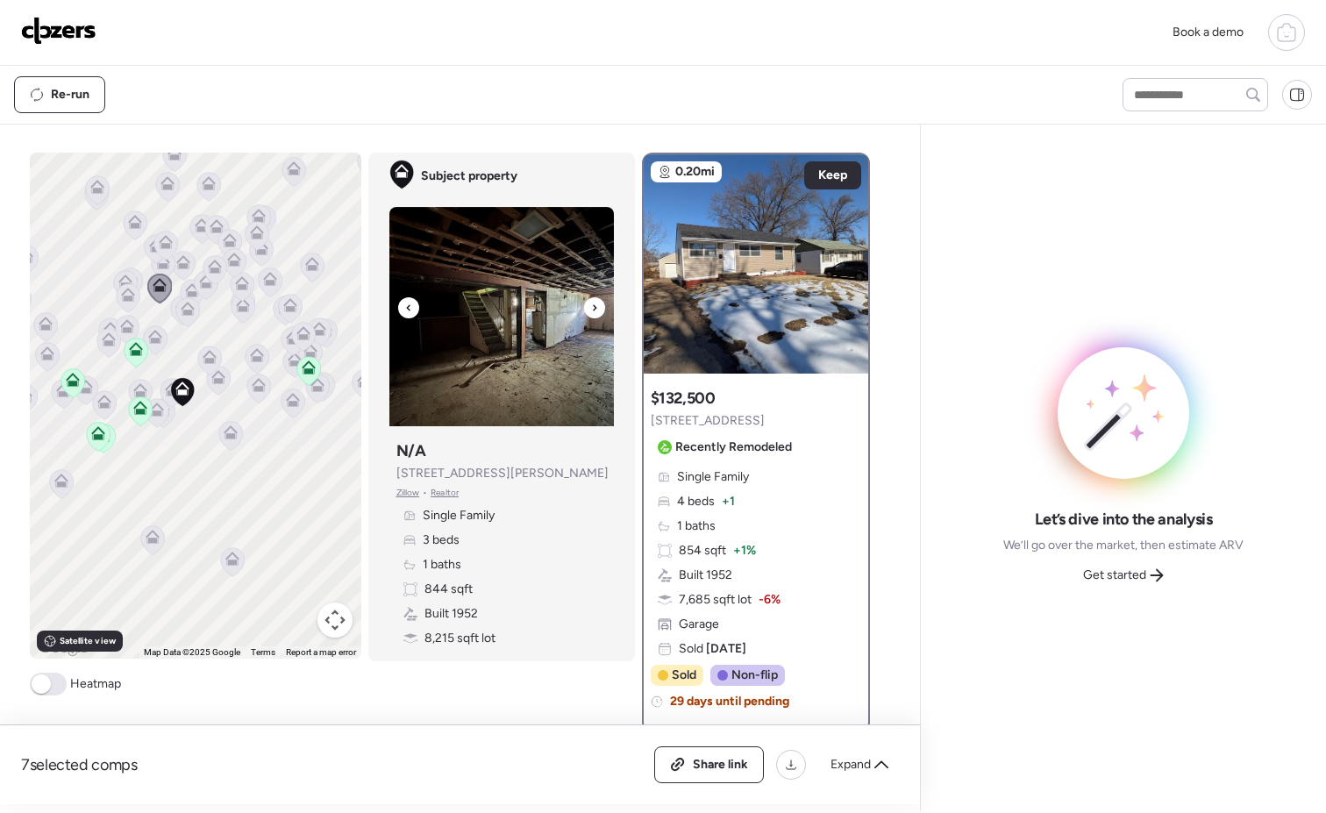
click at [592, 308] on div at bounding box center [594, 307] width 21 height 21
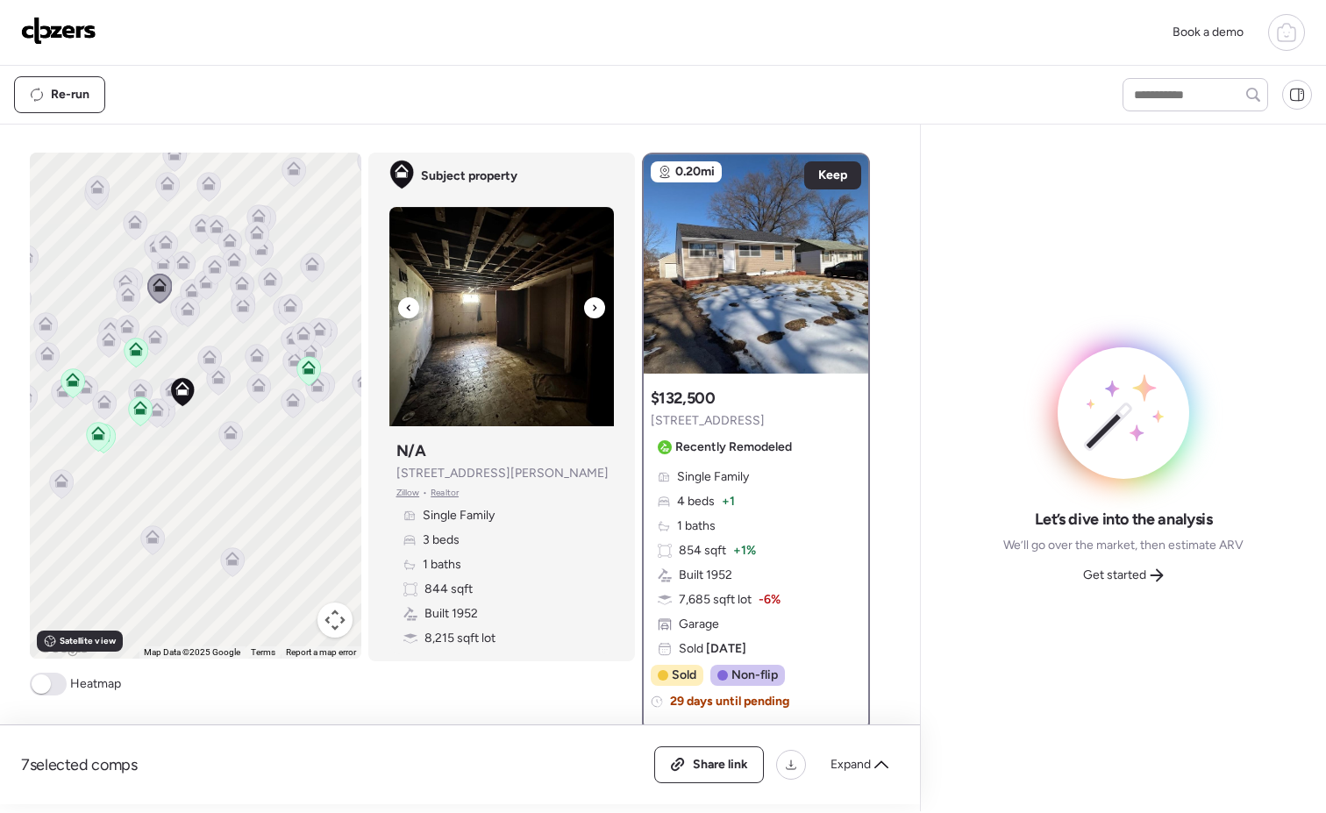
click at [592, 308] on div at bounding box center [594, 307] width 21 height 21
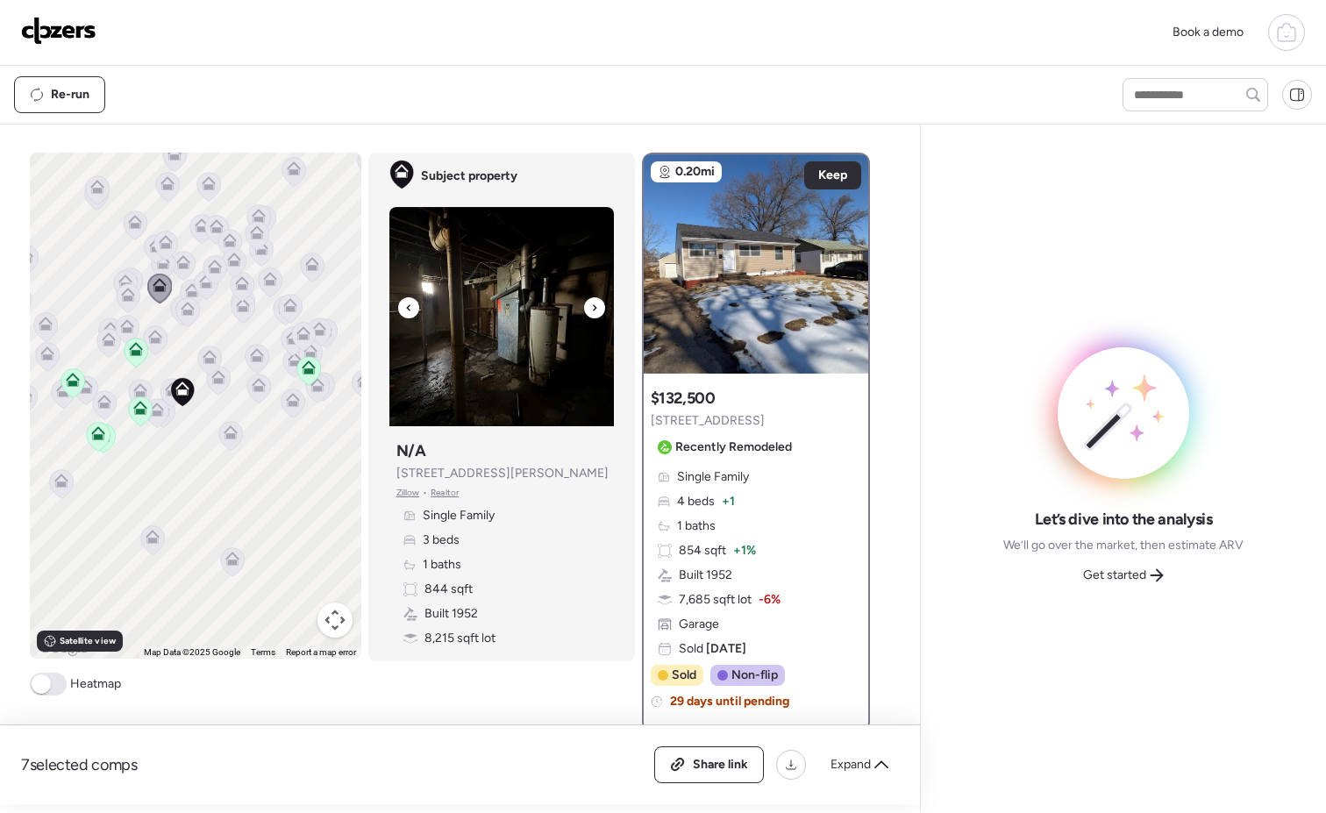
click at [592, 308] on div at bounding box center [594, 307] width 21 height 21
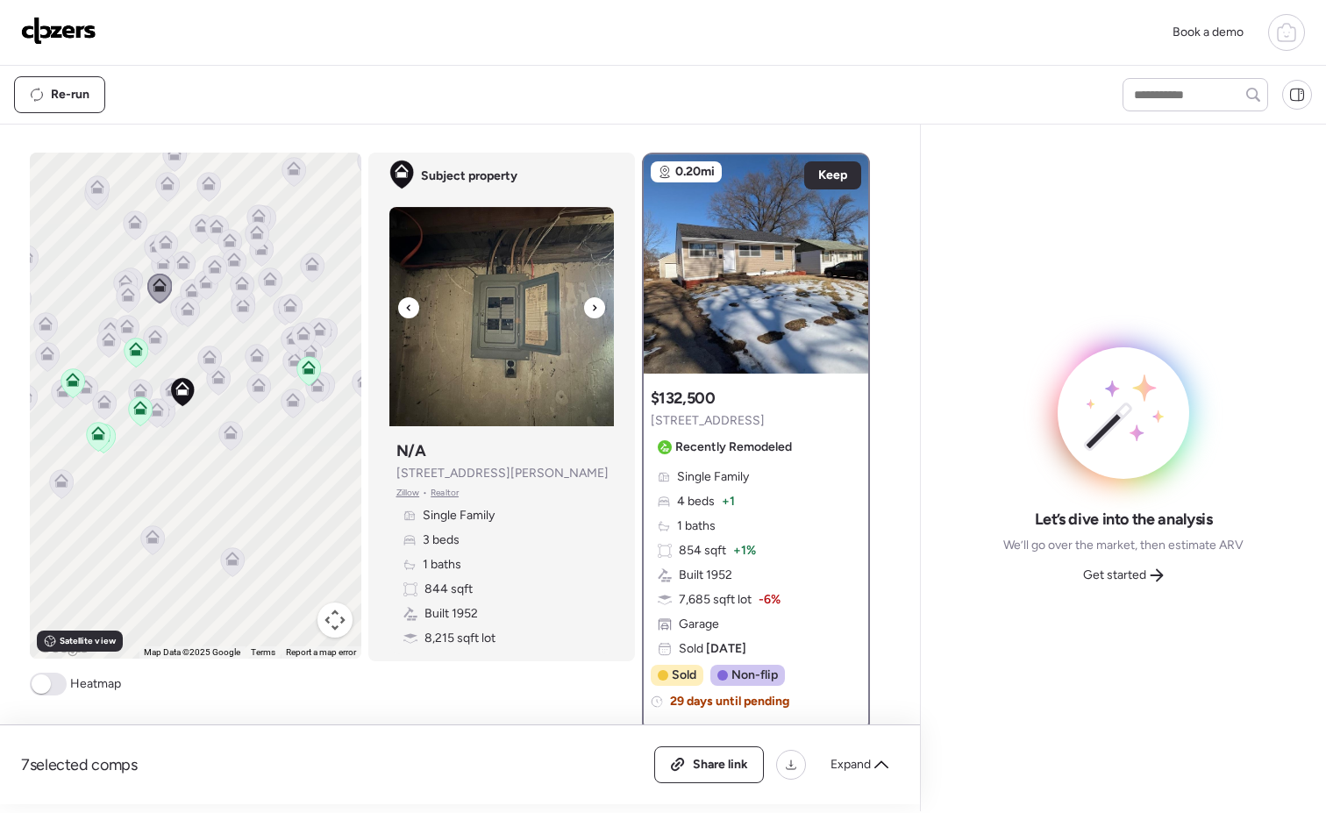
click at [591, 309] on div at bounding box center [594, 307] width 21 height 21
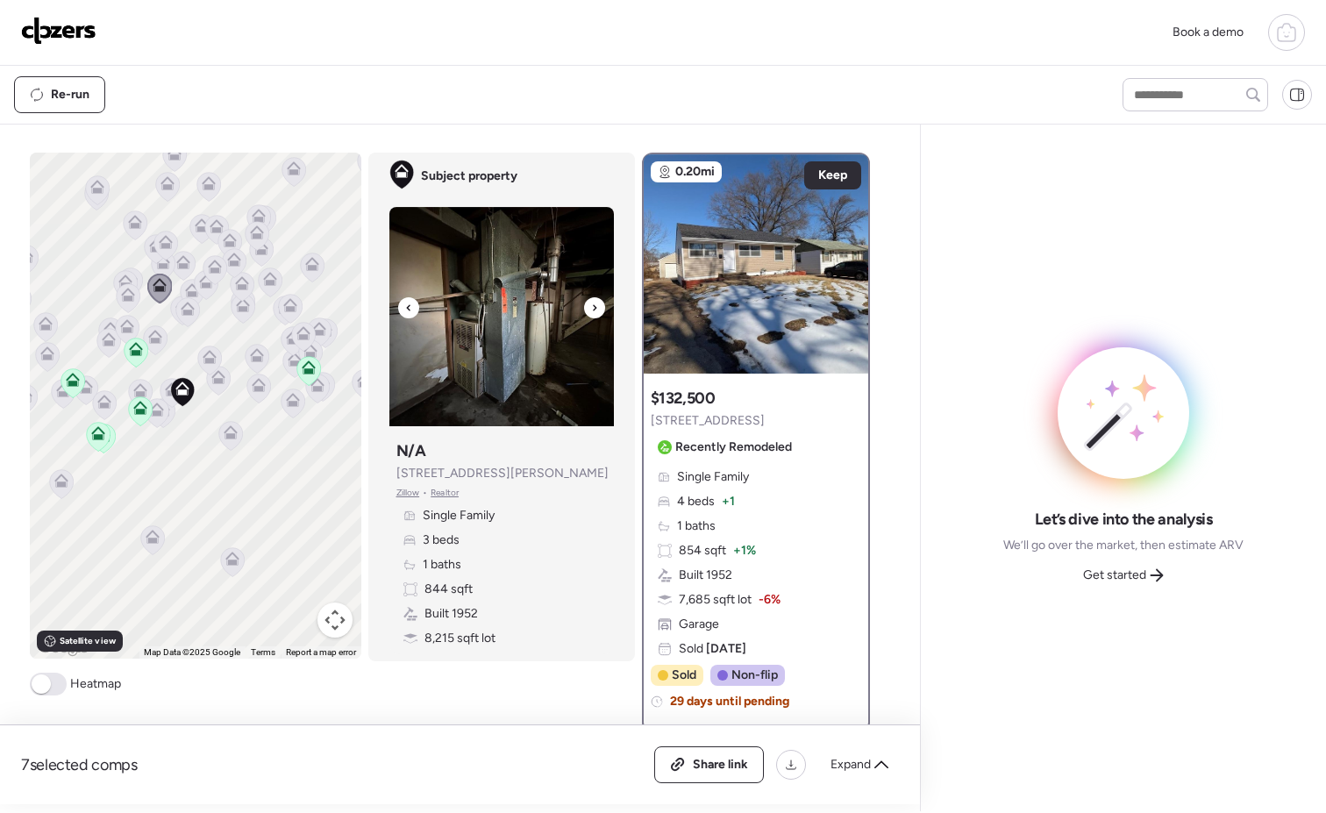
click at [591, 309] on div at bounding box center [594, 307] width 21 height 21
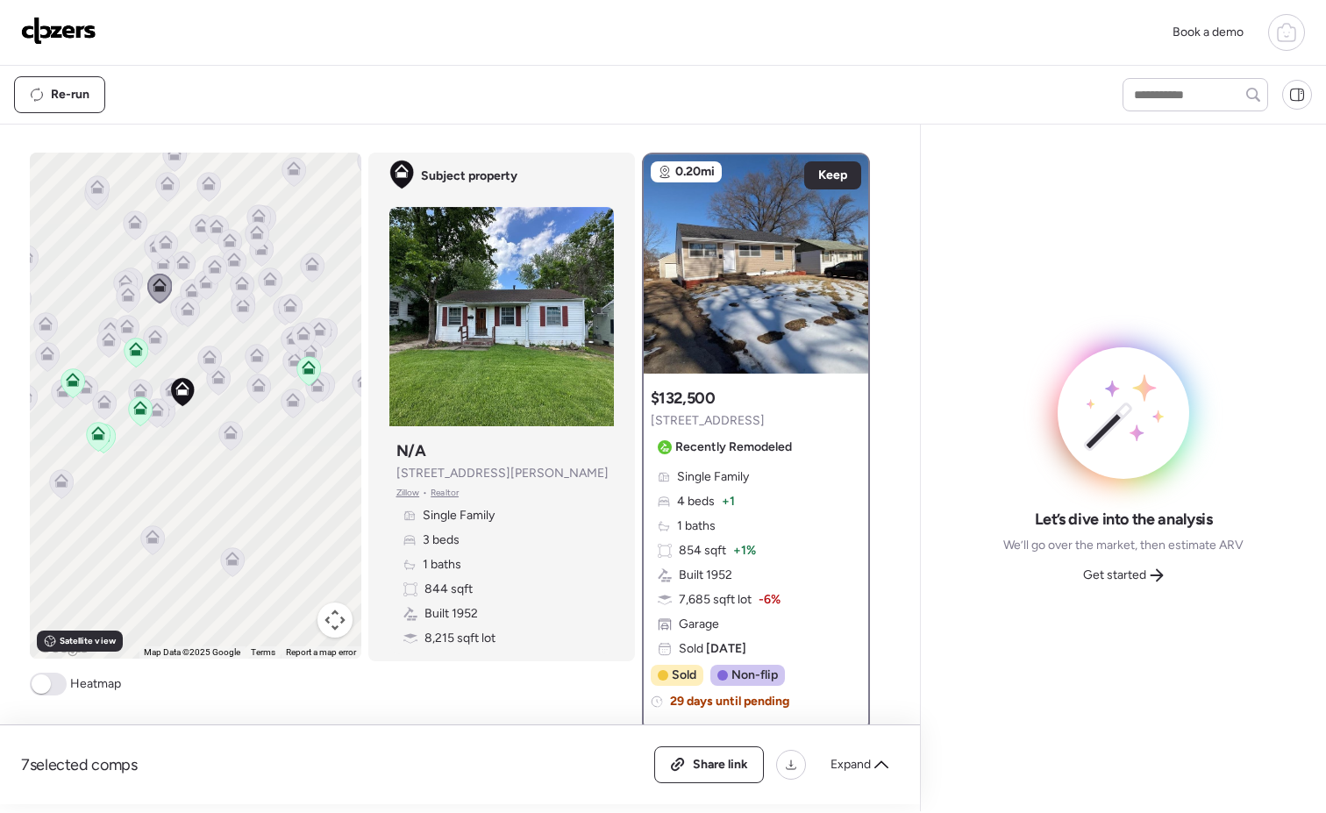
scroll to position [282, 0]
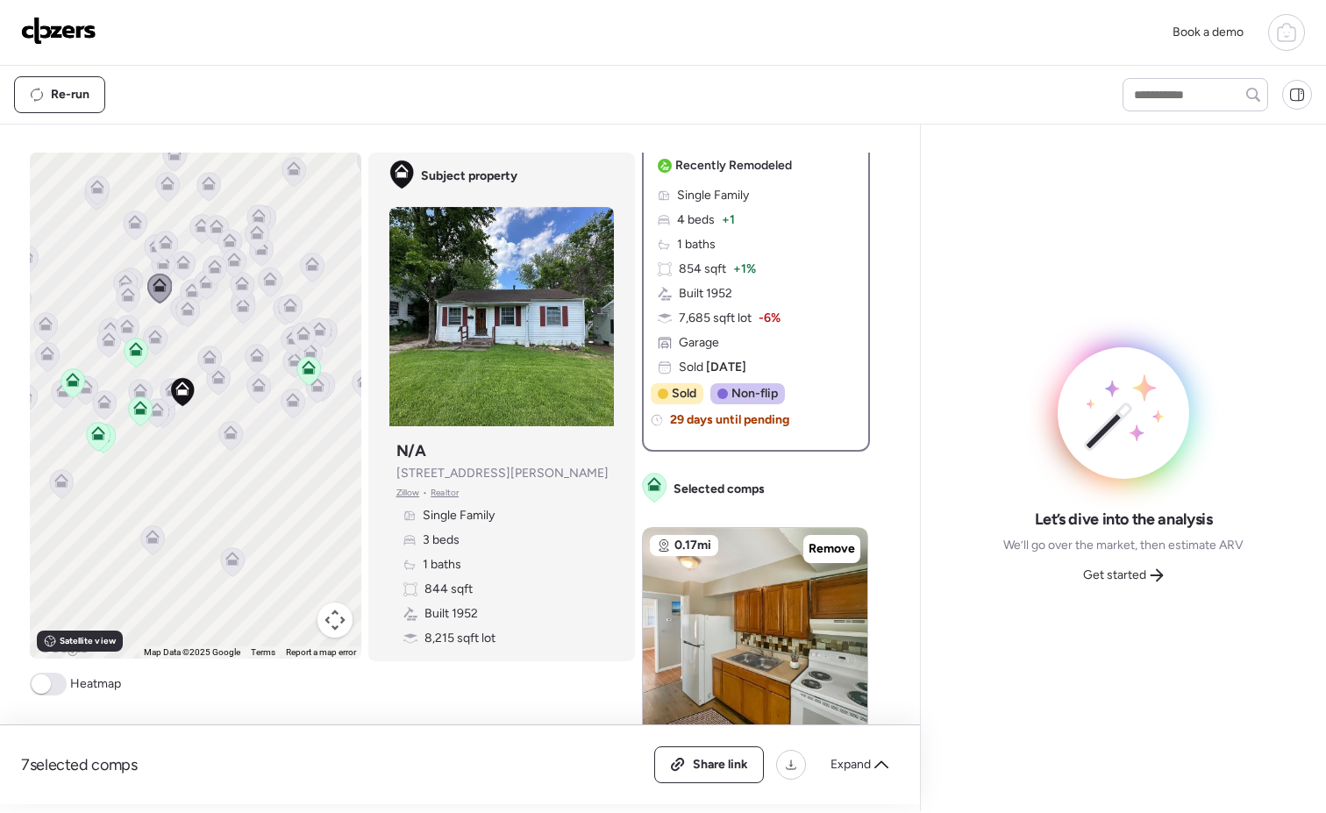
click at [182, 306] on icon at bounding box center [188, 309] width 14 height 14
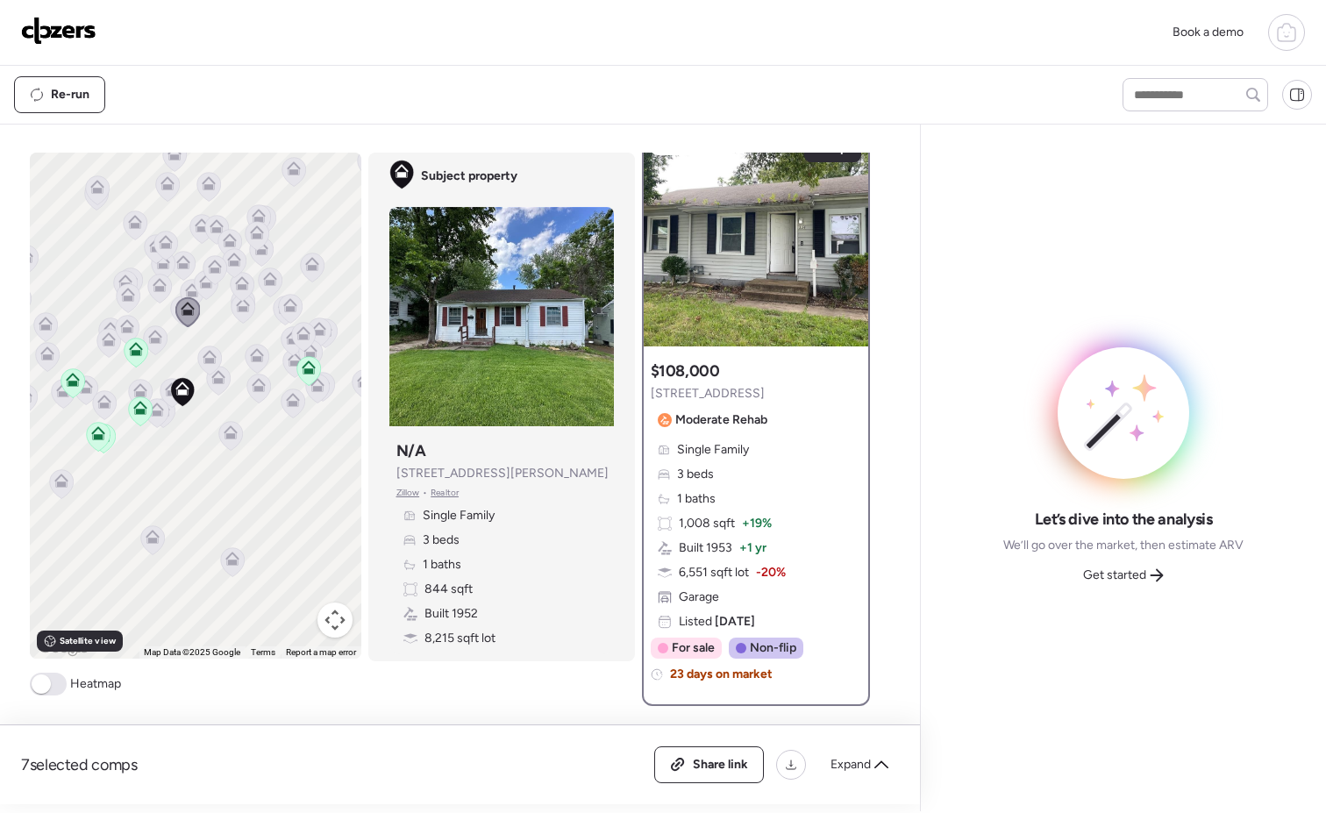
scroll to position [0, 0]
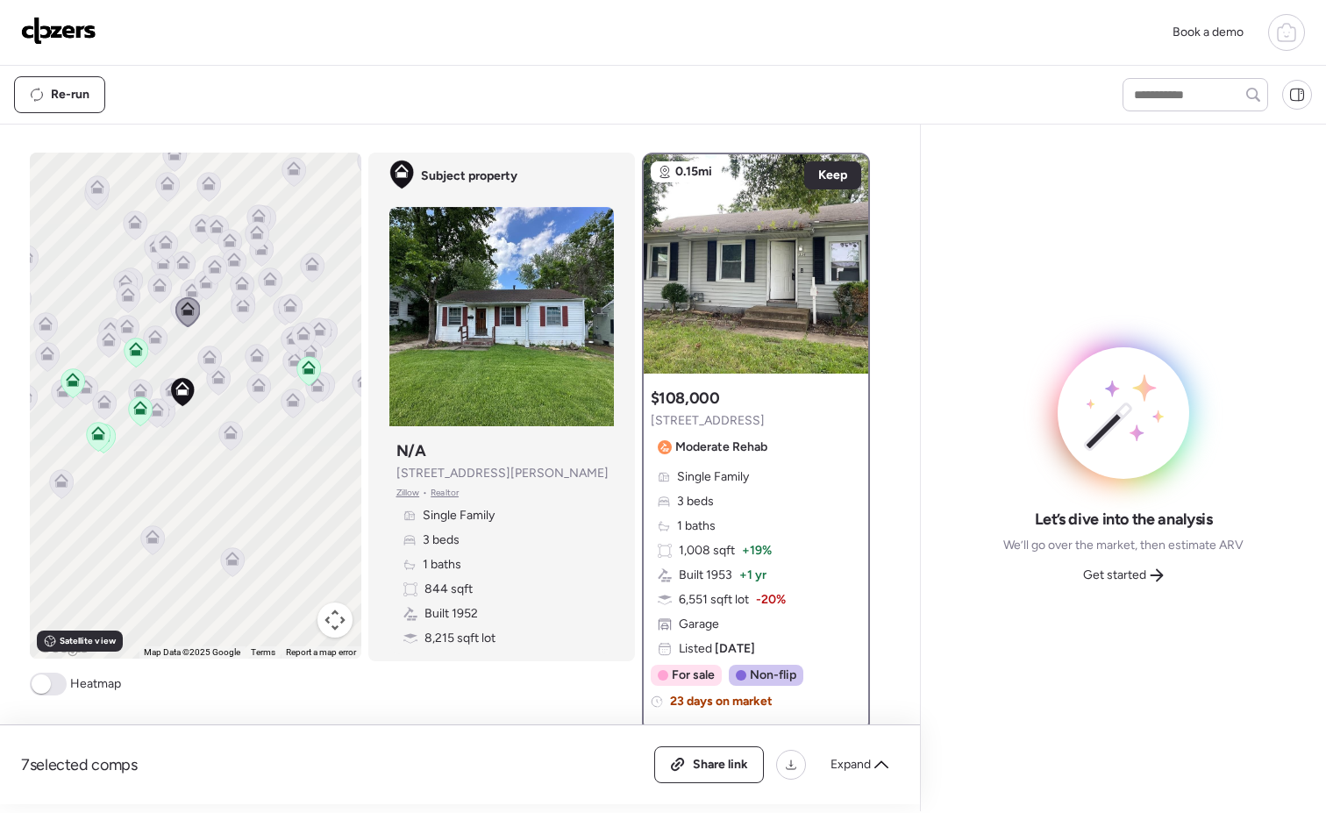
click at [170, 305] on icon at bounding box center [182, 310] width 24 height 29
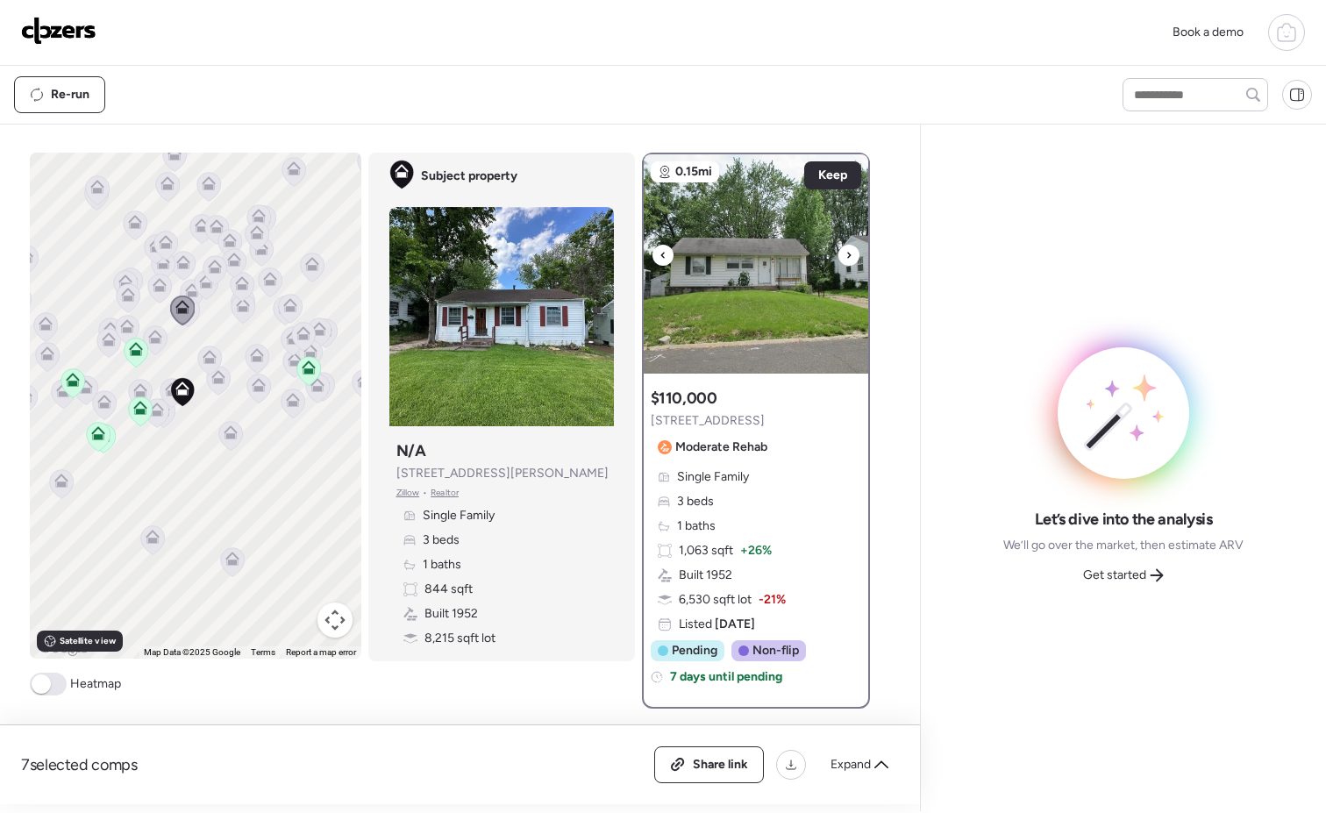
click at [838, 254] on div at bounding box center [848, 255] width 21 height 21
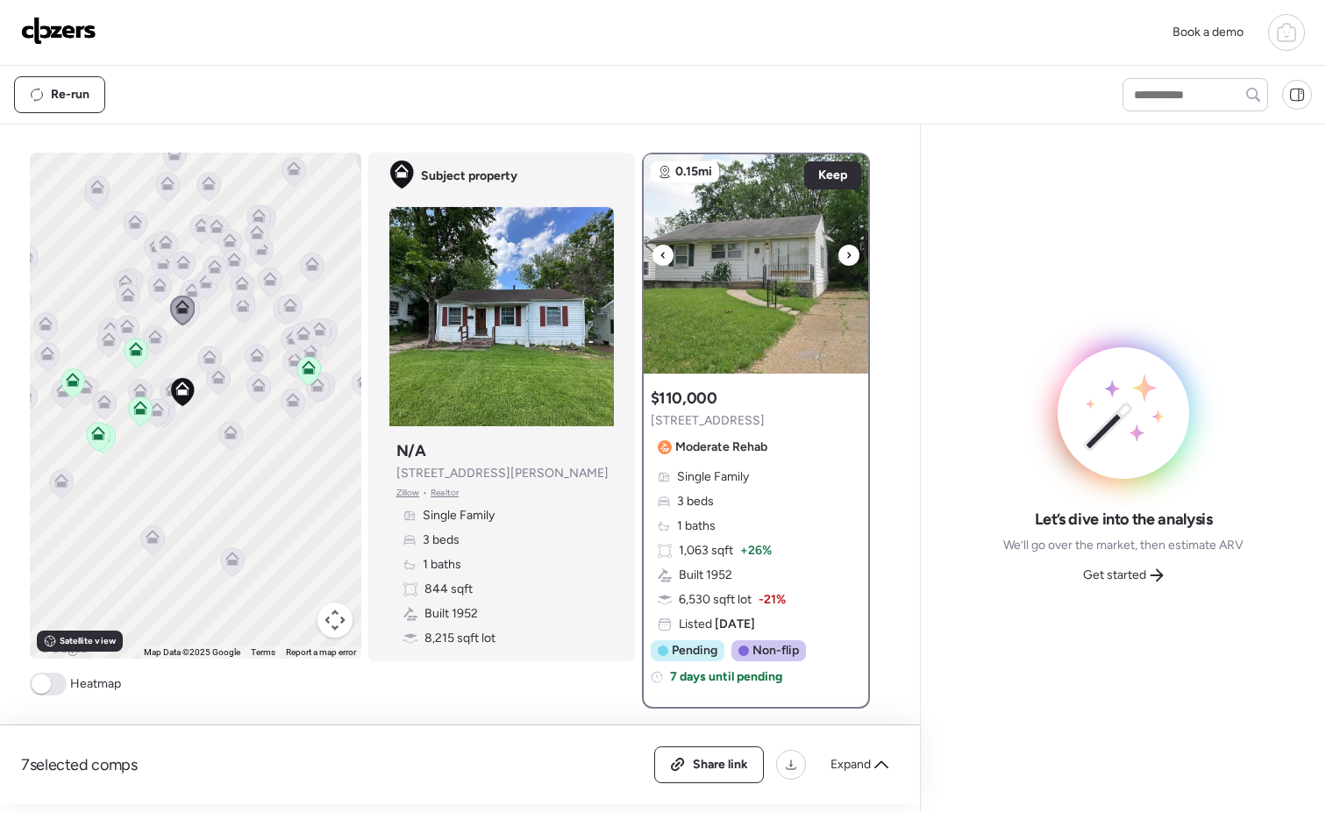
click at [837, 255] on img at bounding box center [756, 263] width 225 height 219
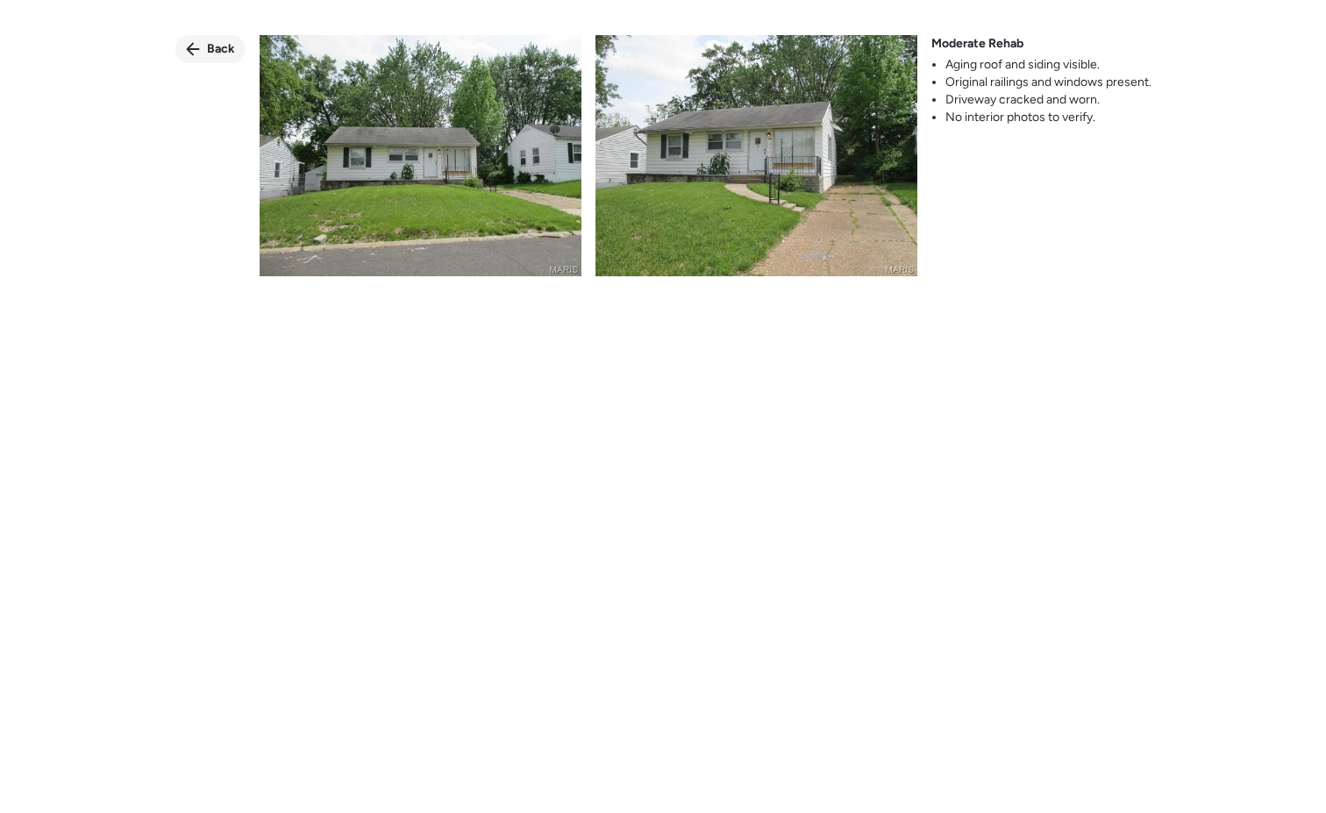
click at [222, 51] on span "Back" at bounding box center [221, 49] width 28 height 18
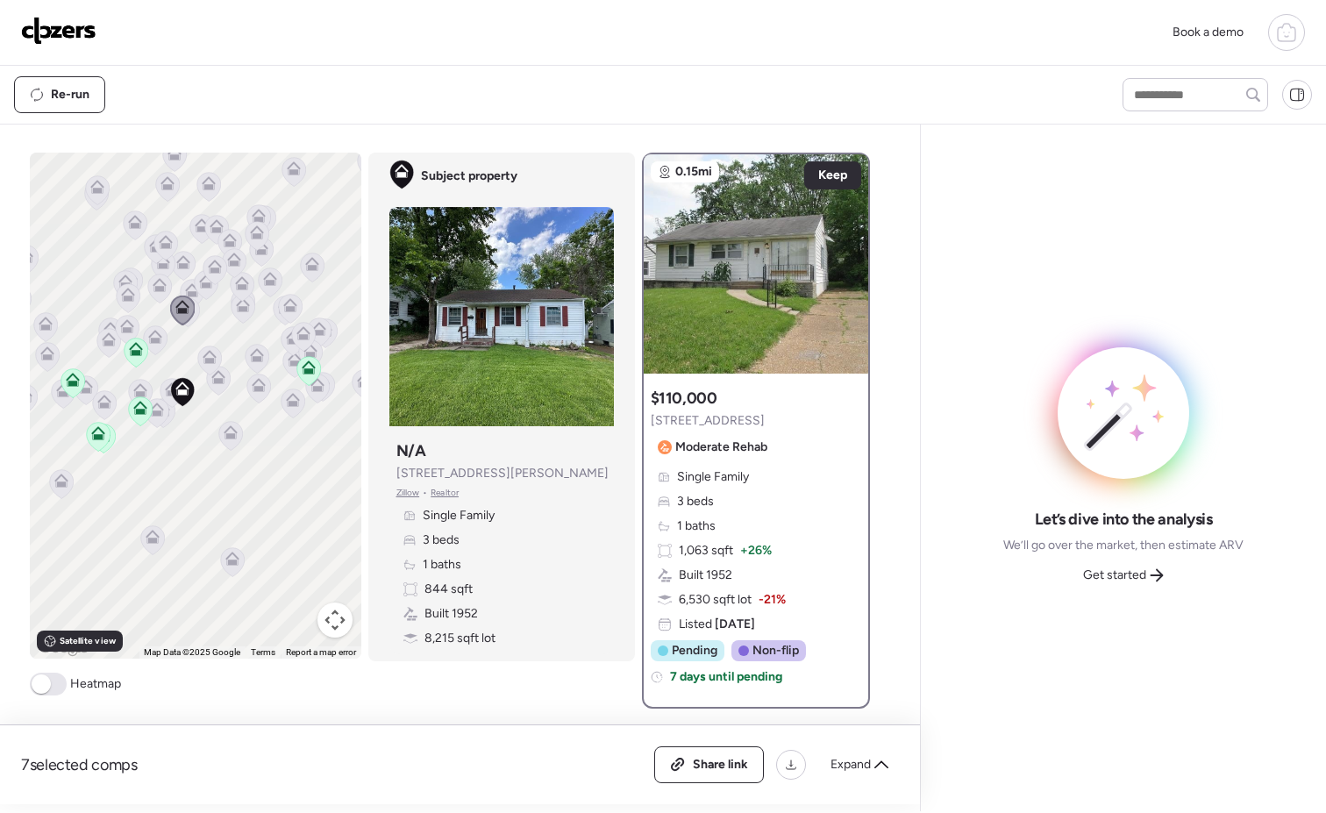
click at [185, 287] on icon at bounding box center [191, 287] width 13 height 8
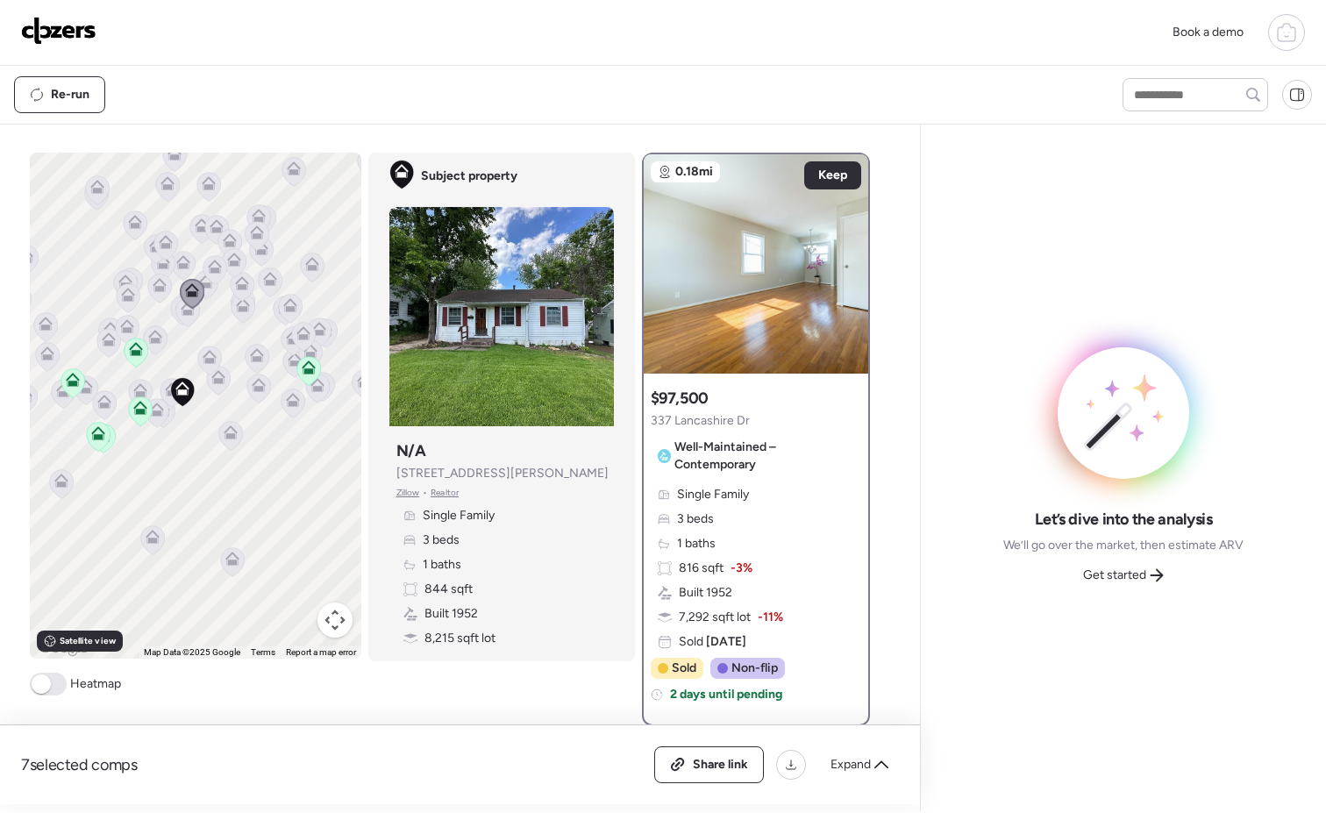
click at [205, 284] on icon at bounding box center [215, 270] width 25 height 30
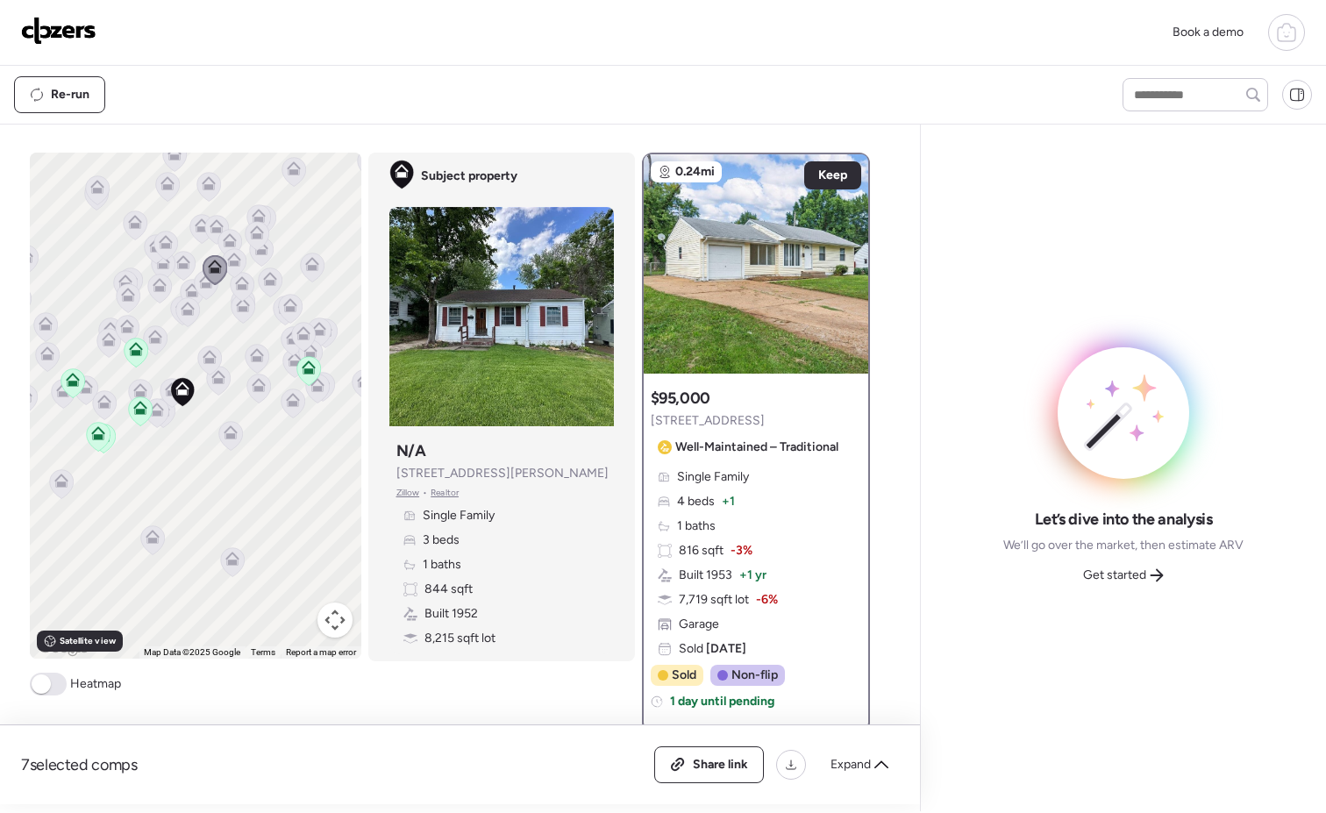
click at [154, 285] on icon at bounding box center [160, 285] width 14 height 14
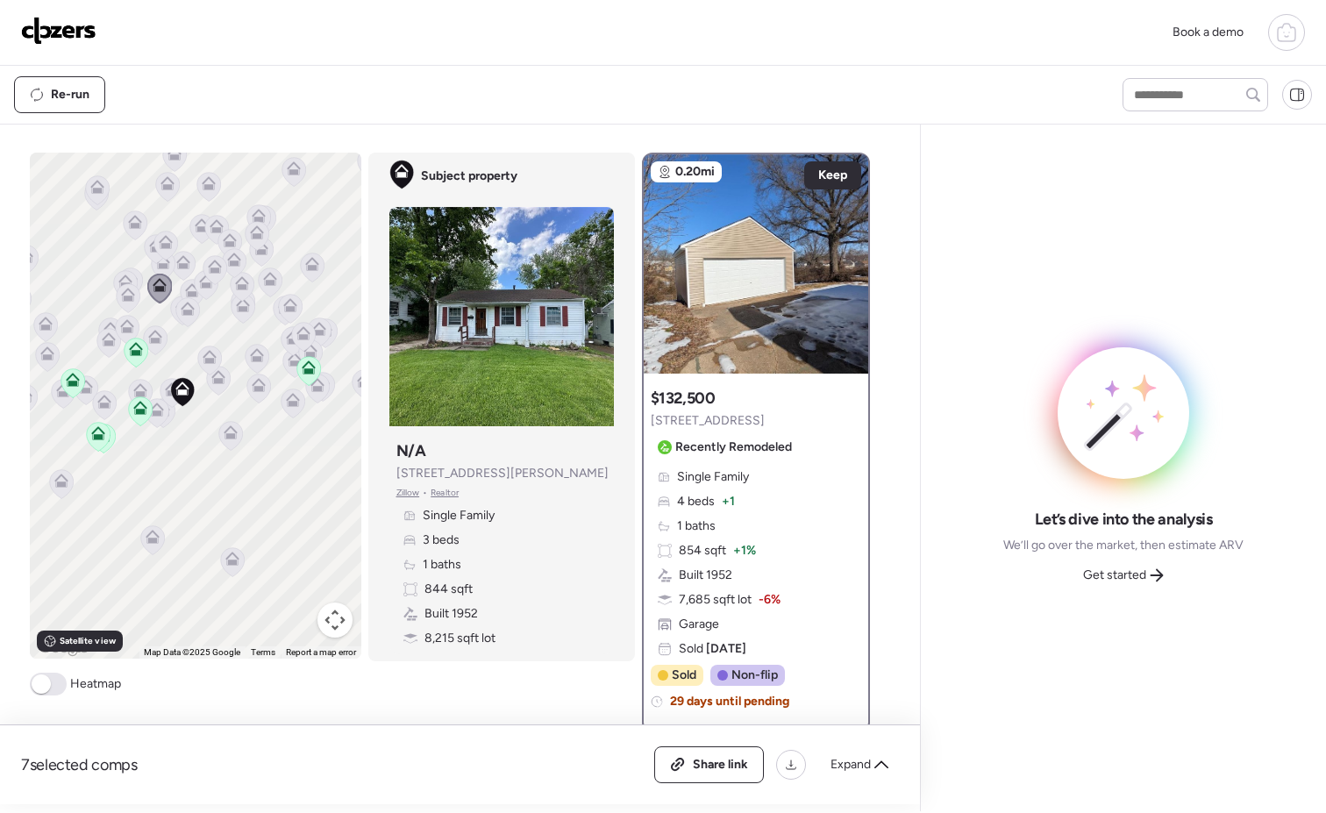
click at [225, 435] on icon at bounding box center [230, 435] width 11 height 5
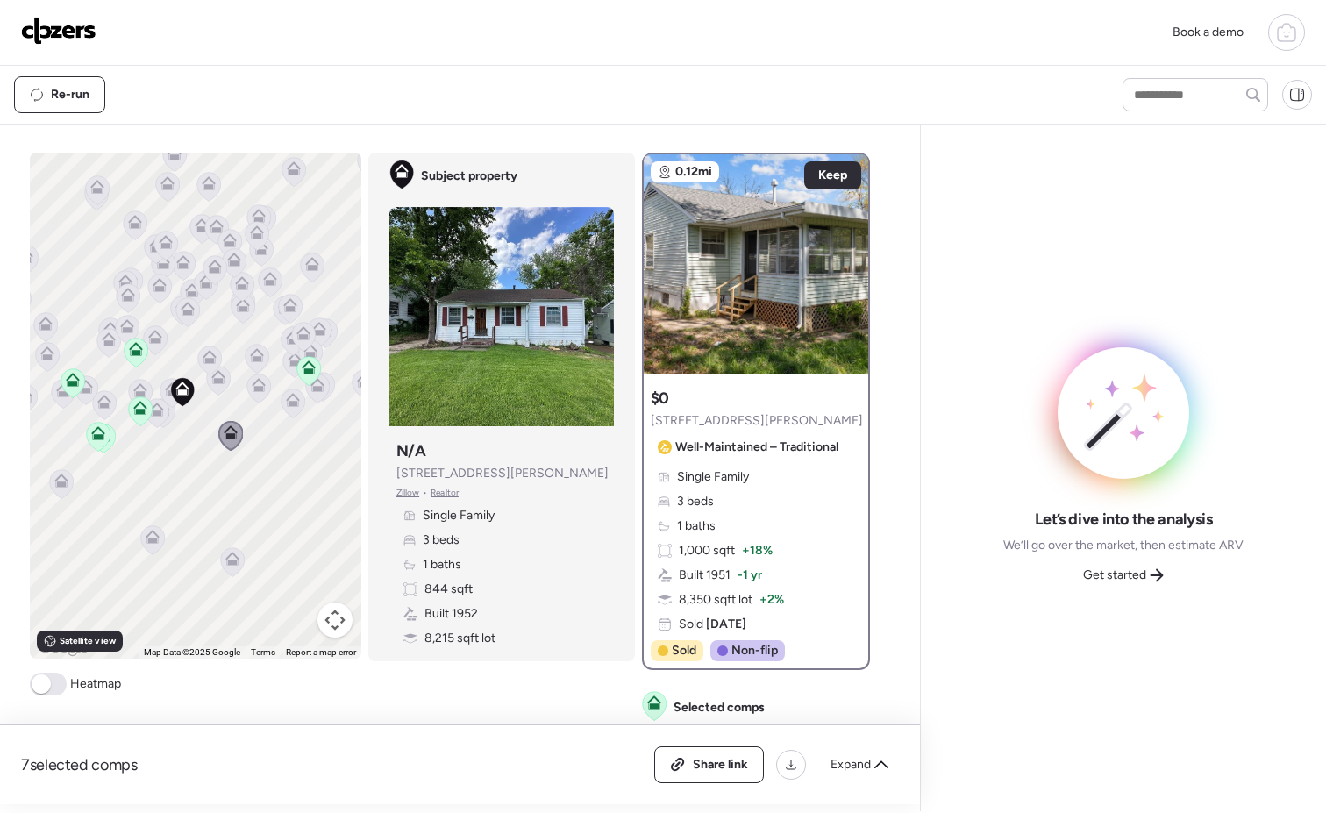
click at [146, 536] on icon at bounding box center [153, 537] width 14 height 14
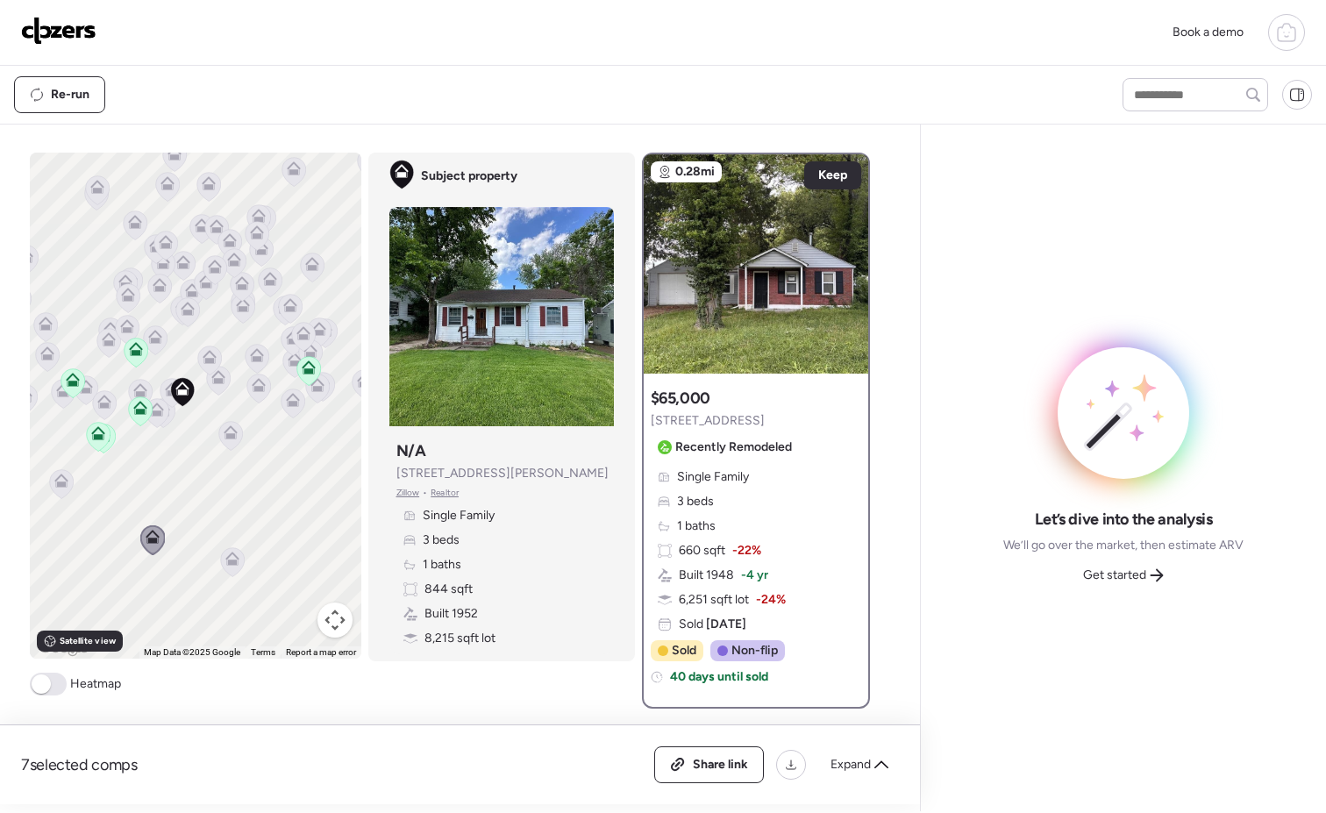
click at [85, 389] on icon at bounding box center [86, 387] width 14 height 14
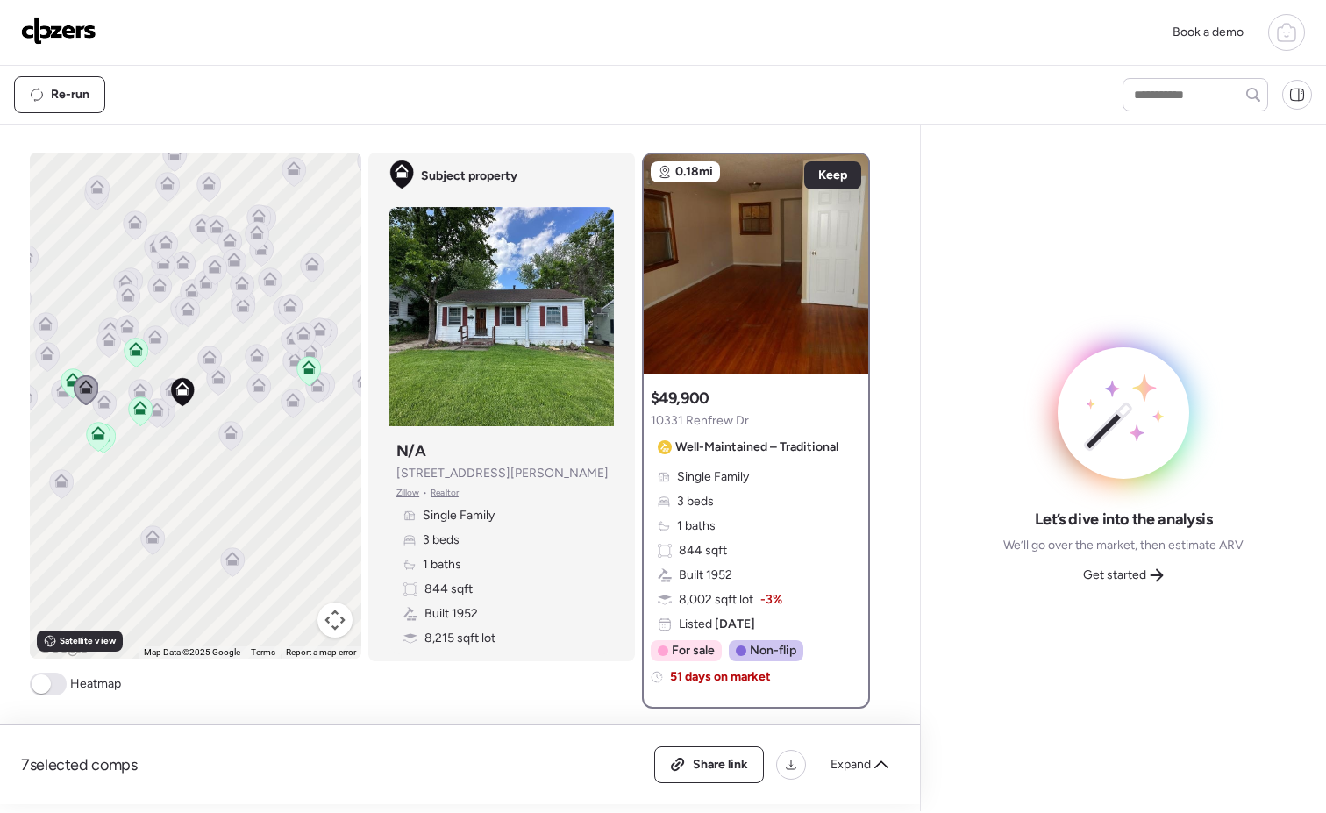
click at [98, 401] on icon at bounding box center [104, 402] width 14 height 14
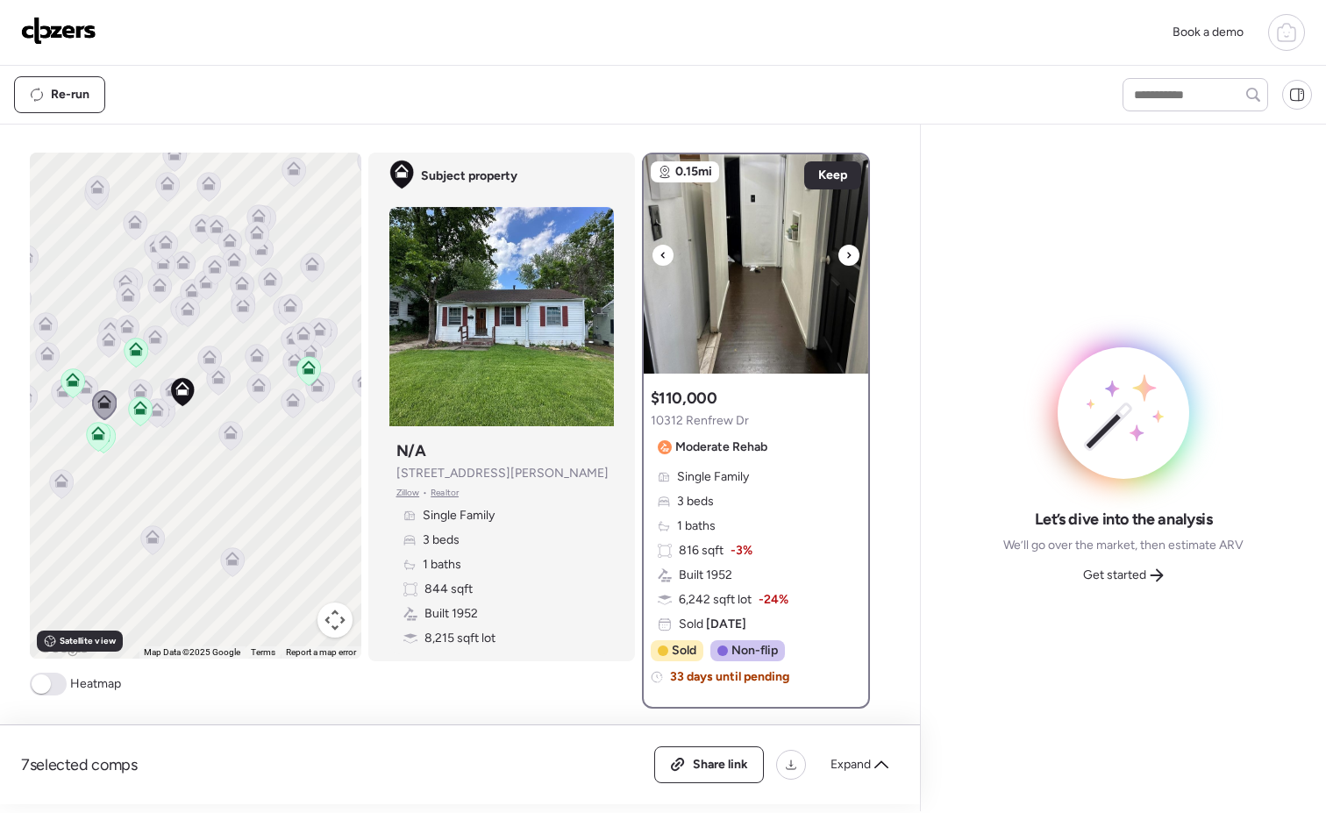
click at [850, 257] on div at bounding box center [848, 255] width 21 height 21
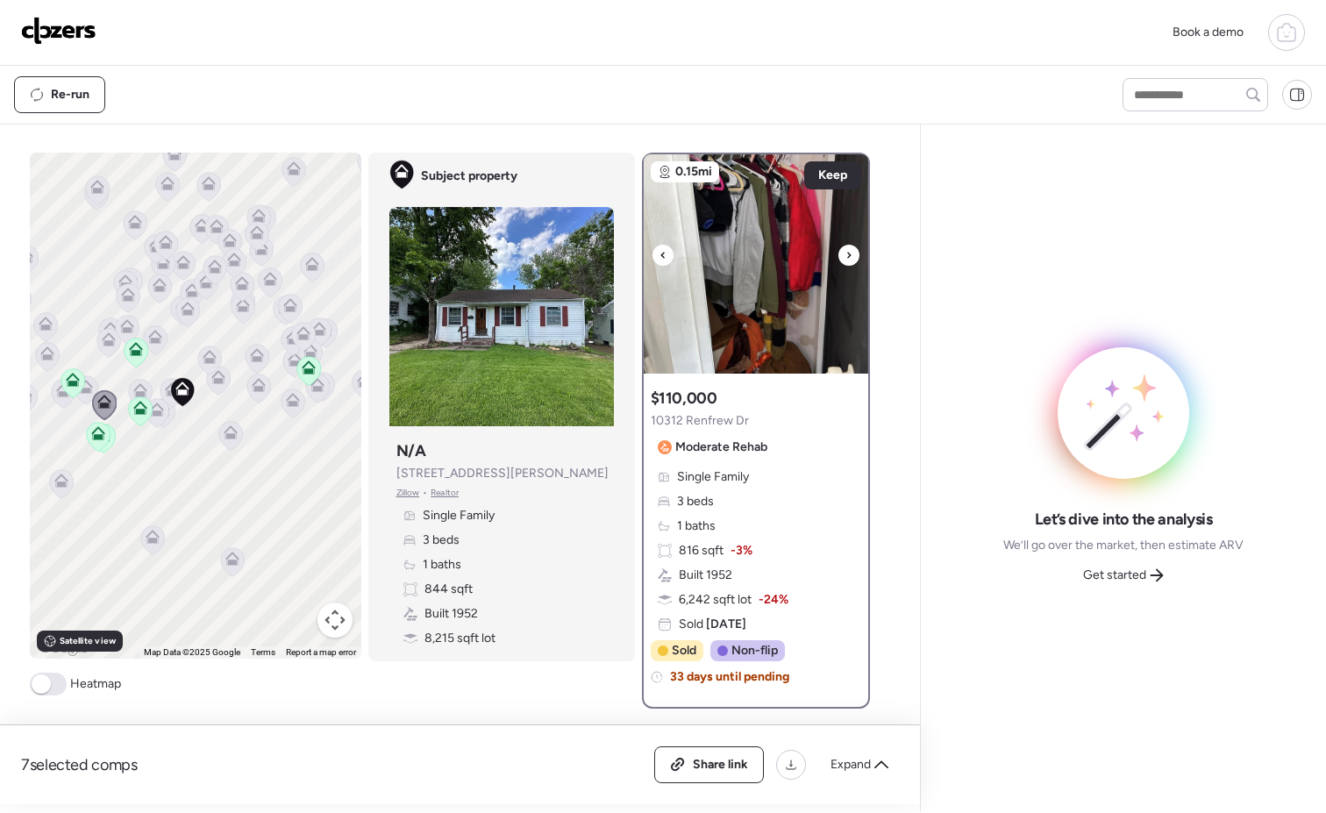
click at [850, 256] on div at bounding box center [848, 255] width 21 height 21
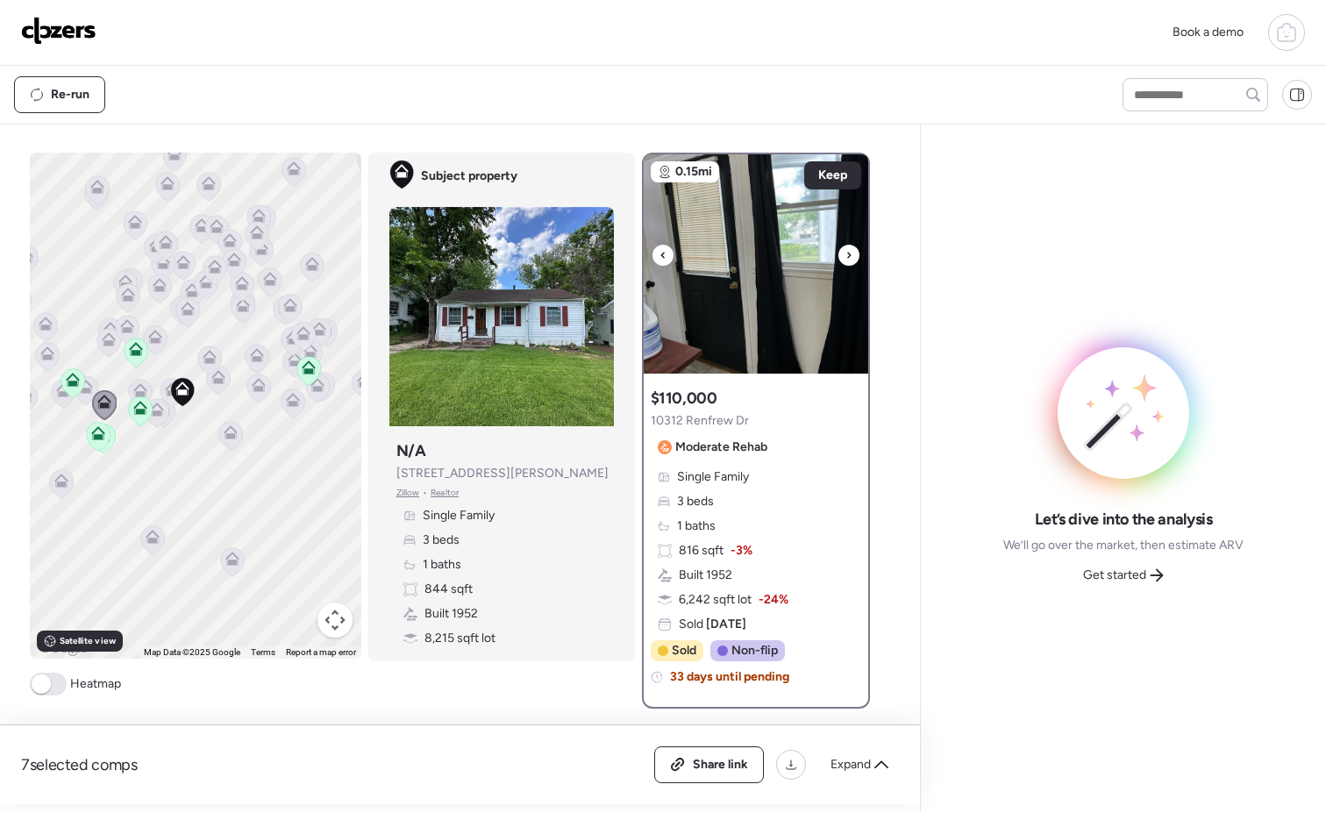
click at [850, 256] on div at bounding box center [848, 255] width 21 height 21
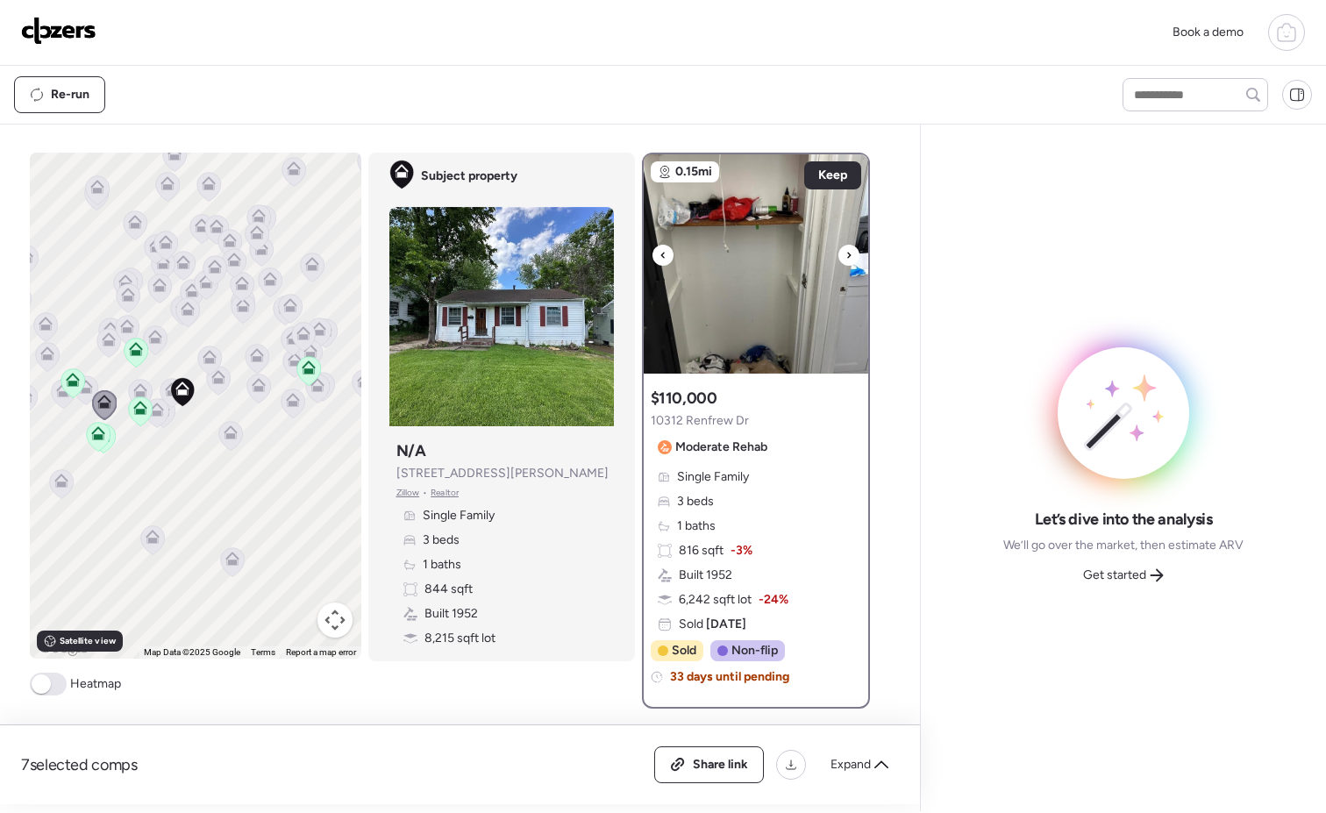
click at [850, 256] on div at bounding box center [848, 255] width 21 height 21
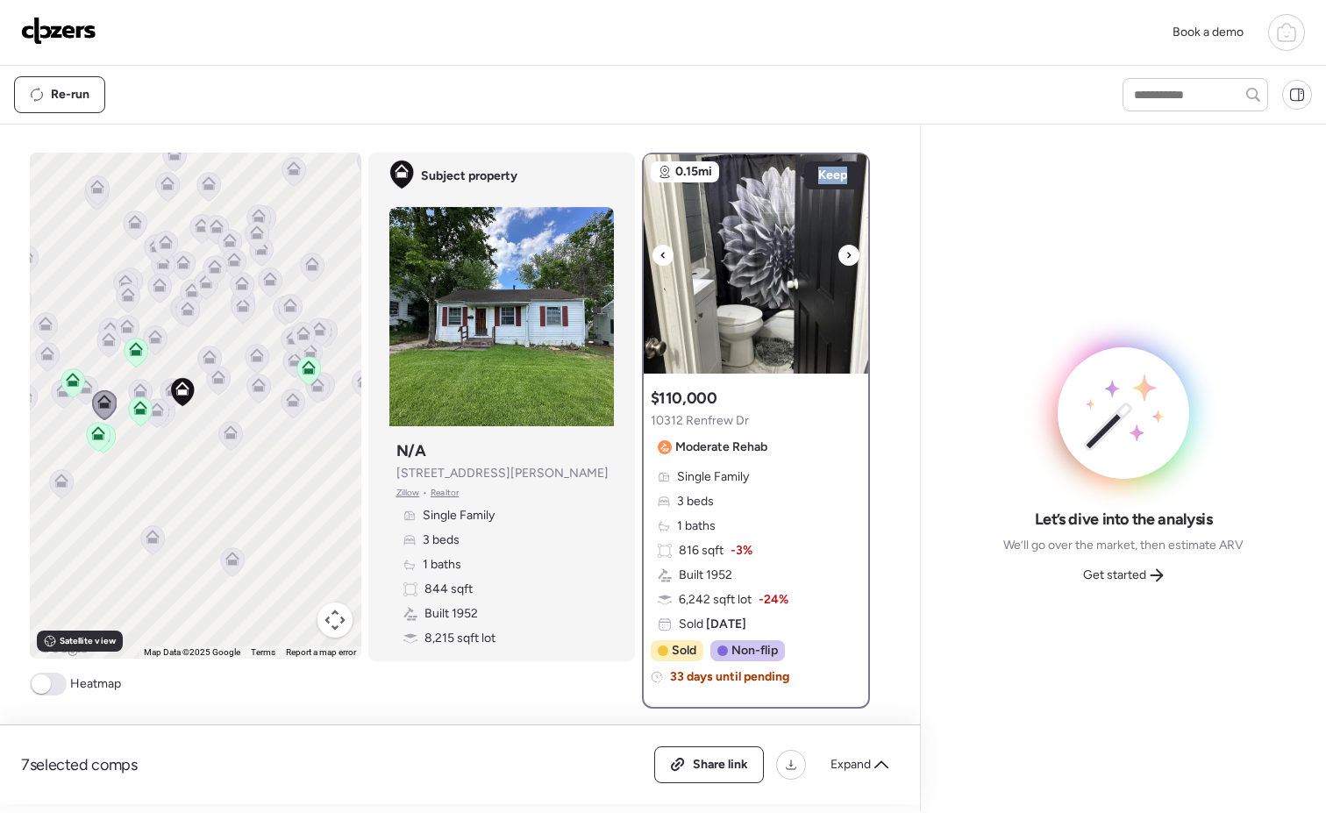
click at [849, 257] on div at bounding box center [848, 255] width 21 height 21
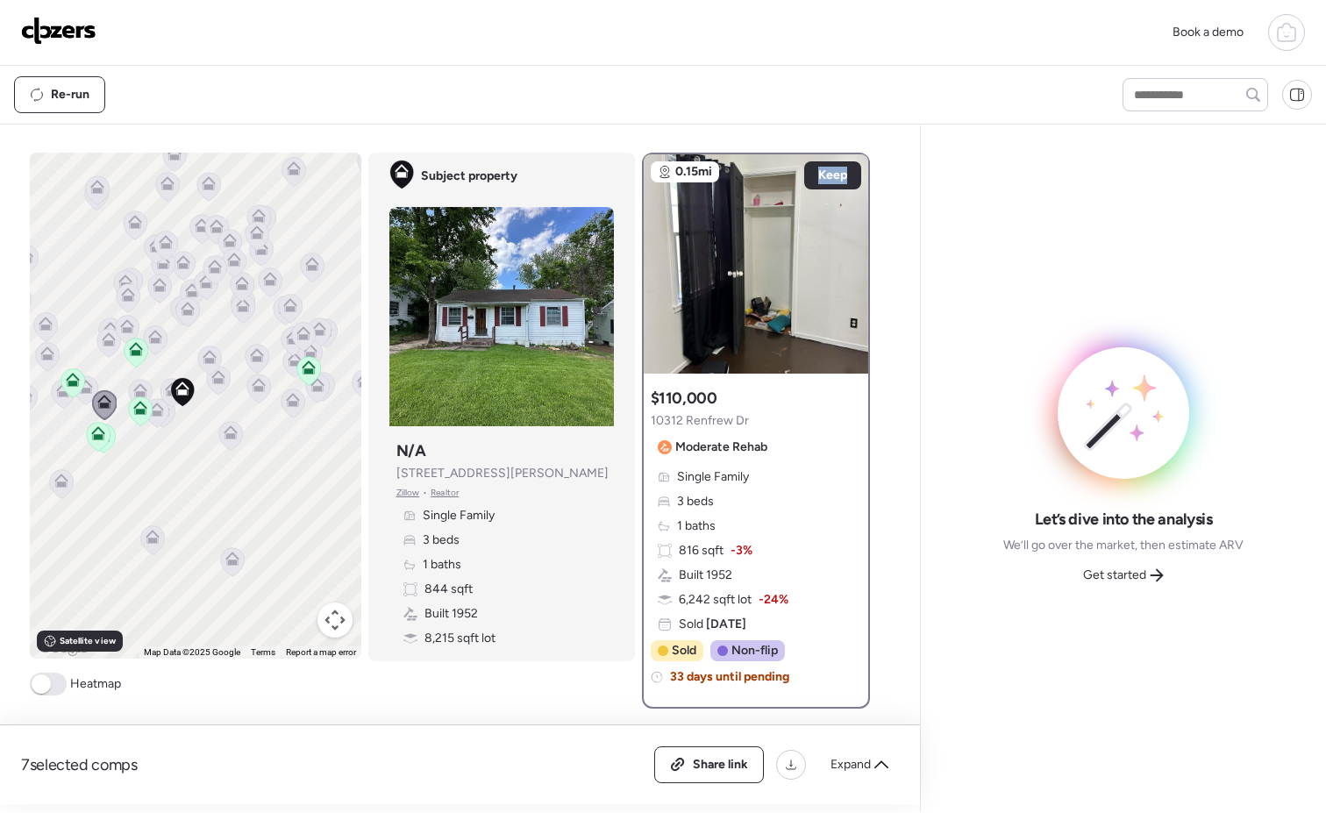
click at [80, 389] on icon at bounding box center [85, 390] width 11 height 5
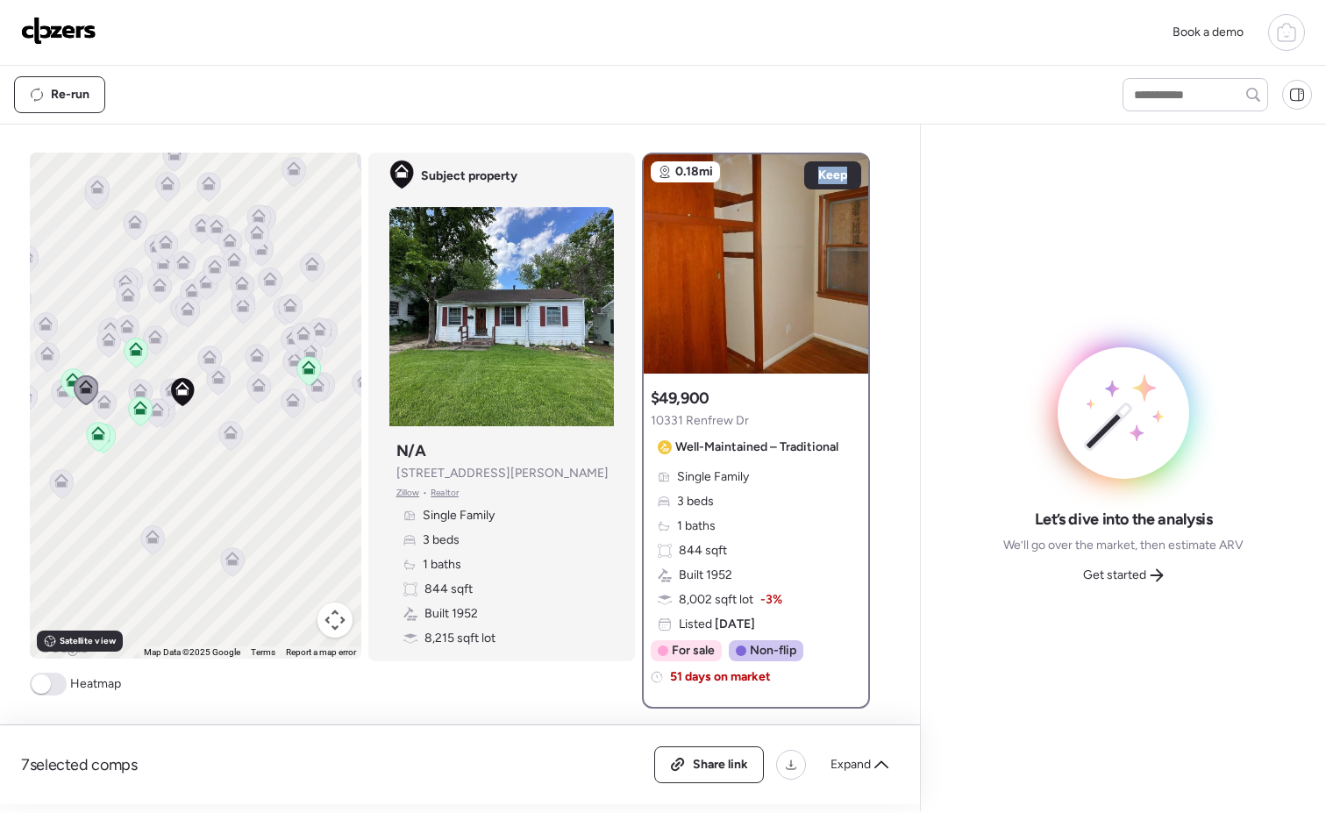
click at [61, 396] on icon at bounding box center [73, 383] width 25 height 30
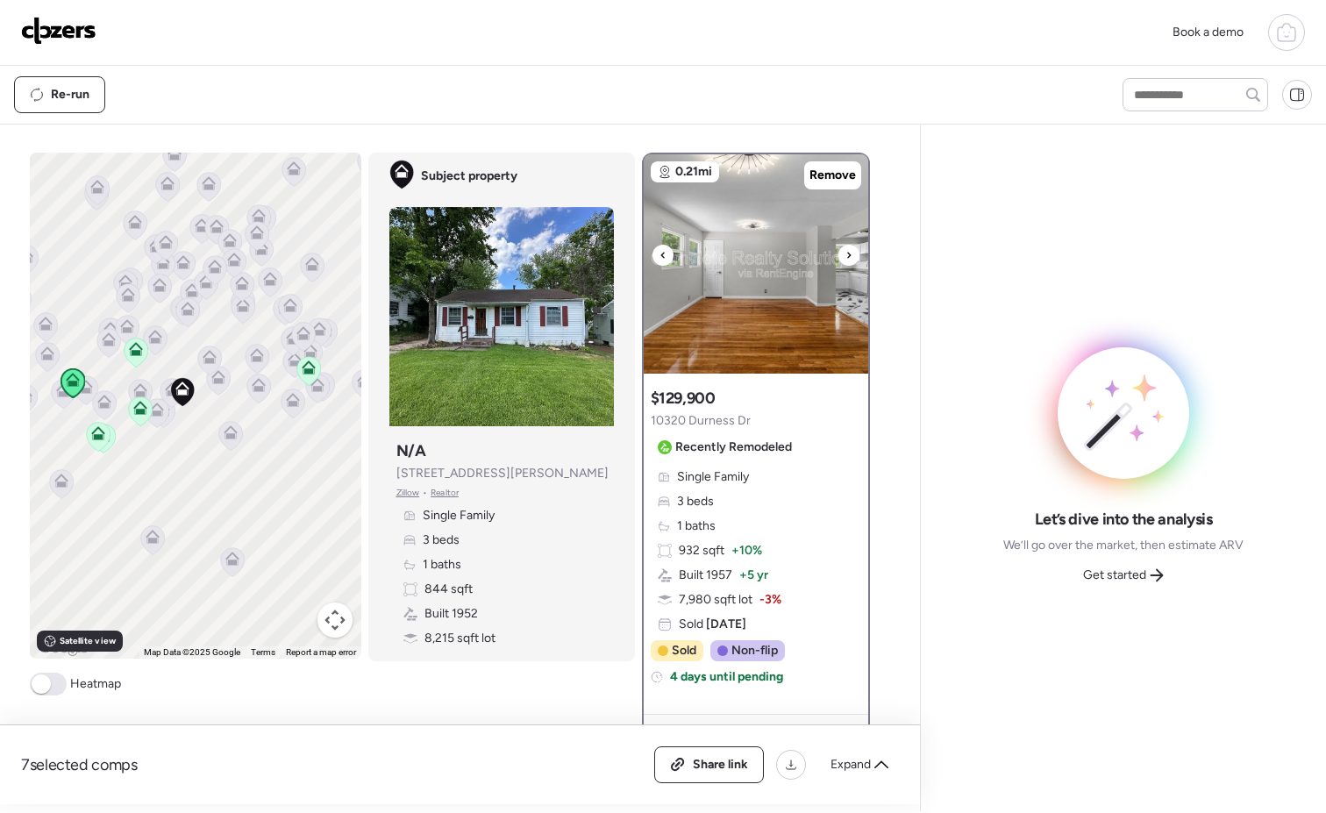
click at [836, 243] on img at bounding box center [756, 263] width 225 height 219
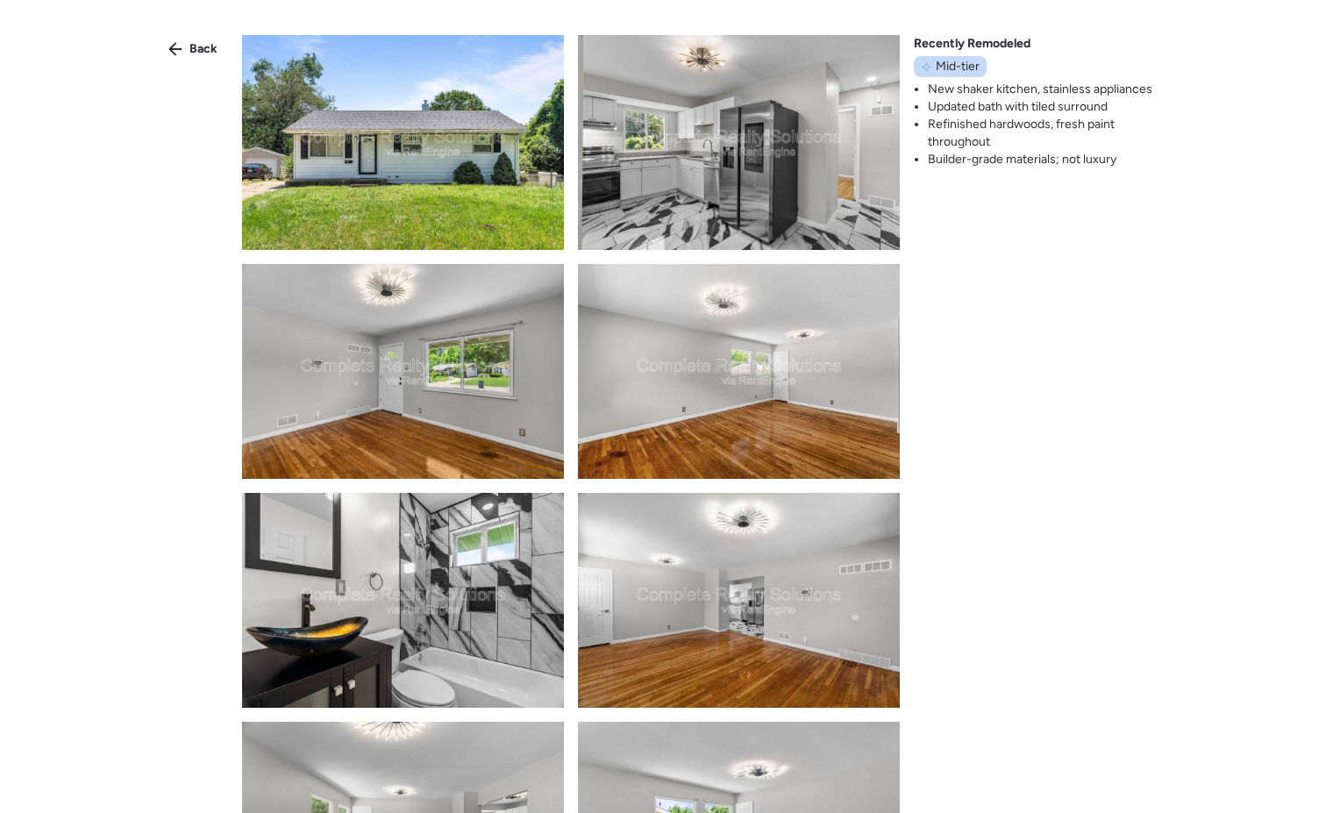
scroll to position [332, 0]
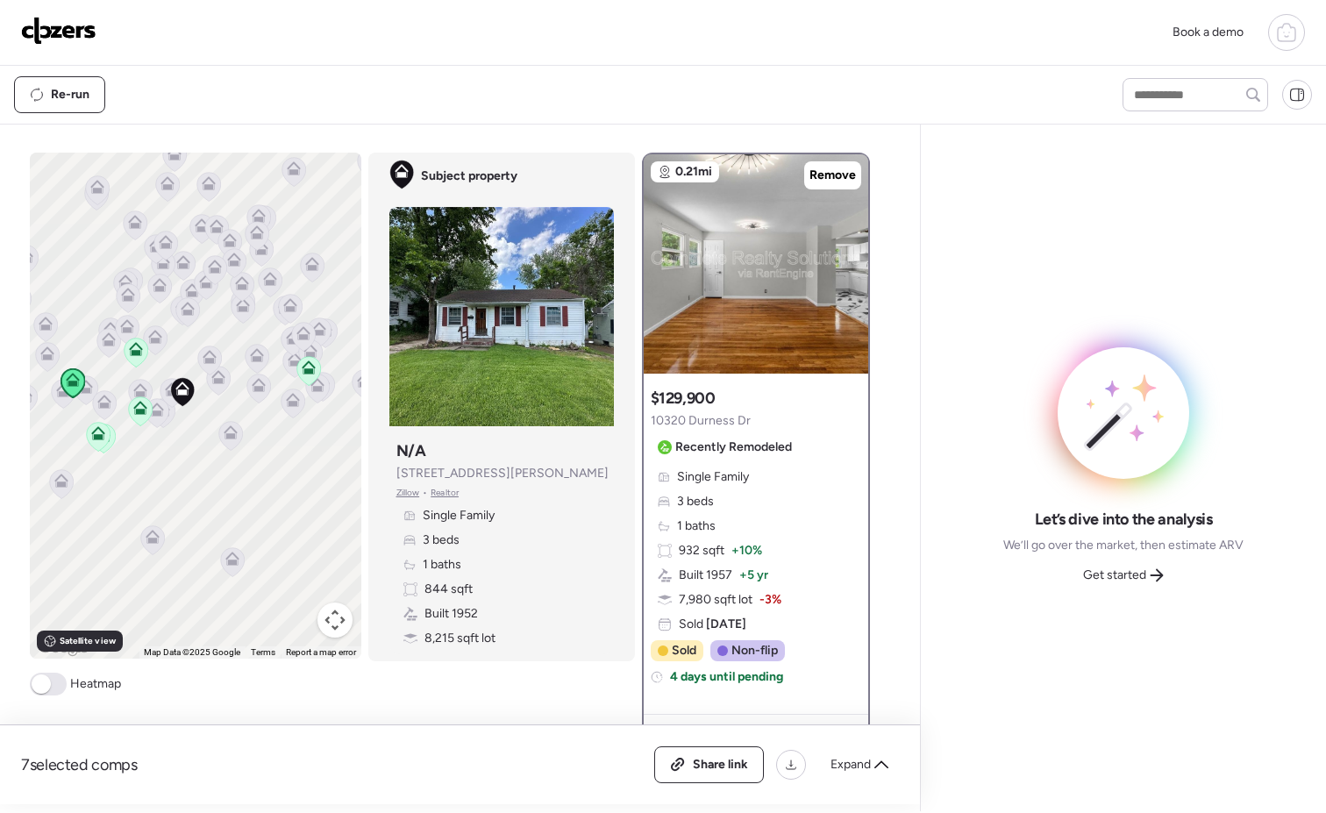
click at [79, 396] on icon at bounding box center [86, 389] width 24 height 29
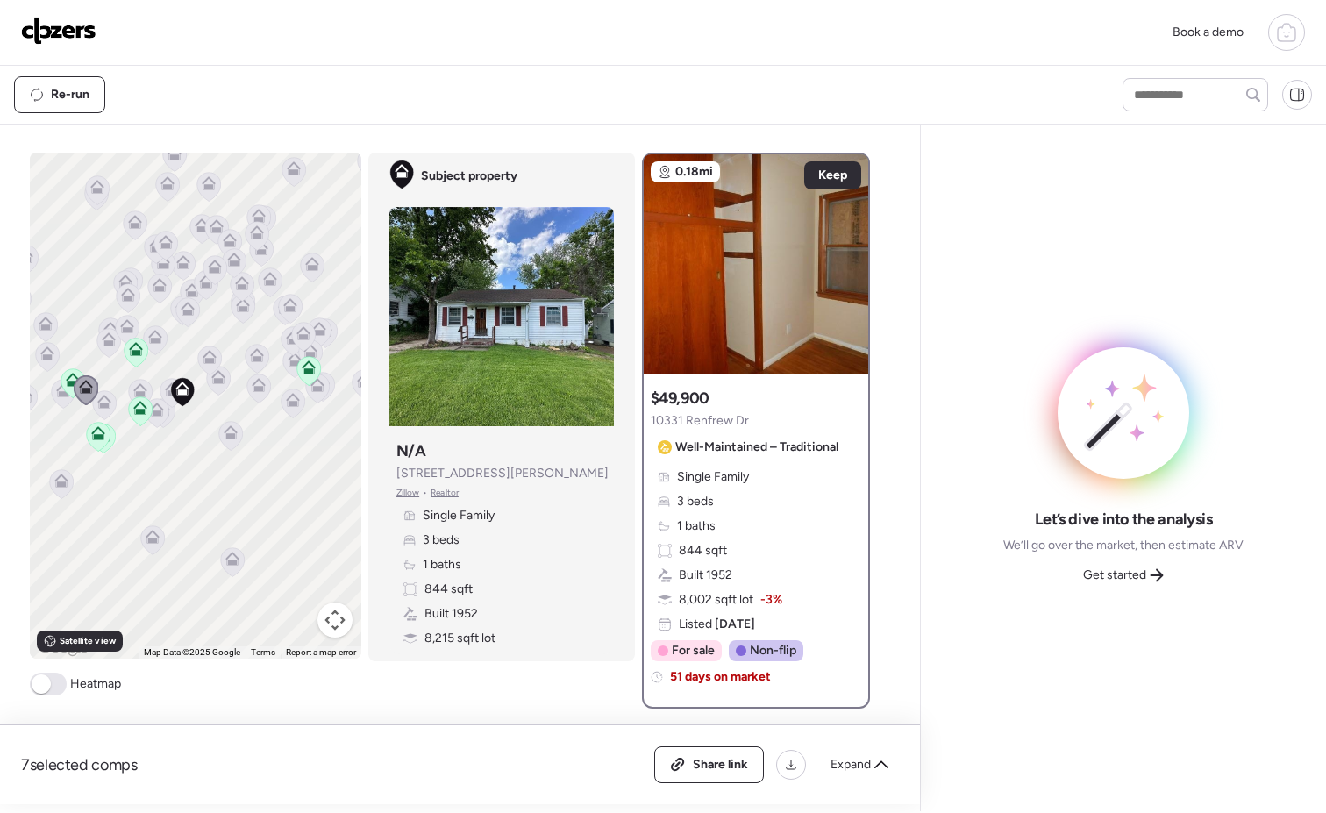
click at [51, 402] on icon at bounding box center [63, 393] width 24 height 29
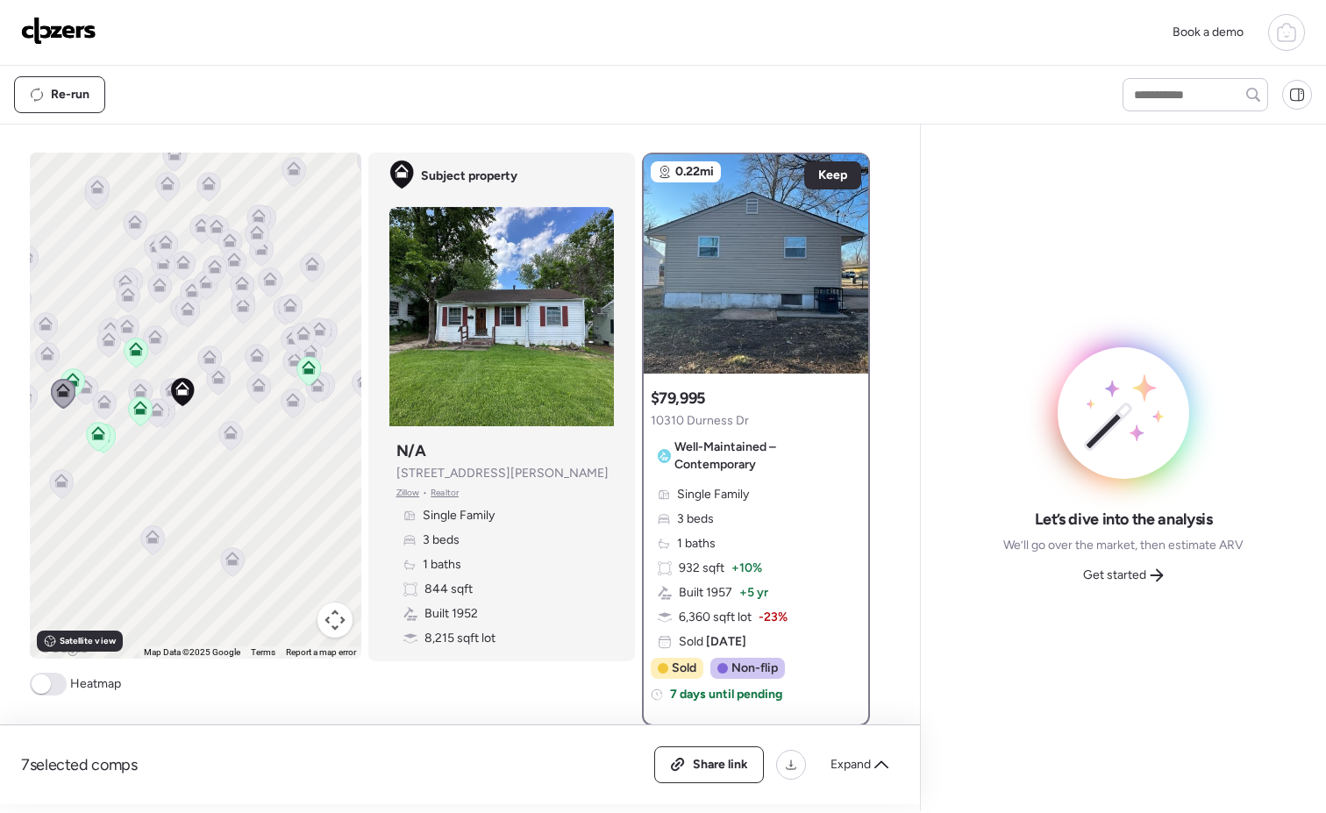
scroll to position [710, 0]
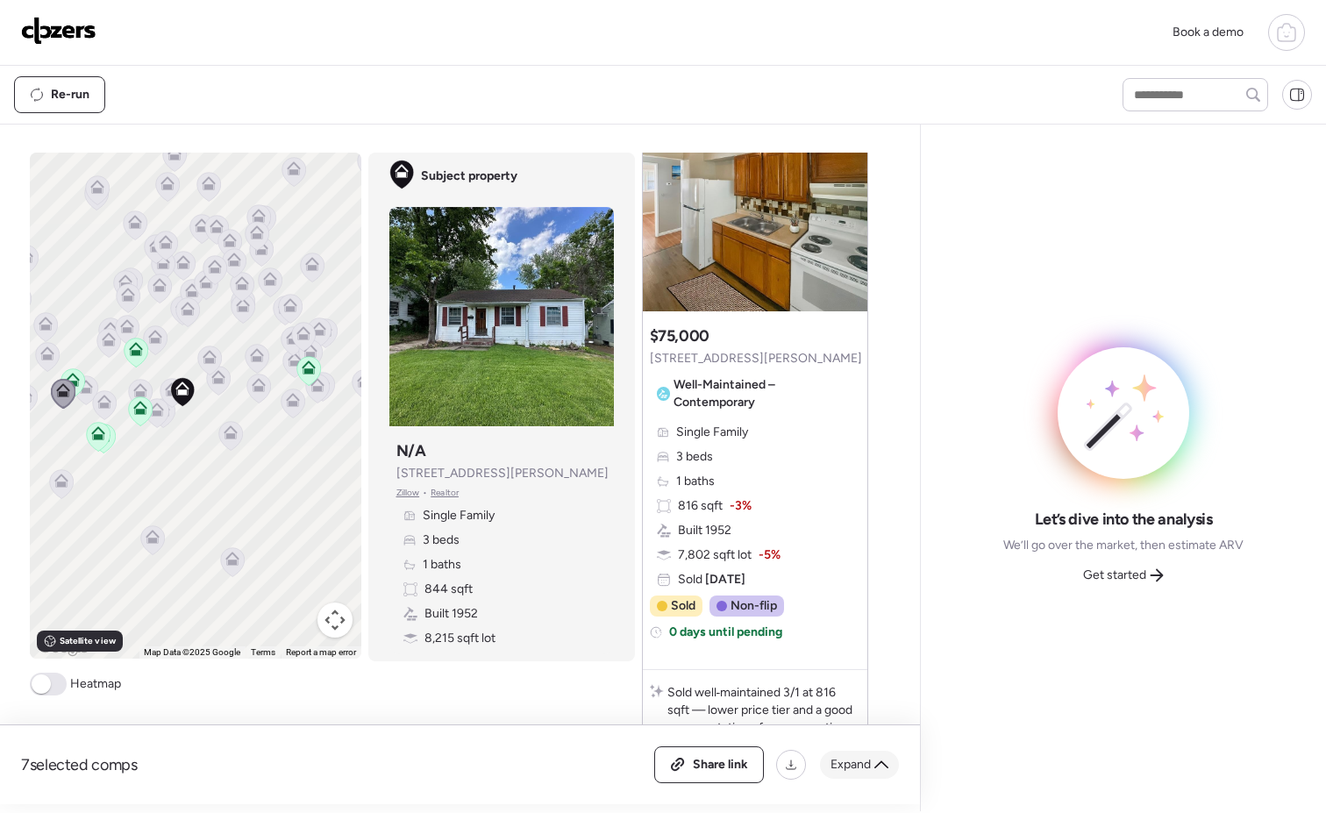
click at [869, 768] on span "Expand" at bounding box center [851, 765] width 40 height 18
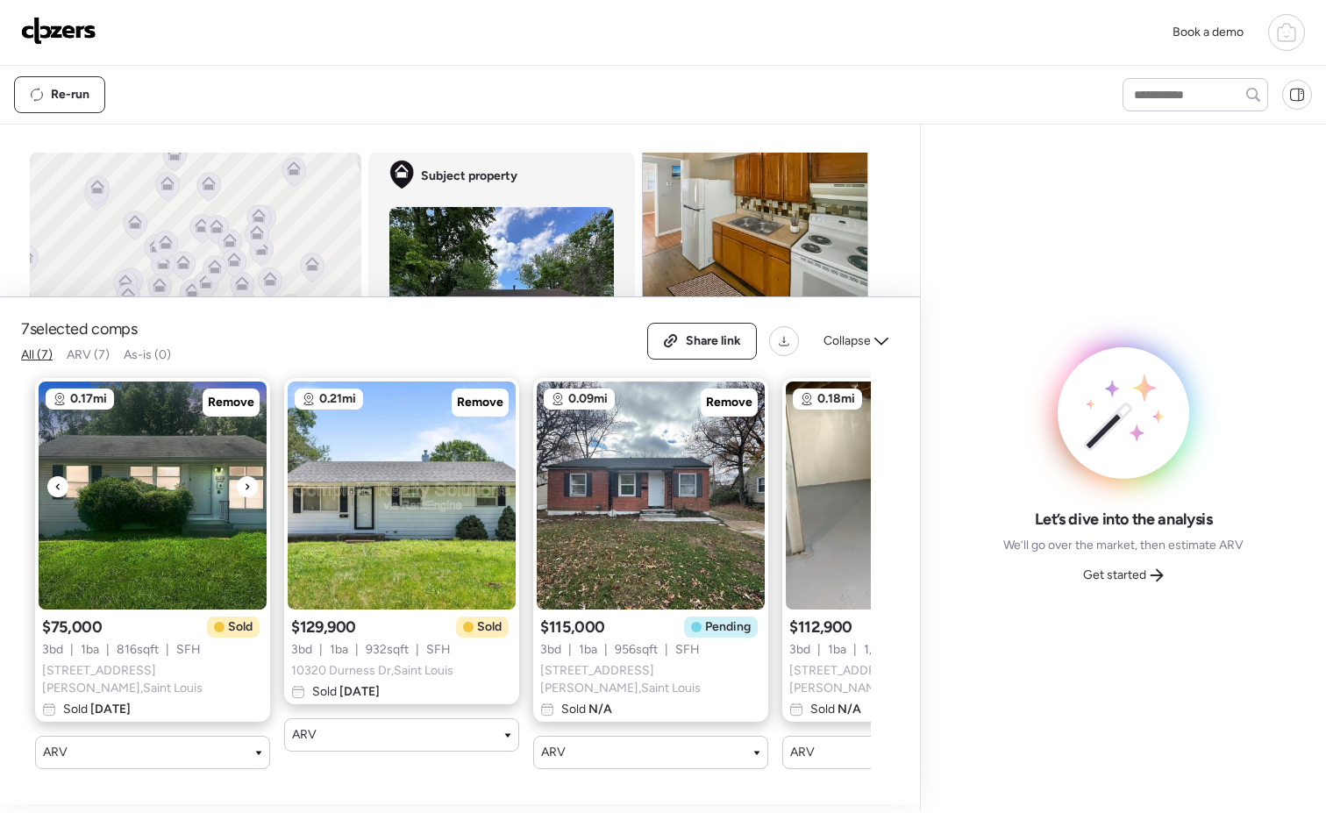
click at [246, 489] on icon at bounding box center [248, 486] width 4 height 6
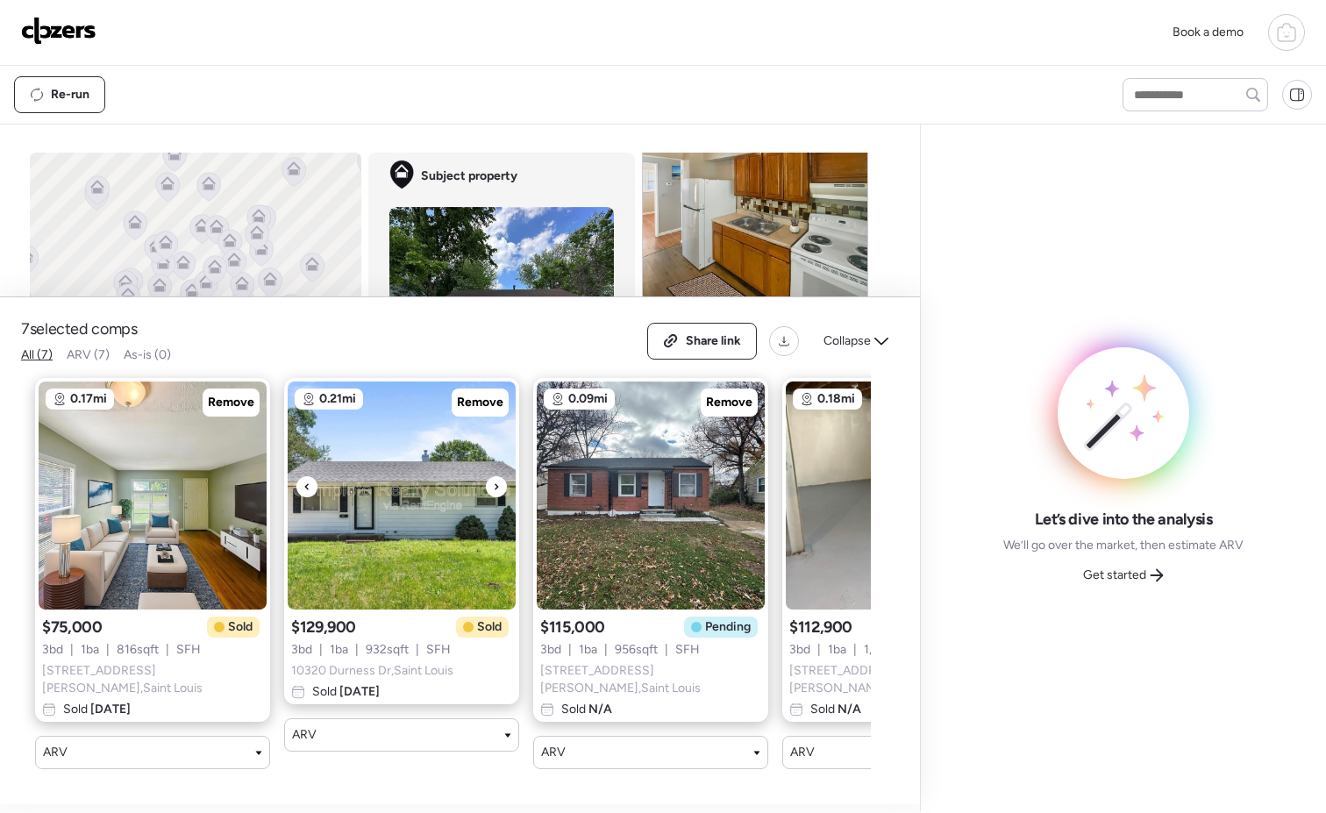
click at [497, 488] on icon at bounding box center [496, 486] width 7 height 21
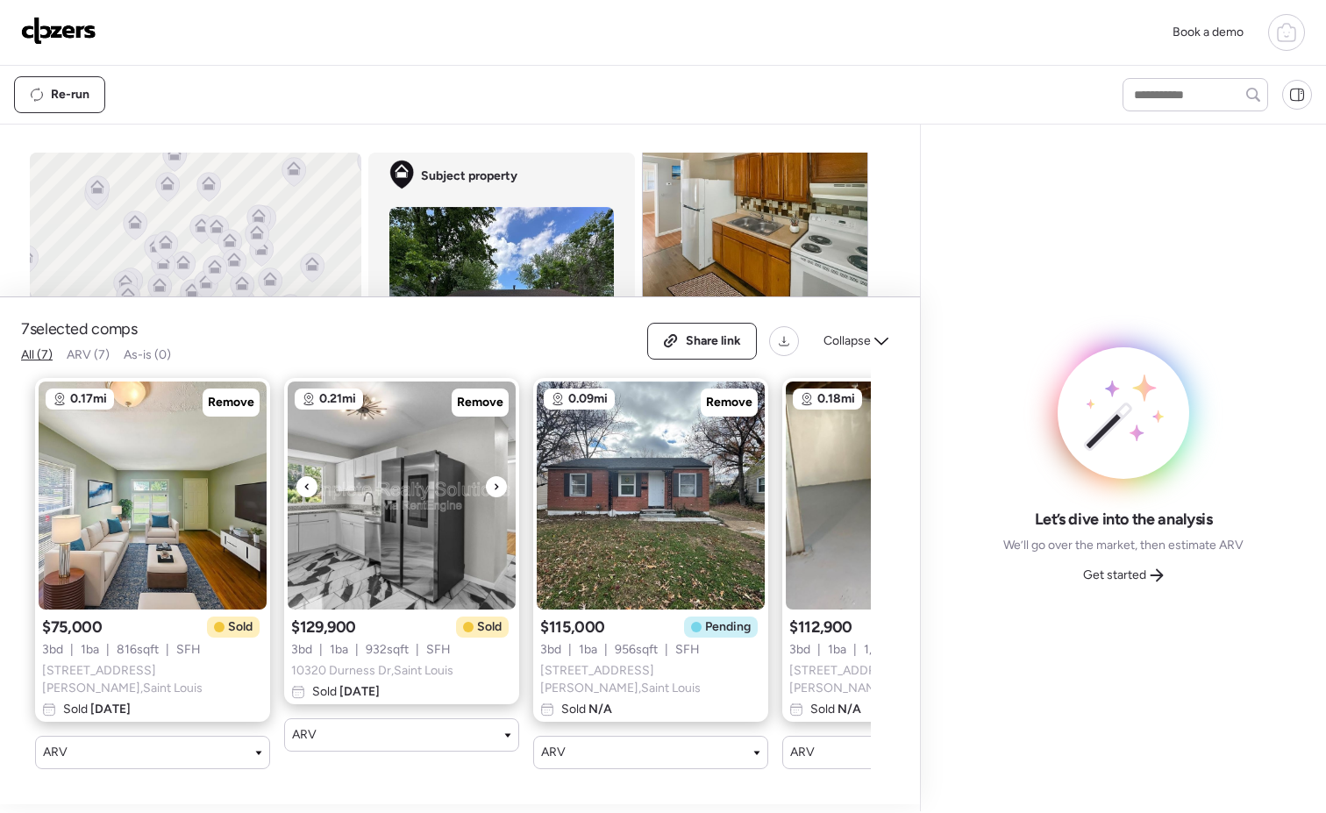
click at [497, 488] on icon at bounding box center [496, 486] width 7 height 21
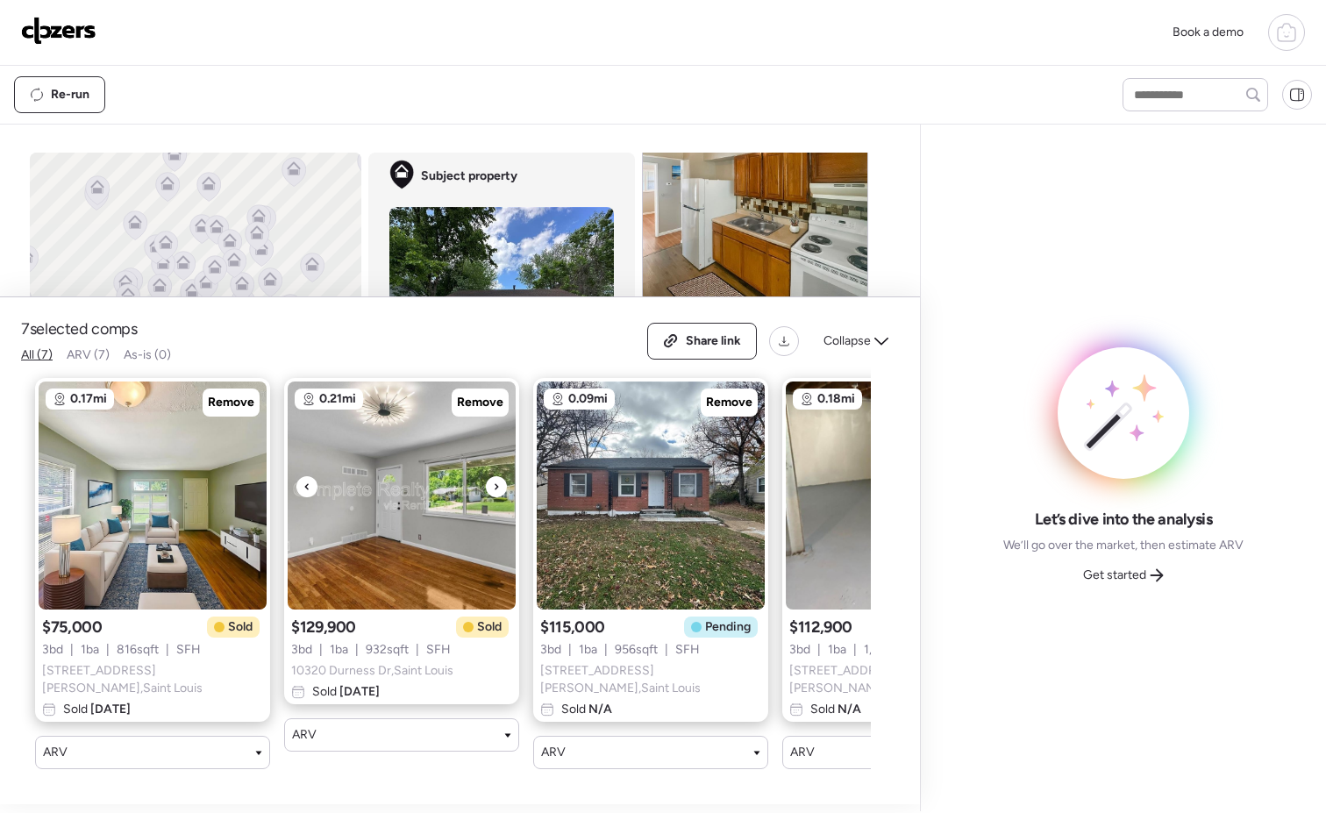
click at [497, 488] on icon at bounding box center [496, 486] width 7 height 21
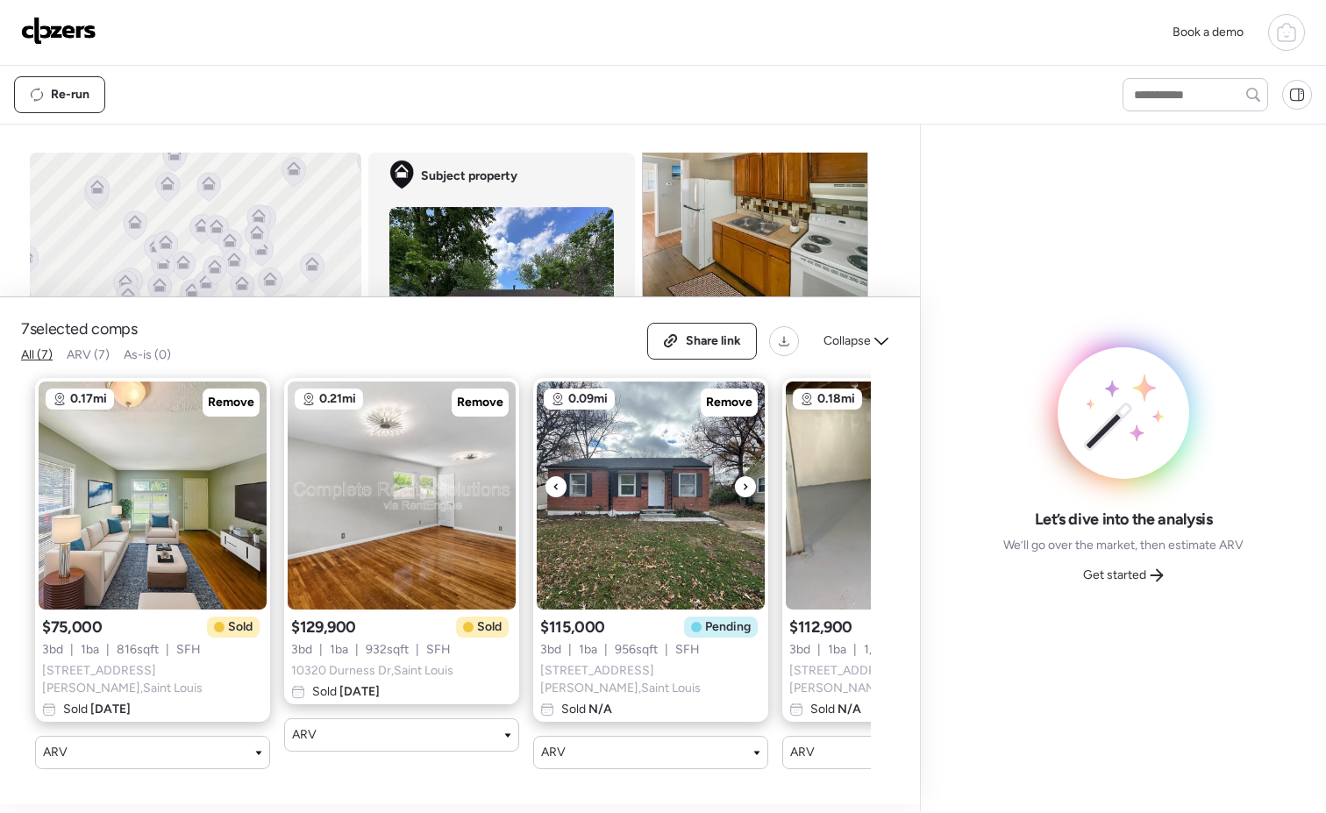
click at [745, 496] on icon at bounding box center [745, 486] width 7 height 21
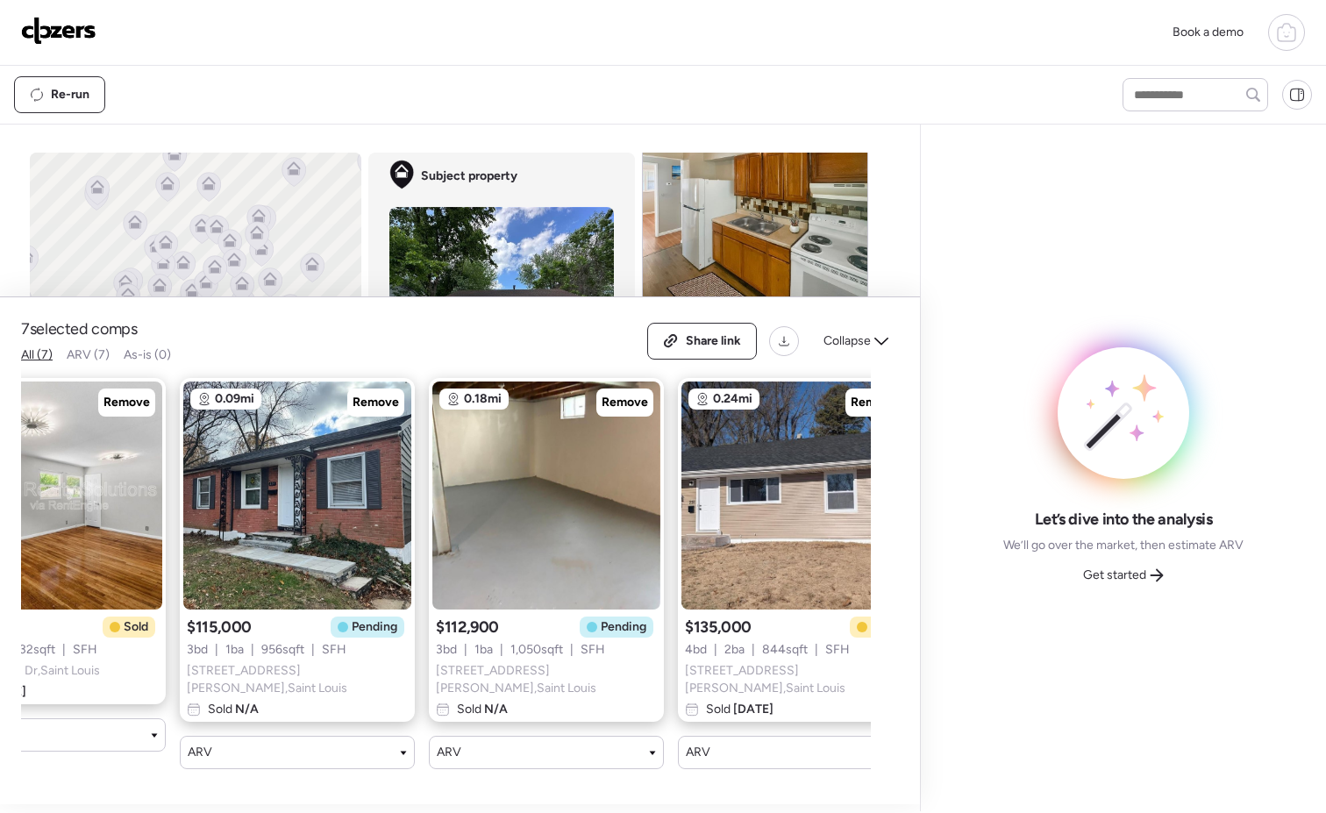
scroll to position [0, 406]
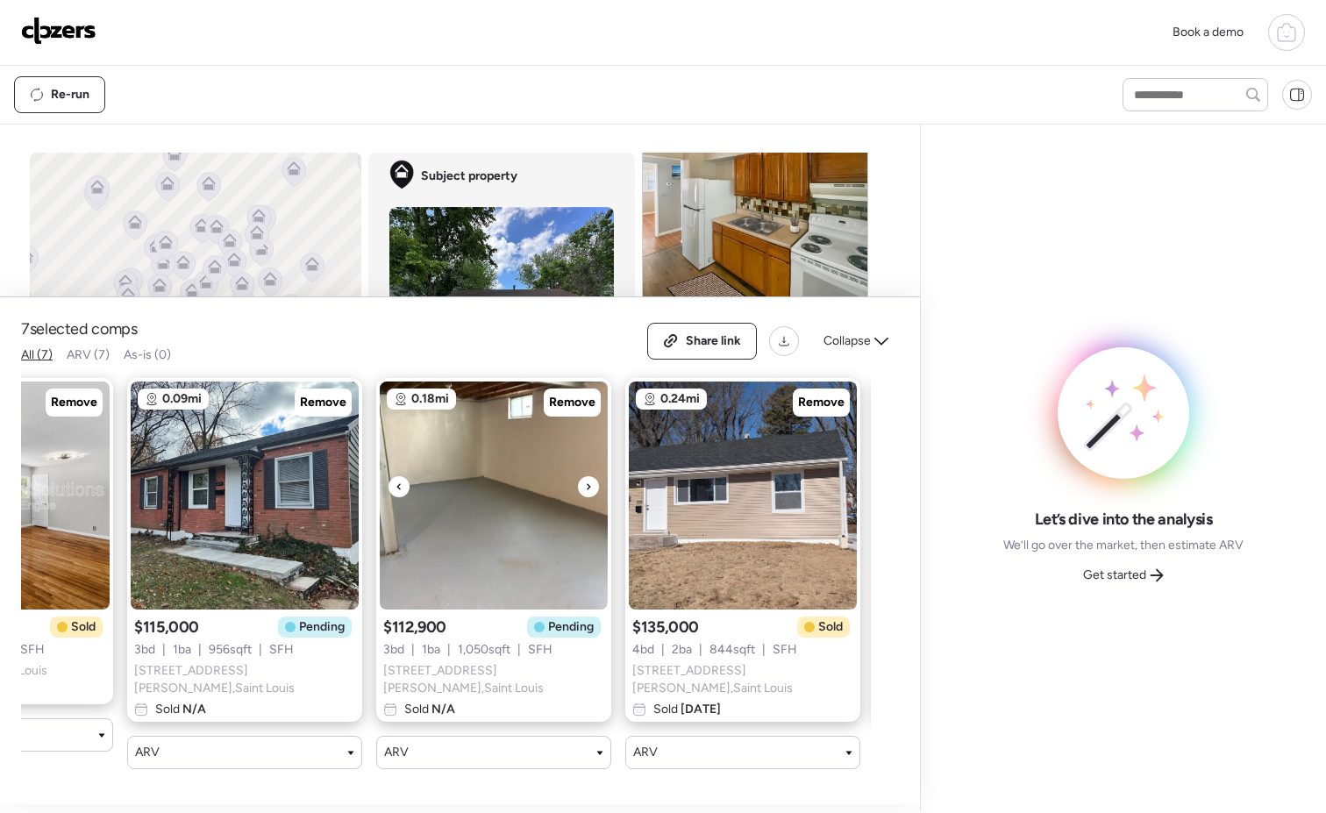
click at [593, 490] on div at bounding box center [588, 486] width 21 height 21
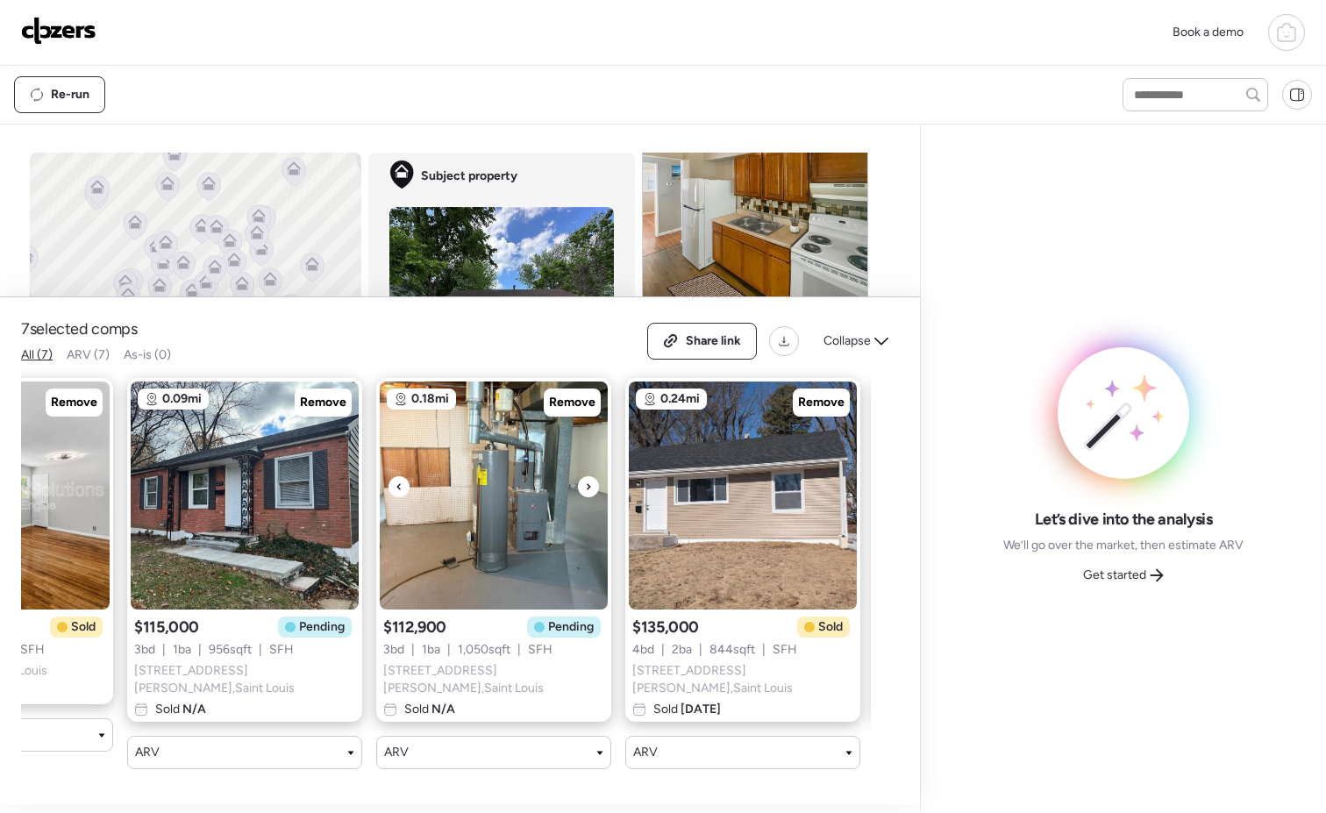
click at [591, 490] on icon at bounding box center [588, 486] width 7 height 21
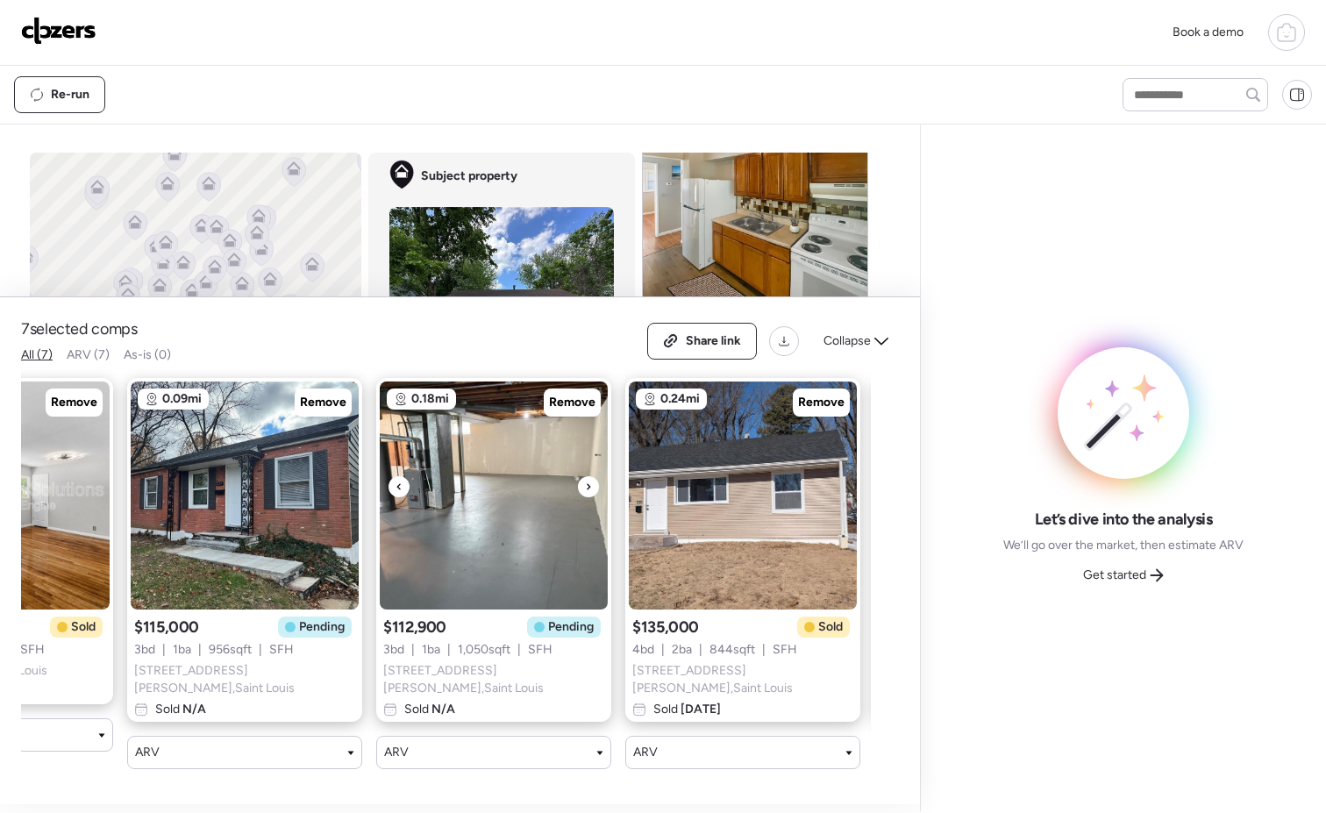
click at [591, 490] on icon at bounding box center [588, 486] width 7 height 21
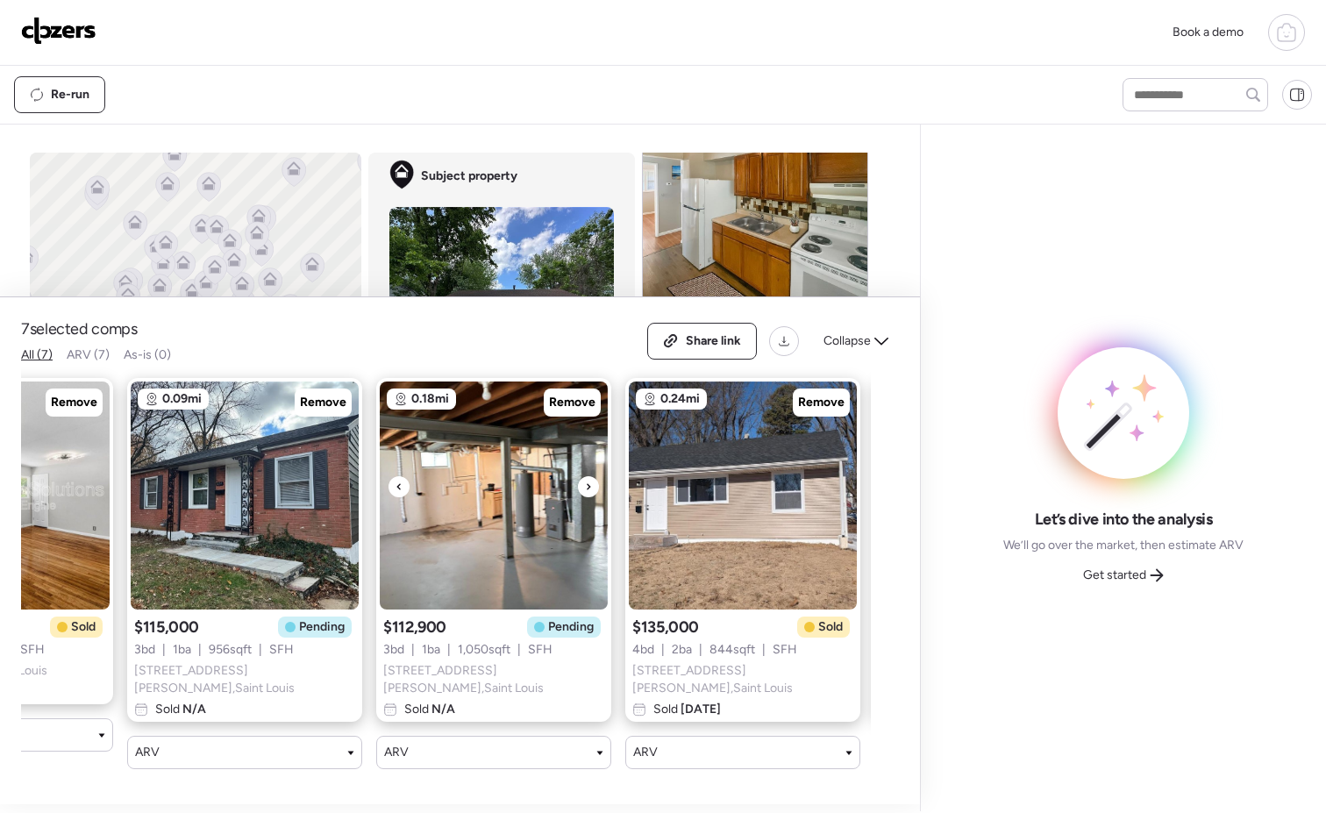
click at [591, 490] on icon at bounding box center [588, 486] width 7 height 21
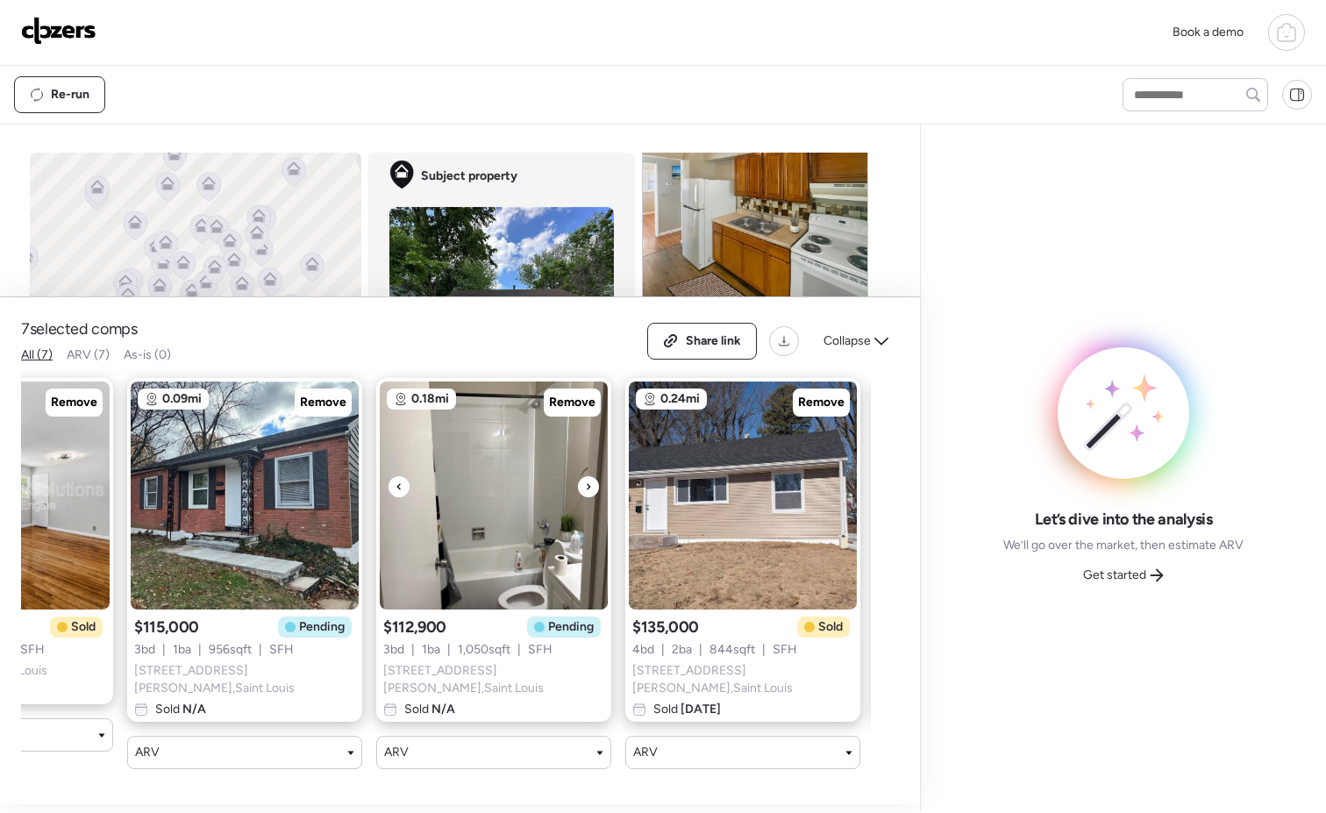
click at [591, 490] on icon at bounding box center [588, 486] width 7 height 21
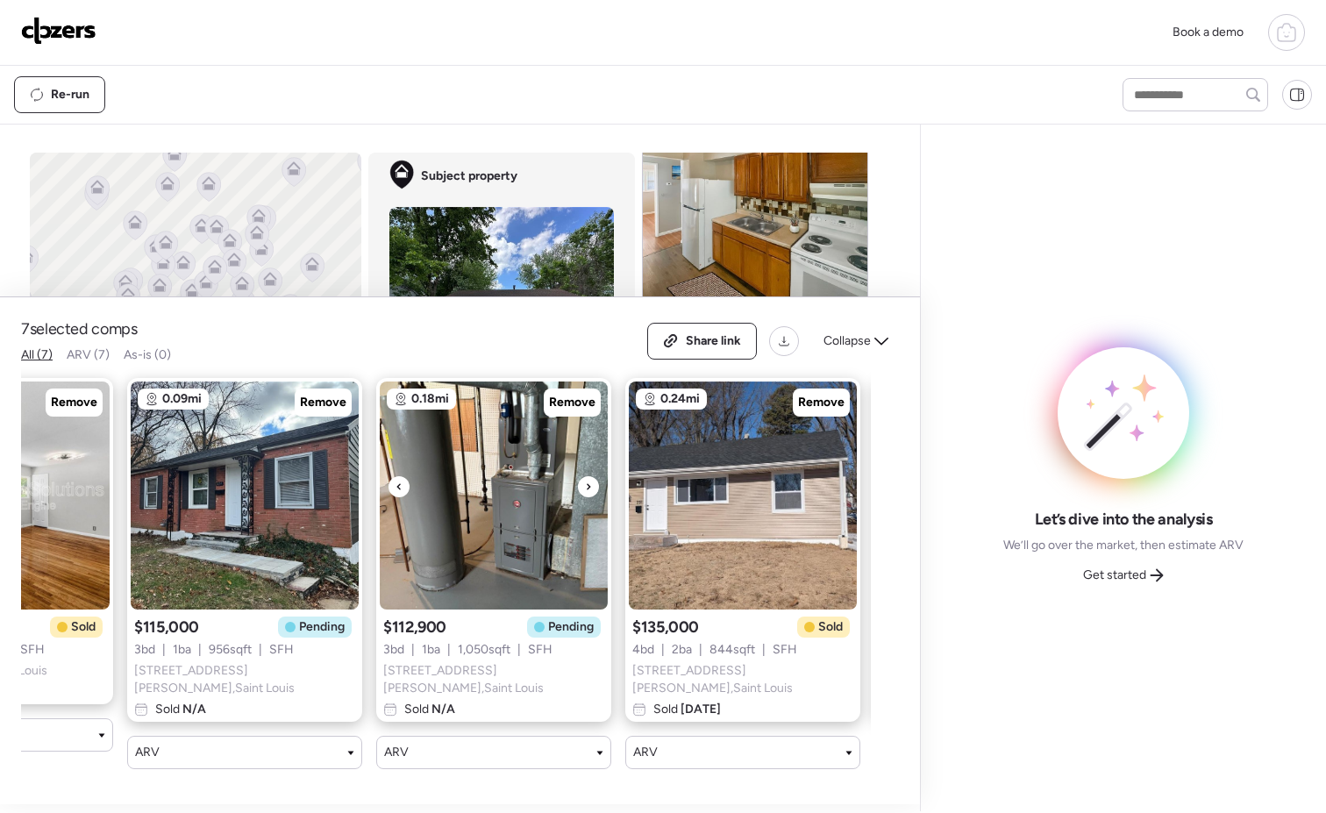
click at [591, 490] on icon at bounding box center [588, 486] width 7 height 21
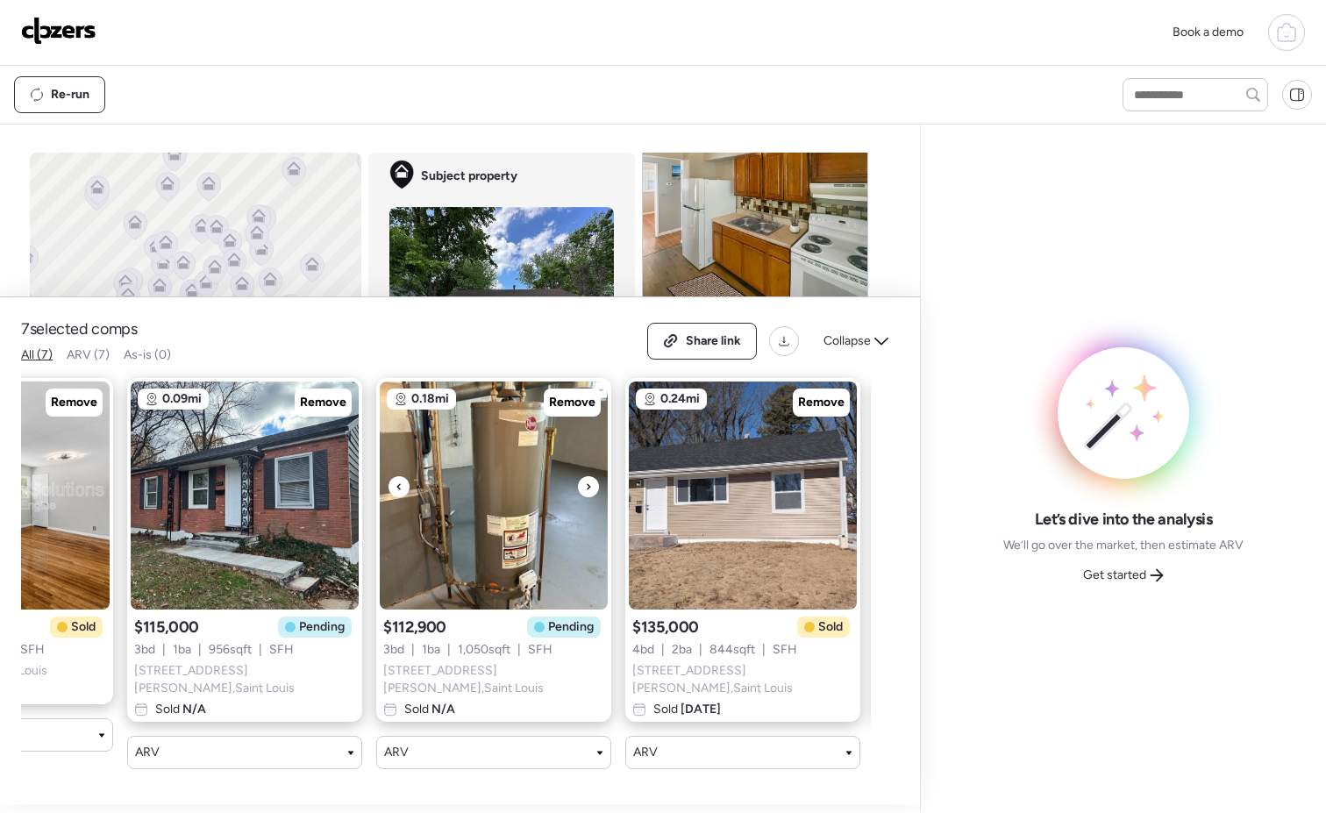
click at [591, 490] on icon at bounding box center [588, 486] width 7 height 21
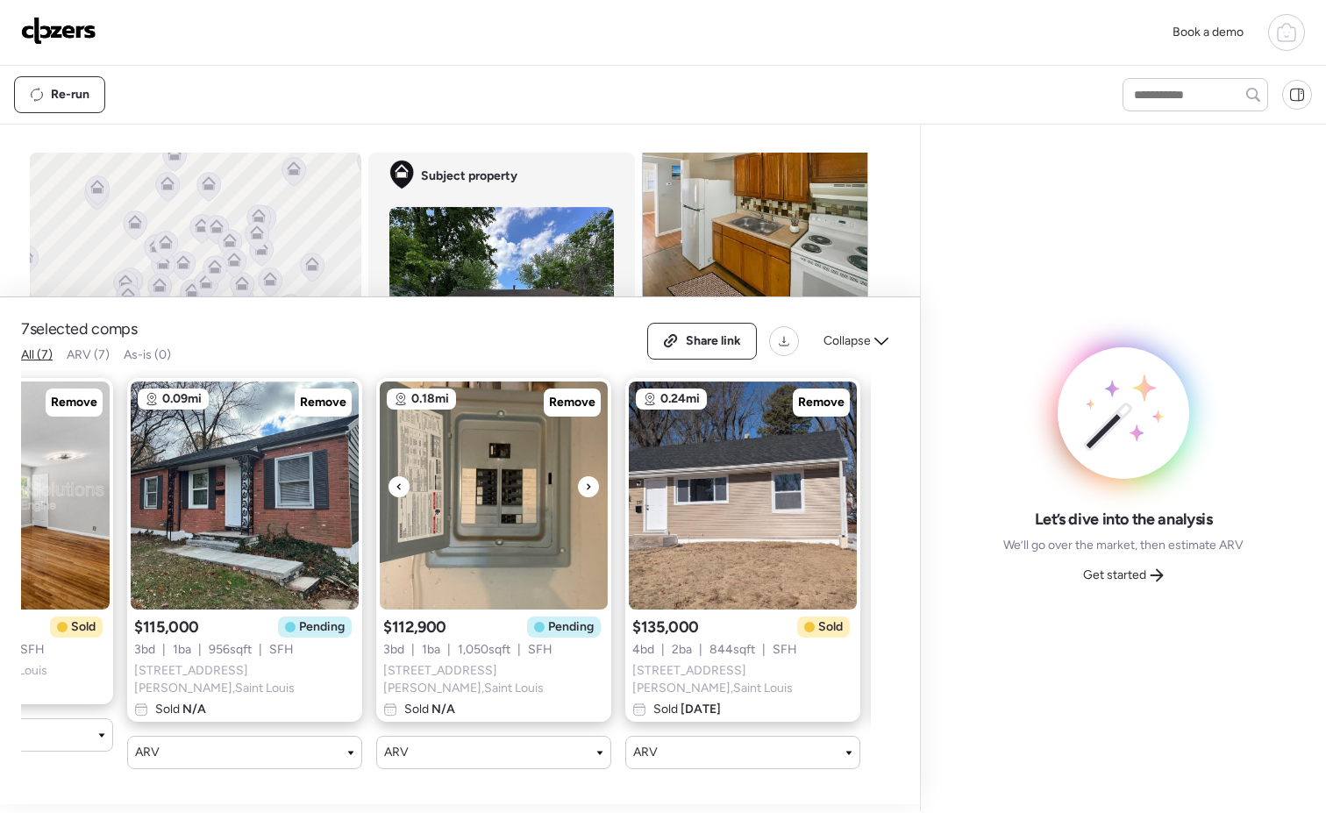
click at [591, 490] on icon at bounding box center [588, 486] width 7 height 21
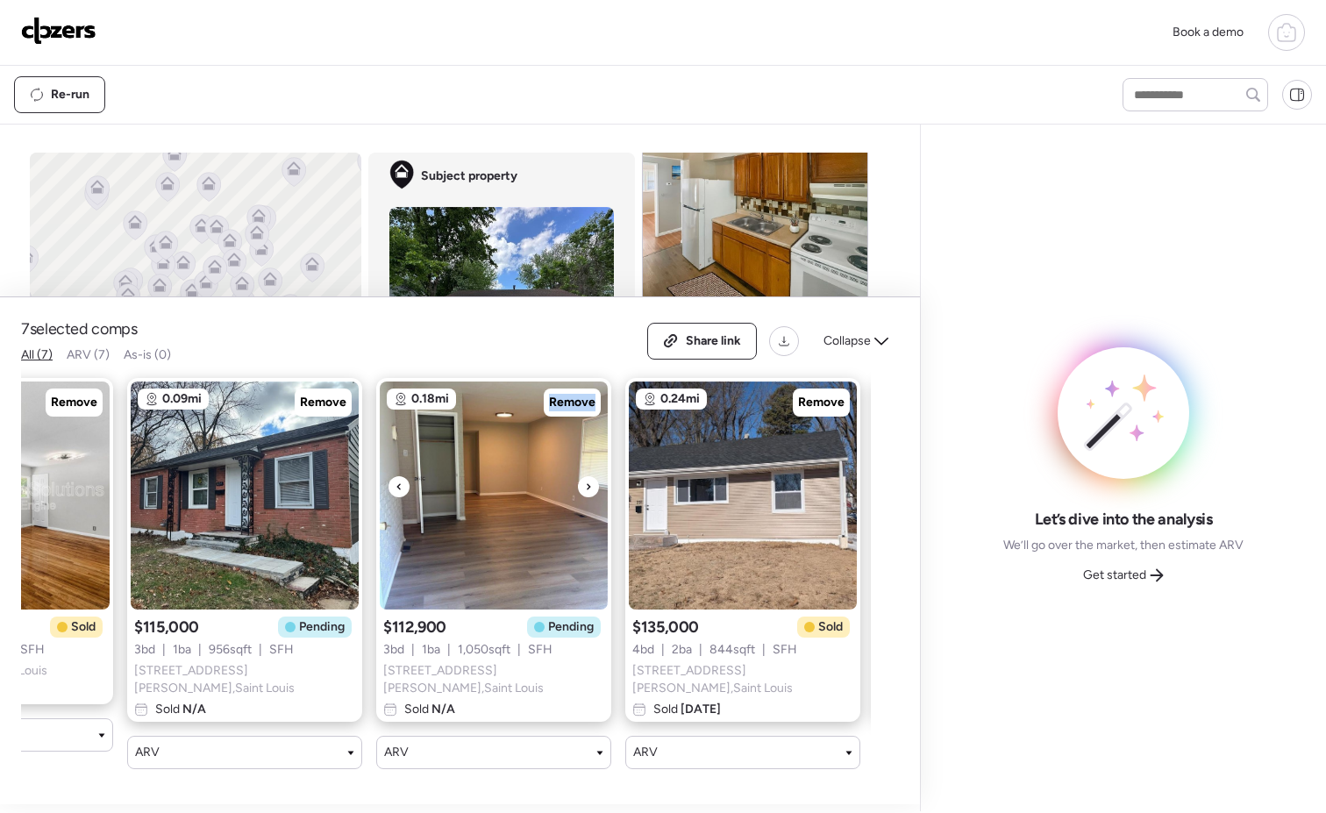
click at [591, 490] on icon at bounding box center [588, 486] width 7 height 21
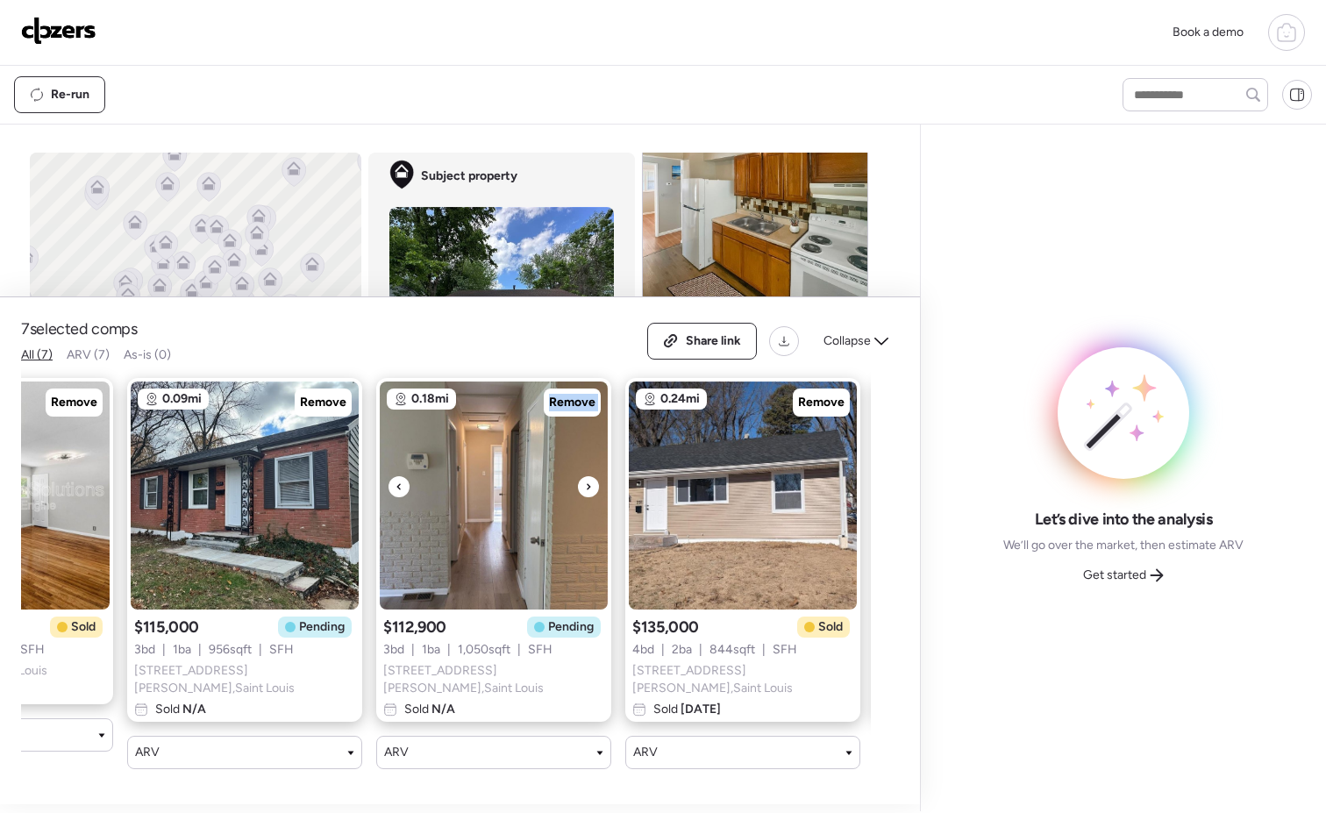
click at [591, 490] on icon at bounding box center [588, 486] width 7 height 21
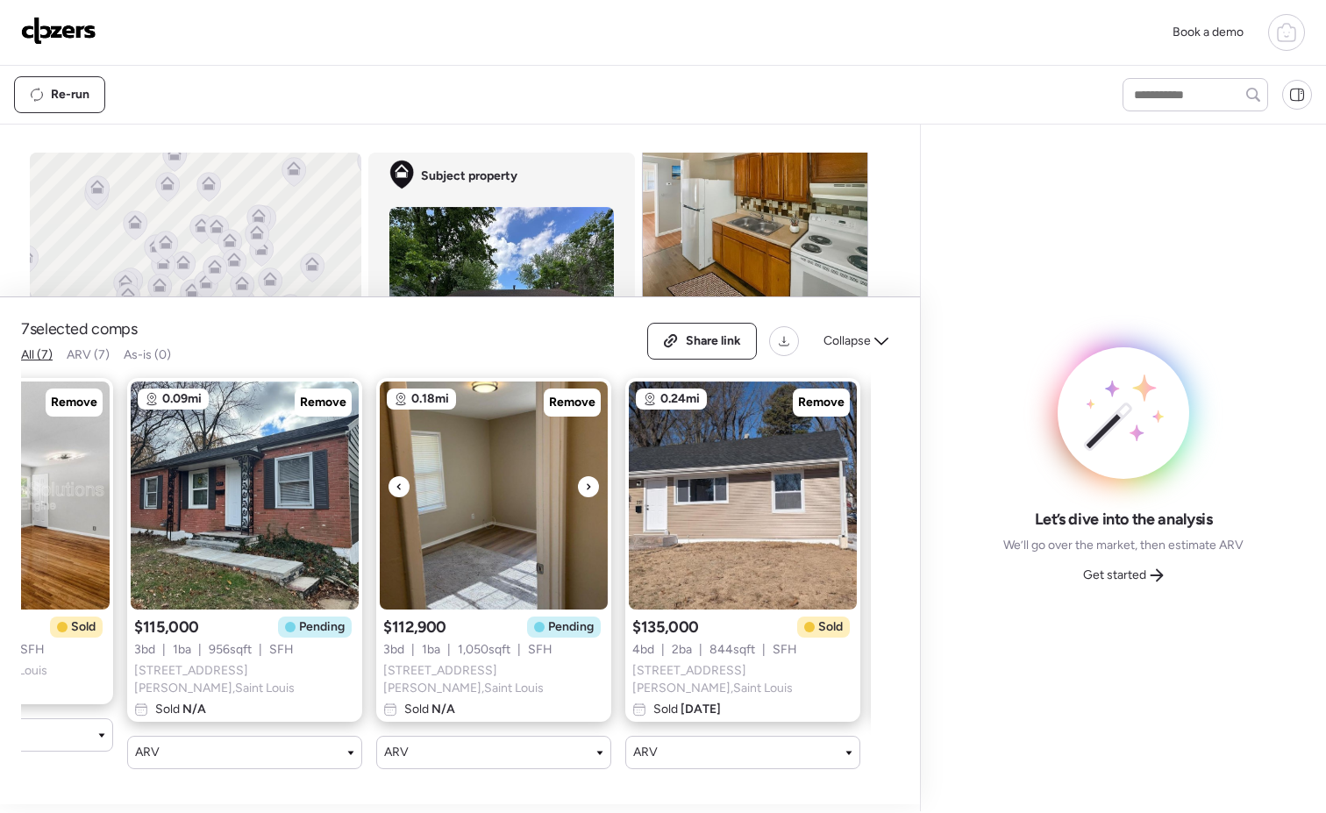
click at [591, 490] on icon at bounding box center [588, 486] width 7 height 21
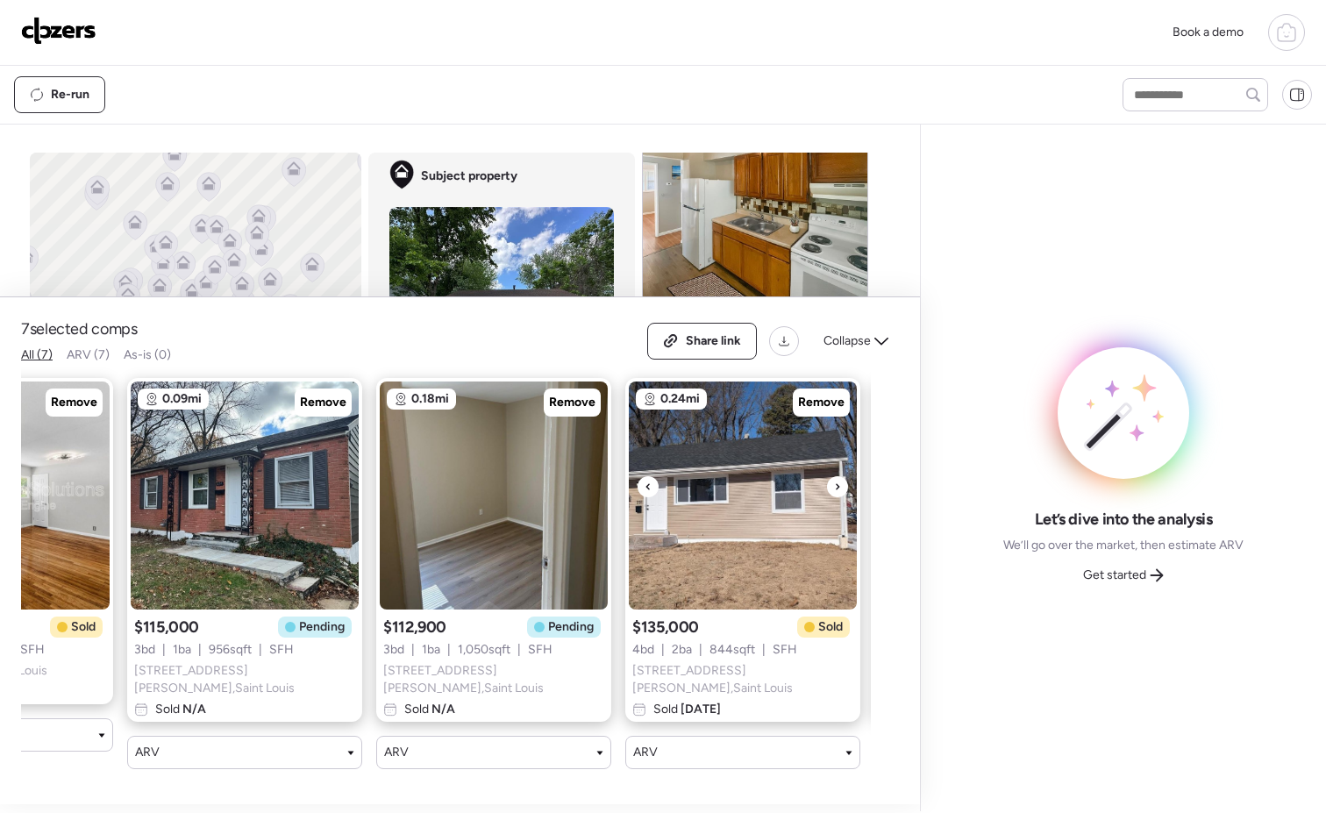
click at [841, 494] on div at bounding box center [837, 486] width 21 height 21
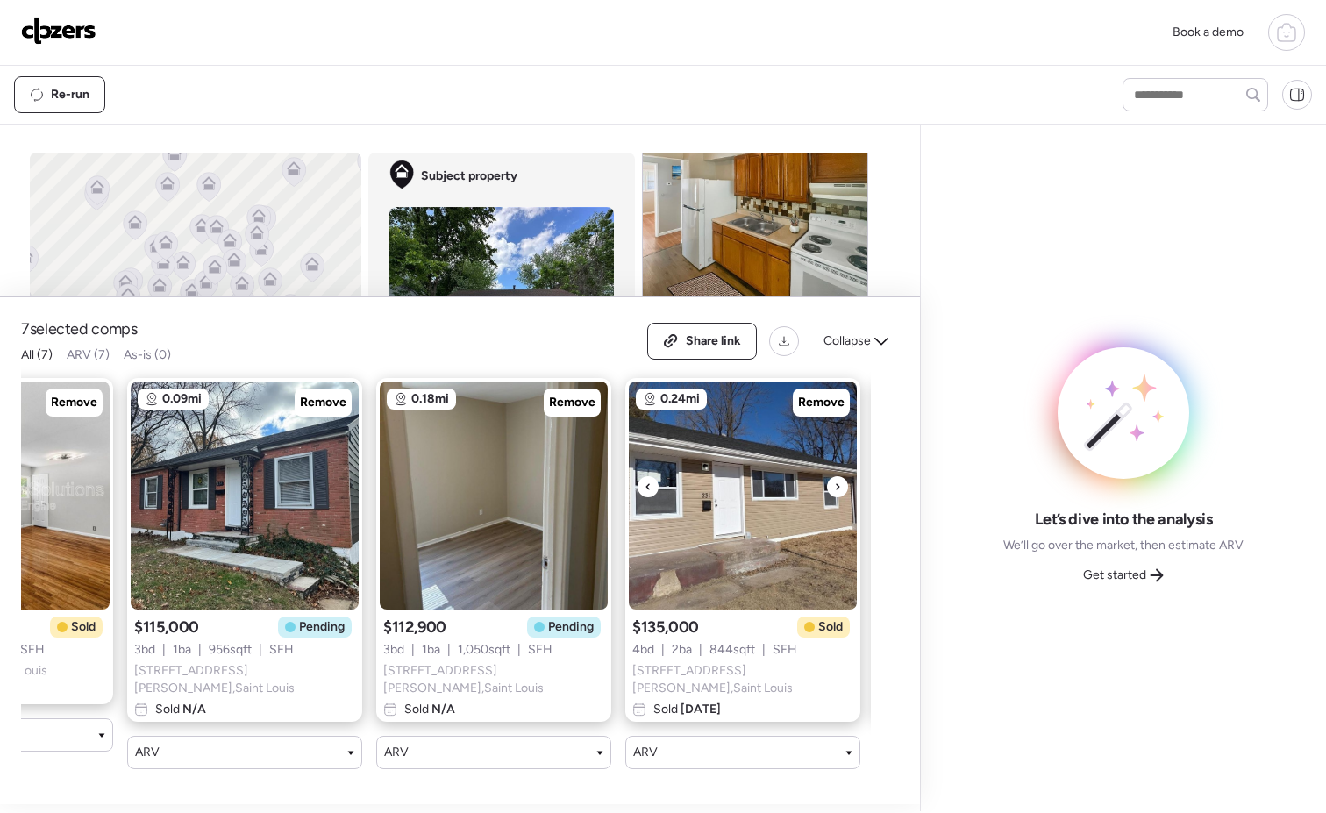
click at [841, 494] on div at bounding box center [837, 486] width 21 height 21
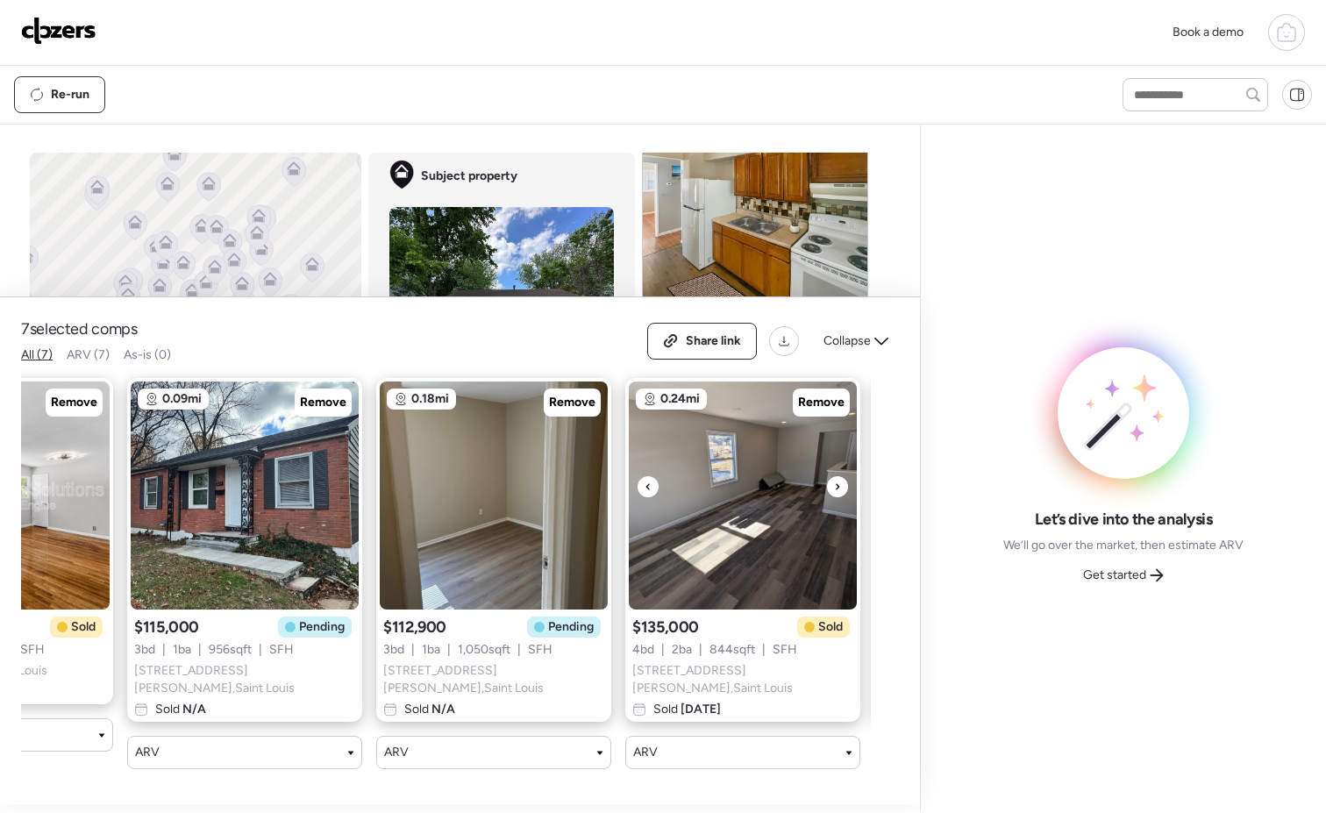
click at [841, 494] on div at bounding box center [837, 486] width 21 height 21
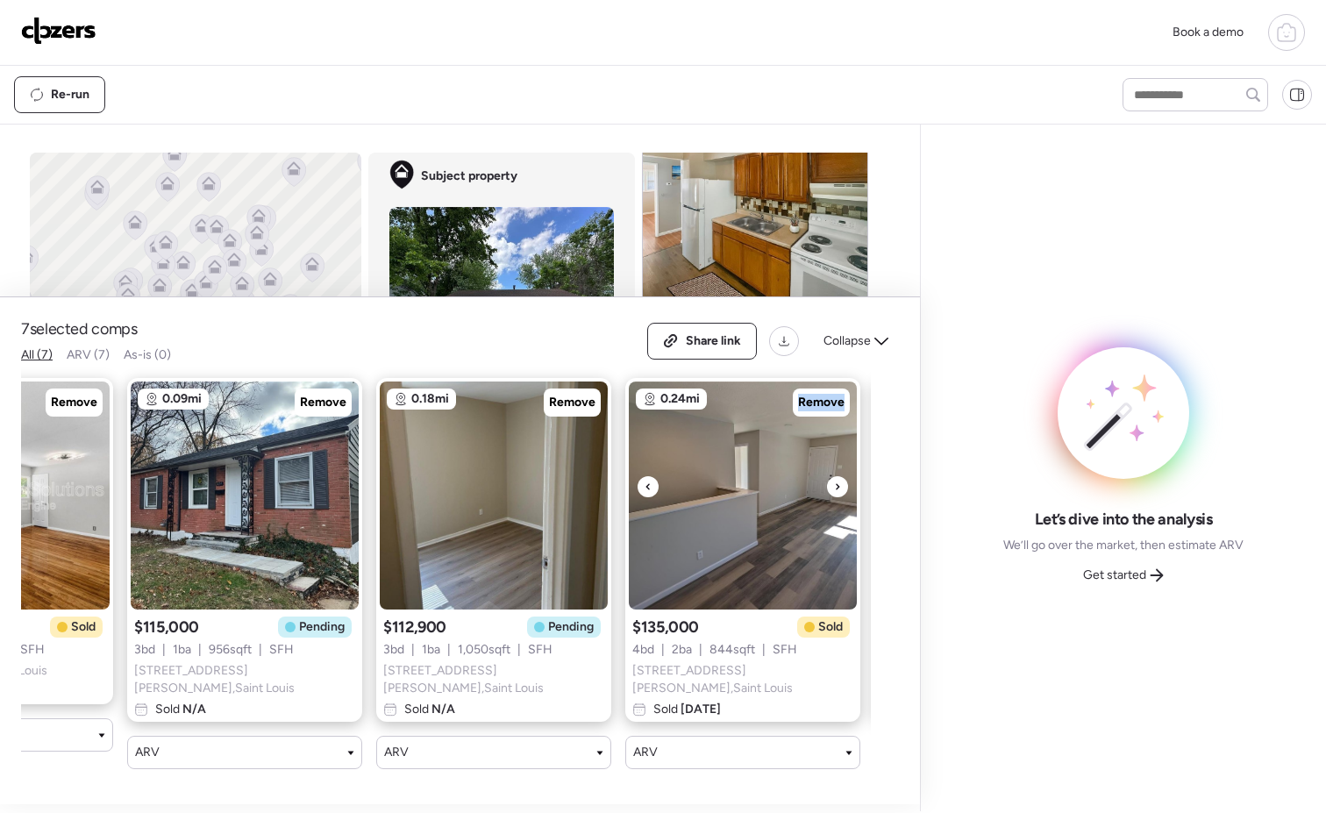
click at [841, 494] on div at bounding box center [837, 486] width 21 height 21
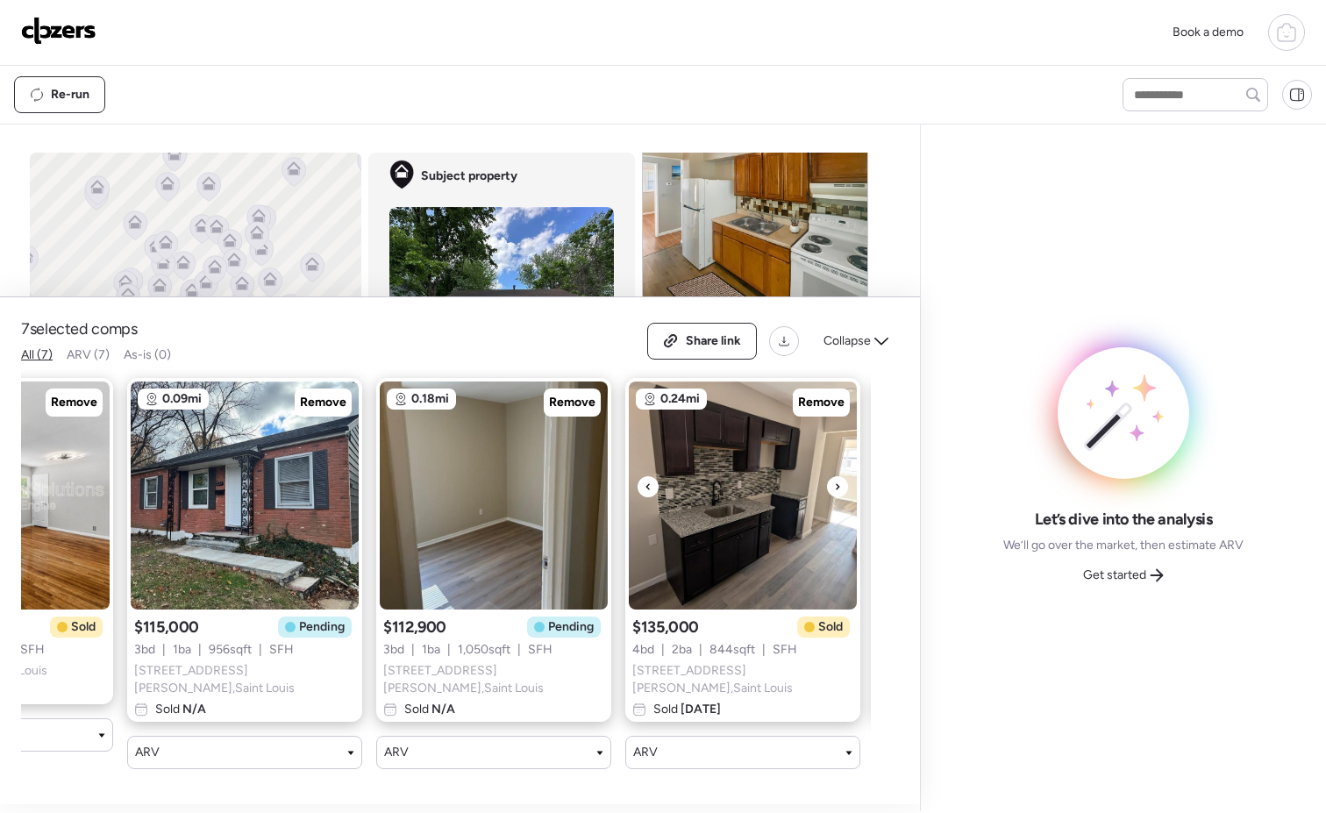
click at [841, 494] on div at bounding box center [837, 486] width 21 height 21
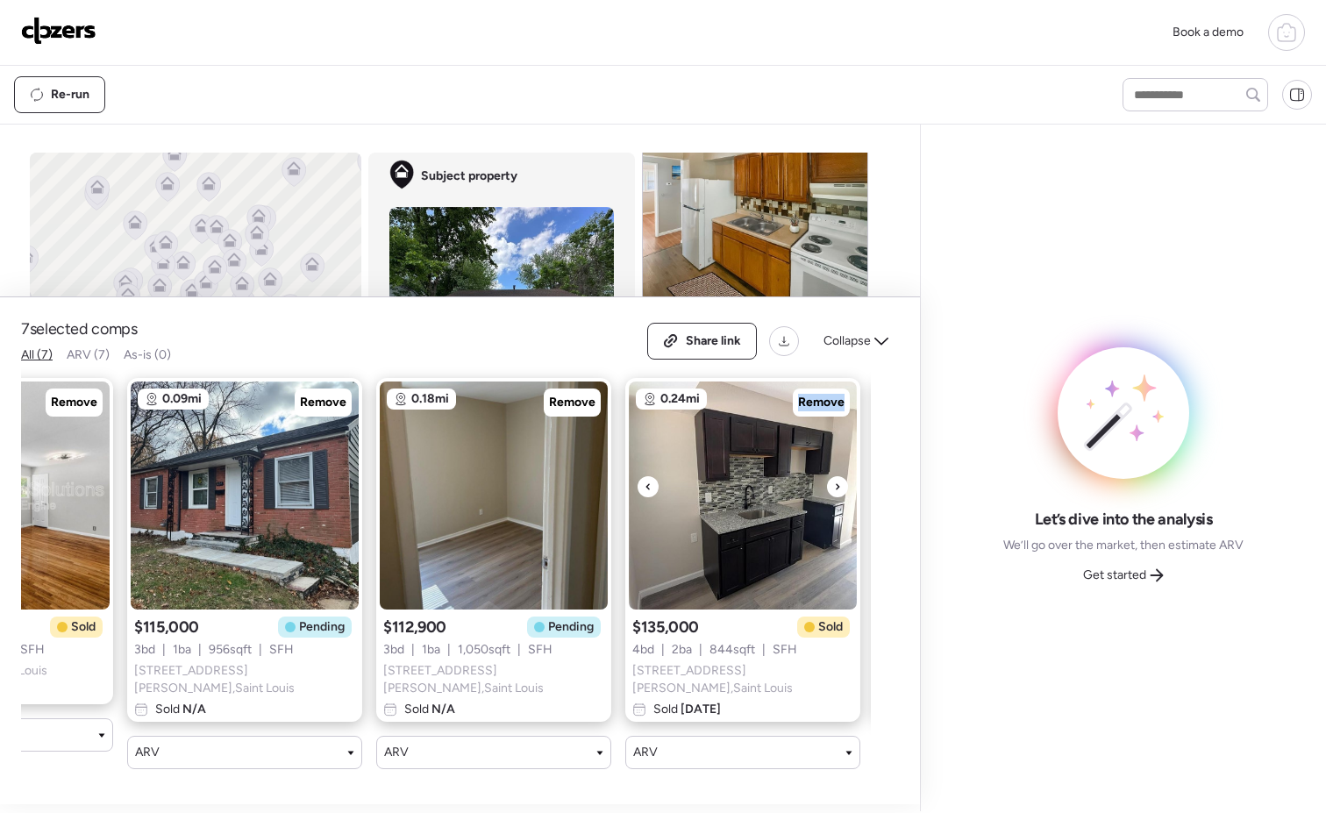
click at [841, 494] on div at bounding box center [837, 486] width 21 height 21
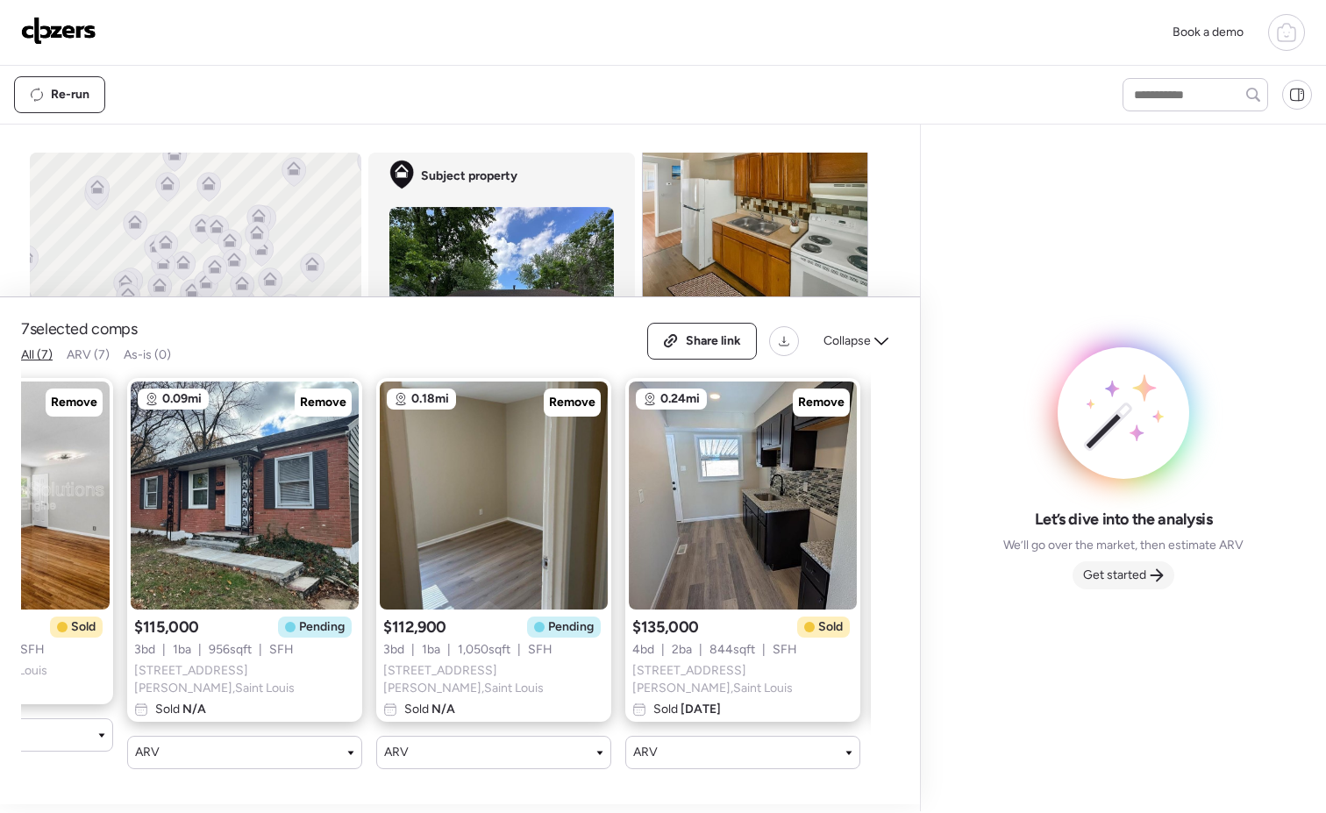
click at [1119, 577] on span "Get started" at bounding box center [1114, 576] width 63 height 18
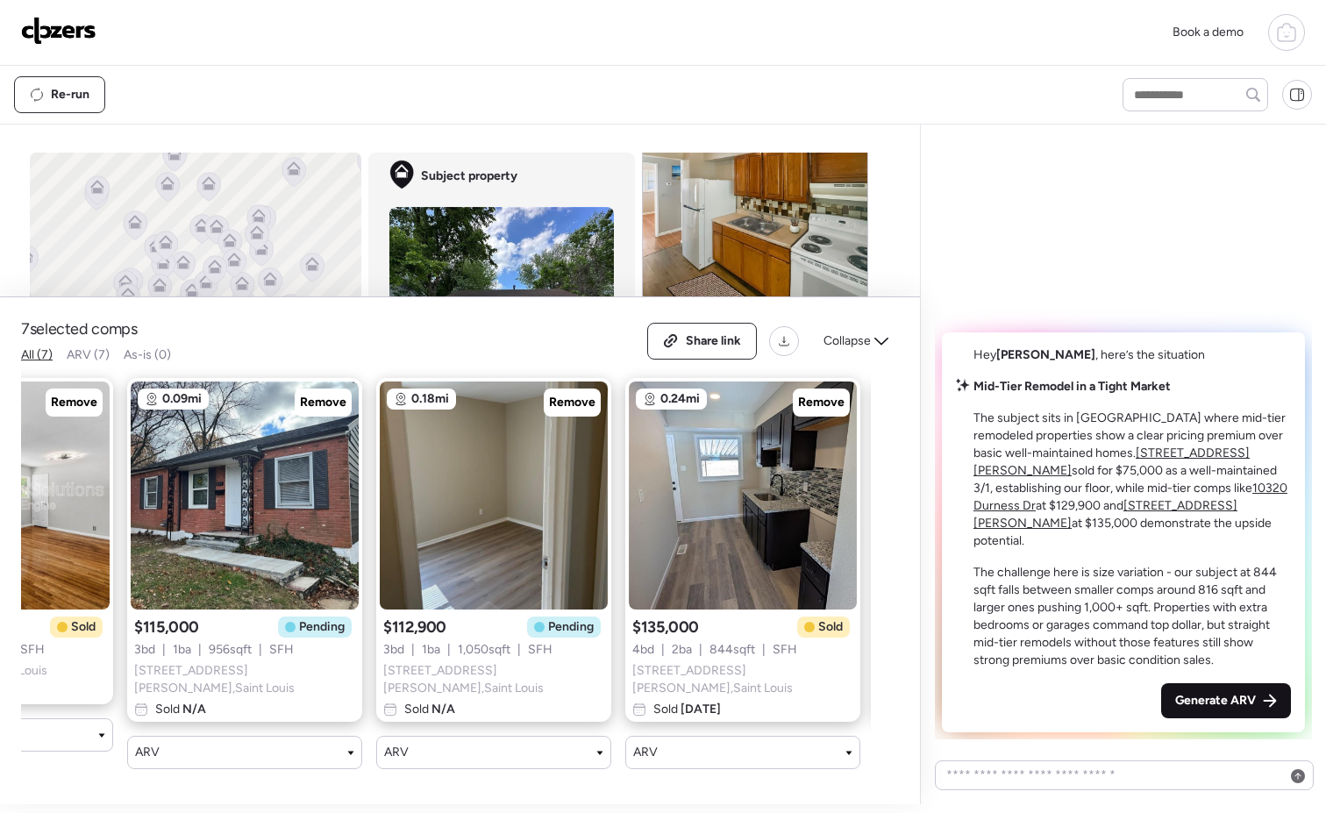
click at [1228, 692] on span "Generate ARV" at bounding box center [1215, 701] width 81 height 18
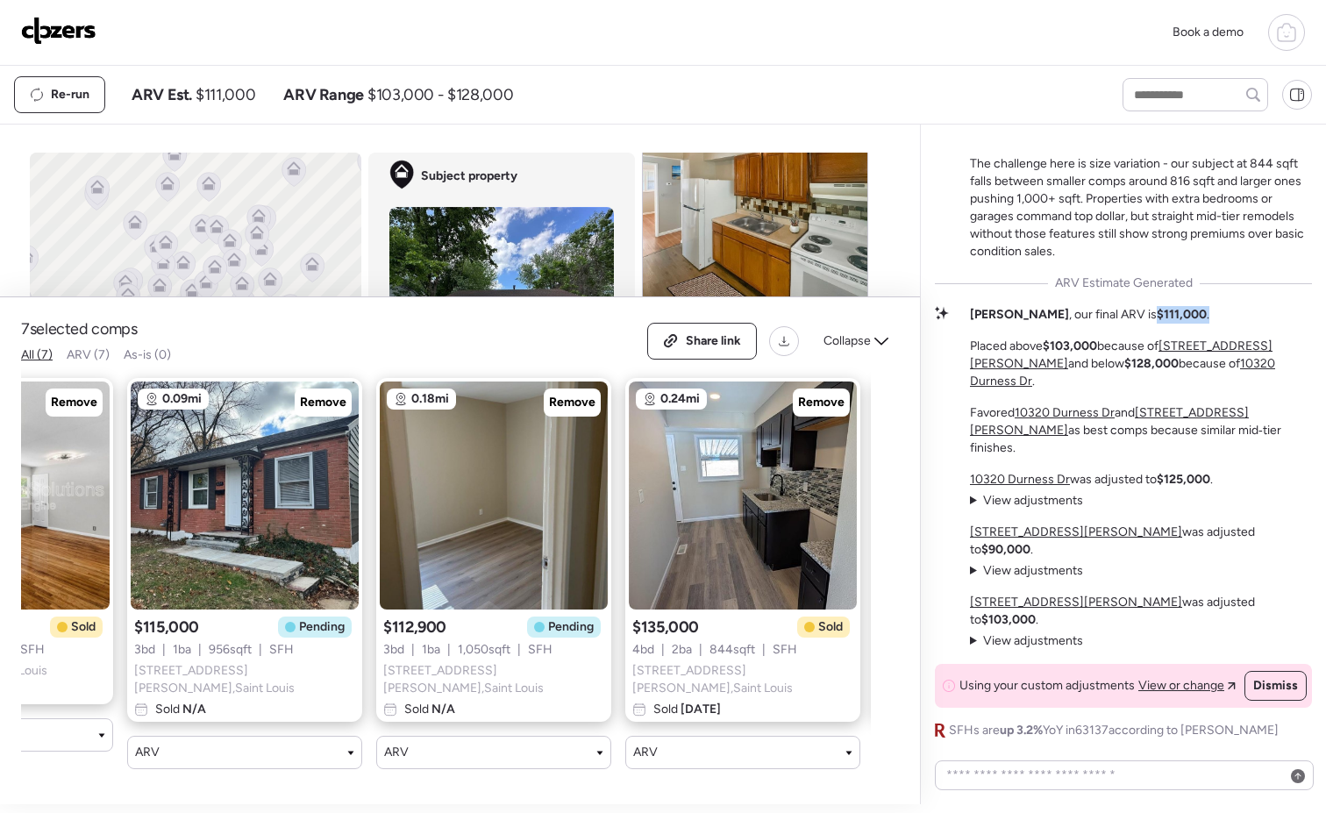
drag, startPoint x: 1158, startPoint y: 380, endPoint x: 1102, endPoint y: 378, distance: 55.3
click at [1102, 378] on div "[PERSON_NAME] , our final ARV is $111,000 . Placed above $103,000 because of [S…" at bounding box center [1141, 381] width 342 height 151
copy p "$111,000 ."
